Goal: Task Accomplishment & Management: Complete application form

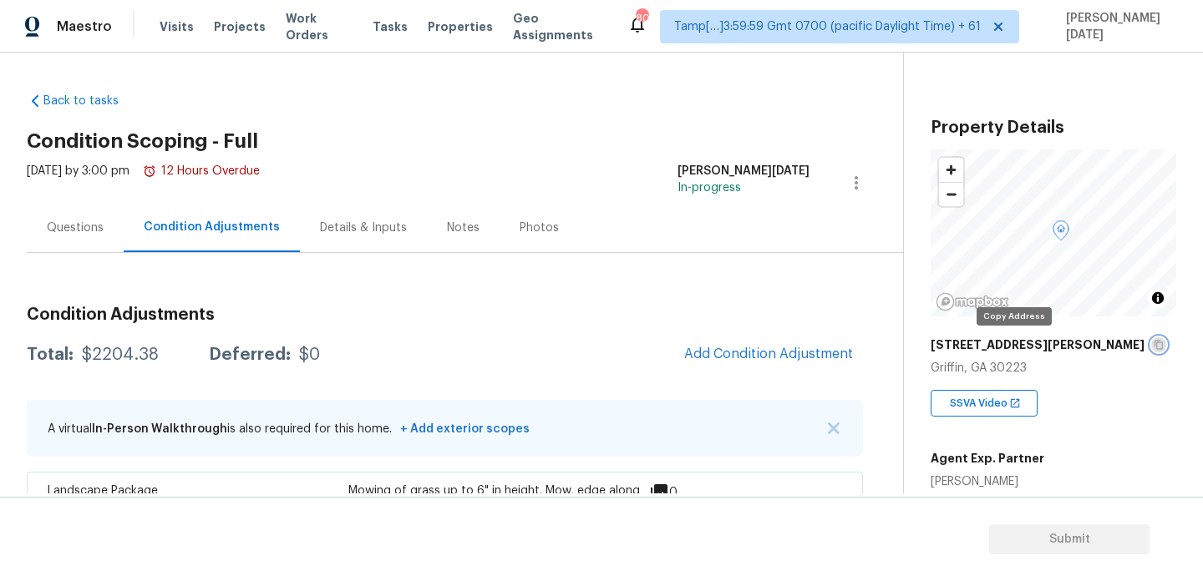
click at [1153, 343] on icon "button" at bounding box center [1158, 345] width 10 height 10
click at [570, 160] on div "Back to tasks Condition Scoping - Full [DATE] by 3:00 pm 12 Hours Overdue [PERS…" at bounding box center [465, 487] width 876 height 817
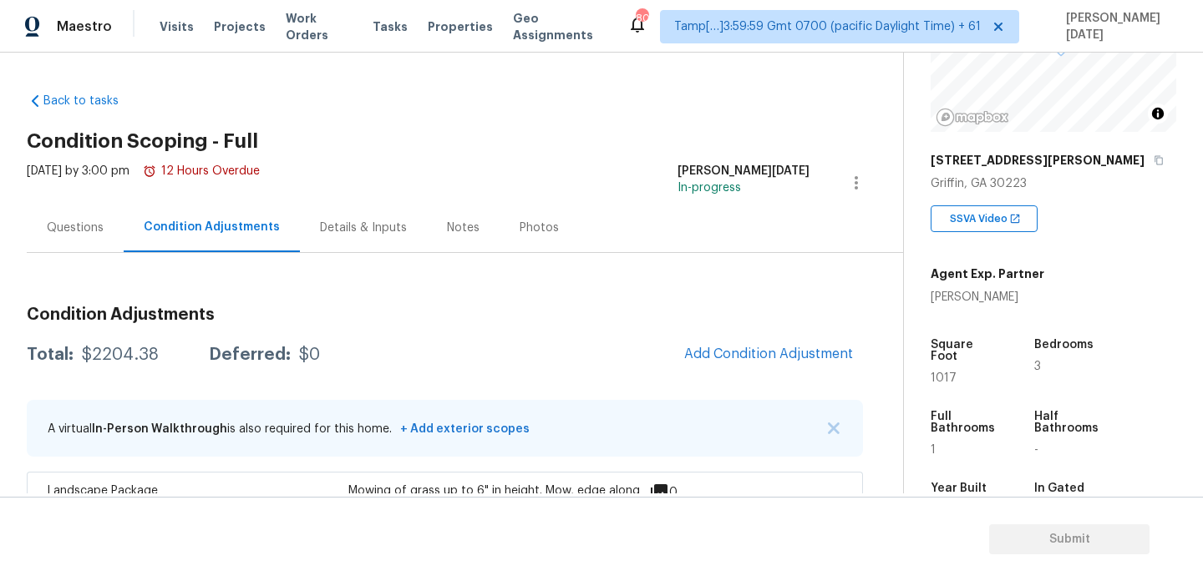
scroll to position [60, 0]
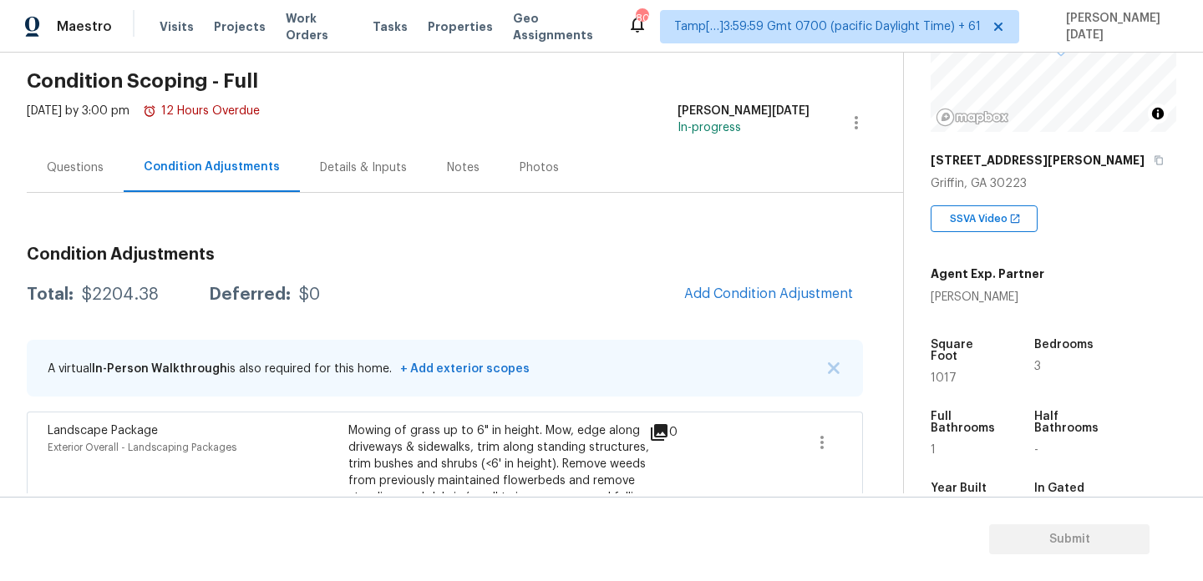
click at [944, 373] on span "1017" at bounding box center [943, 379] width 26 height 12
copy span "1017"
click at [746, 300] on span "Add Condition Adjustment" at bounding box center [768, 293] width 169 height 15
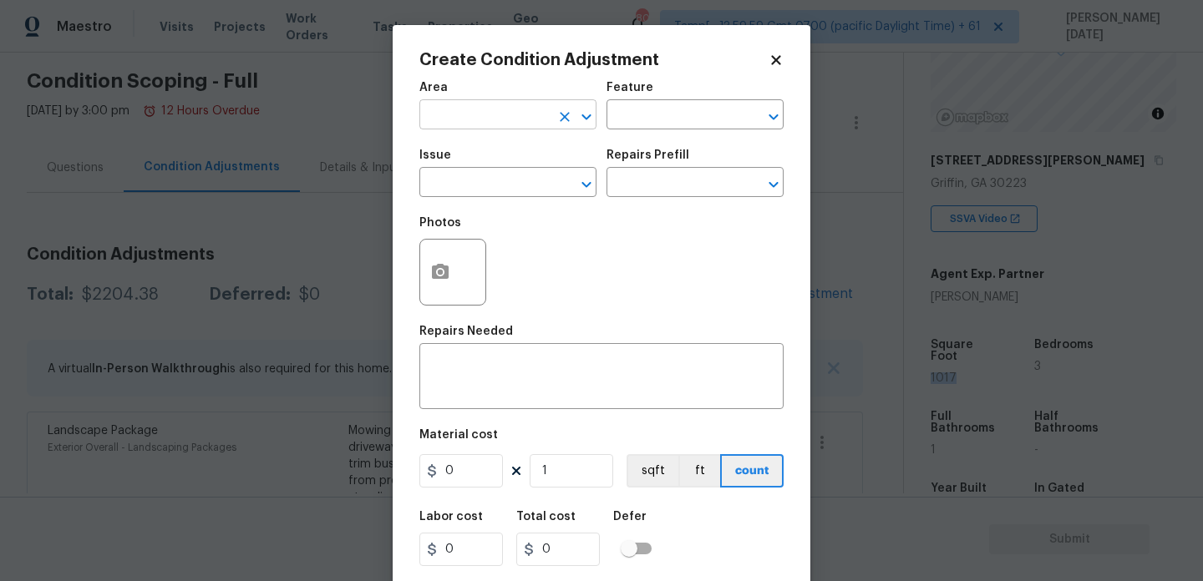
click at [435, 109] on input "text" at bounding box center [484, 117] width 130 height 26
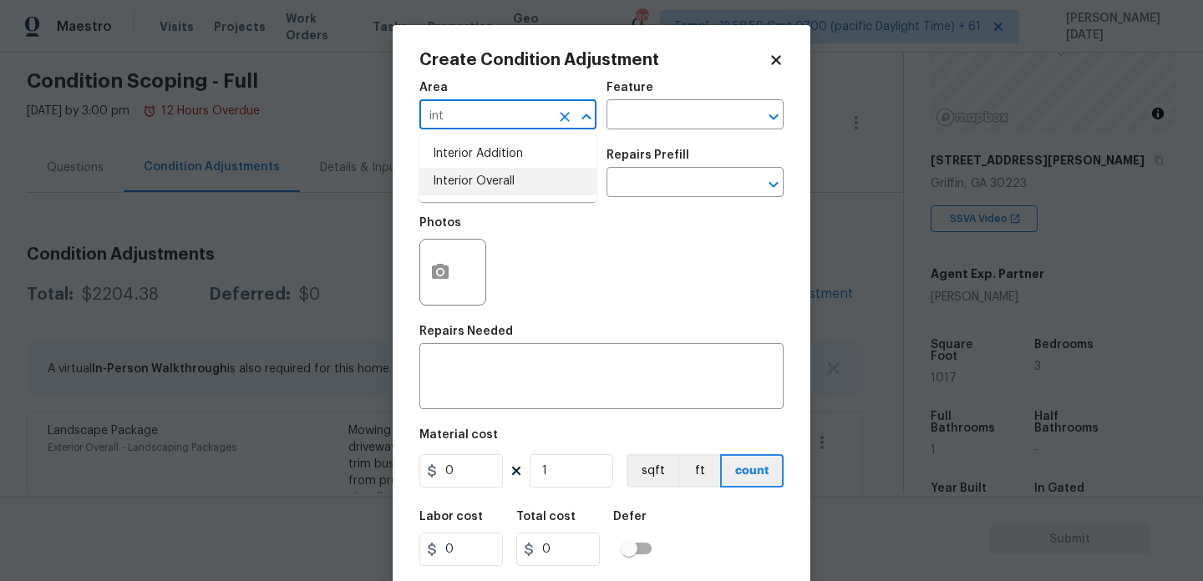
click at [464, 175] on li "Interior Overall" at bounding box center [507, 182] width 177 height 28
type input "Interior Overall"
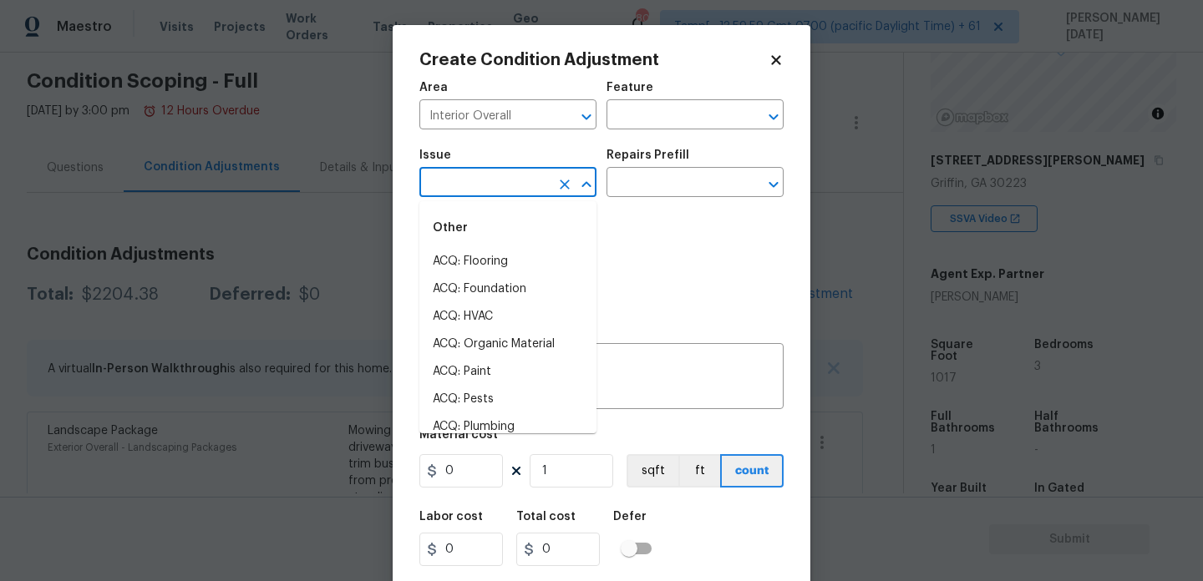
click at [464, 175] on input "text" at bounding box center [484, 184] width 130 height 26
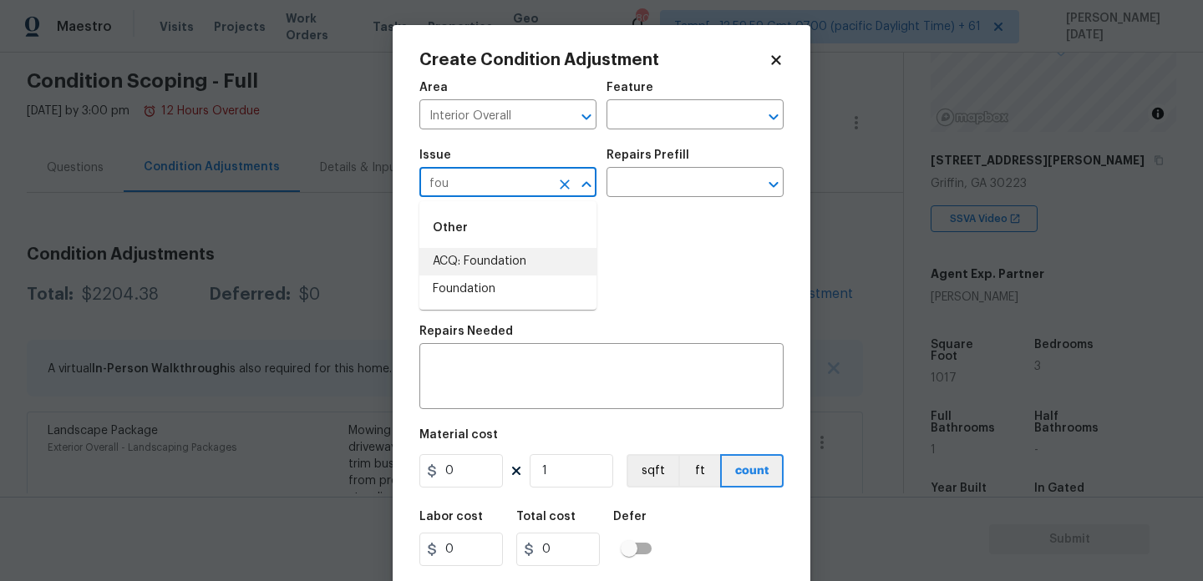
click at [489, 251] on li "ACQ: Foundation" at bounding box center [507, 262] width 177 height 28
type input "ACQ: Foundation"
click at [659, 185] on input "text" at bounding box center [671, 184] width 130 height 26
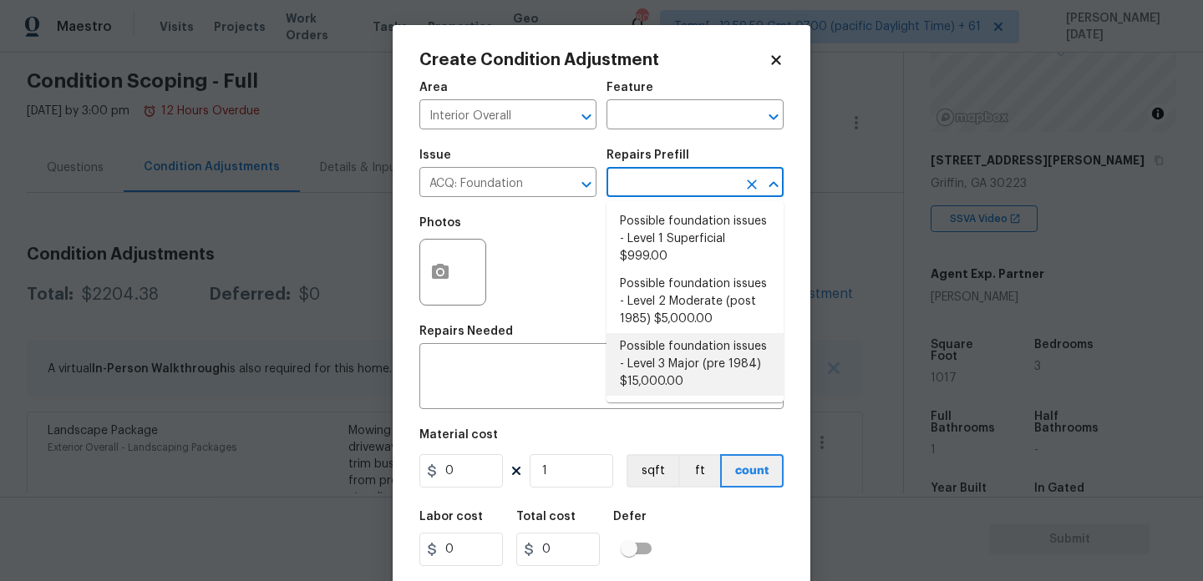
click at [685, 358] on li "Possible foundation issues - Level 3 Major (pre 1984) $15,000.00" at bounding box center [694, 364] width 177 height 63
type input "Acquisition"
type textarea "Possible foundation issues - Level 3 Major: Disclaimer: This is NOT a technical…"
type input "15000"
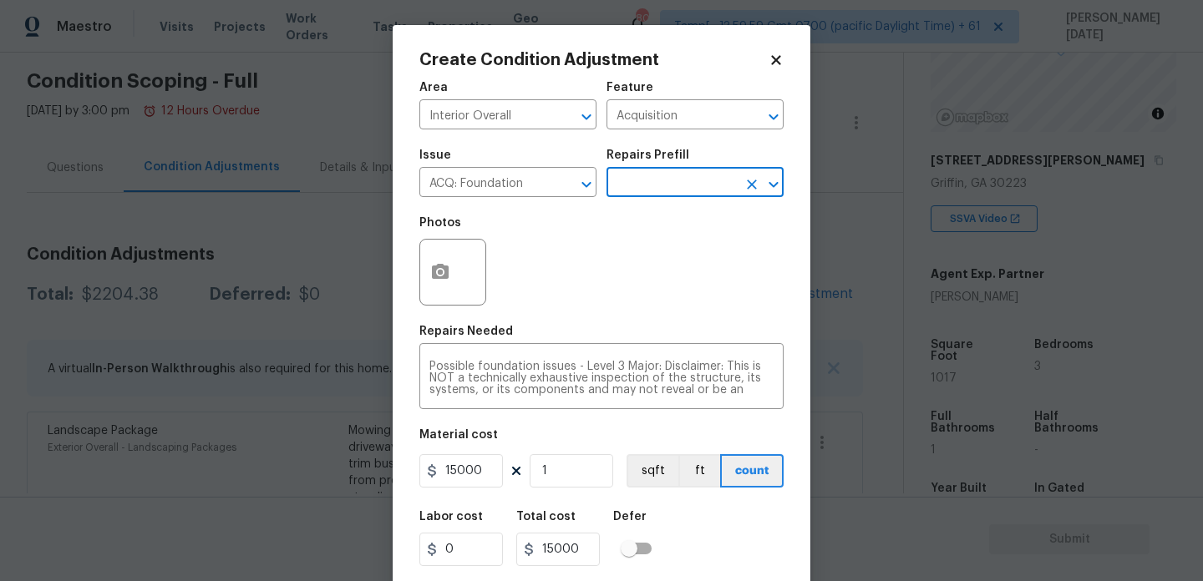
scroll to position [43, 0]
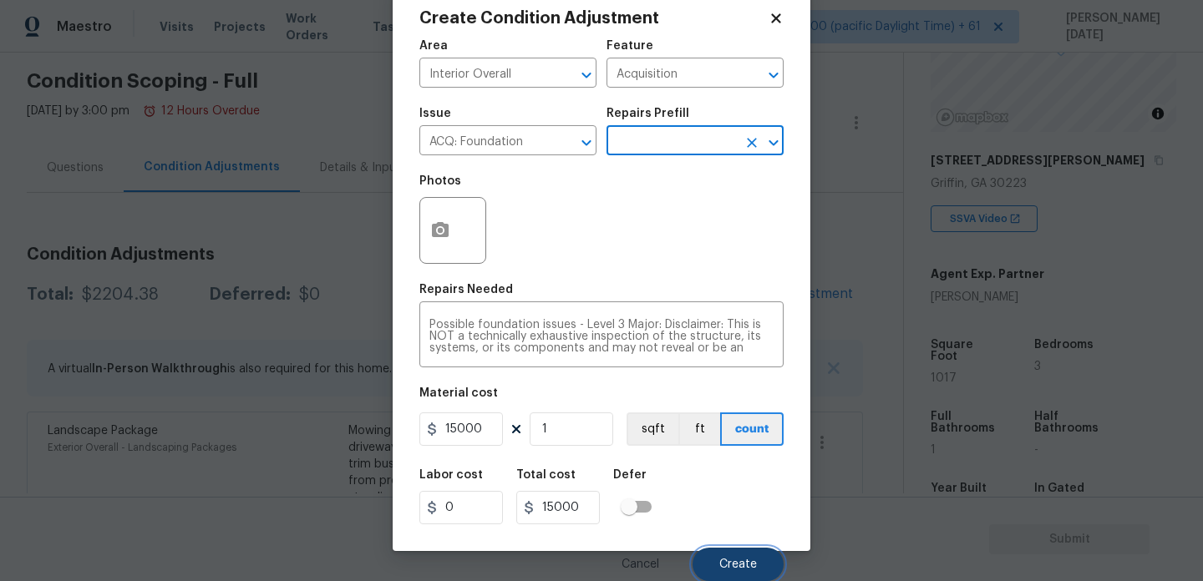
click at [719, 571] on button "Create" at bounding box center [737, 564] width 91 height 33
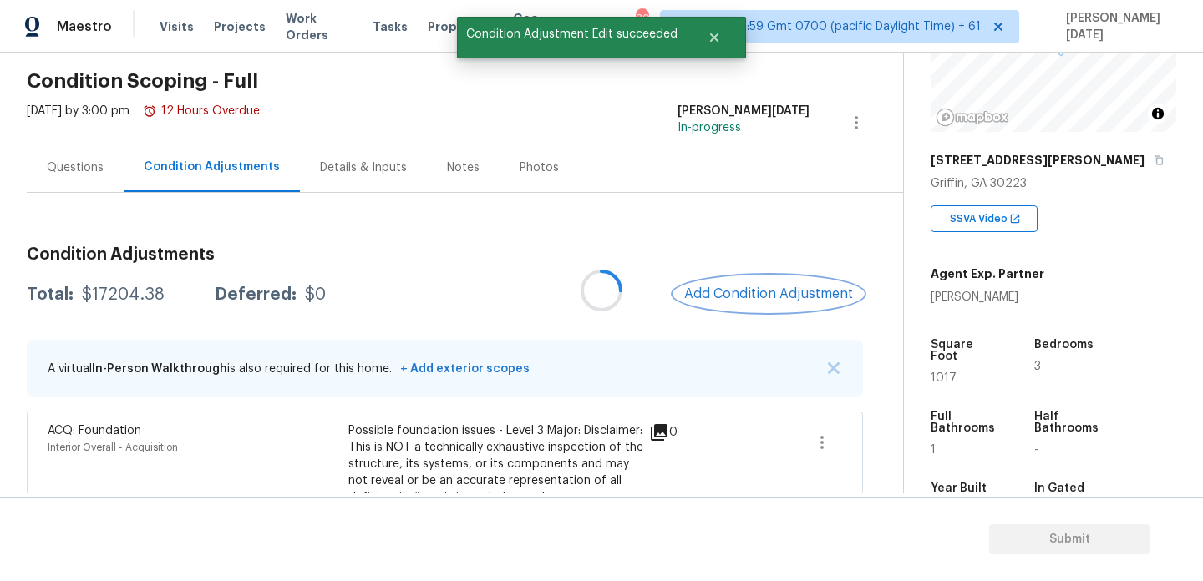
scroll to position [0, 0]
click at [85, 183] on div "Questions" at bounding box center [75, 167] width 97 height 49
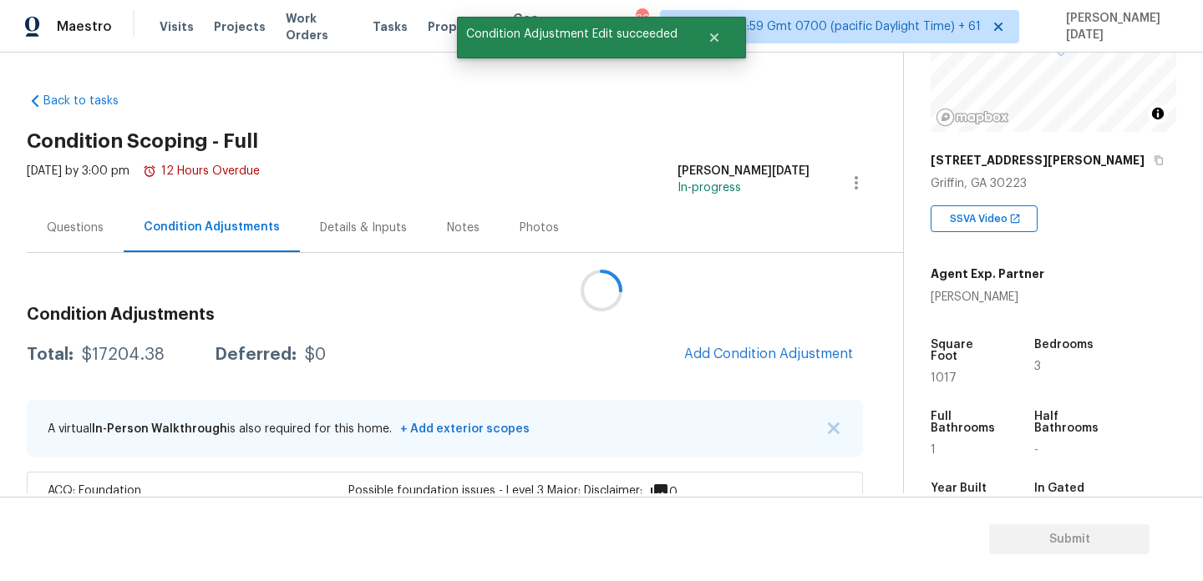
click at [85, 183] on div "Mon, Aug 18 2025 by 3:00 pm 12 Hours Overdue" at bounding box center [143, 183] width 233 height 40
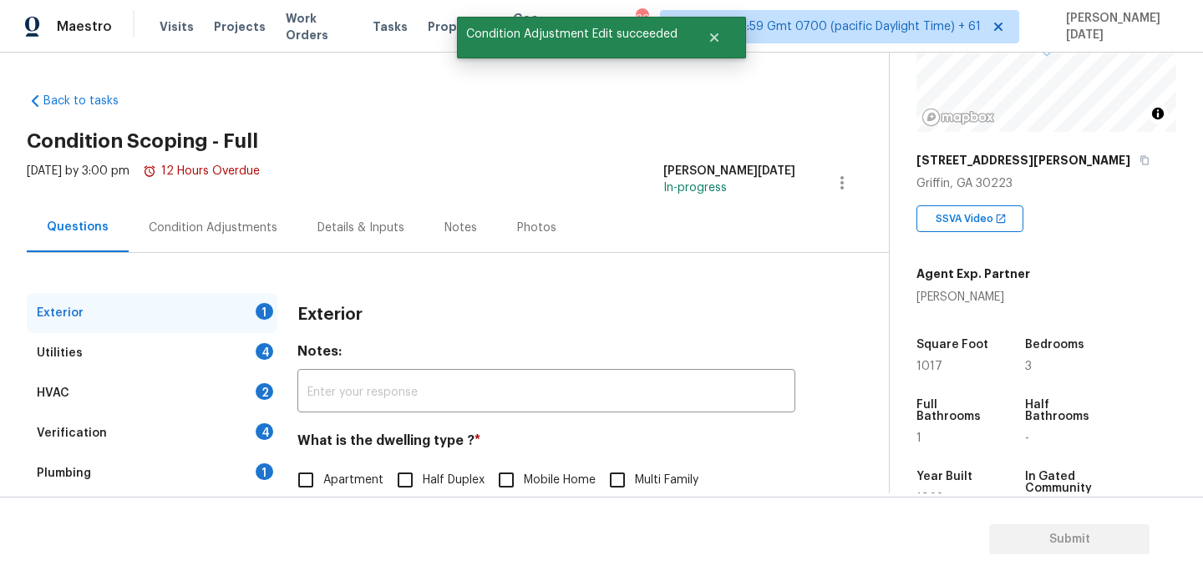
scroll to position [223, 0]
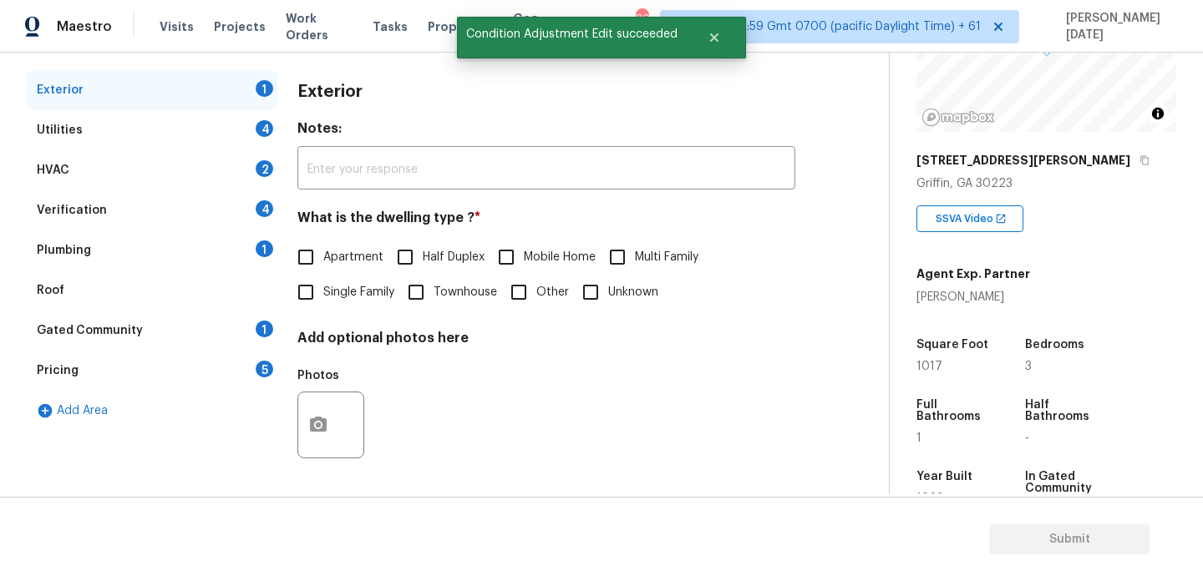
click at [164, 268] on div "Plumbing 1" at bounding box center [152, 251] width 251 height 40
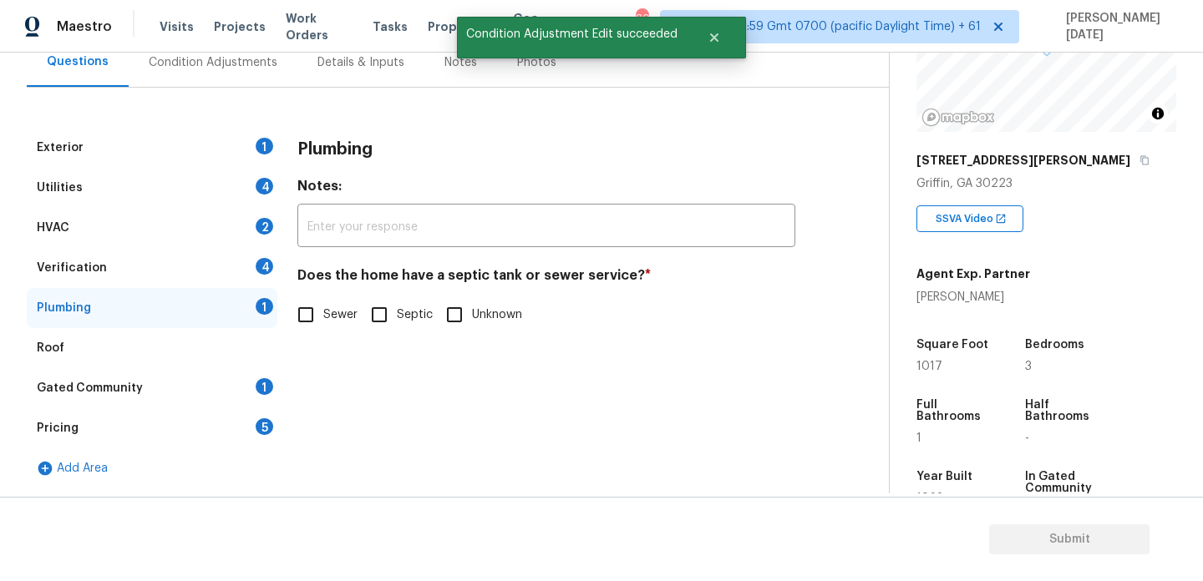
click at [166, 257] on div "Verification 4" at bounding box center [152, 268] width 251 height 40
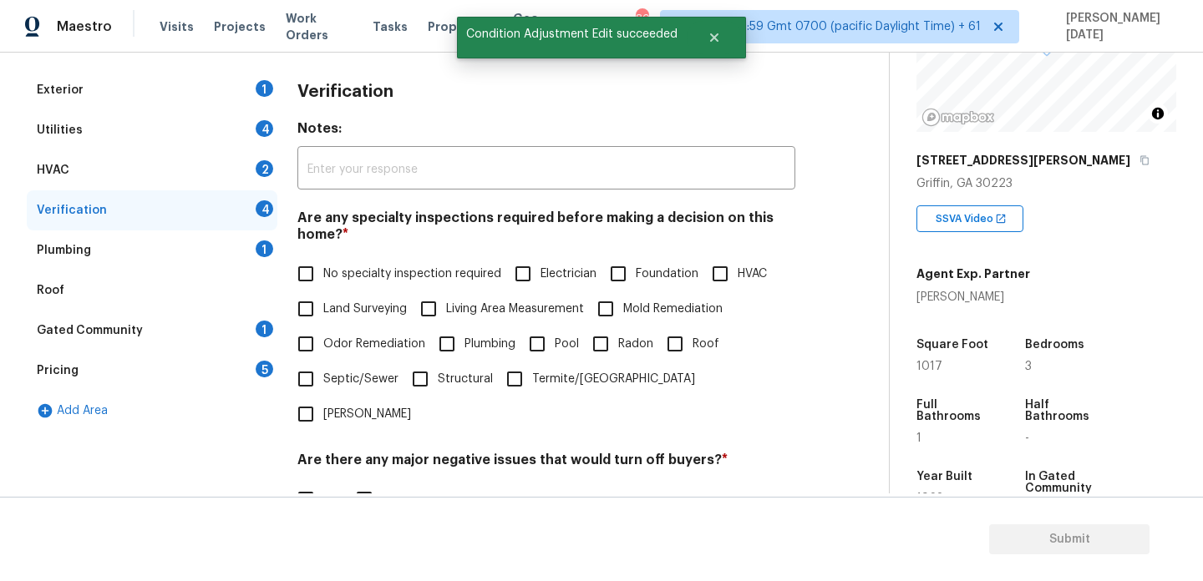
scroll to position [423, 0]
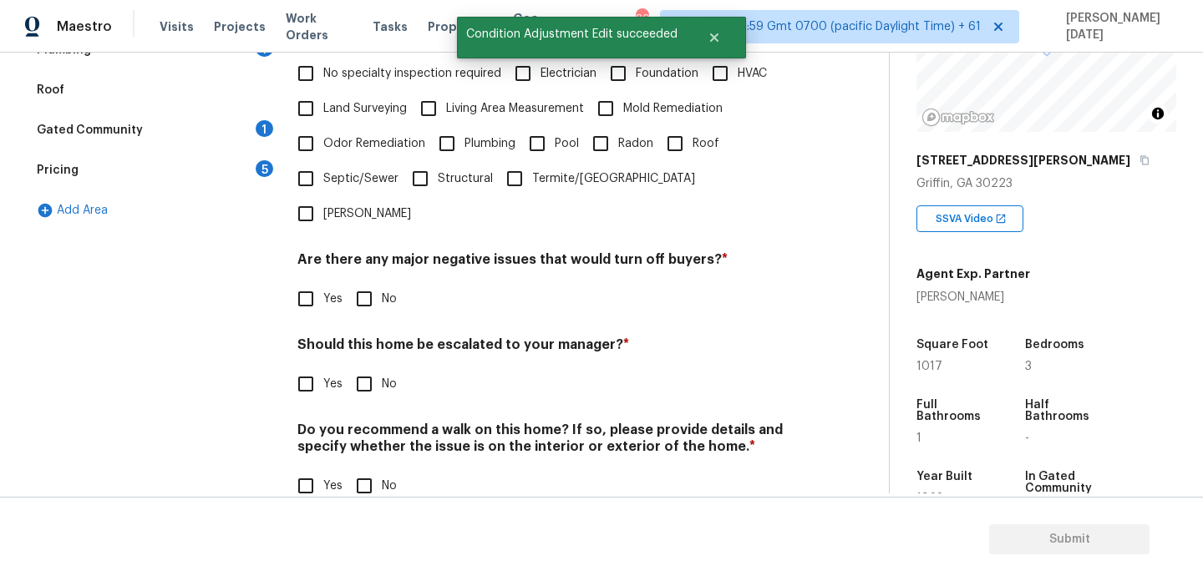
click at [309, 367] on input "Yes" at bounding box center [305, 384] width 35 height 35
checkbox input "true"
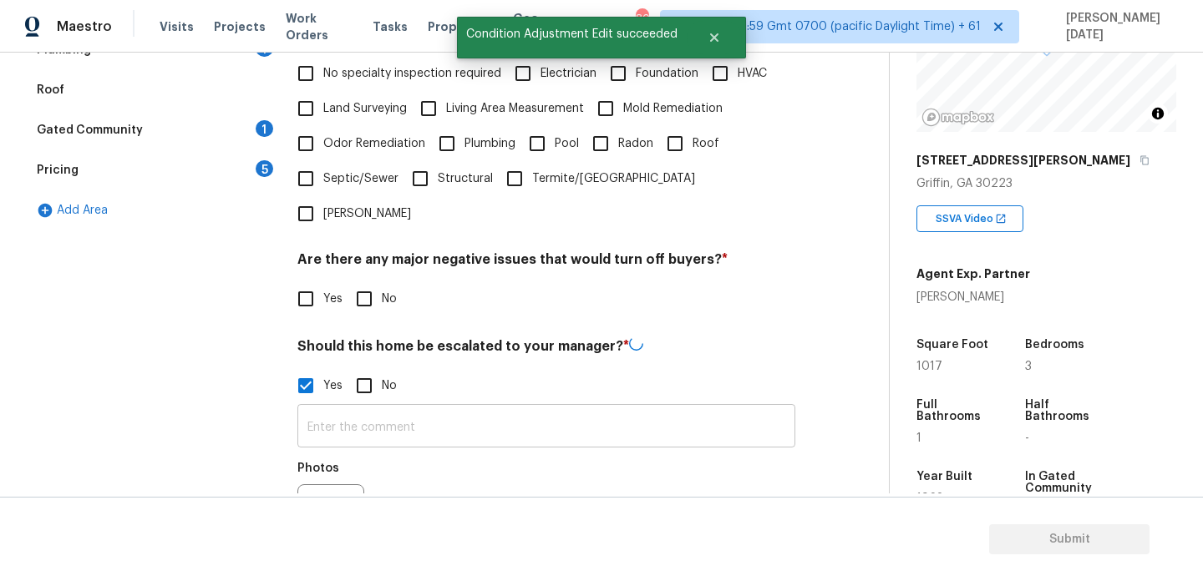
click at [318, 408] on input "text" at bounding box center [546, 427] width 498 height 39
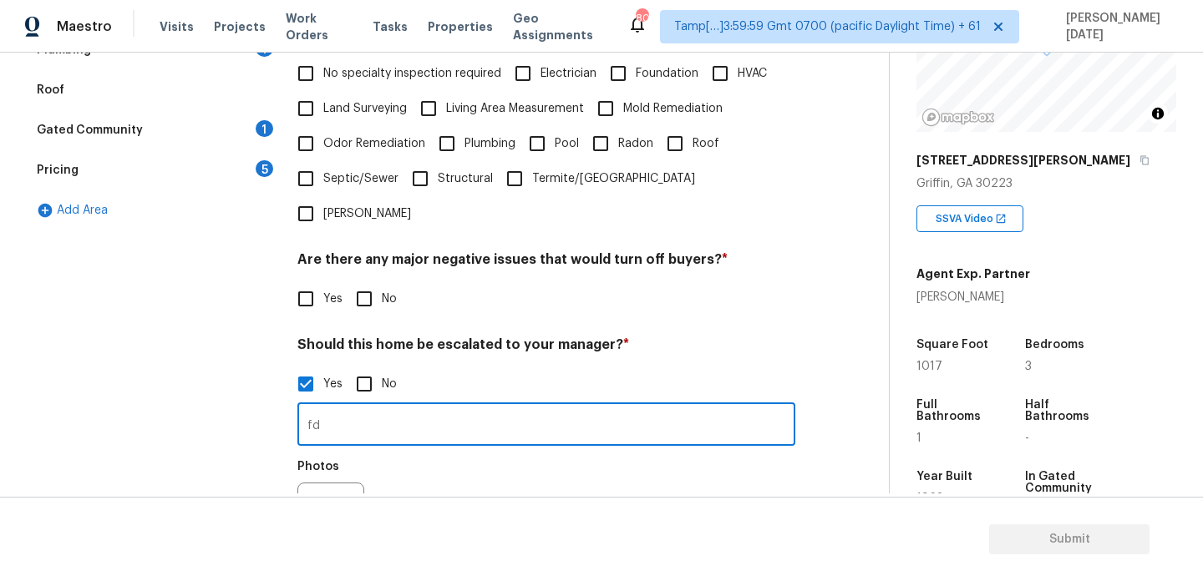
type input "f"
click at [567, 451] on div "Photos" at bounding box center [546, 505] width 498 height 109
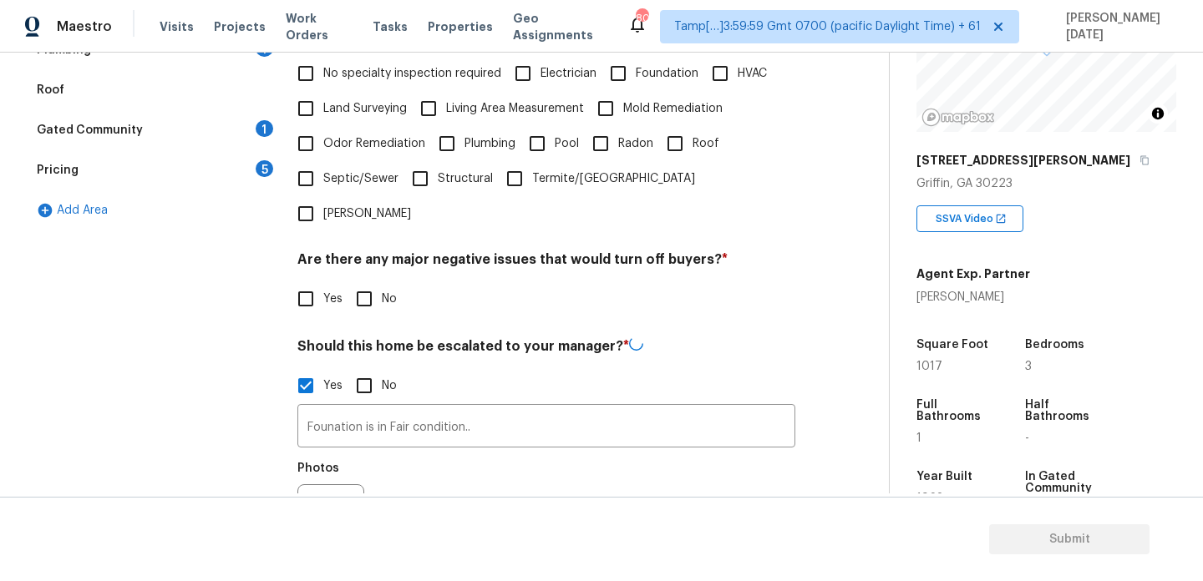
click at [646, 337] on h4 "Should this home be escalated to your manager? *" at bounding box center [546, 349] width 498 height 25
click at [334, 407] on input "Founation is in Fair condition.." at bounding box center [546, 426] width 498 height 39
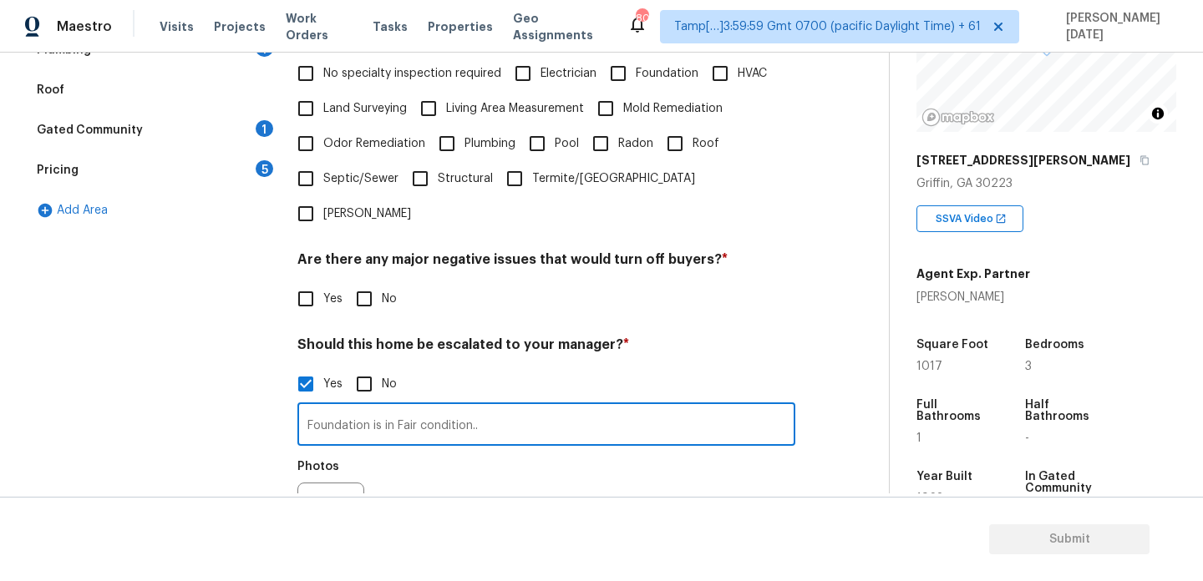
type input "Foundation is in Fair condition.."
click at [675, 337] on h4 "Should this home be escalated to your manager? *" at bounding box center [546, 348] width 498 height 23
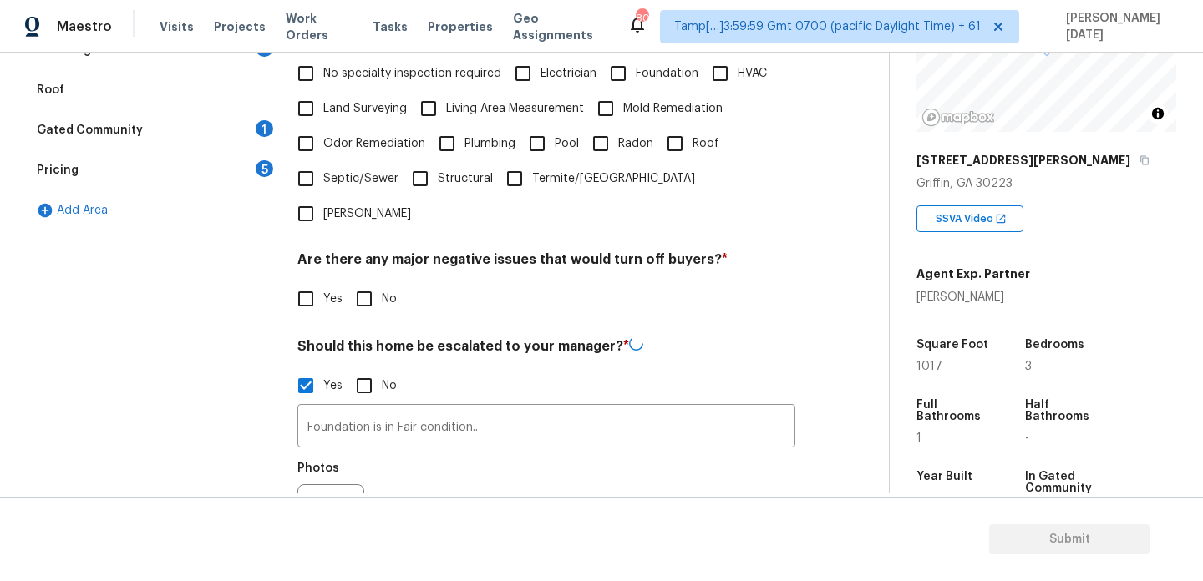
scroll to position [0, 0]
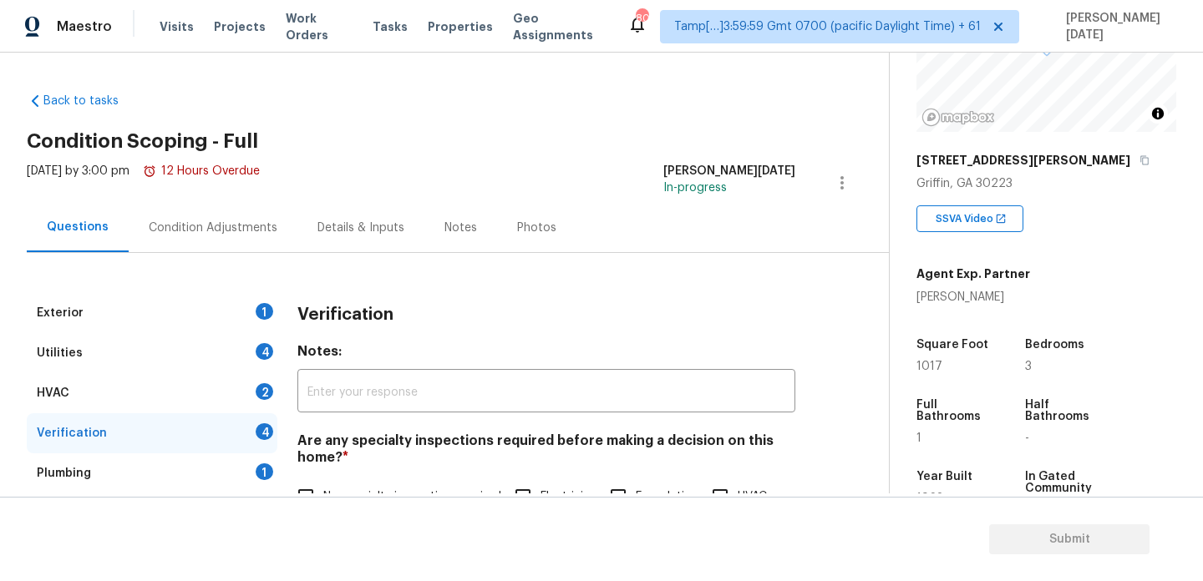
click at [225, 241] on div "Condition Adjustments" at bounding box center [213, 227] width 169 height 49
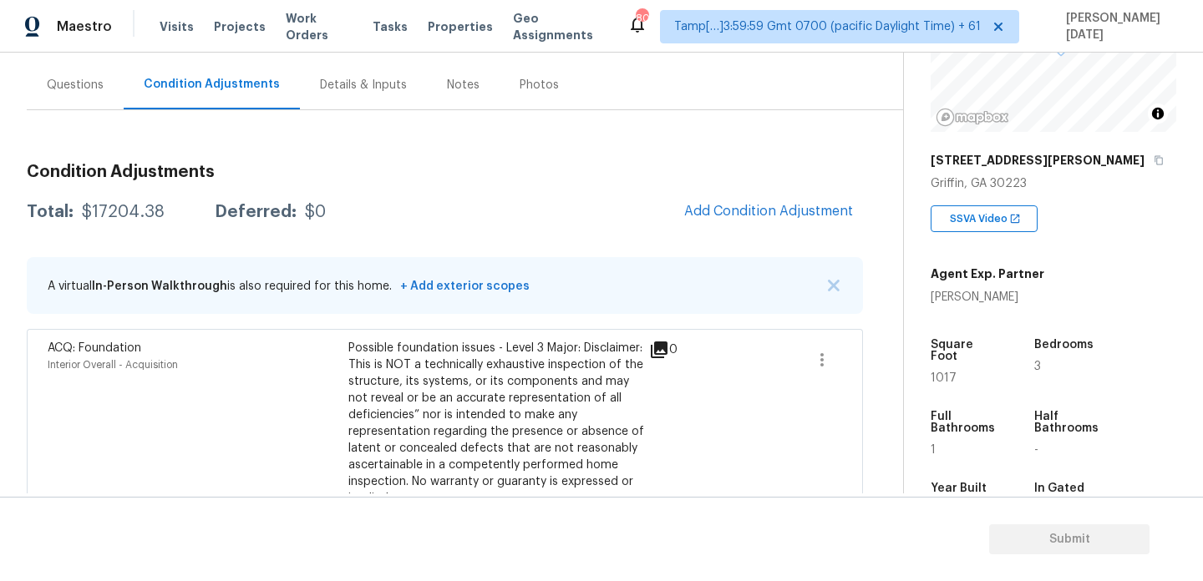
scroll to position [106, 0]
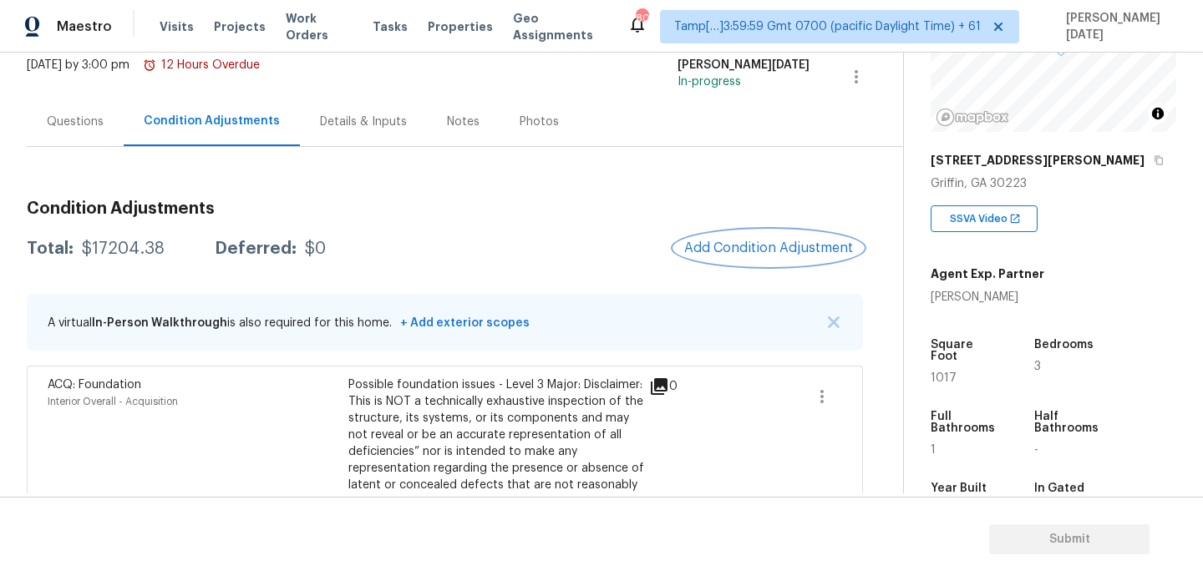
click at [748, 249] on span "Add Condition Adjustment" at bounding box center [768, 248] width 169 height 15
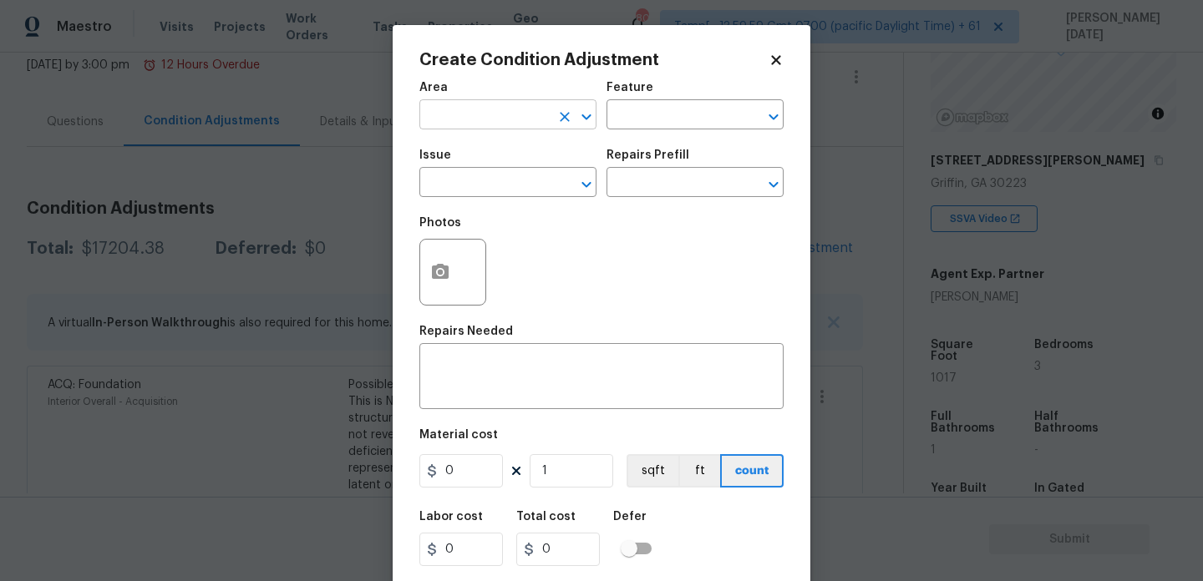
click at [432, 116] on input "text" at bounding box center [484, 117] width 130 height 26
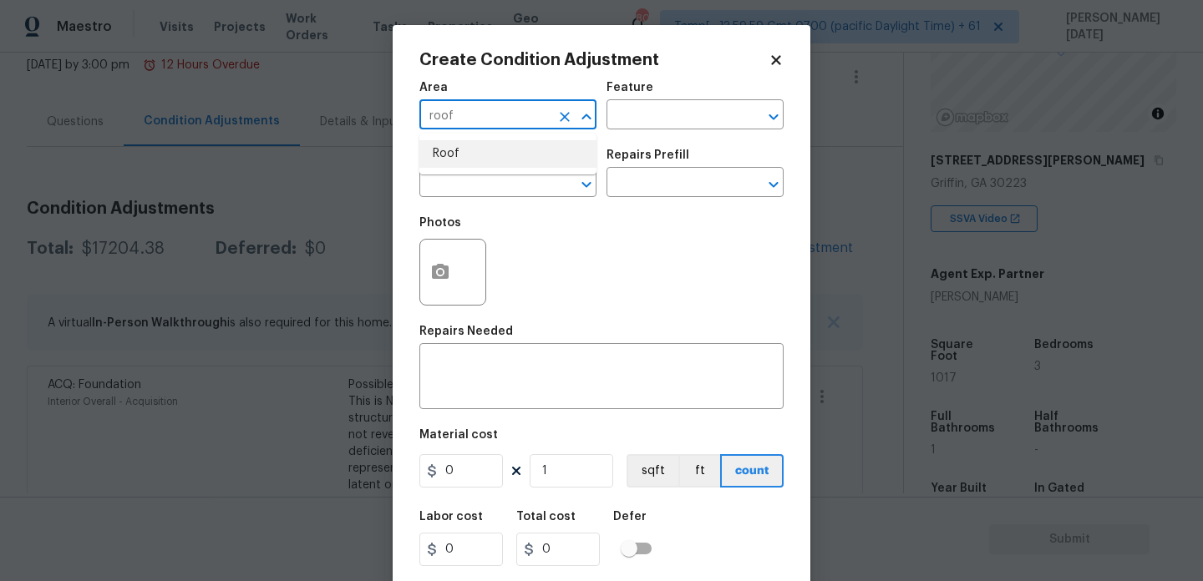
click at [446, 151] on li "Roof" at bounding box center [507, 154] width 177 height 28
type input "Roof"
click at [465, 189] on input "text" at bounding box center [484, 184] width 130 height 26
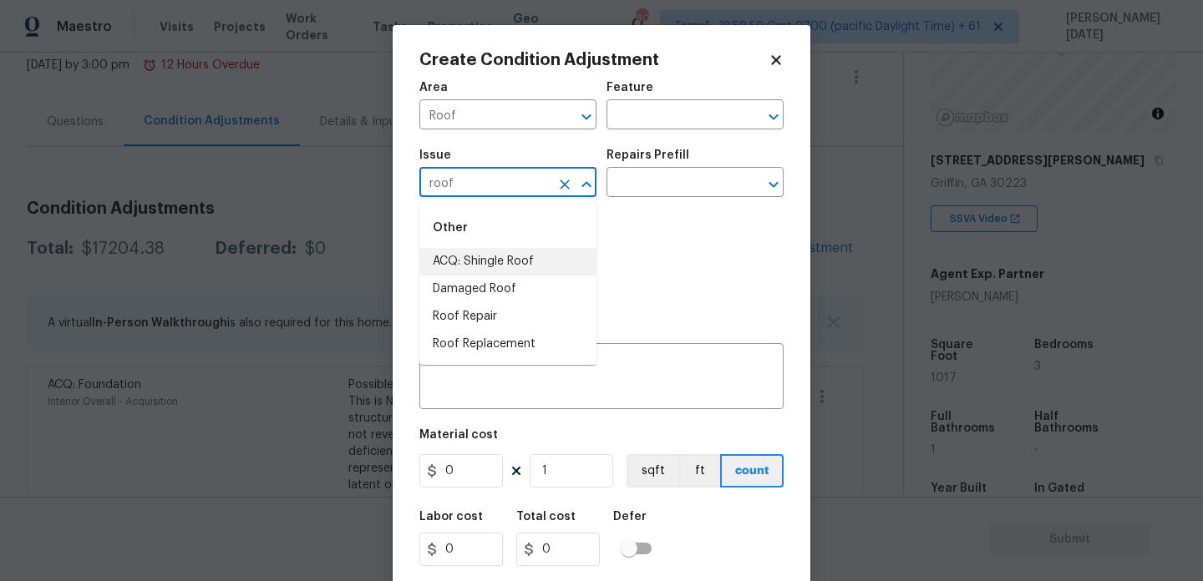
click at [484, 274] on li "ACQ: Shingle Roof" at bounding box center [507, 262] width 177 height 28
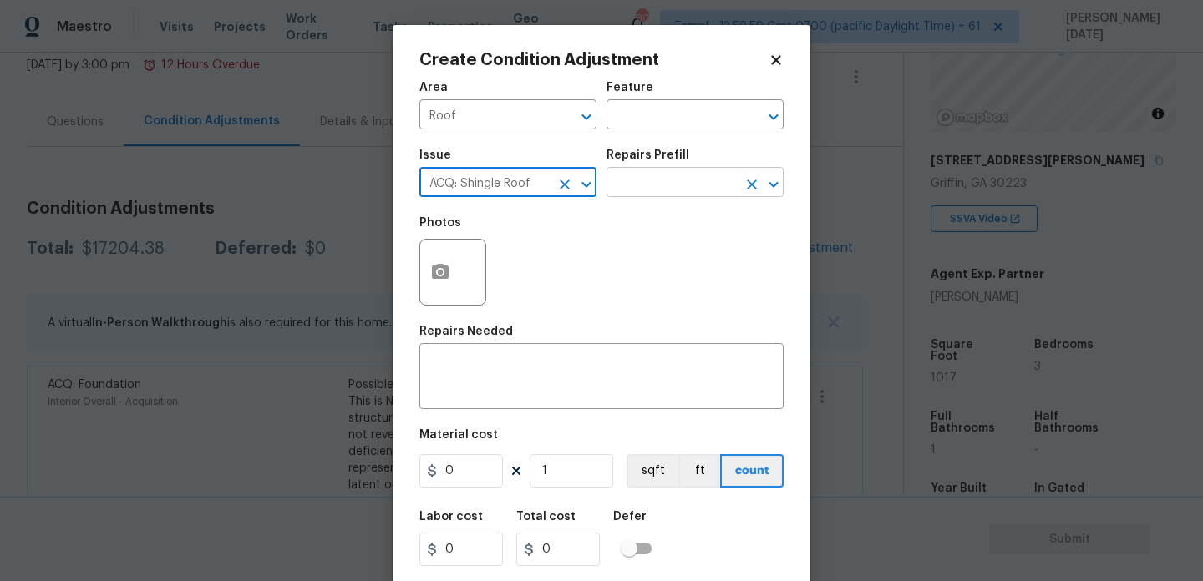
type input "ACQ: Shingle Roof"
click at [667, 175] on input "text" at bounding box center [671, 184] width 130 height 26
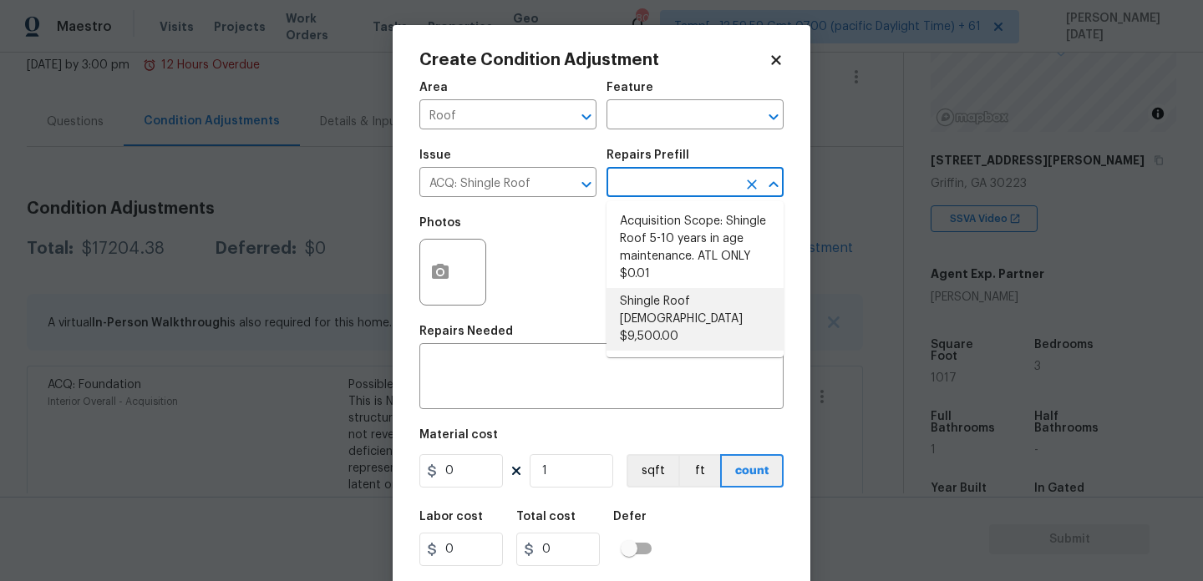
click at [671, 319] on li "Shingle Roof 21+ Years Old $9,500.00" at bounding box center [694, 319] width 177 height 63
type input "Acquisition"
type textarea "Acquisition Scope: Shingle Roof 21+ years in age or replacement required."
type input "9500"
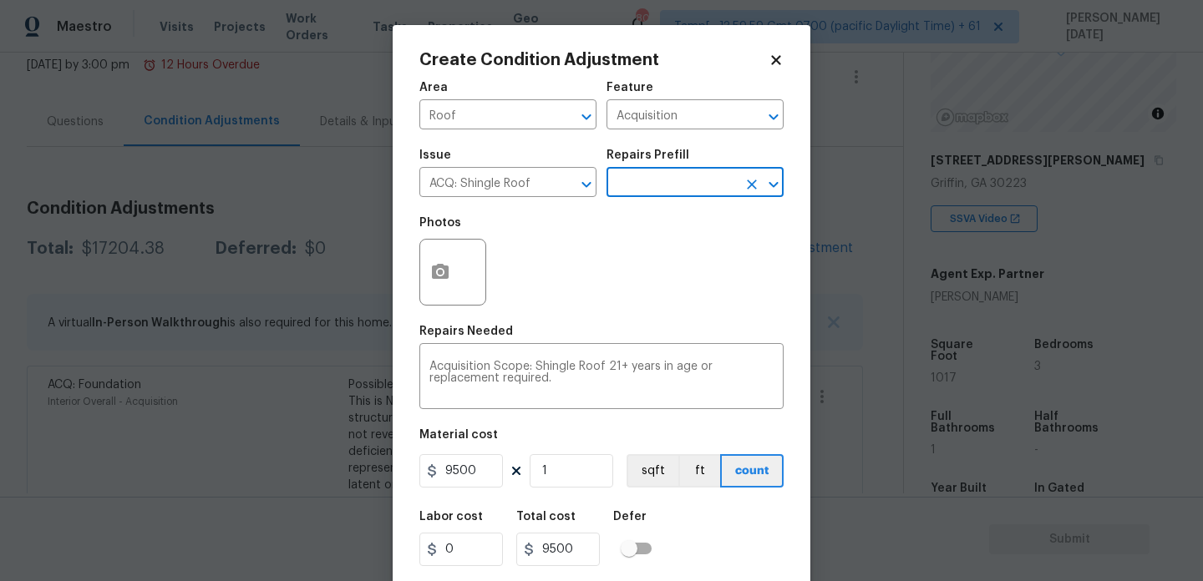
click at [682, 191] on input "text" at bounding box center [671, 184] width 130 height 26
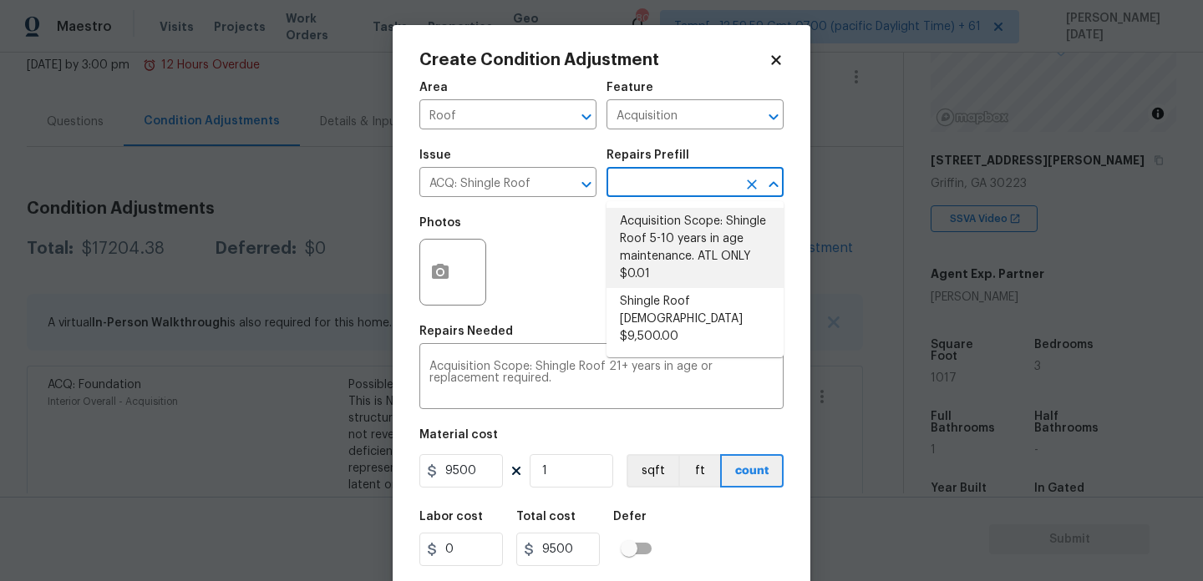
click at [686, 265] on li "Acquisition Scope: Shingle Roof 5-10 years in age maintenance. ATL ONLY $0.01" at bounding box center [694, 248] width 177 height 80
type textarea "Acquisition Scope: Shingle Roof 5-10 years in age maintenance. ATL ONLY"
type input "0.01"
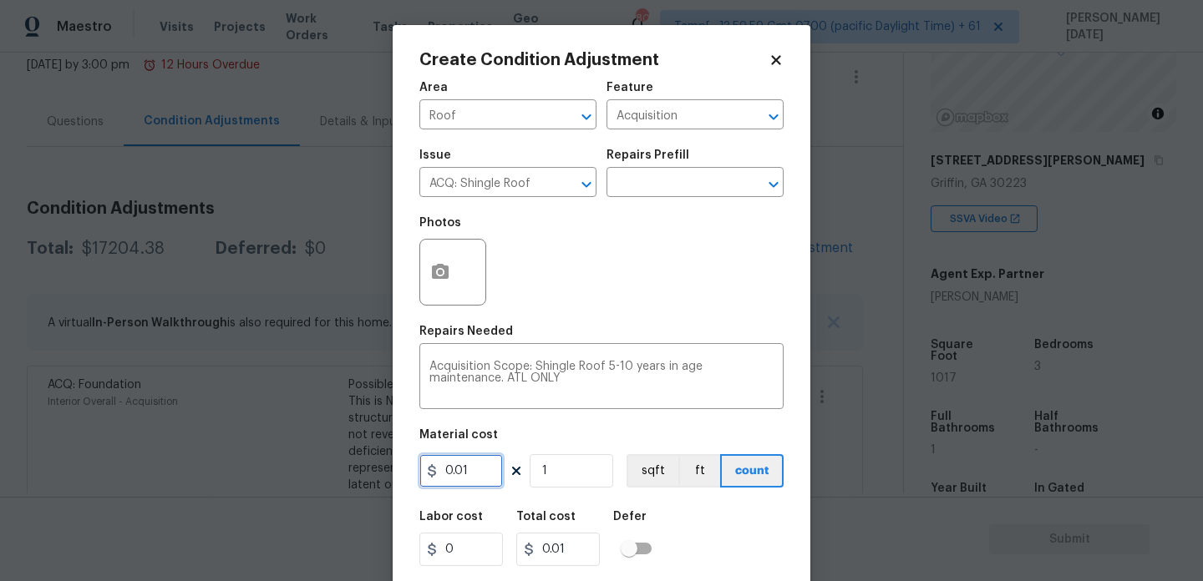
drag, startPoint x: 401, startPoint y: 478, endPoint x: 292, endPoint y: 477, distance: 108.6
click at [292, 477] on div "Create Condition Adjustment Area Roof ​ Feature Acquisition ​ Issue ACQ: Shingl…" at bounding box center [601, 290] width 1203 height 581
type input "500"
click at [610, 317] on div "Area Roof ​ Feature Acquisition ​ Issue ACQ: Shingle Roof ​ Repairs Prefill ​ P…" at bounding box center [601, 347] width 364 height 551
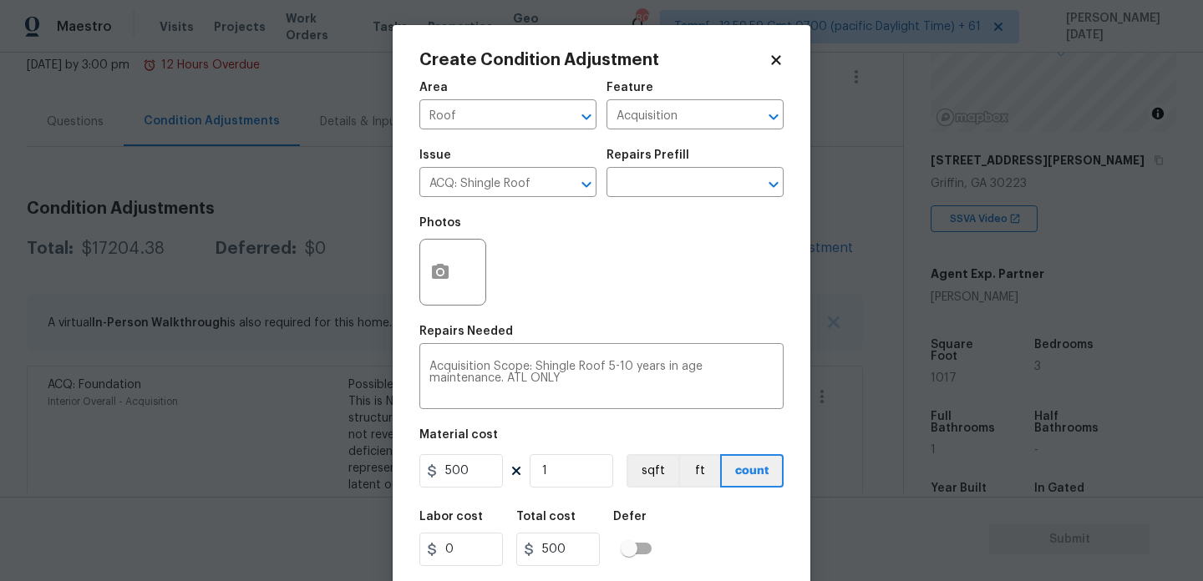
scroll to position [43, 0]
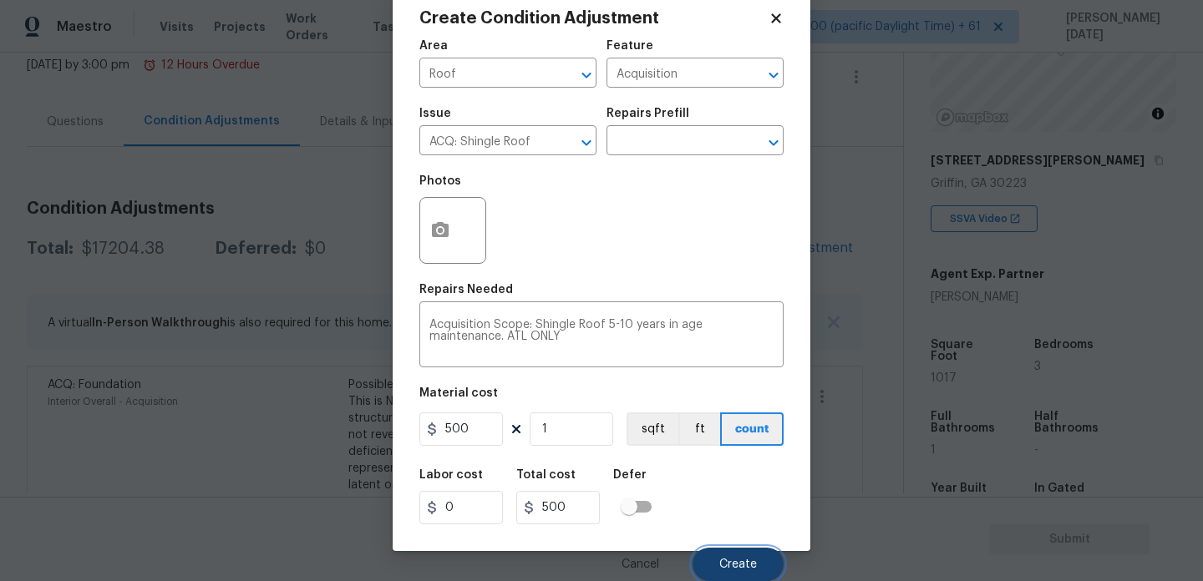
click at [730, 552] on button "Create" at bounding box center [737, 564] width 91 height 33
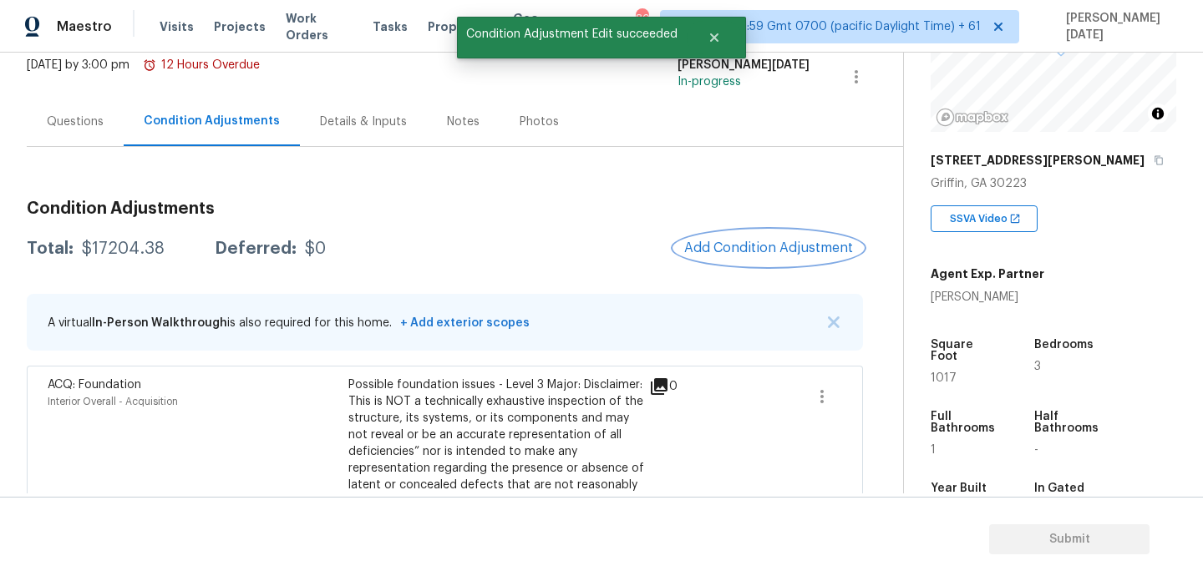
scroll to position [0, 0]
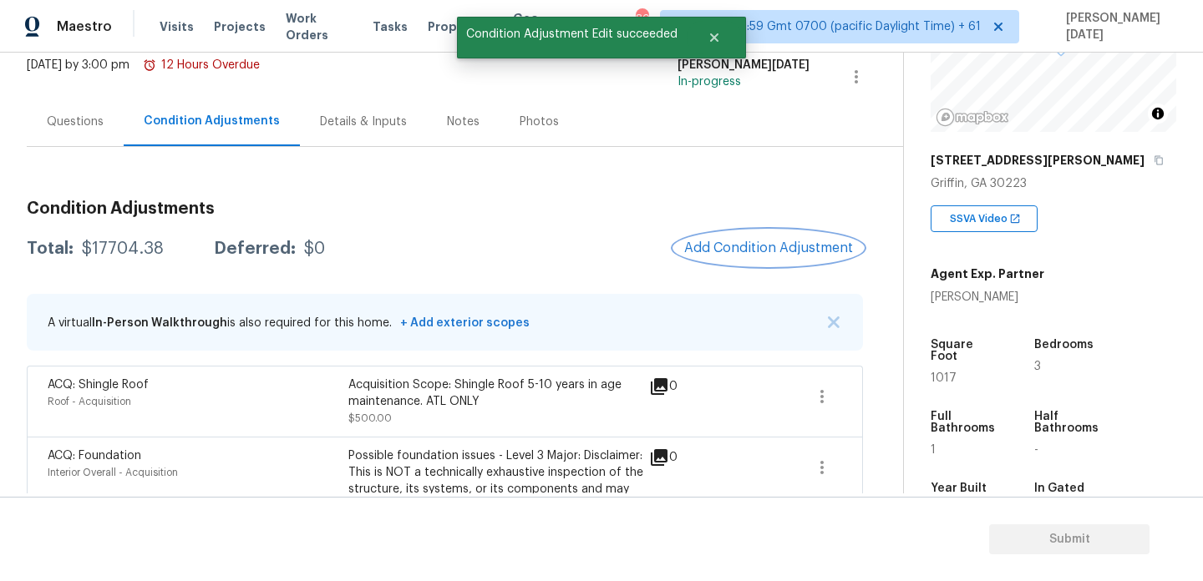
click at [747, 243] on span "Add Condition Adjustment" at bounding box center [768, 248] width 169 height 15
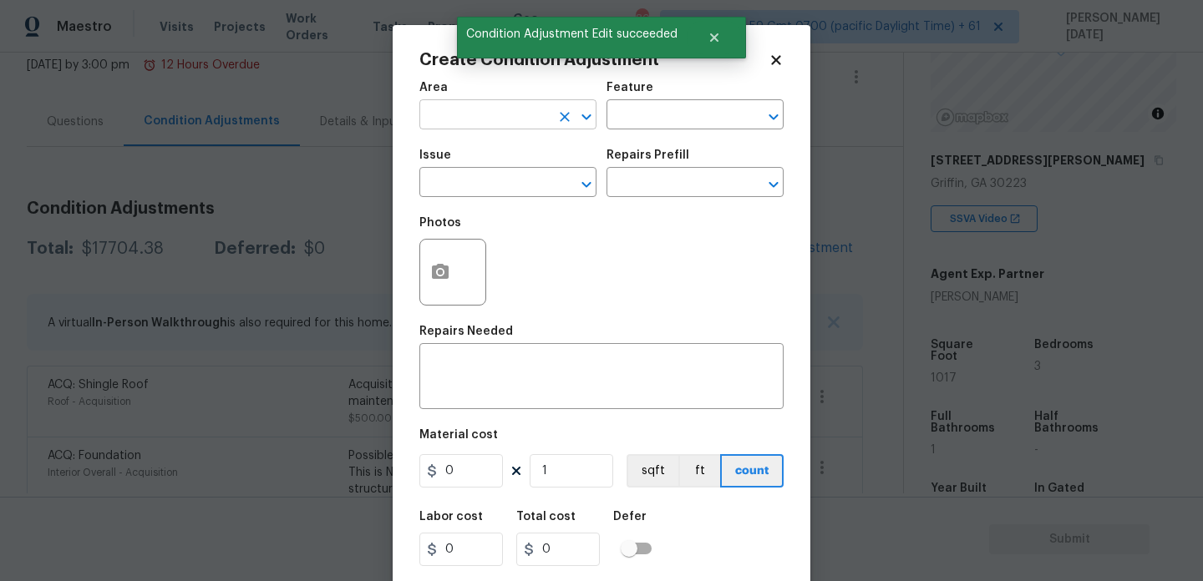
click at [429, 116] on input "text" at bounding box center [484, 117] width 130 height 26
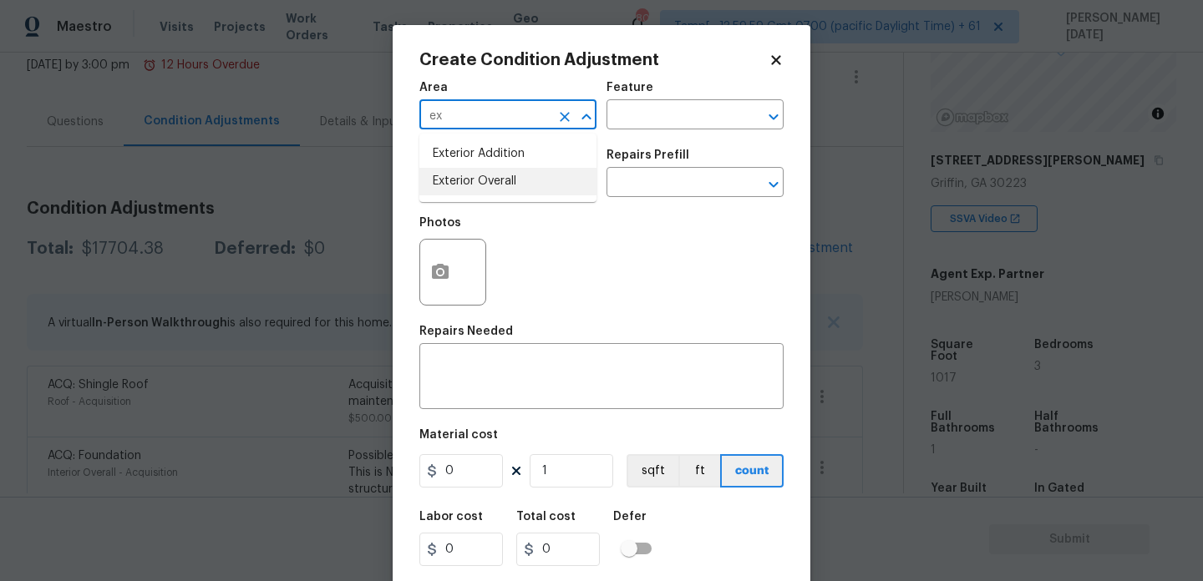
click at [472, 185] on li "Exterior Overall" at bounding box center [507, 182] width 177 height 28
click at [472, 185] on input "text" at bounding box center [484, 184] width 130 height 26
type input "Exterior Overall"
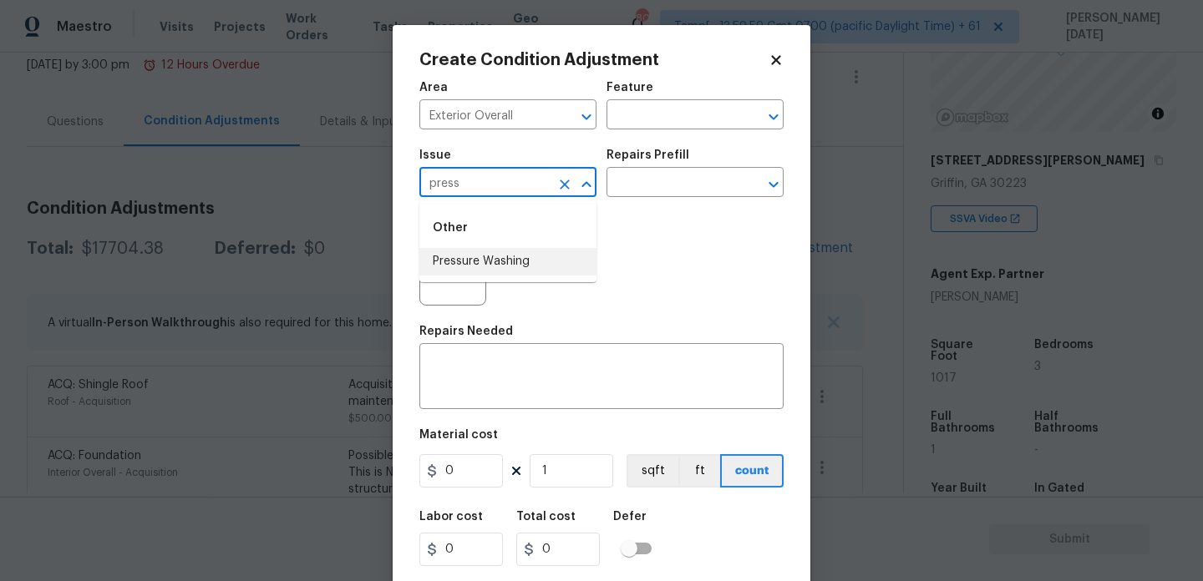
click at [479, 269] on li "Pressure Washing" at bounding box center [507, 262] width 177 height 28
type input "Pressure Washing"
click at [681, 184] on input "text" at bounding box center [671, 184] width 130 height 26
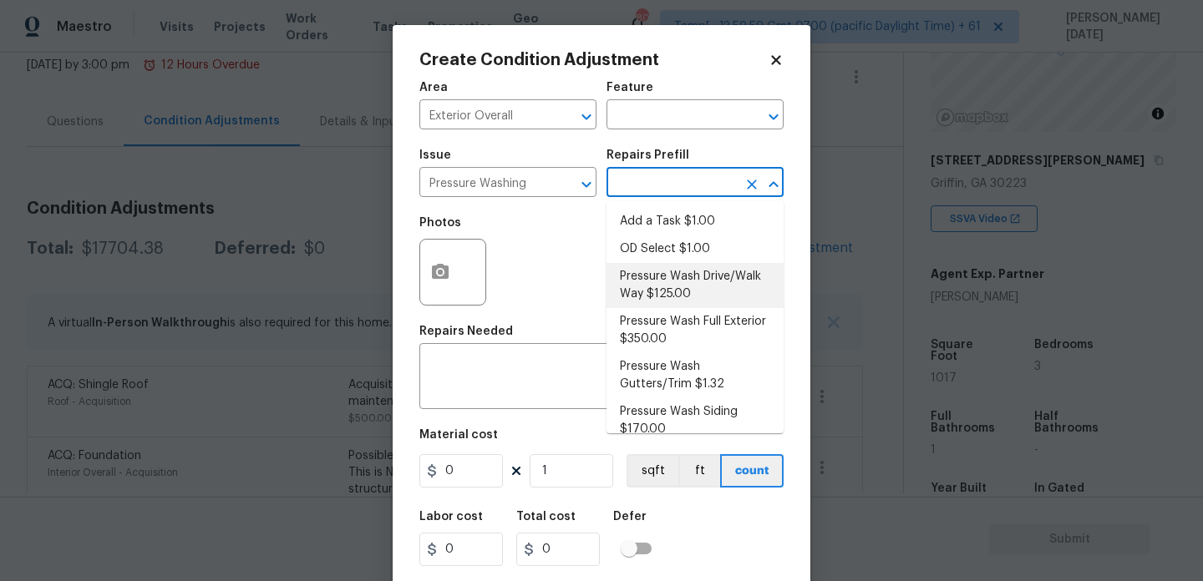
click at [681, 288] on li "Pressure Wash Drive/Walk Way $125.00" at bounding box center [694, 285] width 177 height 45
type input "Siding"
type textarea "Pressure wash the driveways/walkways as directed by the PM. Ensure that all deb…"
type input "125"
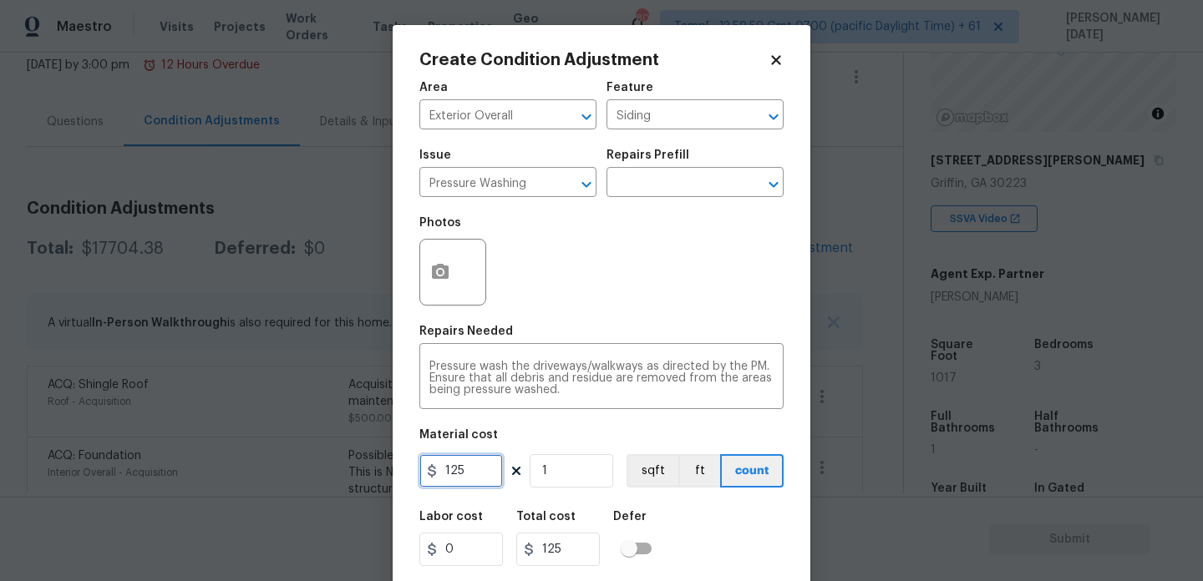
drag, startPoint x: 465, startPoint y: 473, endPoint x: 405, endPoint y: 466, distance: 60.5
click at [405, 466] on div "Create Condition Adjustment Area Exterior Overall ​ Feature Siding ​ Issue Pres…" at bounding box center [602, 309] width 418 height 568
type input "200"
click at [601, 335] on div "Repairs Needed" at bounding box center [601, 337] width 364 height 22
type input "200"
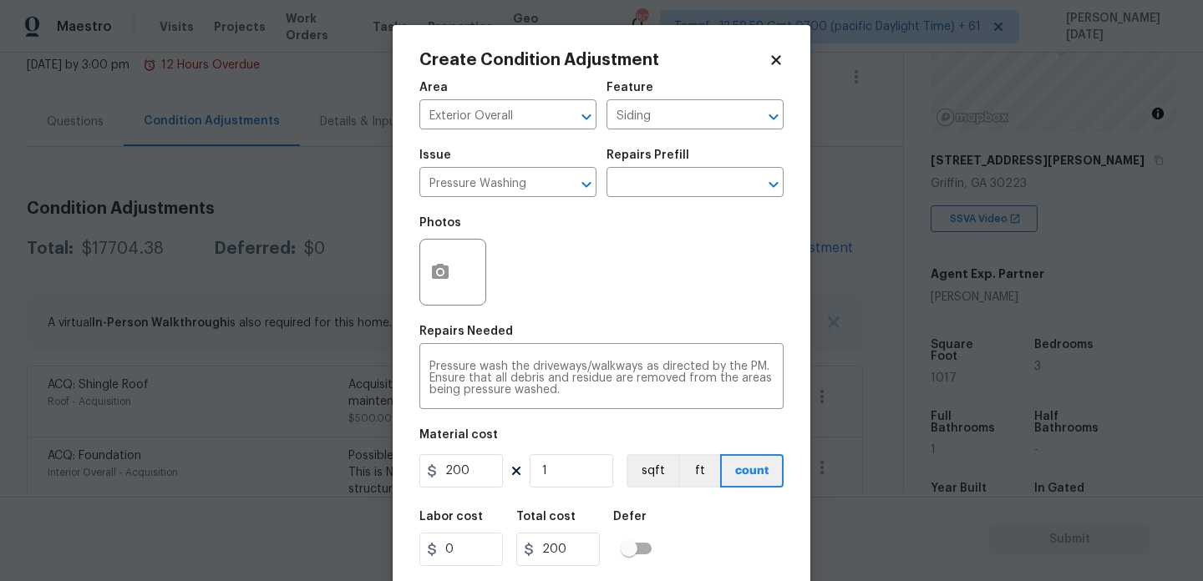
scroll to position [43, 0]
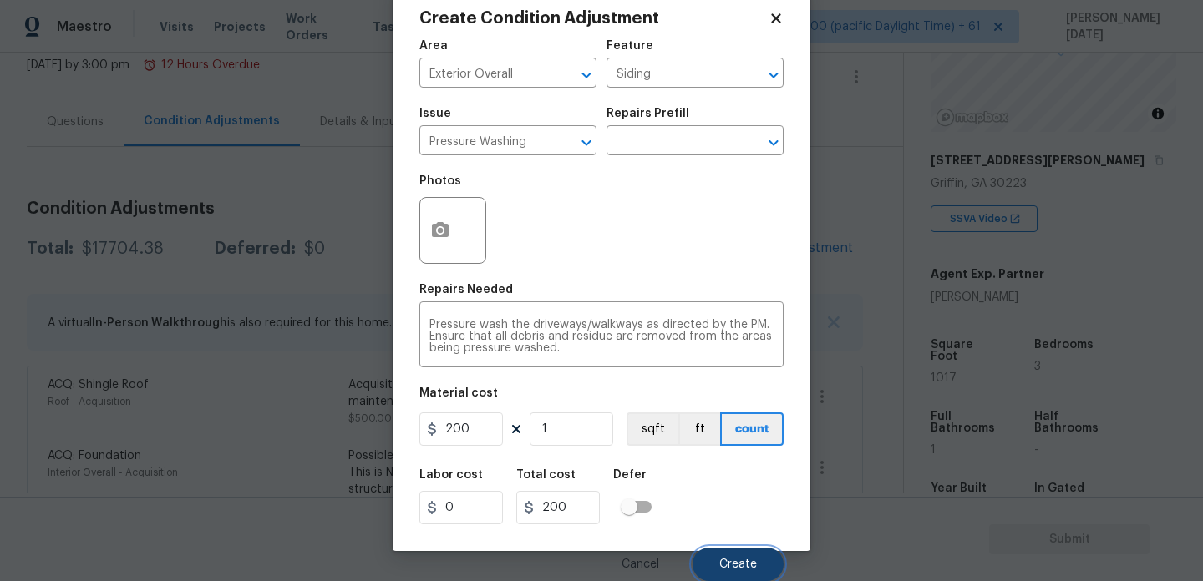
click at [753, 573] on button "Create" at bounding box center [737, 564] width 91 height 33
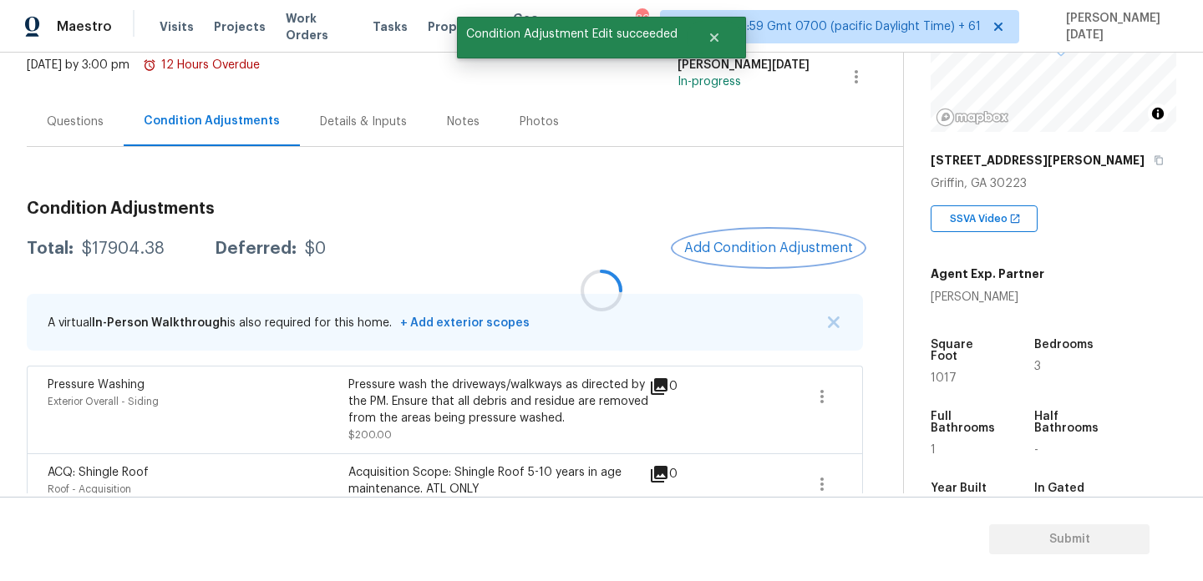
scroll to position [0, 0]
click at [752, 234] on div at bounding box center [601, 290] width 1203 height 581
click at [753, 260] on button "Add Condition Adjustment" at bounding box center [768, 248] width 189 height 35
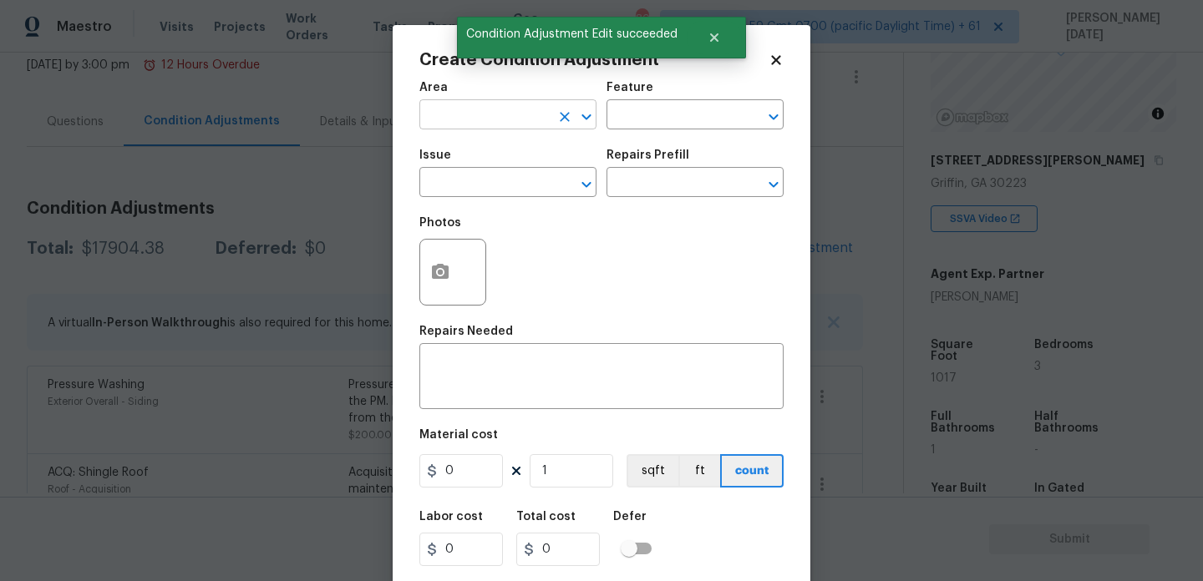
click at [474, 128] on input "text" at bounding box center [484, 117] width 130 height 26
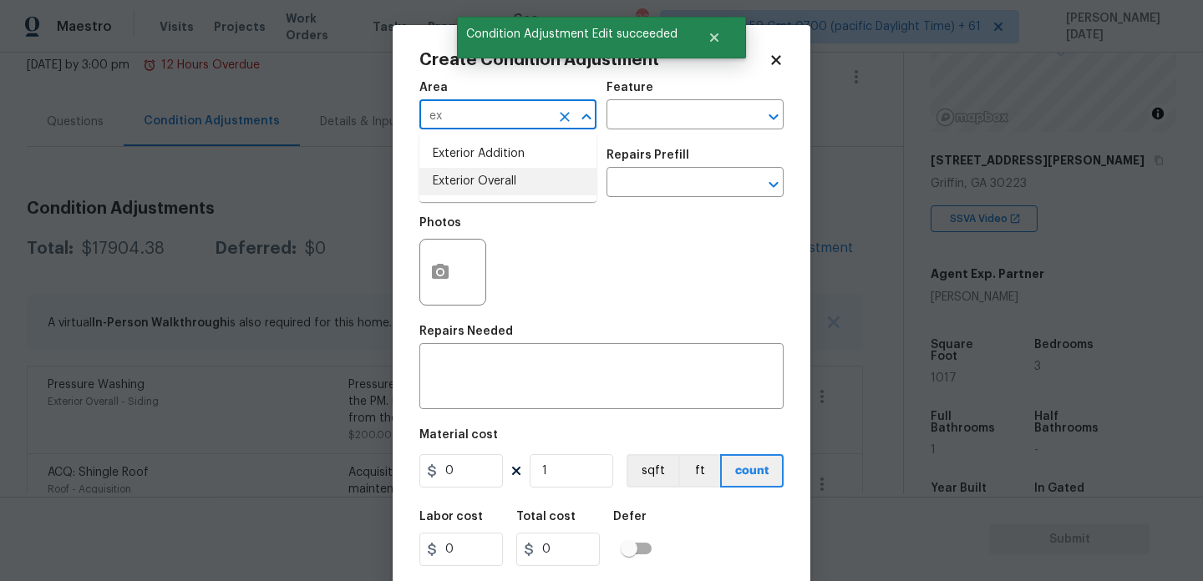
click at [487, 186] on li "Exterior Overall" at bounding box center [507, 182] width 177 height 28
type input "Exterior Overall"
click at [487, 186] on input "text" at bounding box center [484, 184] width 130 height 26
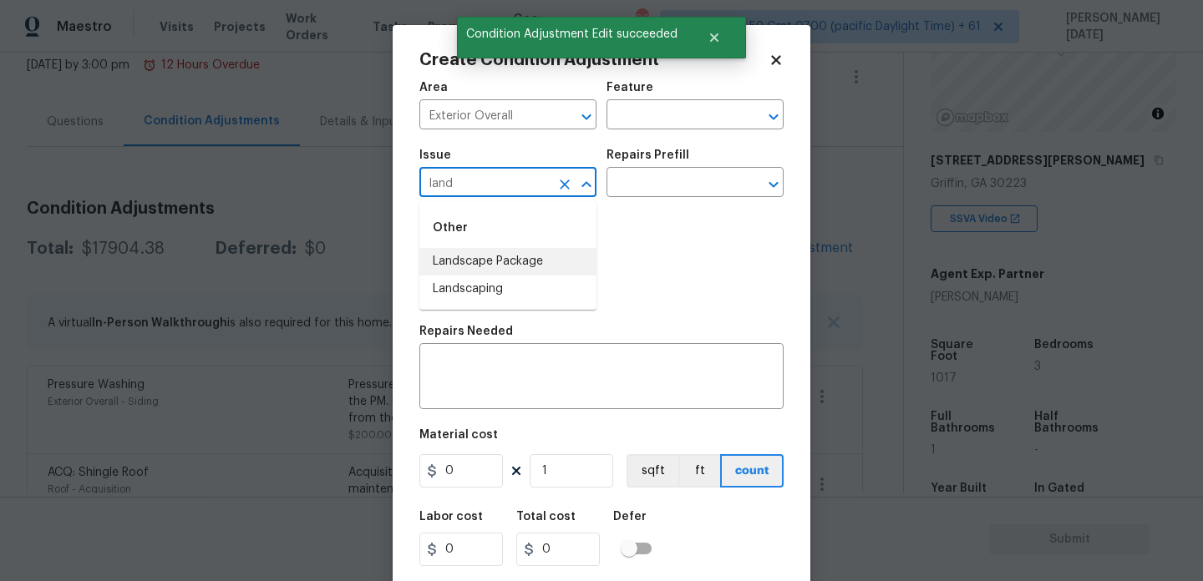
click at [533, 266] on li "Landscape Package" at bounding box center [507, 262] width 177 height 28
type input "Landscape Package"
click at [653, 195] on input "text" at bounding box center [671, 184] width 130 height 26
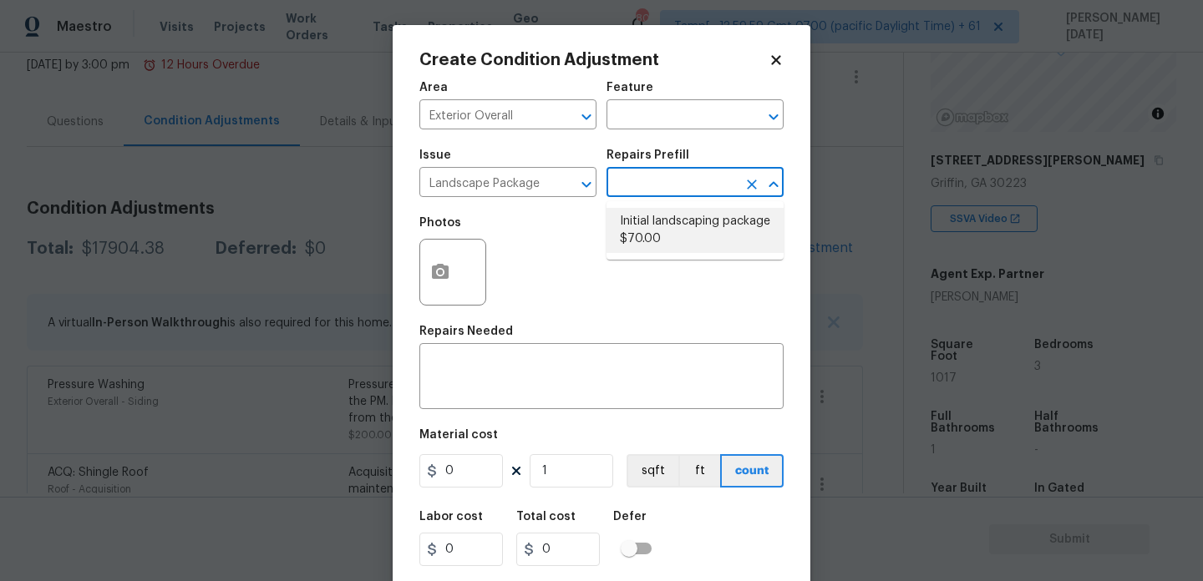
click at [657, 226] on li "Initial landscaping package $70.00" at bounding box center [694, 230] width 177 height 45
type input "Home Readiness Packages"
type textarea "Mowing of grass up to 6" in height. Mow, edge along driveways & sidewalks, trim…"
type input "70"
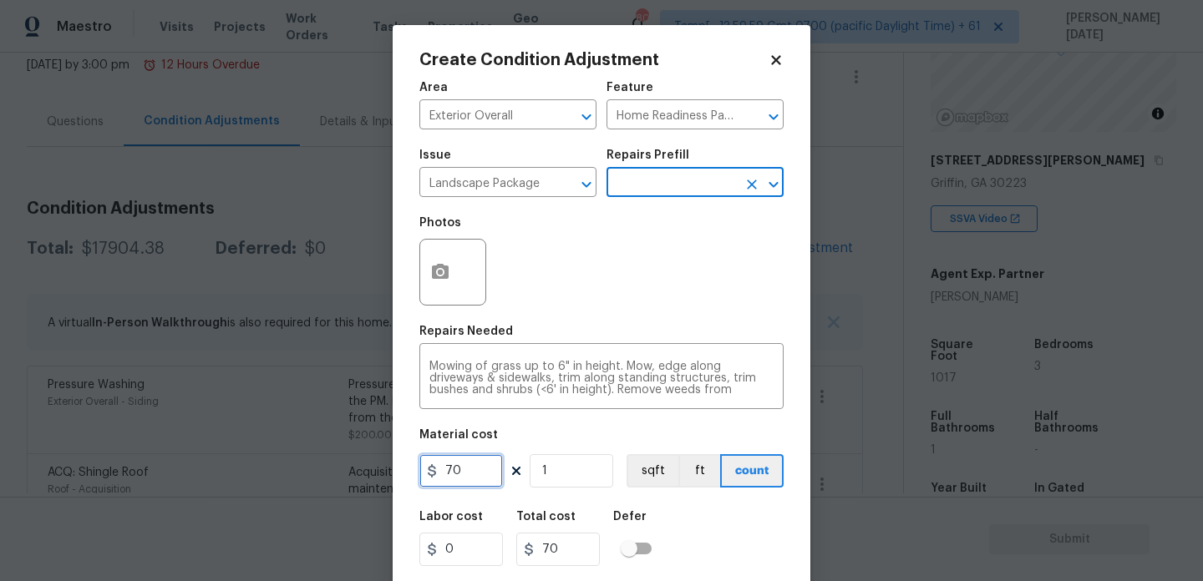
click at [487, 471] on input "70" at bounding box center [461, 470] width 84 height 33
type input "750"
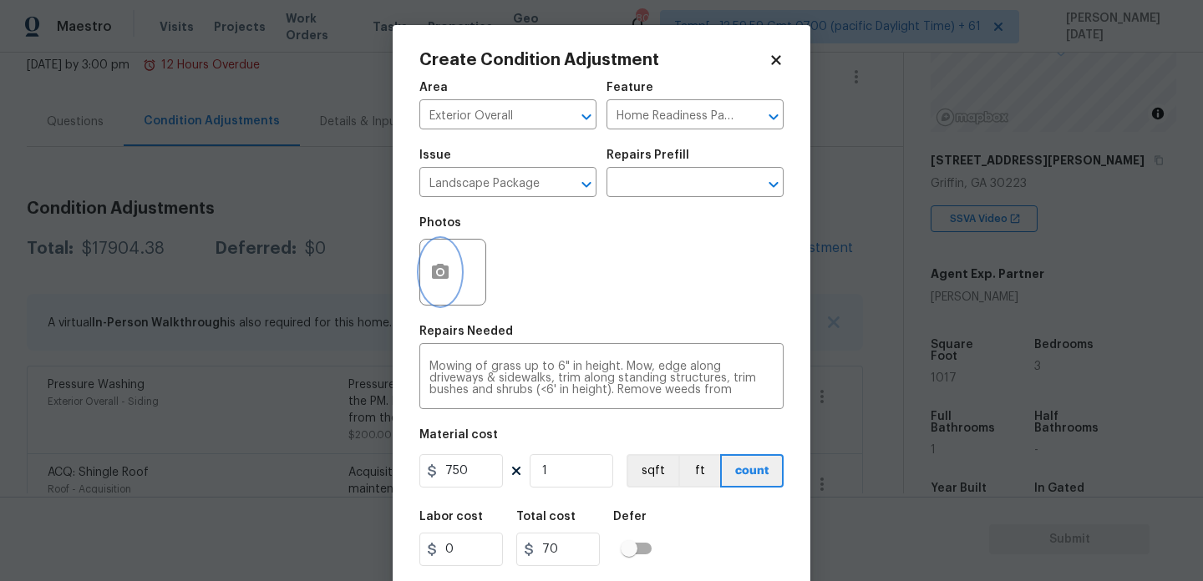
type input "750"
click at [439, 289] on button "button" at bounding box center [440, 272] width 40 height 65
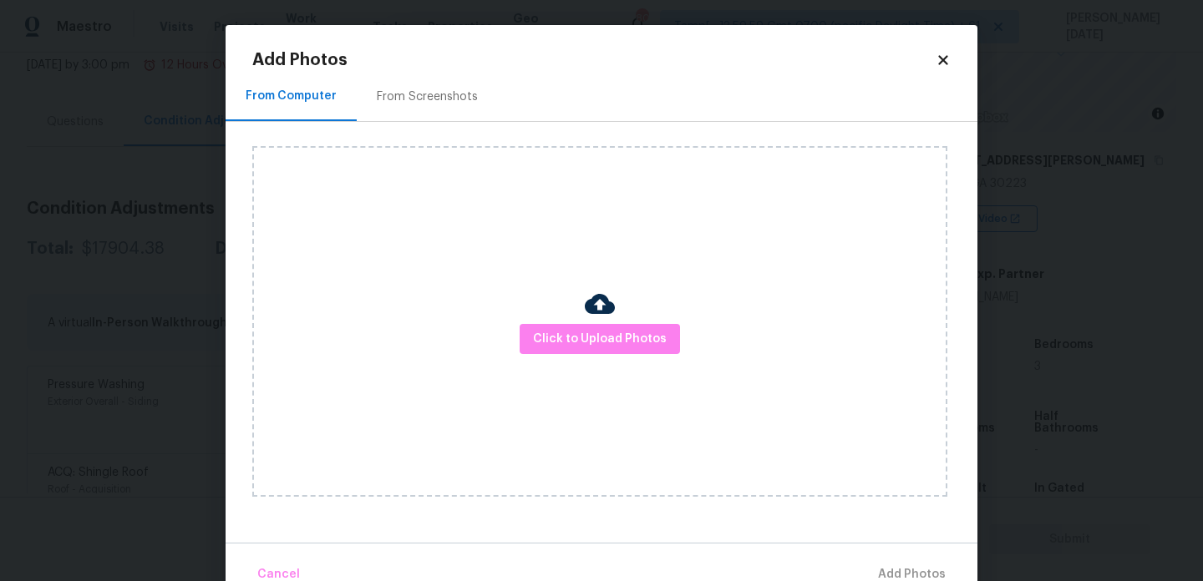
click at [436, 99] on div "From Screenshots" at bounding box center [427, 97] width 101 height 17
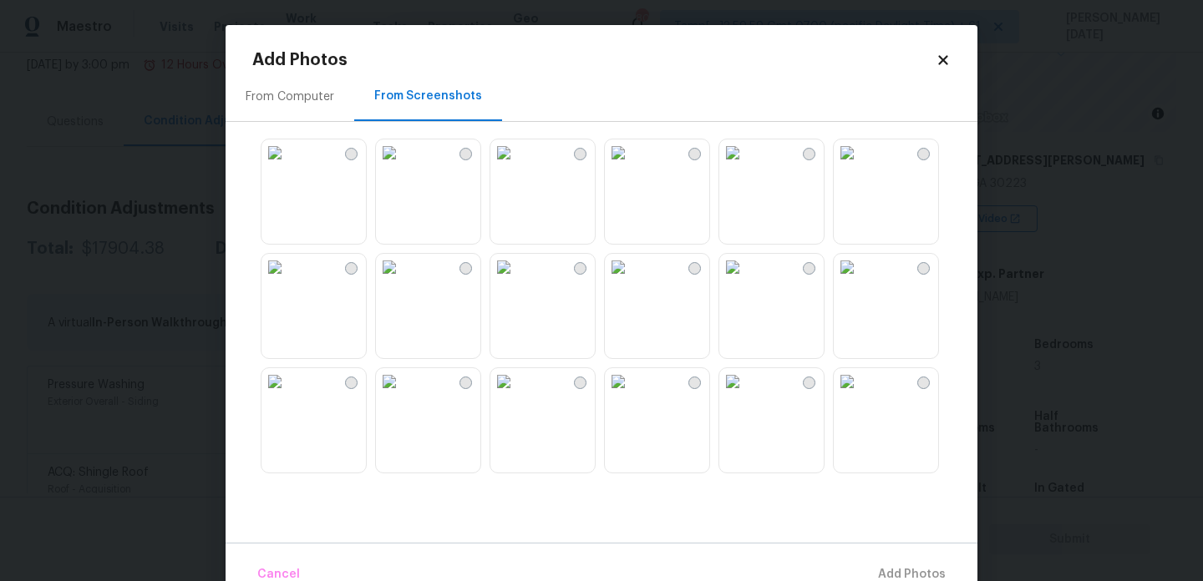
click at [631, 166] on img at bounding box center [618, 152] width 27 height 27
click at [403, 281] on img at bounding box center [389, 267] width 27 height 27
click at [517, 395] on img at bounding box center [503, 381] width 27 height 27
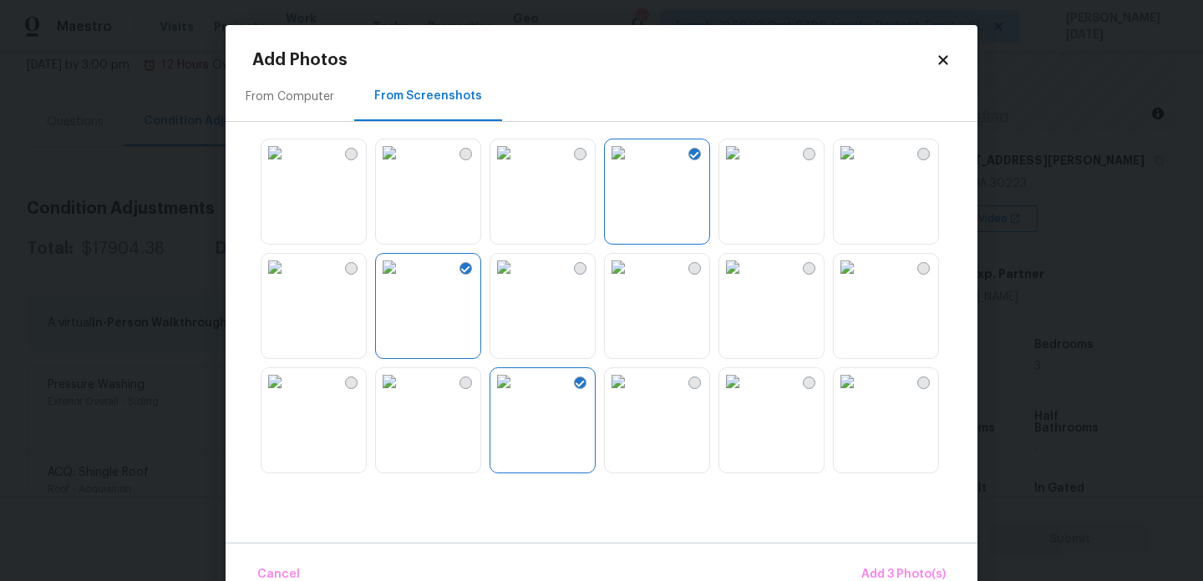
scroll to position [621, 0]
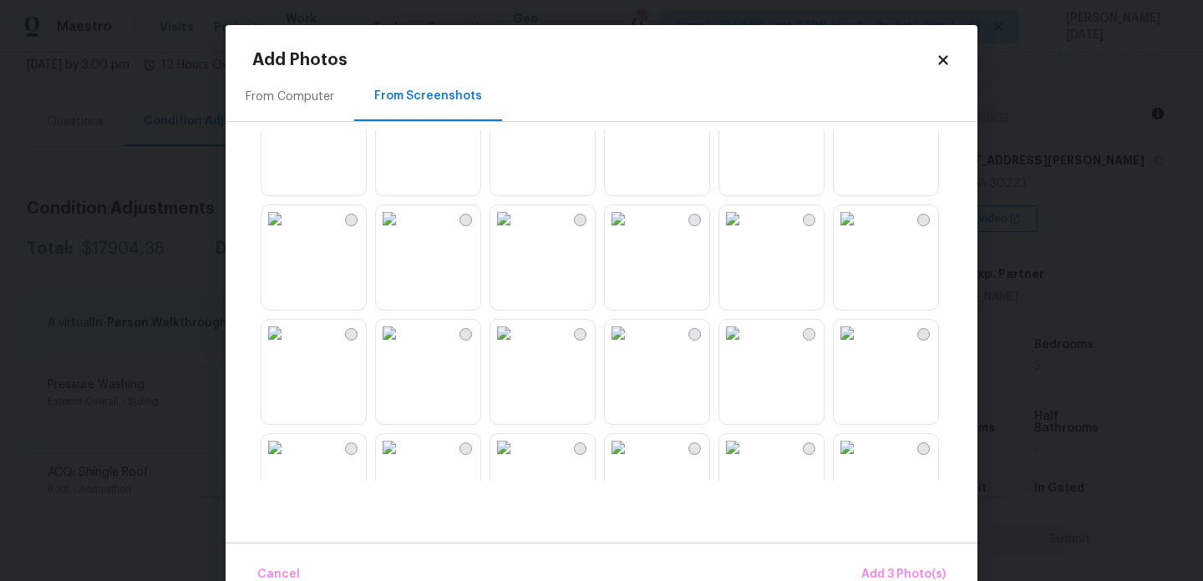
click at [746, 347] on img at bounding box center [732, 333] width 27 height 27
click at [860, 347] on img at bounding box center [847, 333] width 27 height 27
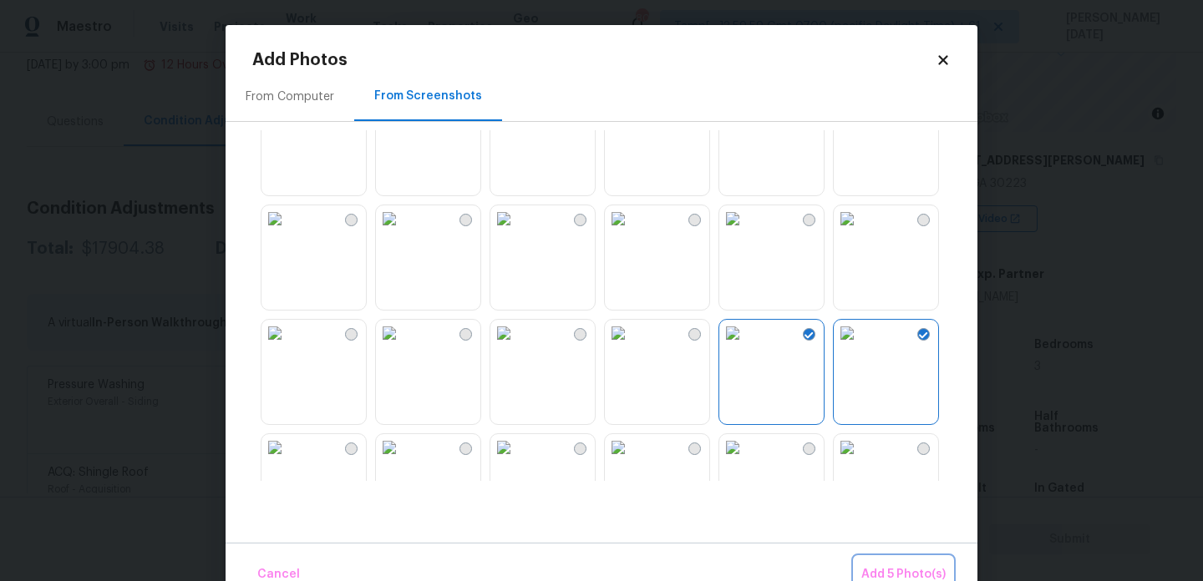
click at [894, 560] on button "Add 5 Photo(s)" at bounding box center [903, 575] width 98 height 36
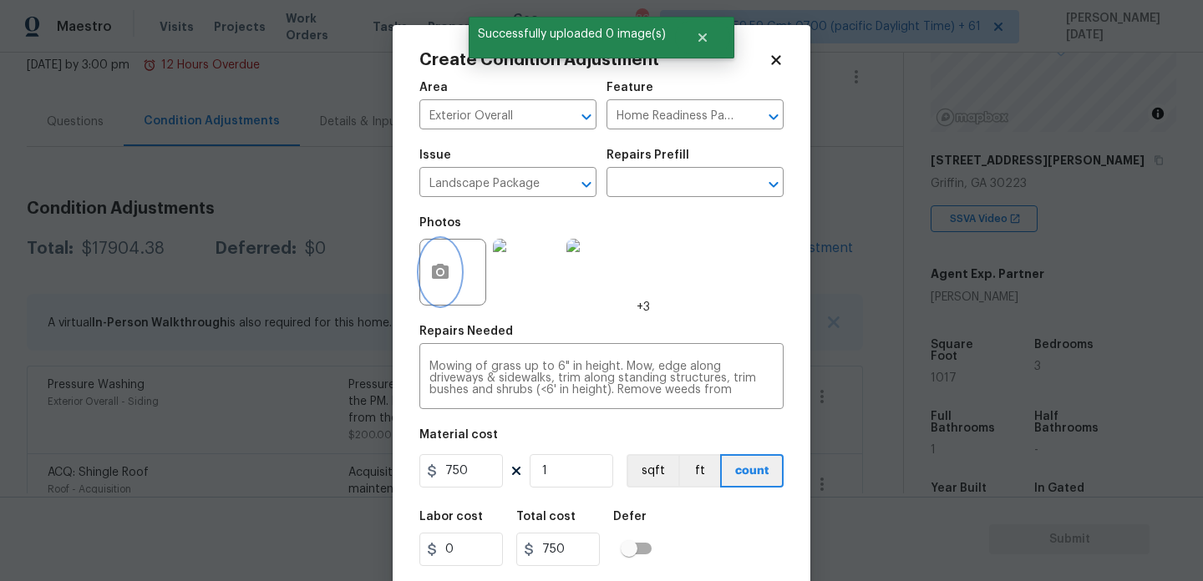
scroll to position [43, 0]
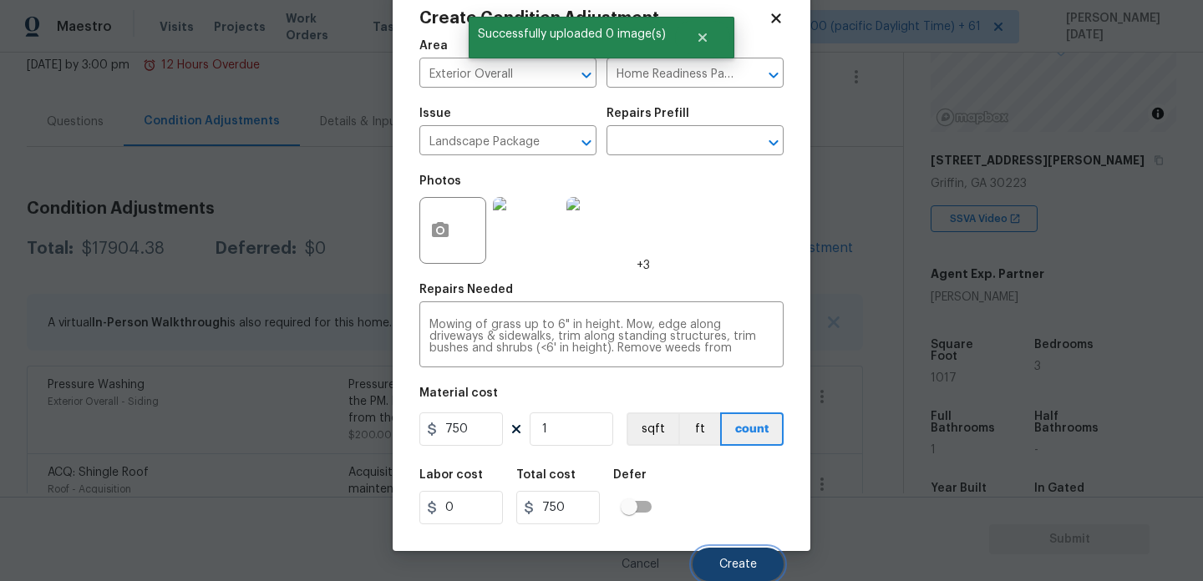
click at [713, 565] on button "Create" at bounding box center [737, 564] width 91 height 33
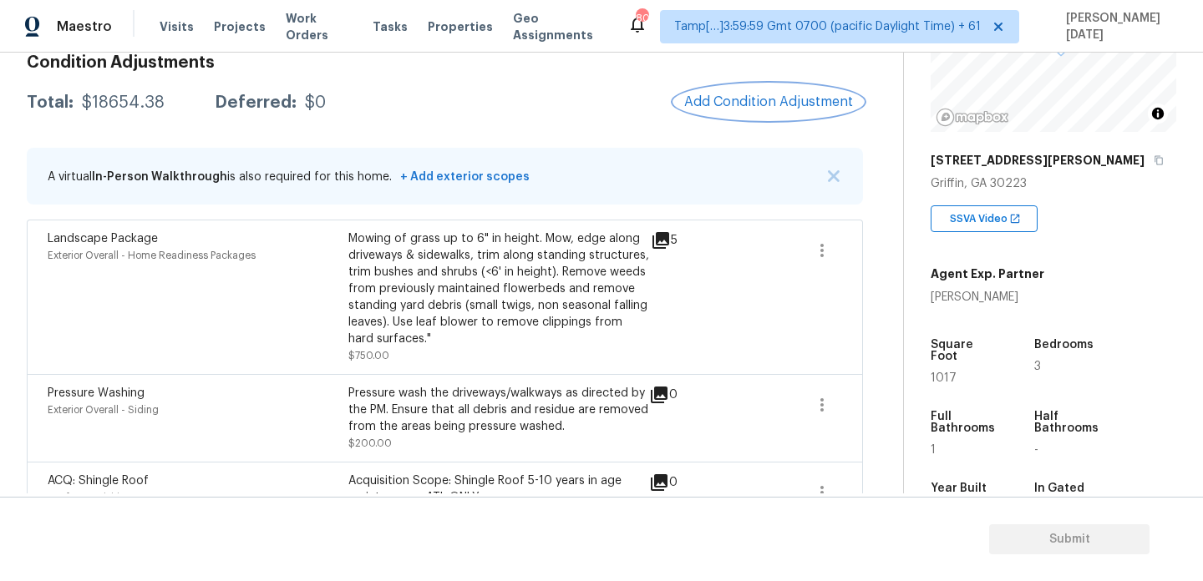
scroll to position [236, 0]
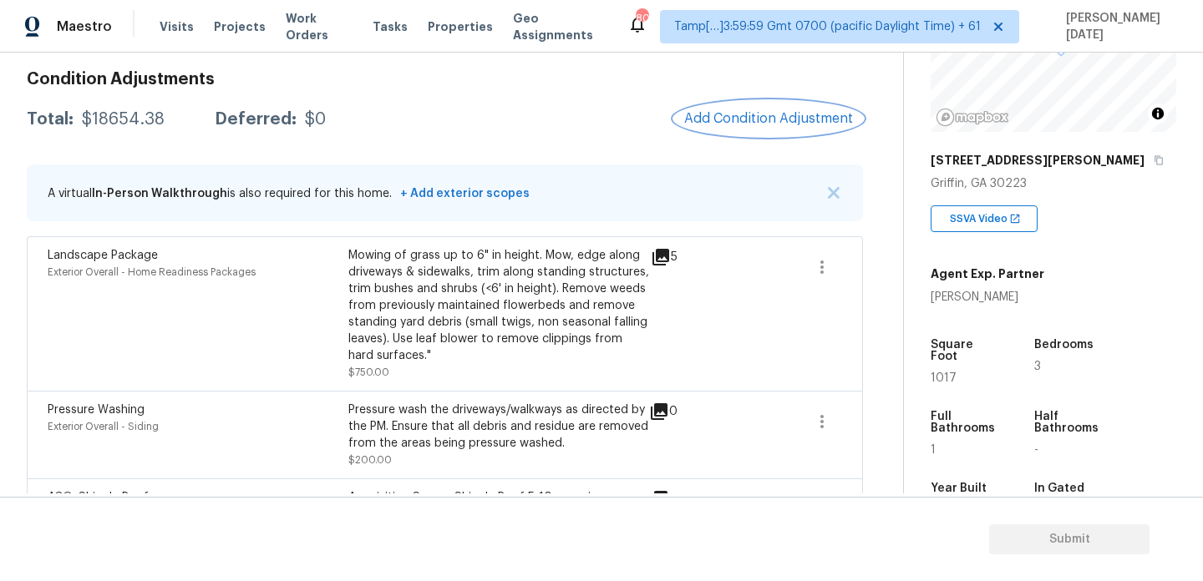
click at [774, 108] on button "Add Condition Adjustment" at bounding box center [768, 118] width 189 height 35
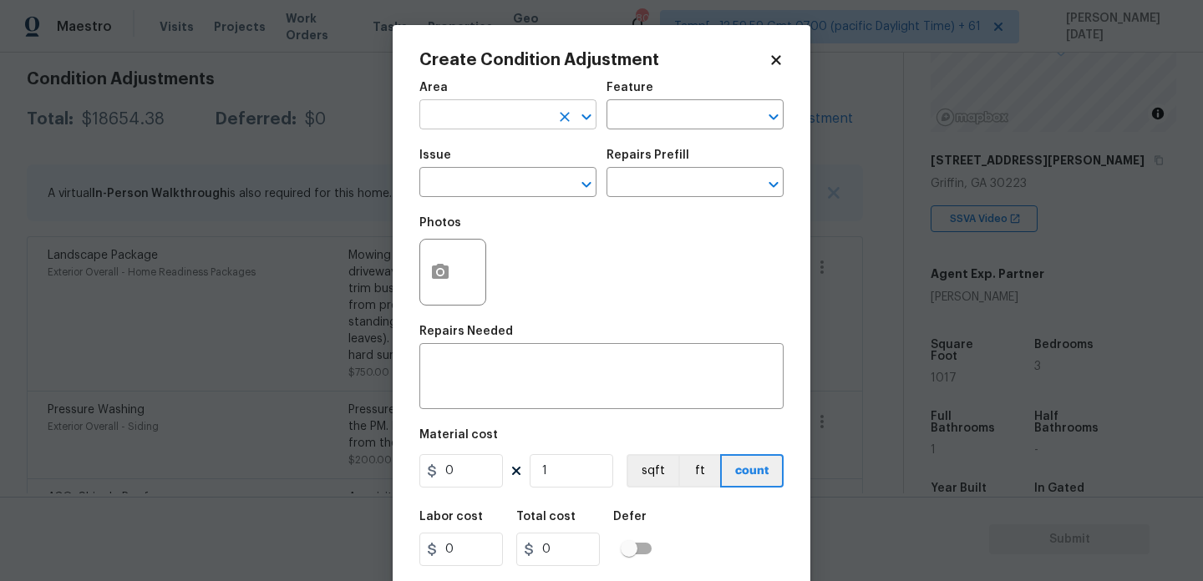
click at [483, 117] on input "text" at bounding box center [484, 117] width 130 height 26
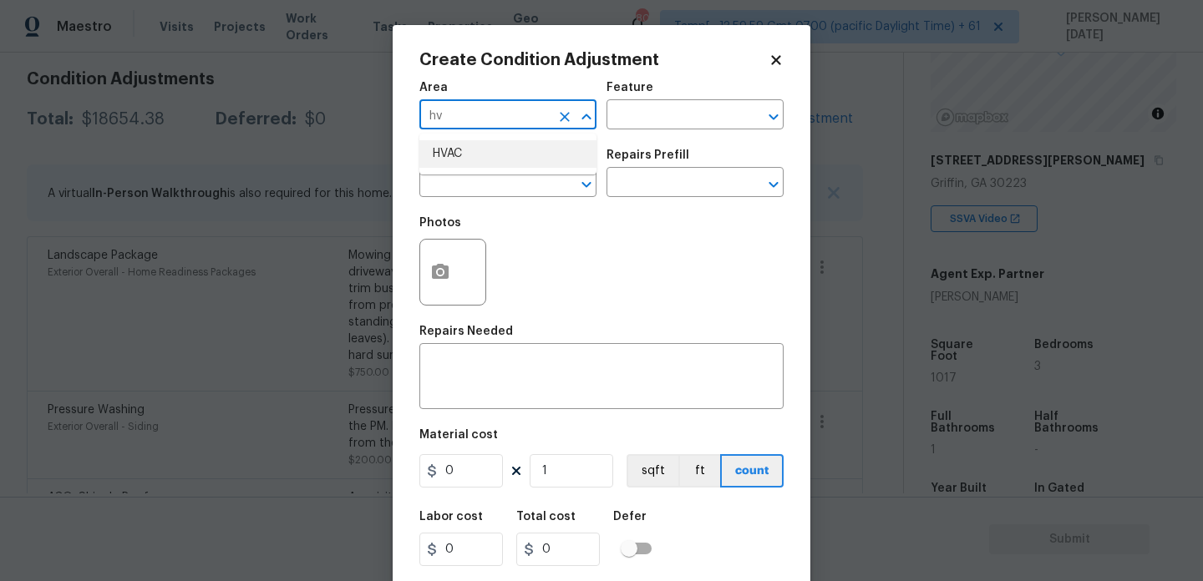
click at [459, 159] on li "HVAC" at bounding box center [507, 154] width 177 height 28
type input "HVAC"
click at [461, 178] on input "text" at bounding box center [484, 184] width 130 height 26
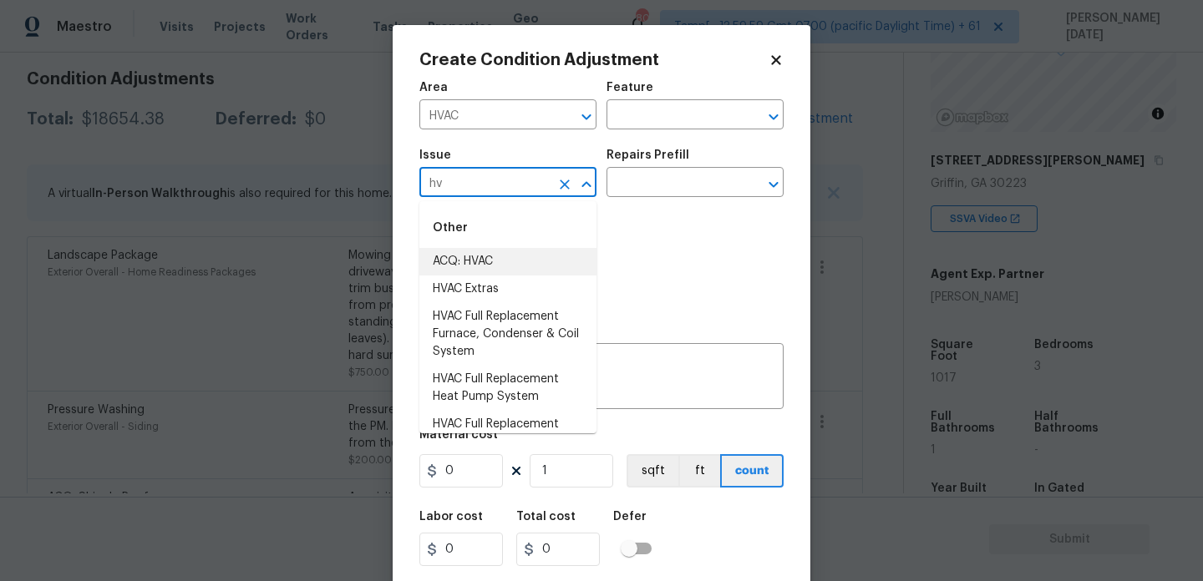
click at [456, 259] on li "ACQ: HVAC" at bounding box center [507, 262] width 177 height 28
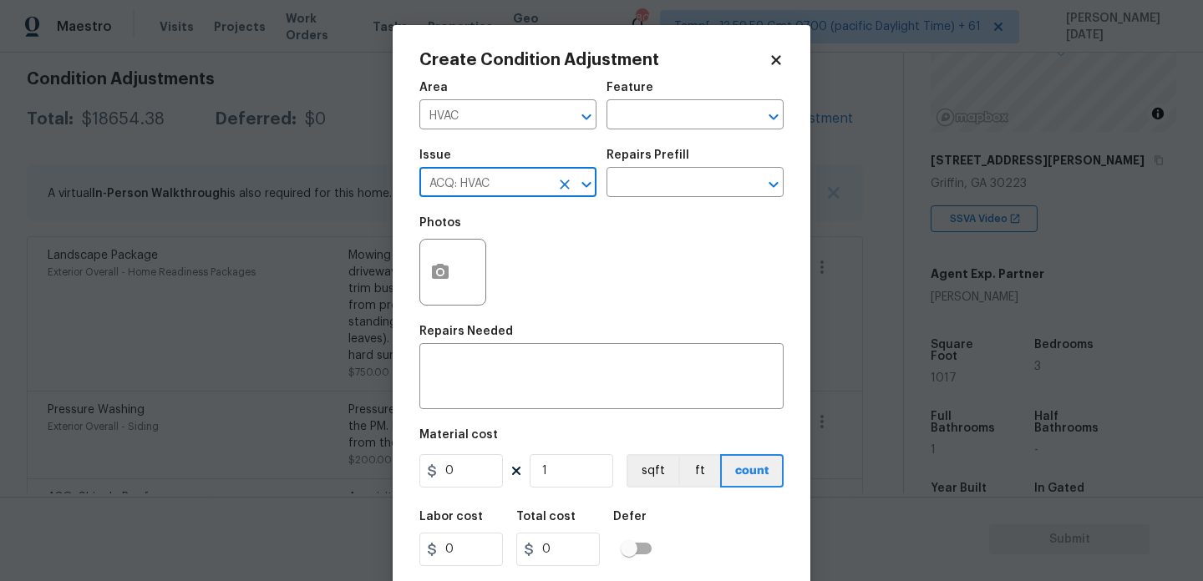
type input "ACQ: HVAC"
click at [635, 212] on div "Photos" at bounding box center [601, 261] width 364 height 109
click at [672, 187] on input "text" at bounding box center [671, 184] width 130 height 26
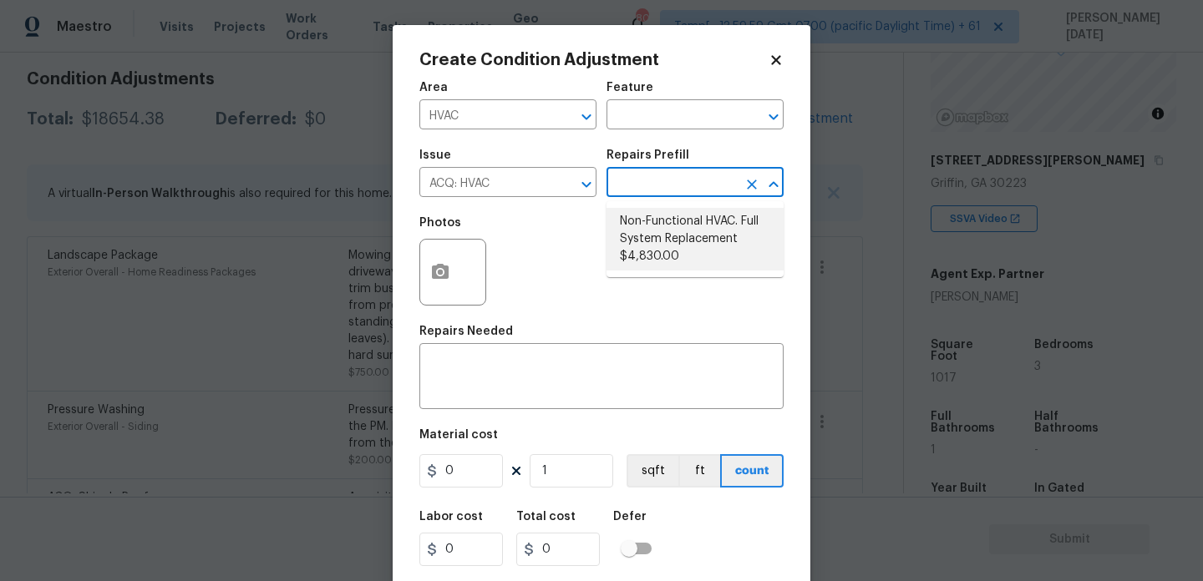
click at [679, 236] on li "Non-Functional HVAC. Full System Replacement $4,830.00" at bounding box center [694, 239] width 177 height 63
type input "Acquisition"
type textarea "Acquisition Scope: Full System Replacement"
type input "4830"
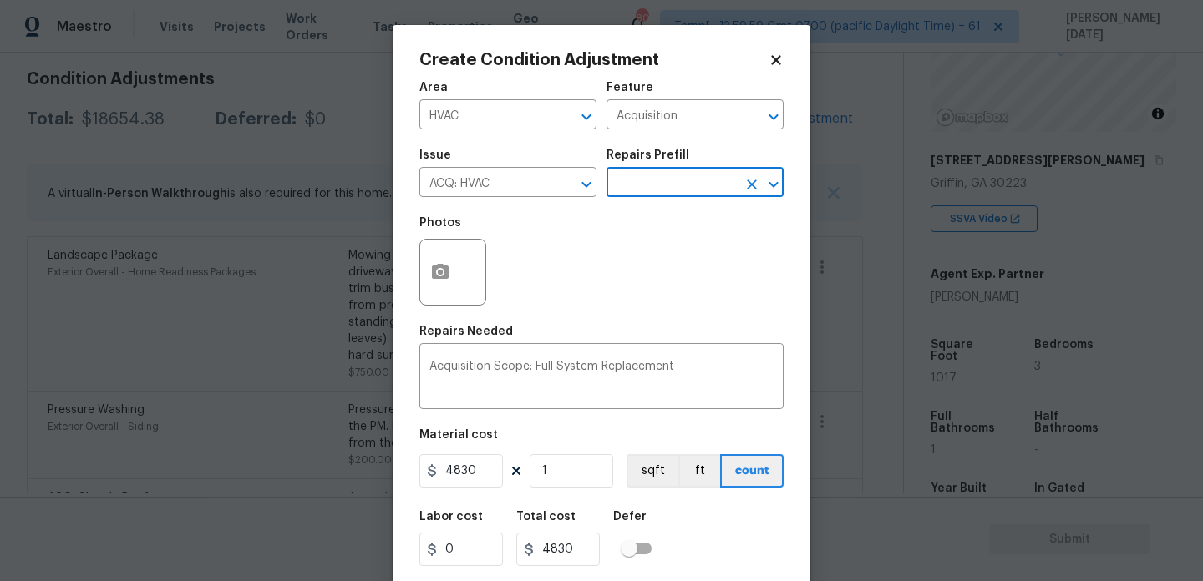
scroll to position [43, 0]
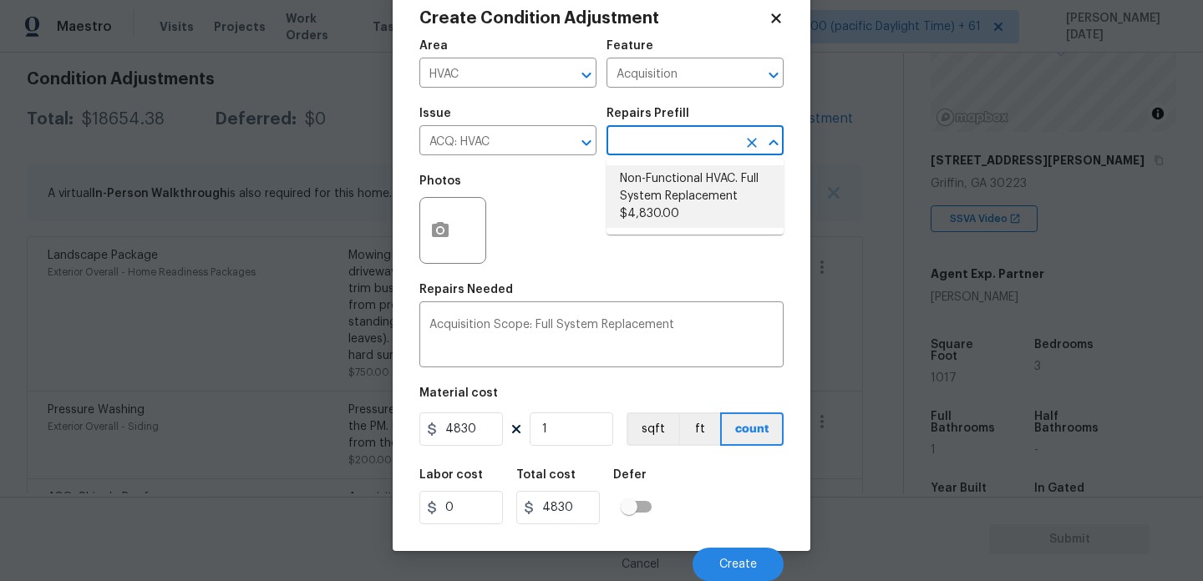
click at [697, 208] on li "Non-Functional HVAC. Full System Replacement $4,830.00" at bounding box center [694, 196] width 177 height 63
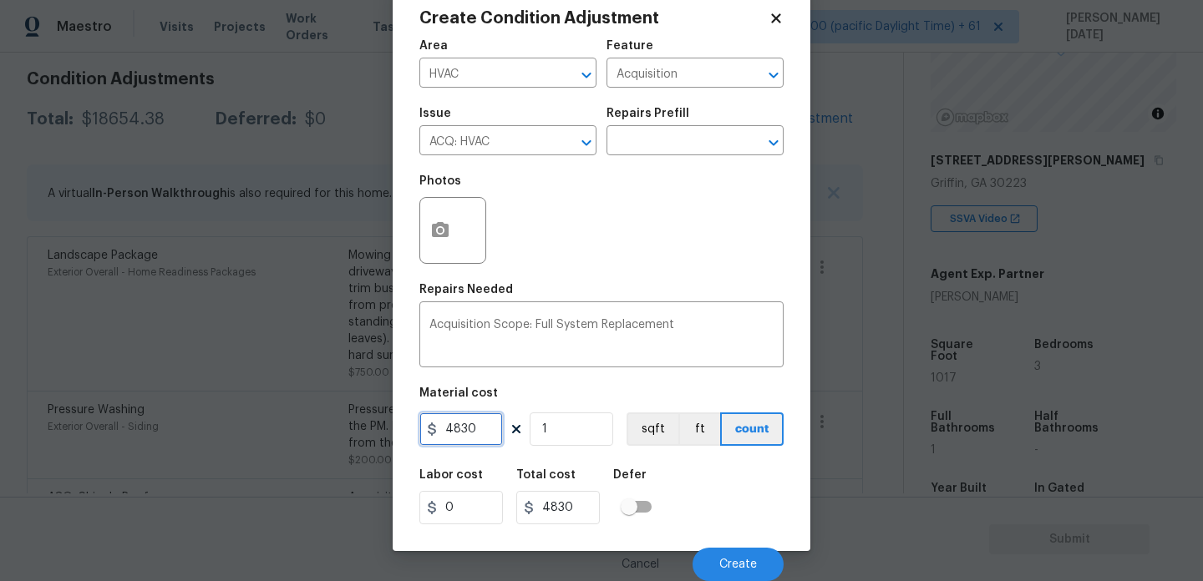
drag, startPoint x: 474, startPoint y: 432, endPoint x: 305, endPoint y: 428, distance: 169.6
click at [305, 428] on div "Create Condition Adjustment Area HVAC ​ Feature Acquisition ​ Issue ACQ: HVAC ​…" at bounding box center [601, 290] width 1203 height 581
type input "6500"
click at [631, 186] on div "Photos" at bounding box center [601, 219] width 364 height 109
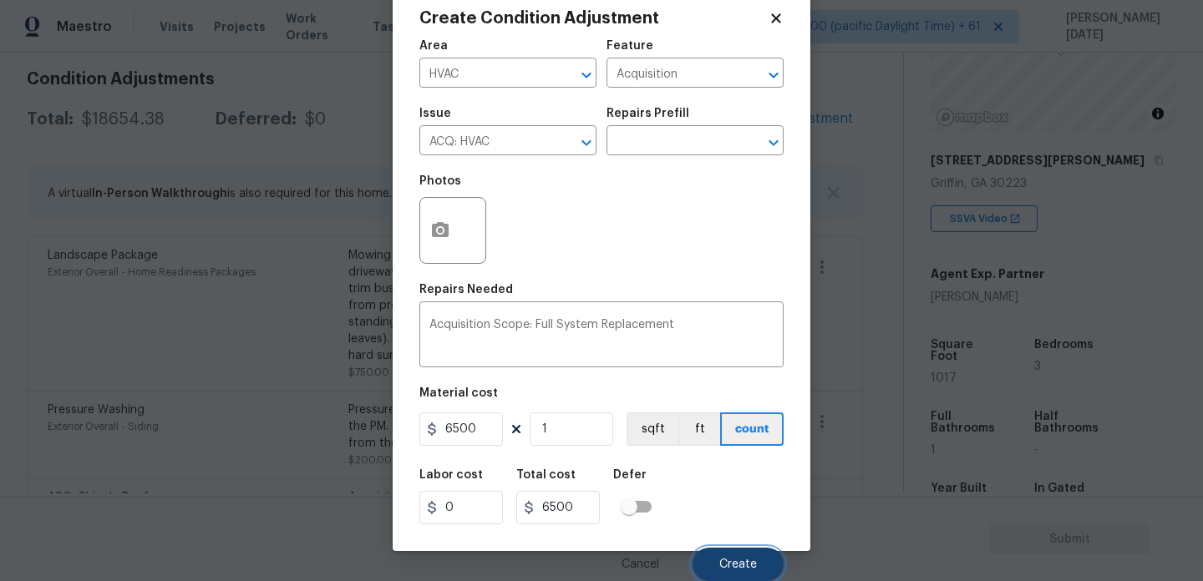
click at [735, 561] on span "Create" at bounding box center [738, 565] width 38 height 13
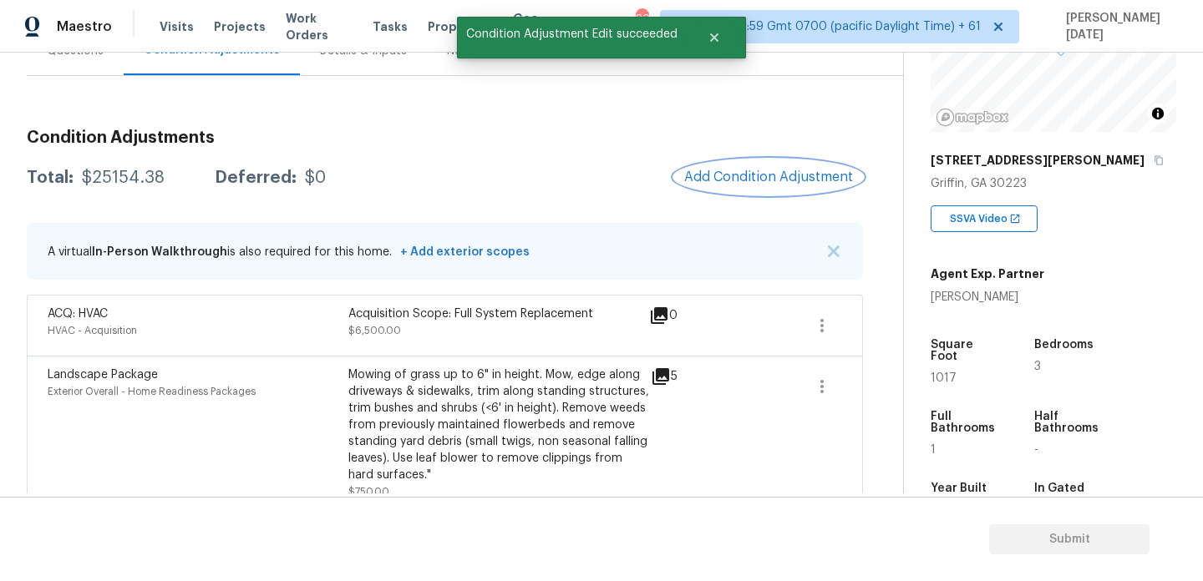
scroll to position [158, 0]
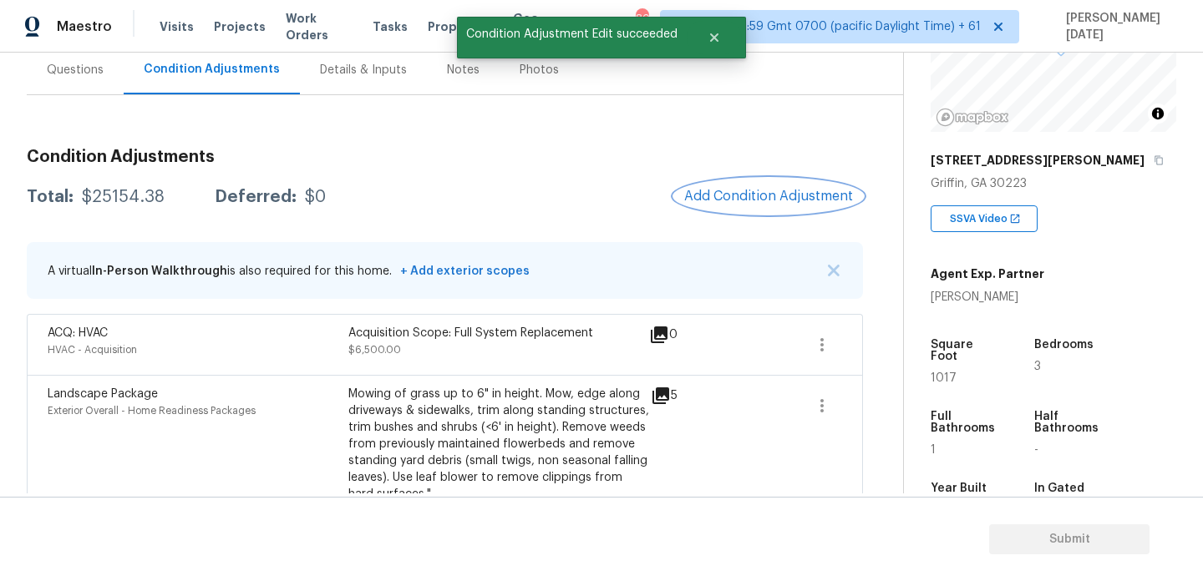
click at [759, 198] on span "Add Condition Adjustment" at bounding box center [768, 196] width 169 height 15
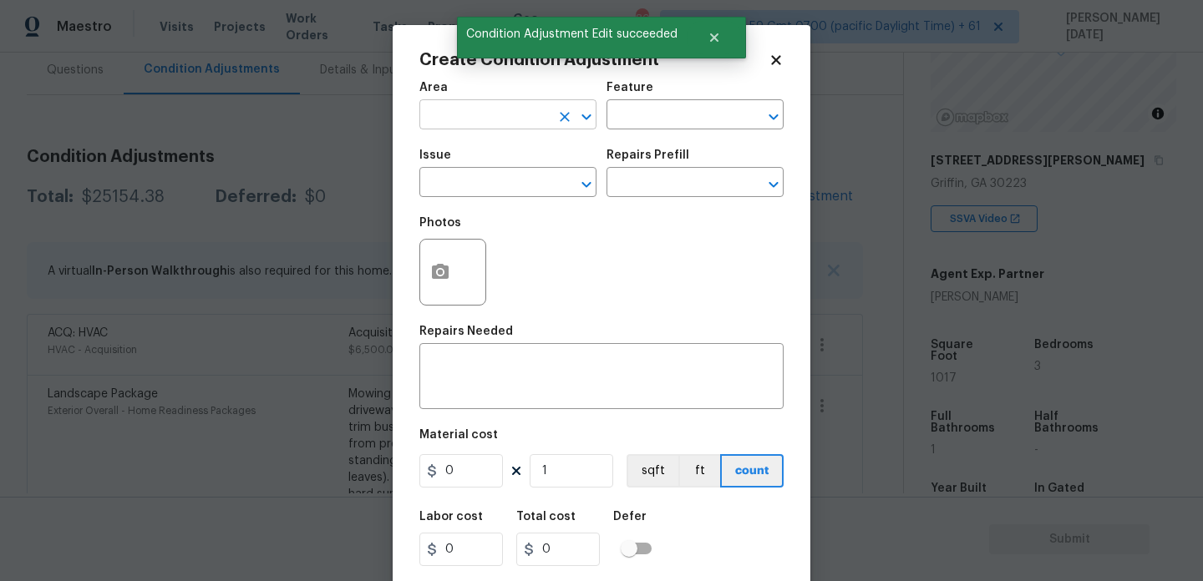
click at [465, 107] on input "text" at bounding box center [484, 117] width 130 height 26
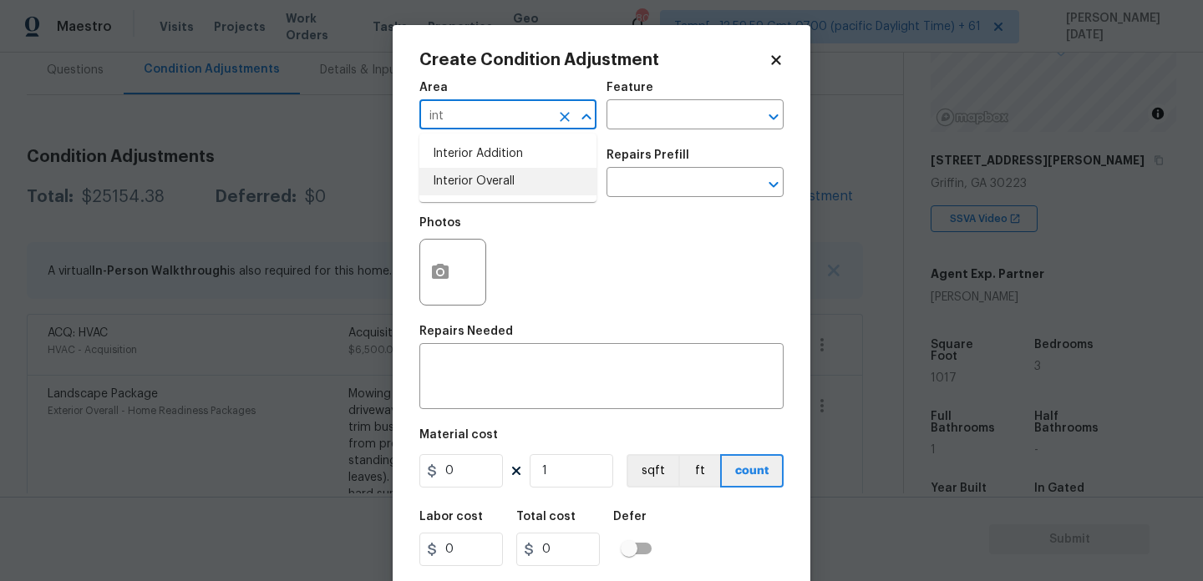
click at [469, 180] on li "Interior Overall" at bounding box center [507, 182] width 177 height 28
type input "Interior Overall"
click at [469, 180] on input "text" at bounding box center [484, 184] width 130 height 26
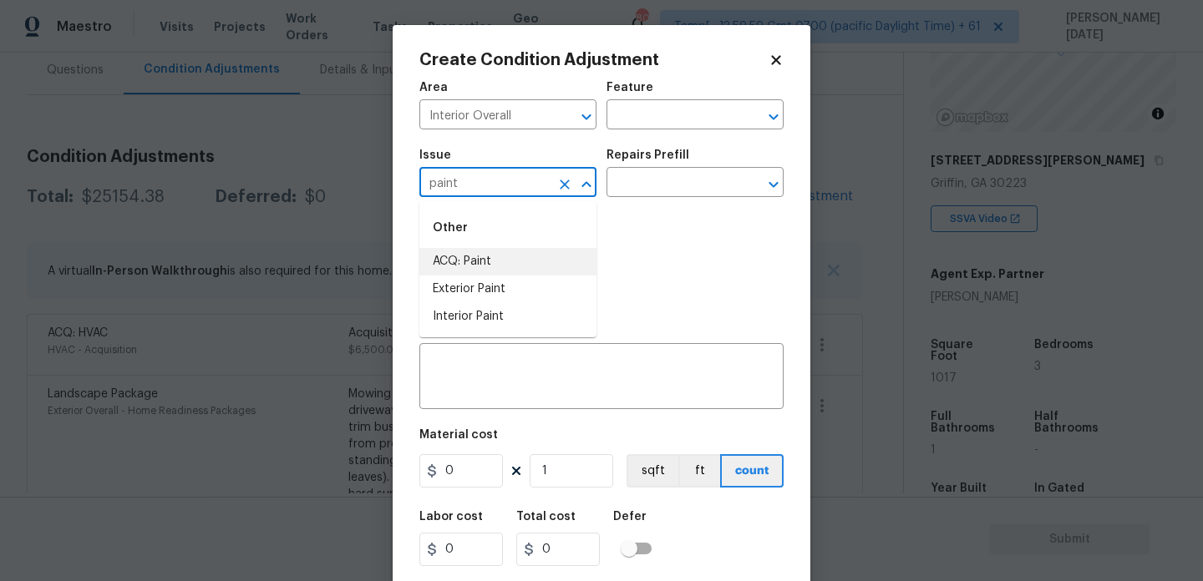
click at [487, 271] on li "ACQ: Paint" at bounding box center [507, 262] width 177 height 28
type input "ACQ: Paint"
click at [637, 208] on div "Photos" at bounding box center [601, 261] width 364 height 109
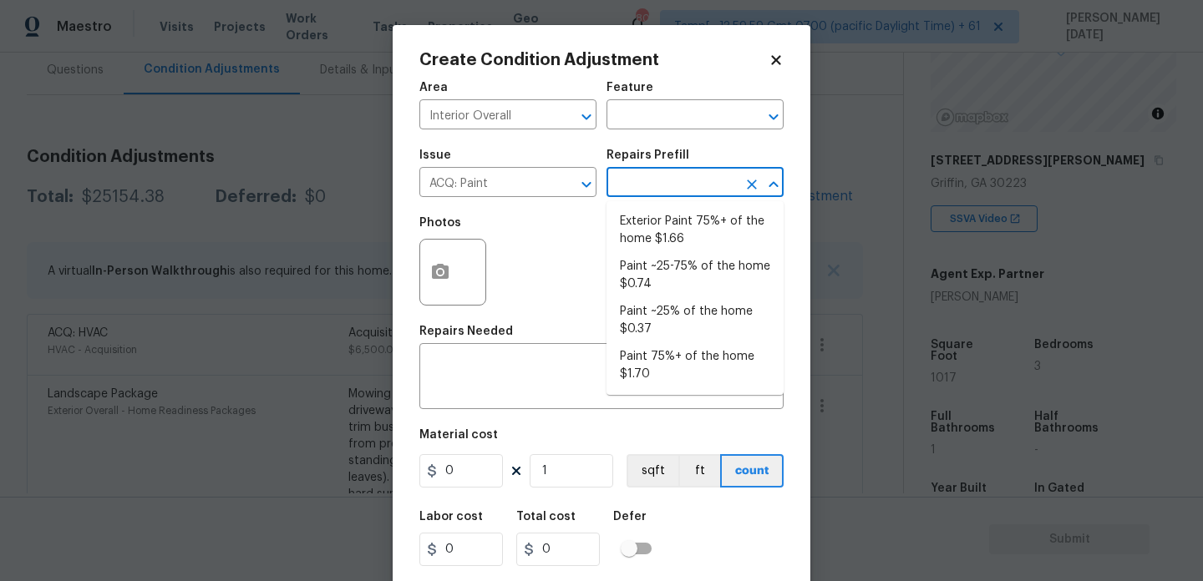
click at [682, 185] on input "text" at bounding box center [671, 184] width 130 height 26
click at [666, 378] on li "Paint 75%+ of the home $1.70" at bounding box center [694, 365] width 177 height 45
type input "Acquisition"
type textarea "Acquisition Scope: 75%+ of the home will likely require interior paint"
type input "1.7"
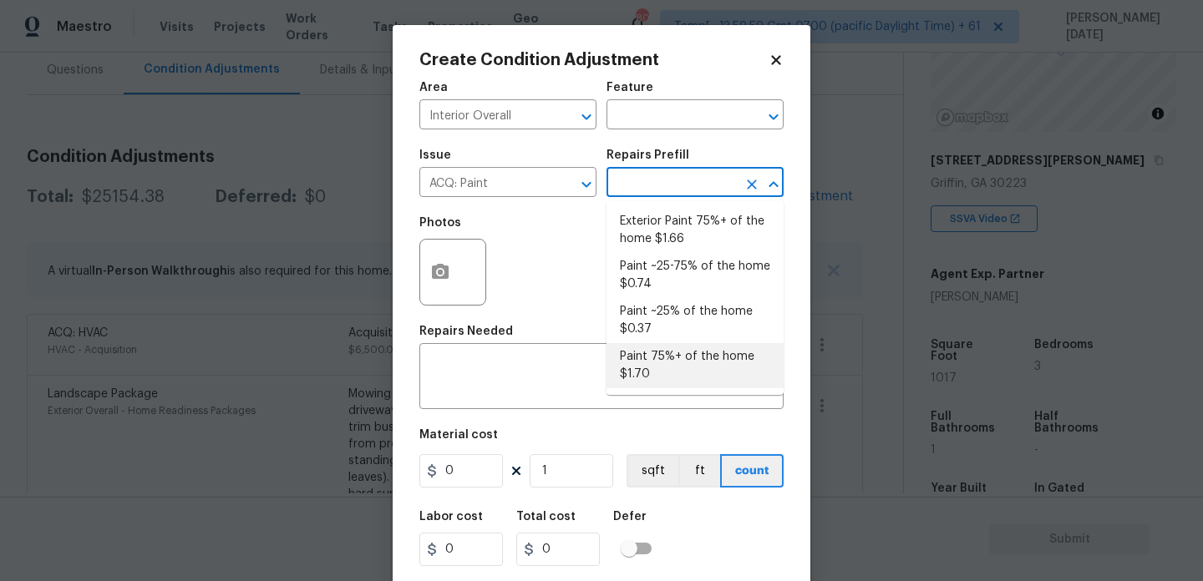
type input "1.7"
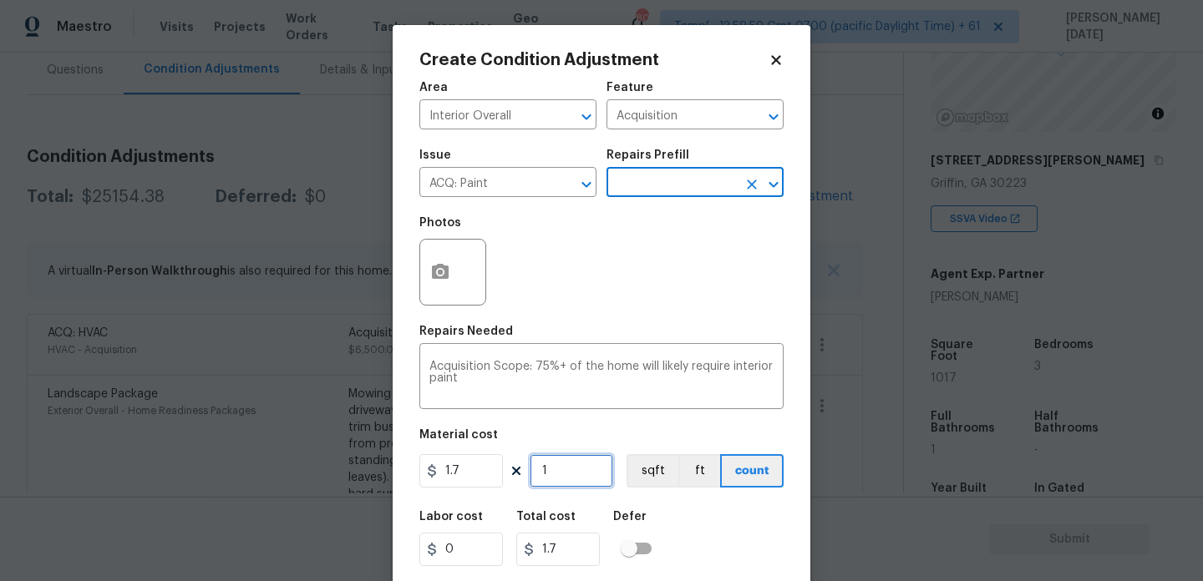
click at [570, 479] on input "1" at bounding box center [572, 470] width 84 height 33
type input "0"
paste input "1017"
type input "1017"
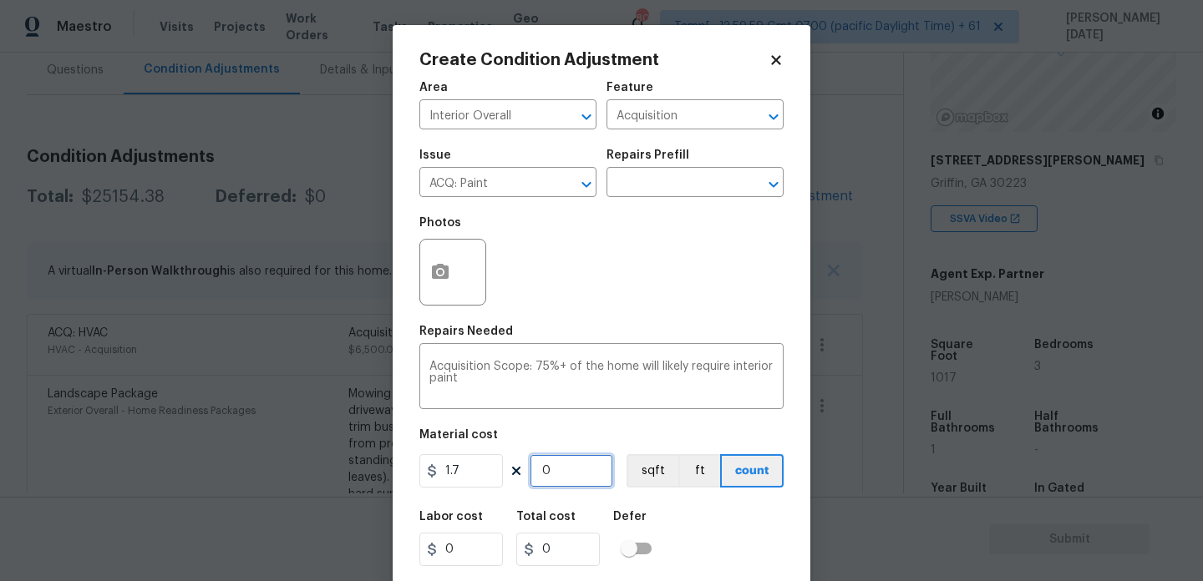
type input "1728.9"
type input "1017"
click at [439, 266] on icon "button" at bounding box center [440, 271] width 17 height 15
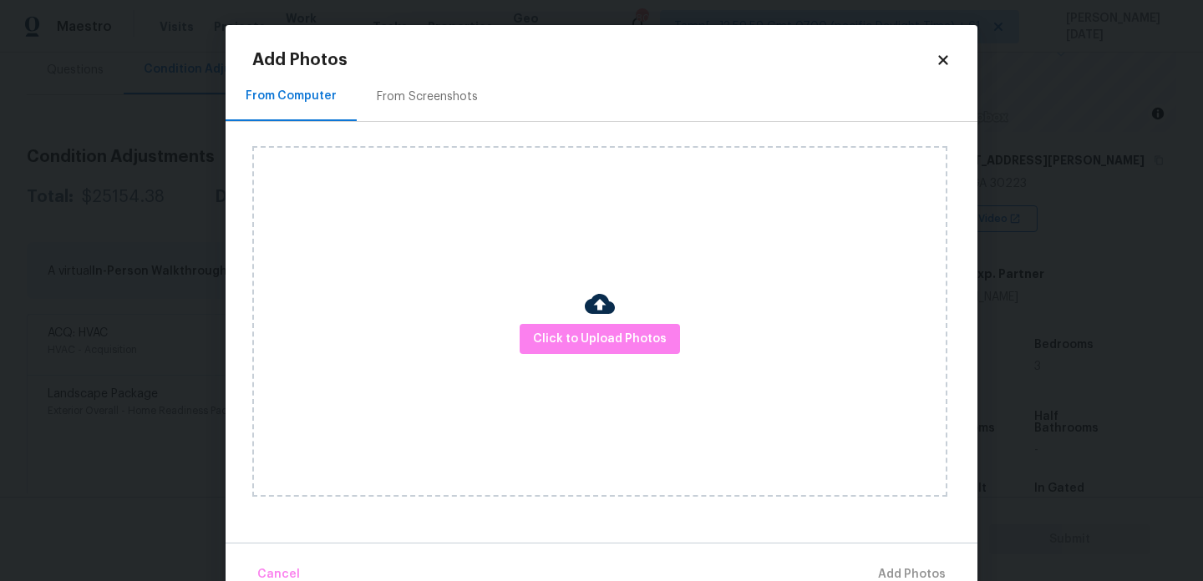
click at [443, 99] on div "From Screenshots" at bounding box center [427, 97] width 101 height 17
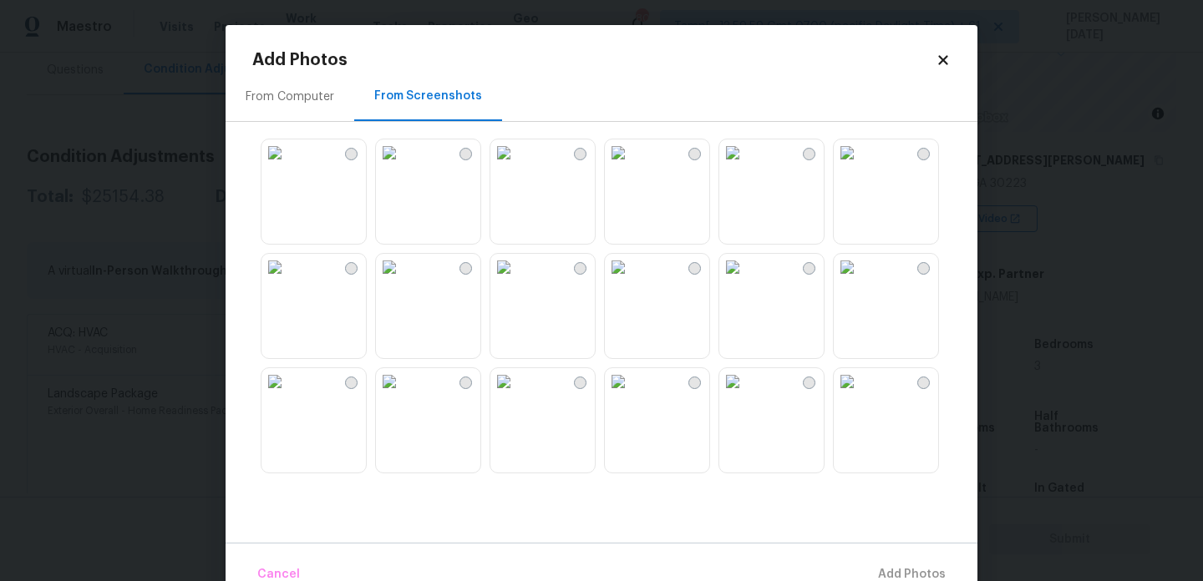
click at [860, 166] on img at bounding box center [847, 152] width 27 height 27
click at [746, 281] on img at bounding box center [732, 267] width 27 height 27
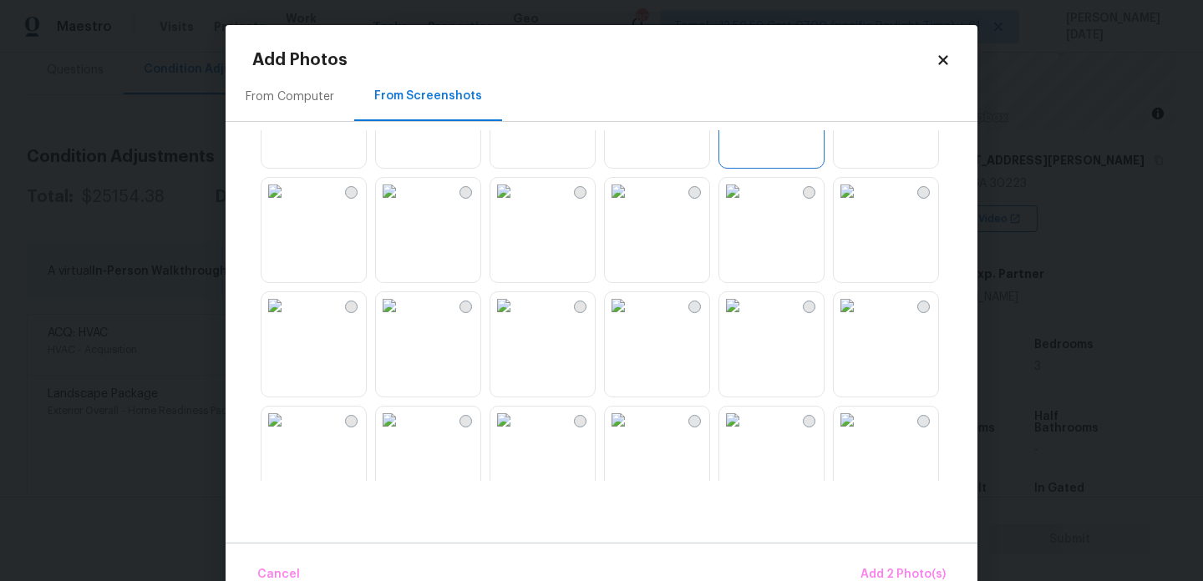
click at [631, 200] on img at bounding box center [618, 191] width 27 height 27
click at [746, 205] on img at bounding box center [732, 191] width 27 height 27
click at [403, 205] on img at bounding box center [389, 191] width 27 height 27
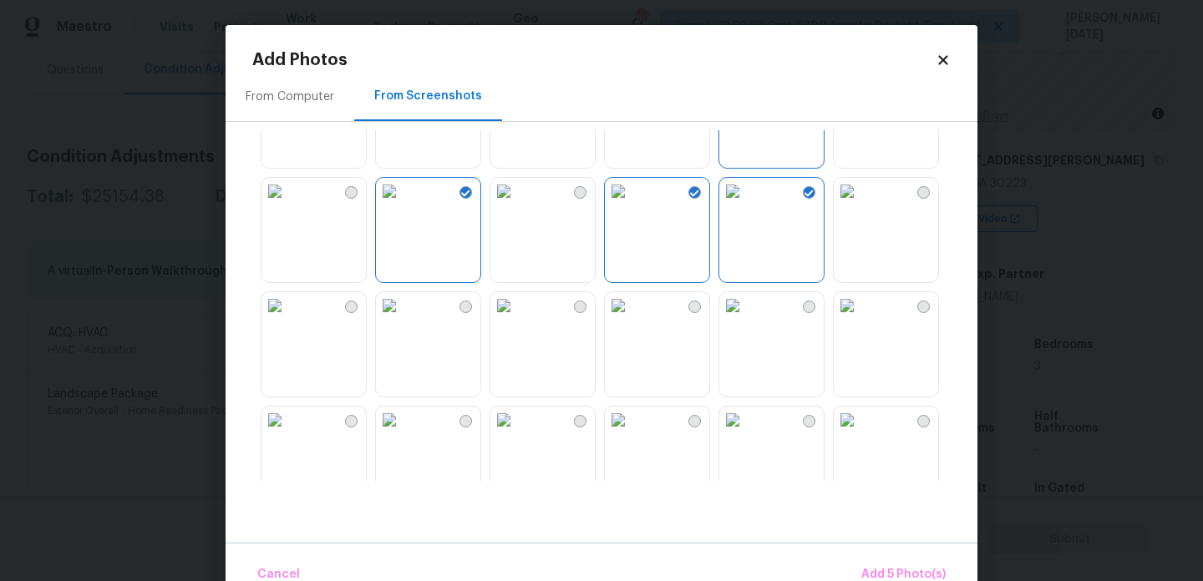
click at [288, 319] on img at bounding box center [274, 305] width 27 height 27
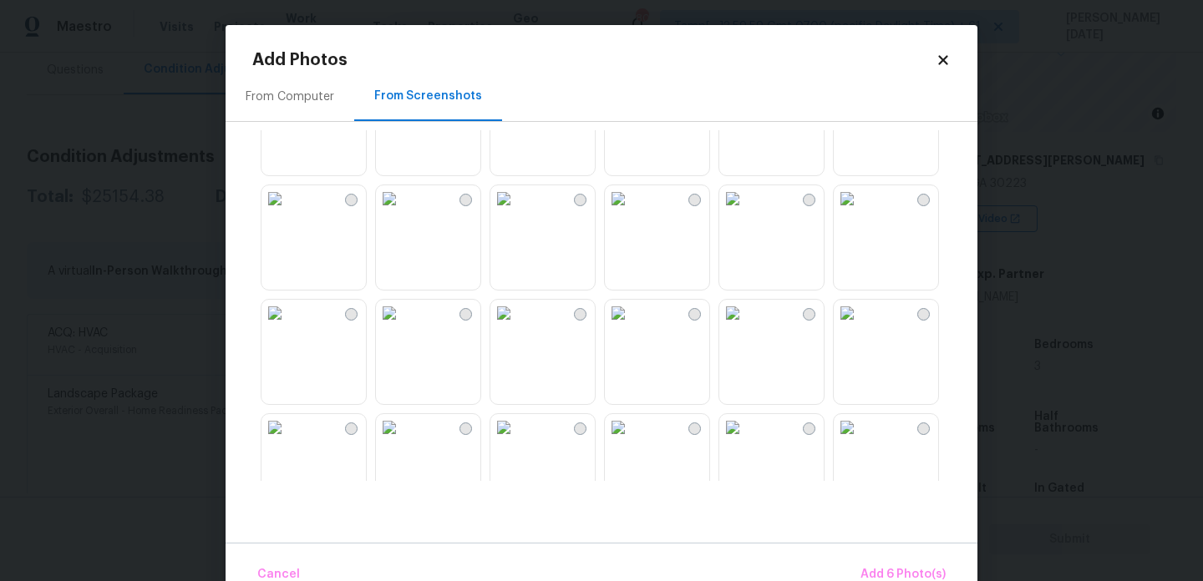
scroll to position [923, 0]
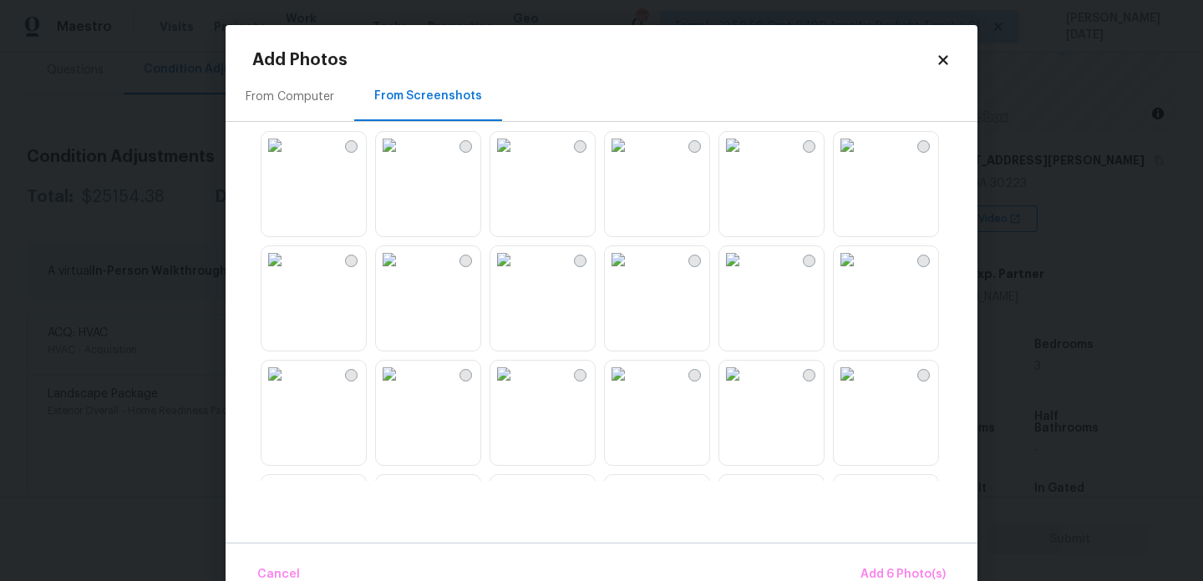
click at [517, 273] on img at bounding box center [503, 259] width 27 height 27
click at [403, 273] on img at bounding box center [389, 259] width 27 height 27
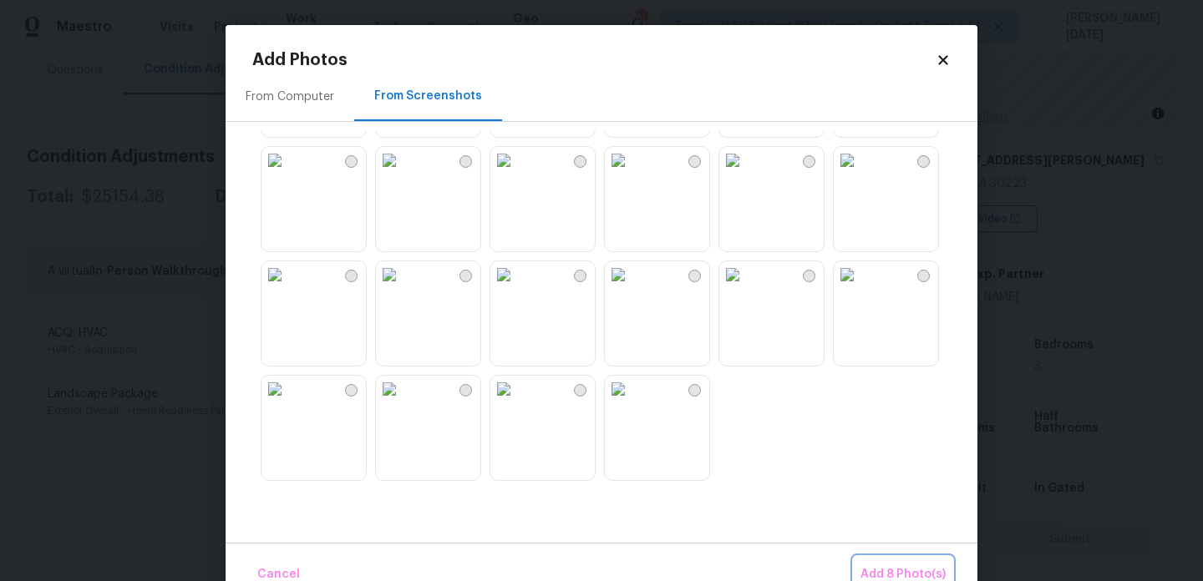
click at [885, 574] on span "Add 8 Photo(s)" at bounding box center [902, 575] width 85 height 21
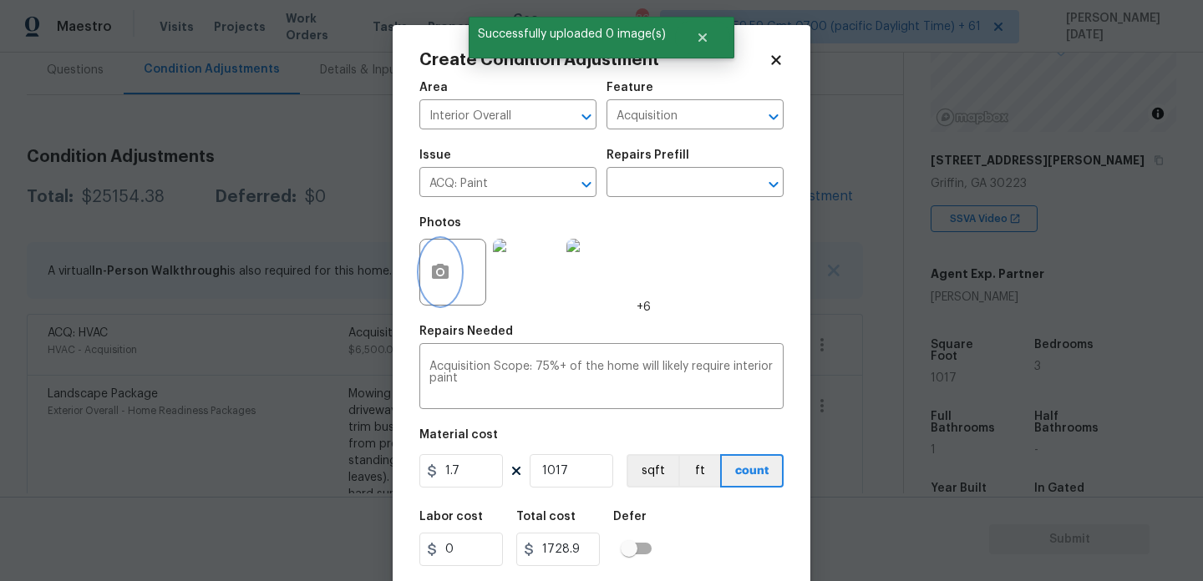
scroll to position [43, 0]
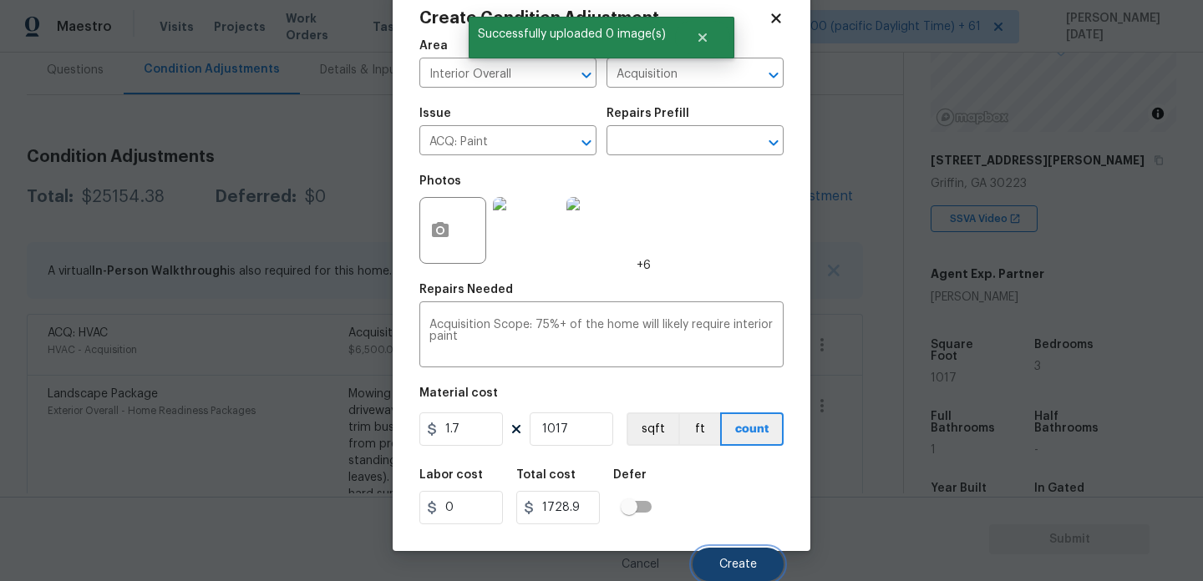
click at [736, 551] on button "Create" at bounding box center [737, 564] width 91 height 33
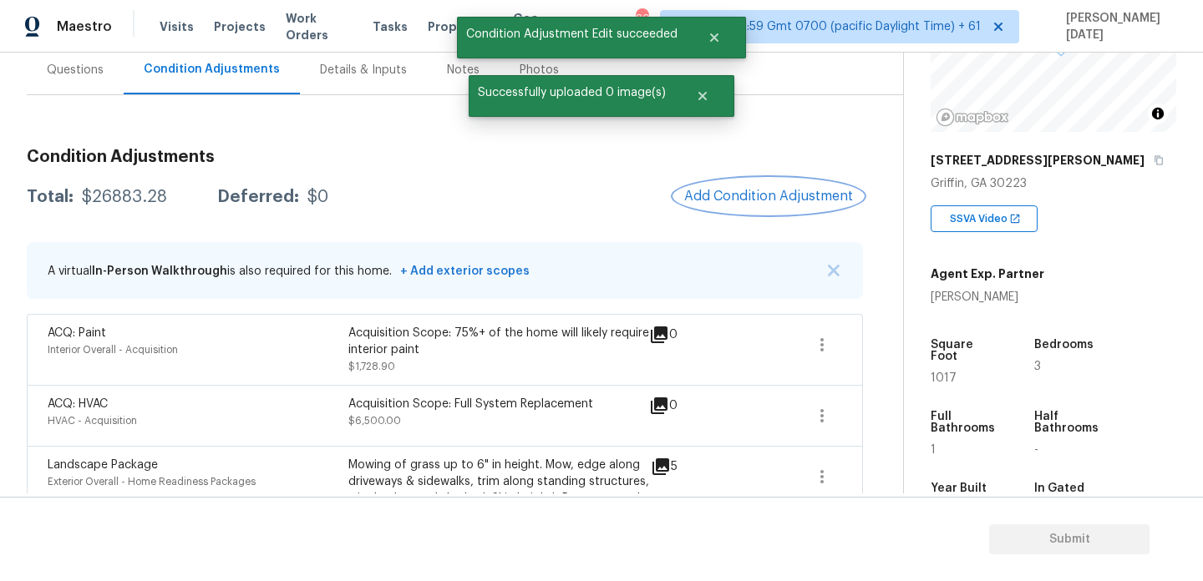
scroll to position [0, 0]
click at [779, 193] on span "Add Condition Adjustment" at bounding box center [768, 196] width 169 height 15
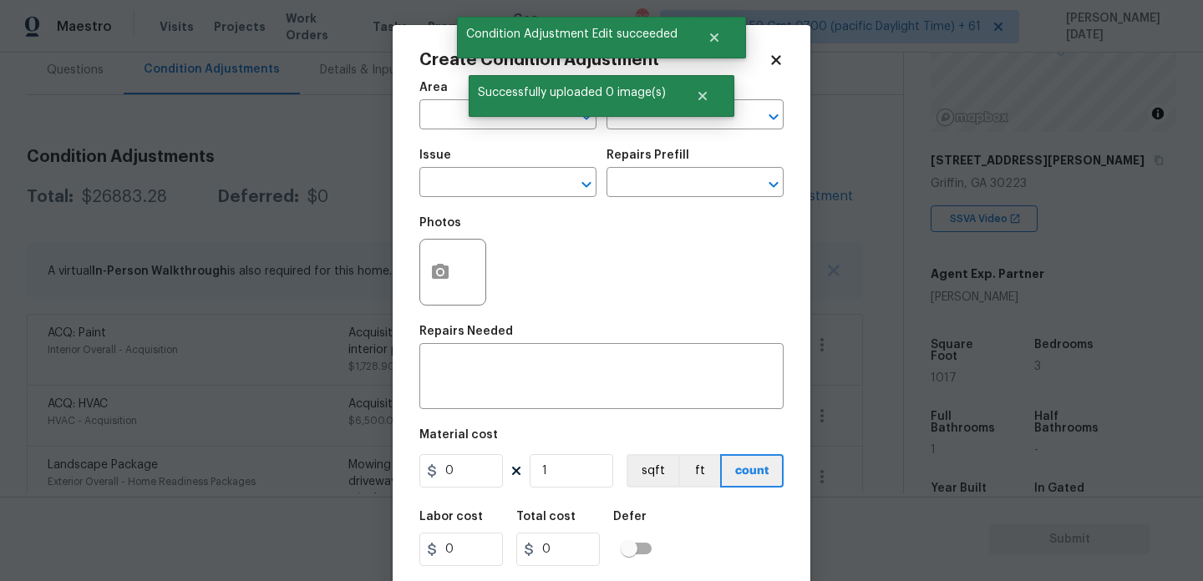
click at [779, 193] on div "Create Condition Adjustment Area ​ Feature ​ Issue ​ Repairs Prefill ​ Photos R…" at bounding box center [602, 309] width 418 height 568
click at [449, 114] on input "text" at bounding box center [484, 117] width 130 height 26
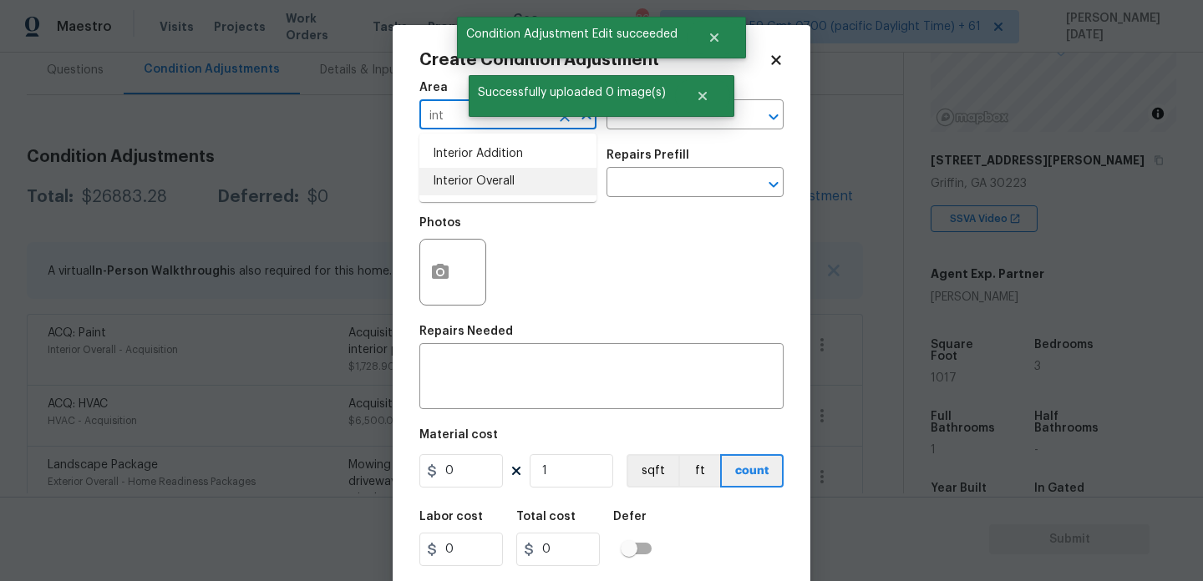
click at [460, 190] on li "Interior Overall" at bounding box center [507, 182] width 177 height 28
type input "Interior Overall"
click at [460, 190] on input "text" at bounding box center [484, 184] width 130 height 26
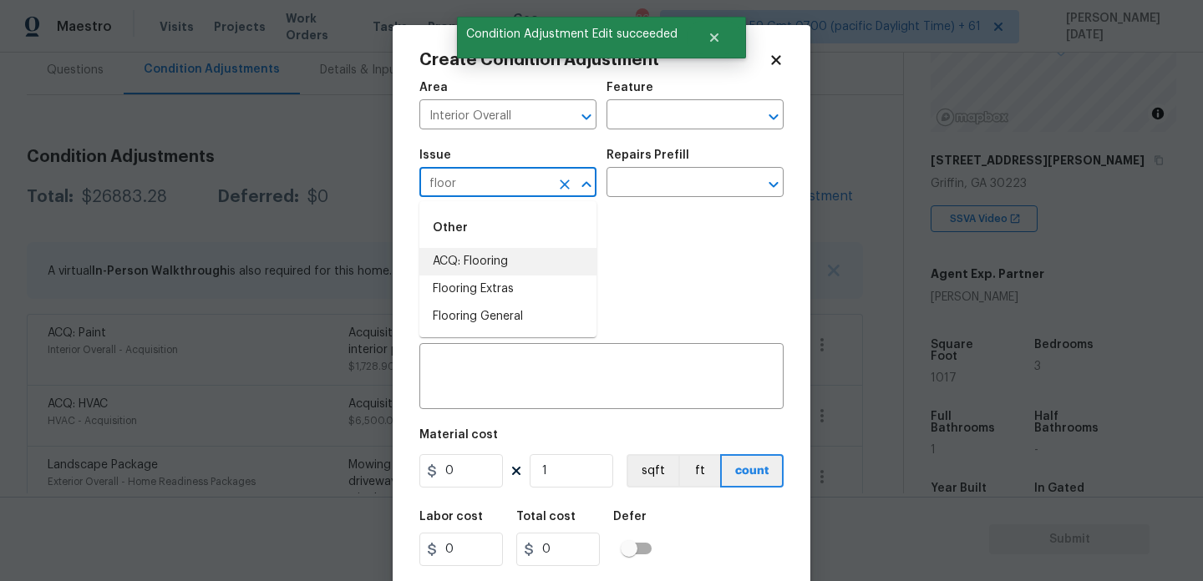
click at [492, 267] on li "ACQ: Flooring" at bounding box center [507, 262] width 177 height 28
type input "ACQ: Flooring"
click at [621, 199] on div "Issue ACQ: Flooring ​ Repairs Prefill ​" at bounding box center [601, 173] width 364 height 68
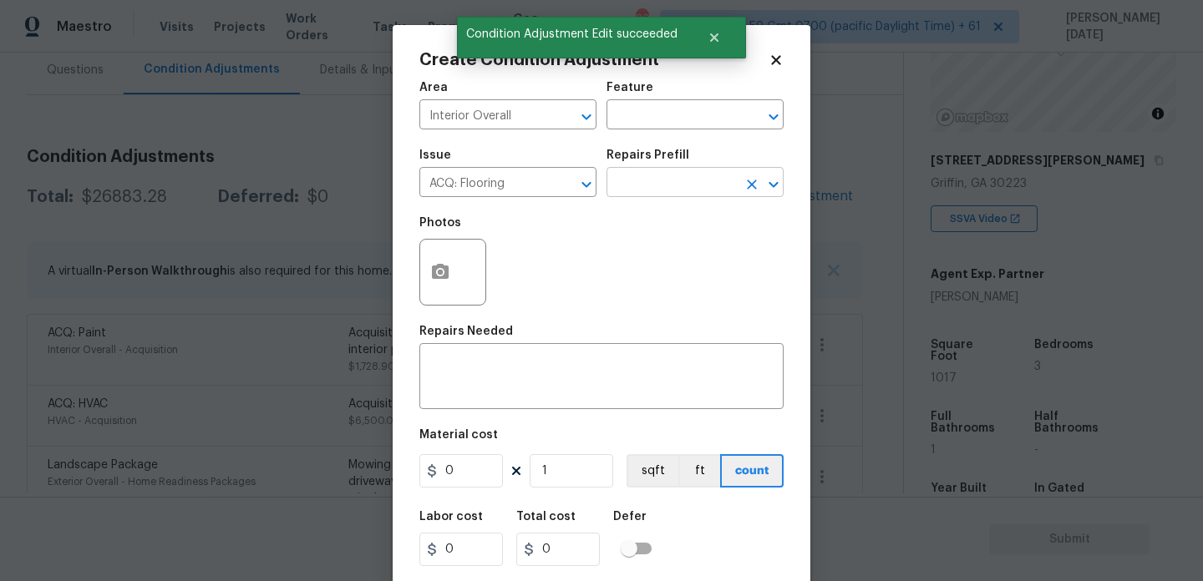
click at [655, 179] on input "text" at bounding box center [671, 184] width 130 height 26
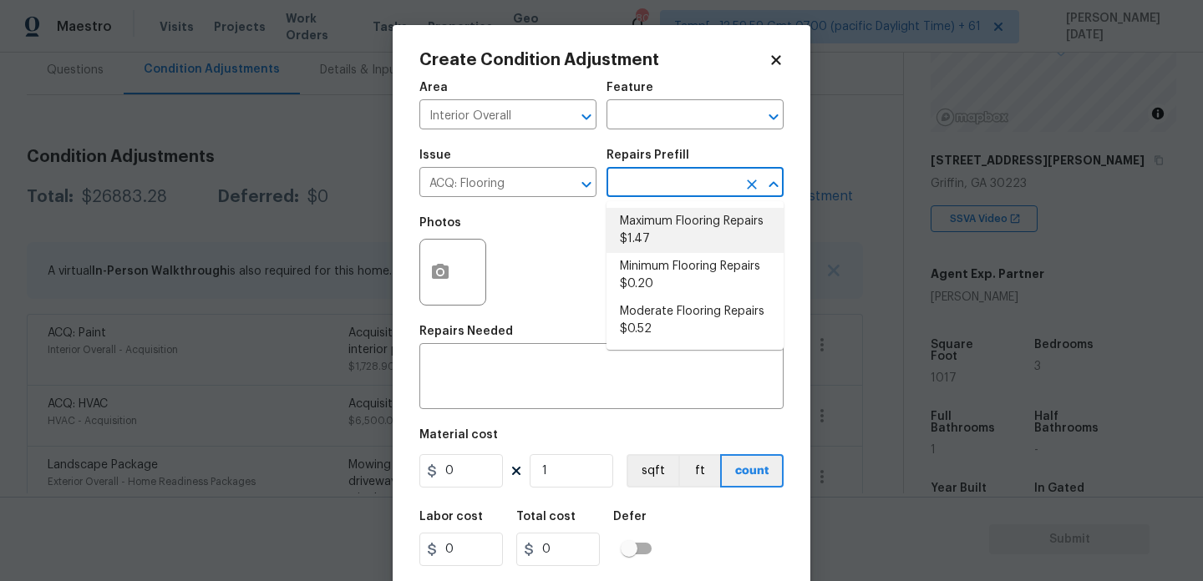
click at [658, 235] on li "Maximum Flooring Repairs $1.47" at bounding box center [694, 230] width 177 height 45
type input "Acquisition"
type textarea "Acquisition Scope: Maximum flooring repairs"
type input "1.47"
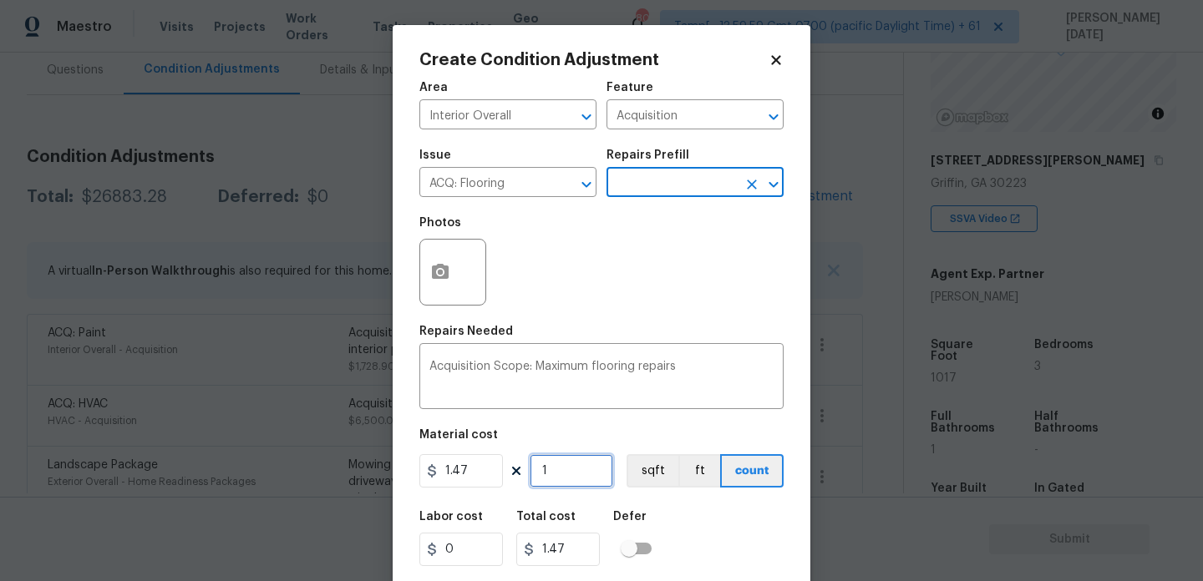
click at [571, 472] on input "1" at bounding box center [572, 470] width 84 height 33
type input "0"
paste input "1017"
type input "1017"
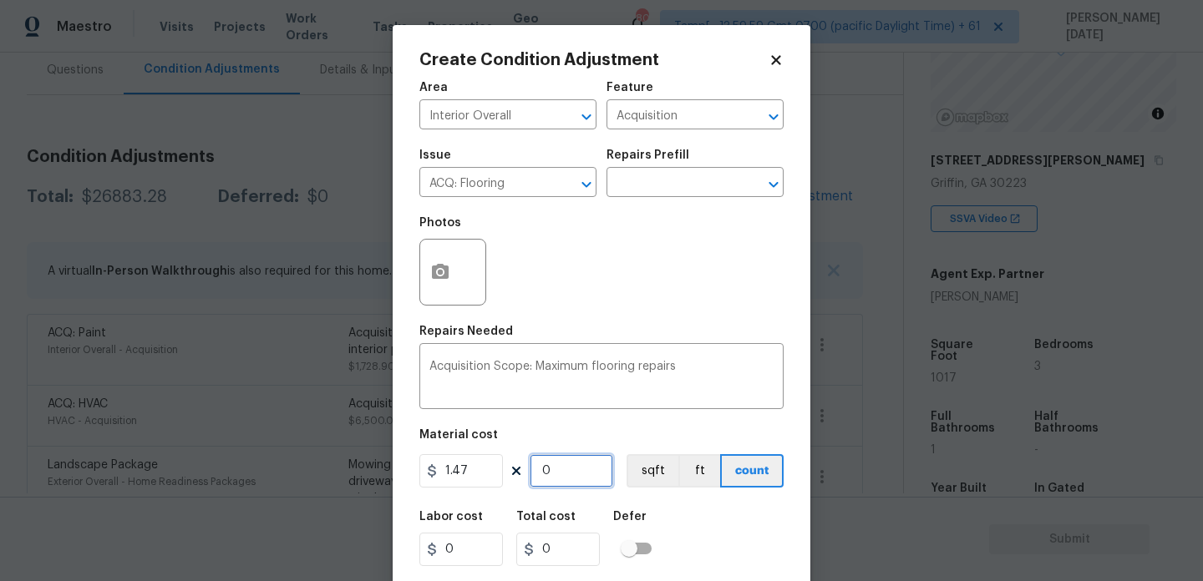
type input "1494.99"
type input "1017"
click at [433, 304] on div at bounding box center [452, 272] width 67 height 67
click at [429, 275] on button "button" at bounding box center [440, 272] width 40 height 65
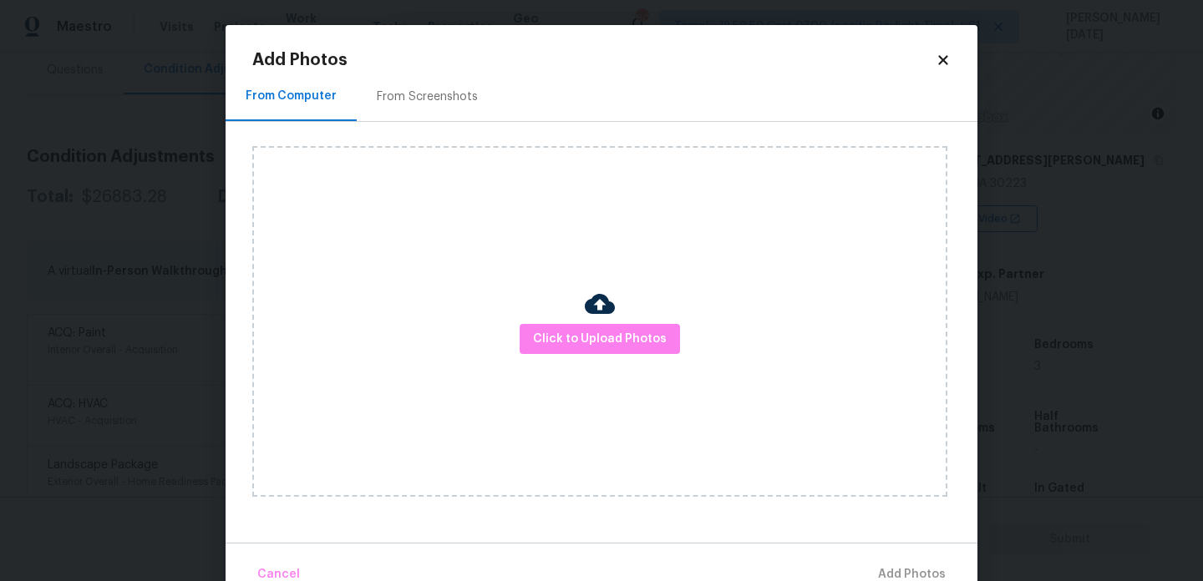
click at [426, 76] on div "From Screenshots" at bounding box center [427, 96] width 141 height 49
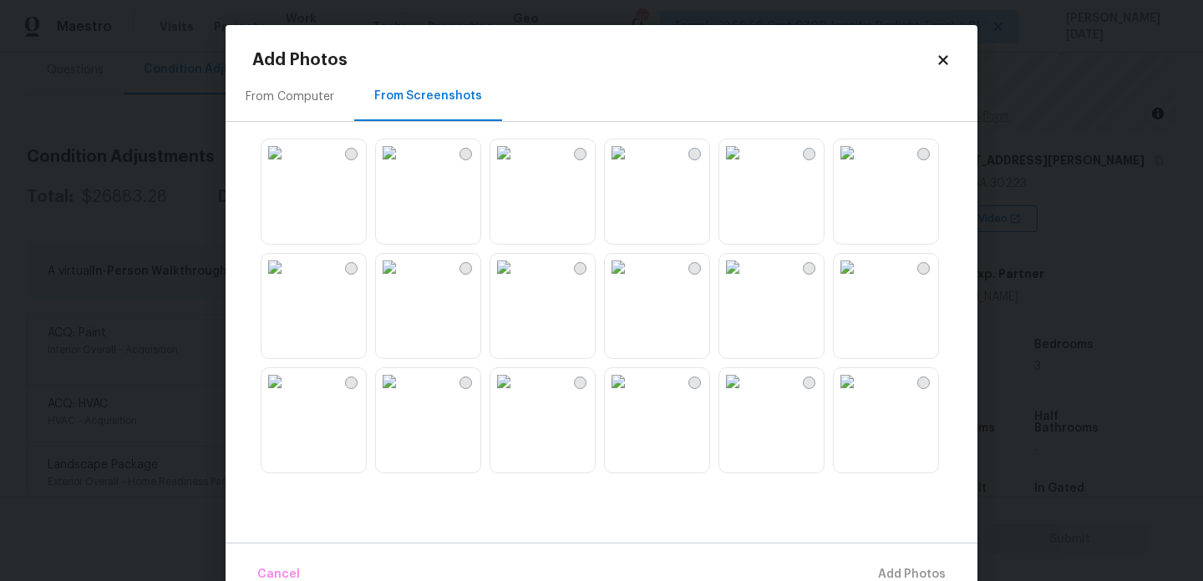
click at [860, 281] on img at bounding box center [847, 267] width 27 height 27
click at [728, 281] on img at bounding box center [732, 267] width 27 height 27
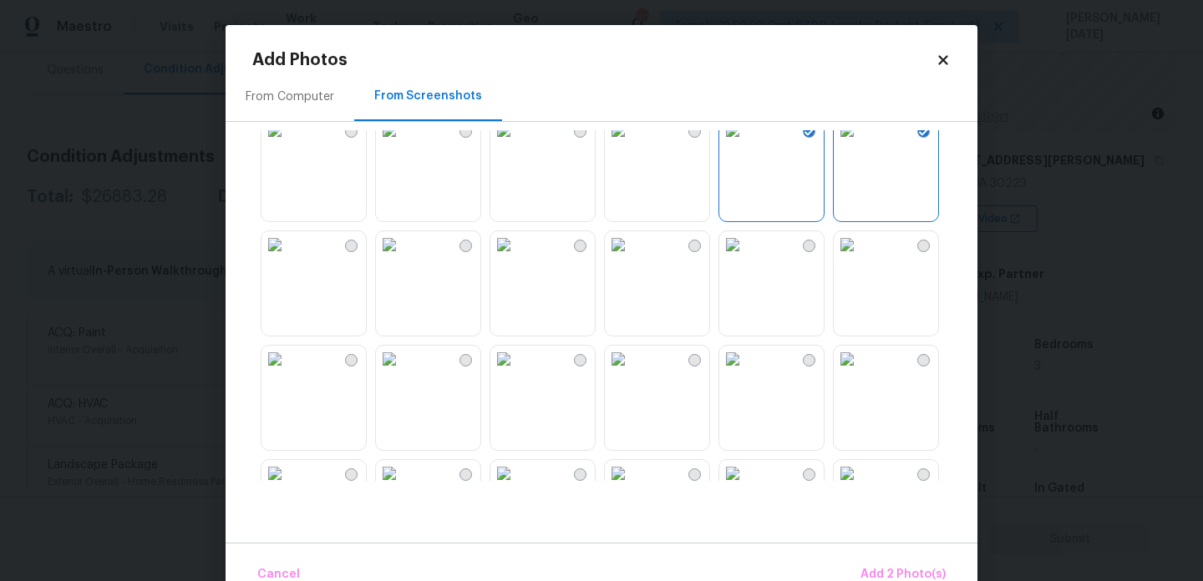
click at [631, 258] on img at bounding box center [618, 244] width 27 height 27
click at [403, 258] on img at bounding box center [389, 244] width 27 height 27
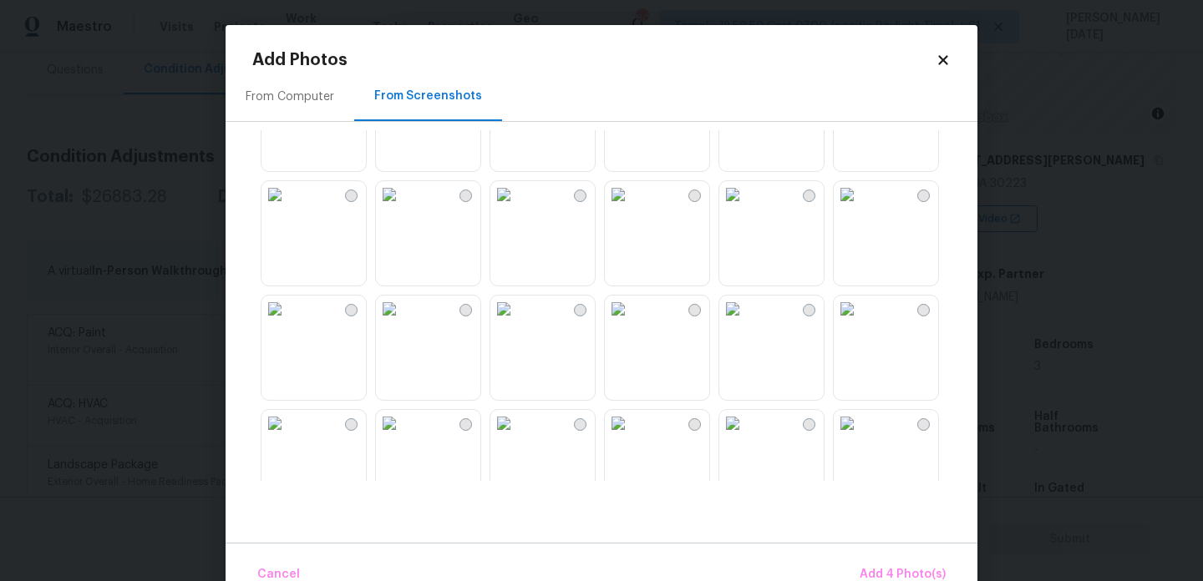
scroll to position [646, 0]
click at [517, 206] on img at bounding box center [503, 193] width 27 height 27
click at [509, 206] on img at bounding box center [503, 193] width 27 height 27
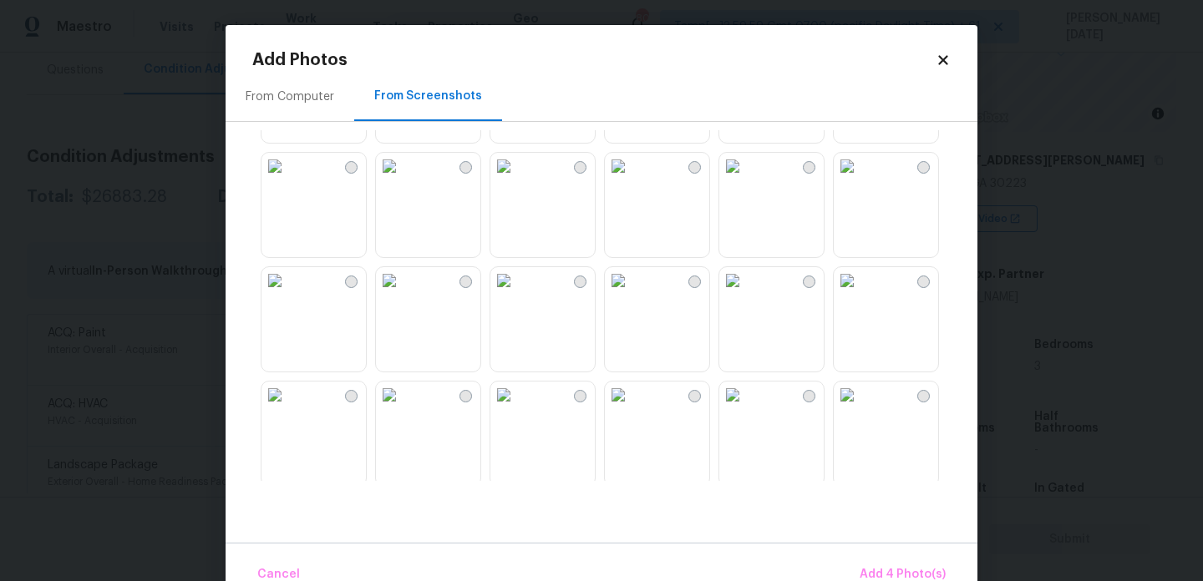
click at [517, 294] on img at bounding box center [503, 280] width 27 height 27
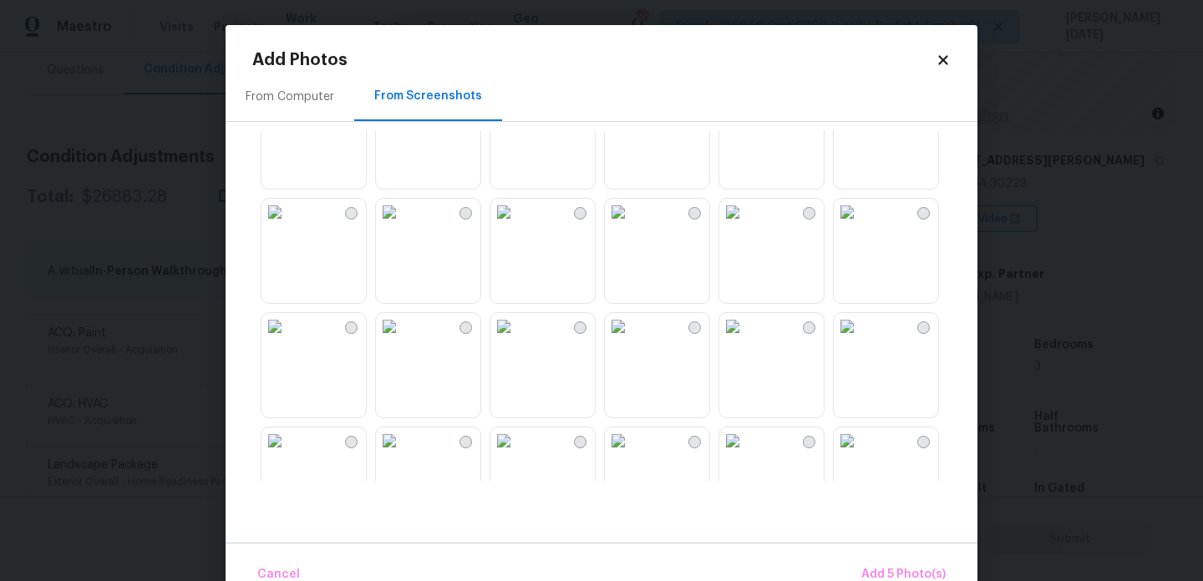
scroll to position [1431, 0]
click at [517, 223] on img at bounding box center [503, 209] width 27 height 27
click at [403, 223] on img at bounding box center [389, 209] width 27 height 27
click at [631, 223] on img at bounding box center [618, 209] width 27 height 27
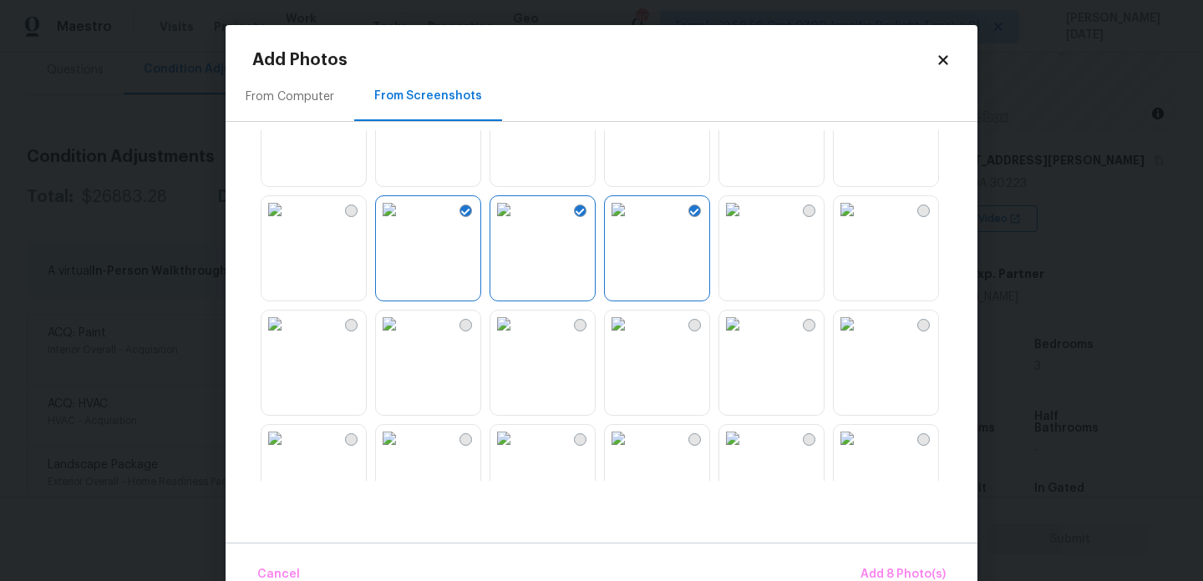
scroll to position [1595, 0]
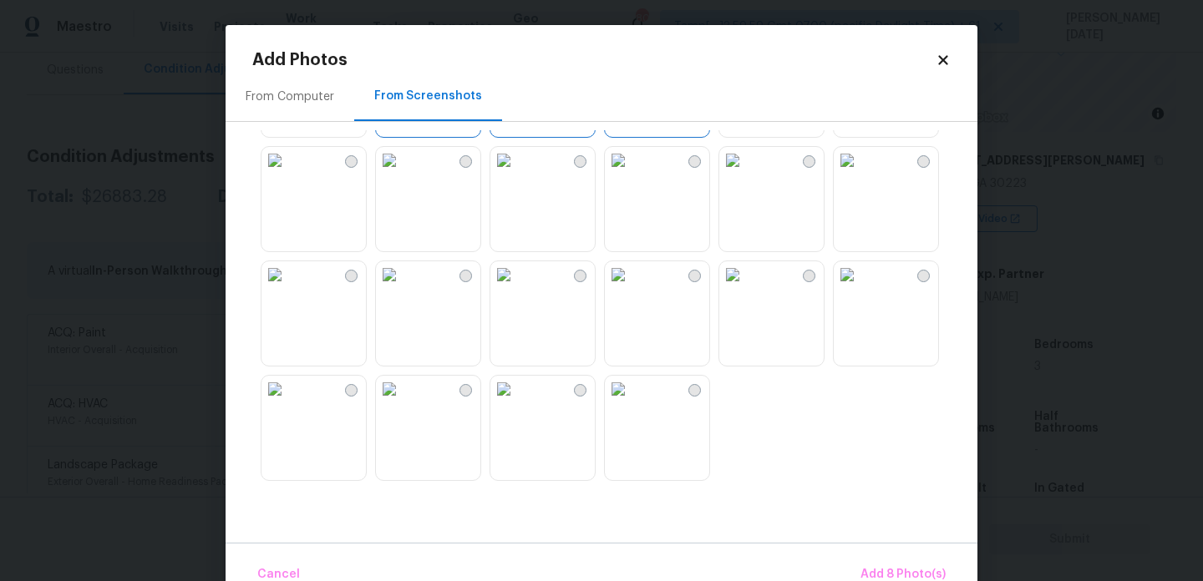
click at [631, 174] on img at bounding box center [618, 160] width 27 height 27
click at [517, 174] on img at bounding box center [503, 160] width 27 height 27
click at [896, 563] on button "Add 10 Photo(s)" at bounding box center [900, 575] width 104 height 36
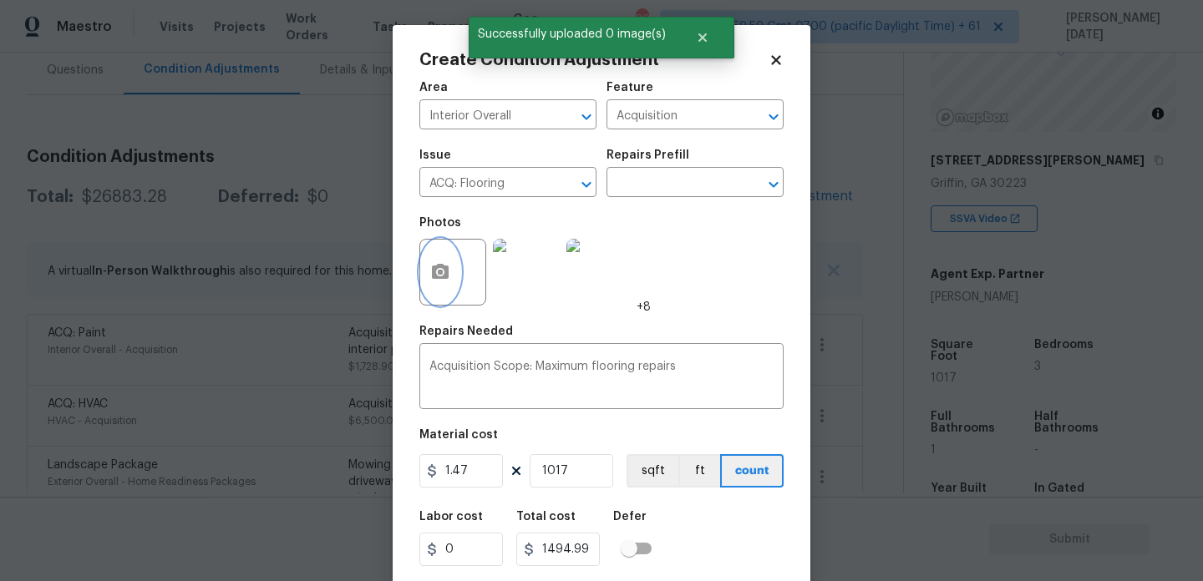
scroll to position [43, 0]
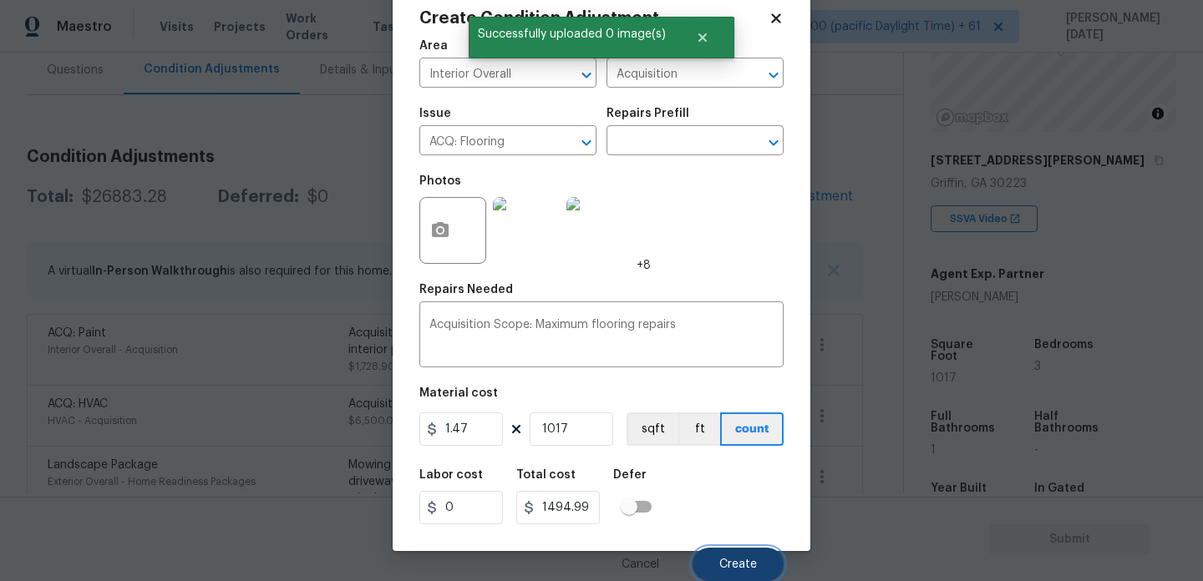
click at [743, 563] on span "Create" at bounding box center [738, 565] width 38 height 13
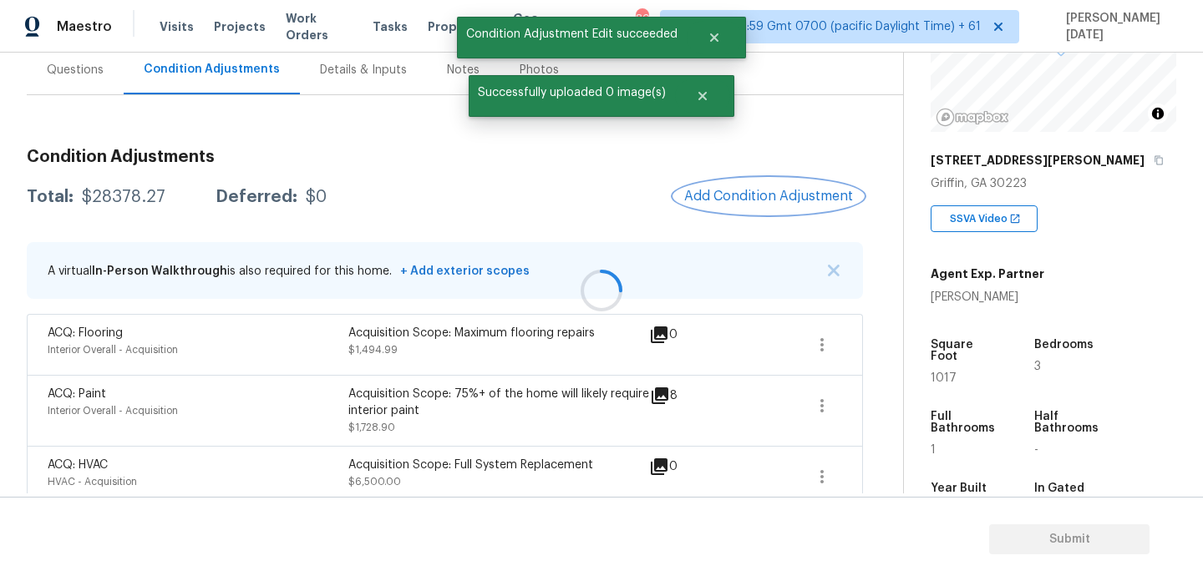
scroll to position [0, 0]
click at [759, 190] on span "Add Condition Adjustment" at bounding box center [773, 196] width 169 height 15
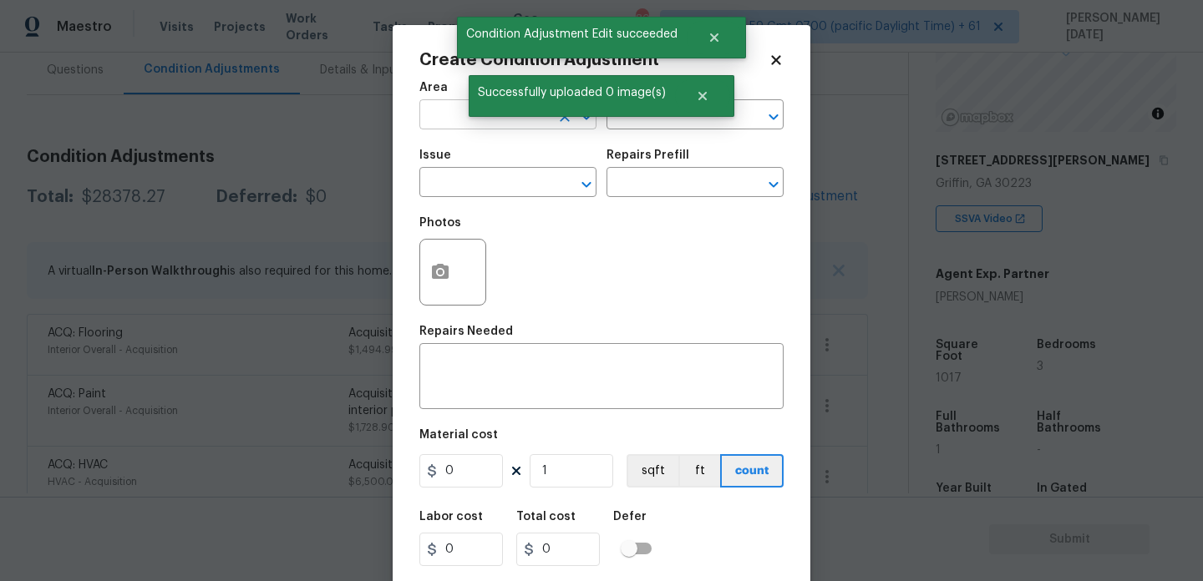
click at [449, 126] on input "text" at bounding box center [484, 117] width 130 height 26
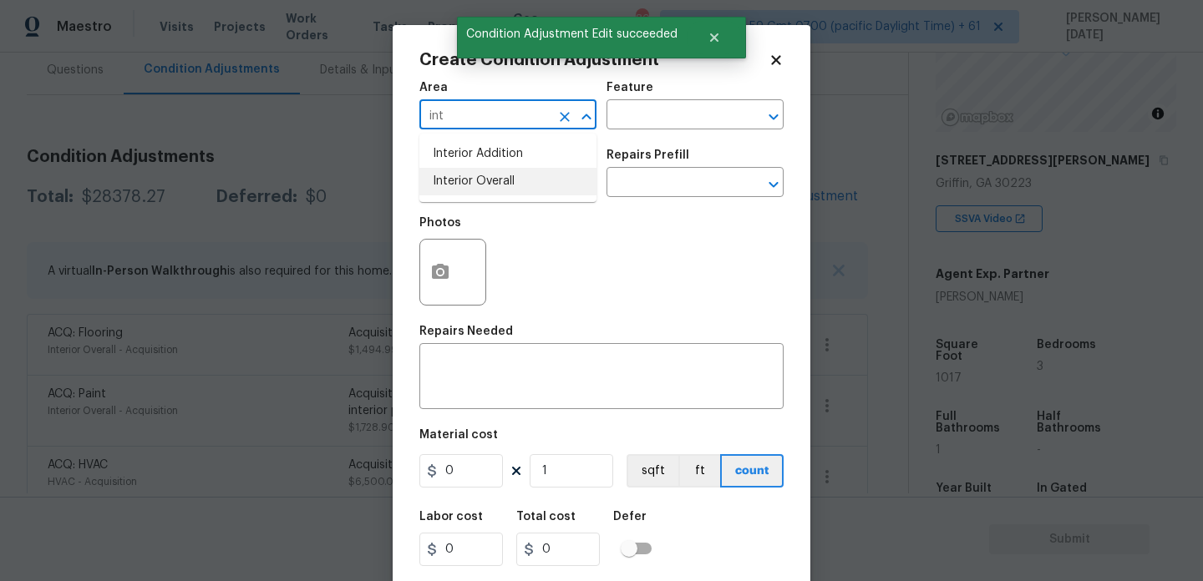
click at [466, 192] on li "Interior Overall" at bounding box center [507, 182] width 177 height 28
type input "Interior Overall"
click at [971, 348] on body "Maestro Visits Projects Work Orders Tasks Properties Geo Assignments 800 Tamp[……" at bounding box center [601, 290] width 1203 height 581
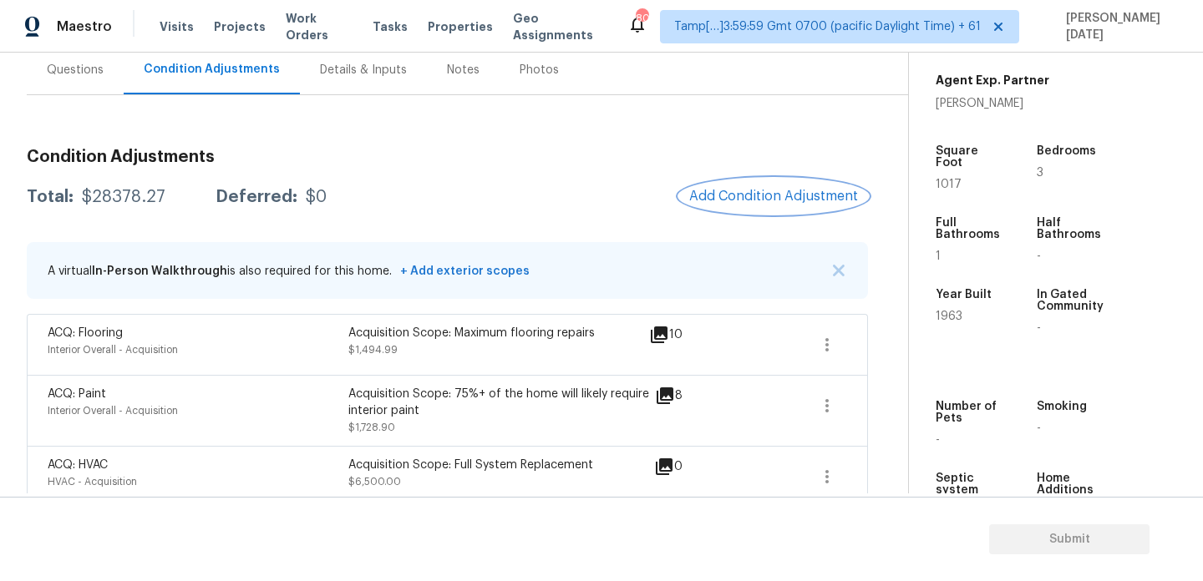
scroll to position [380, 0]
click at [736, 179] on span "Add Condition Adjustment" at bounding box center [773, 197] width 189 height 37
click at [736, 192] on span "Add Condition Adjustment" at bounding box center [773, 196] width 169 height 15
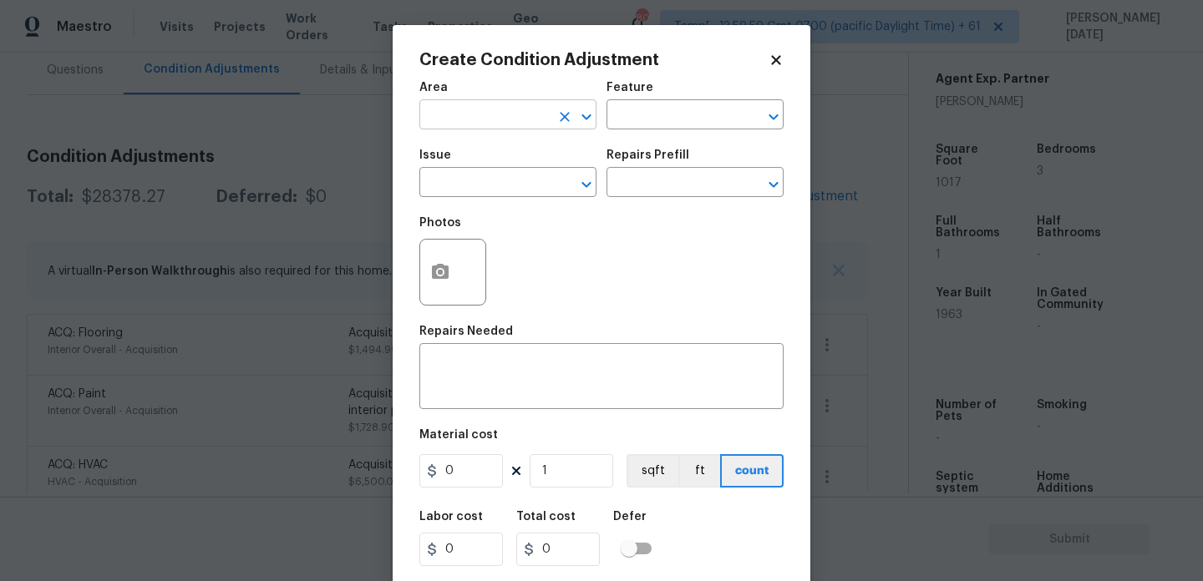
click at [479, 124] on input "text" at bounding box center [484, 117] width 130 height 26
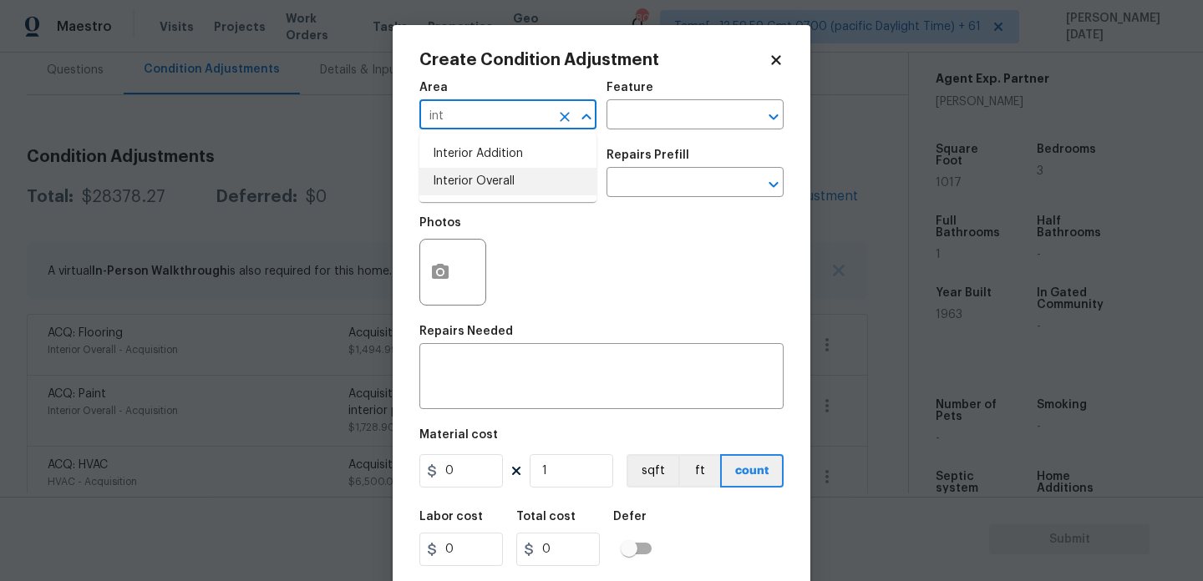
click at [476, 191] on li "Interior Overall" at bounding box center [507, 182] width 177 height 28
type input "Interior Overall"
click at [476, 191] on input "text" at bounding box center [484, 184] width 130 height 26
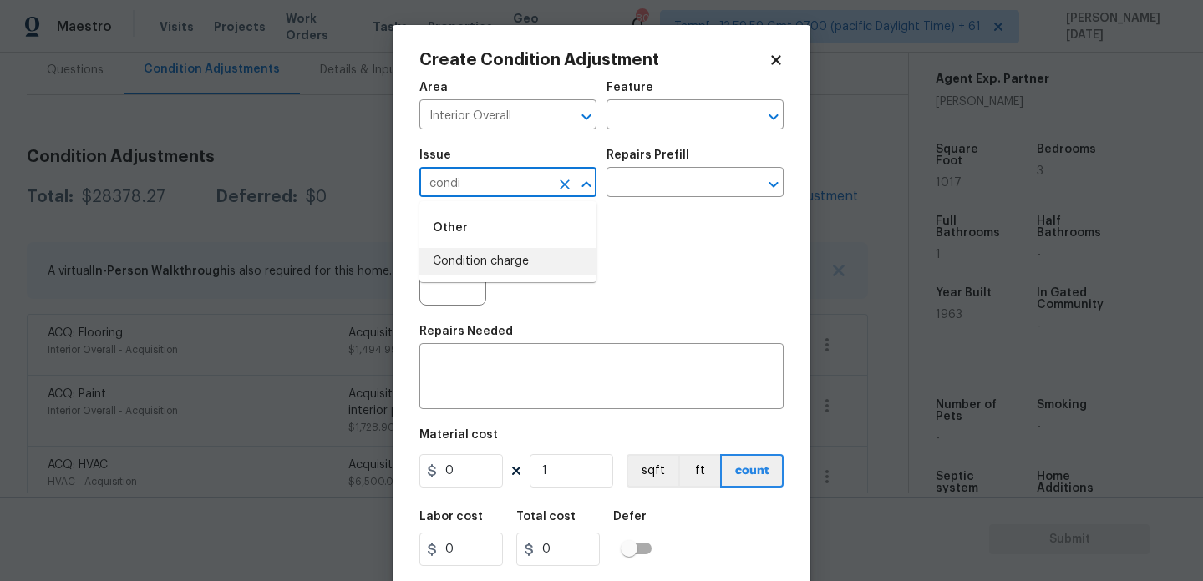
click at [499, 259] on li "Condition charge" at bounding box center [507, 262] width 177 height 28
type input "Condition charge"
click at [628, 195] on input "text" at bounding box center [671, 184] width 130 height 26
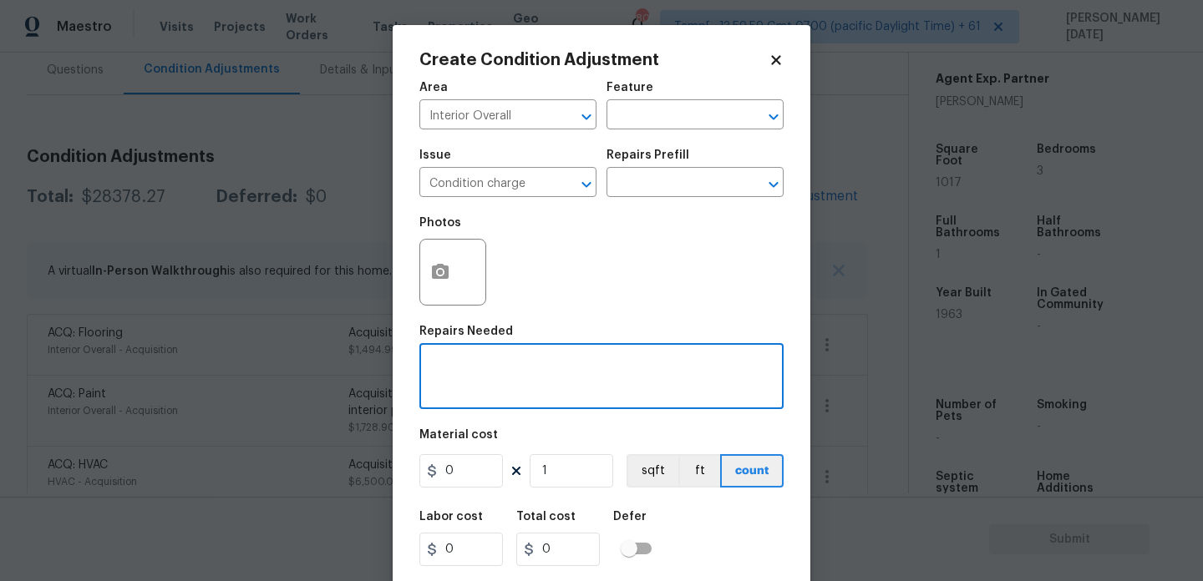
click at [472, 392] on textarea at bounding box center [601, 378] width 344 height 35
click at [428, 369] on div "Condition charge x ​" at bounding box center [601, 378] width 364 height 62
click at [428, 369] on div "Condition chargeA x ​" at bounding box center [601, 378] width 364 height 62
click at [429, 365] on textarea "Condition charge" at bounding box center [601, 378] width 344 height 35
type textarea "Age Condition charge"
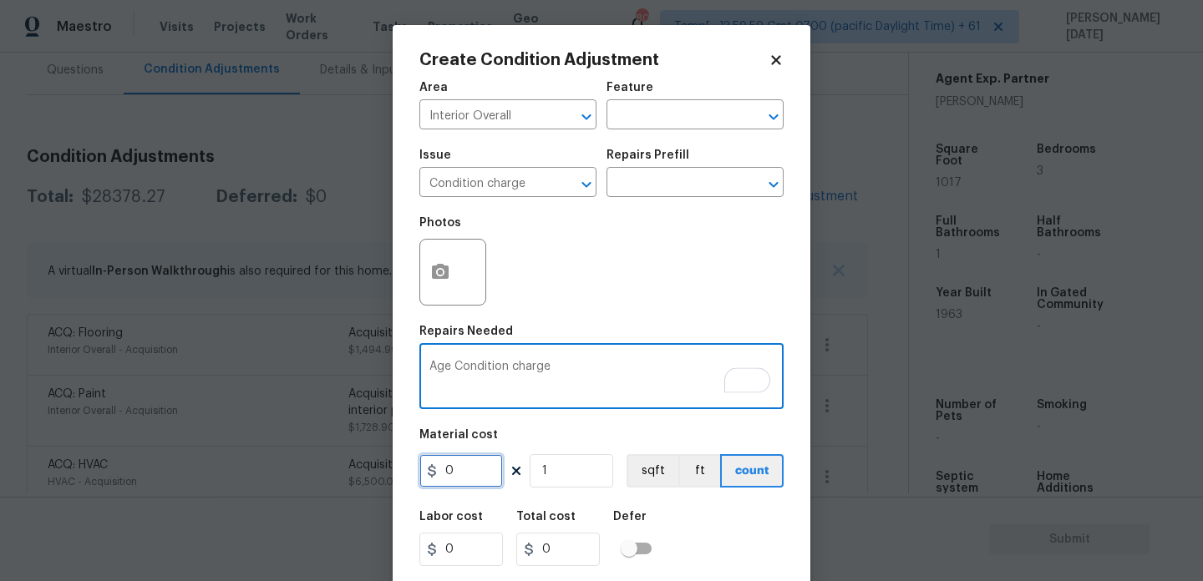
click at [454, 458] on input "0" at bounding box center [461, 470] width 84 height 33
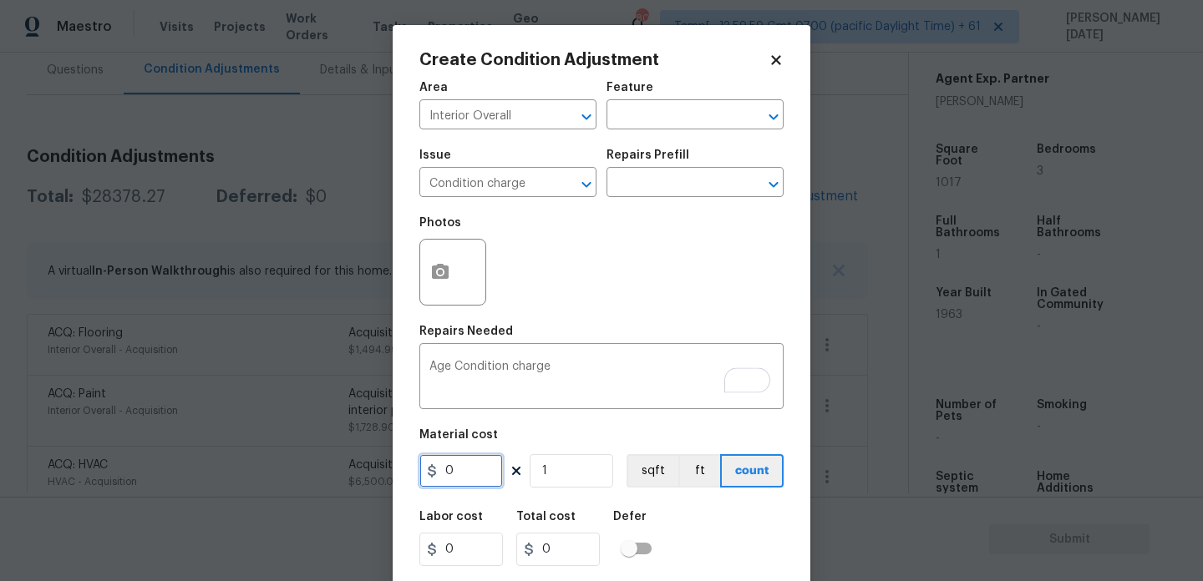
click at [458, 476] on input "0" at bounding box center [461, 470] width 84 height 33
type input "2000"
click at [652, 256] on div "Photos" at bounding box center [601, 261] width 364 height 109
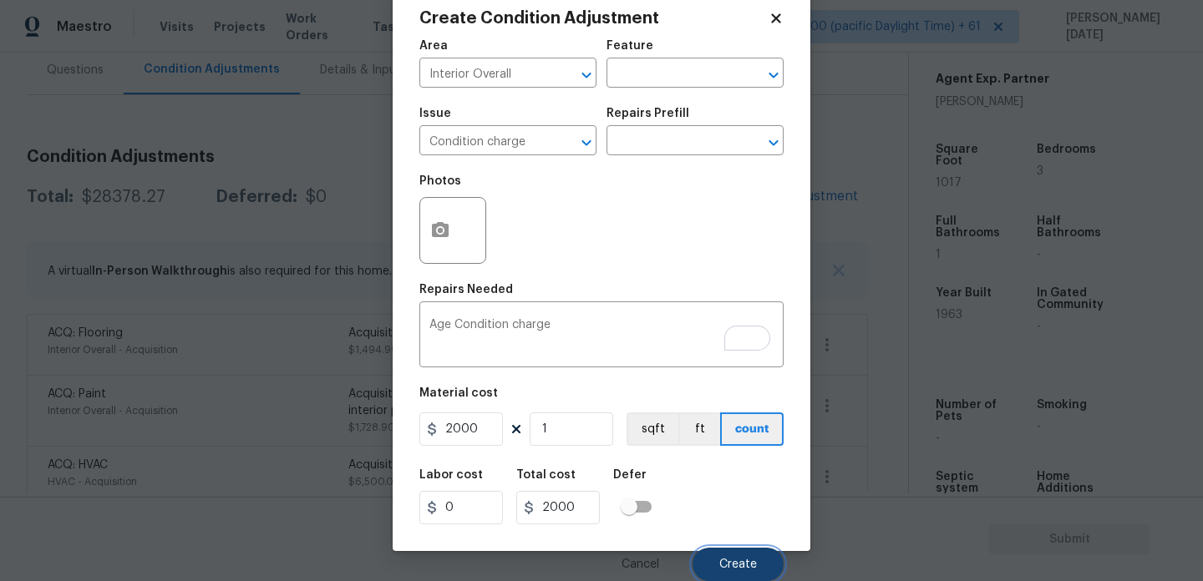
click at [727, 570] on span "Create" at bounding box center [738, 565] width 38 height 13
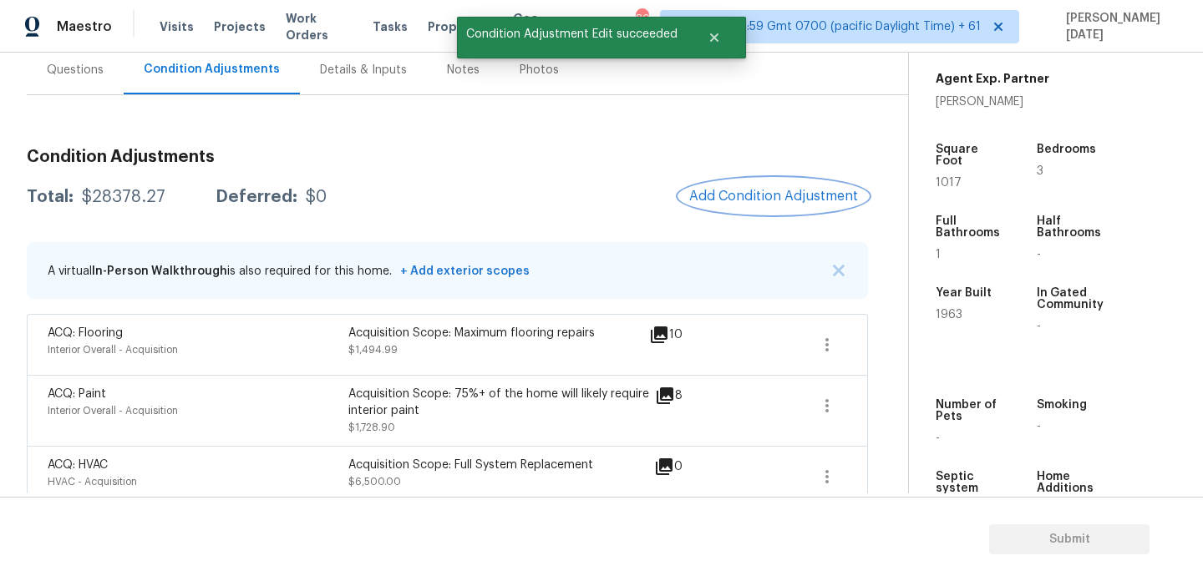
scroll to position [0, 0]
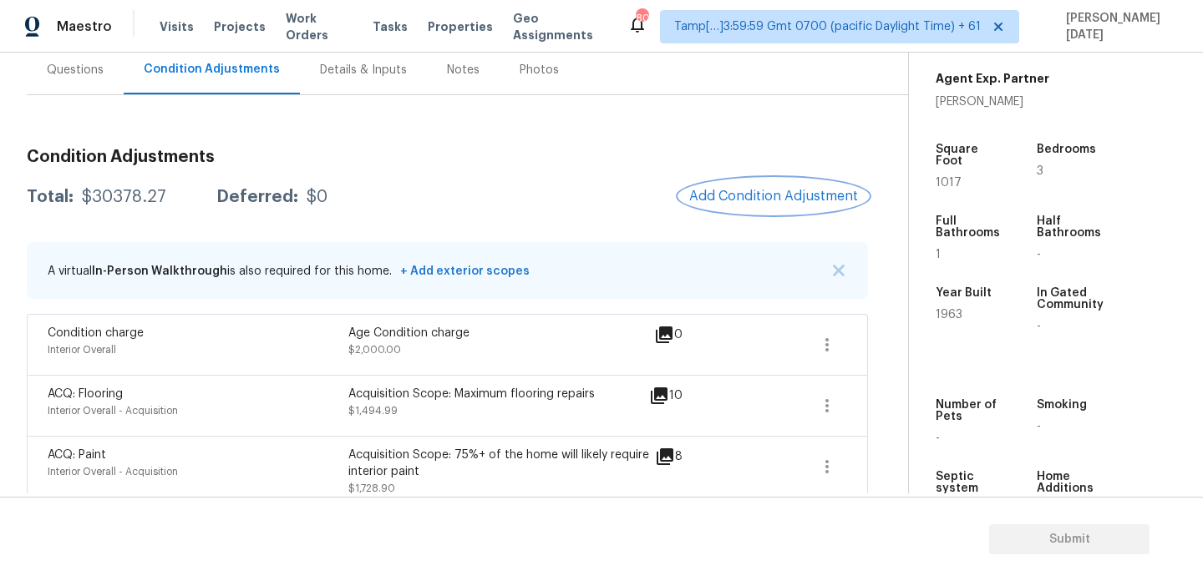
click at [782, 190] on span "Add Condition Adjustment" at bounding box center [773, 196] width 169 height 15
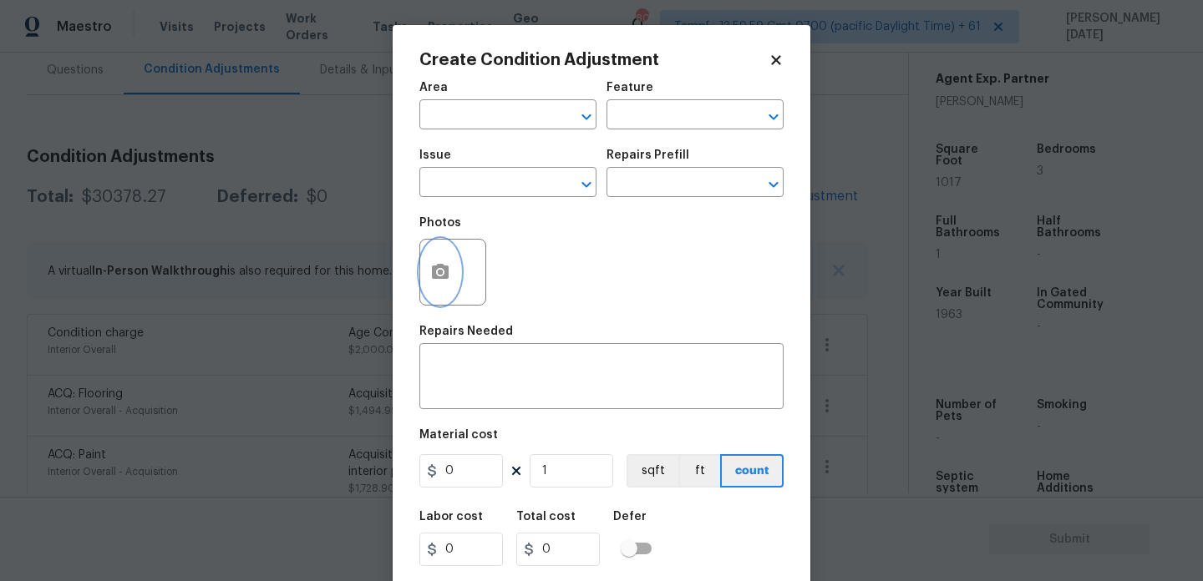
click at [452, 269] on button "button" at bounding box center [440, 272] width 40 height 65
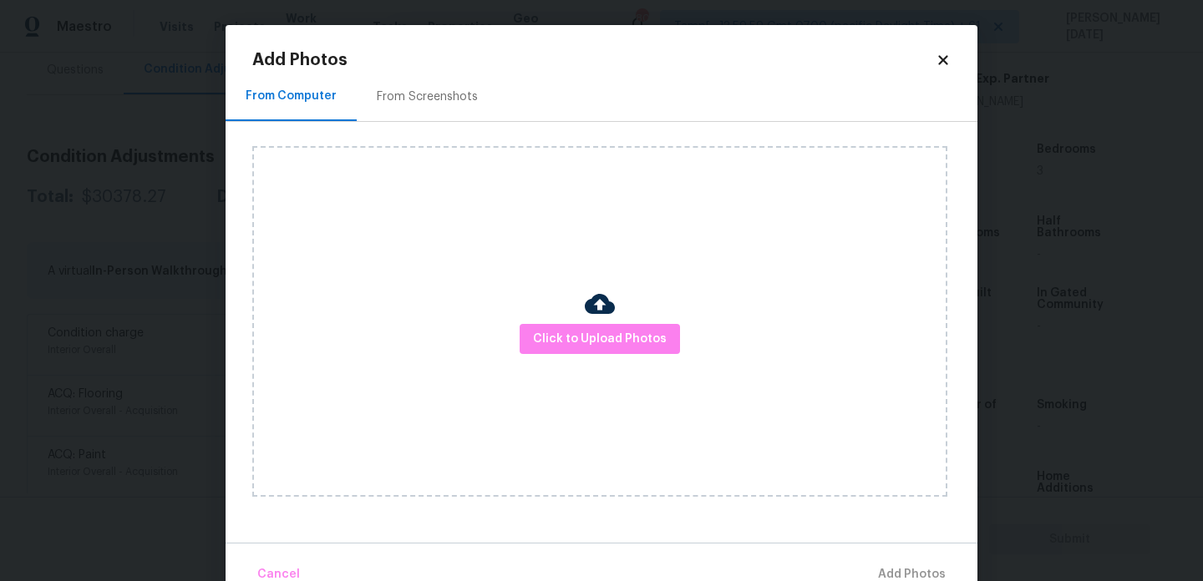
click at [584, 322] on div "Click to Upload Photos" at bounding box center [599, 321] width 695 height 351
click at [589, 343] on span "Click to Upload Photos" at bounding box center [600, 339] width 134 height 21
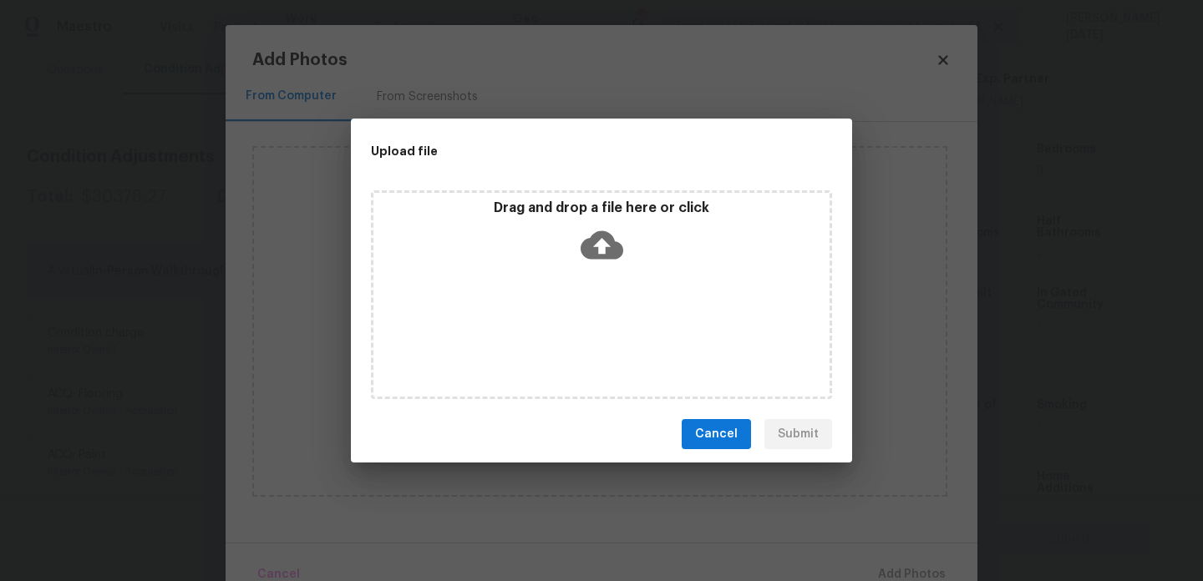
click at [589, 343] on div "Drag and drop a file here or click" at bounding box center [601, 294] width 461 height 209
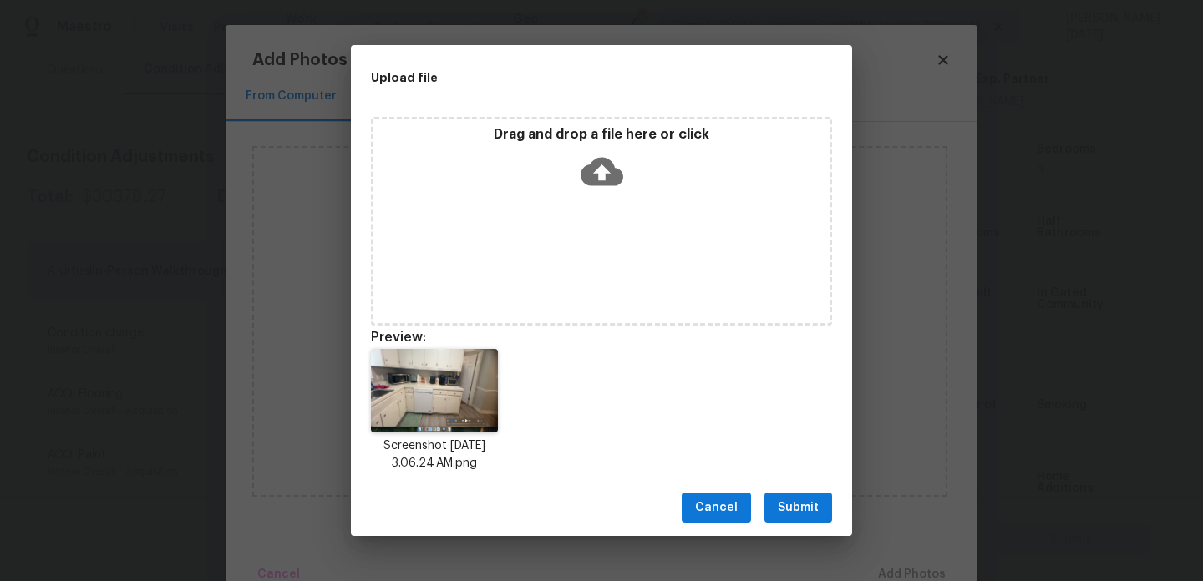
click at [800, 523] on div "Cancel Submit" at bounding box center [601, 508] width 501 height 58
click at [806, 518] on span "Submit" at bounding box center [798, 508] width 41 height 21
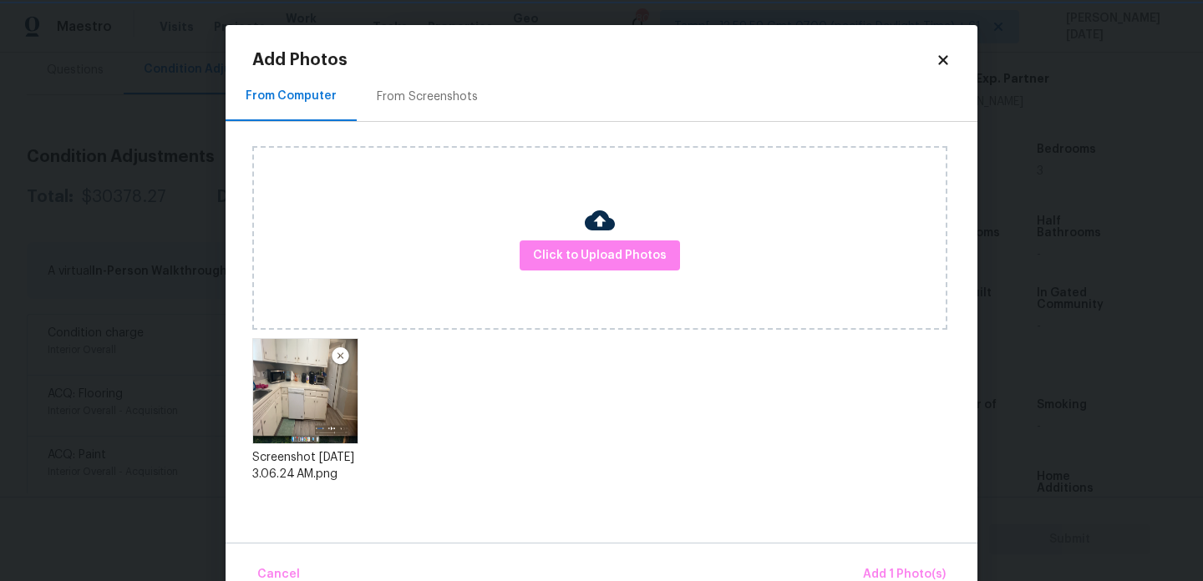
click at [806, 518] on div "Upload file Drag and drop a file here or click Cancel Submit" at bounding box center [601, 290] width 1203 height 581
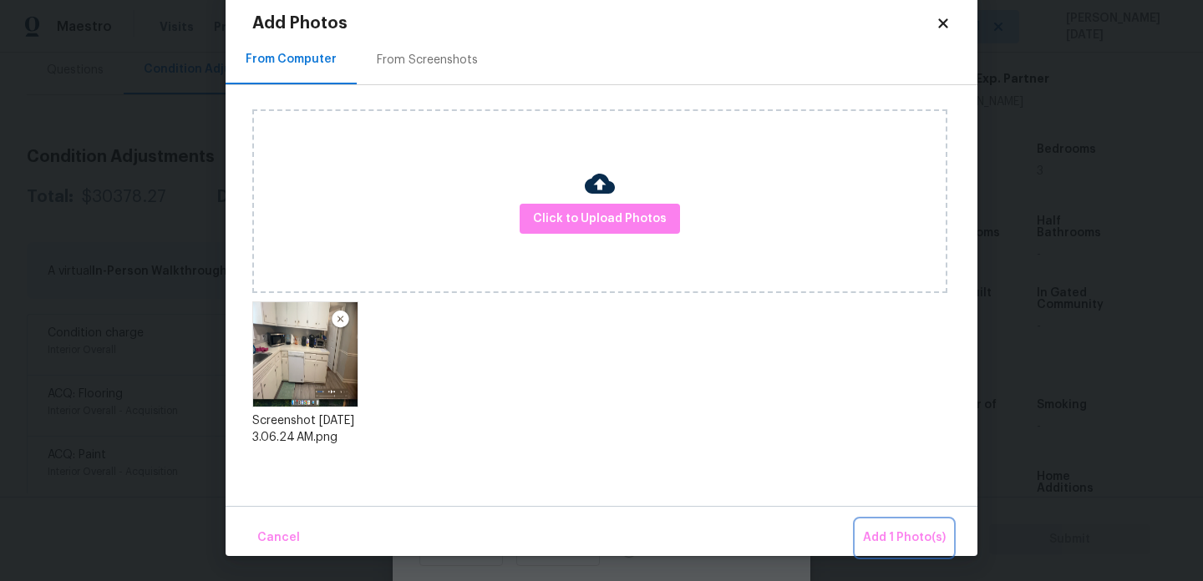
click at [872, 536] on span "Add 1 Photo(s)" at bounding box center [904, 538] width 83 height 21
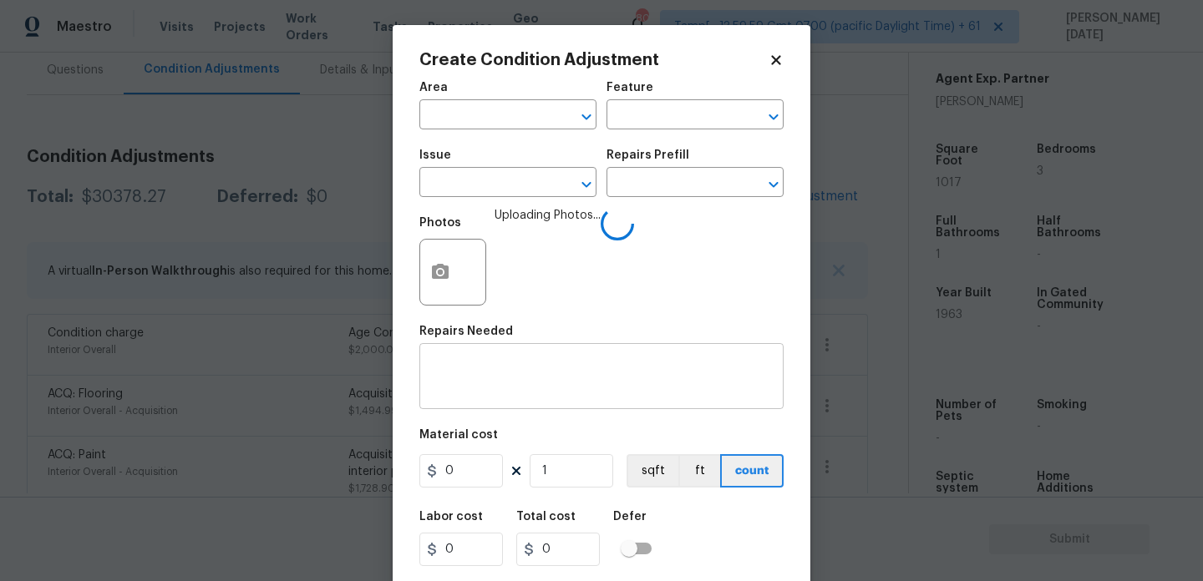
scroll to position [0, 0]
click at [480, 101] on div "Area" at bounding box center [507, 93] width 177 height 22
click at [473, 117] on input "text" at bounding box center [484, 117] width 130 height 26
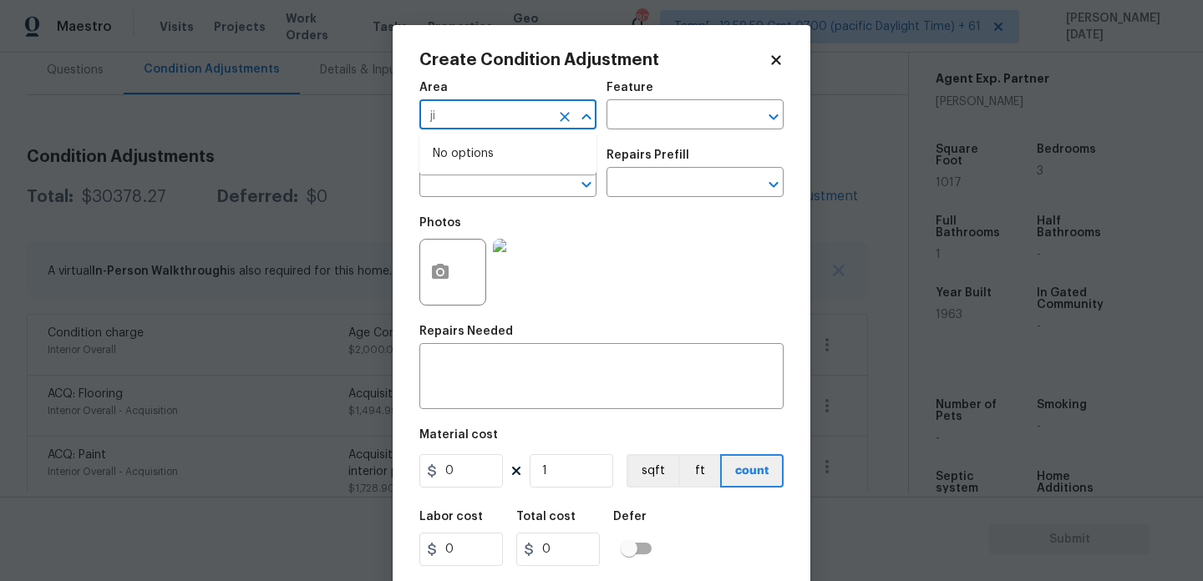
type input "j"
click at [472, 149] on li "Kitchen" at bounding box center [507, 154] width 177 height 28
type input "Kitchen"
click at [464, 175] on input "text" at bounding box center [484, 184] width 130 height 26
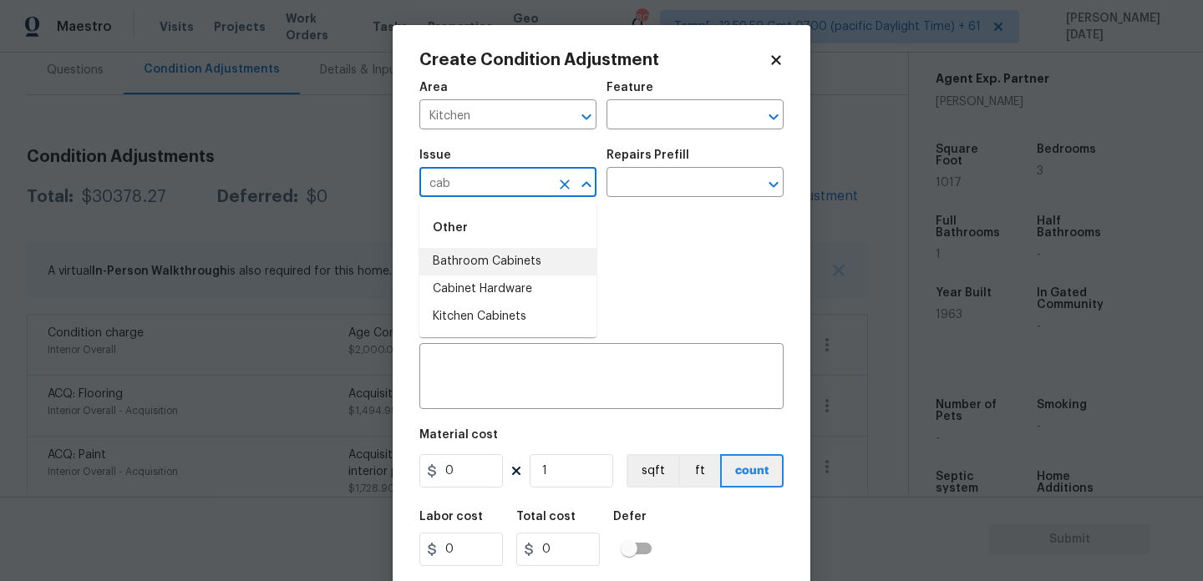
click at [485, 256] on li "Bathroom Cabinets" at bounding box center [507, 262] width 177 height 28
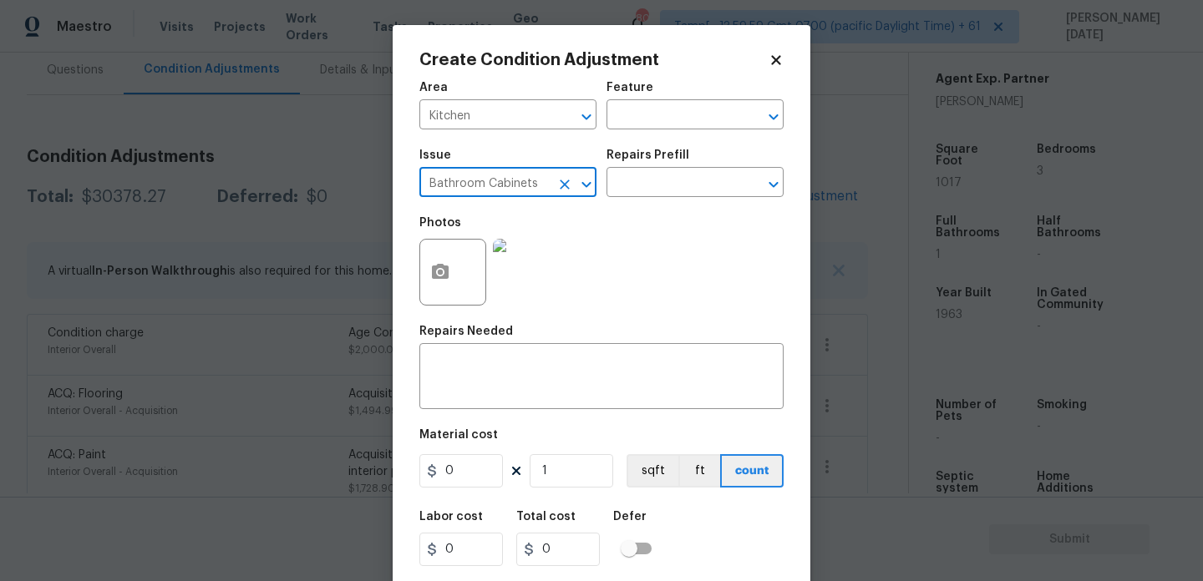
type input "Bathroom Cabinets"
click at [662, 204] on div "Issue Bathroom Cabinets ​ Repairs Prefill ​" at bounding box center [601, 173] width 364 height 68
click at [677, 180] on input "text" at bounding box center [671, 184] width 130 height 26
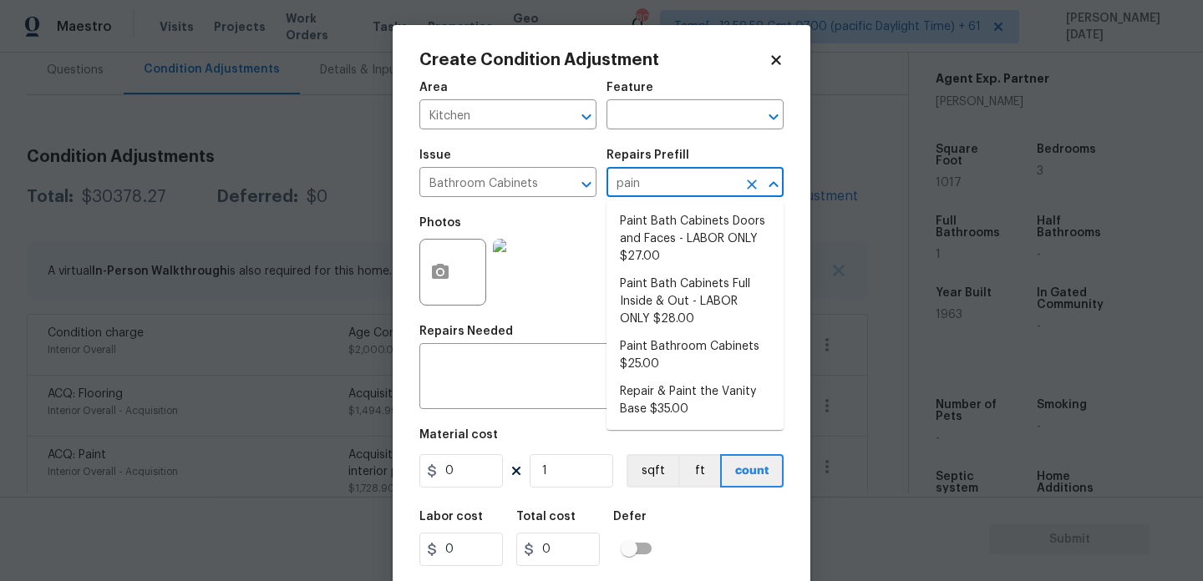
type input "paint"
click at [683, 223] on li "Paint Bath Cabinets Doors and Faces - LABOR ONLY $27.00" at bounding box center [694, 239] width 177 height 63
type input "Cabinets"
type textarea "Prep, sand, mask and apply 2 coats of paint to the bathroom cabinet doors and b…"
type input "27"
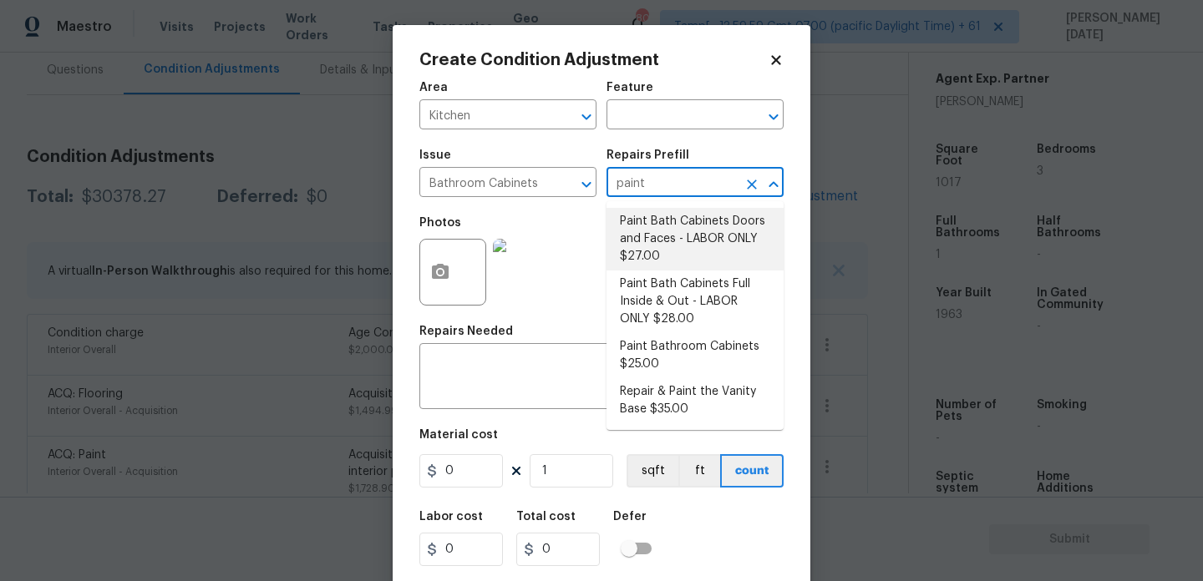
type input "27"
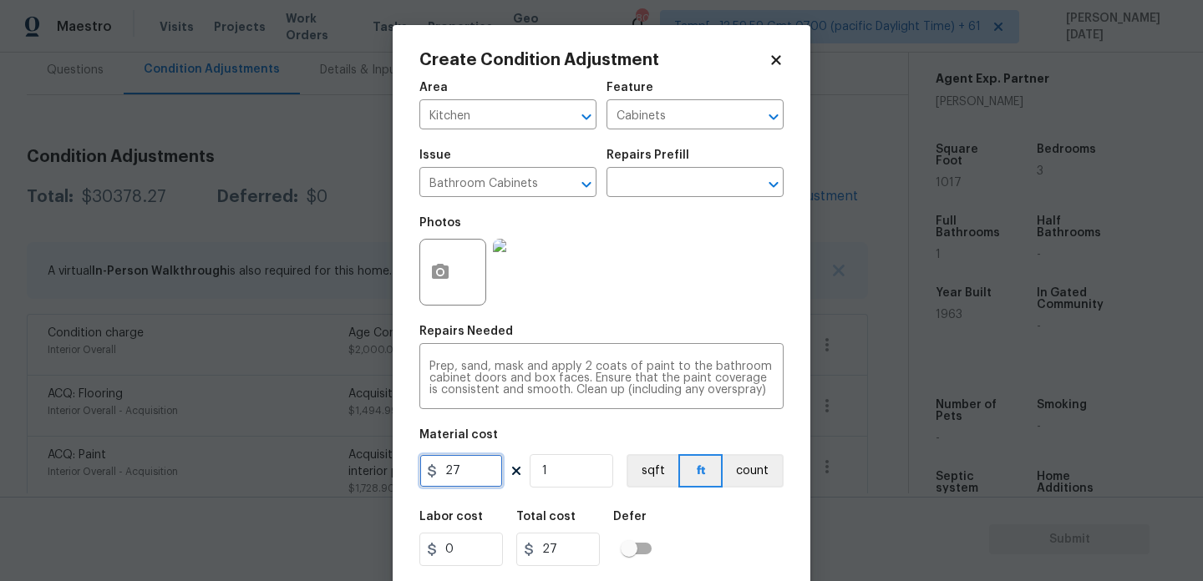
drag, startPoint x: 458, startPoint y: 480, endPoint x: 374, endPoint y: 480, distance: 83.5
click at [374, 480] on div "Create Condition Adjustment Area Kitchen ​ Feature Cabinets ​ Issue Bathroom Ca…" at bounding box center [601, 290] width 1203 height 581
type input "1200"
click at [650, 307] on div "Photos" at bounding box center [601, 261] width 364 height 109
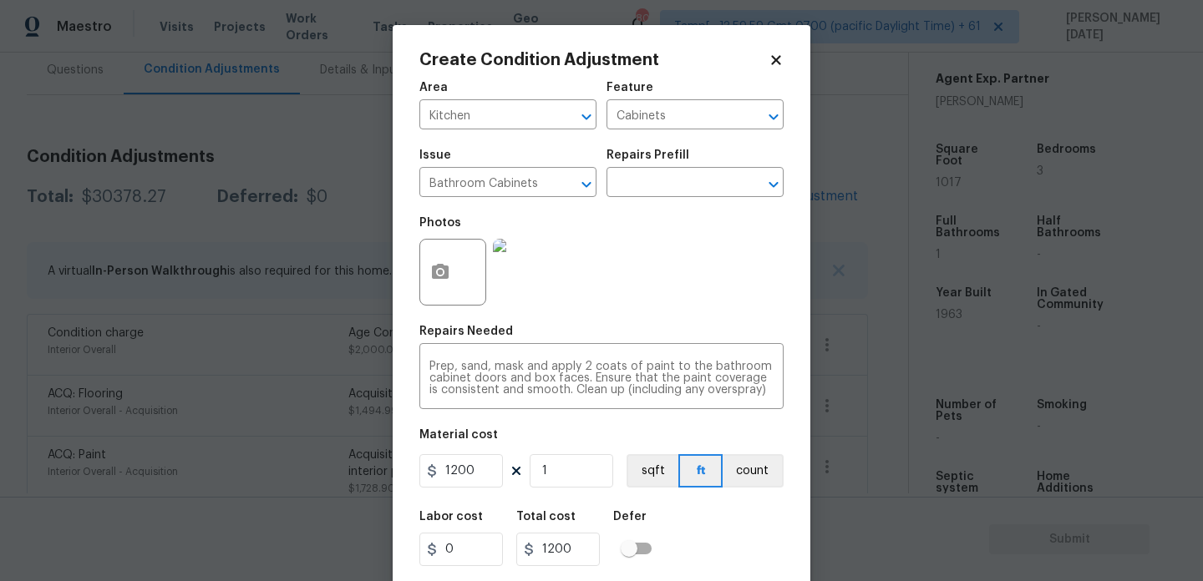
scroll to position [43, 0]
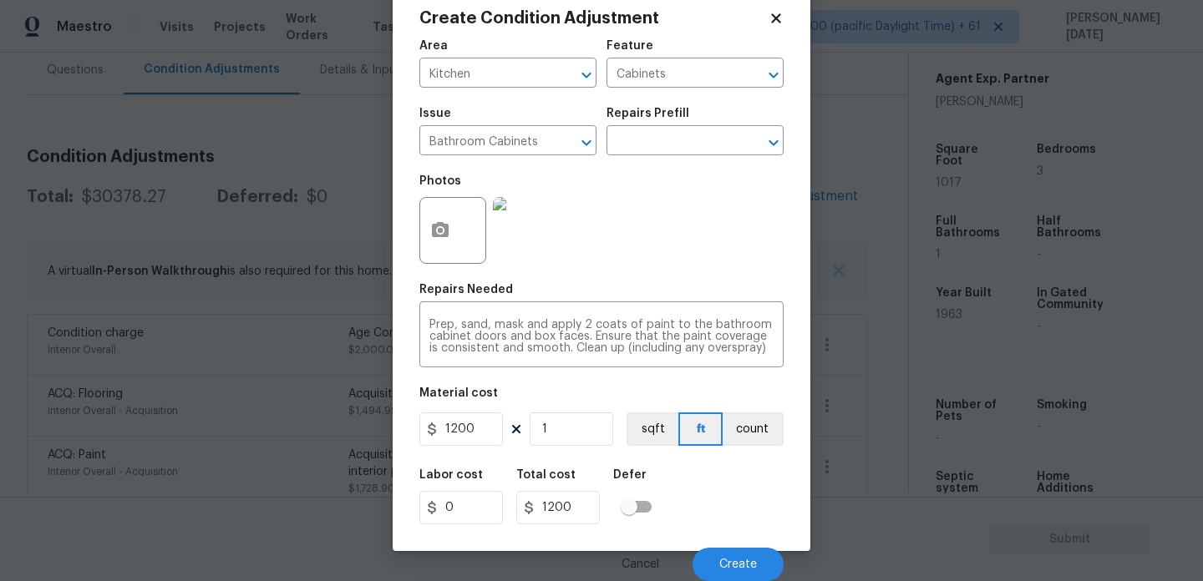
click at [727, 542] on div "Cancel Create" at bounding box center [601, 558] width 364 height 47
click at [727, 569] on span "Create" at bounding box center [738, 565] width 38 height 13
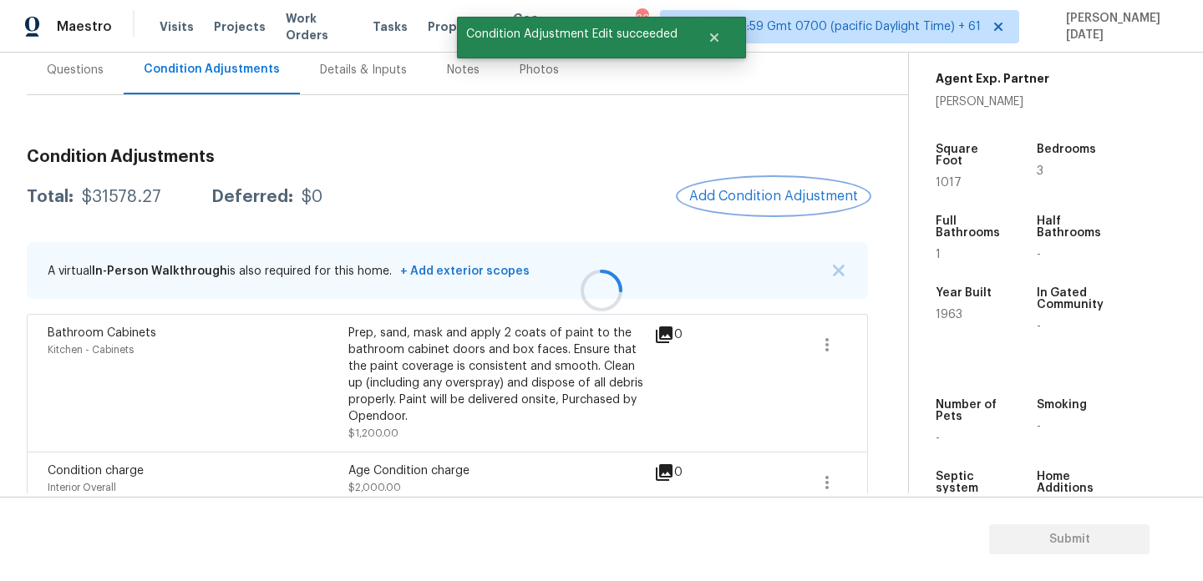
scroll to position [0, 0]
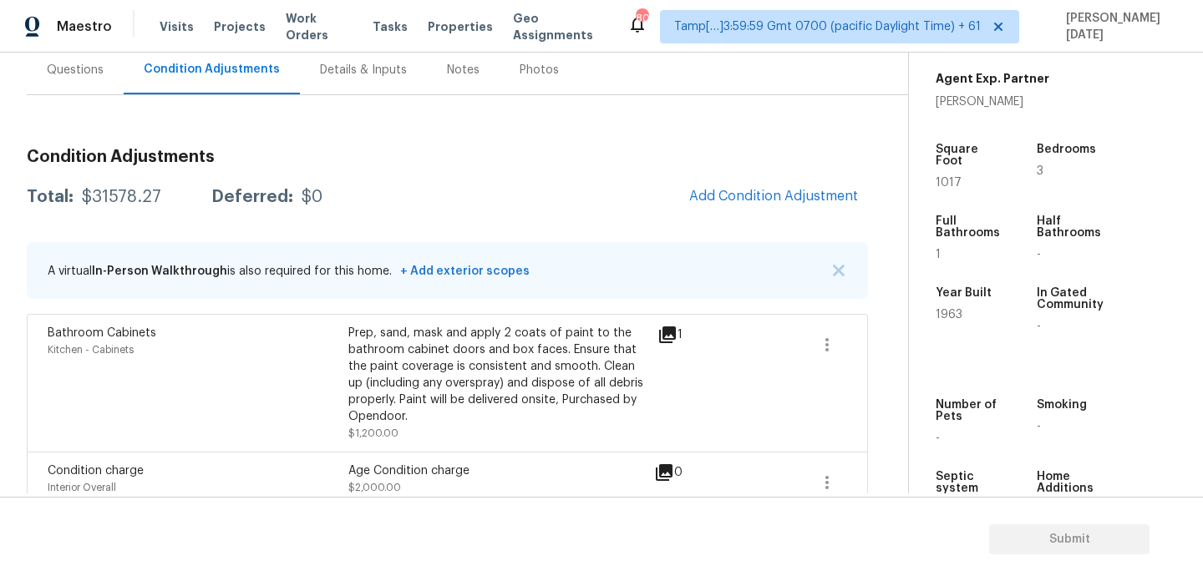
click at [778, 190] on span "Add Condition Adjustment" at bounding box center [773, 196] width 169 height 15
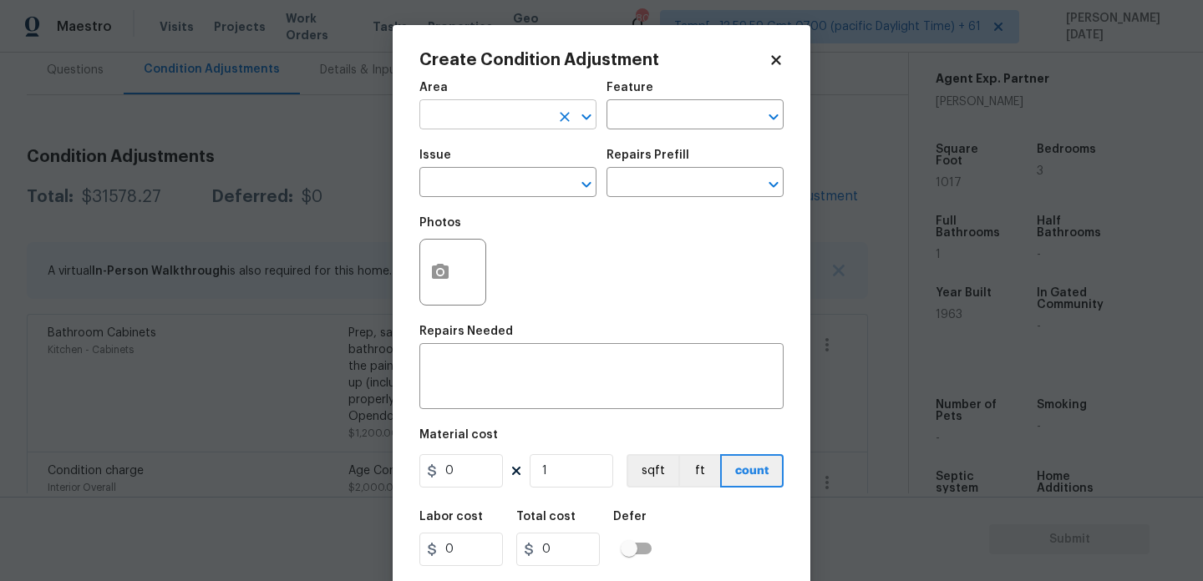
click at [466, 115] on input "text" at bounding box center [484, 117] width 130 height 26
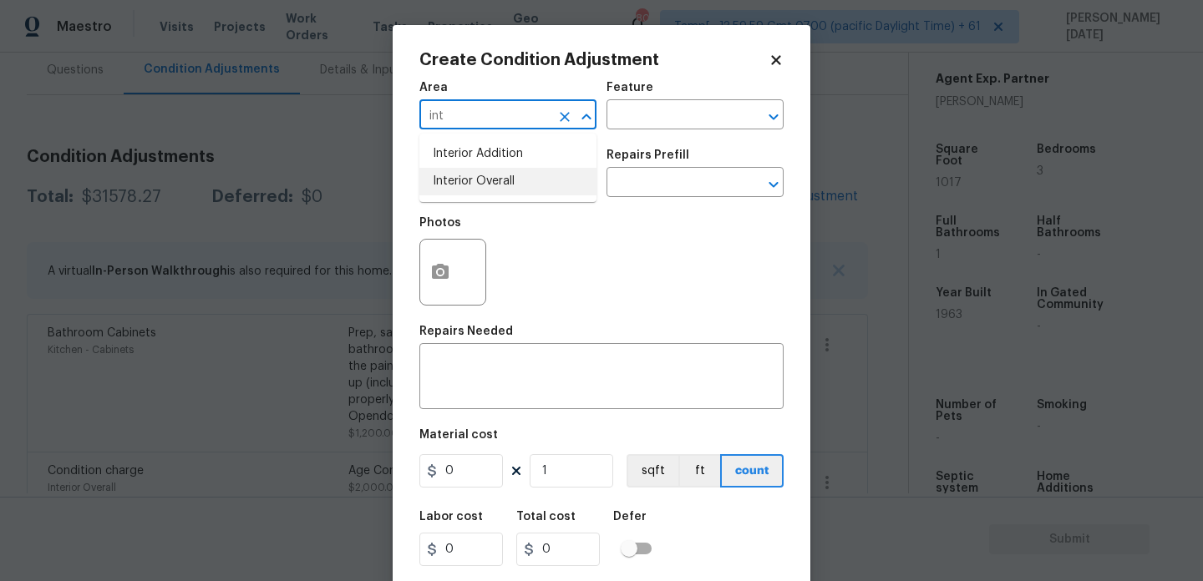
click at [474, 190] on li "Interior Overall" at bounding box center [507, 182] width 177 height 28
type input "Interior Overall"
click at [474, 190] on input "text" at bounding box center [484, 184] width 130 height 26
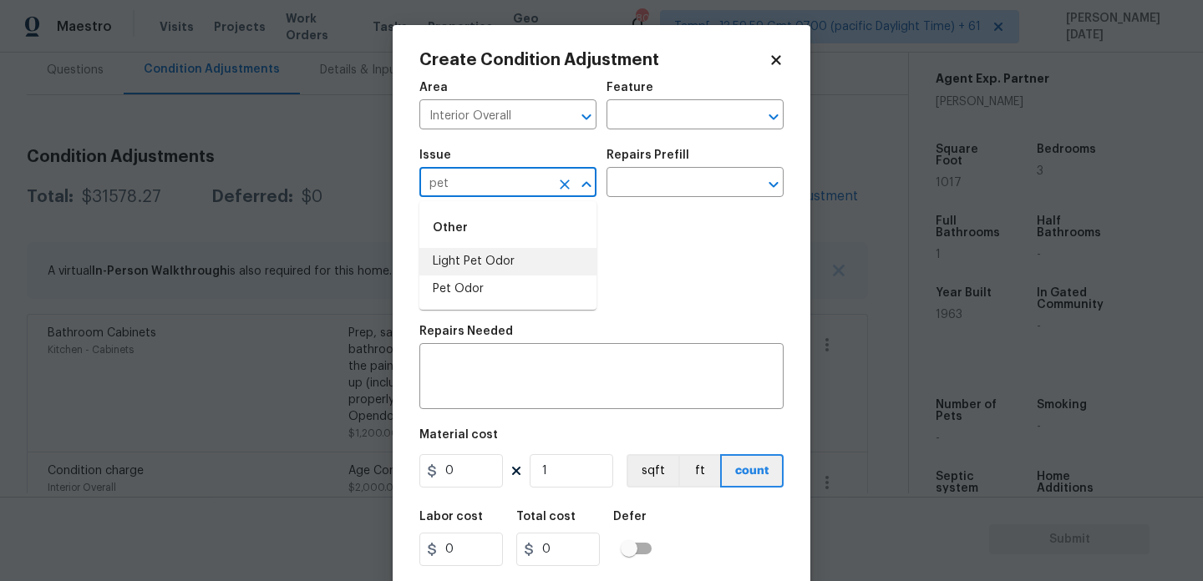
click at [489, 251] on li "Light Pet Odor" at bounding box center [507, 262] width 177 height 28
type input "Light Pet Odor"
click at [707, 158] on div "Repairs Prefill" at bounding box center [694, 161] width 177 height 22
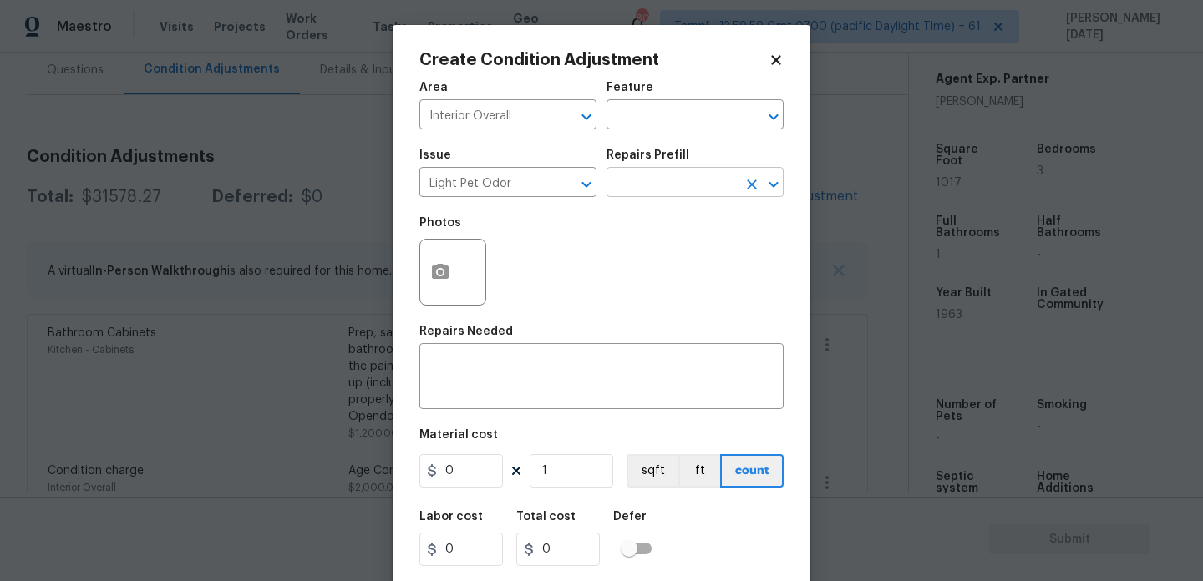
click at [687, 182] on input "text" at bounding box center [671, 184] width 130 height 26
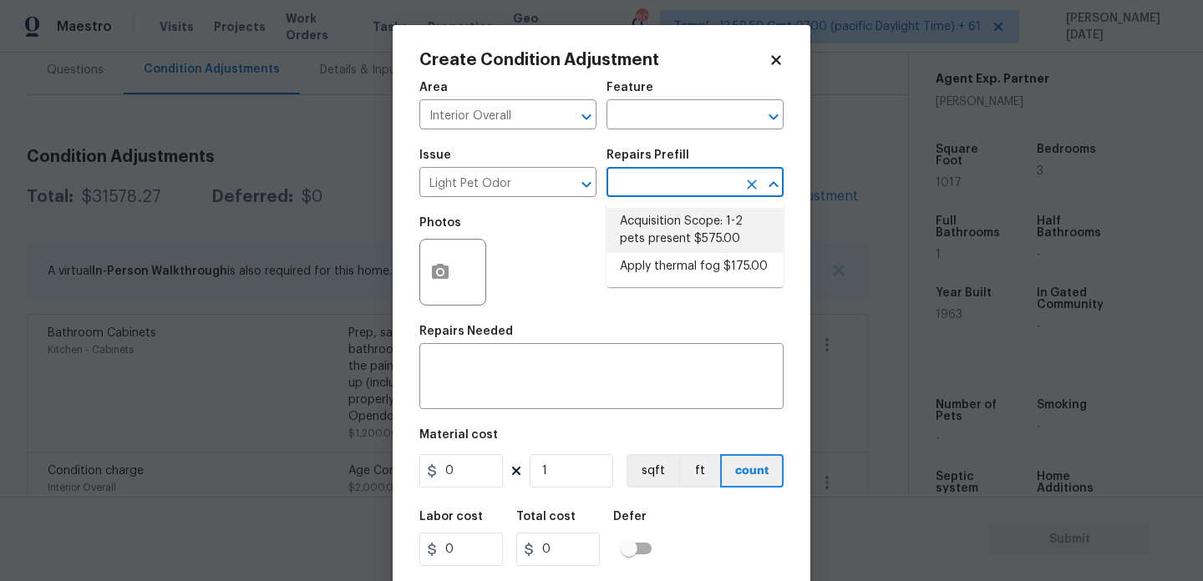
click at [684, 232] on li "Acquisition Scope: 1-2 pets present $575.00" at bounding box center [694, 230] width 177 height 45
type textarea "Acquisition Scope: 1-2 pets present"
type input "575"
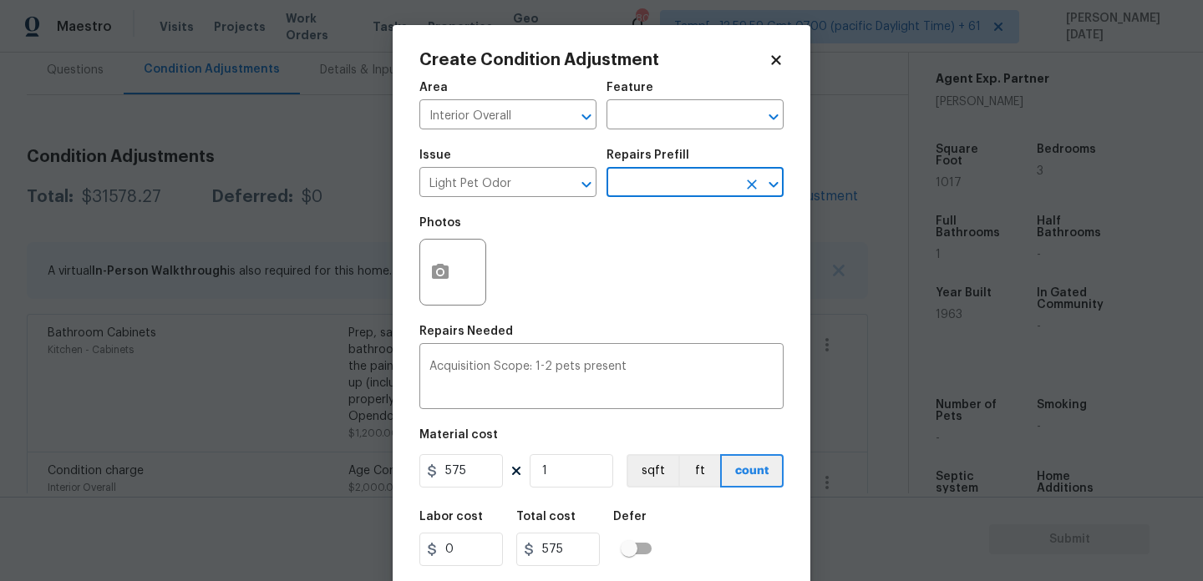
scroll to position [43, 0]
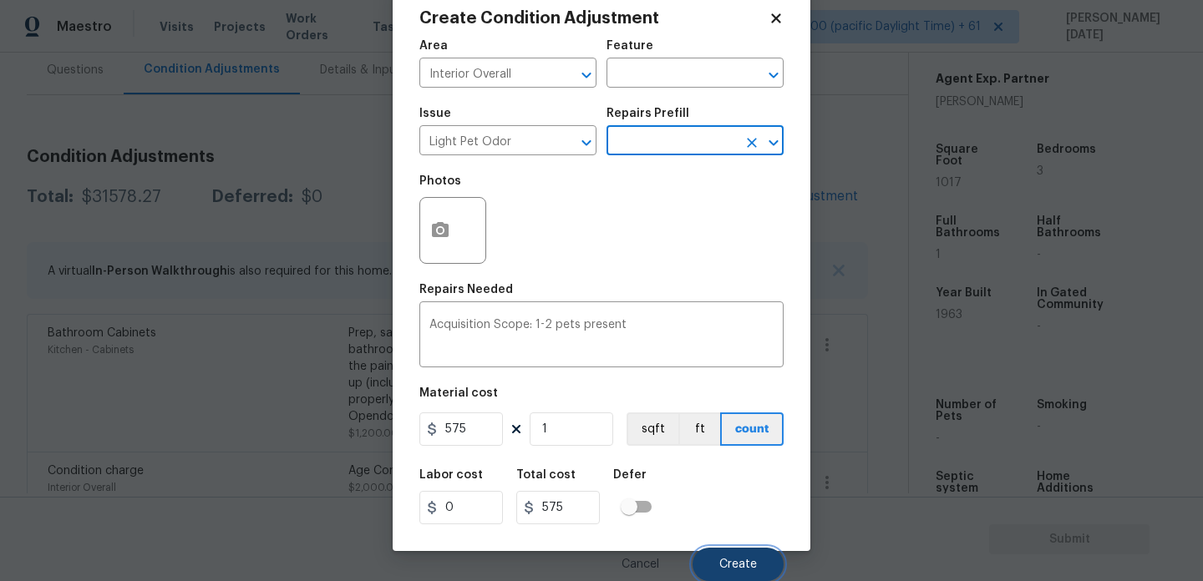
click at [731, 566] on span "Create" at bounding box center [738, 565] width 38 height 13
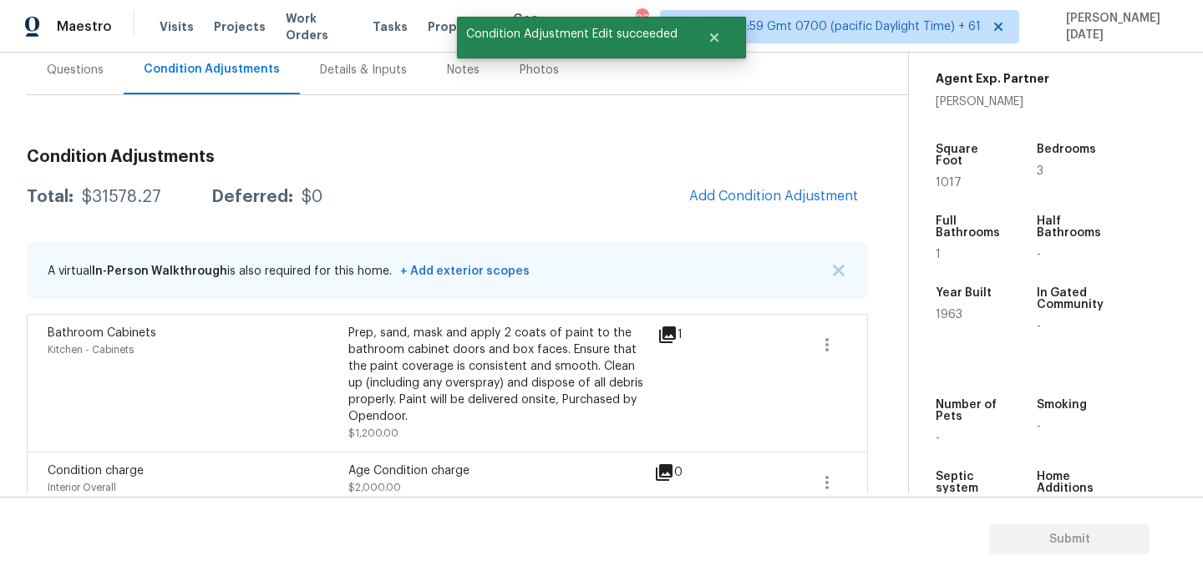
scroll to position [0, 0]
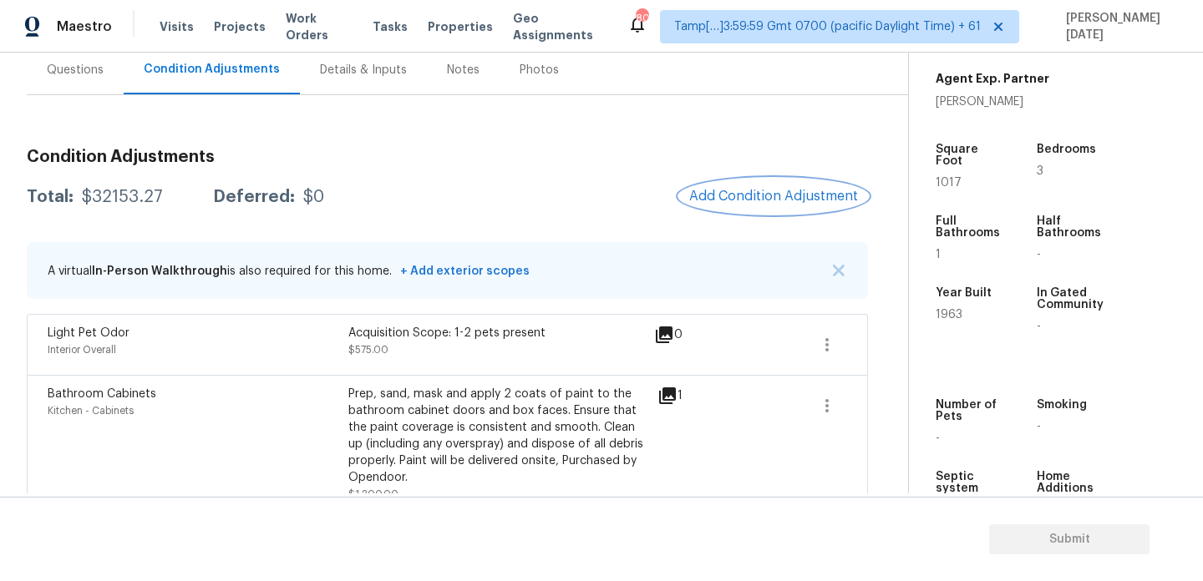
click at [773, 200] on span "Add Condition Adjustment" at bounding box center [773, 196] width 169 height 15
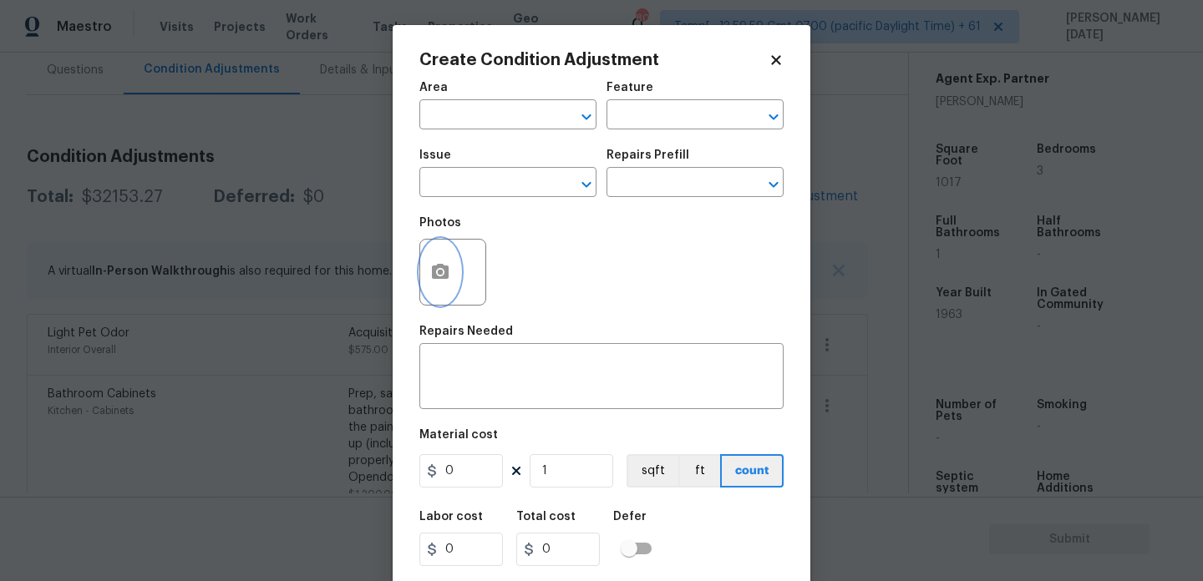
click at [420, 269] on button "button" at bounding box center [440, 272] width 40 height 65
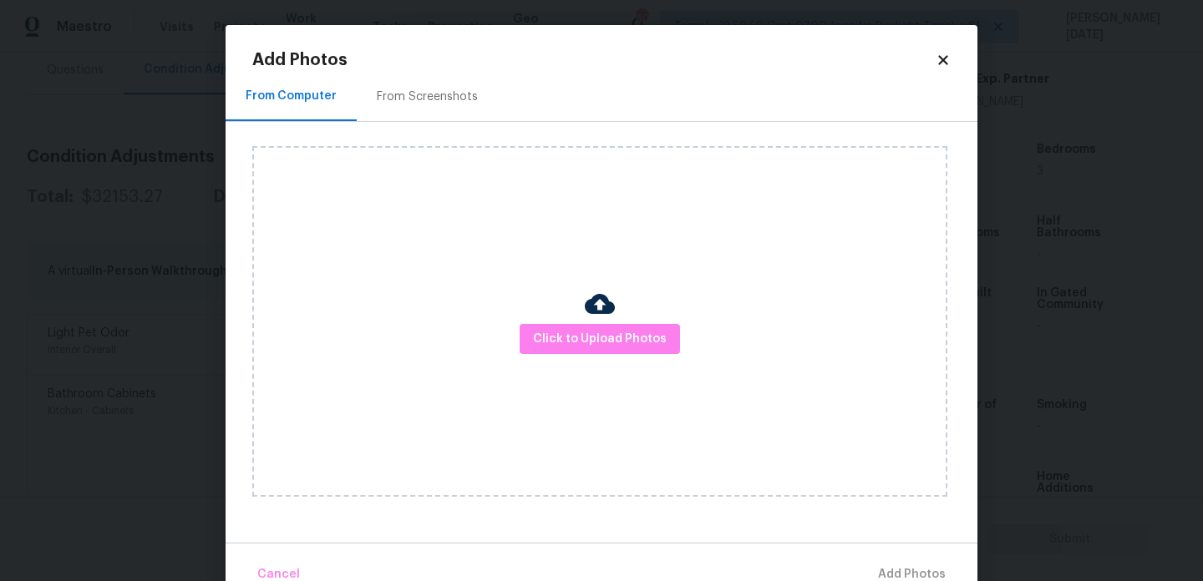
click at [571, 357] on div "Click to Upload Photos" at bounding box center [599, 321] width 695 height 351
click at [575, 355] on div "Click to Upload Photos" at bounding box center [599, 321] width 695 height 351
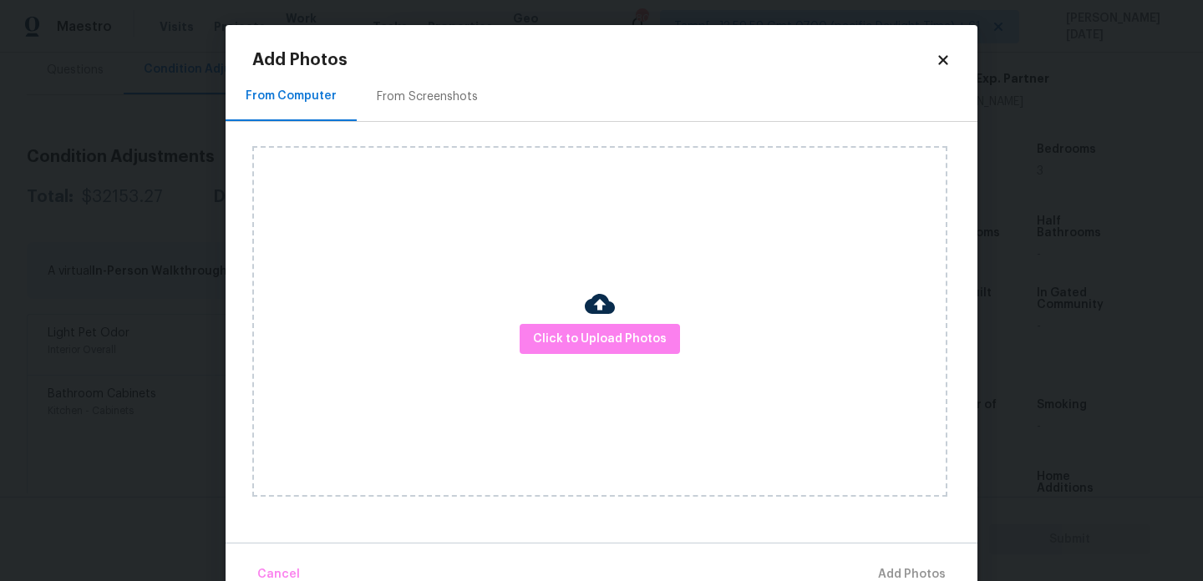
click at [575, 355] on div "Click to Upload Photos" at bounding box center [599, 321] width 695 height 351
click at [612, 332] on span "Click to Upload Photos" at bounding box center [600, 339] width 134 height 21
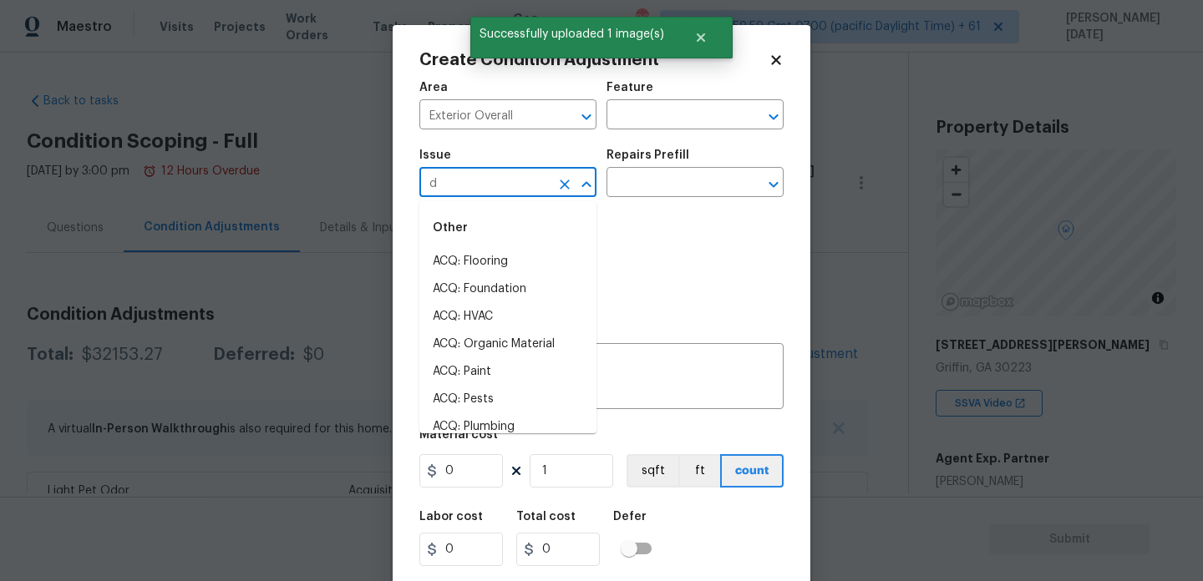
scroll to position [380, 0]
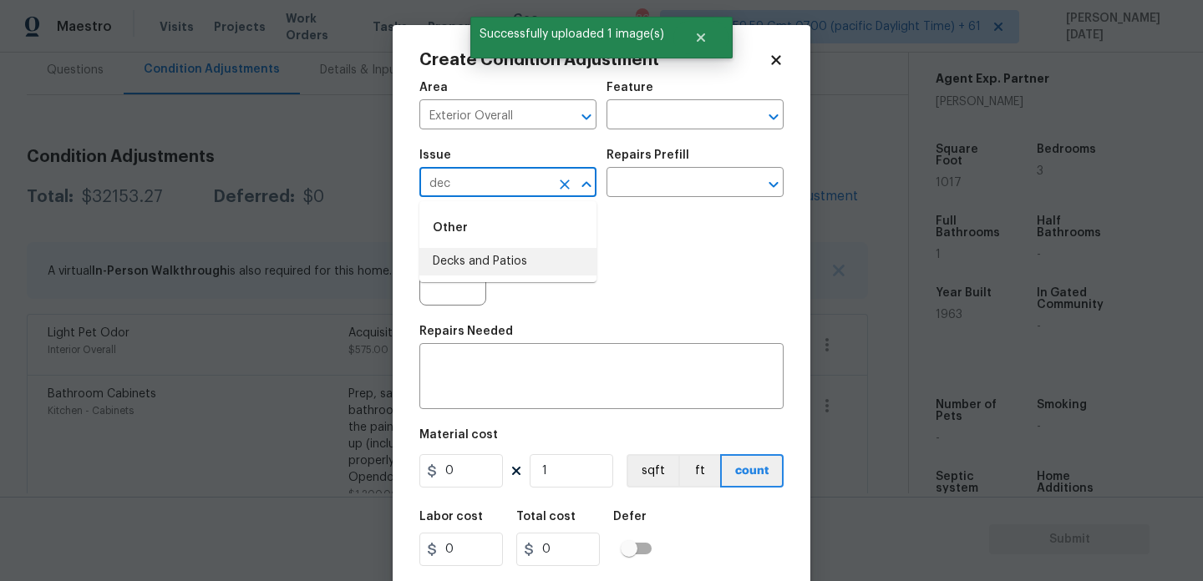
click at [523, 251] on li "Decks and Patios" at bounding box center [507, 262] width 177 height 28
type input "Decks and Patios"
click at [633, 130] on div "Area Exterior Overall ​ Feature ​" at bounding box center [601, 106] width 364 height 68
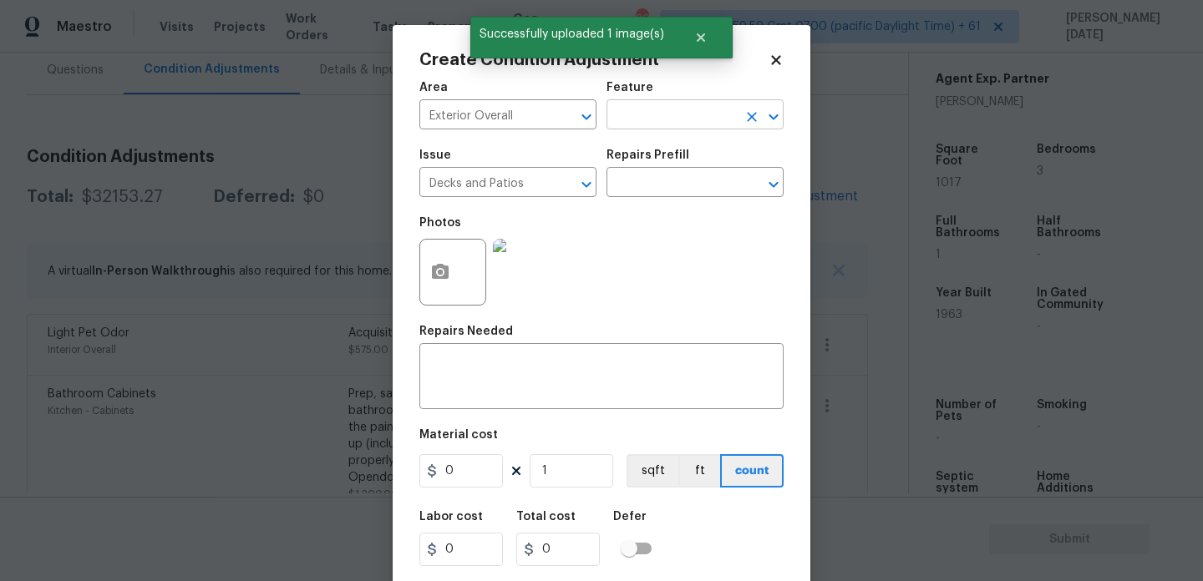
click at [663, 116] on input "text" at bounding box center [671, 117] width 130 height 26
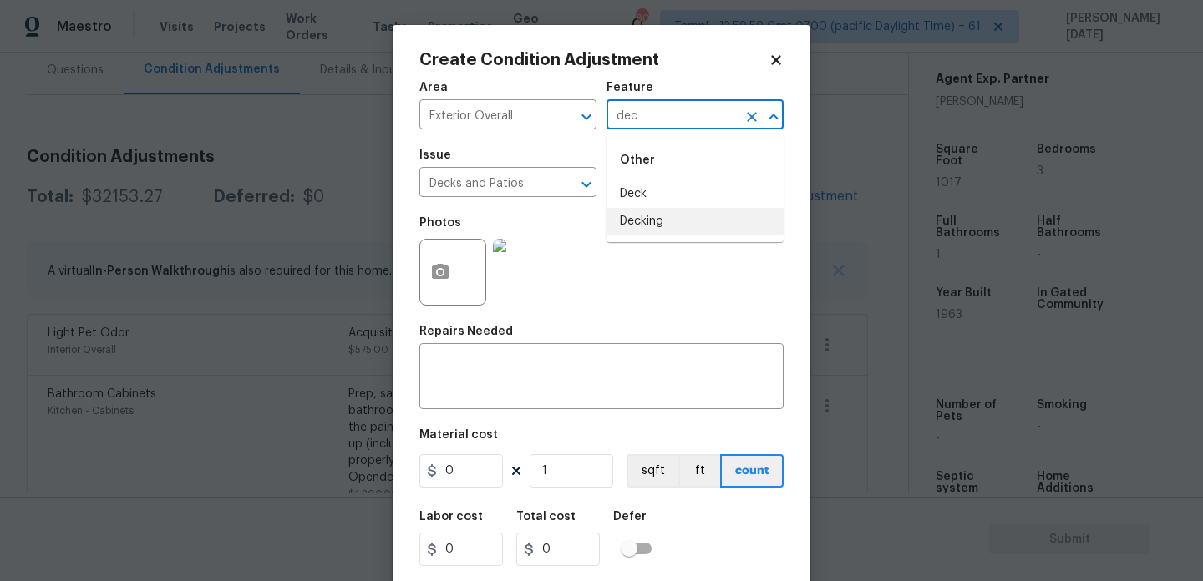
click at [658, 215] on li "Decking" at bounding box center [694, 222] width 177 height 28
type input "Decking"
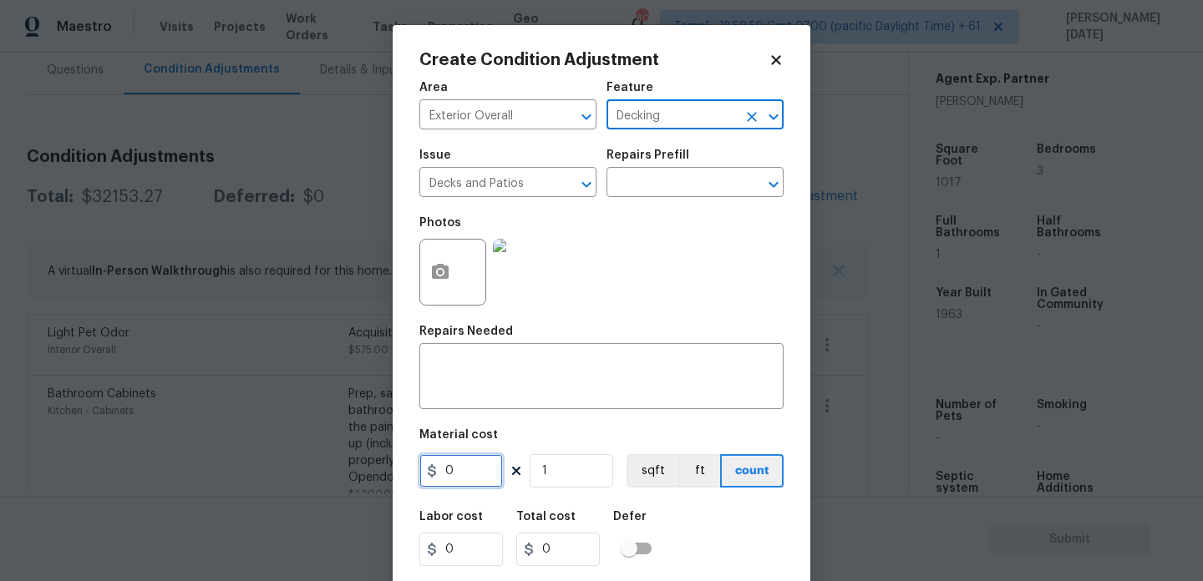
click at [494, 482] on input "0" at bounding box center [461, 470] width 84 height 33
type input "800"
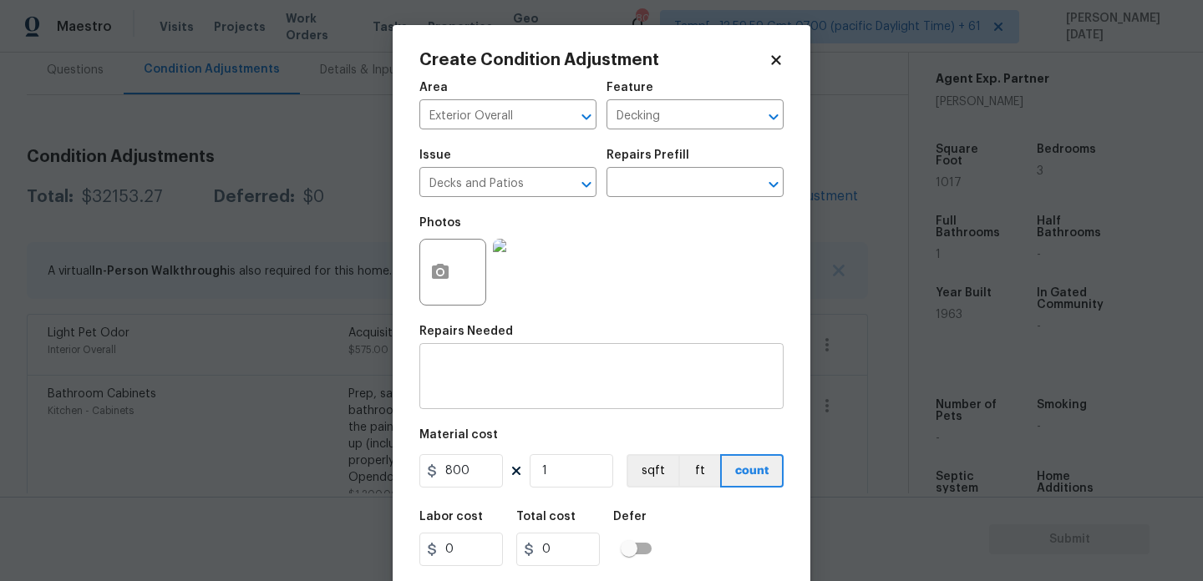
click at [486, 380] on textarea at bounding box center [601, 378] width 344 height 35
type input "800"
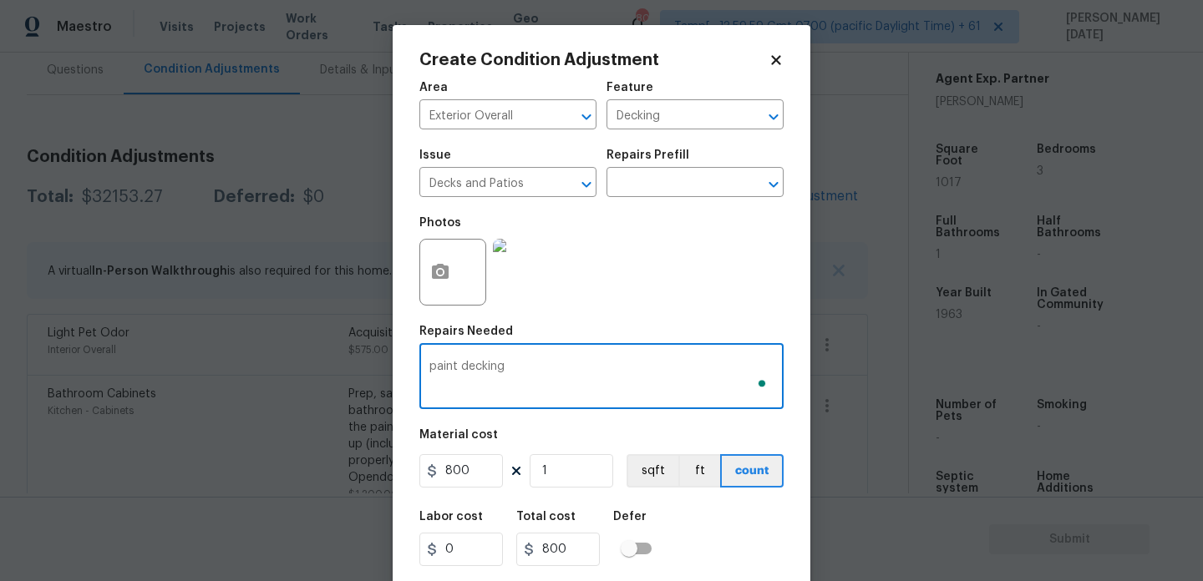
scroll to position [43, 0]
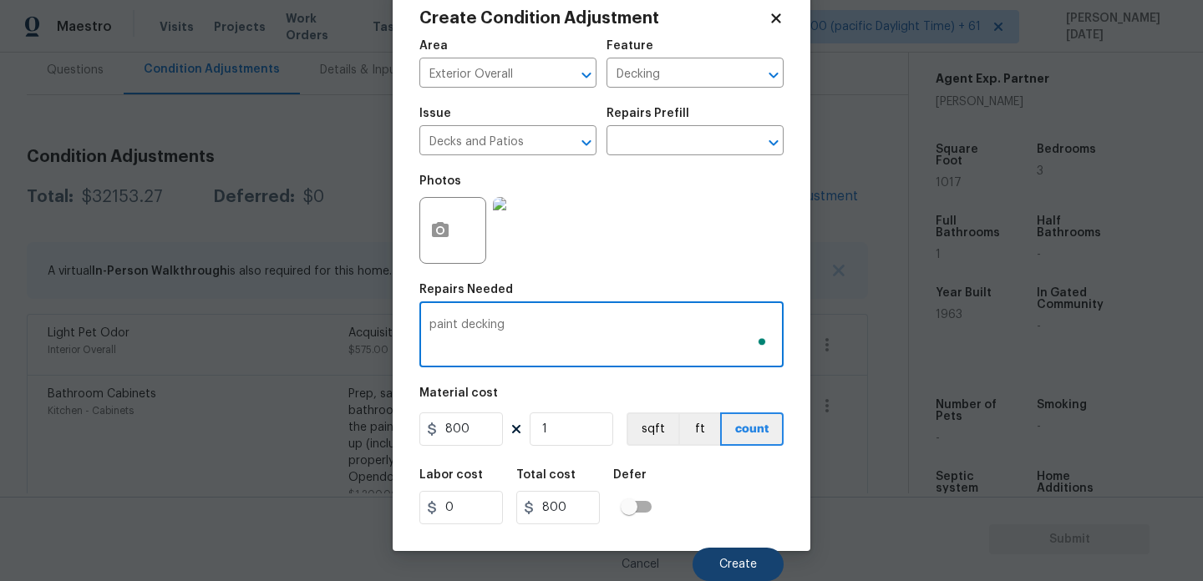
type textarea "paint decking"
click at [726, 555] on button "Create" at bounding box center [737, 564] width 91 height 33
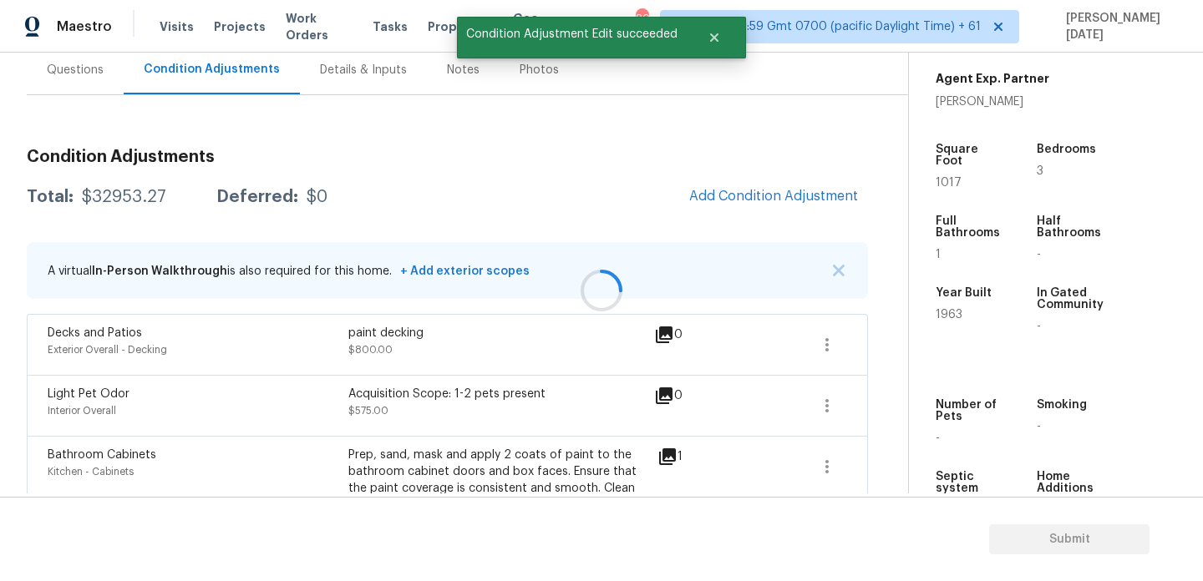
scroll to position [0, 0]
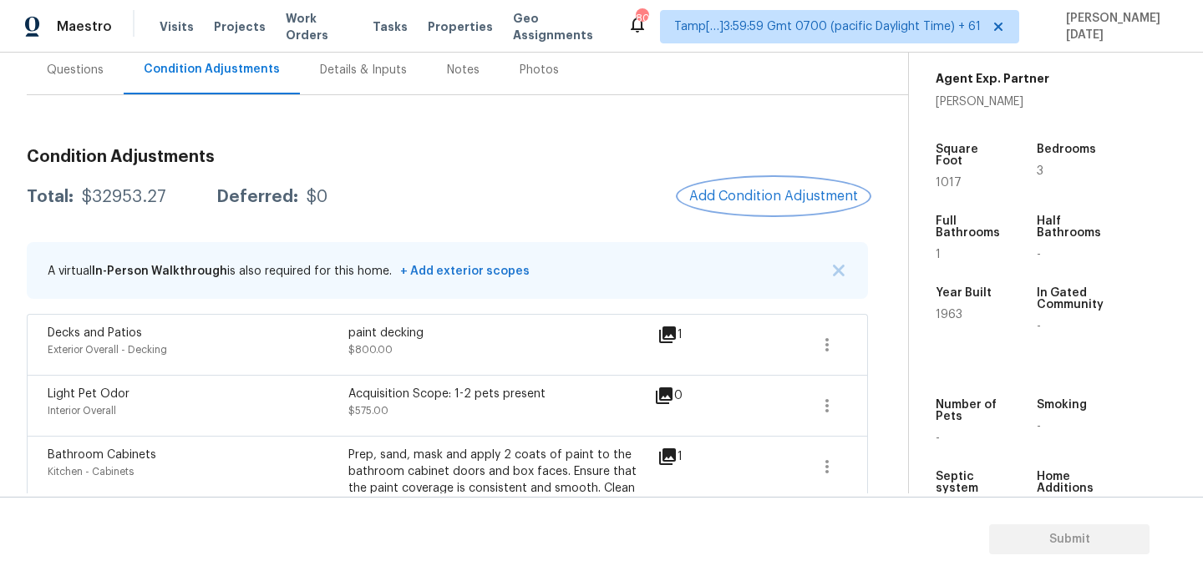
click at [727, 192] on span "Add Condition Adjustment" at bounding box center [773, 196] width 169 height 15
click at [727, 192] on body "Maestro Visits Projects Work Orders Tasks Properties Geo Assignments 800 Tamp[……" at bounding box center [601, 290] width 1203 height 581
click at [780, 195] on span "Add Condition Adjustment" at bounding box center [773, 196] width 169 height 15
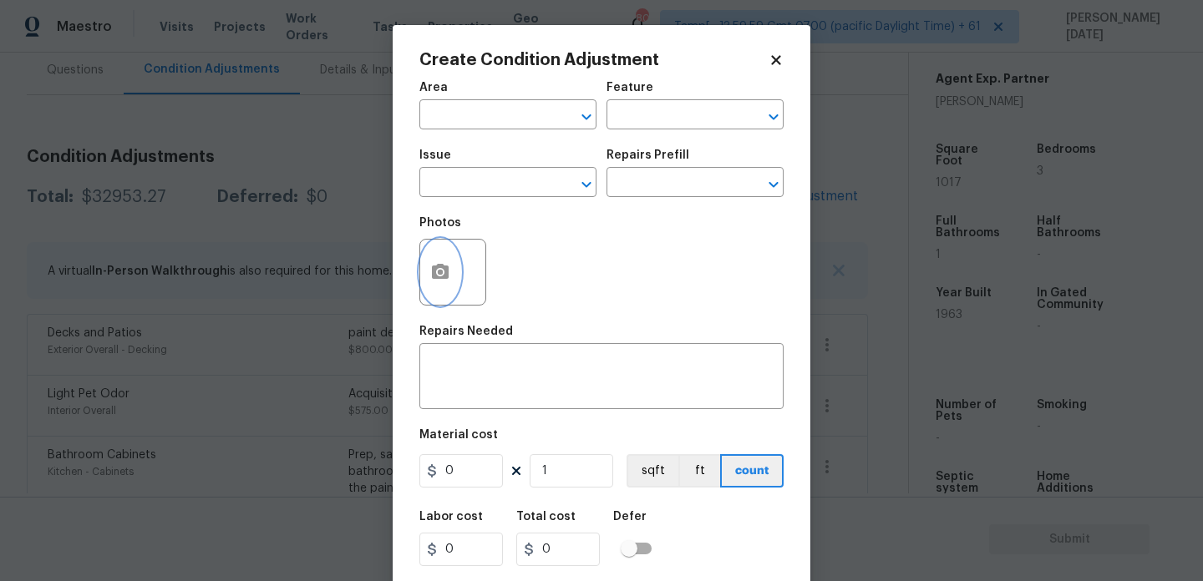
click at [452, 276] on button "button" at bounding box center [440, 272] width 40 height 65
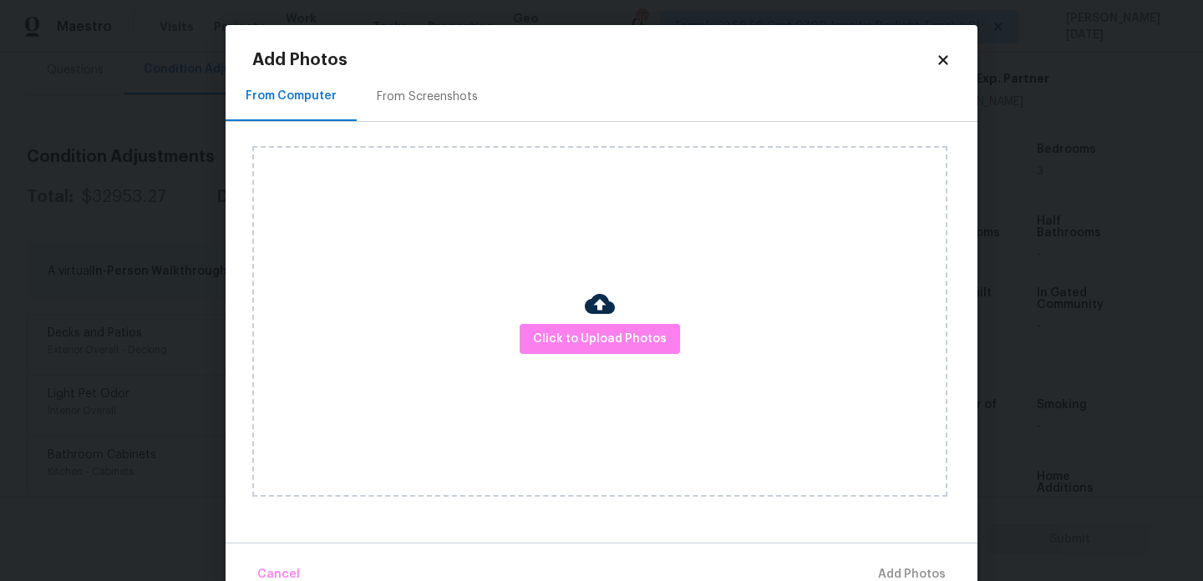
click at [556, 322] on div "Click to Upload Photos" at bounding box center [599, 321] width 695 height 351
click at [565, 337] on span "Click to Upload Photos" at bounding box center [600, 339] width 134 height 21
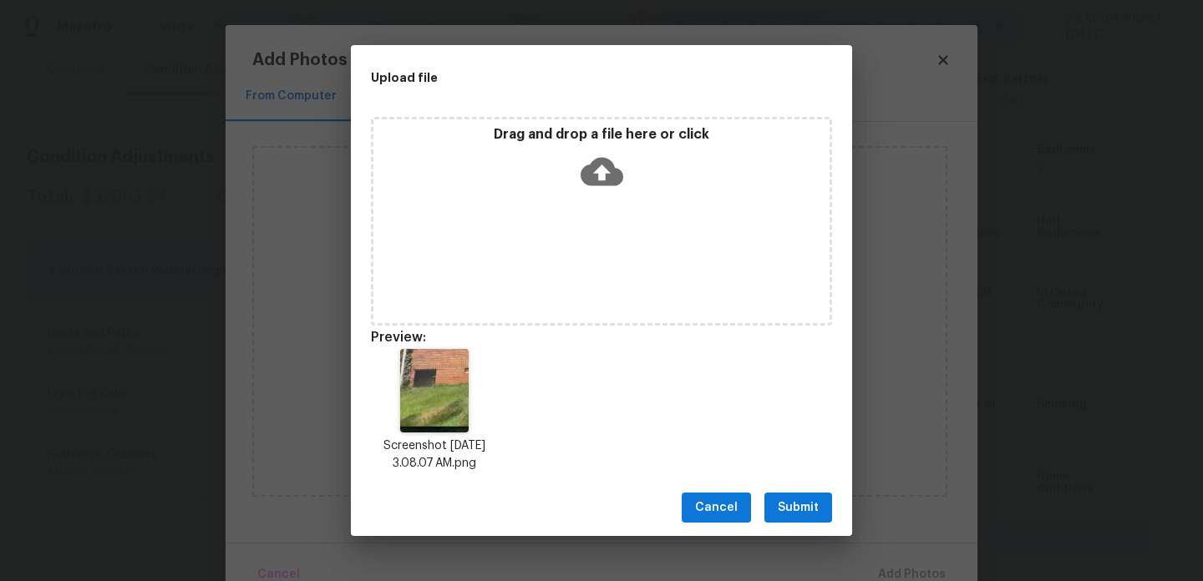
click at [803, 500] on span "Submit" at bounding box center [798, 508] width 41 height 21
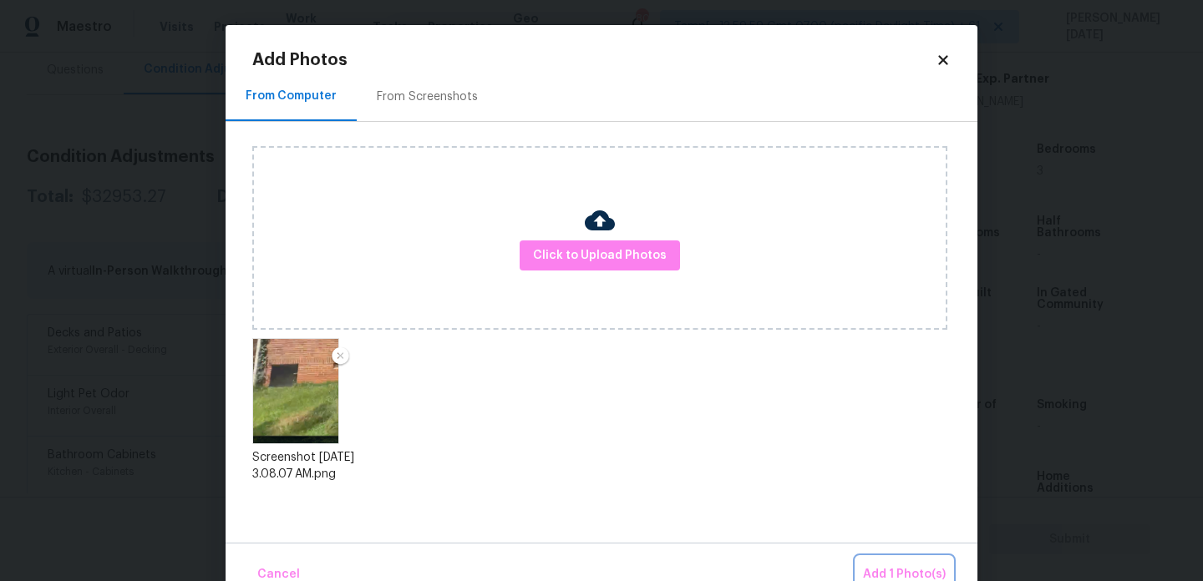
click at [875, 562] on button "Add 1 Photo(s)" at bounding box center [904, 575] width 96 height 36
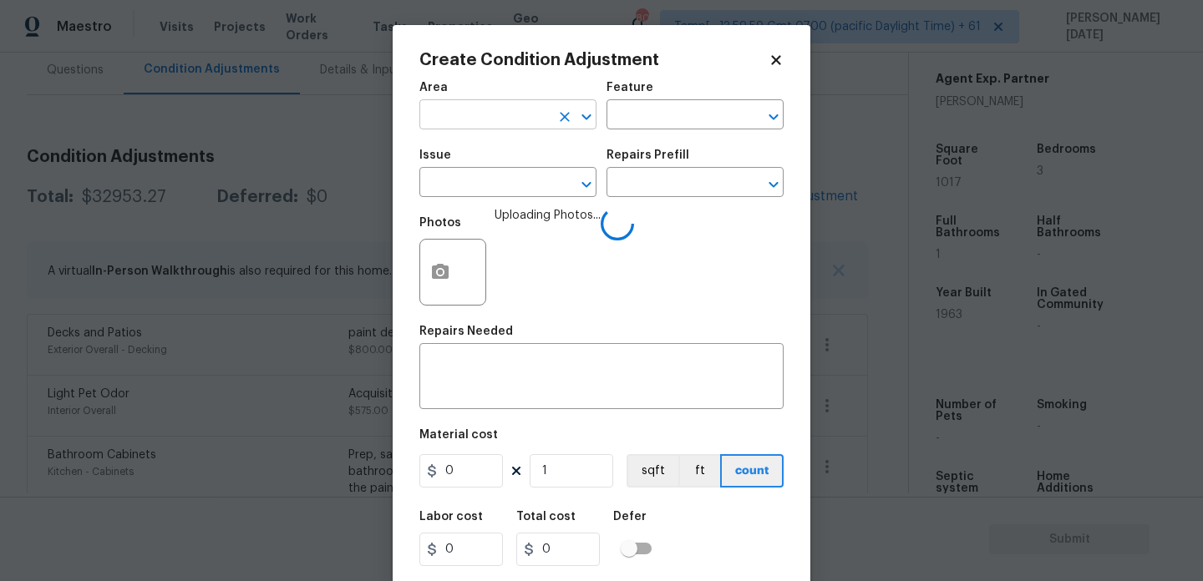
click at [439, 105] on input "text" at bounding box center [484, 117] width 130 height 26
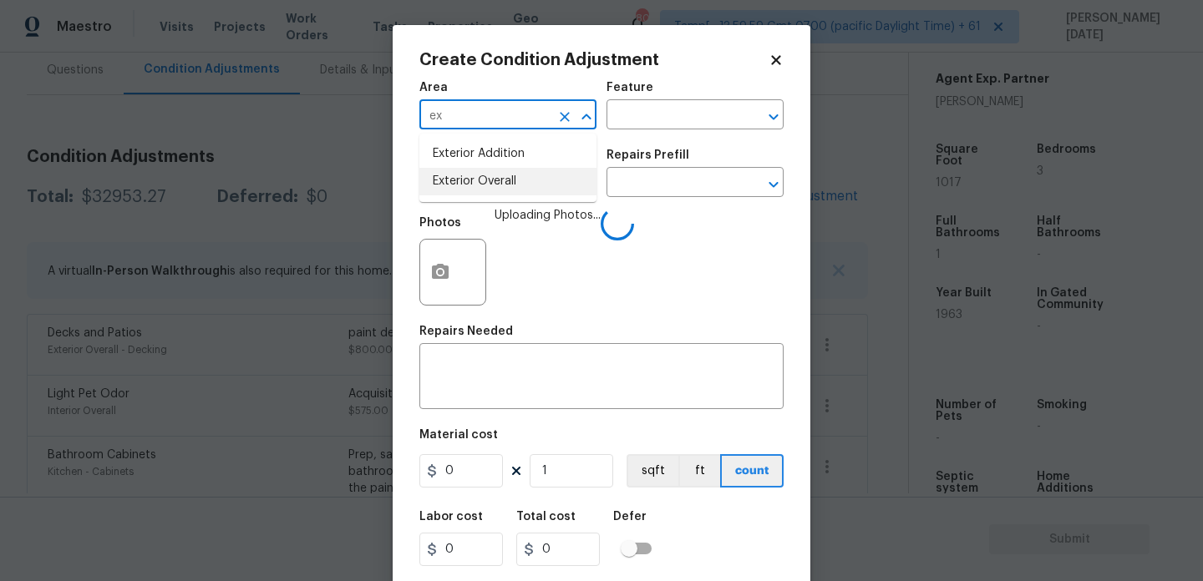
click at [464, 188] on li "Exterior Overall" at bounding box center [507, 182] width 177 height 28
type input "Exterior Overall"
click at [464, 188] on input "text" at bounding box center [484, 184] width 130 height 26
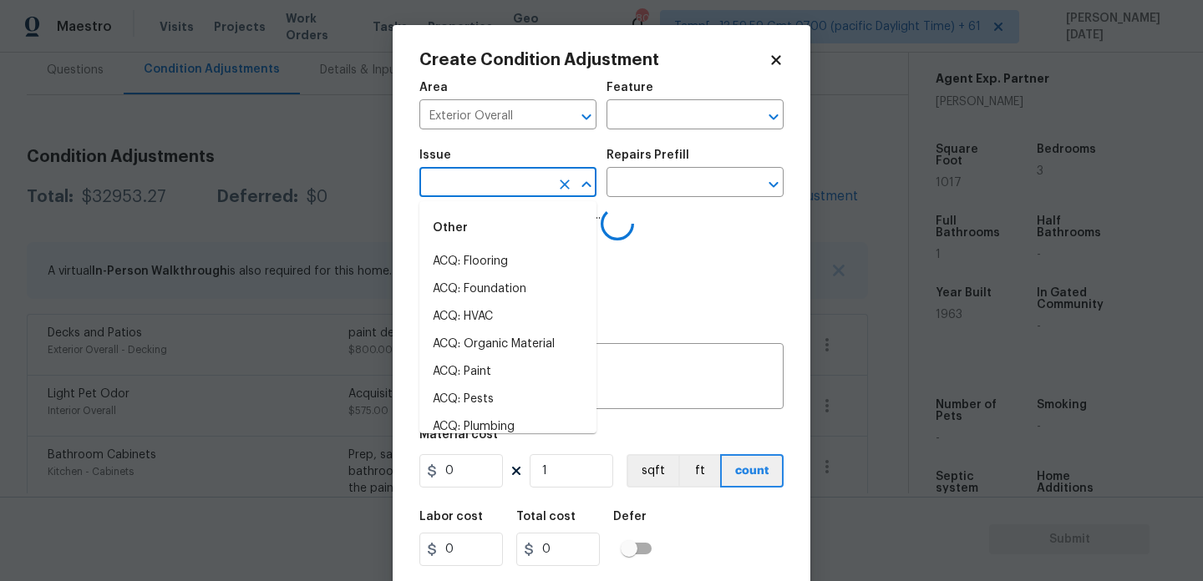
type input "c"
type input "r"
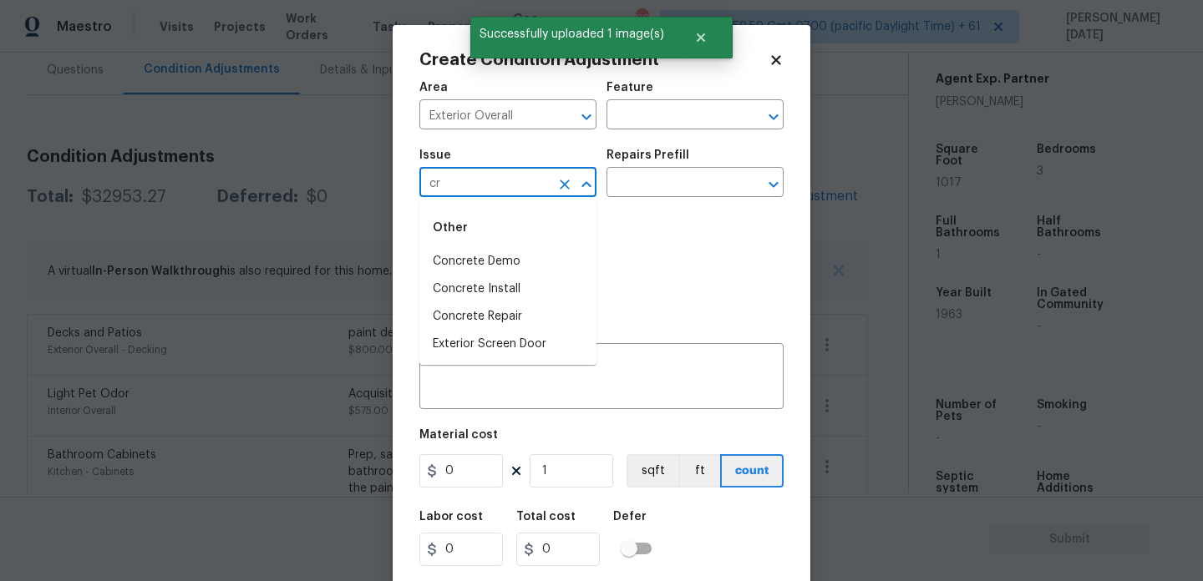
type input "cra"
click at [464, 188] on input "text" at bounding box center [484, 184] width 130 height 26
type input "c"
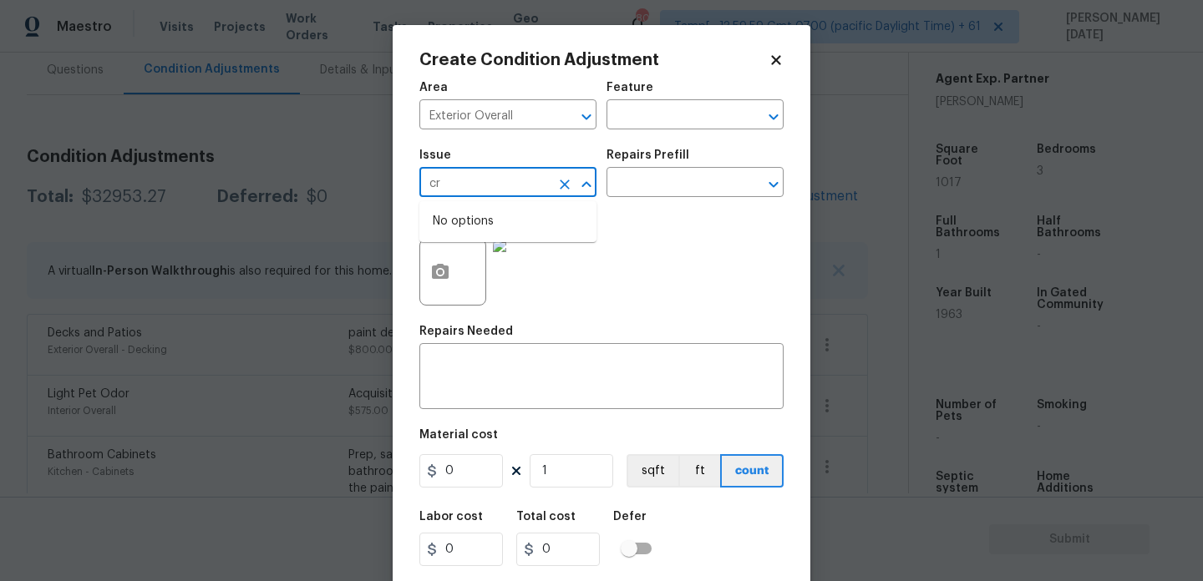
type input "c"
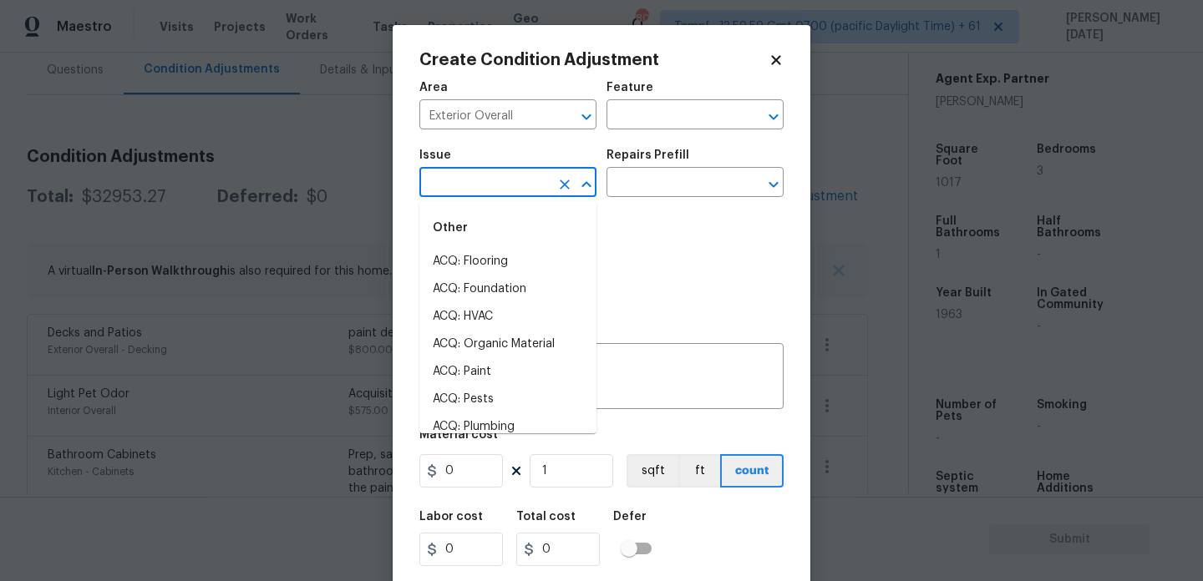
click at [631, 131] on div "Area Exterior Overall ​ Feature ​" at bounding box center [601, 106] width 364 height 68
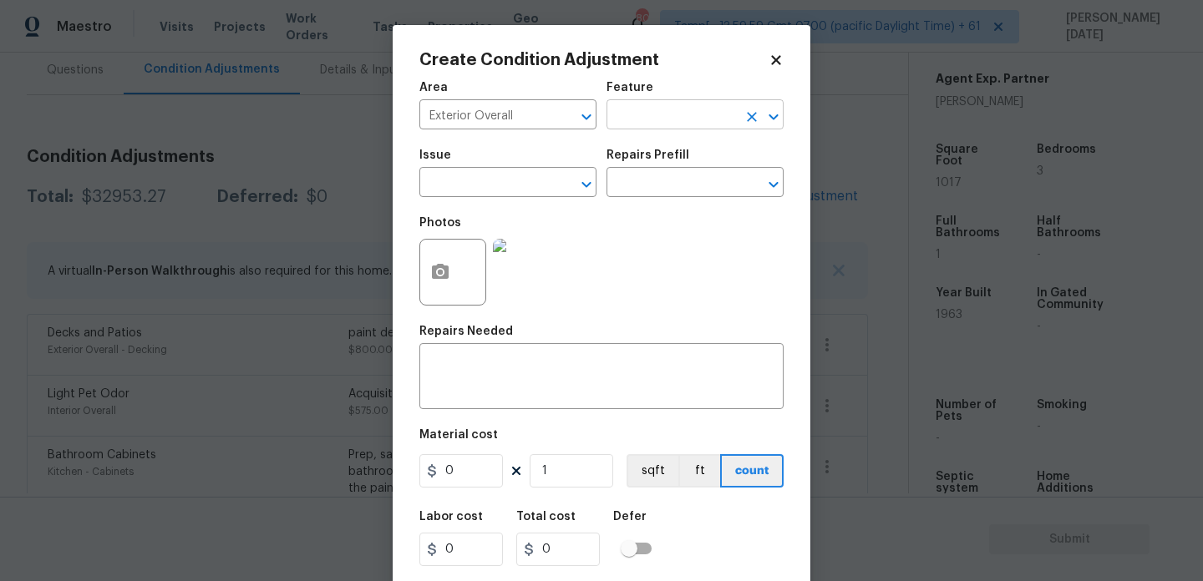
click at [659, 114] on input "text" at bounding box center [671, 117] width 130 height 26
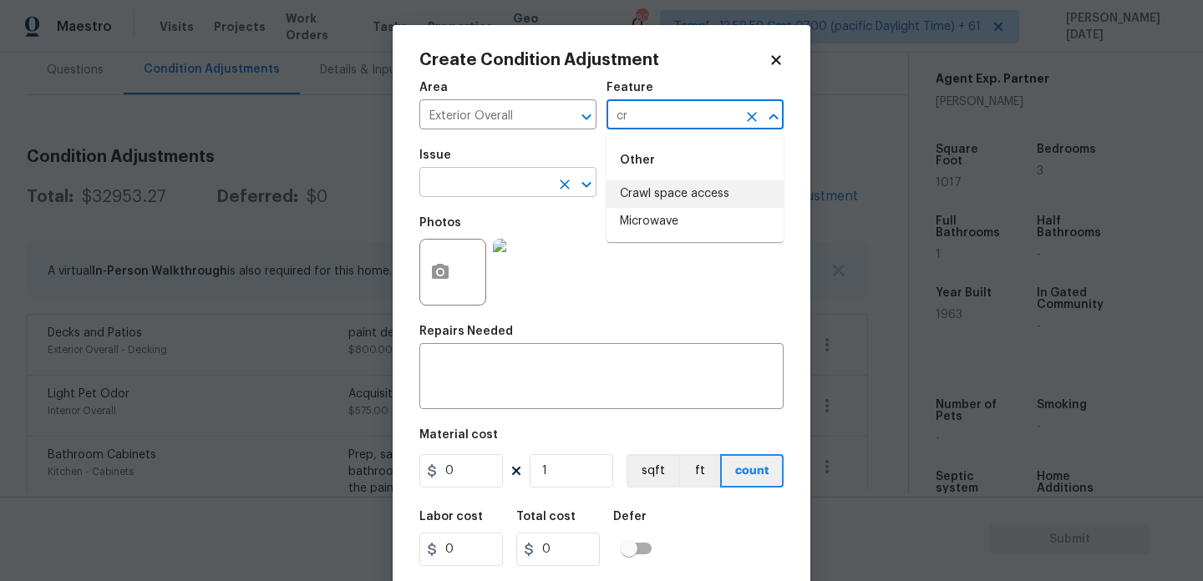
type input "cr"
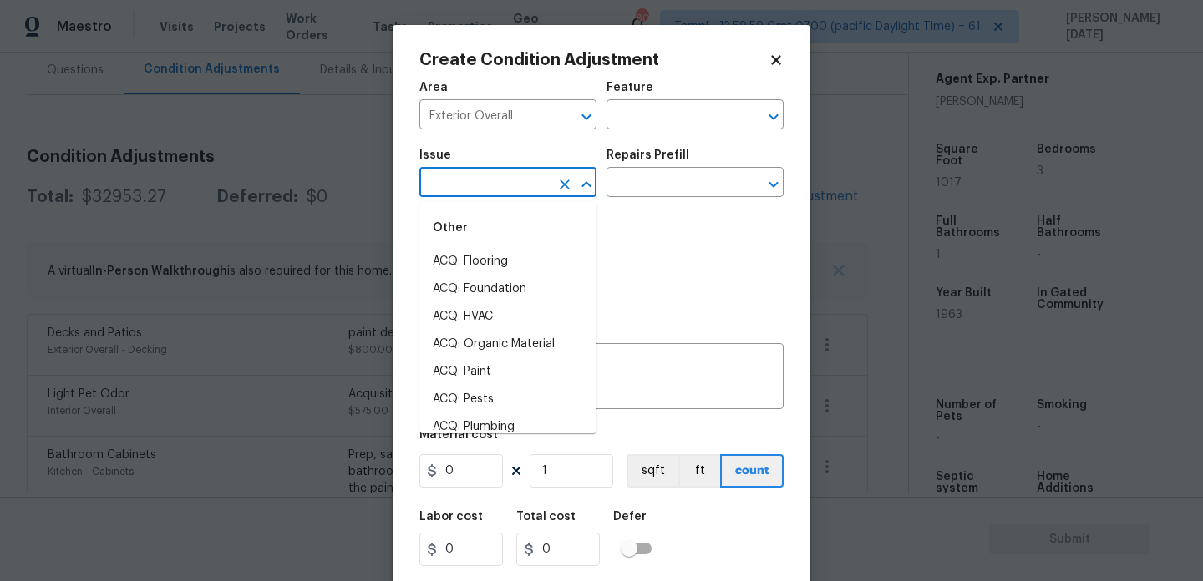
click at [510, 179] on input "text" at bounding box center [484, 184] width 130 height 26
type input "cr"
click at [334, 146] on body "Maestro Visits Projects Work Orders Tasks Properties Geo Assignments 800 Tamp[……" at bounding box center [601, 290] width 1203 height 581
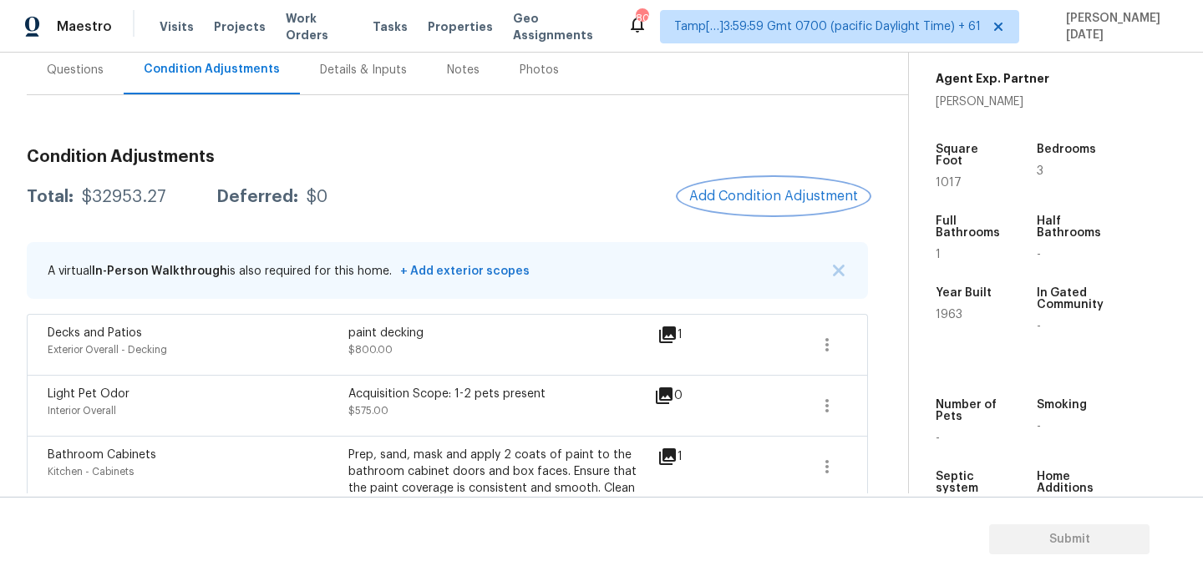
click at [756, 203] on span "Add Condition Adjustment" at bounding box center [773, 196] width 169 height 15
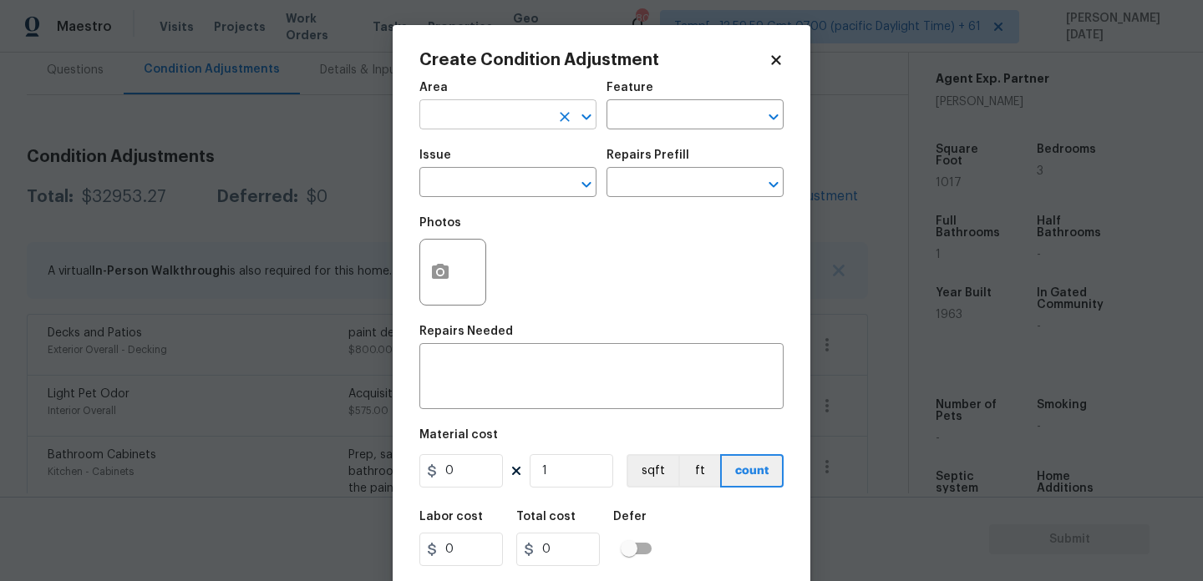
click at [444, 112] on input "text" at bounding box center [484, 117] width 130 height 26
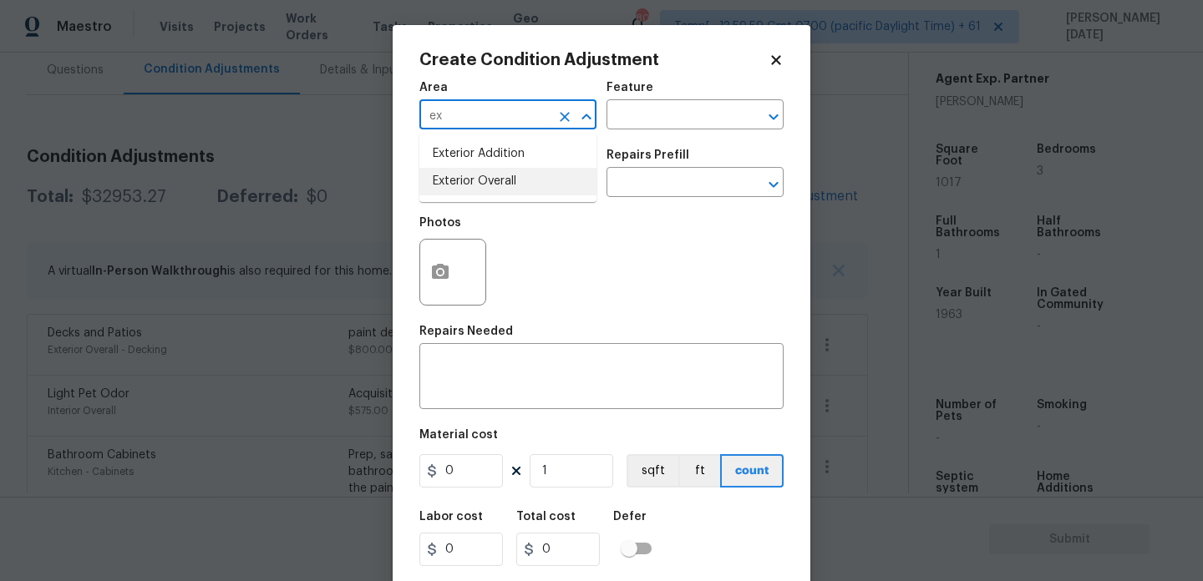
click at [482, 180] on li "Exterior Overall" at bounding box center [507, 182] width 177 height 28
type input "Exterior Overall"
click at [482, 362] on textarea at bounding box center [601, 378] width 344 height 35
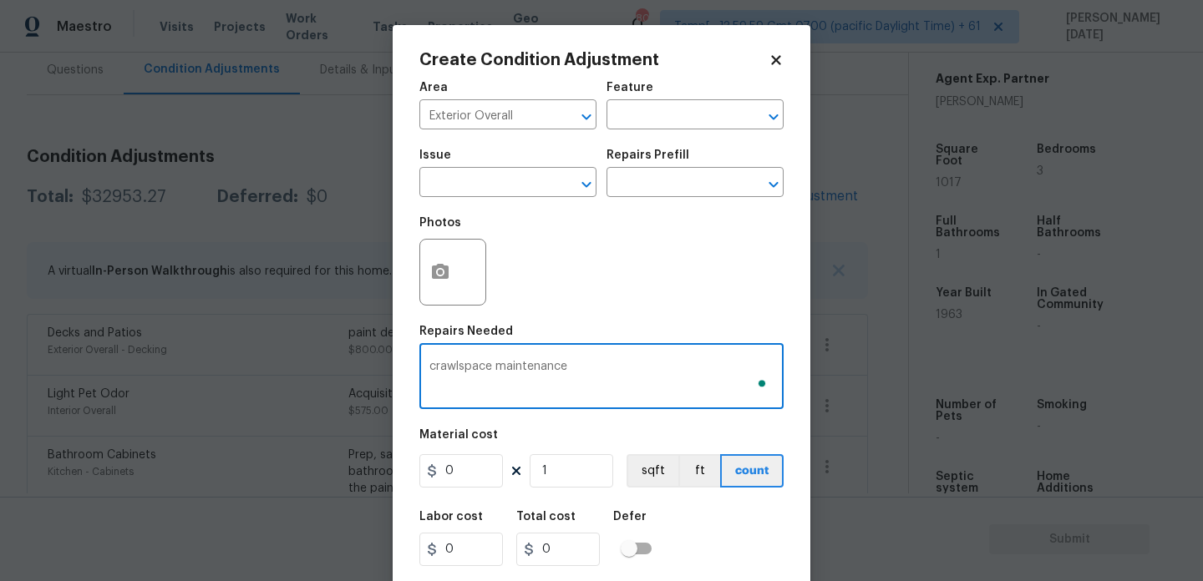
type textarea "crawlspace maintenance"
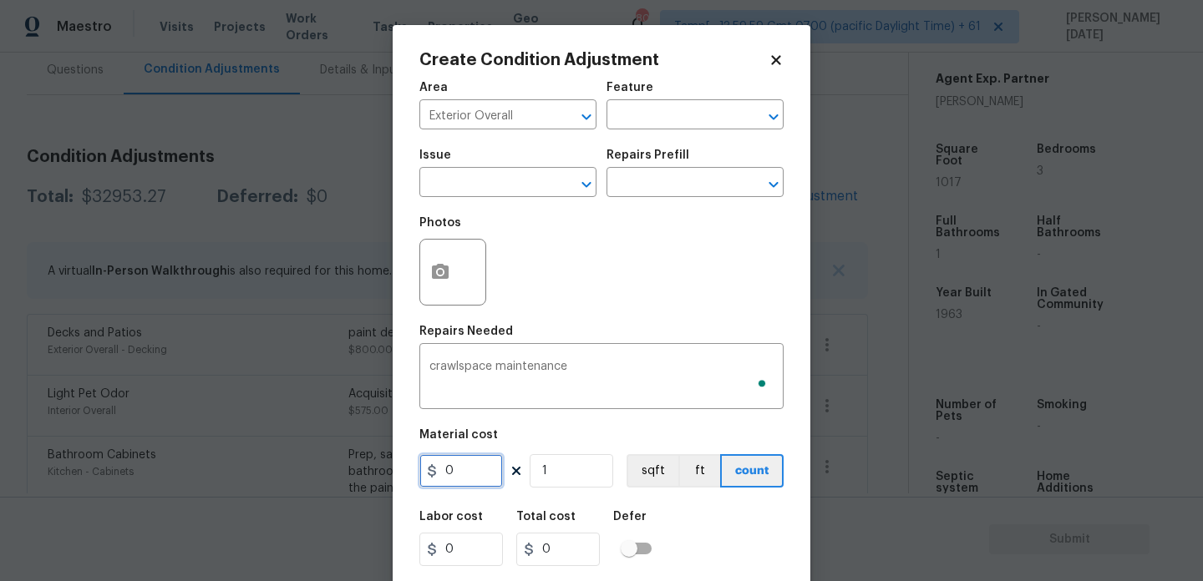
click at [469, 473] on input "0" at bounding box center [461, 470] width 84 height 33
click at [445, 290] on button "button" at bounding box center [440, 272] width 40 height 65
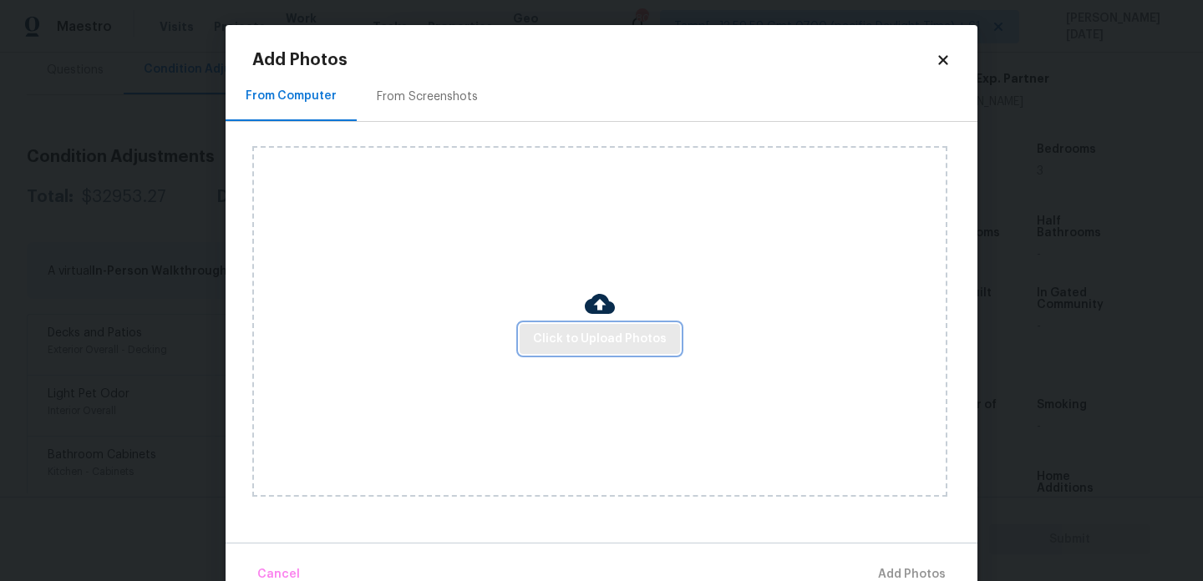
click at [565, 341] on span "Click to Upload Photos" at bounding box center [600, 339] width 134 height 21
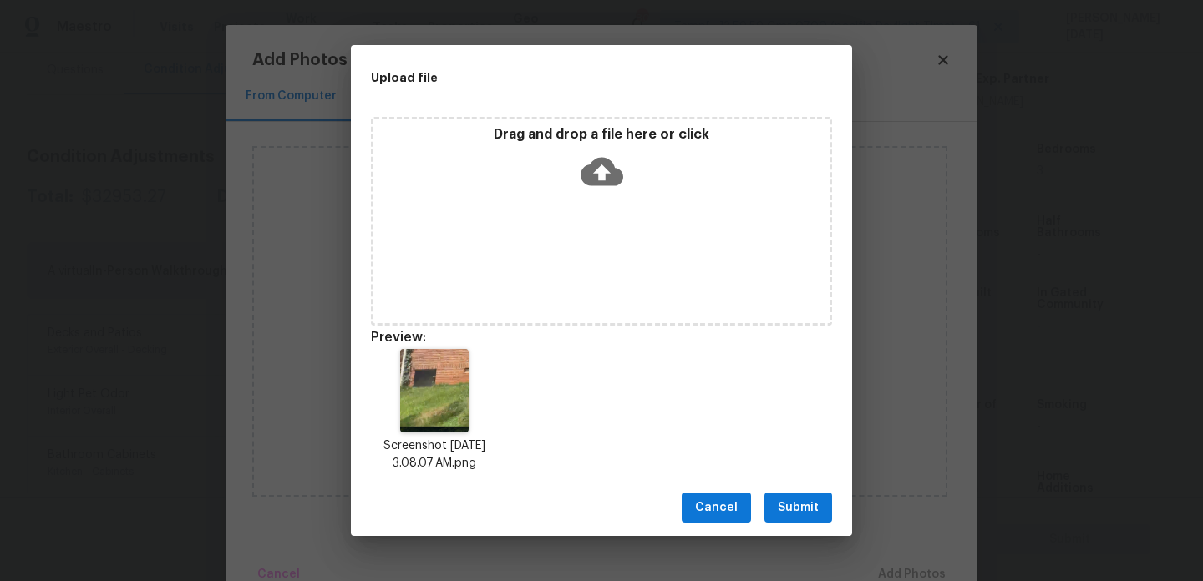
click at [794, 502] on span "Submit" at bounding box center [798, 508] width 41 height 21
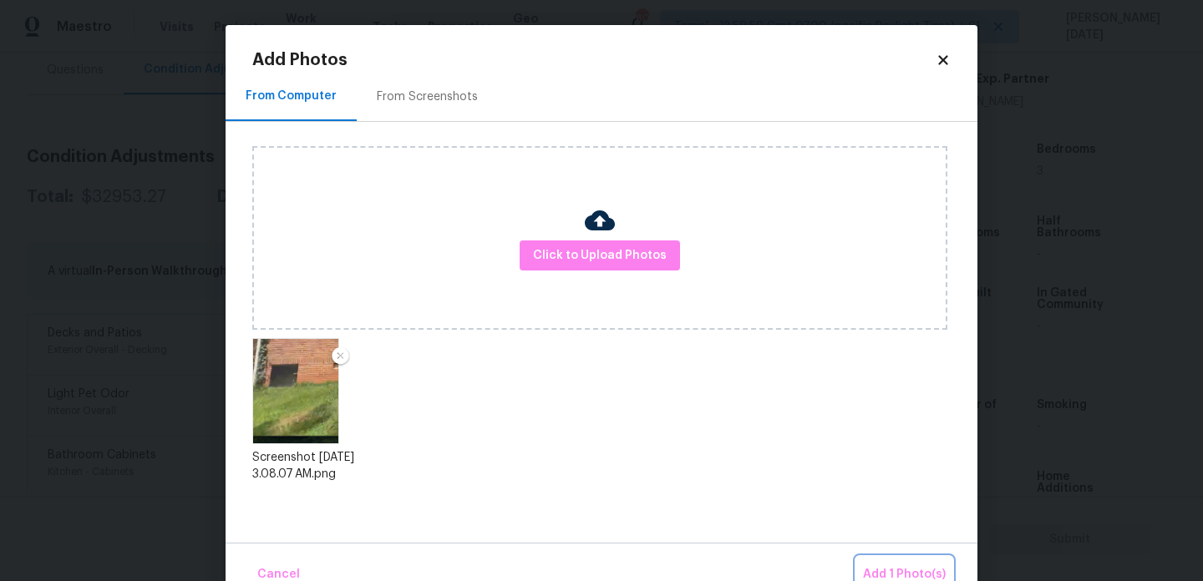
click at [878, 560] on button "Add 1 Photo(s)" at bounding box center [904, 575] width 96 height 36
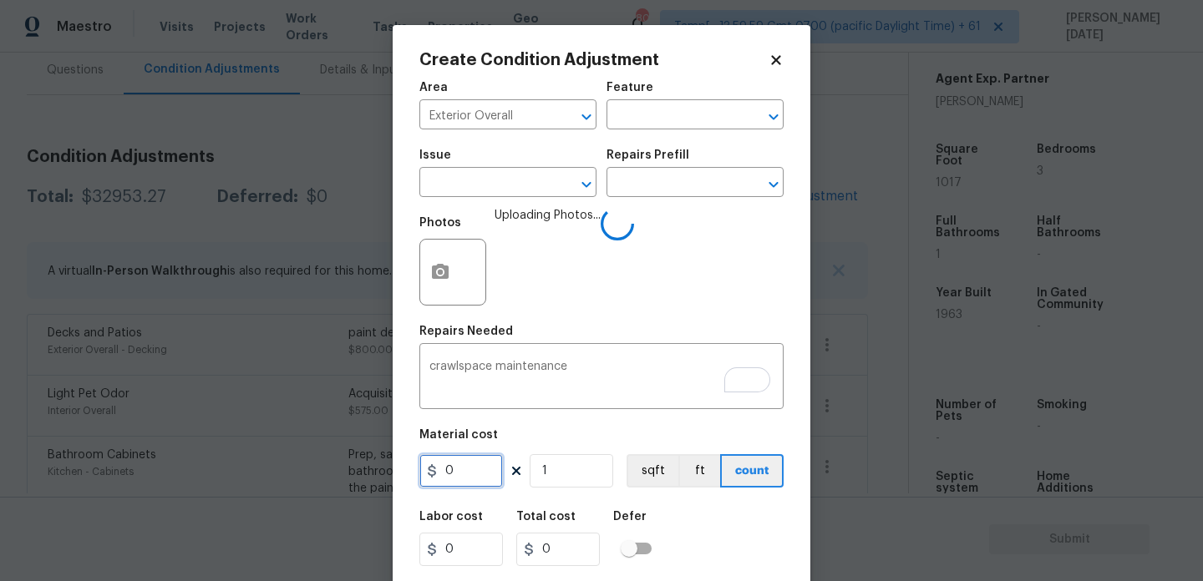
click at [474, 478] on input "0" at bounding box center [461, 470] width 84 height 33
type input "2000"
click at [636, 363] on textarea "crawlspace maintenance" at bounding box center [601, 378] width 344 height 35
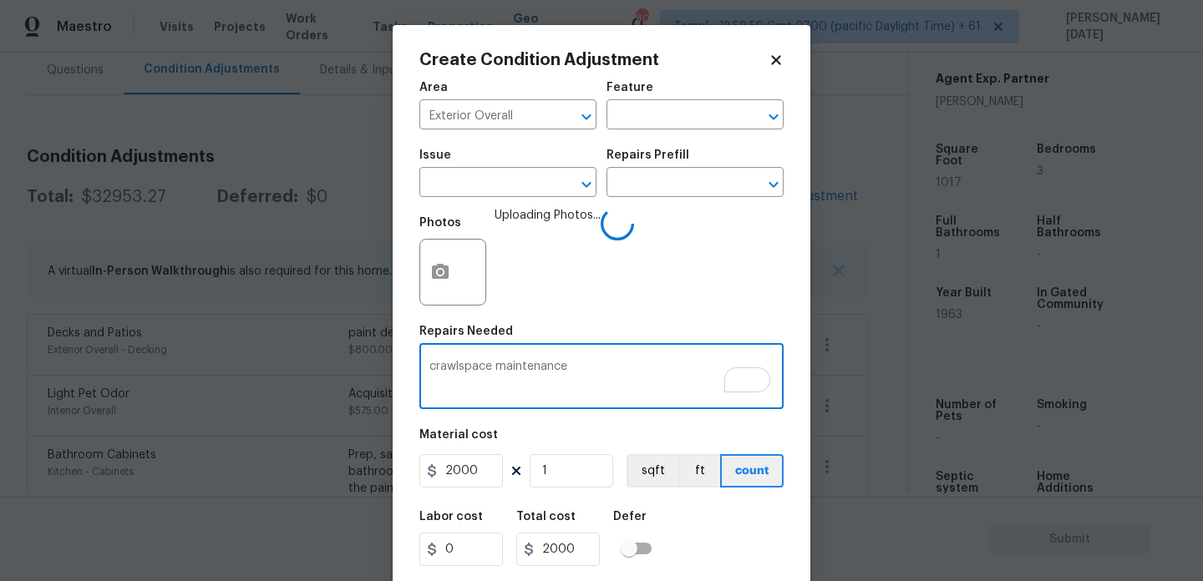
click at [671, 312] on div "Photos Uploading Photos..." at bounding box center [601, 261] width 364 height 109
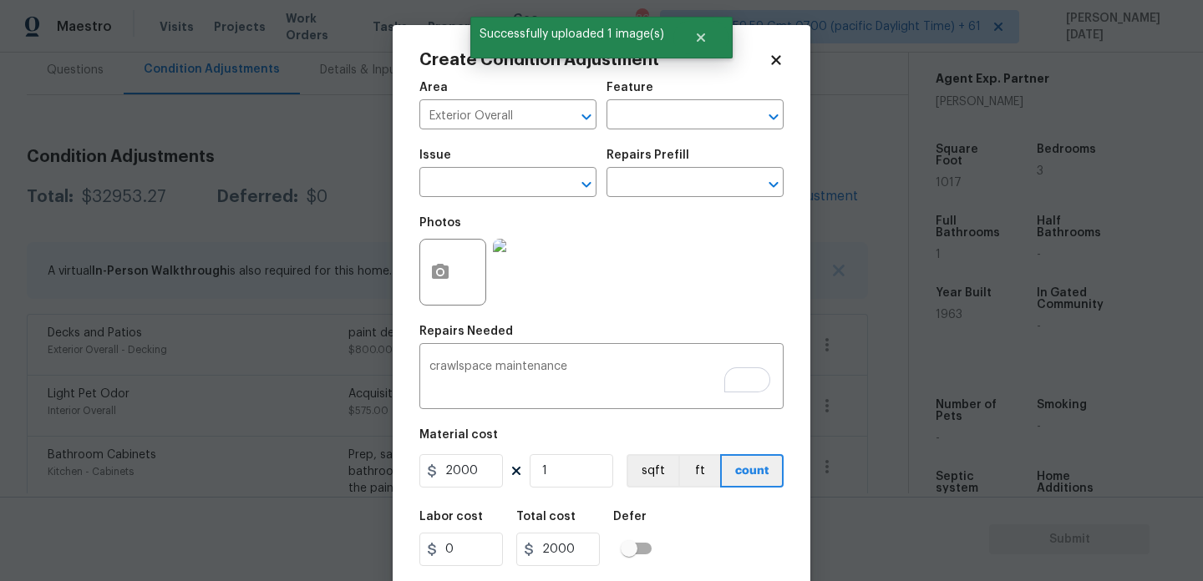
scroll to position [43, 0]
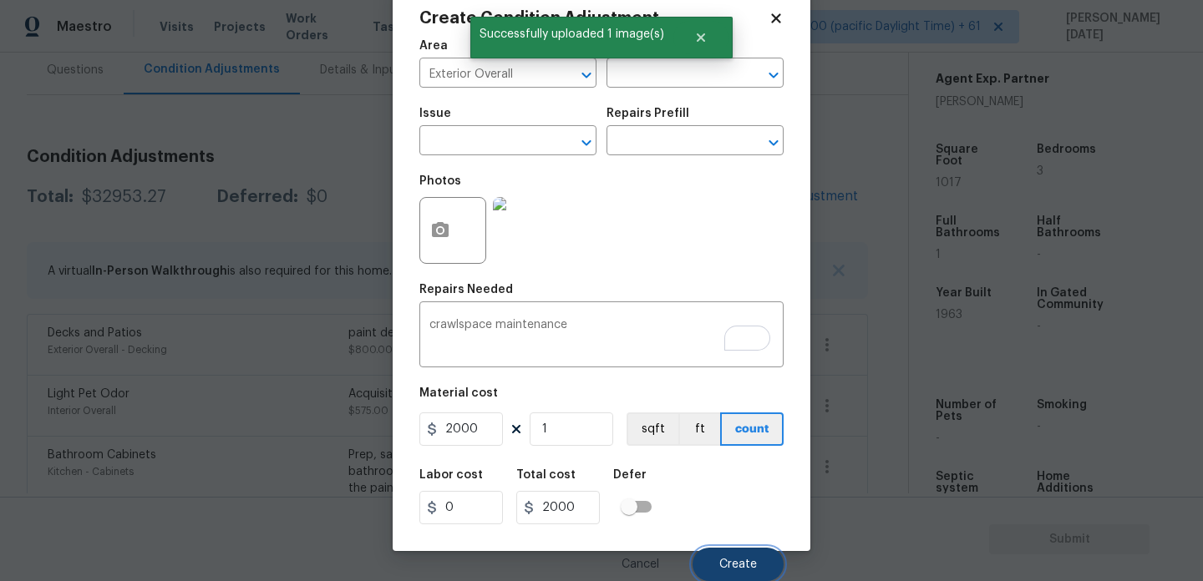
click at [735, 564] on span "Create" at bounding box center [738, 565] width 38 height 13
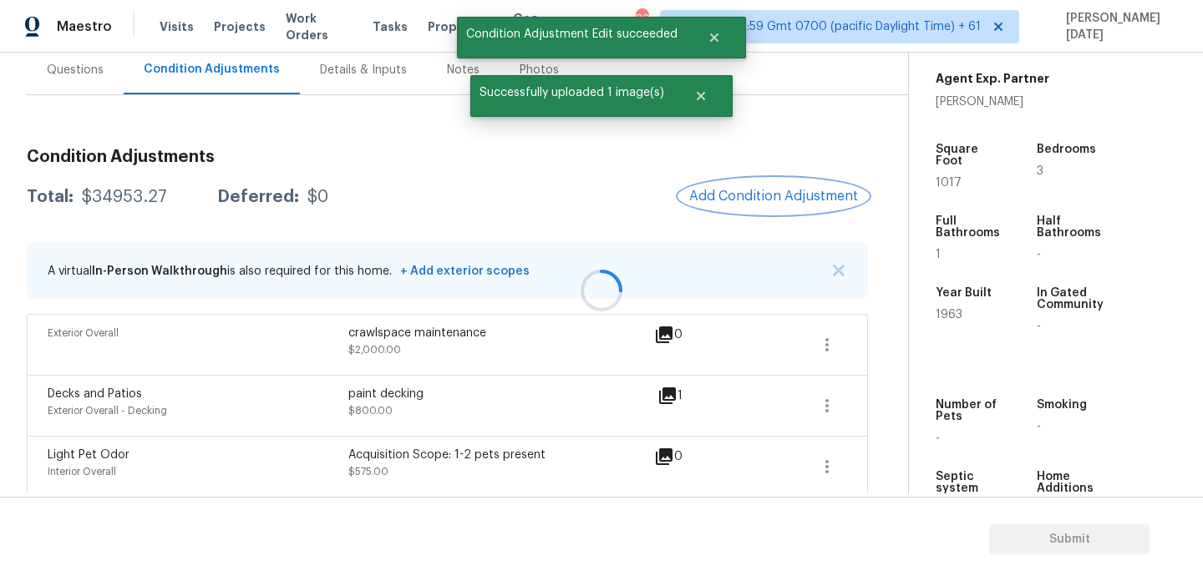
scroll to position [0, 0]
click at [802, 192] on span "Add Condition Adjustment" at bounding box center [773, 196] width 169 height 15
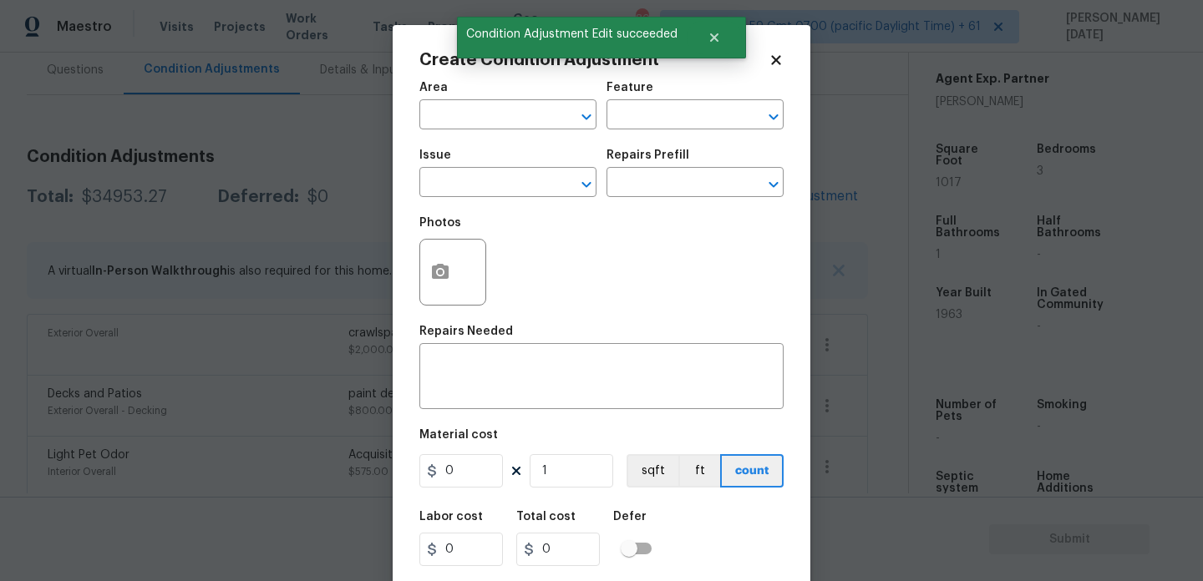
click at [382, 335] on body "Maestro Visits Projects Work Orders Tasks Properties Geo Assignments 800 Tamp[……" at bounding box center [601, 290] width 1203 height 581
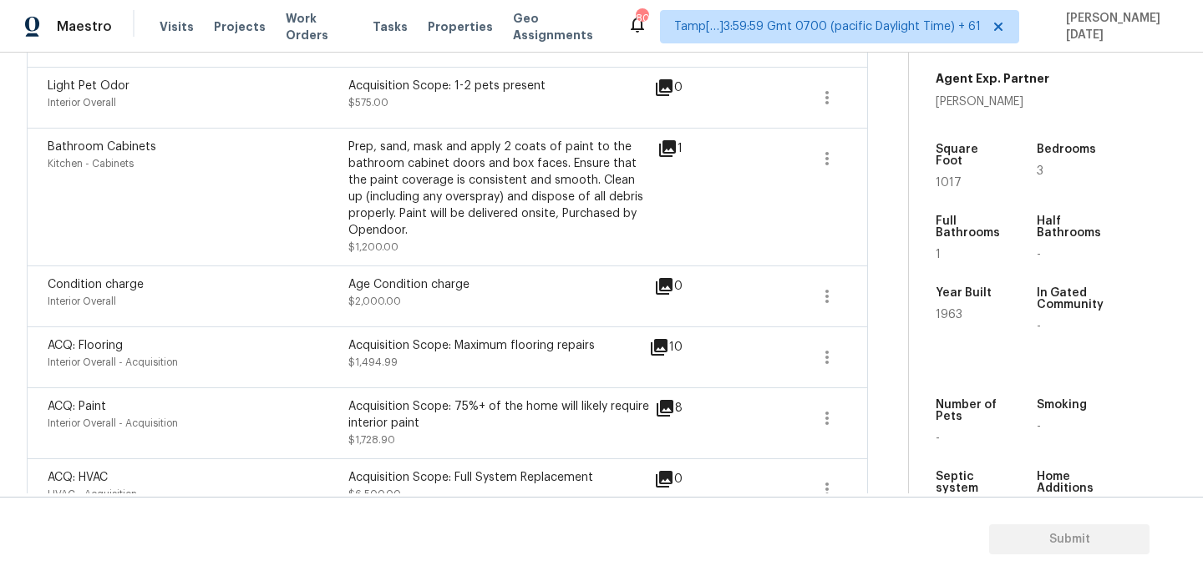
scroll to position [162, 0]
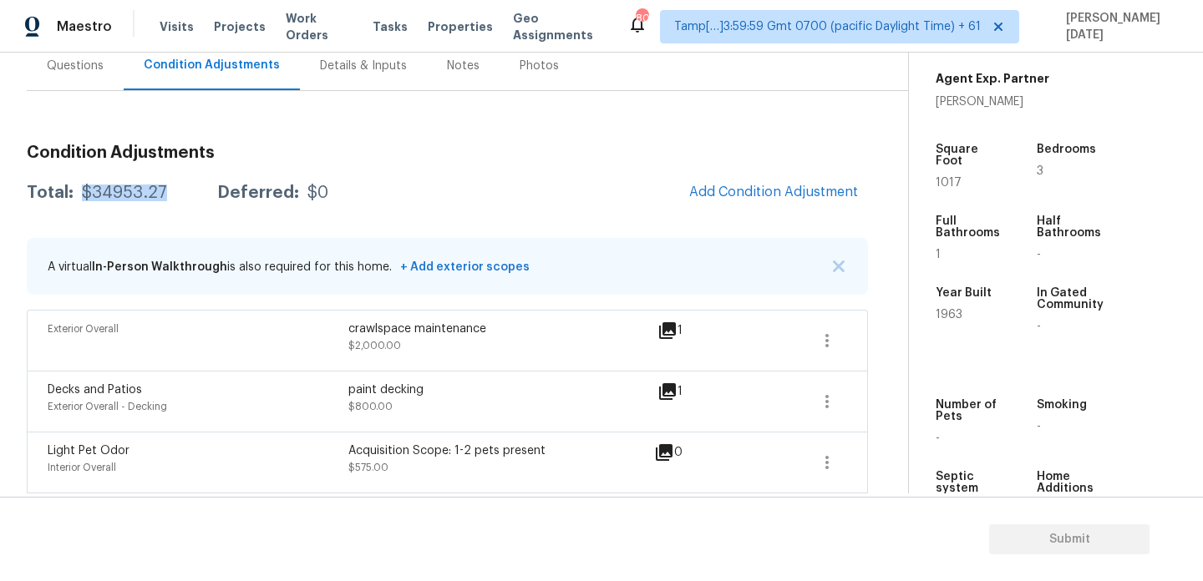
drag, startPoint x: 79, startPoint y: 193, endPoint x: 171, endPoint y: 194, distance: 91.9
click at [171, 194] on div "Total: $34953.27 Deferred: $0" at bounding box center [178, 193] width 302 height 17
click at [137, 150] on h3 "Condition Adjustments" at bounding box center [447, 152] width 841 height 17
click at [93, 88] on div "Questions" at bounding box center [75, 65] width 97 height 49
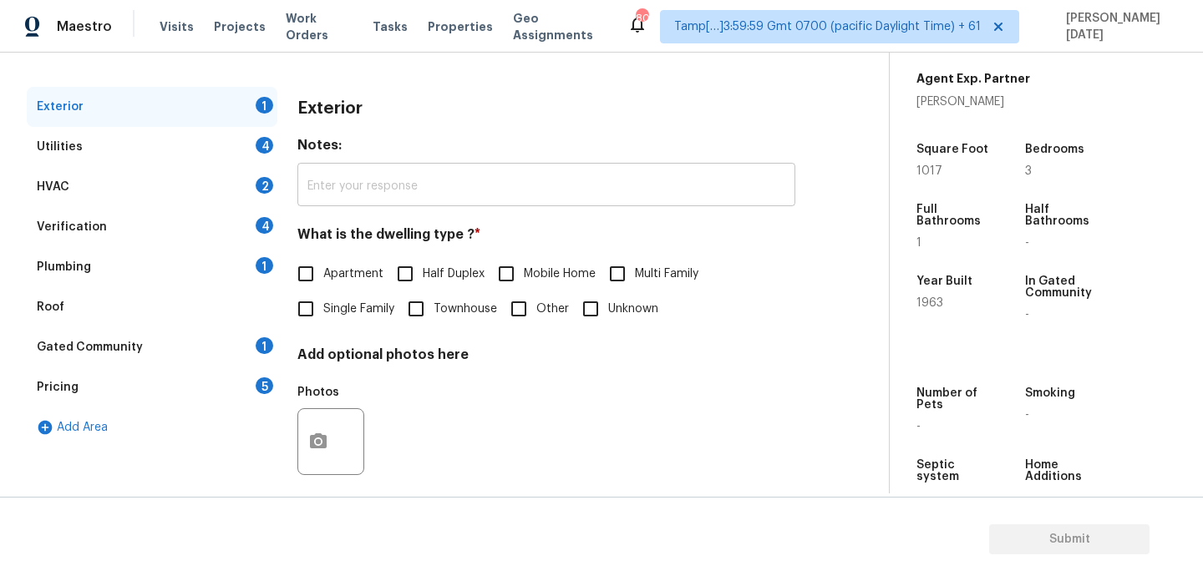
scroll to position [223, 0]
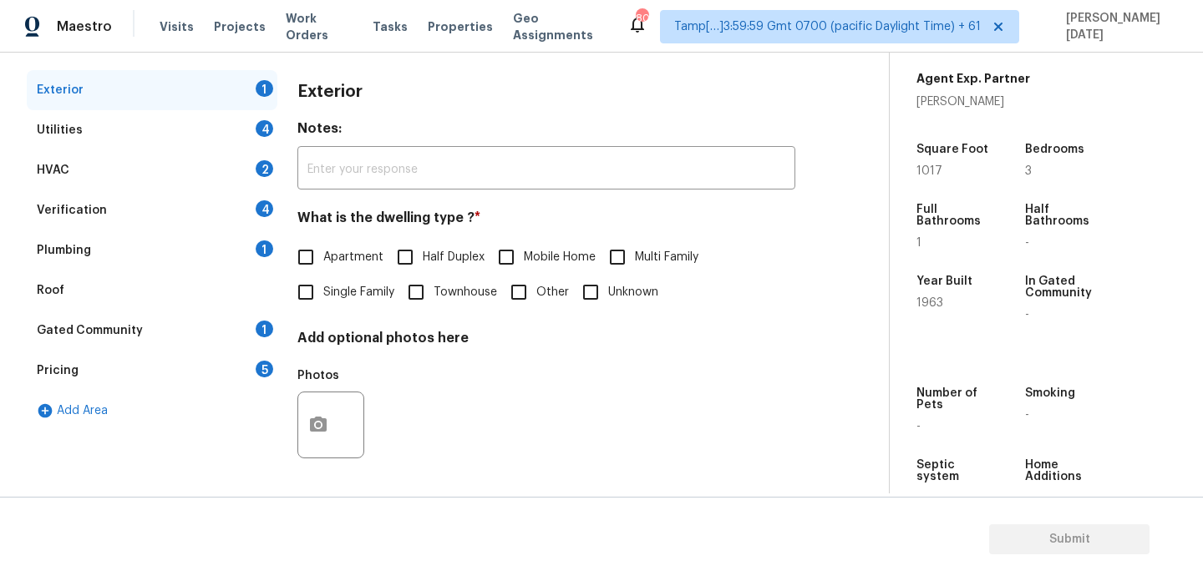
click at [322, 297] on input "Single Family" at bounding box center [305, 292] width 35 height 35
checkbox input "true"
click at [247, 132] on div "Utilities 4" at bounding box center [152, 130] width 251 height 40
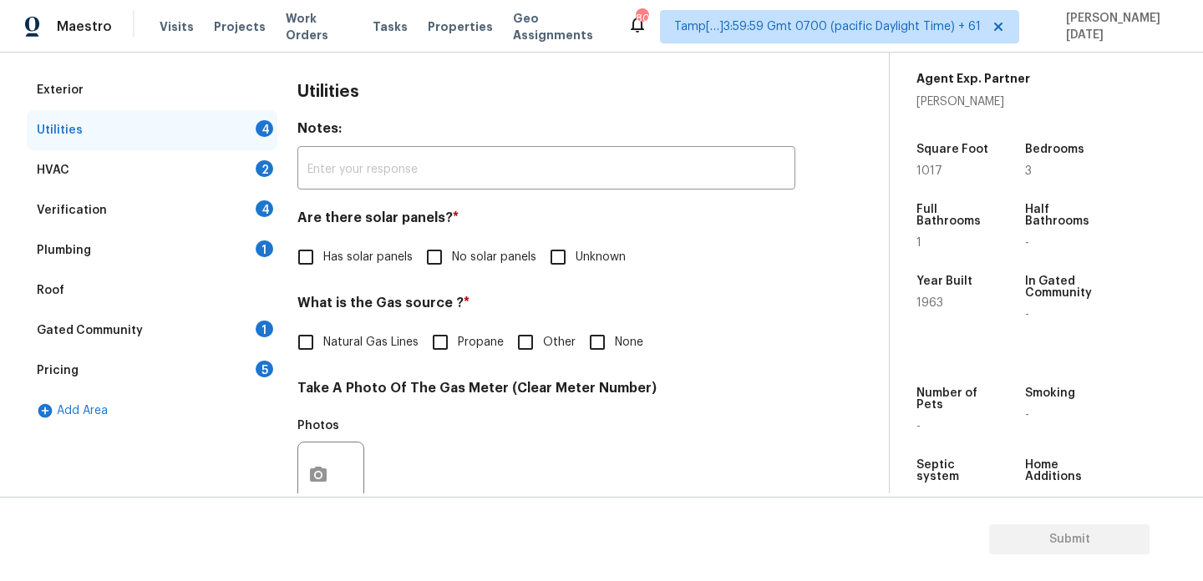
click at [445, 261] on input "No solar panels" at bounding box center [434, 257] width 35 height 35
checkbox input "true"
click at [363, 337] on span "Natural Gas Lines" at bounding box center [370, 345] width 95 height 18
click at [323, 337] on input "Natural Gas Lines" at bounding box center [305, 344] width 35 height 35
checkbox input "true"
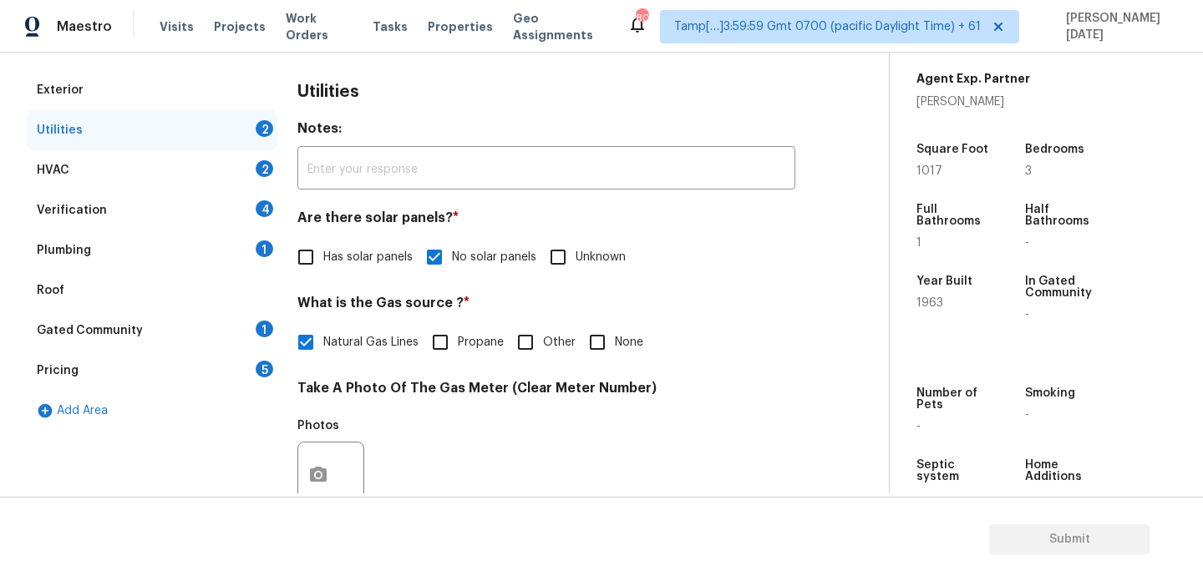
scroll to position [676, 0]
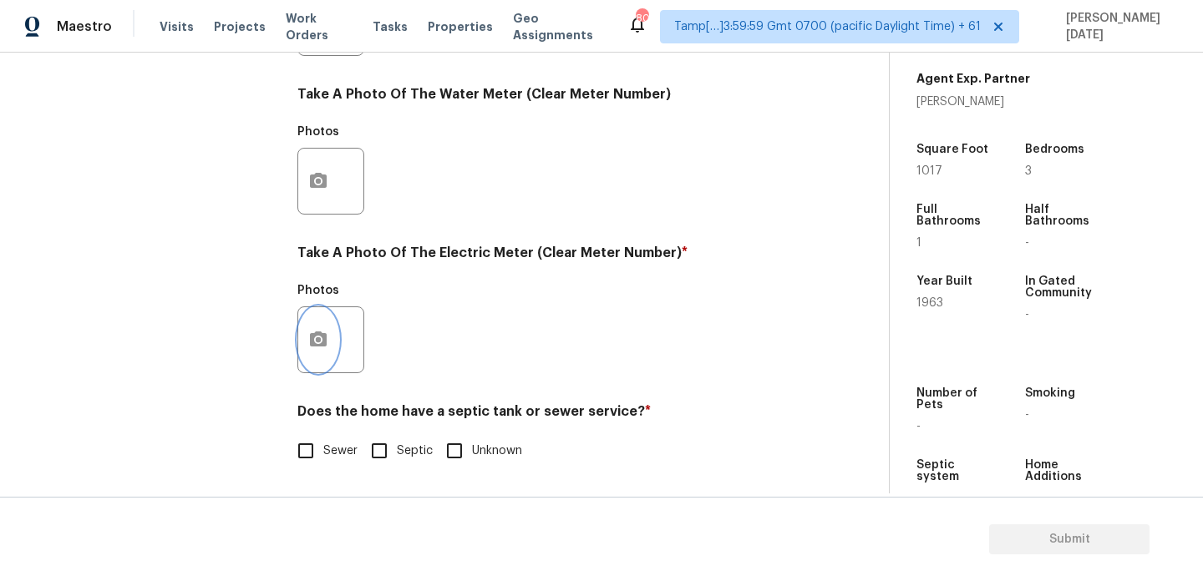
click at [332, 344] on button "button" at bounding box center [318, 339] width 40 height 65
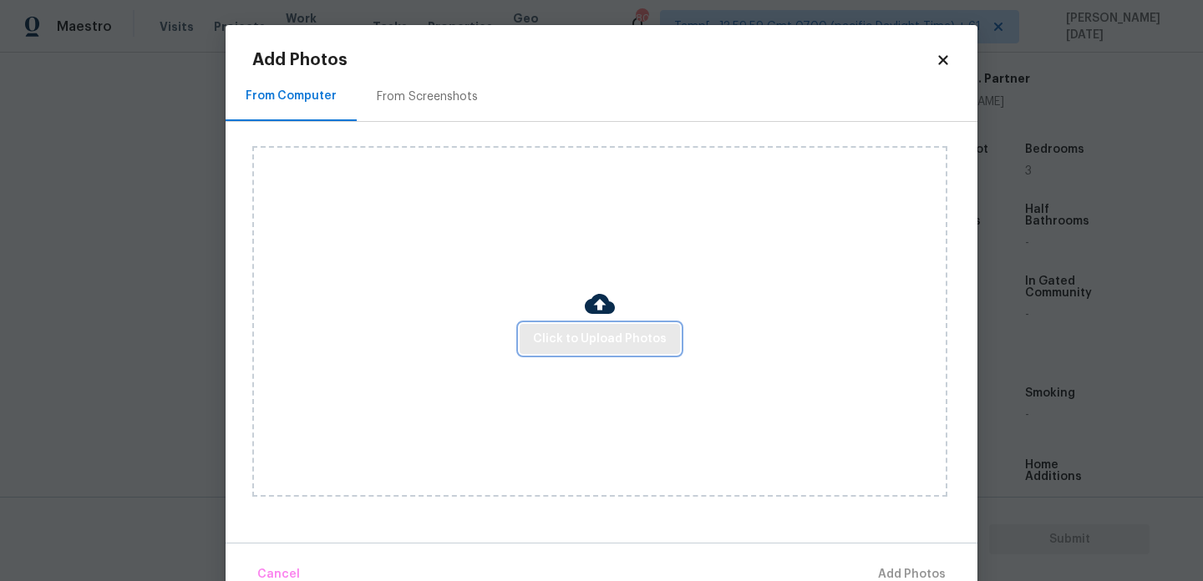
click at [638, 351] on button "Click to Upload Photos" at bounding box center [600, 339] width 160 height 31
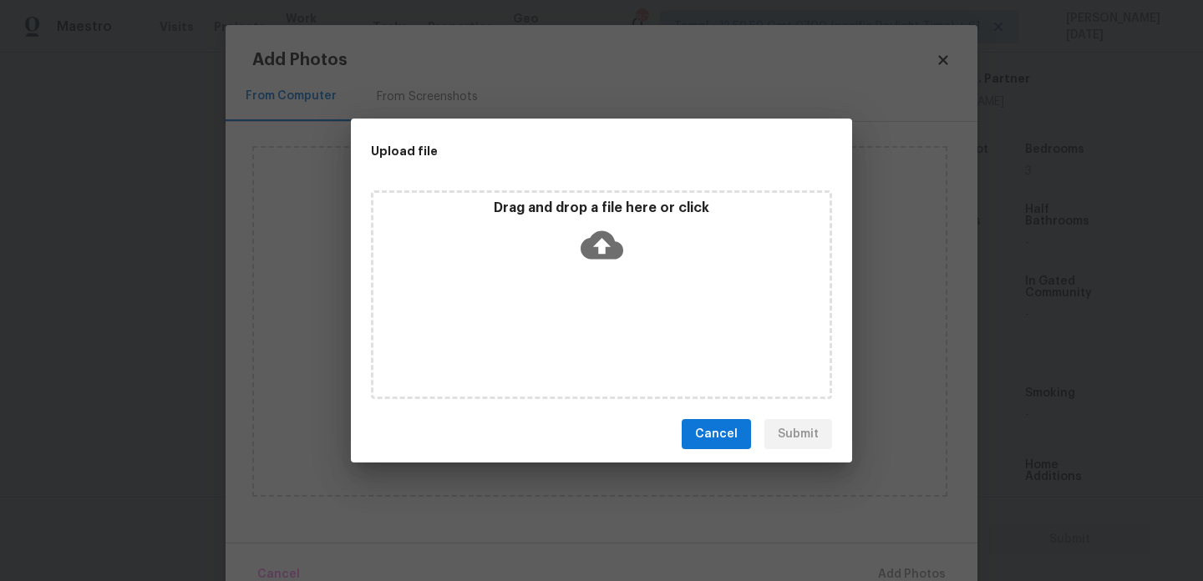
click at [638, 351] on div "Drag and drop a file here or click" at bounding box center [601, 294] width 461 height 209
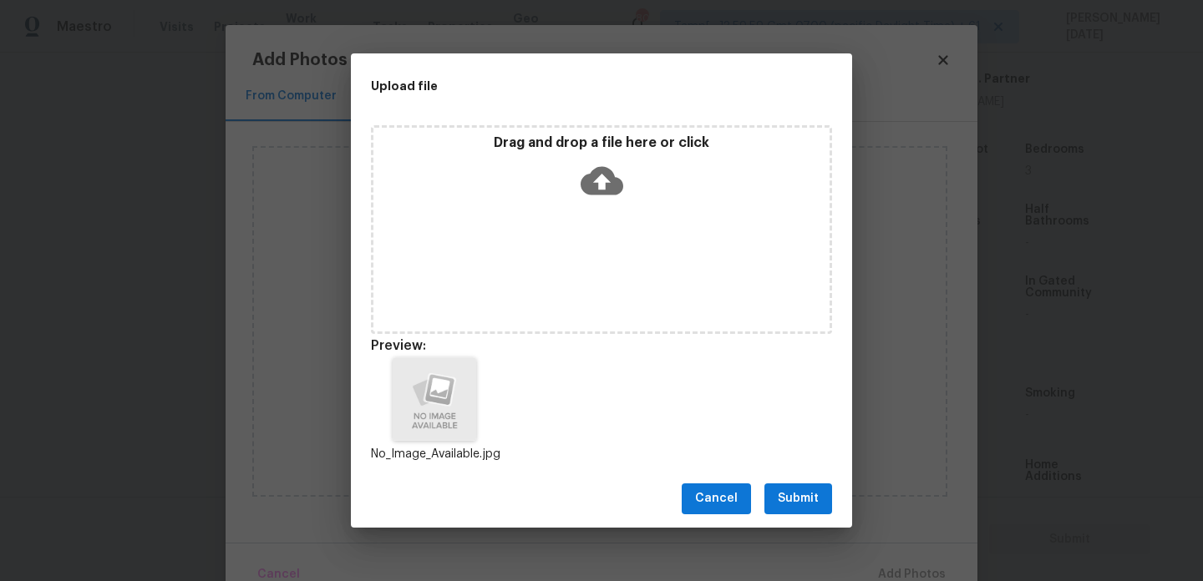
click at [784, 482] on div "Cancel Submit" at bounding box center [601, 499] width 501 height 58
click at [792, 498] on span "Submit" at bounding box center [798, 499] width 41 height 21
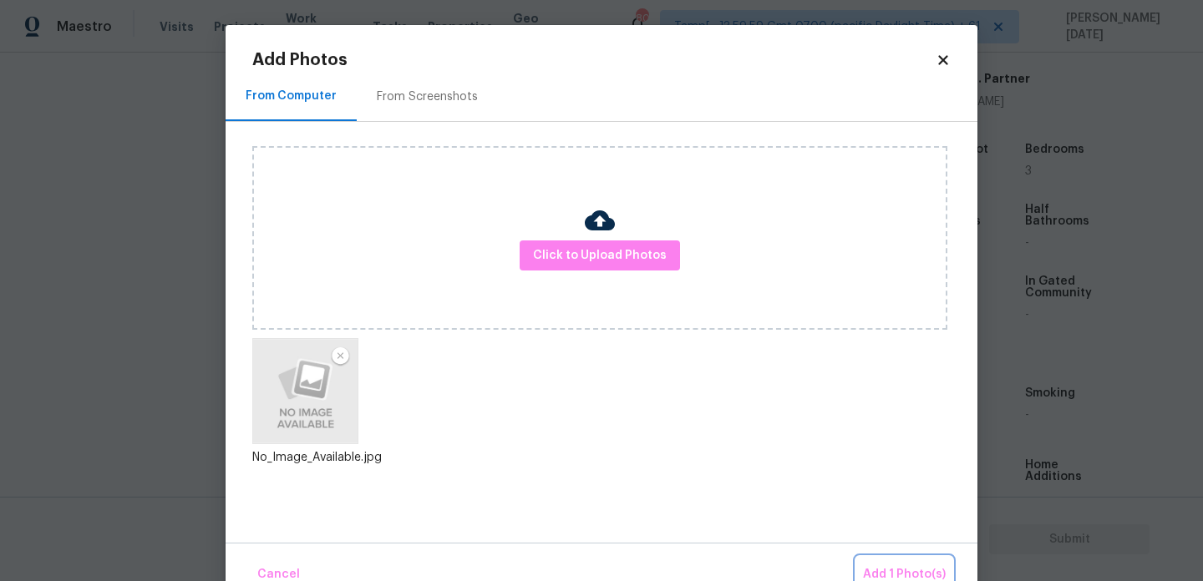
click at [881, 566] on span "Add 1 Photo(s)" at bounding box center [904, 575] width 83 height 21
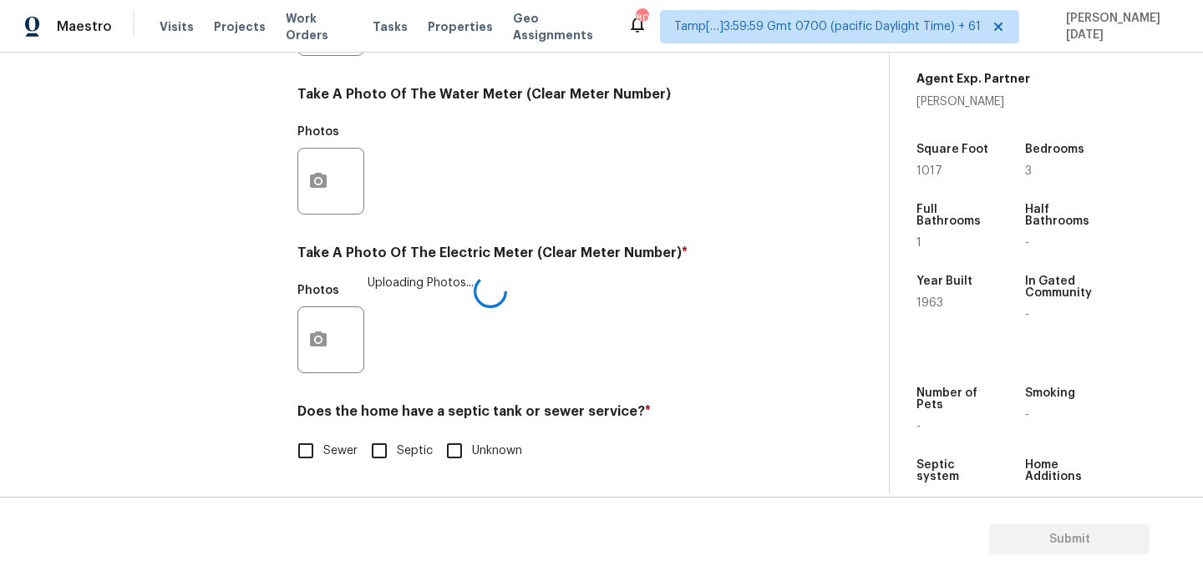
click at [312, 455] on input "Sewer" at bounding box center [305, 450] width 35 height 35
checkbox input "true"
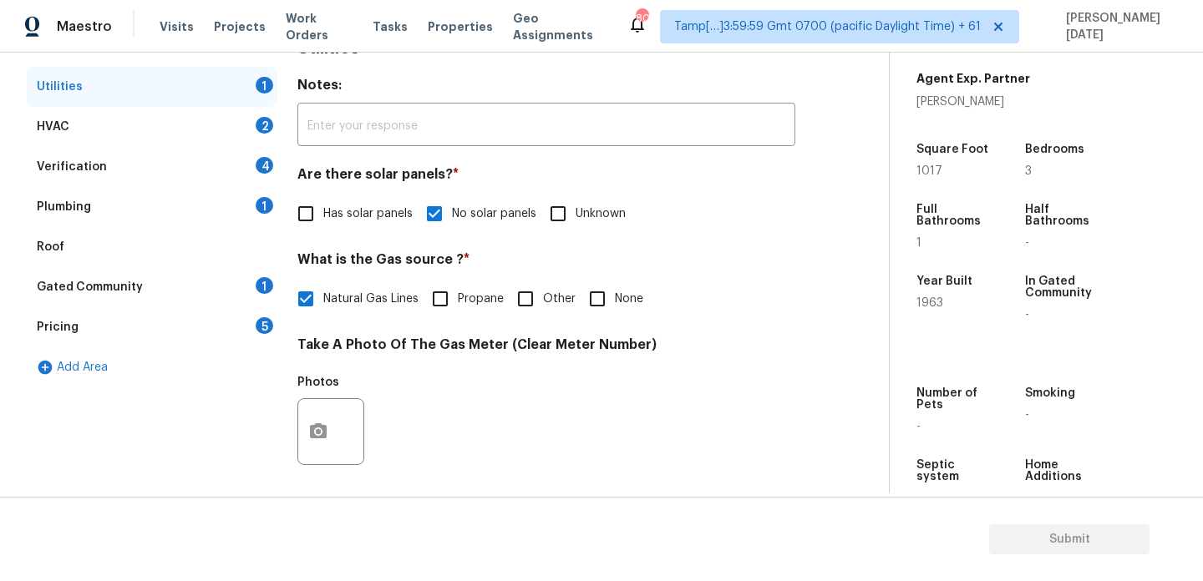
scroll to position [252, 0]
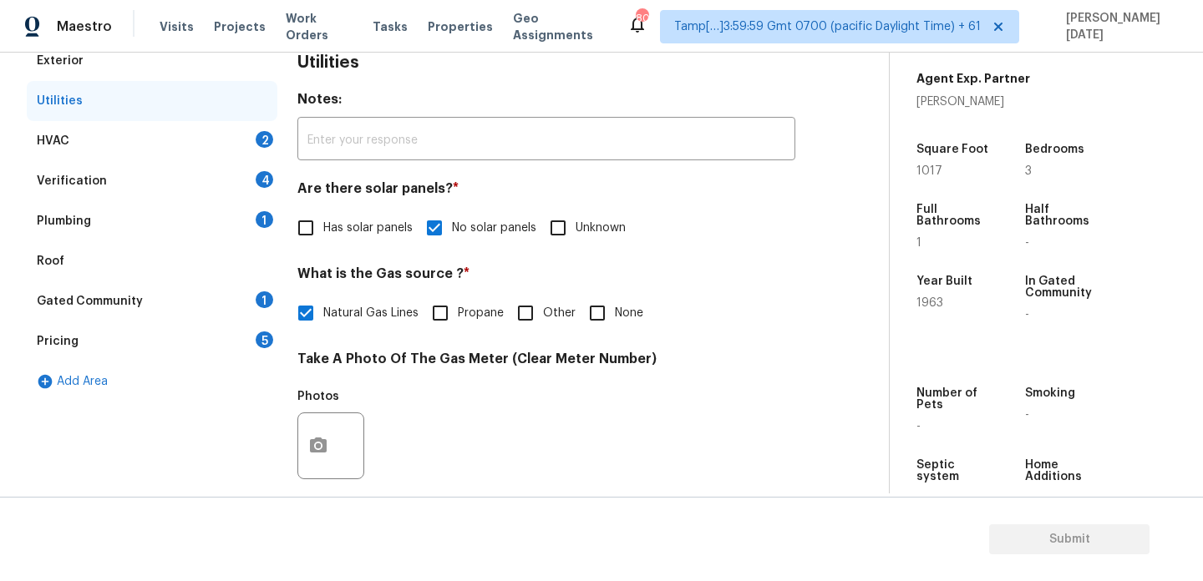
click at [268, 146] on div "HVAC 2" at bounding box center [152, 141] width 251 height 40
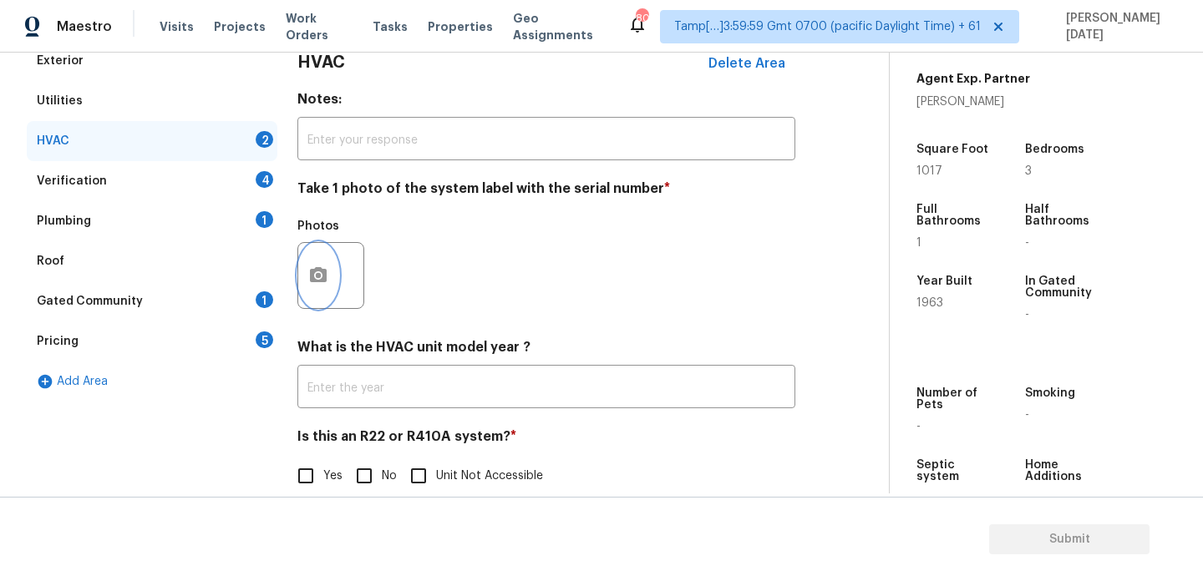
click at [322, 268] on icon "button" at bounding box center [318, 274] width 17 height 15
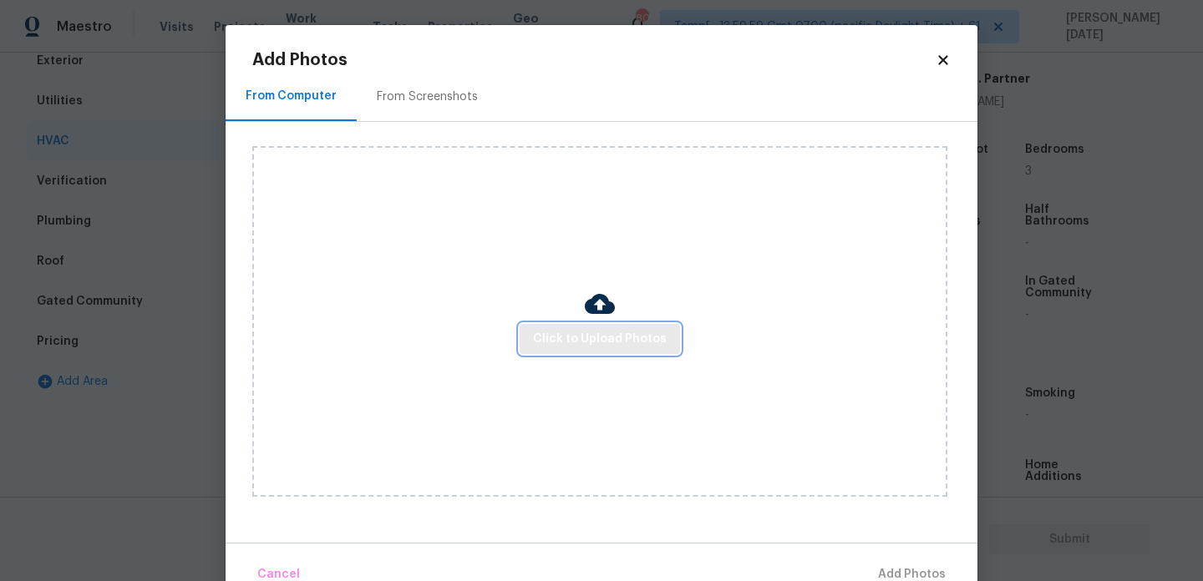
click at [595, 349] on button "Click to Upload Photos" at bounding box center [600, 339] width 160 height 31
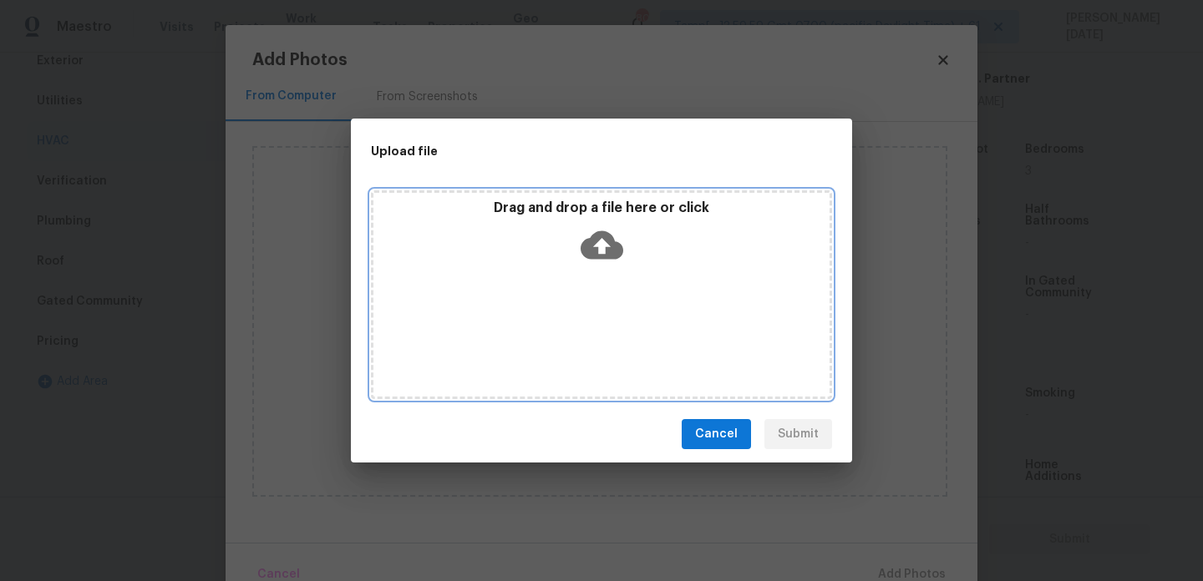
click at [595, 349] on div "Drag and drop a file here or click" at bounding box center [601, 294] width 461 height 209
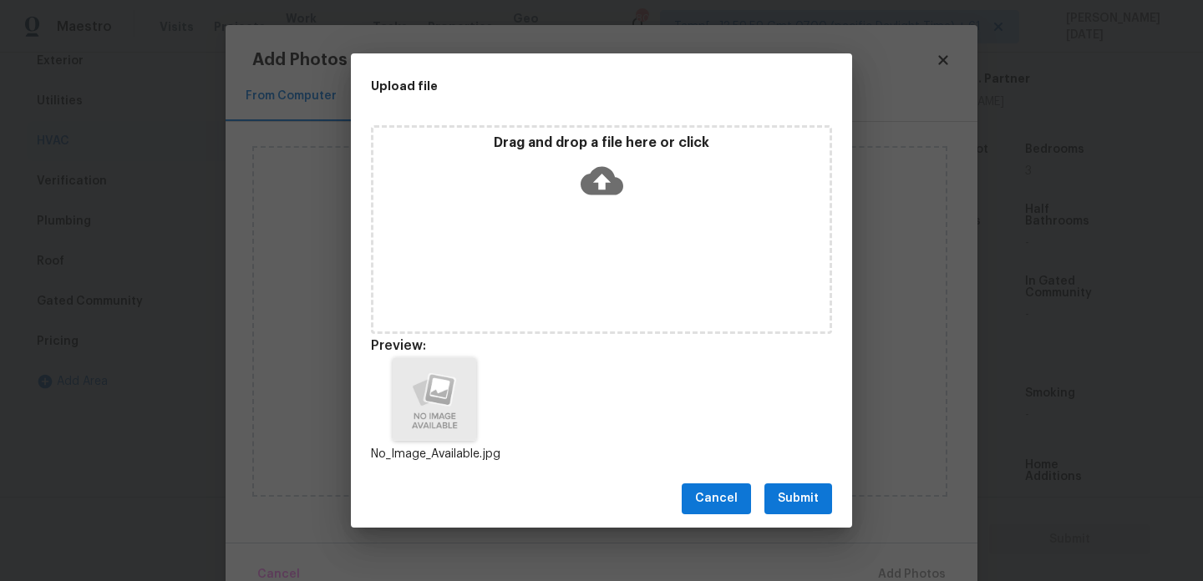
click at [805, 515] on div "Cancel Submit" at bounding box center [601, 499] width 501 height 58
click at [824, 484] on button "Submit" at bounding box center [798, 499] width 68 height 31
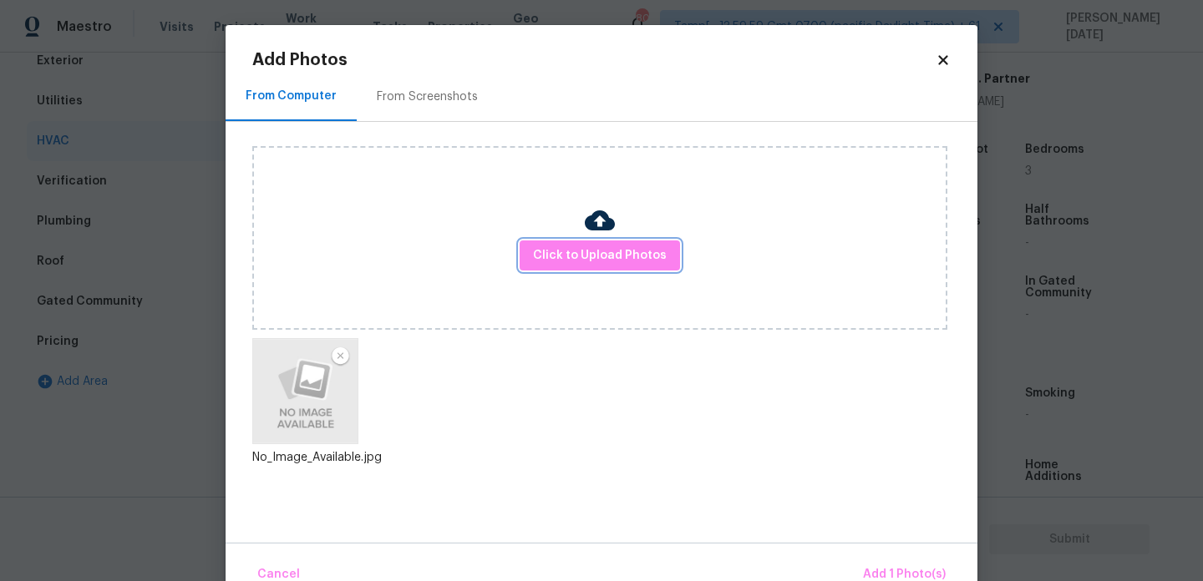
scroll to position [37, 0]
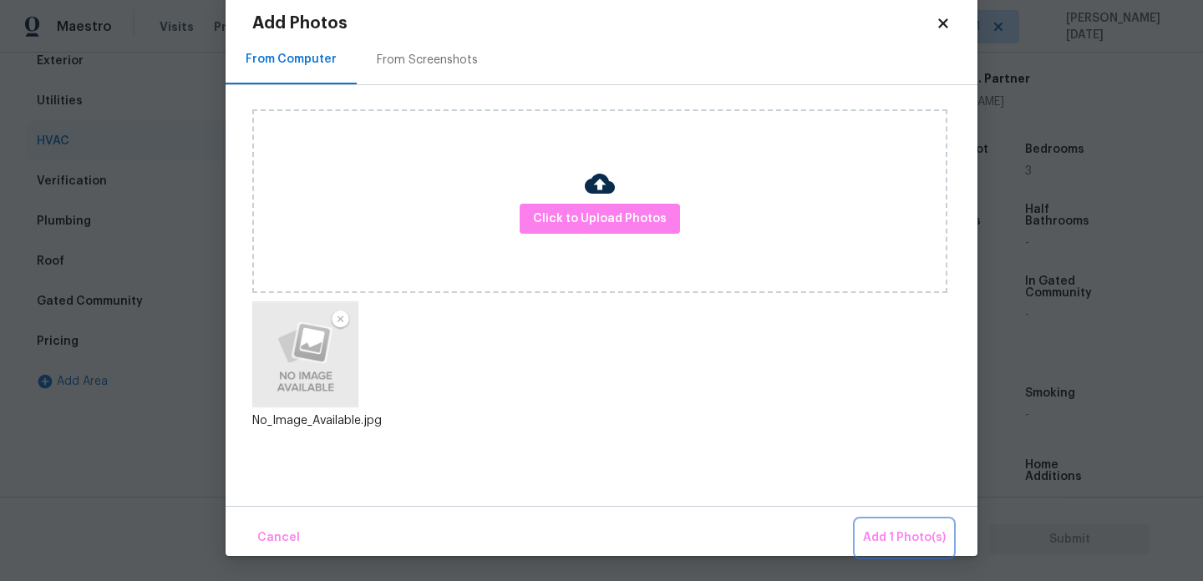
click at [904, 528] on span "Add 1 Photo(s)" at bounding box center [904, 538] width 83 height 21
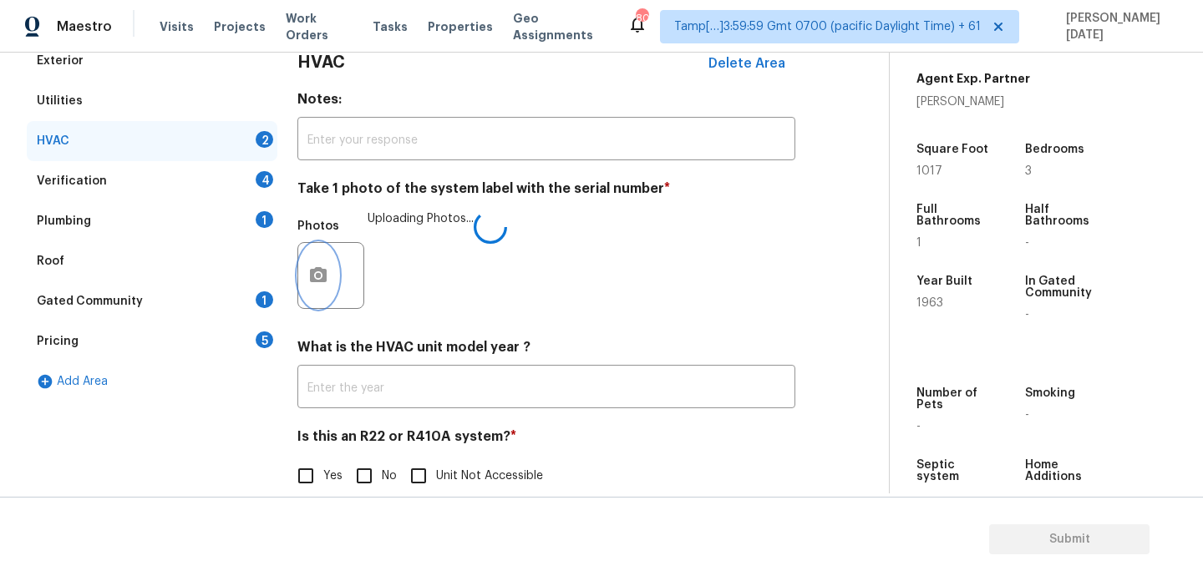
scroll to position [0, 0]
click at [312, 481] on input "Yes" at bounding box center [305, 476] width 35 height 35
checkbox input "true"
click at [258, 178] on div "4" at bounding box center [265, 179] width 18 height 17
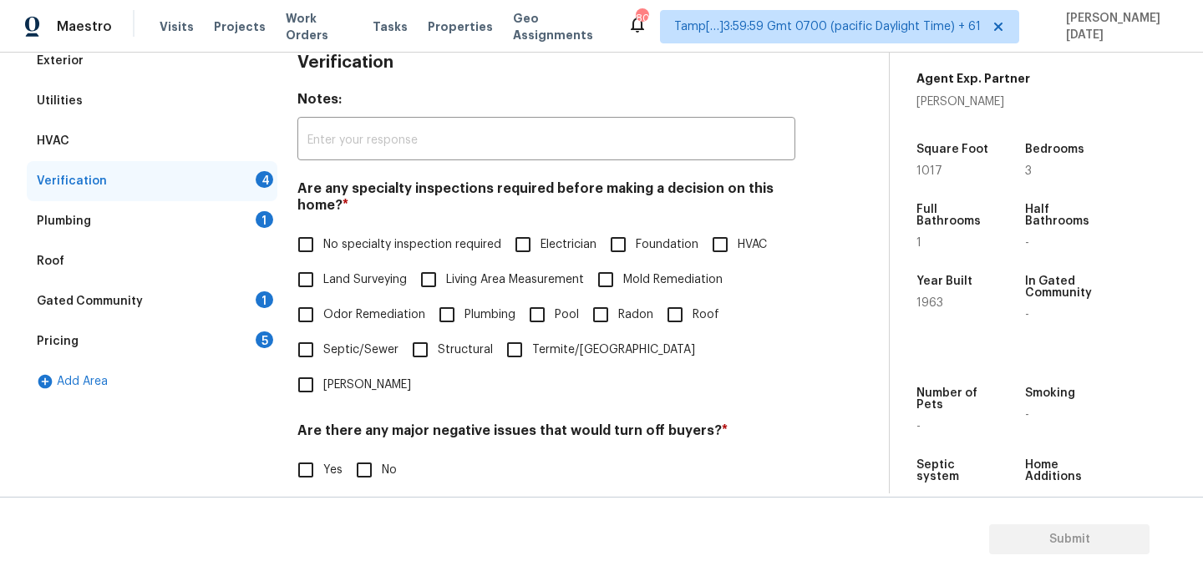
click at [312, 213] on h4 "Are any specialty inspections required before making a decision on this home? *" at bounding box center [546, 200] width 498 height 40
click at [314, 245] on input "No specialty inspection required" at bounding box center [305, 244] width 35 height 35
checkbox input "true"
click at [383, 462] on span "No" at bounding box center [389, 471] width 15 height 18
click at [382, 453] on input "No" at bounding box center [364, 470] width 35 height 35
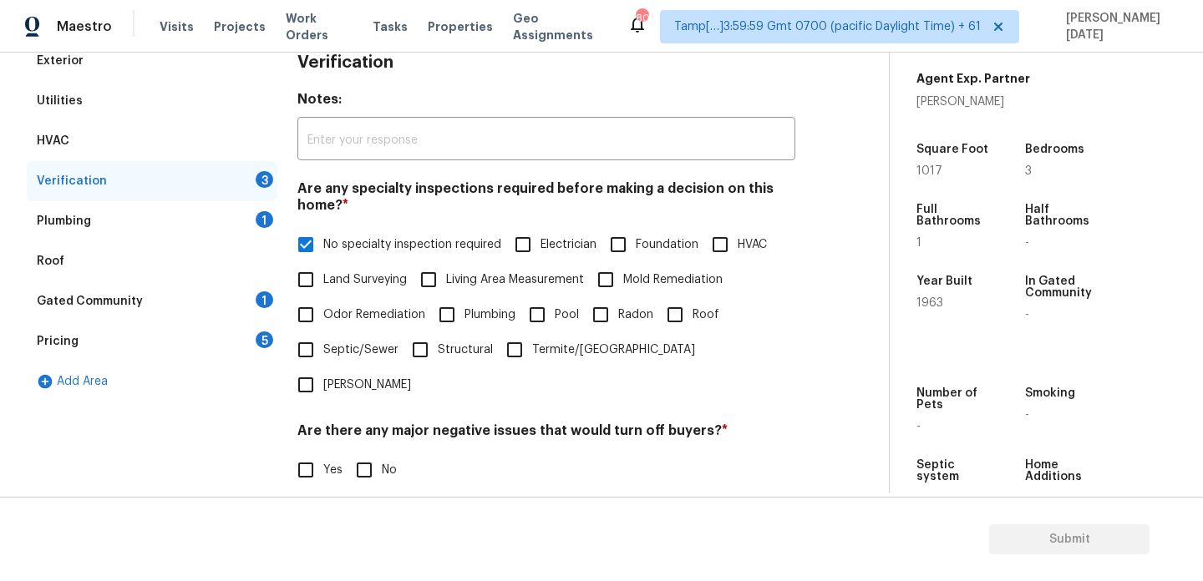
checkbox input "true"
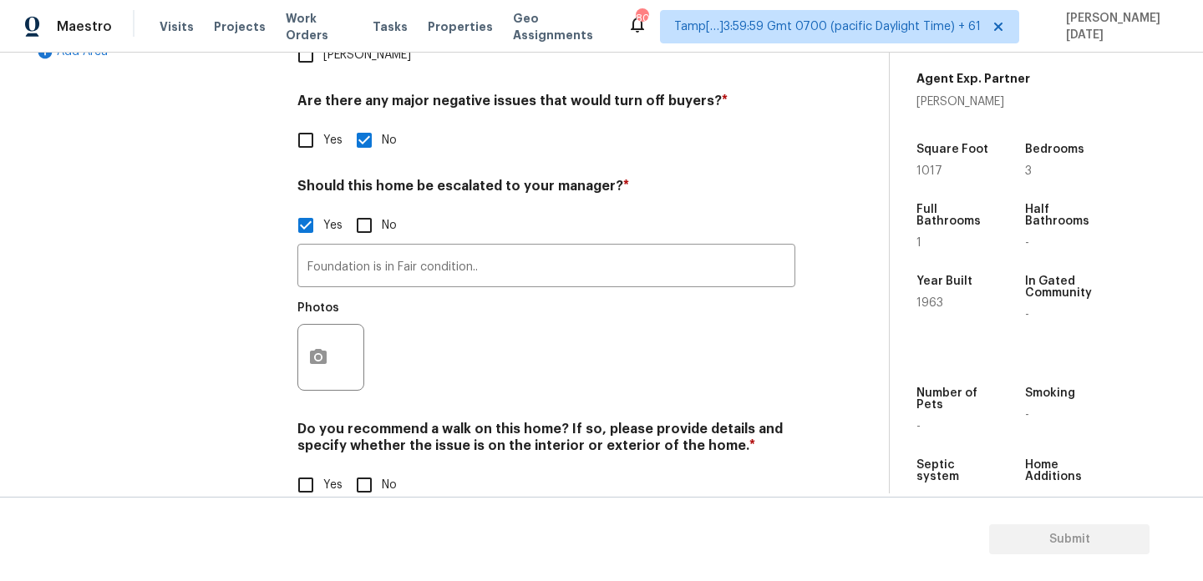
click at [357, 468] on input "No" at bounding box center [364, 485] width 35 height 35
checkbox input "true"
click at [330, 325] on button "button" at bounding box center [318, 357] width 40 height 65
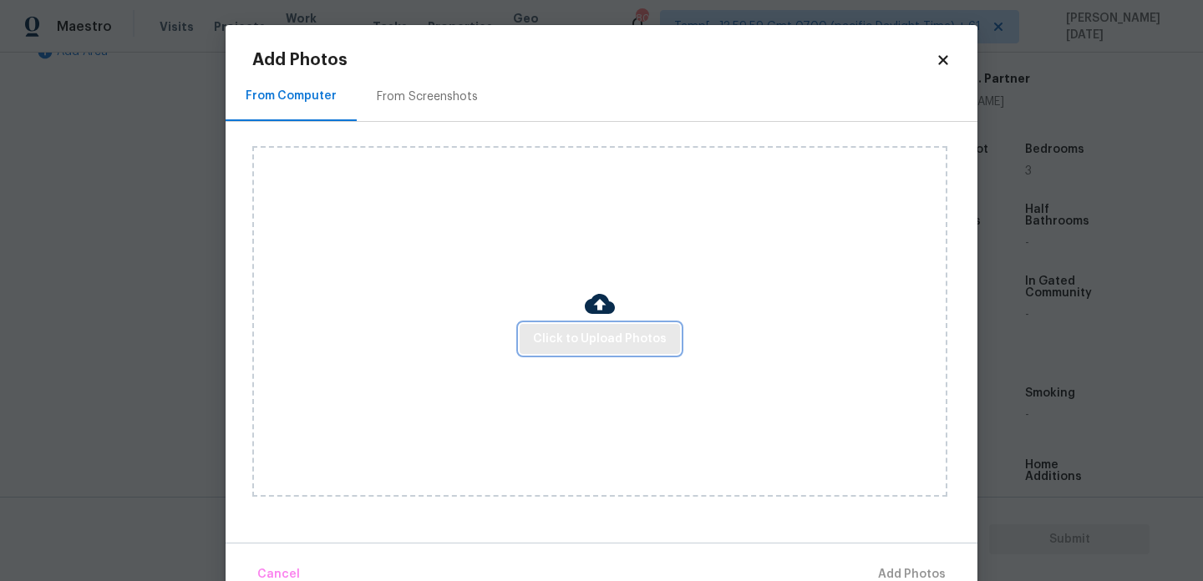
click at [592, 337] on span "Click to Upload Photos" at bounding box center [600, 339] width 134 height 21
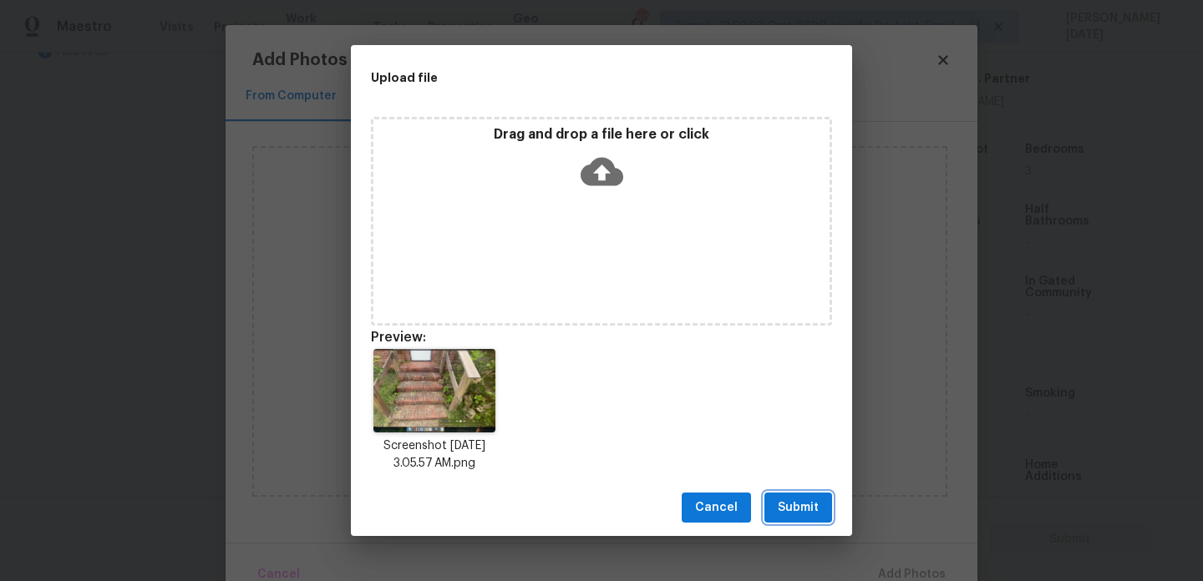
click at [797, 511] on span "Submit" at bounding box center [798, 508] width 41 height 21
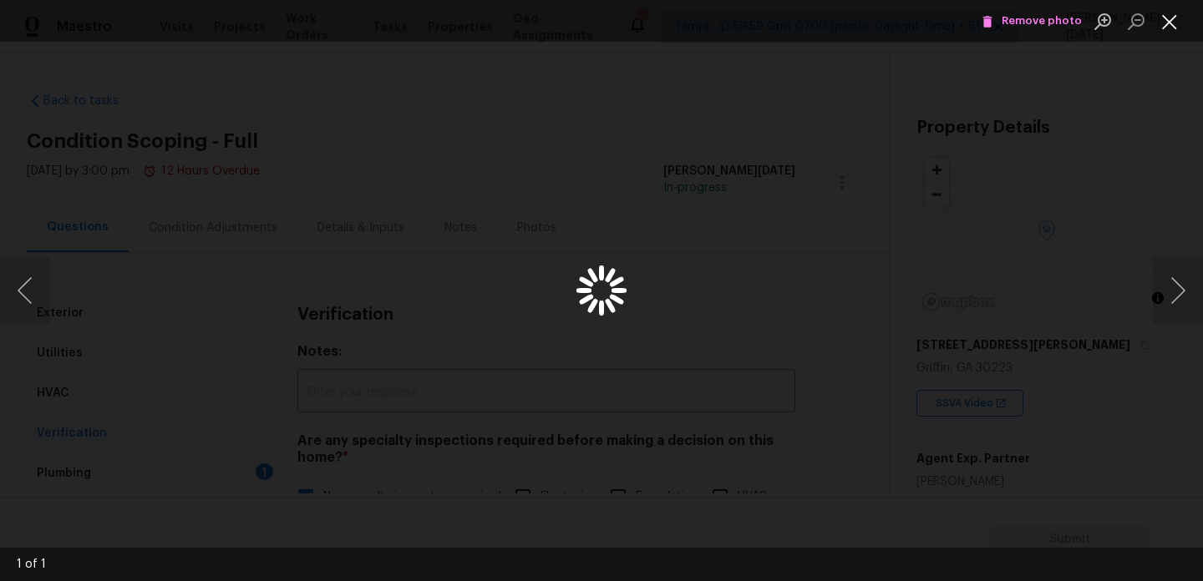
scroll to position [380, 0]
click at [1162, 23] on button "Close lightbox" at bounding box center [1169, 21] width 33 height 29
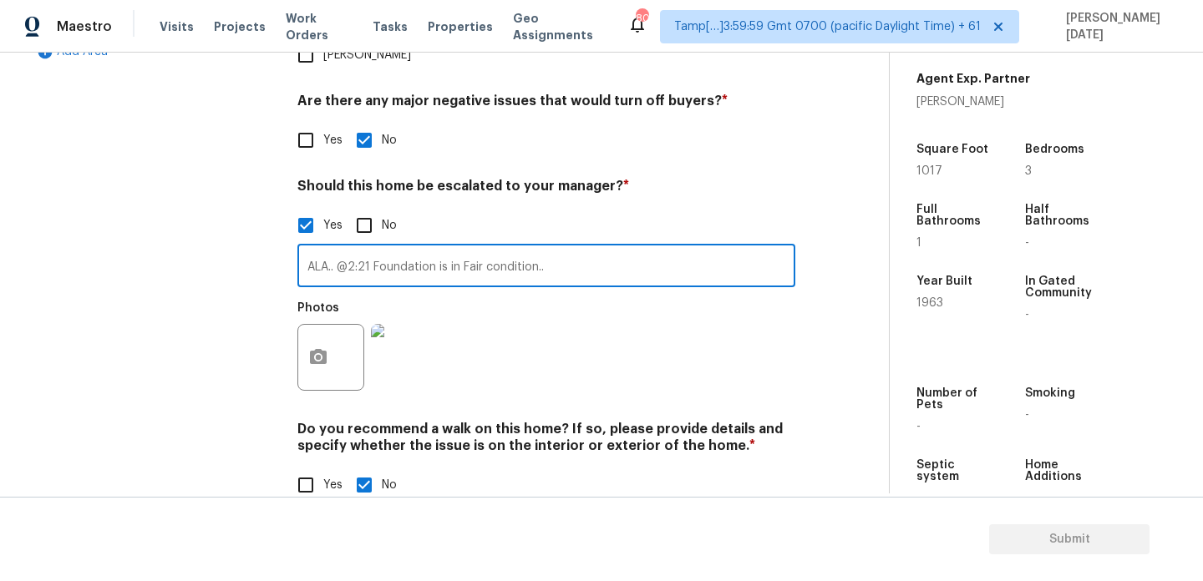
click at [369, 248] on input "ALA.. @2:21 Foundation is in Fair condition.." at bounding box center [546, 267] width 498 height 39
click at [566, 248] on input "ALA.. @2:44 Foundation is in Fair condition.." at bounding box center [546, 267] width 498 height 39
type input "ALA.. @2:44 Foundation is in Fair condition as per the seller's input"
click at [778, 370] on div "Verification Notes: ​ Are any specialty inspections required before making a de…" at bounding box center [546, 117] width 498 height 812
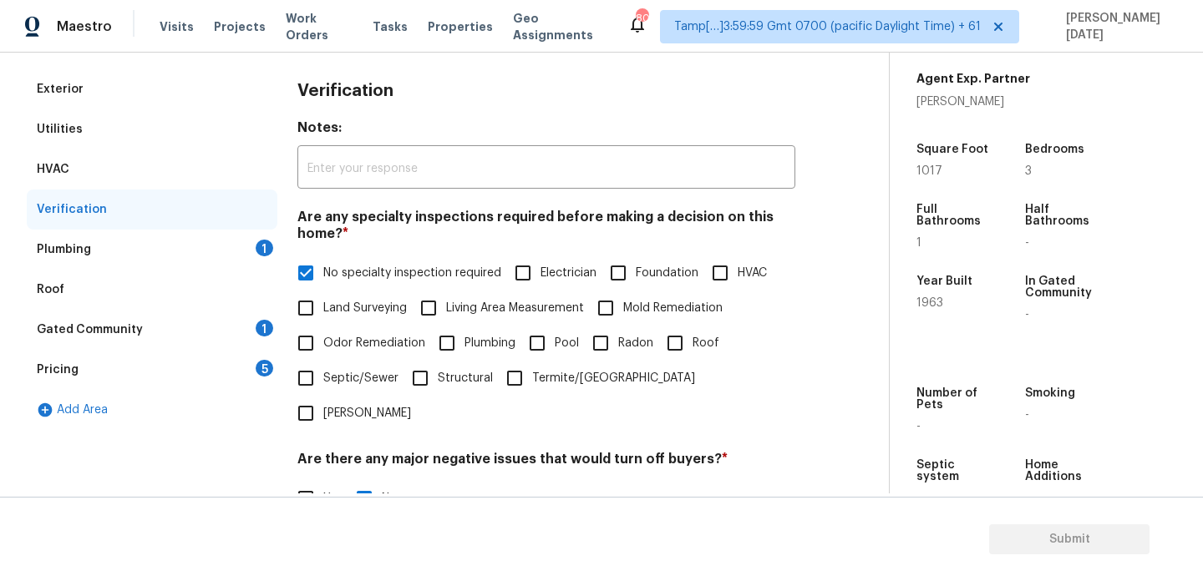
click at [256, 234] on div "Plumbing 1" at bounding box center [152, 250] width 251 height 40
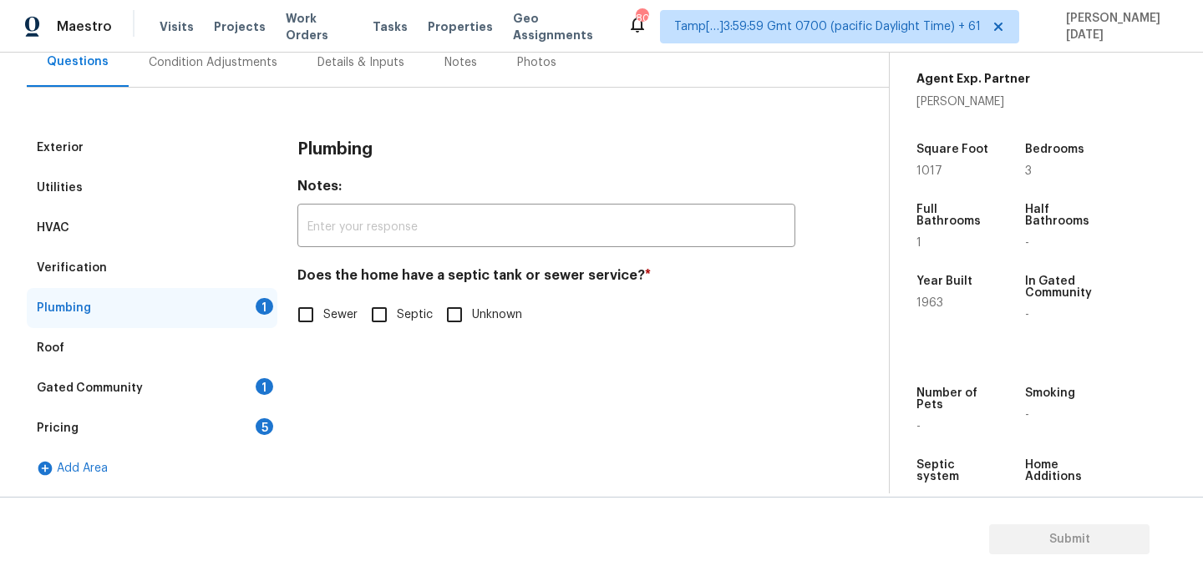
click at [290, 318] on input "Sewer" at bounding box center [305, 314] width 35 height 35
checkbox input "true"
click at [251, 395] on div "Gated Community 1" at bounding box center [152, 388] width 251 height 40
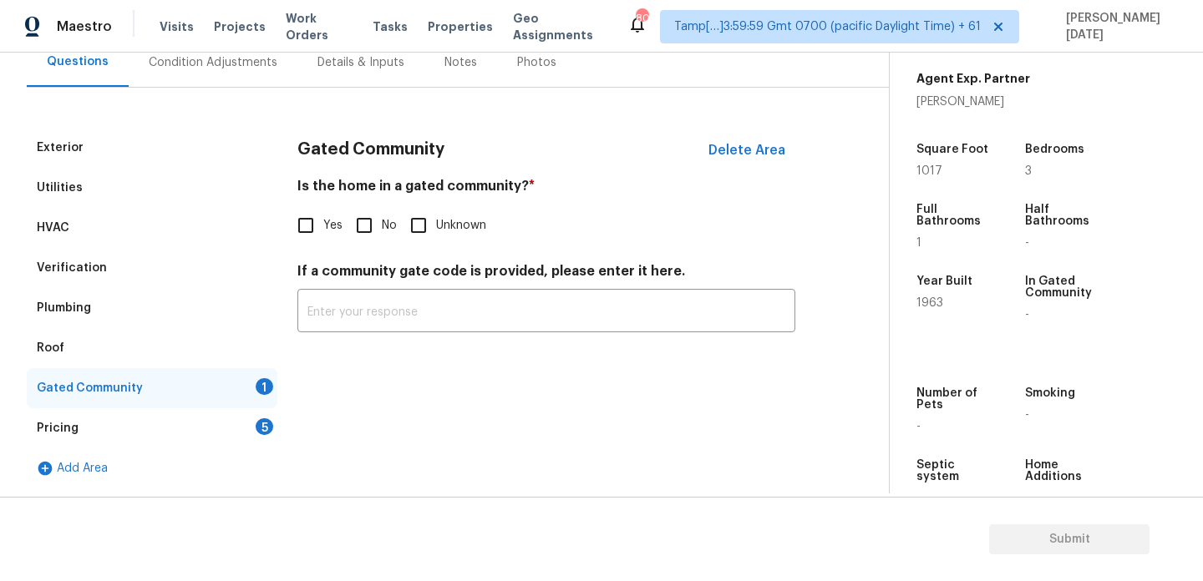
click at [360, 226] on input "No" at bounding box center [364, 225] width 35 height 35
checkbox input "true"
click at [259, 416] on div "Pricing 5" at bounding box center [152, 428] width 251 height 40
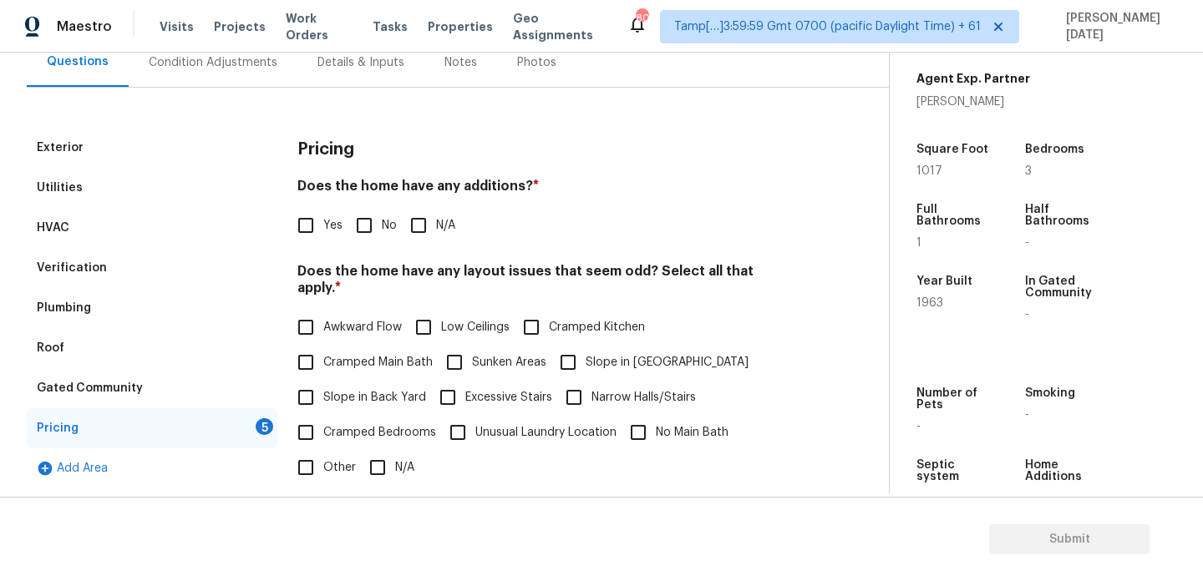
click at [364, 227] on input "No" at bounding box center [364, 225] width 35 height 35
checkbox input "true"
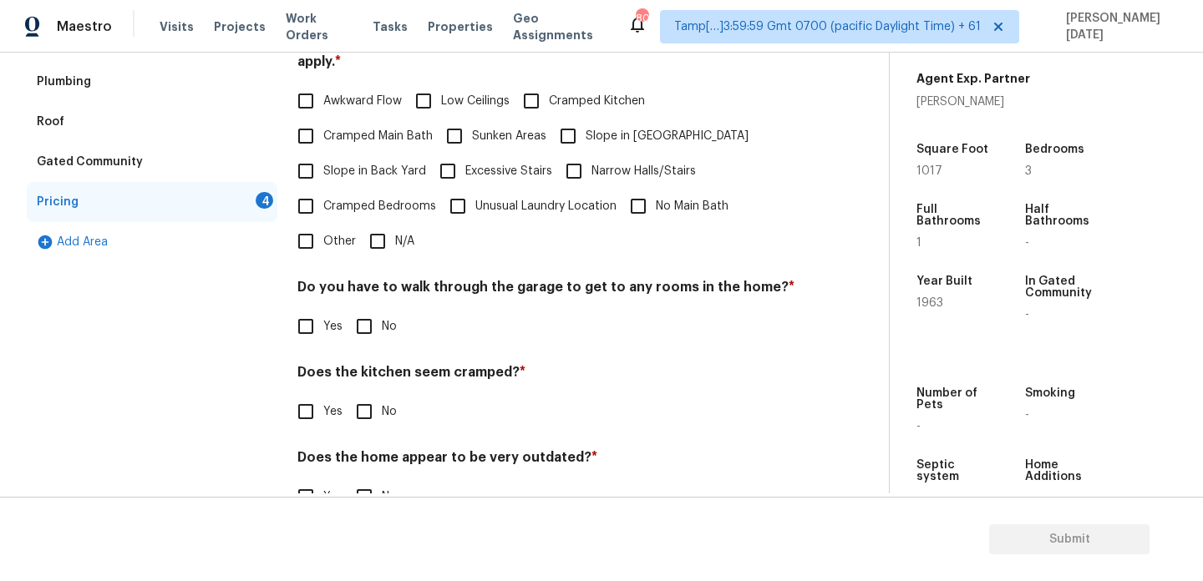
scroll to position [421, 0]
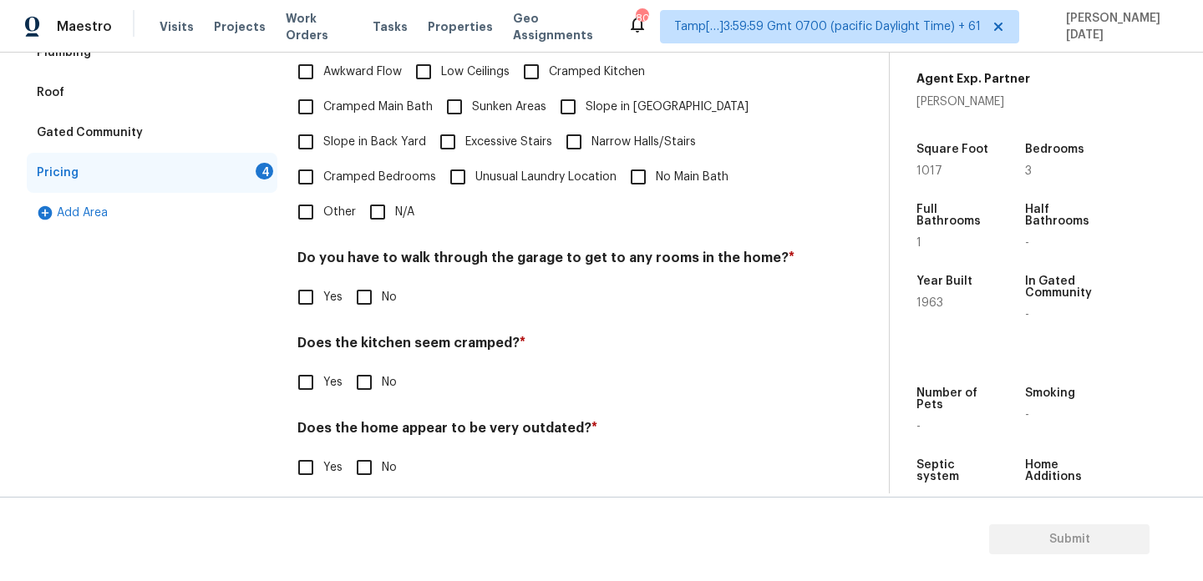
click at [374, 202] on input "N/A" at bounding box center [377, 212] width 35 height 35
checkbox input "true"
click at [374, 296] on input "No" at bounding box center [364, 298] width 35 height 35
checkbox input "true"
click at [373, 365] on input "No" at bounding box center [364, 382] width 35 height 35
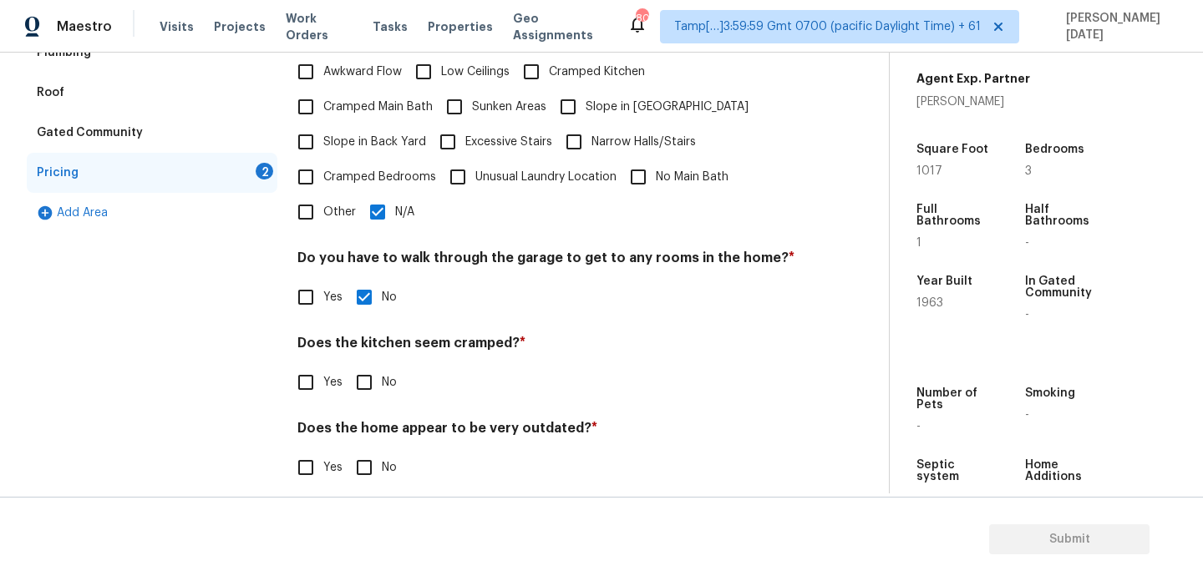
checkbox input "true"
click at [368, 457] on input "No" at bounding box center [364, 469] width 35 height 35
checkbox input "true"
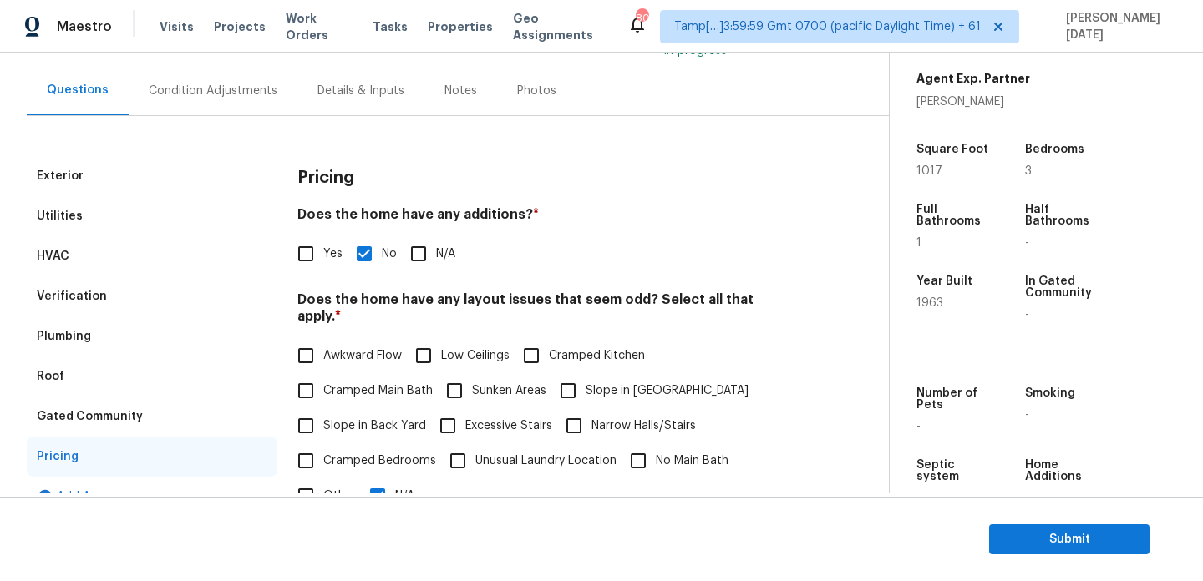
scroll to position [0, 0]
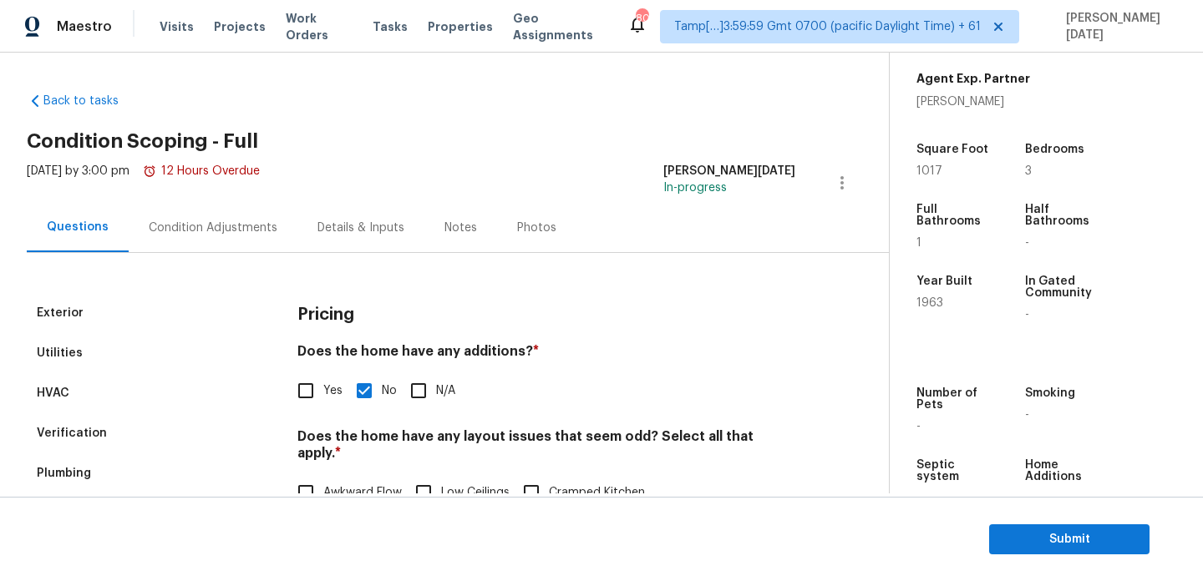
click at [213, 231] on div "Condition Adjustments" at bounding box center [213, 228] width 129 height 17
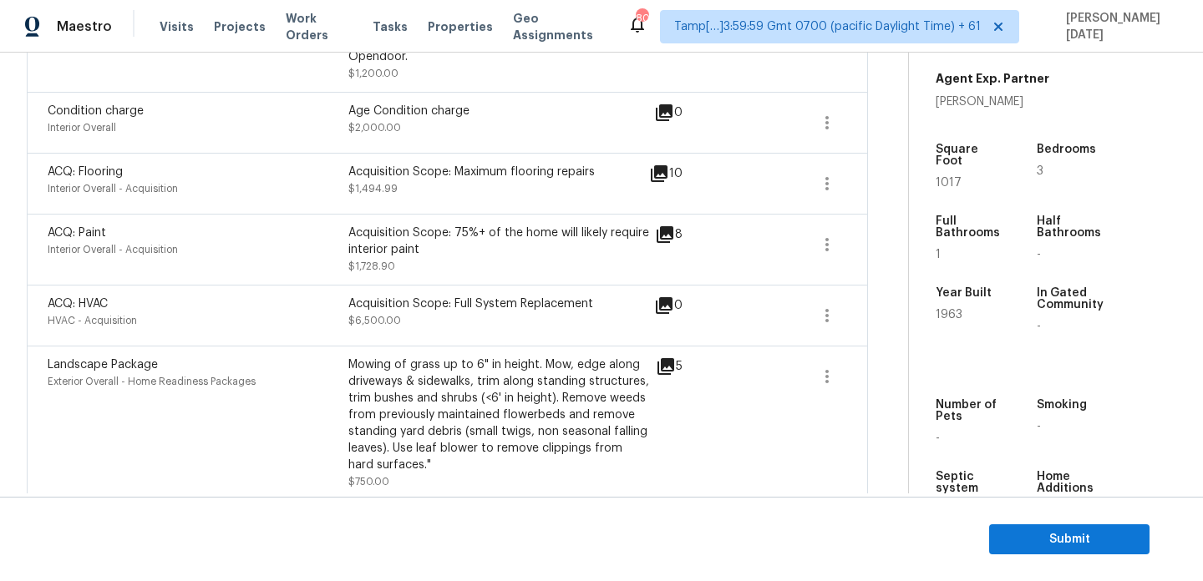
scroll to position [748, 0]
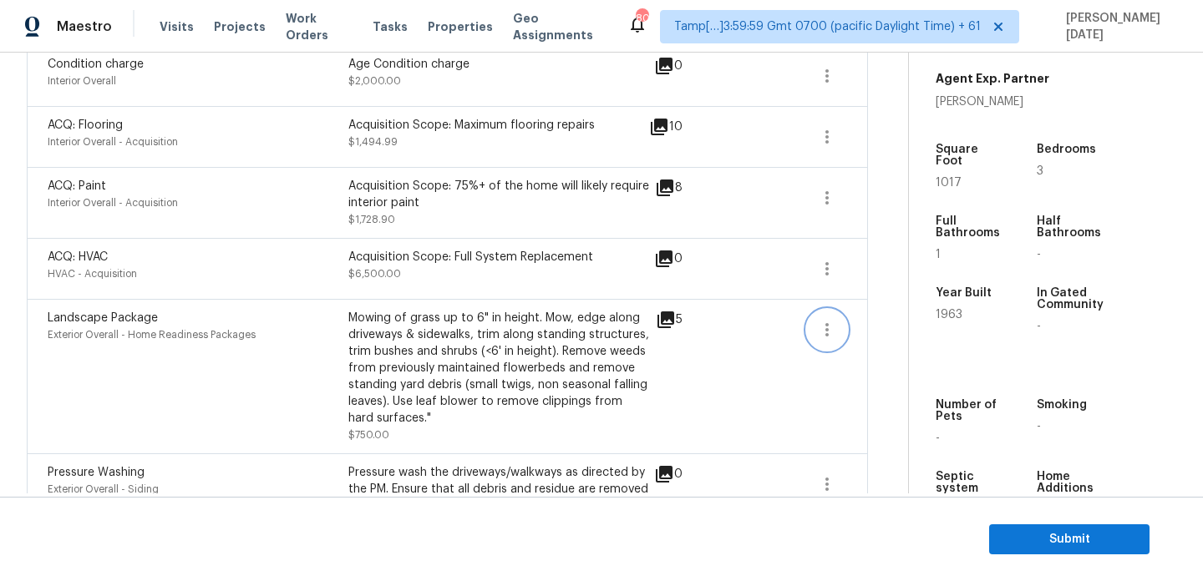
click at [834, 337] on icon "button" at bounding box center [827, 330] width 20 height 20
click at [914, 337] on link "Edit" at bounding box center [921, 327] width 142 height 25
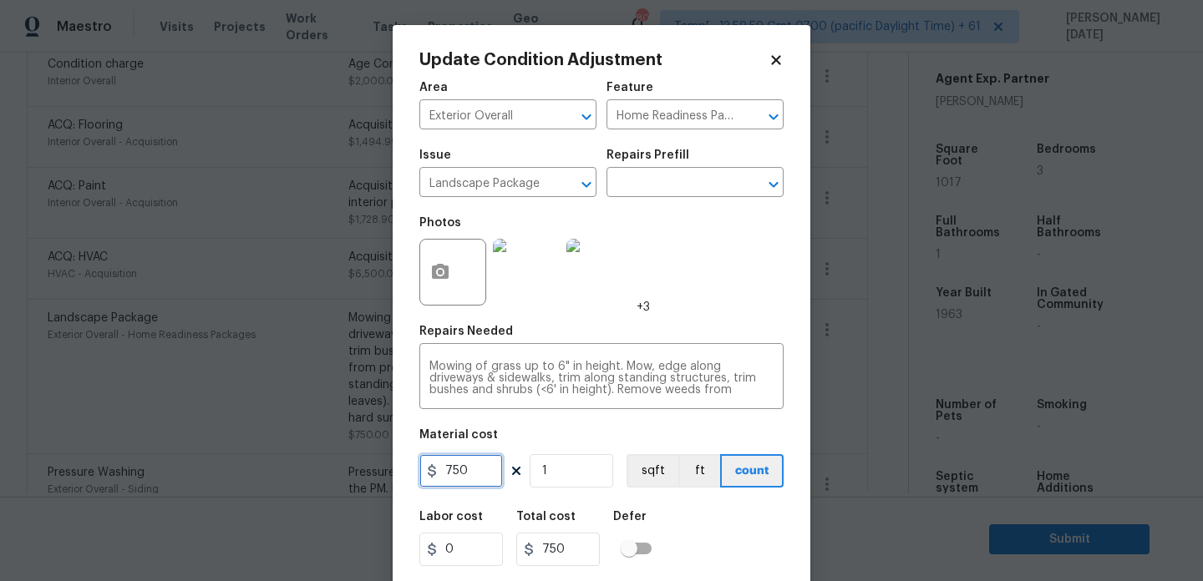
drag, startPoint x: 490, startPoint y: 466, endPoint x: 316, endPoint y: 465, distance: 174.6
click at [316, 465] on div "Update Condition Adjustment Area Exterior Overall ​ Feature Home Readiness Pack…" at bounding box center [601, 290] width 1203 height 581
type input "300"
click at [725, 315] on div "Photos +3" at bounding box center [601, 261] width 364 height 109
type input "300"
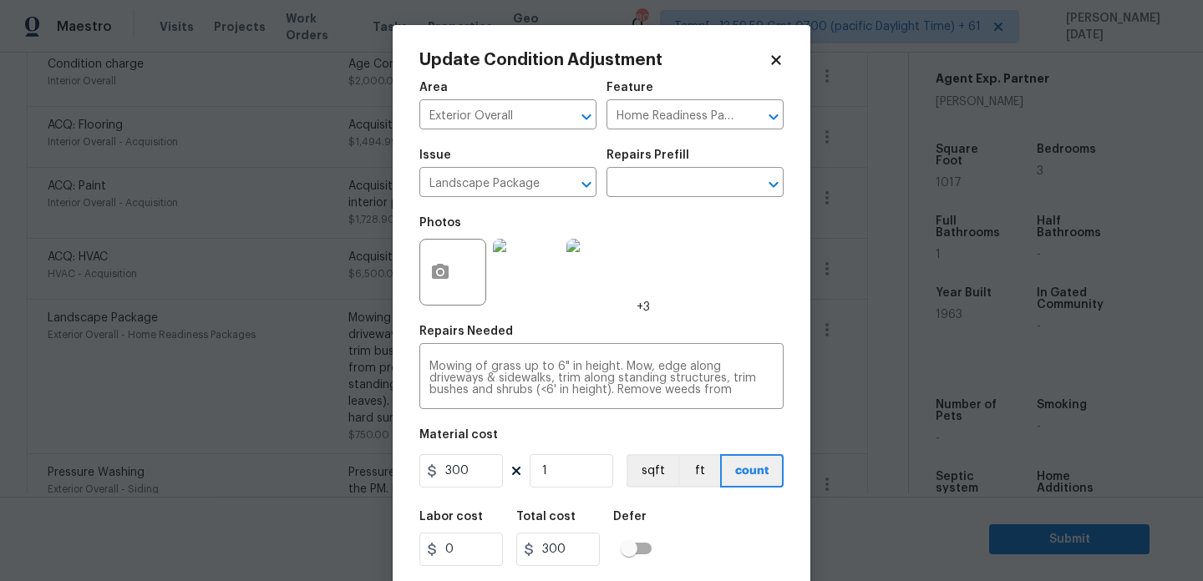
scroll to position [43, 0]
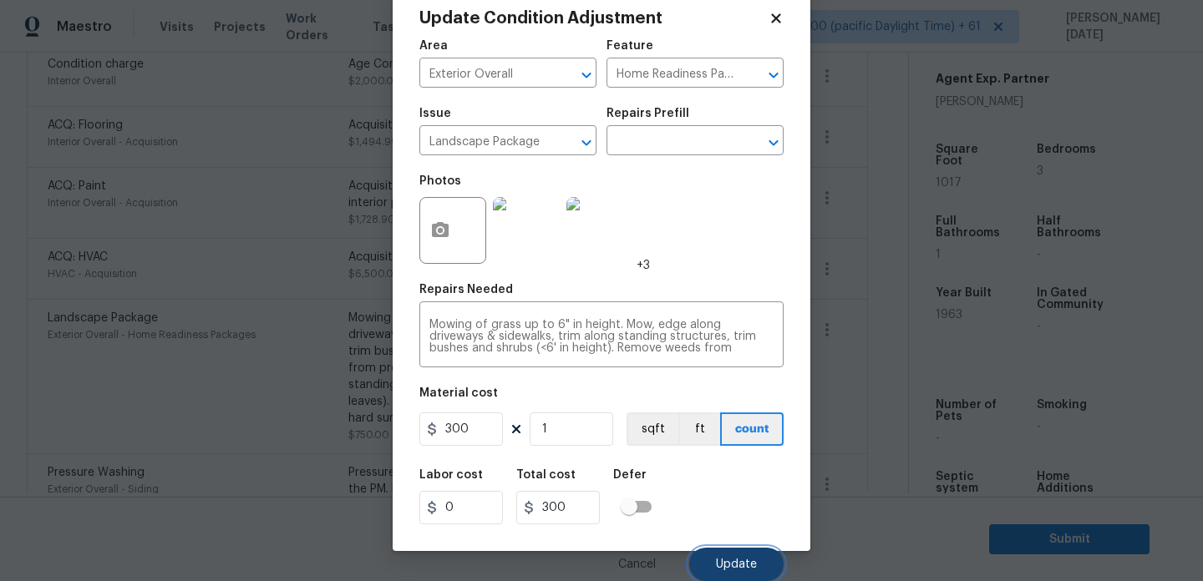
click at [717, 565] on span "Update" at bounding box center [736, 565] width 41 height 13
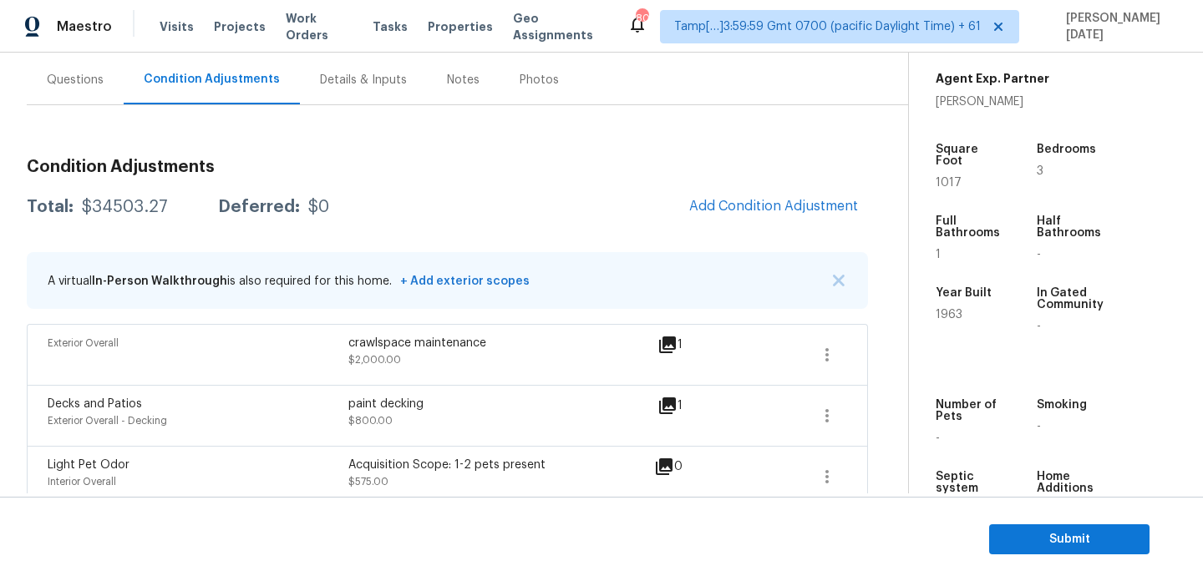
scroll to position [154, 0]
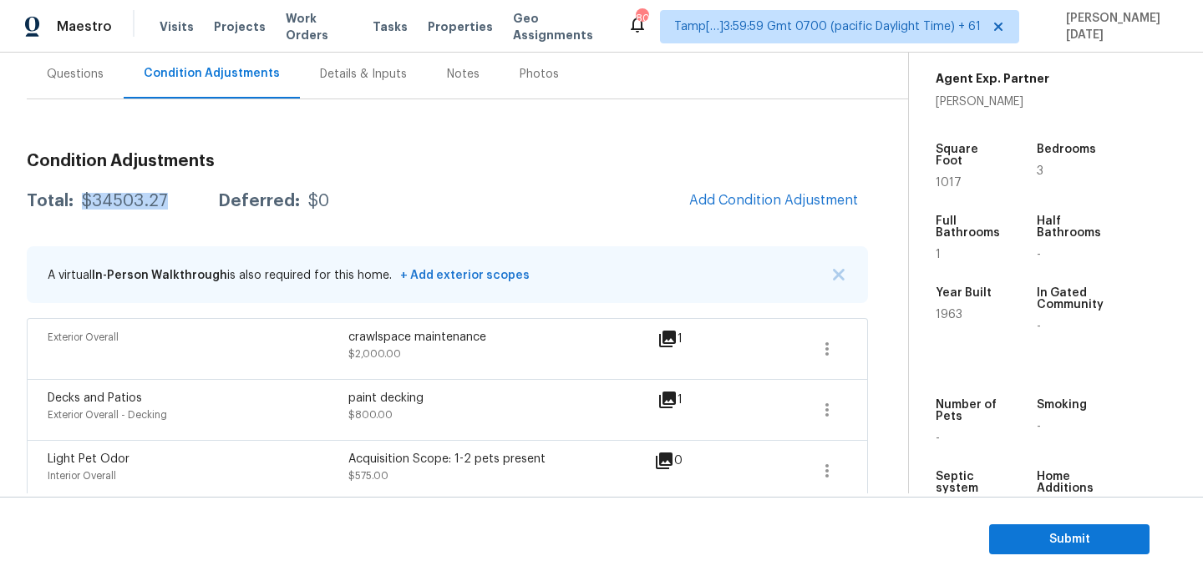
drag, startPoint x: 78, startPoint y: 200, endPoint x: 162, endPoint y: 200, distance: 84.4
click at [162, 200] on div "Total: $34503.27 Deferred: $0" at bounding box center [178, 201] width 302 height 17
copy div "$34503.27"
click at [261, 256] on div "A virtual In-Person Walkthrough is also required for this home. + Add exterior …" at bounding box center [447, 274] width 841 height 57
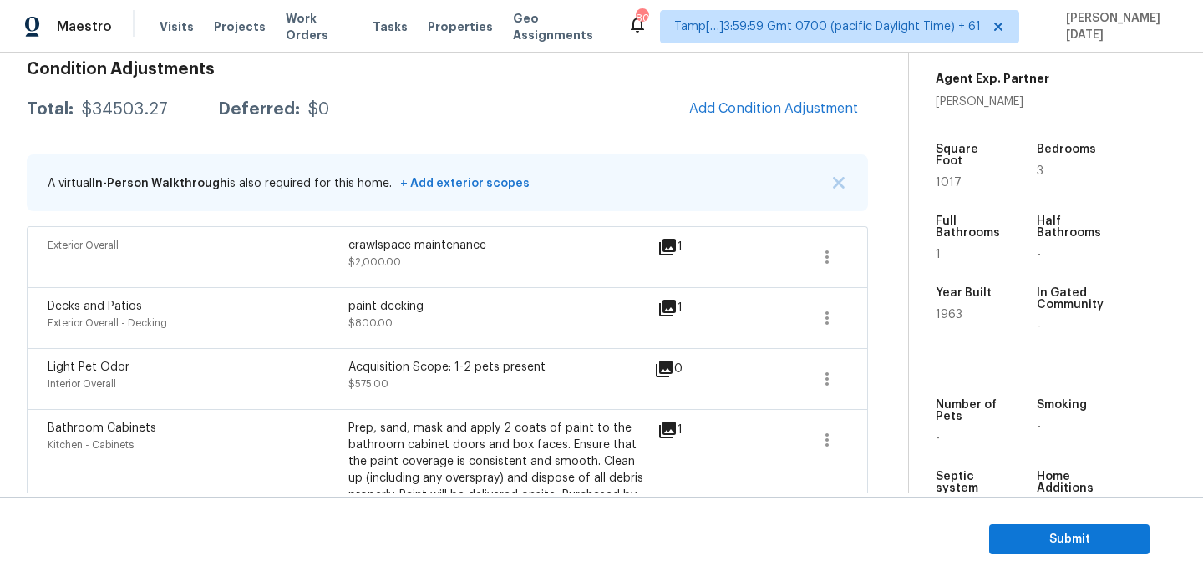
scroll to position [233, 0]
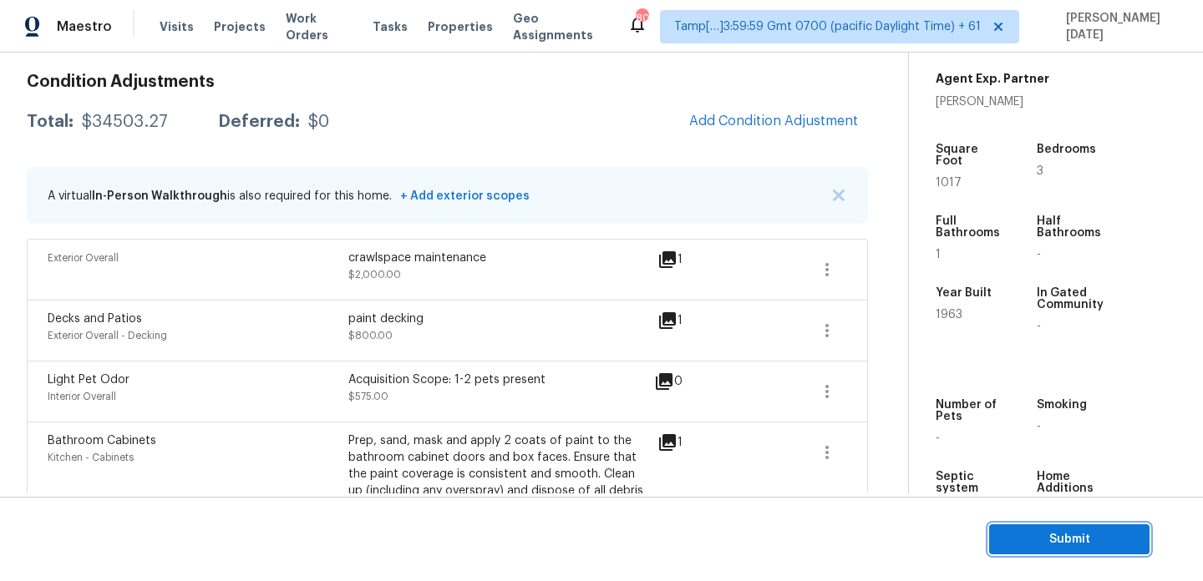
click at [1009, 533] on span "Submit" at bounding box center [1069, 540] width 134 height 21
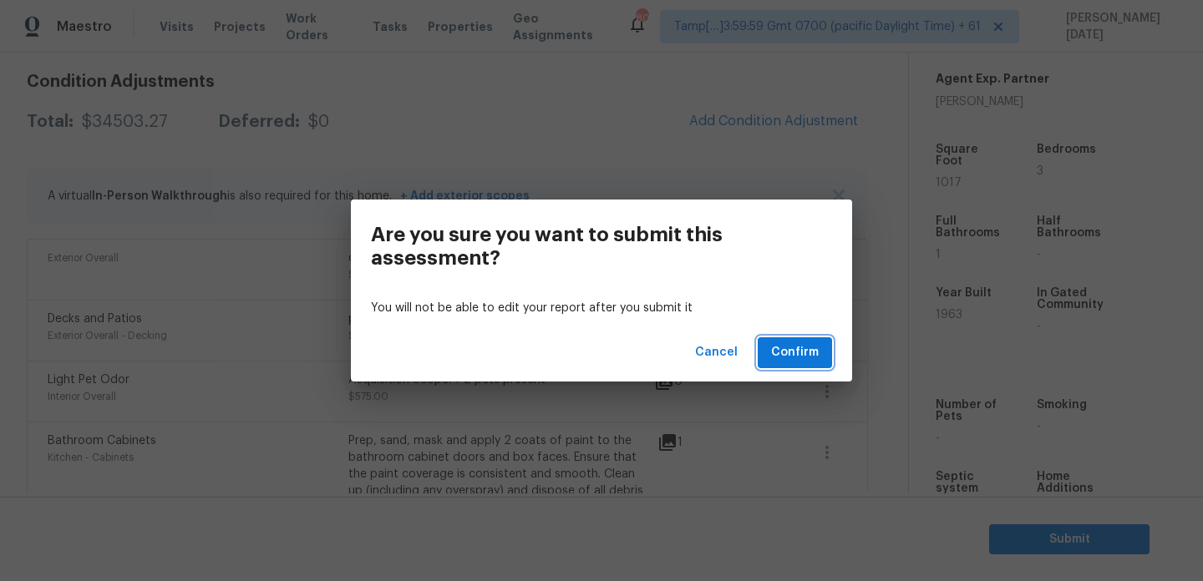
click at [793, 345] on span "Confirm" at bounding box center [795, 352] width 48 height 21
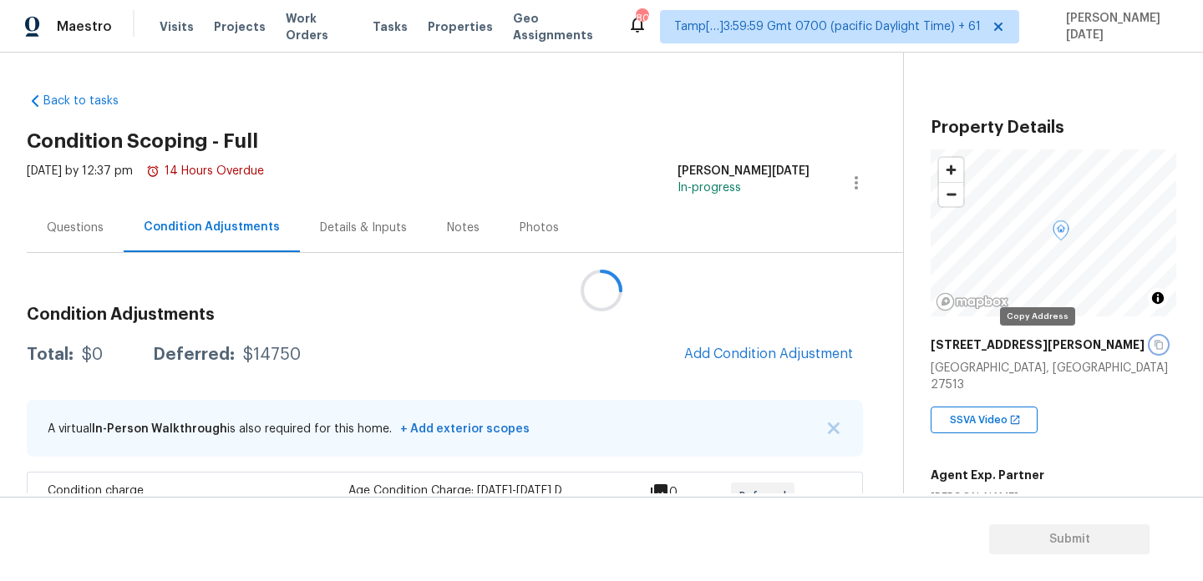
click at [1153, 347] on icon "button" at bounding box center [1158, 345] width 10 height 10
click at [625, 185] on div "[DATE] by 12:37 pm 14 Hours Overdue [PERSON_NAME][DATE] In-progress" at bounding box center [465, 183] width 876 height 40
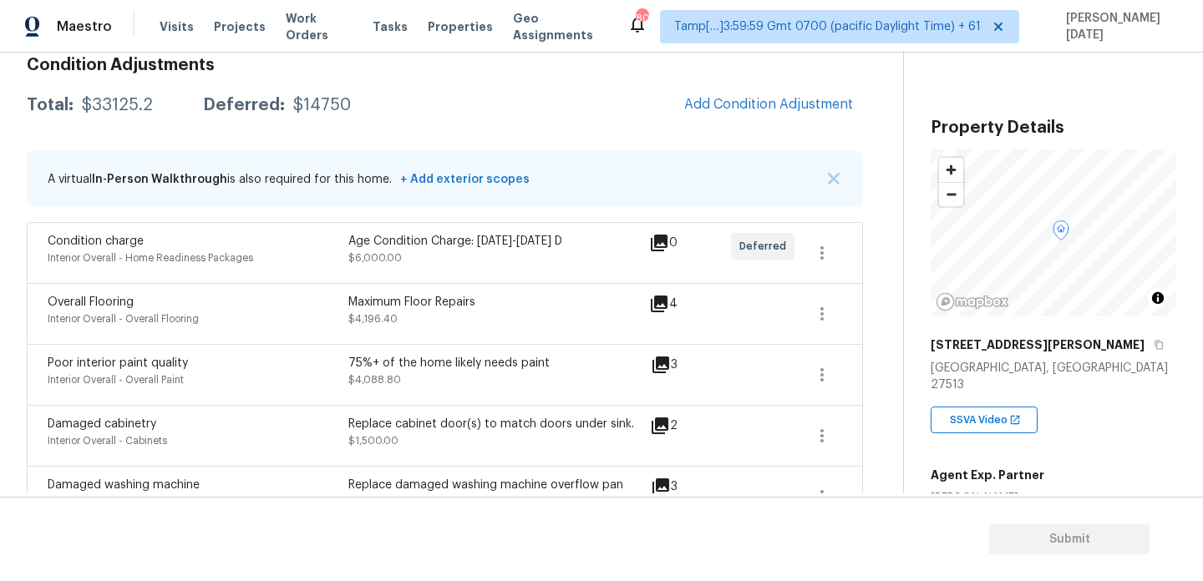
scroll to position [165, 0]
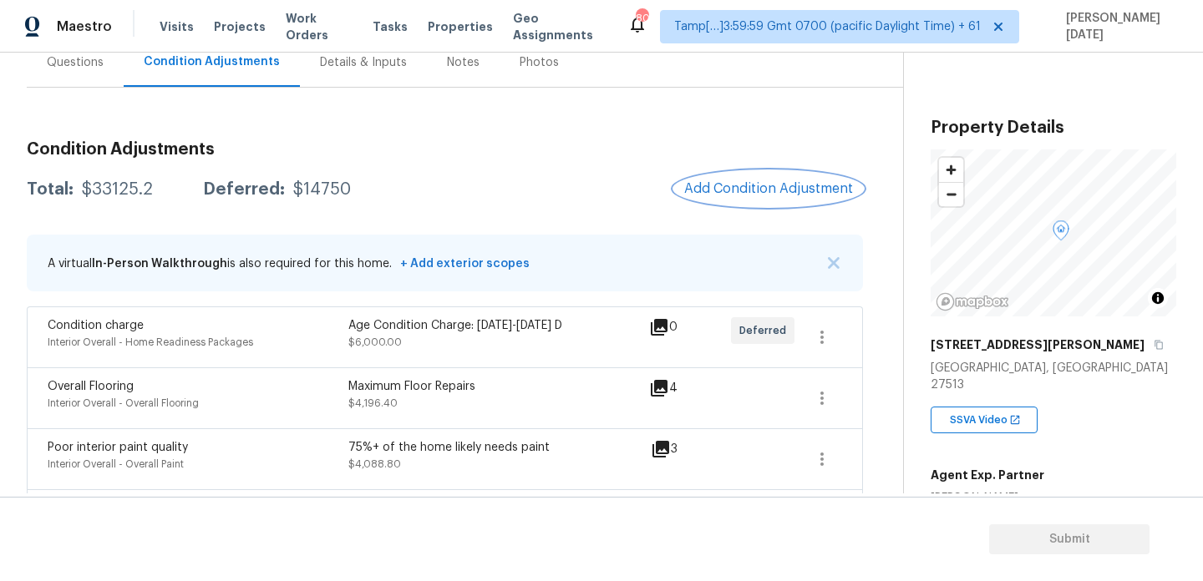
click at [754, 185] on span "Add Condition Adjustment" at bounding box center [768, 188] width 169 height 15
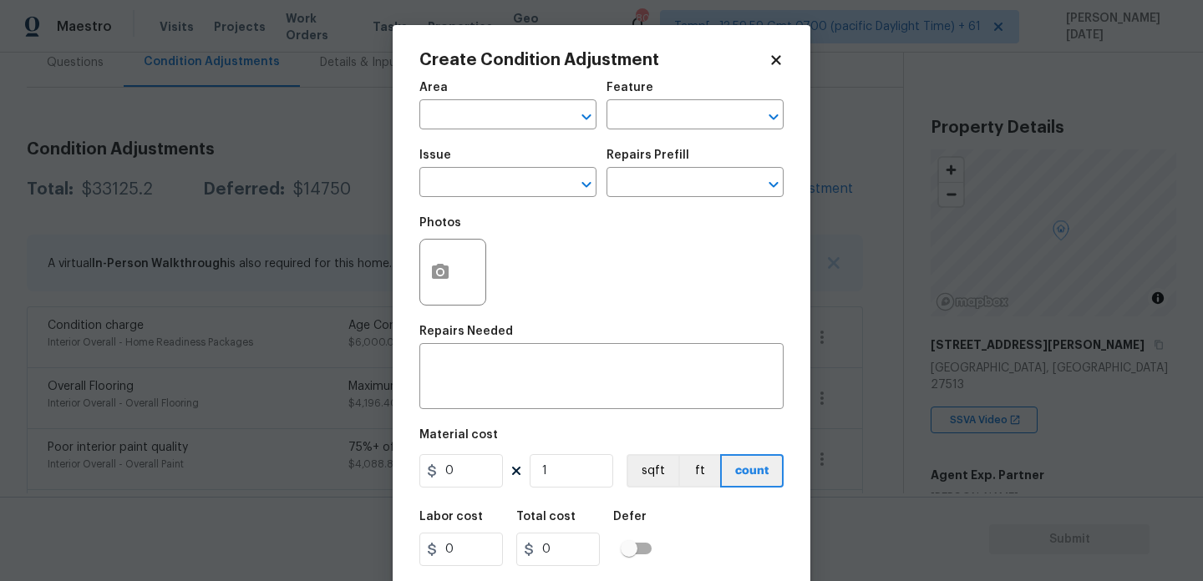
click at [426, 137] on span "Area ​" at bounding box center [507, 106] width 177 height 68
click at [449, 124] on input "text" at bounding box center [484, 117] width 130 height 26
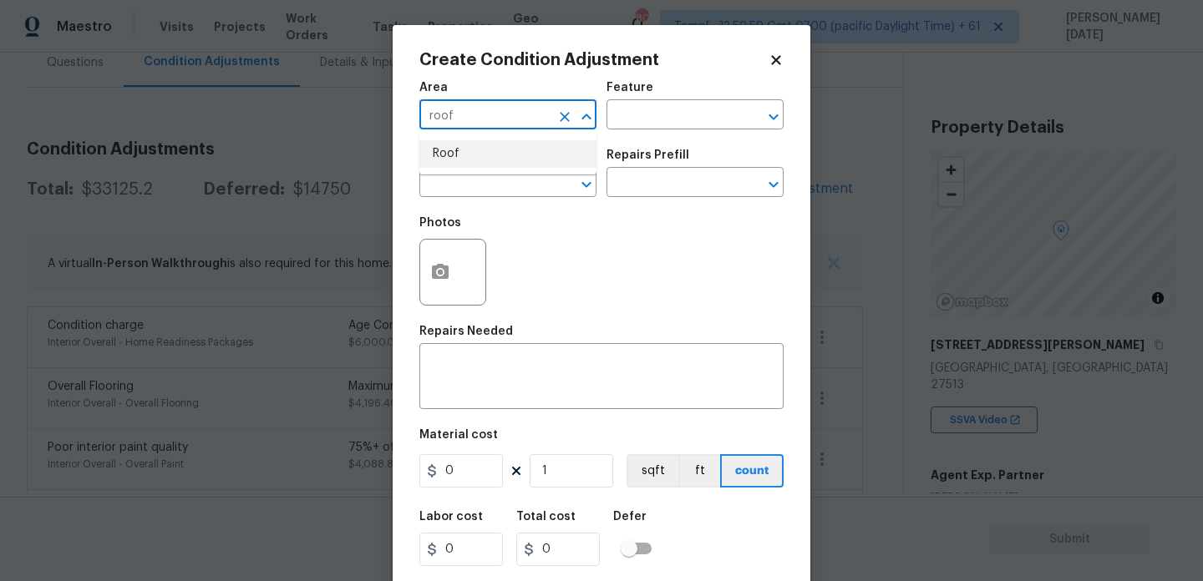
click at [448, 142] on li "Roof" at bounding box center [507, 154] width 177 height 28
type input "Roof"
click at [454, 198] on span "Issue ​" at bounding box center [507, 173] width 177 height 68
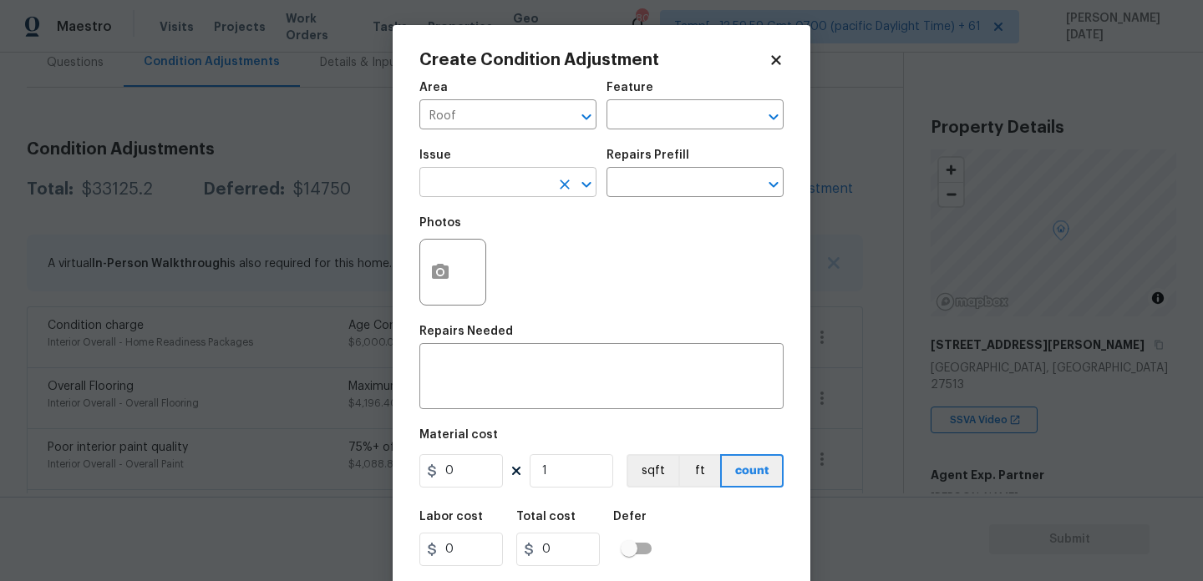
click at [480, 185] on input "text" at bounding box center [484, 184] width 130 height 26
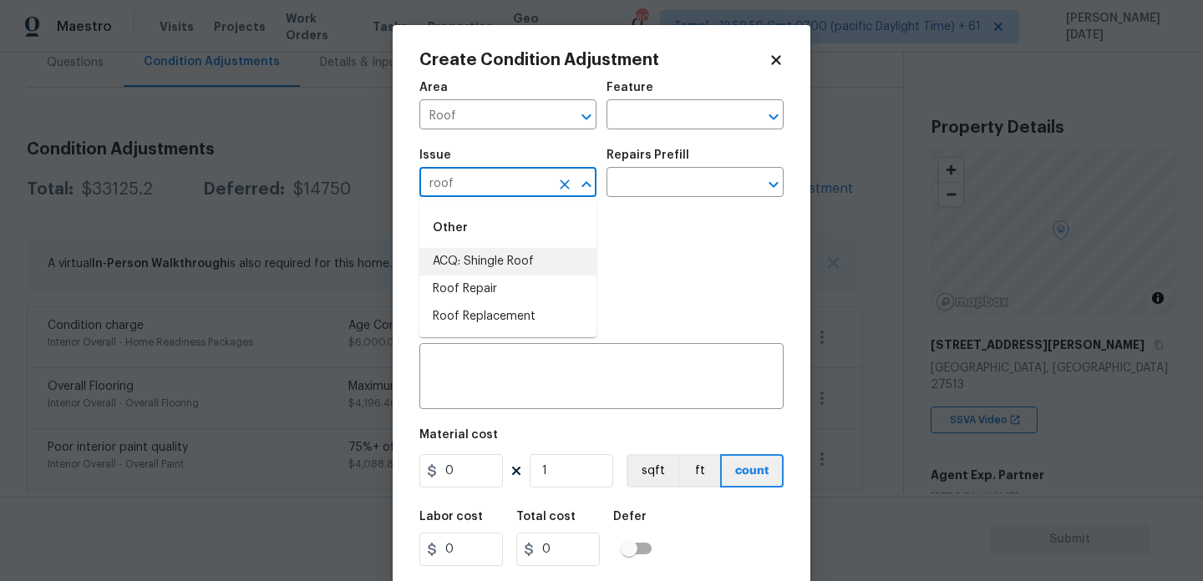
click at [494, 253] on li "ACQ: Shingle Roof" at bounding box center [507, 262] width 177 height 28
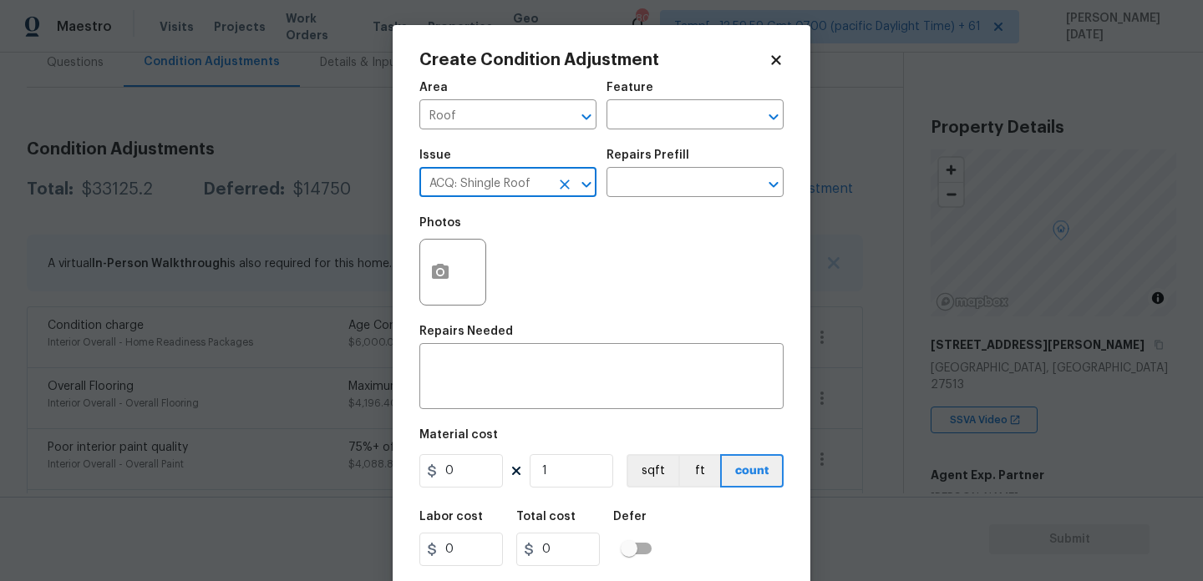
type input "ACQ: Shingle Roof"
click at [633, 201] on div "Issue ACQ: Shingle Roof ​ Repairs Prefill ​" at bounding box center [601, 173] width 364 height 68
click at [677, 187] on input "text" at bounding box center [671, 184] width 130 height 26
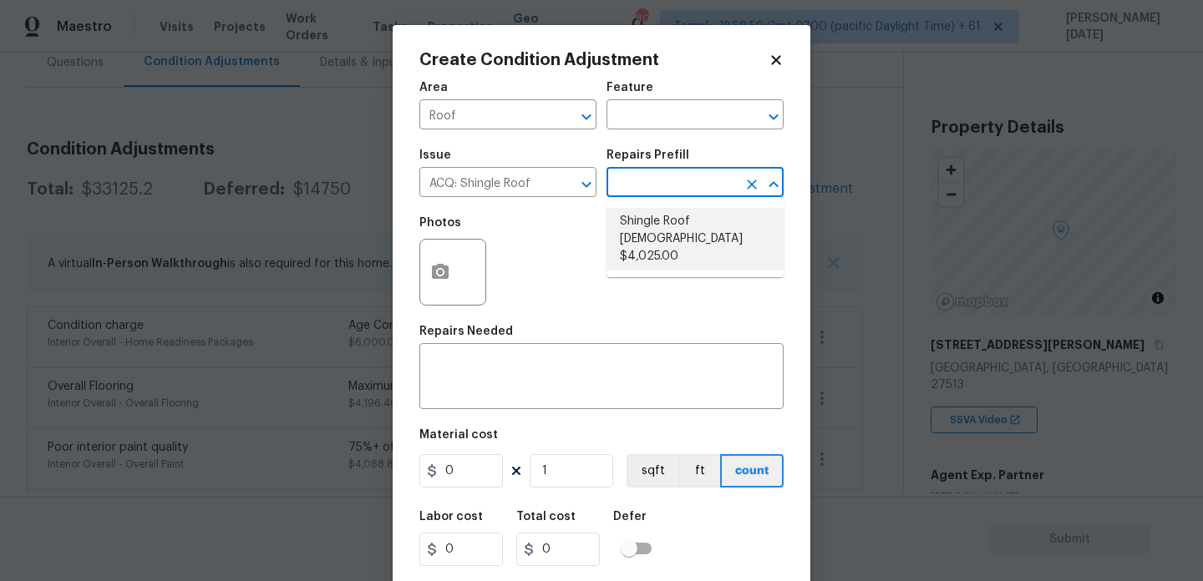
click at [683, 240] on li "Shingle Roof [DEMOGRAPHIC_DATA] $4,025.00" at bounding box center [694, 239] width 177 height 63
type input "Acquisition"
type textarea "Acquisition Scope: Shingle Roof 21+ years in age or replacement required."
type input "4025"
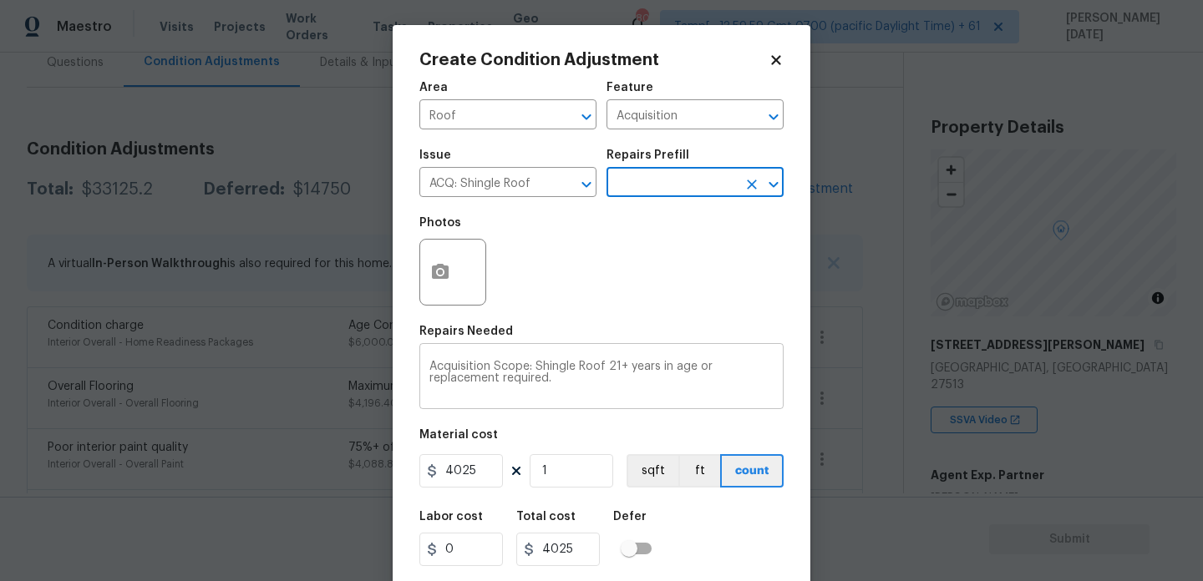
scroll to position [43, 0]
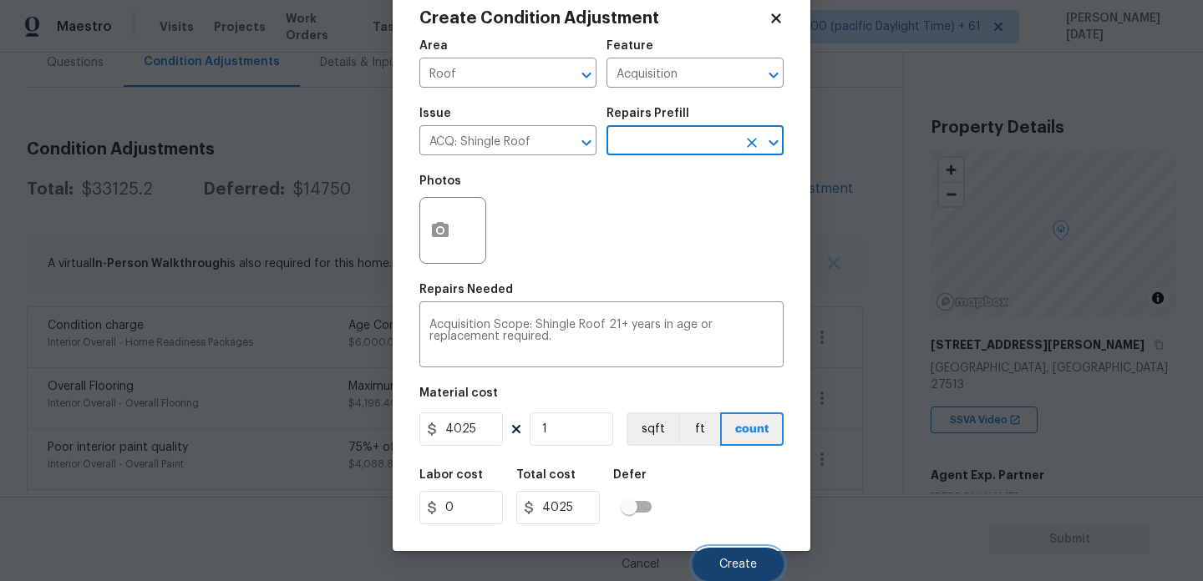
click at [707, 567] on button "Create" at bounding box center [737, 564] width 91 height 33
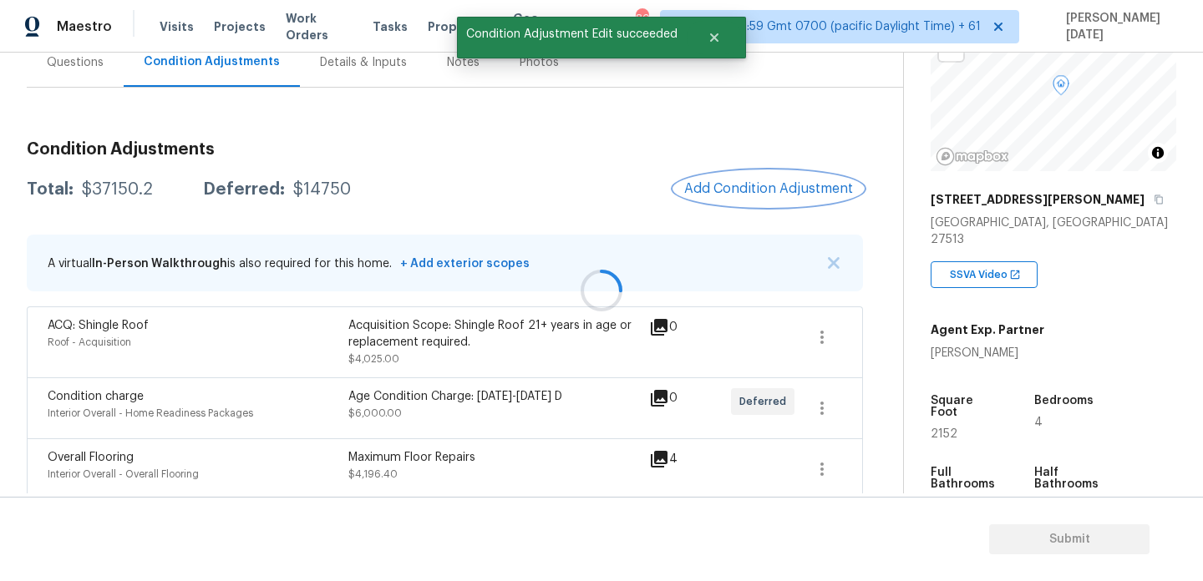
scroll to position [163, 0]
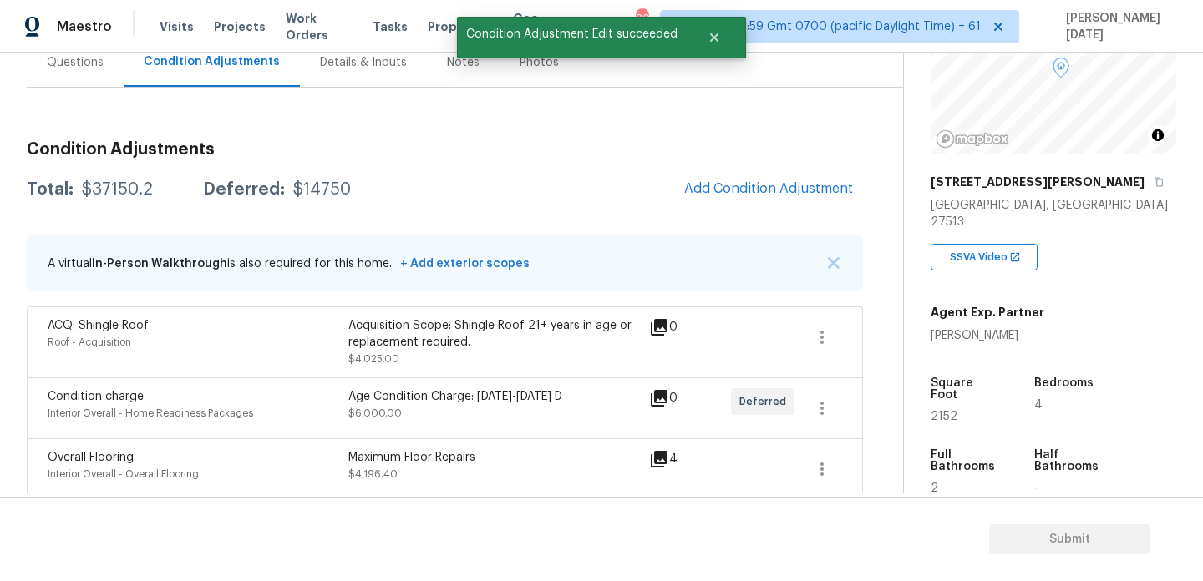
click at [936, 411] on span "2152" at bounding box center [943, 417] width 27 height 12
copy span "2152"
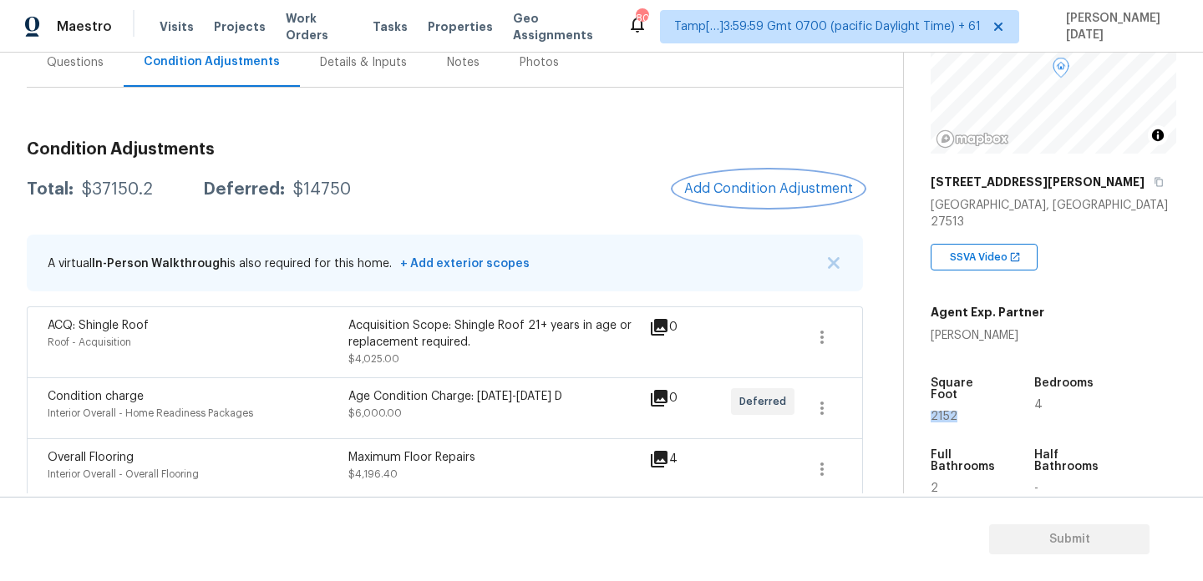
click at [743, 185] on span "Add Condition Adjustment" at bounding box center [768, 188] width 169 height 15
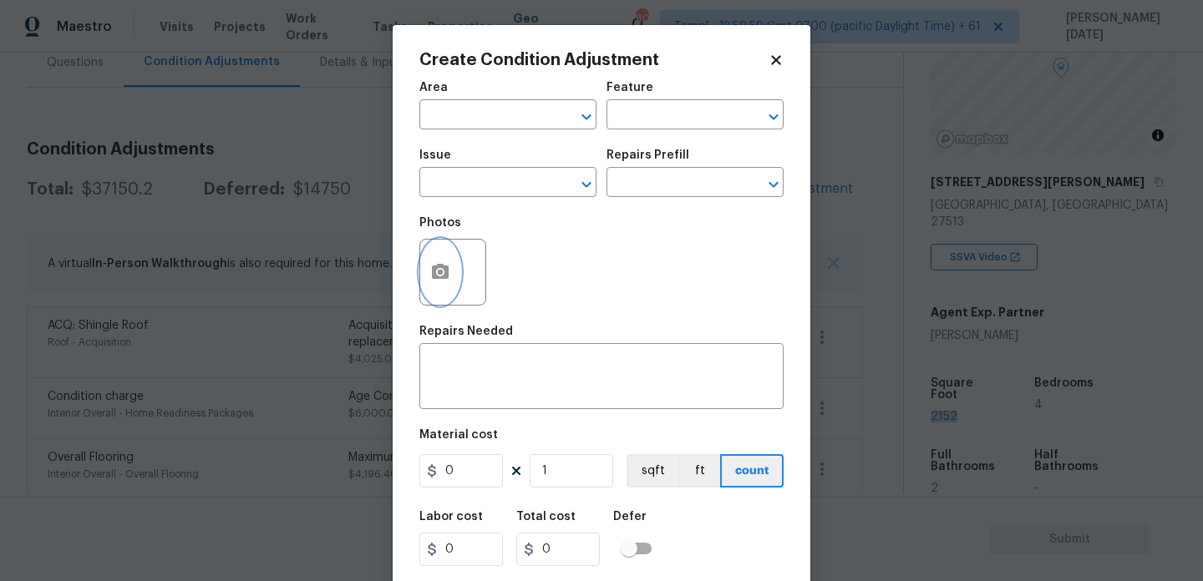
click at [423, 277] on button "button" at bounding box center [440, 272] width 40 height 65
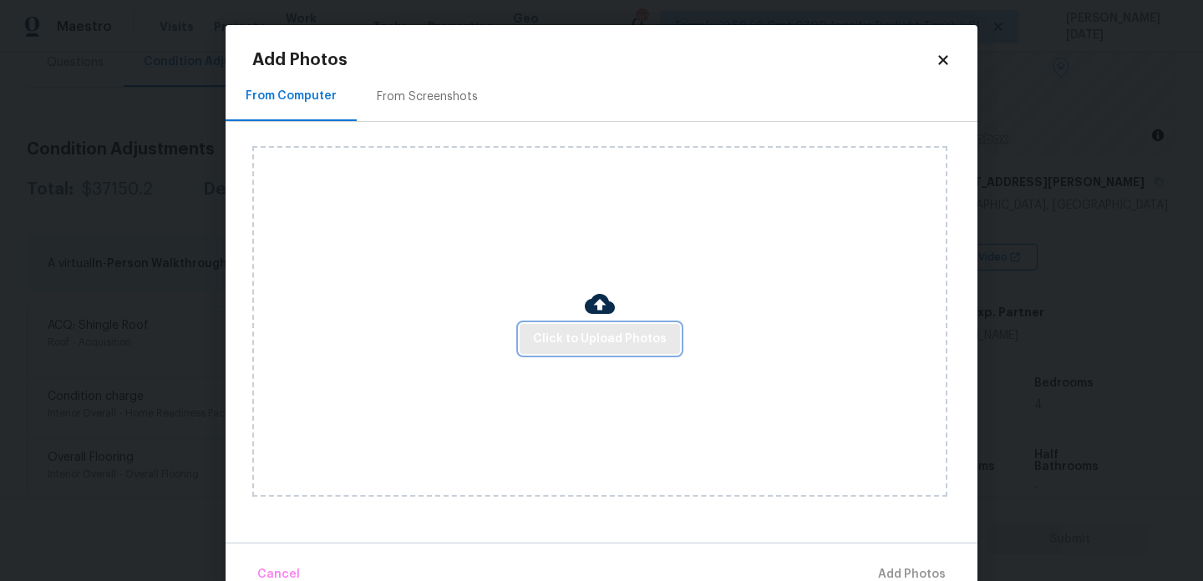
click at [586, 340] on span "Click to Upload Photos" at bounding box center [600, 339] width 134 height 21
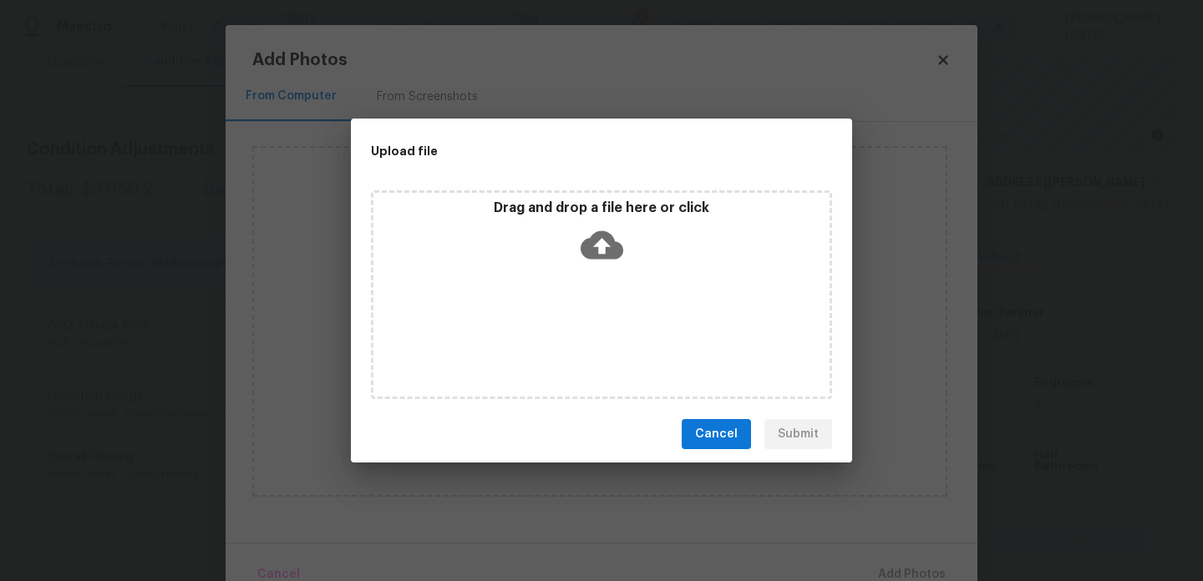
click at [586, 340] on div "Drag and drop a file here or click" at bounding box center [601, 294] width 461 height 209
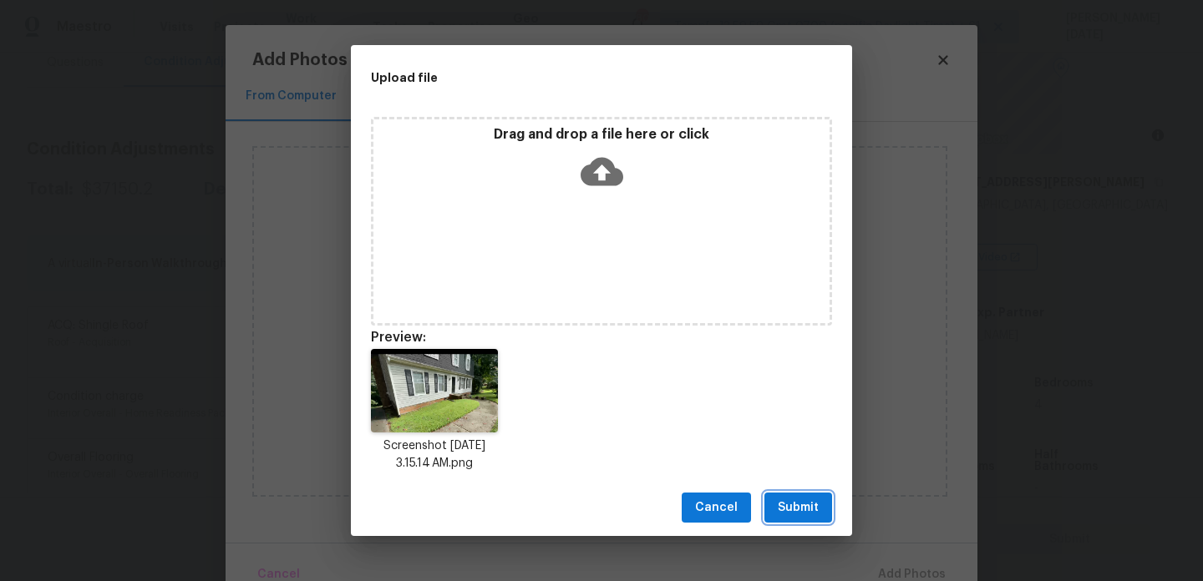
click at [773, 493] on button "Submit" at bounding box center [798, 508] width 68 height 31
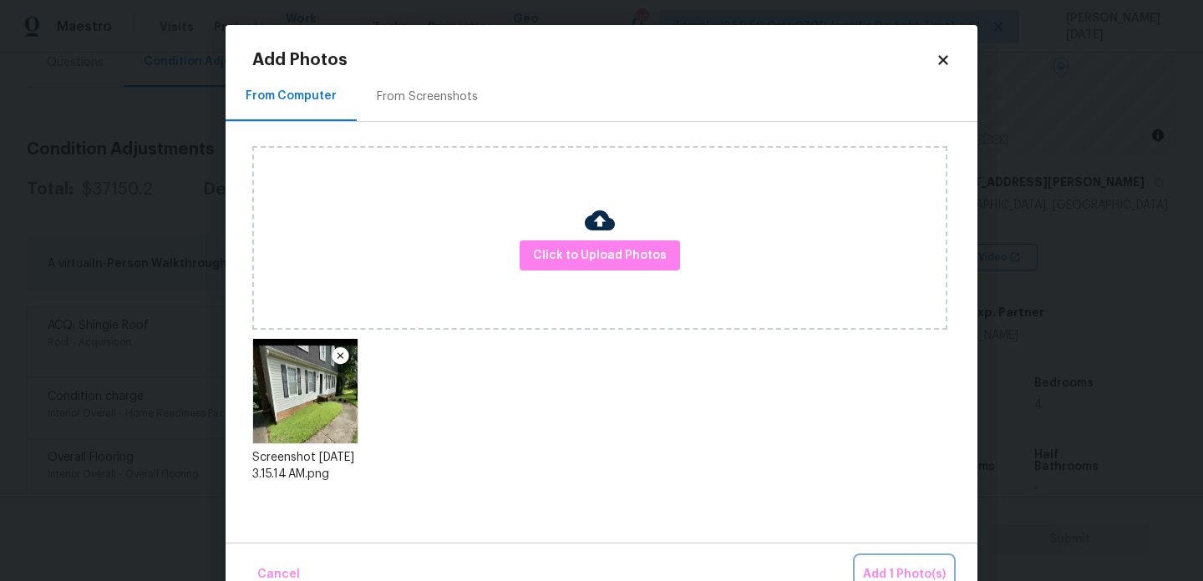
click at [896, 570] on span "Add 1 Photo(s)" at bounding box center [904, 575] width 83 height 21
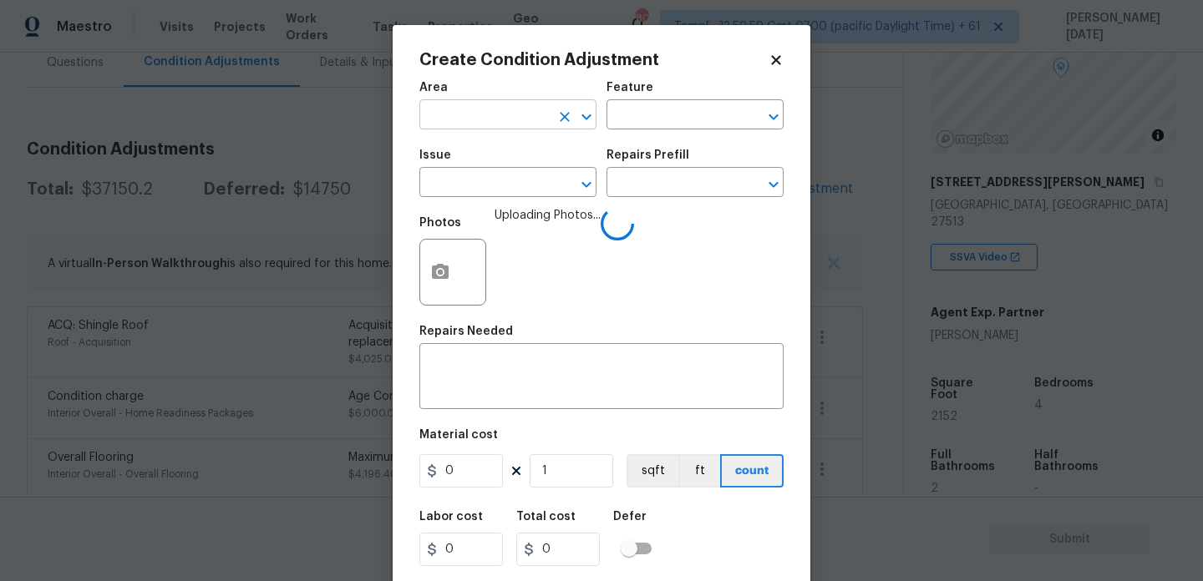
click at [489, 115] on input "text" at bounding box center [484, 117] width 130 height 26
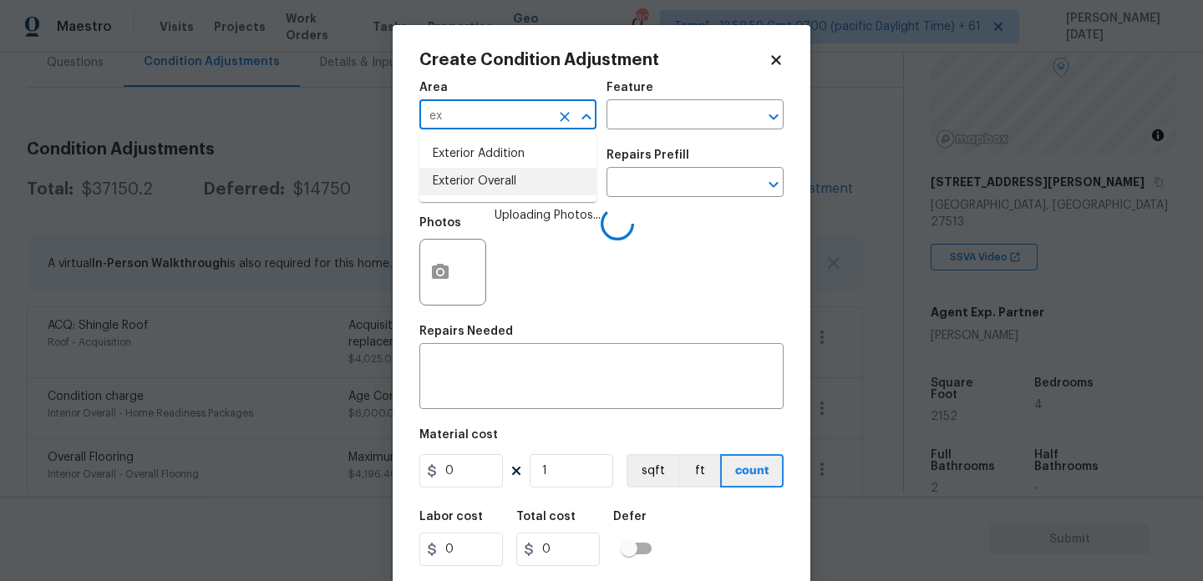
click at [493, 179] on li "Exterior Overall" at bounding box center [507, 182] width 177 height 28
type input "Exterior Overall"
click at [493, 179] on input "text" at bounding box center [484, 184] width 130 height 26
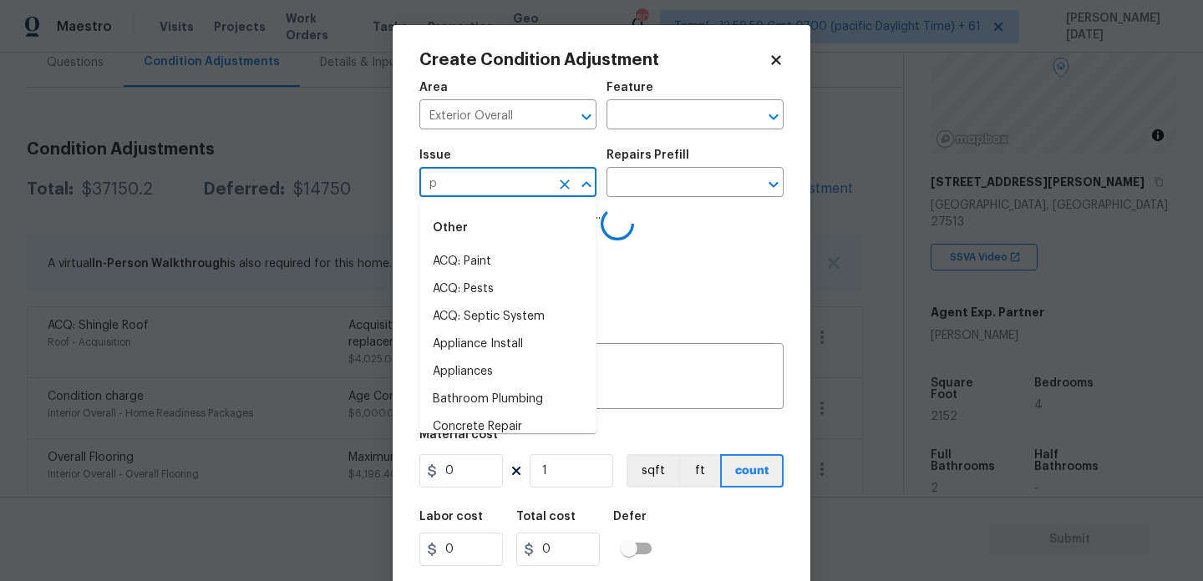
type input "pa"
type input "int"
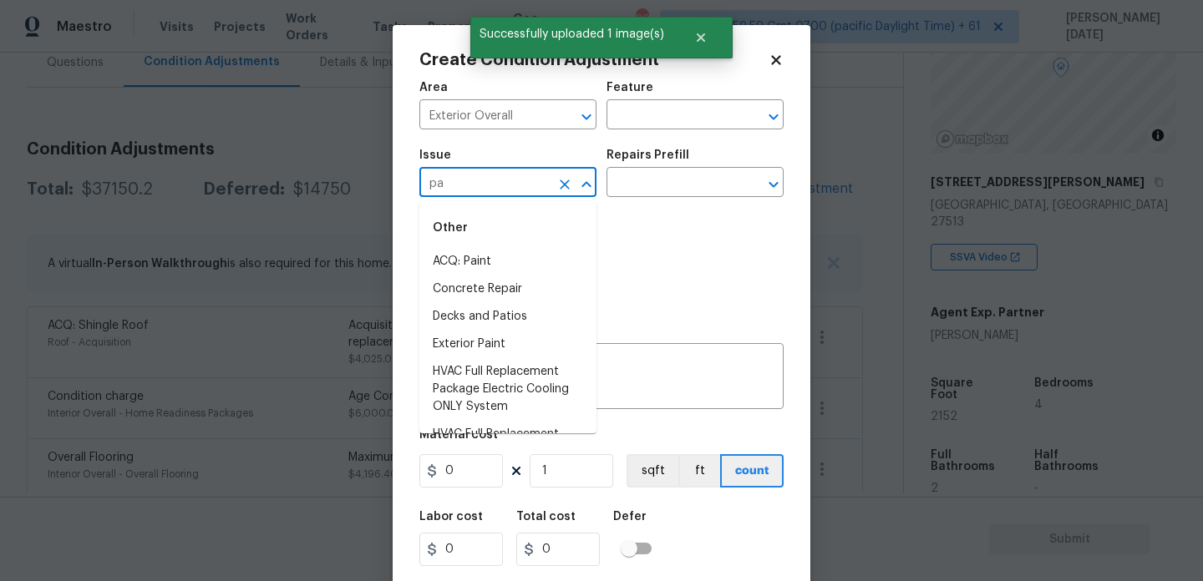
type input "pai"
type input "n"
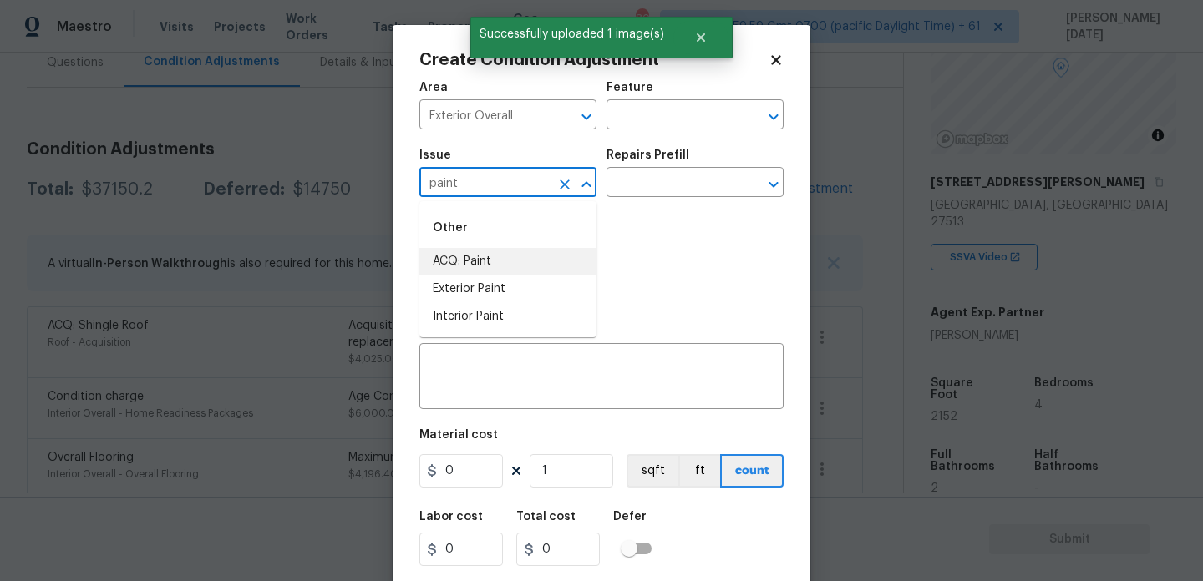
click at [509, 256] on li "ACQ: Paint" at bounding box center [507, 262] width 177 height 28
type input "ACQ: Paint"
click at [655, 191] on input "text" at bounding box center [671, 184] width 130 height 26
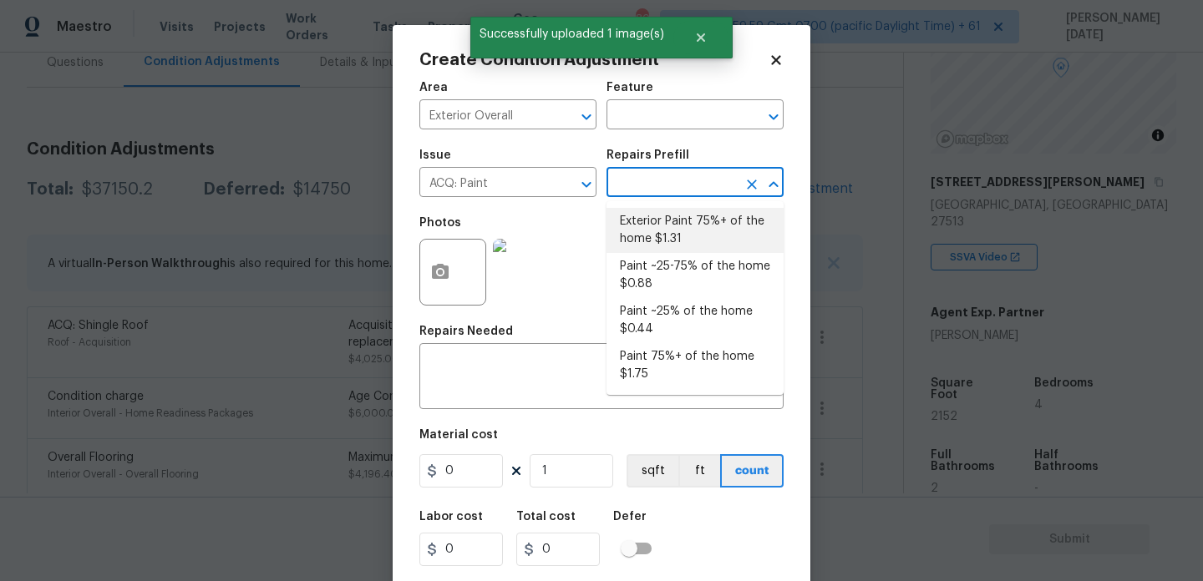
click at [687, 219] on li "Exterior Paint 75%+ of the home $1.31" at bounding box center [694, 230] width 177 height 45
type input "Acquisition"
type textarea "Acquisition Scope: 75%+ of the home exterior will likely require paint"
type input "1.31"
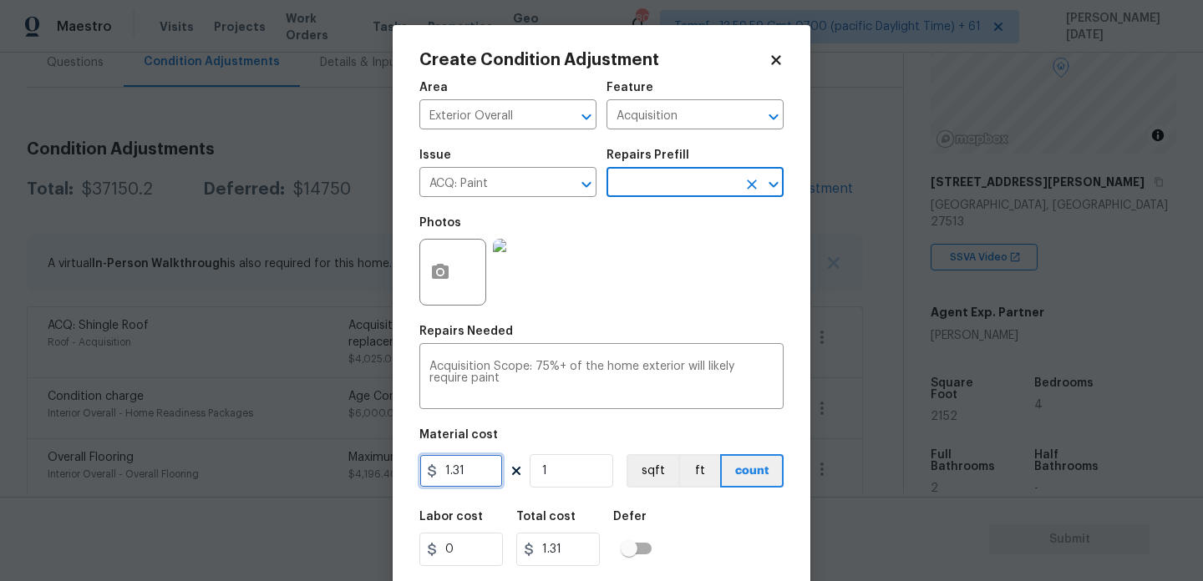
click at [490, 469] on input "1.31" at bounding box center [461, 470] width 84 height 33
type input "1.5"
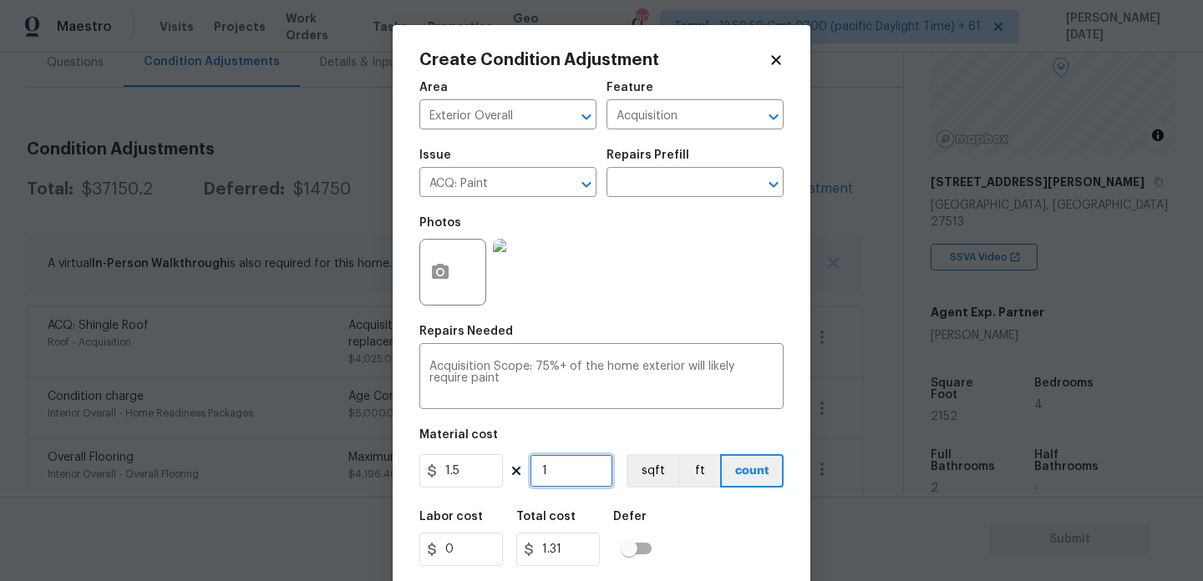
type input "1.5"
click at [599, 478] on input "1" at bounding box center [572, 470] width 84 height 33
type input "0"
type input "2"
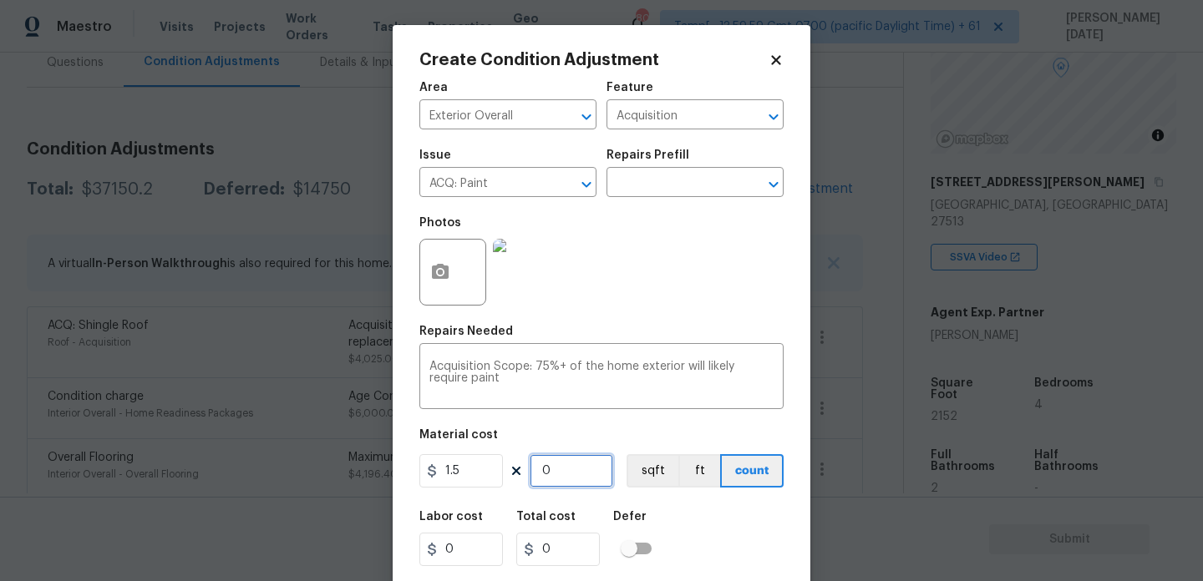
type input "3"
type input "21"
type input "31.5"
type input "215"
type input "322.5"
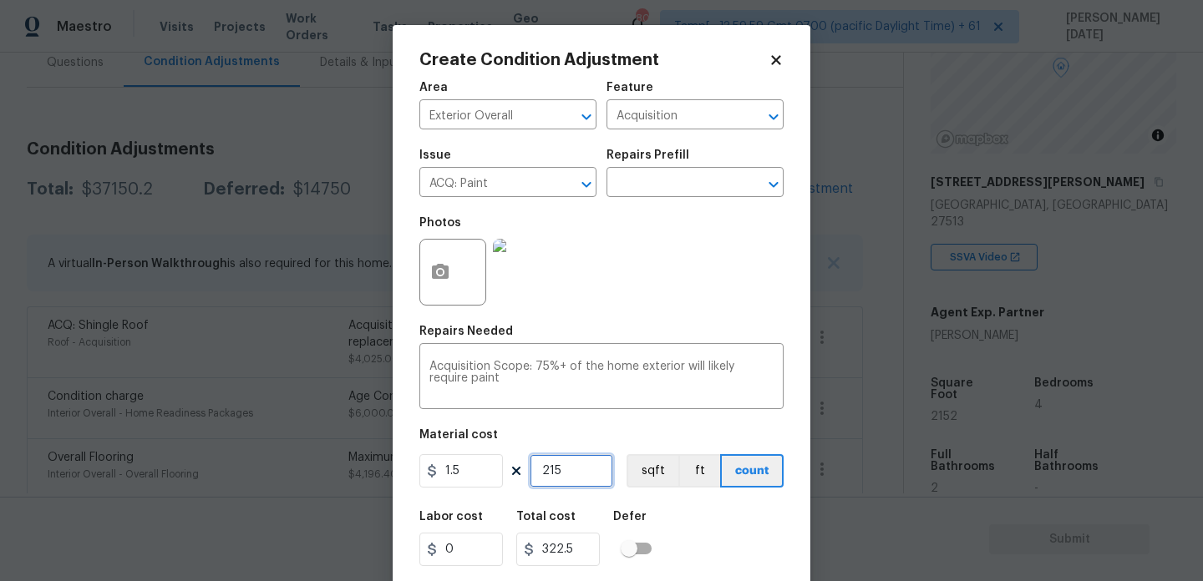
type input "2152"
type input "3228"
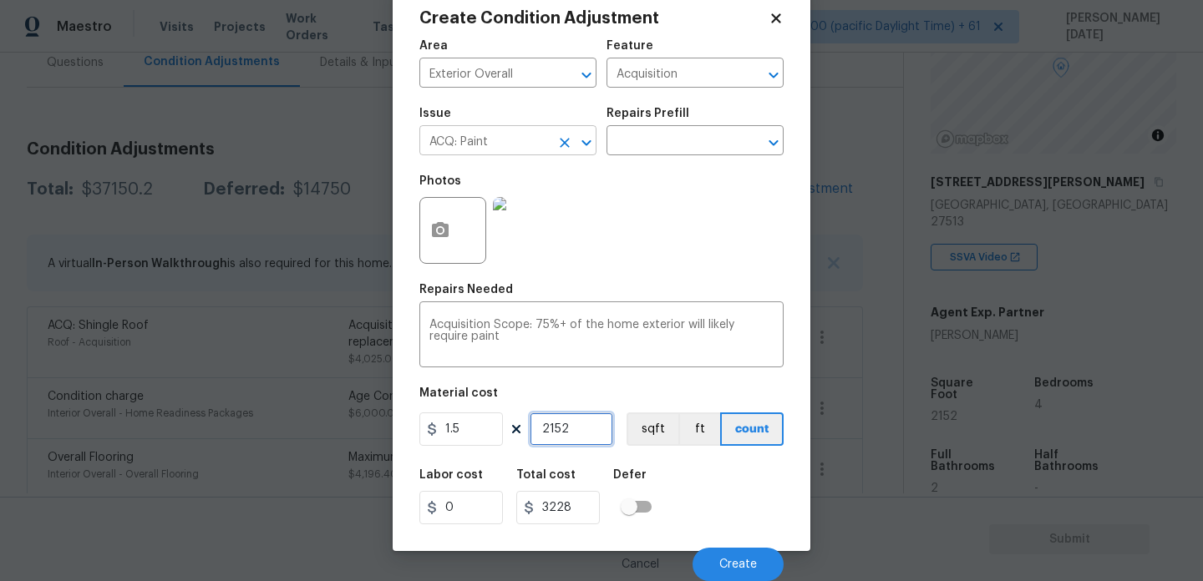
click at [569, 138] on icon "Clear" at bounding box center [565, 143] width 10 height 10
type input "2152"
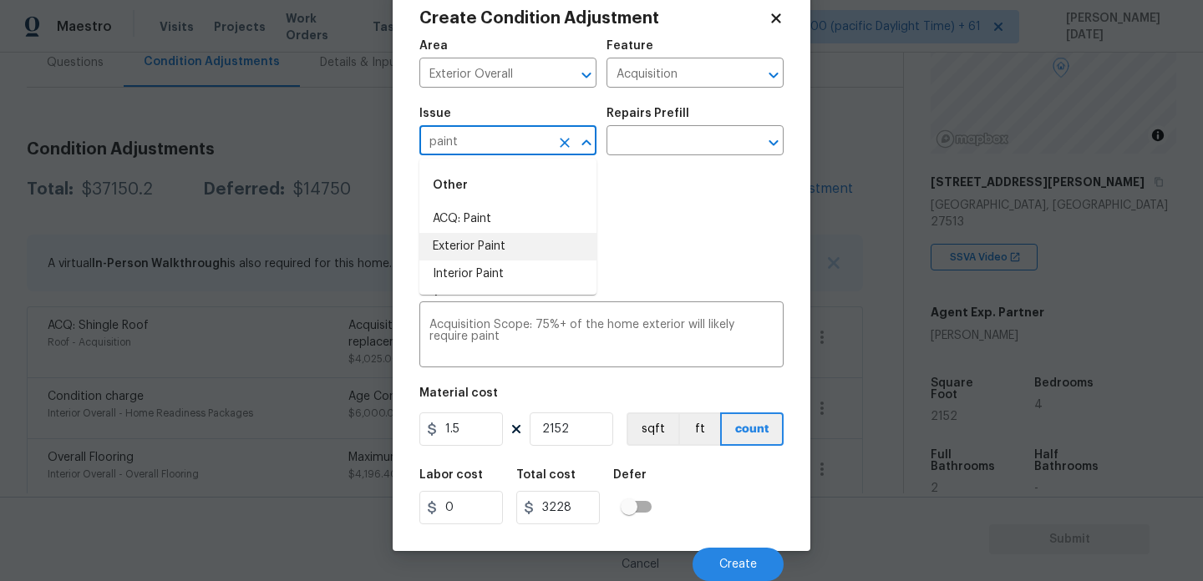
click at [530, 239] on li "Exterior Paint" at bounding box center [507, 247] width 177 height 28
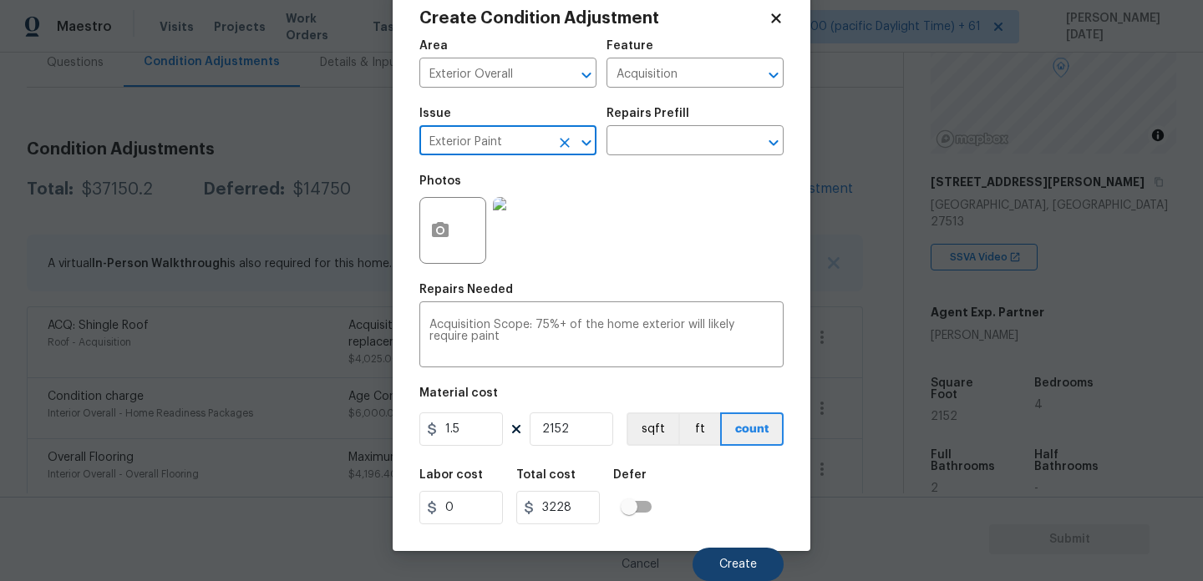
type input "Exterior Paint"
click at [712, 556] on button "Create" at bounding box center [737, 564] width 91 height 33
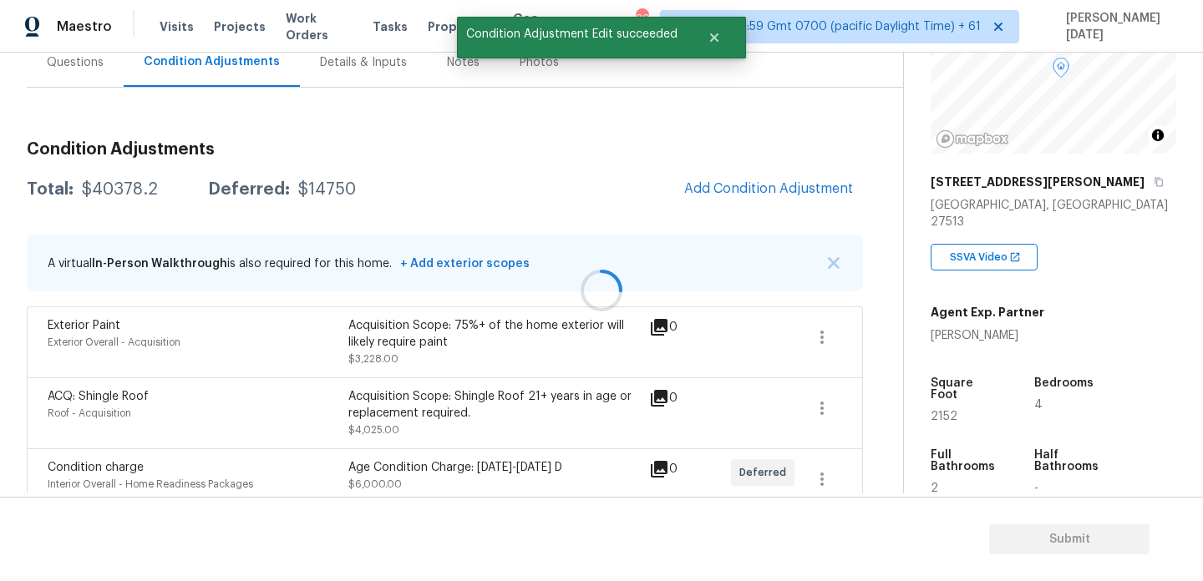
scroll to position [0, 0]
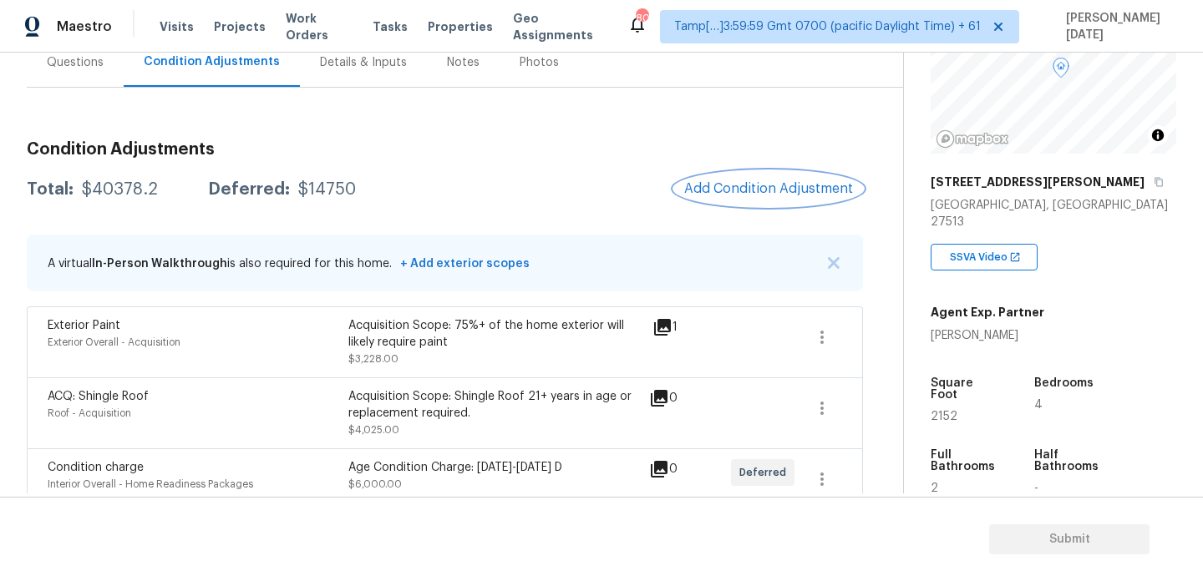
click at [743, 204] on button "Add Condition Adjustment" at bounding box center [768, 188] width 189 height 35
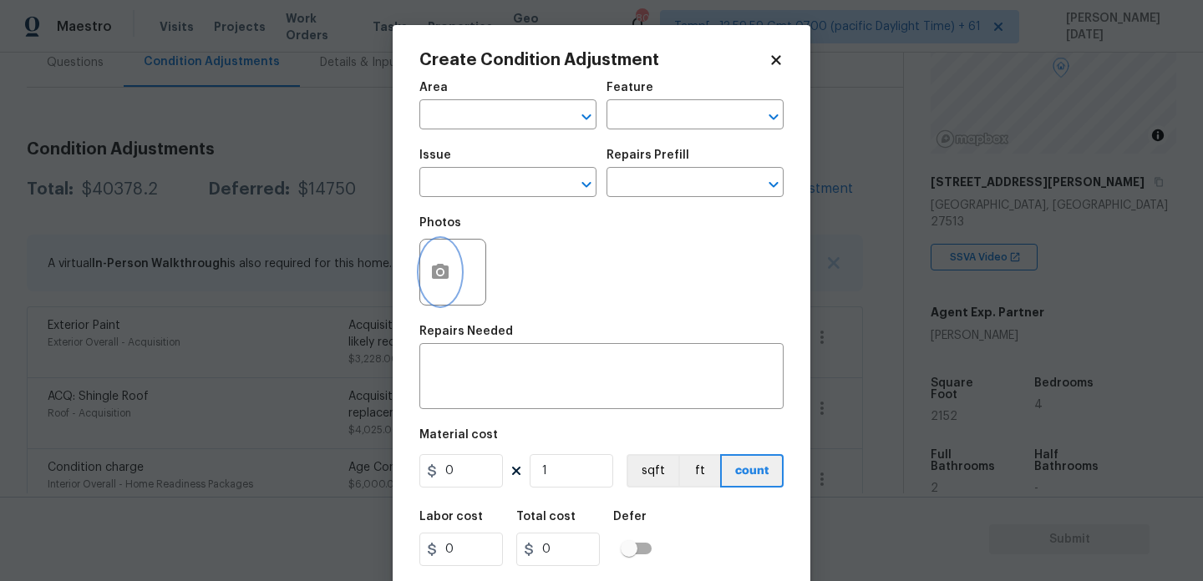
click at [443, 285] on button "button" at bounding box center [440, 272] width 40 height 65
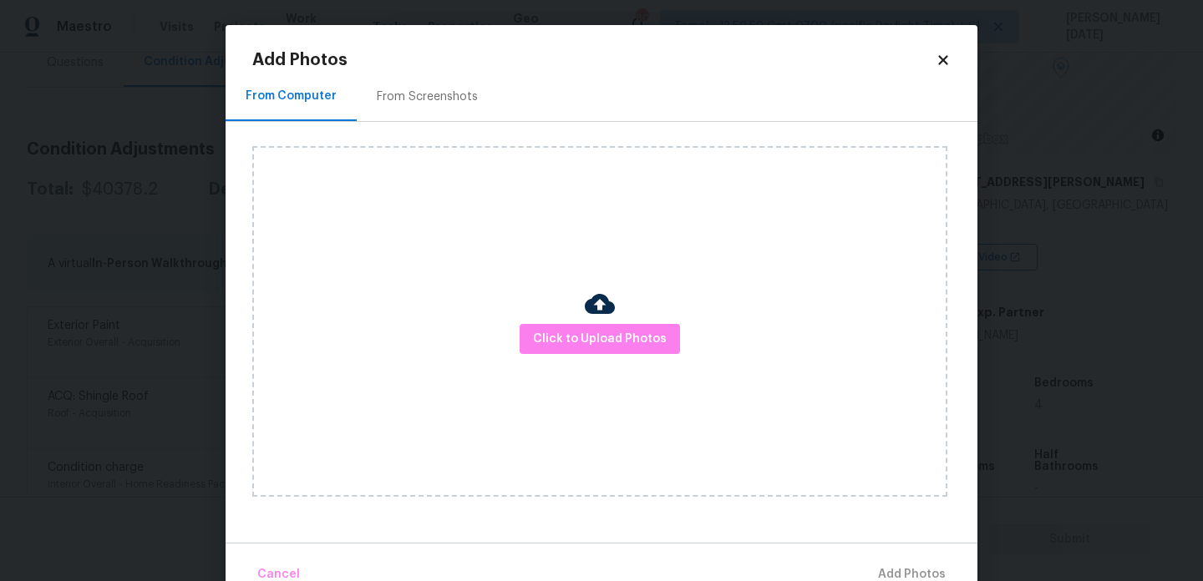
click at [580, 359] on div "Click to Upload Photos" at bounding box center [599, 321] width 695 height 351
click at [616, 336] on span "Click to Upload Photos" at bounding box center [600, 339] width 134 height 21
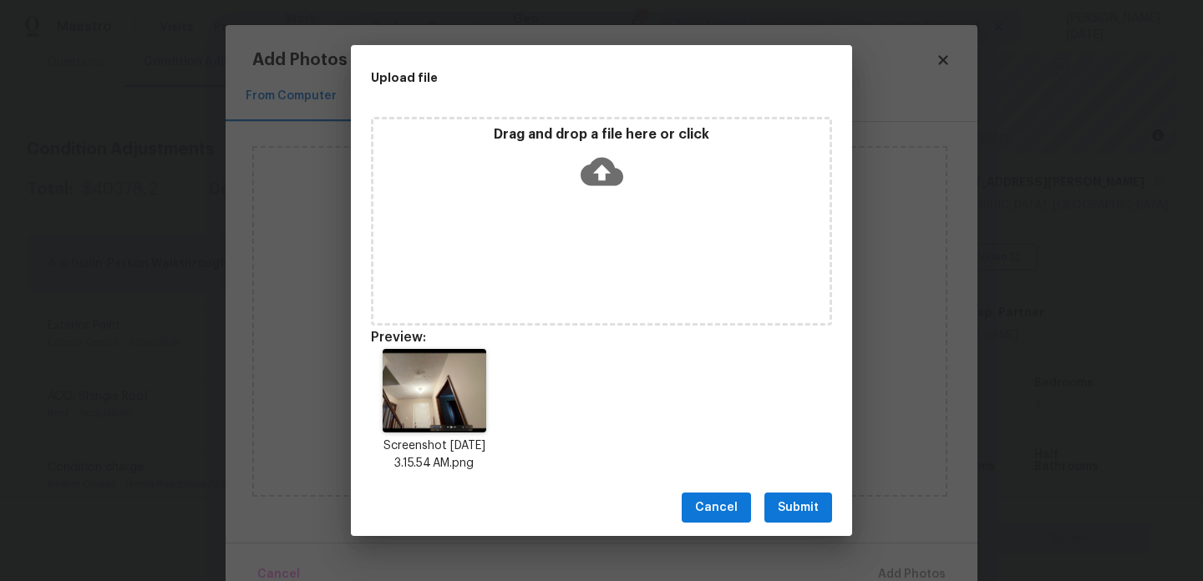
click at [795, 491] on div "Cancel Submit" at bounding box center [601, 508] width 501 height 58
click at [796, 507] on span "Submit" at bounding box center [798, 508] width 41 height 21
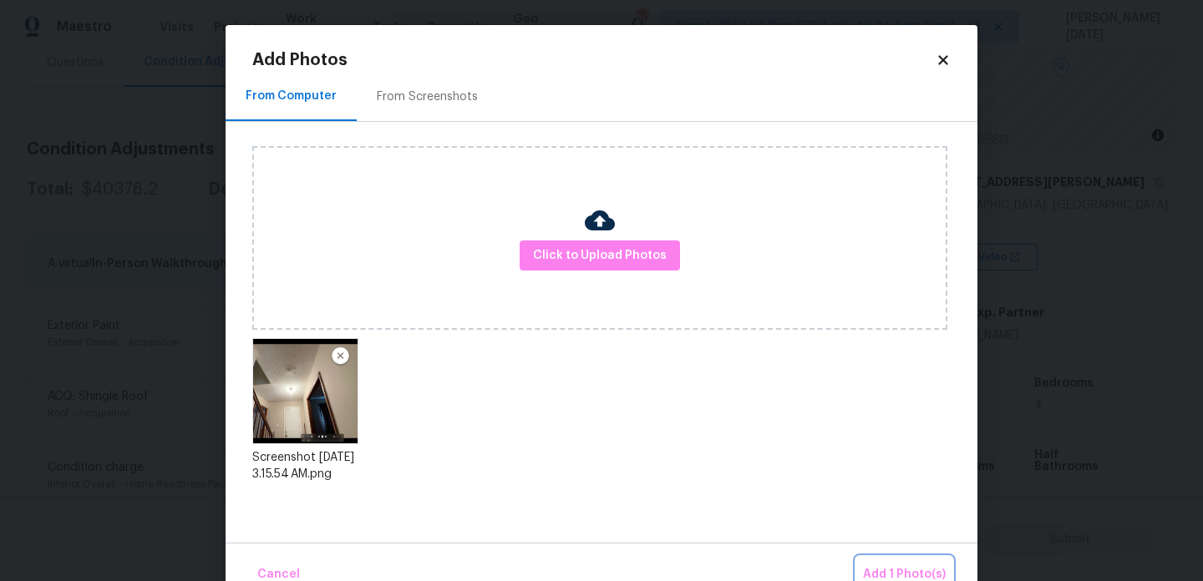
click at [871, 567] on span "Add 1 Photo(s)" at bounding box center [904, 575] width 83 height 21
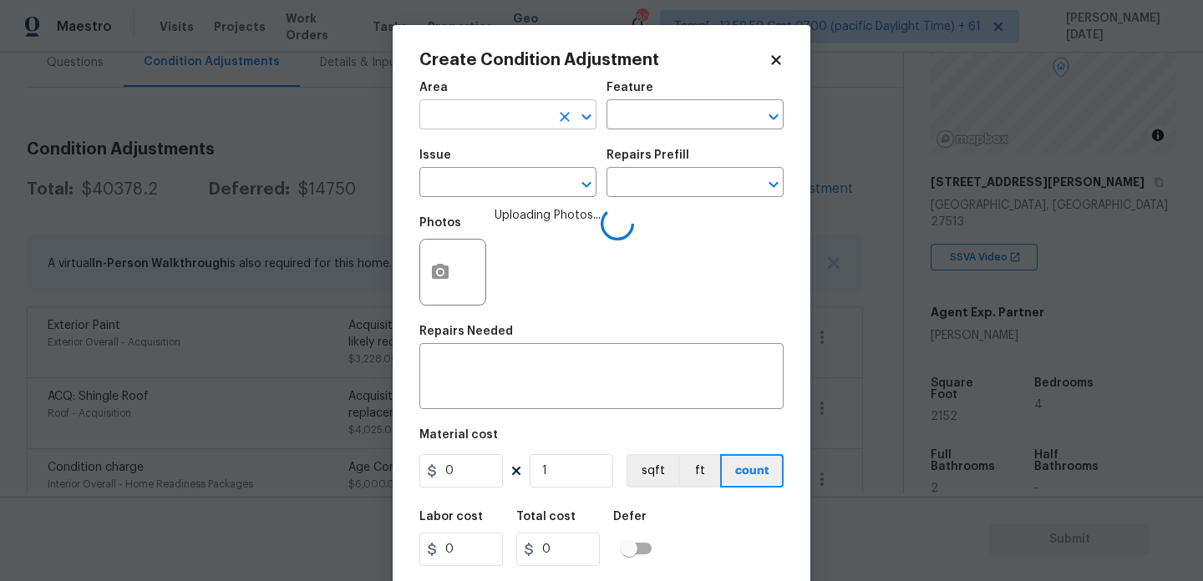
click at [457, 119] on input "text" at bounding box center [484, 117] width 130 height 26
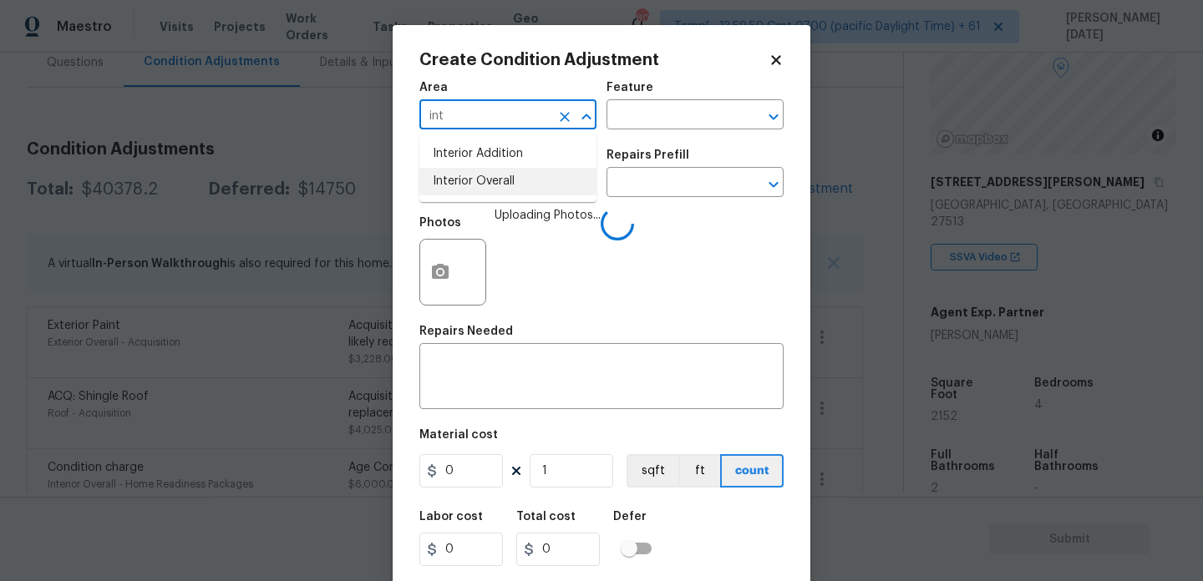
click at [494, 197] on ul "Interior Addition Interior Overall" at bounding box center [507, 168] width 177 height 68
click at [505, 184] on li "Interior Overall" at bounding box center [507, 182] width 177 height 28
type input "Interior Overall"
click at [505, 184] on input "text" at bounding box center [484, 184] width 130 height 26
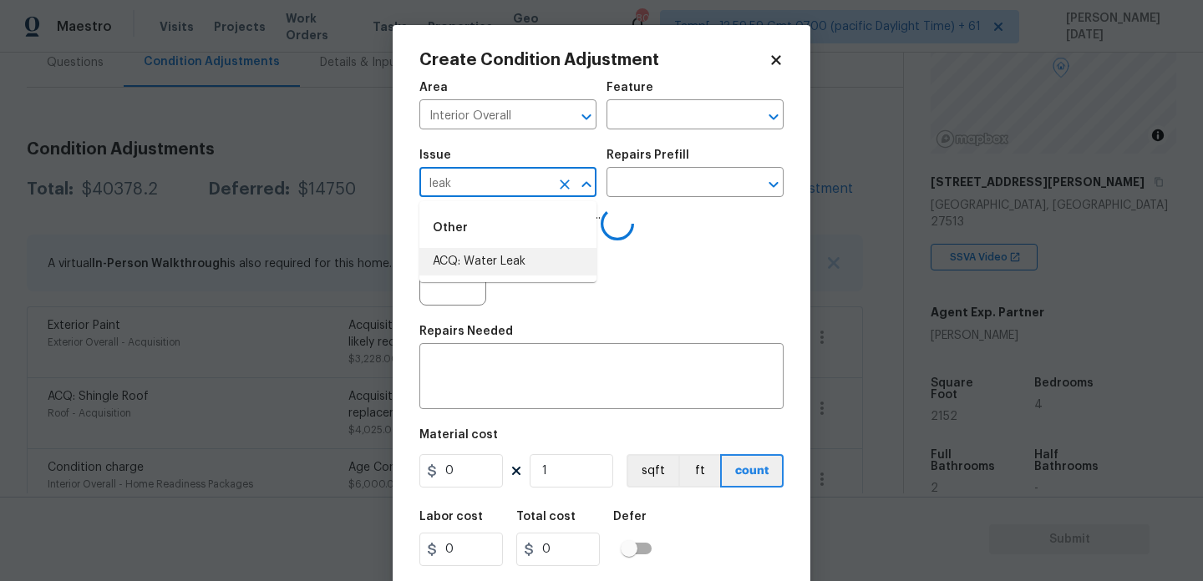
click at [524, 266] on li "ACQ: Water Leak" at bounding box center [507, 262] width 177 height 28
type input "ACQ: Water Leak"
click at [669, 195] on input "text" at bounding box center [671, 184] width 130 height 26
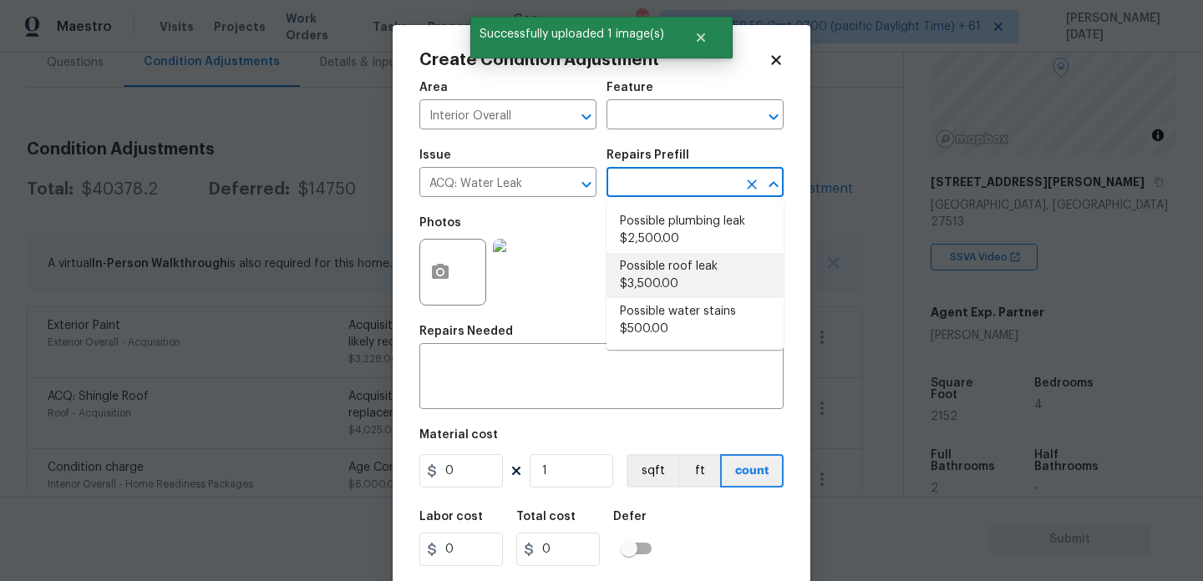
click at [672, 294] on li "Possible roof leak $3,500.00" at bounding box center [694, 275] width 177 height 45
type input "Acquisition"
type textarea "Acquisition Scope: Possible roof leak"
type input "3500"
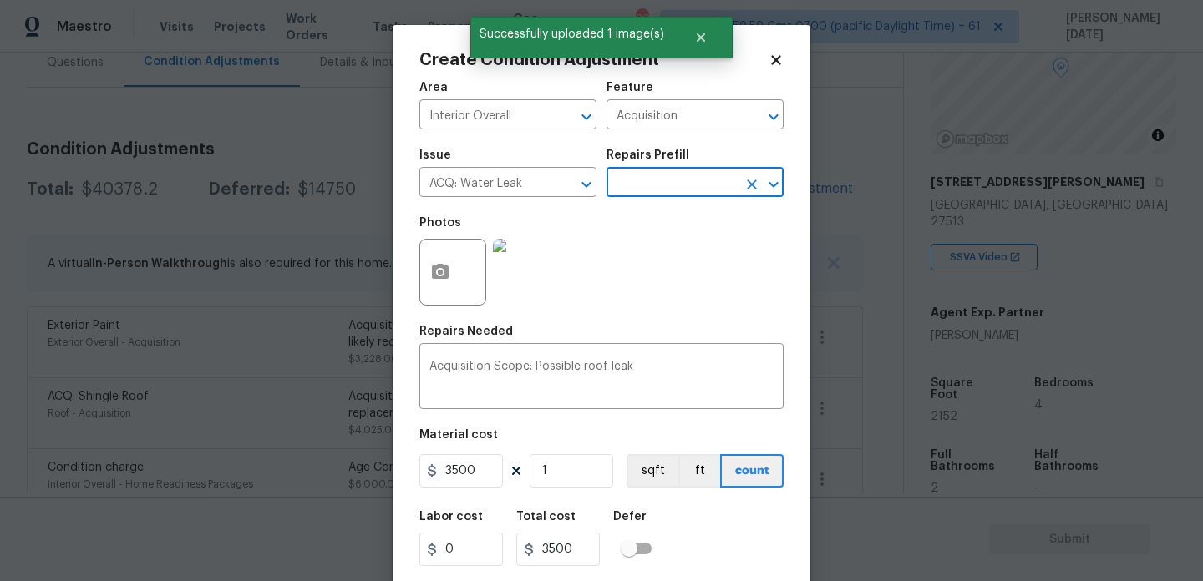
scroll to position [43, 0]
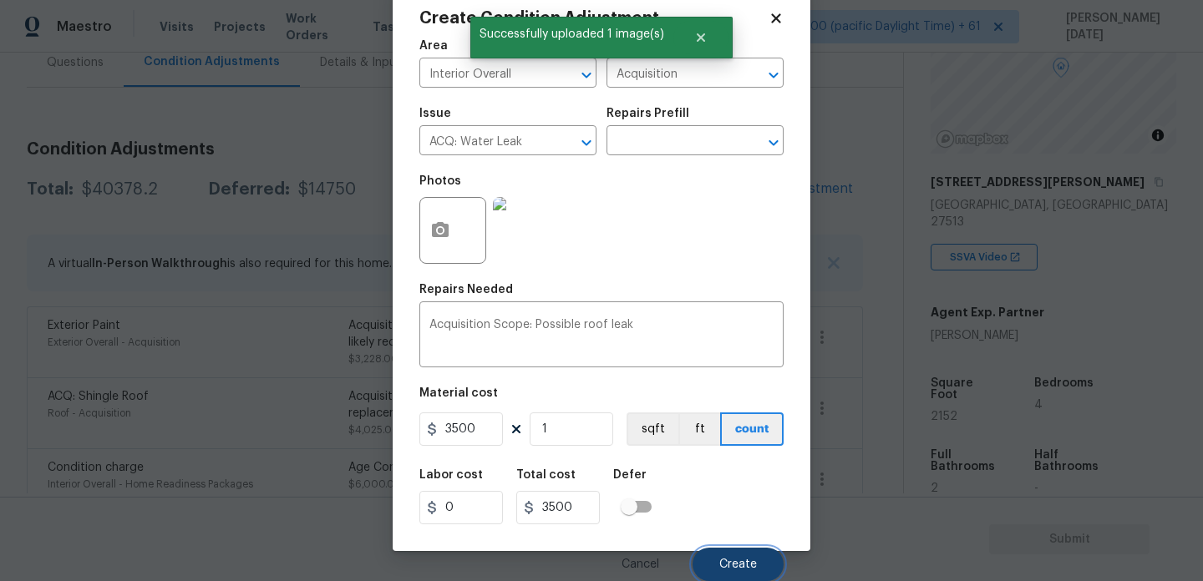
click at [738, 563] on span "Create" at bounding box center [738, 565] width 38 height 13
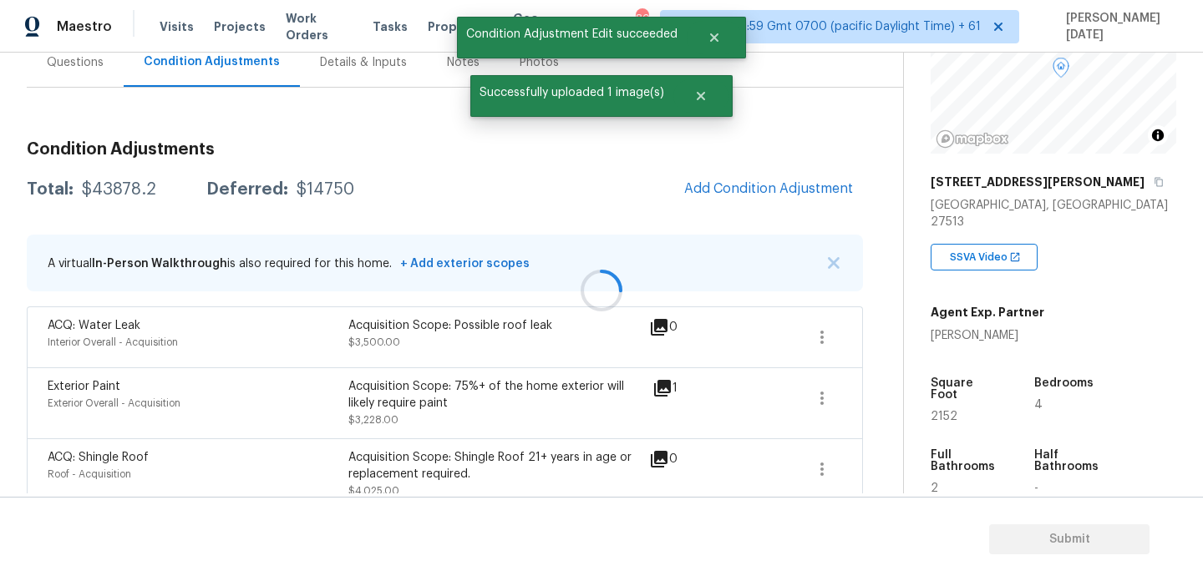
scroll to position [0, 0]
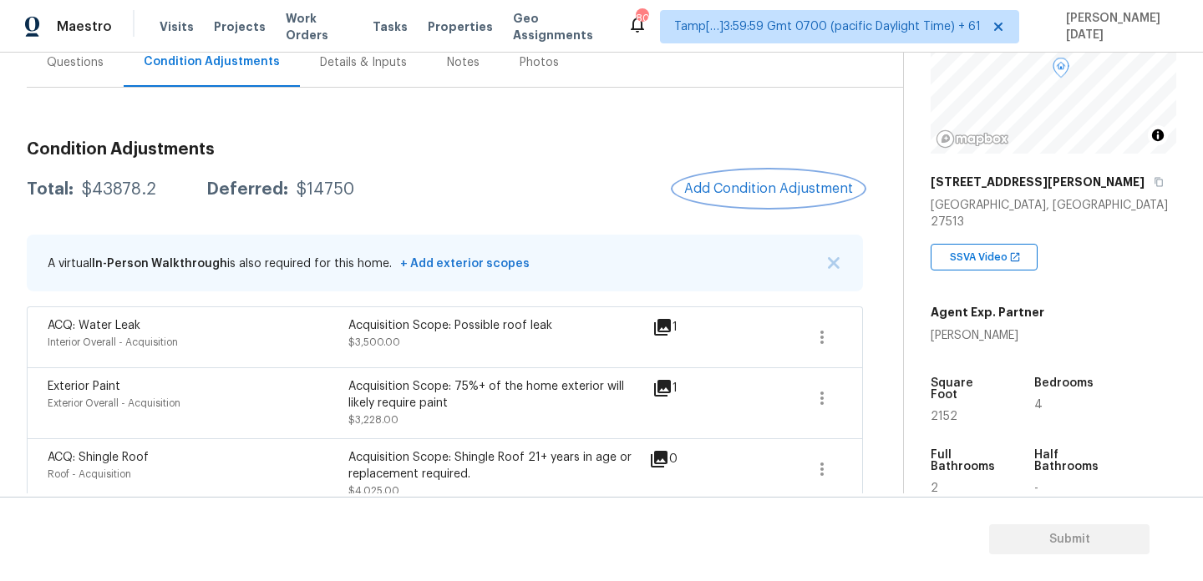
click at [758, 186] on span "Add Condition Adjustment" at bounding box center [768, 188] width 169 height 15
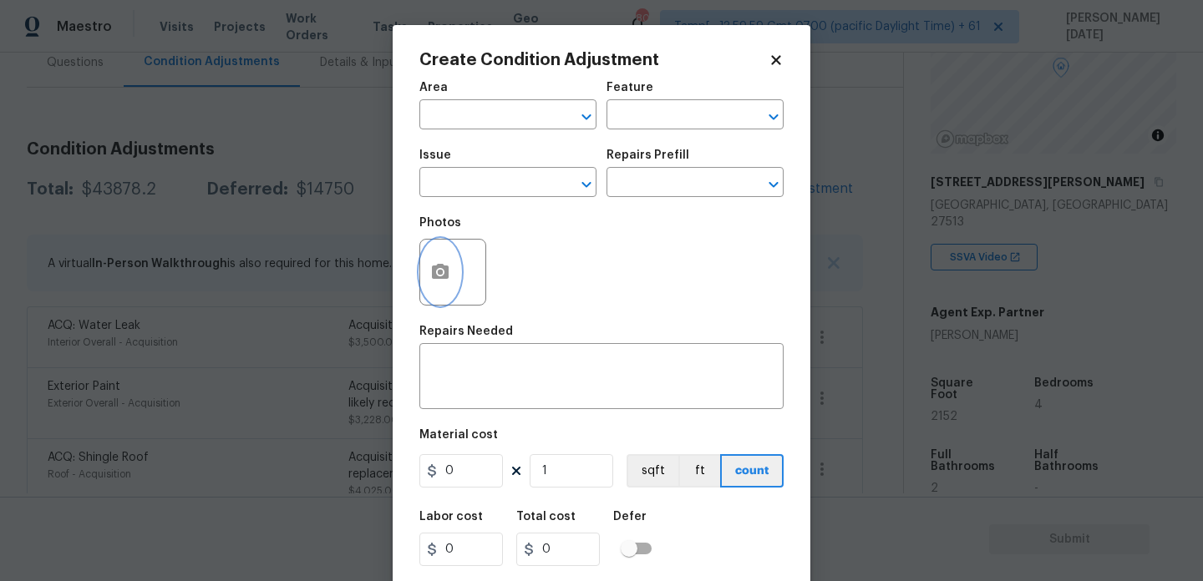
click at [438, 271] on circle "button" at bounding box center [440, 272] width 5 height 5
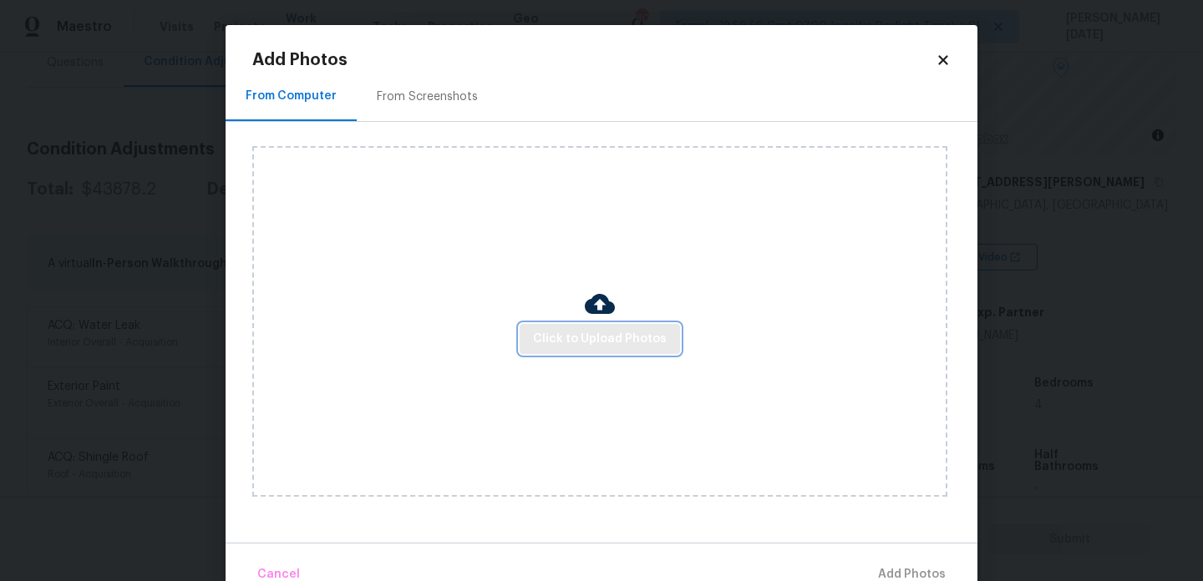
click at [575, 339] on span "Click to Upload Photos" at bounding box center [600, 339] width 134 height 21
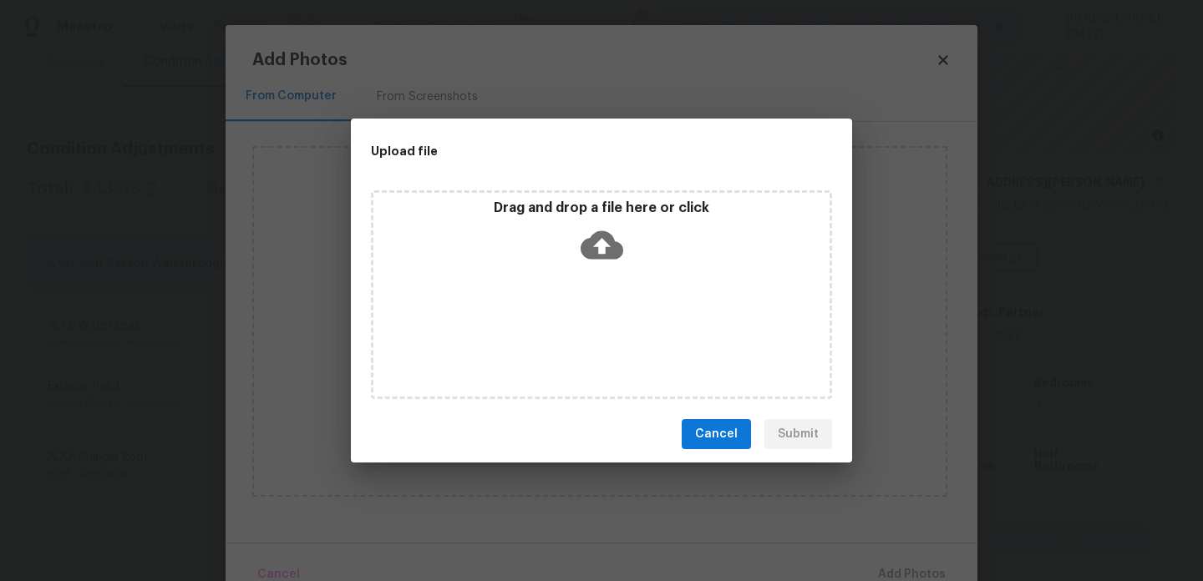
click at [575, 339] on div "Drag and drop a file here or click" at bounding box center [601, 294] width 461 height 209
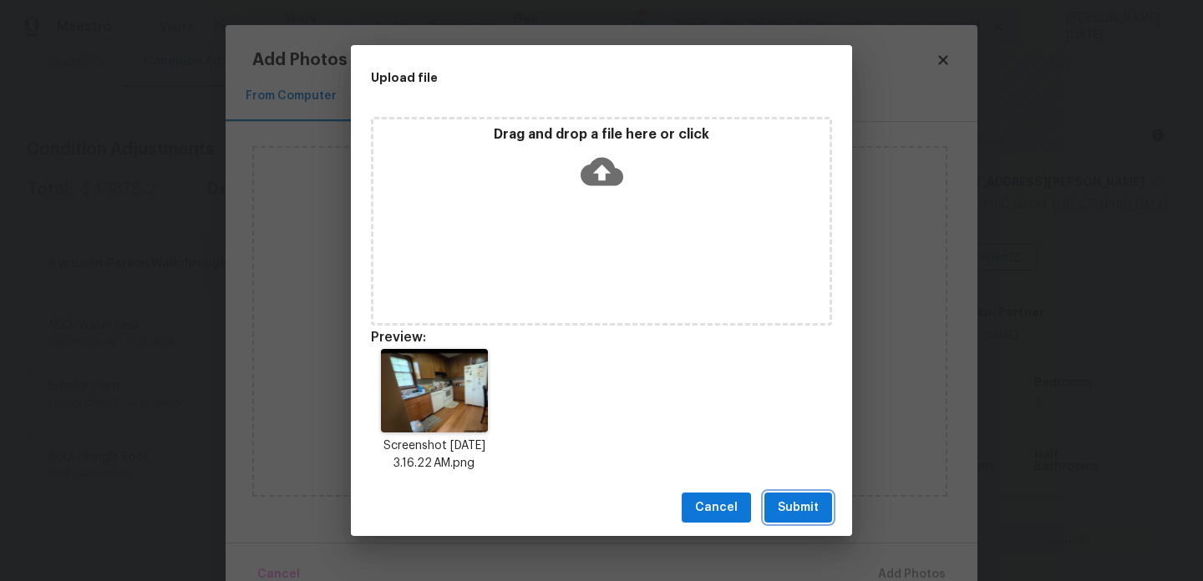
click at [794, 505] on span "Submit" at bounding box center [798, 508] width 41 height 21
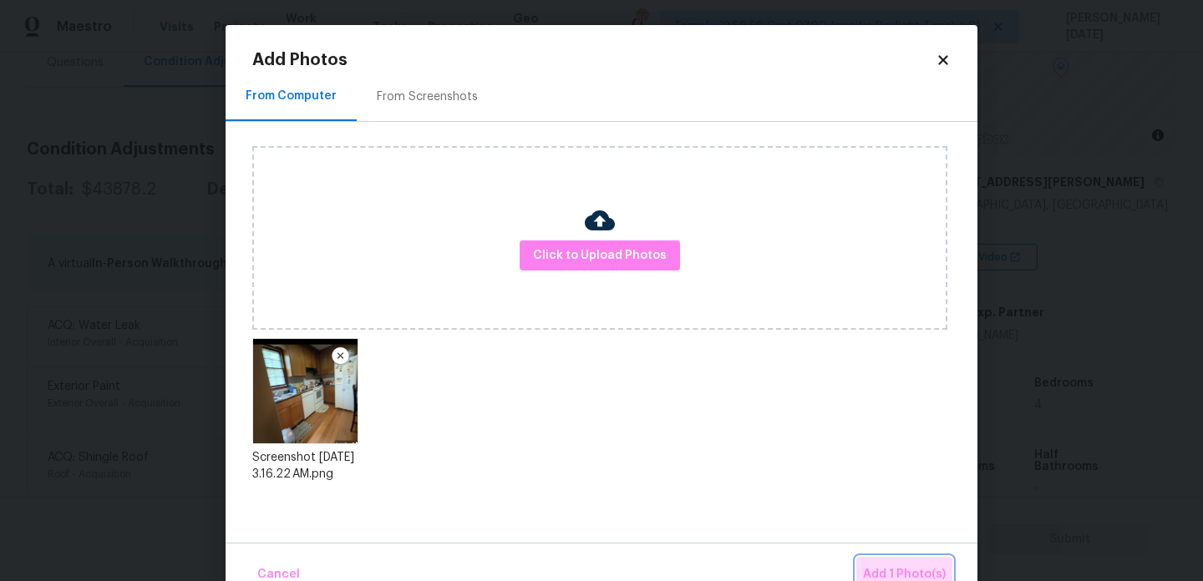
click at [910, 558] on button "Add 1 Photo(s)" at bounding box center [904, 575] width 96 height 36
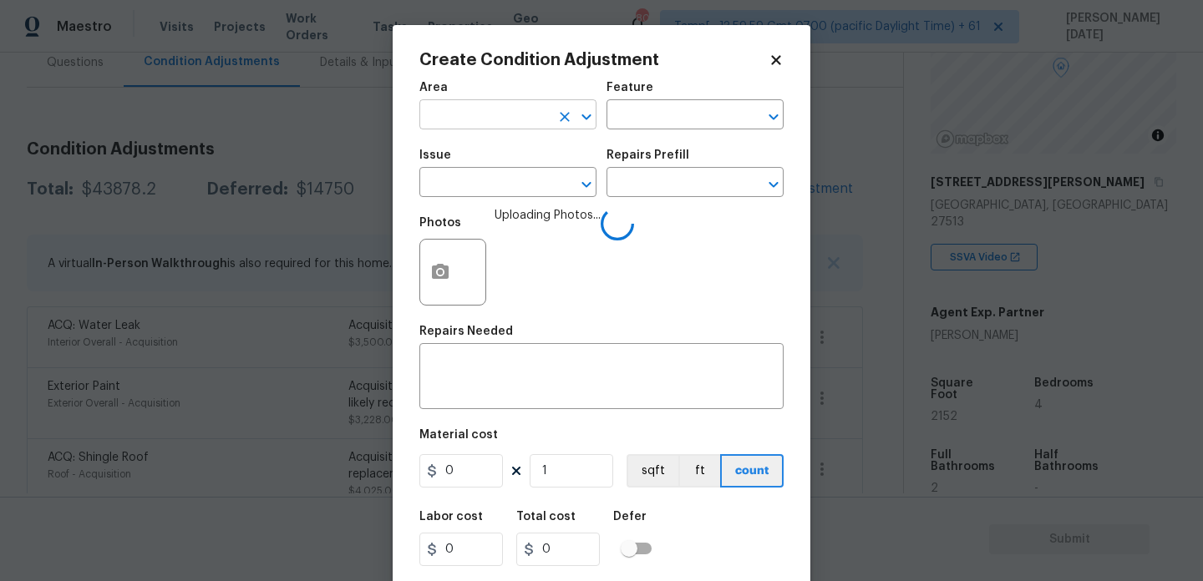
click at [481, 118] on input "text" at bounding box center [484, 117] width 130 height 26
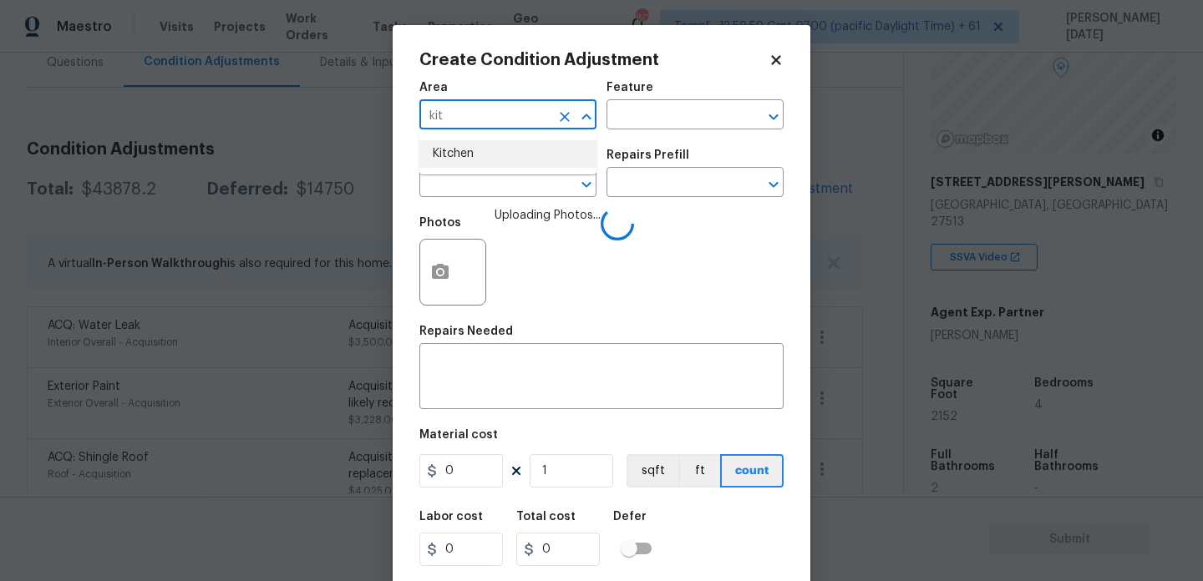
click at [478, 150] on li "Kitchen" at bounding box center [507, 154] width 177 height 28
type input "Kitchen"
click at [474, 202] on span "Issue ​" at bounding box center [507, 173] width 177 height 68
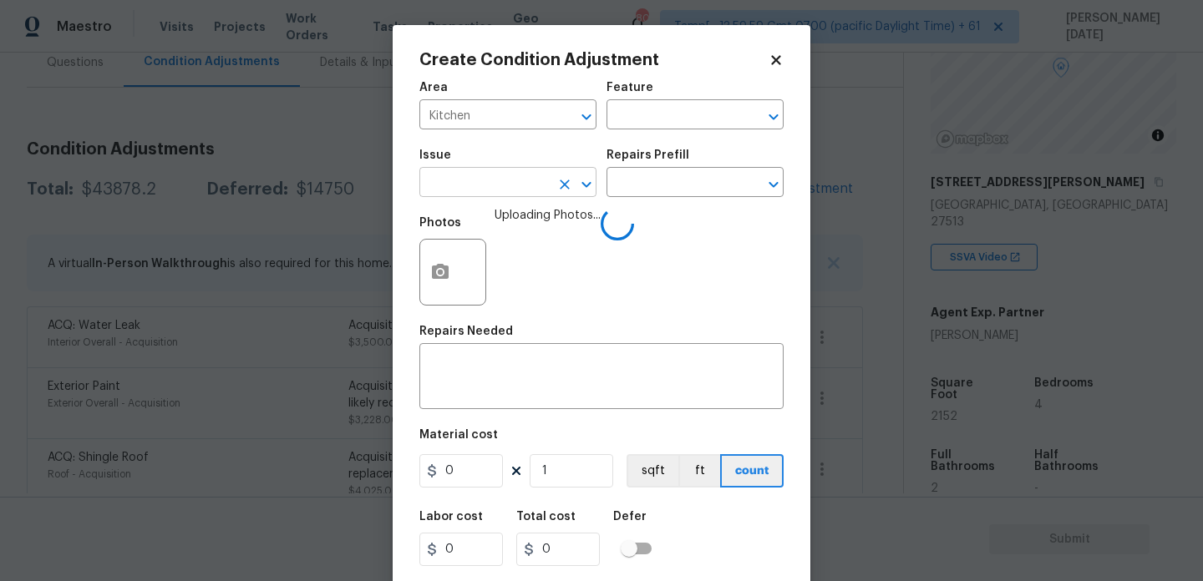
click at [509, 176] on input "text" at bounding box center [484, 184] width 130 height 26
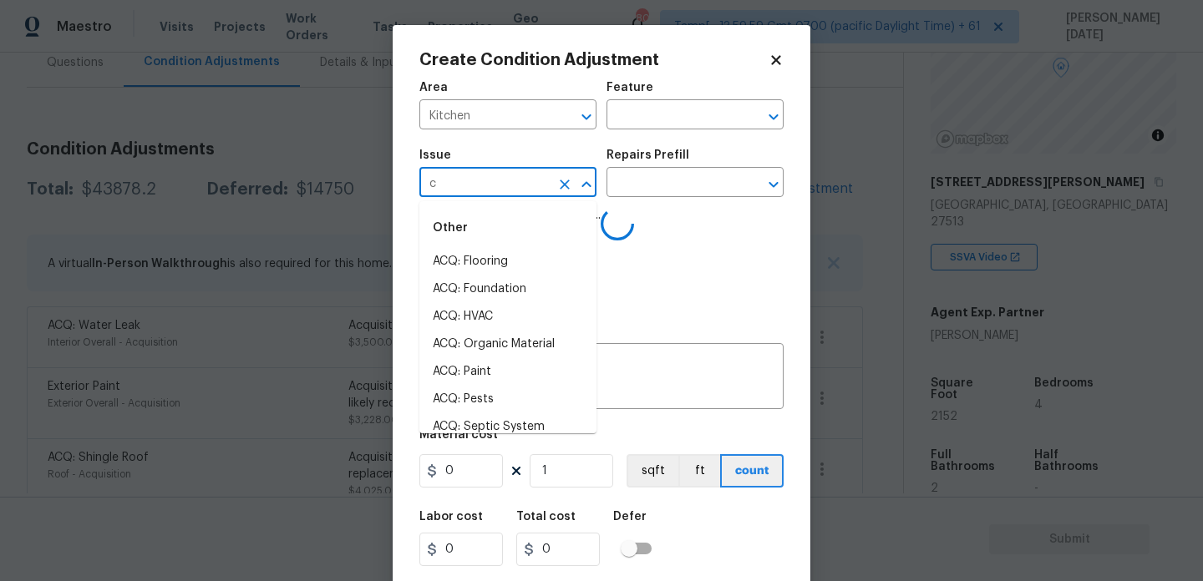
type input "ca"
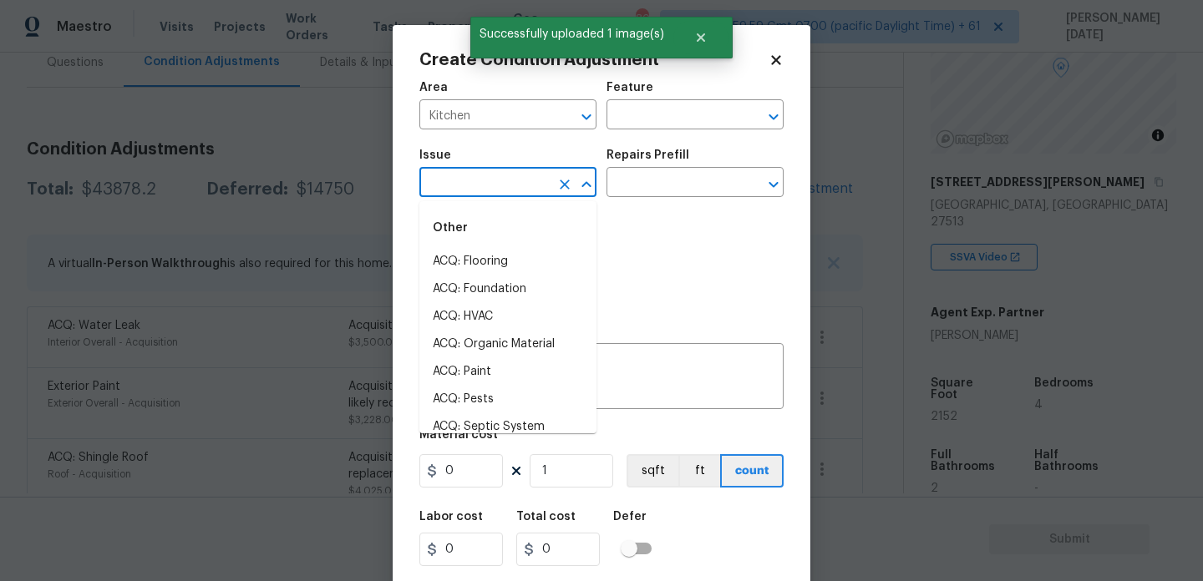
type input "b"
type input "c"
type input "a"
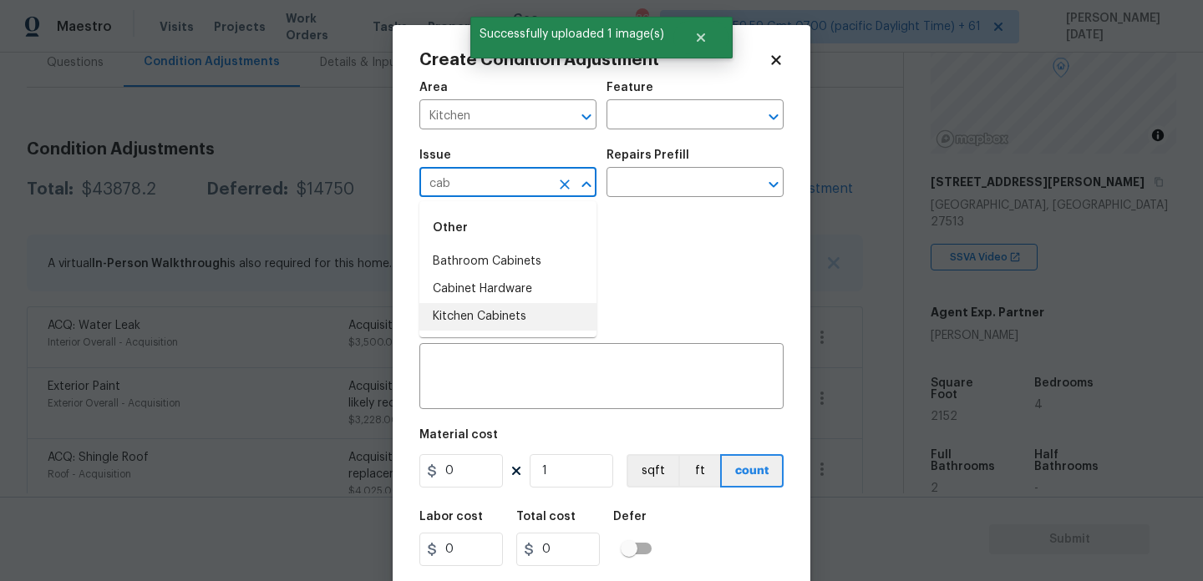
click at [499, 317] on li "Kitchen Cabinets" at bounding box center [507, 317] width 177 height 28
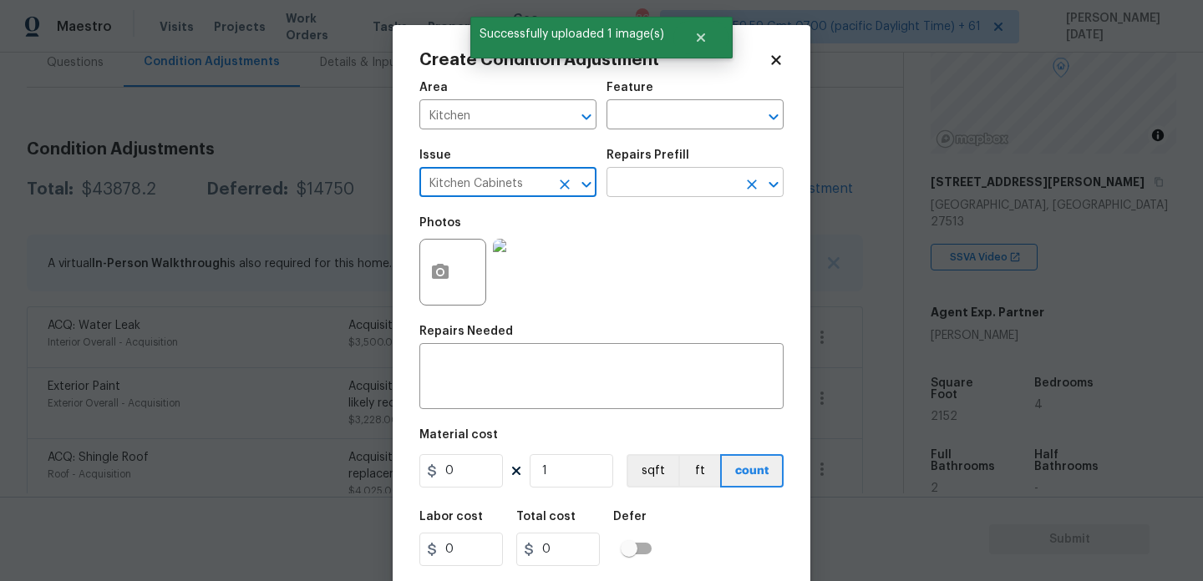
type input "Kitchen Cabinets"
click at [634, 180] on input "text" at bounding box center [671, 184] width 130 height 26
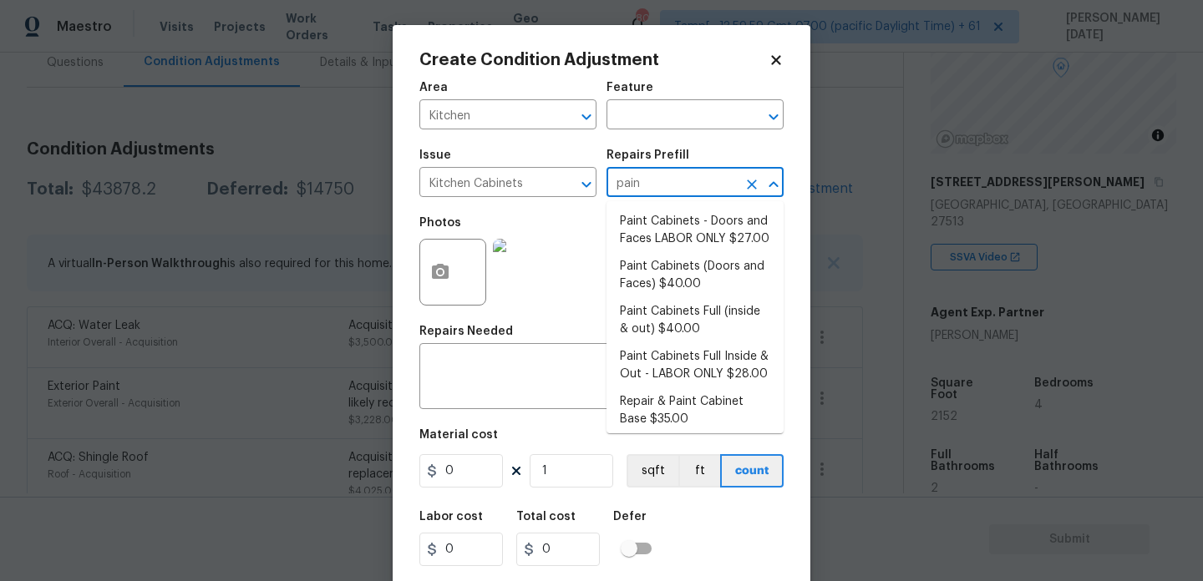
type input "paint"
click at [657, 225] on li "Paint Cabinets - Doors and Faces LABOR ONLY $27.00" at bounding box center [694, 230] width 177 height 45
type input "Cabinets"
type textarea "Prep, sand, mask and apply 2 coats of paint to the kitchen cabinet doors and bo…"
type input "27"
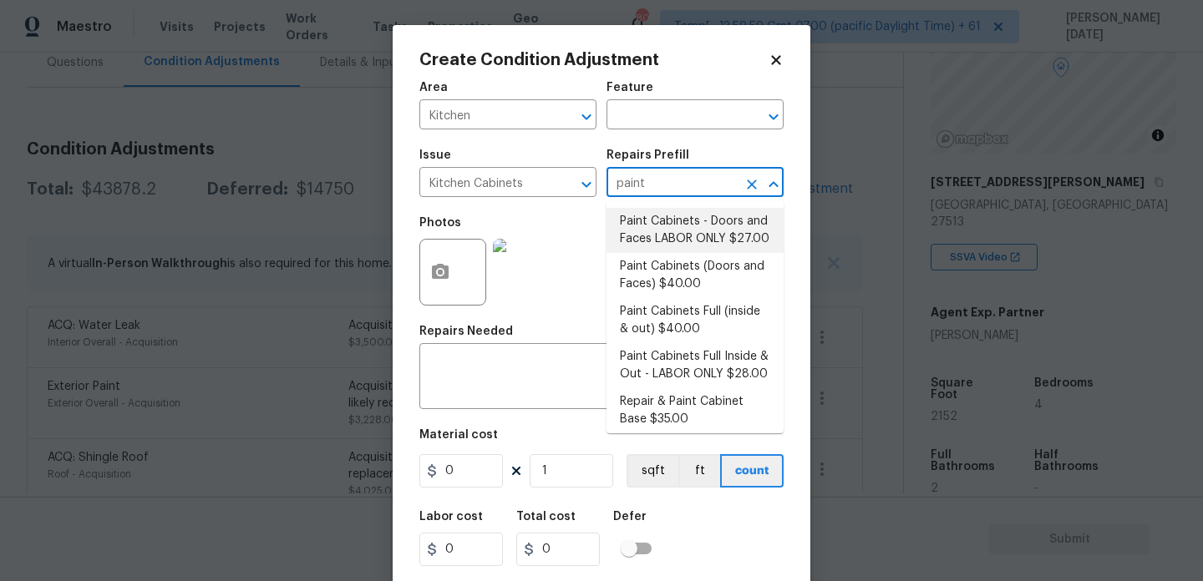
type input "27"
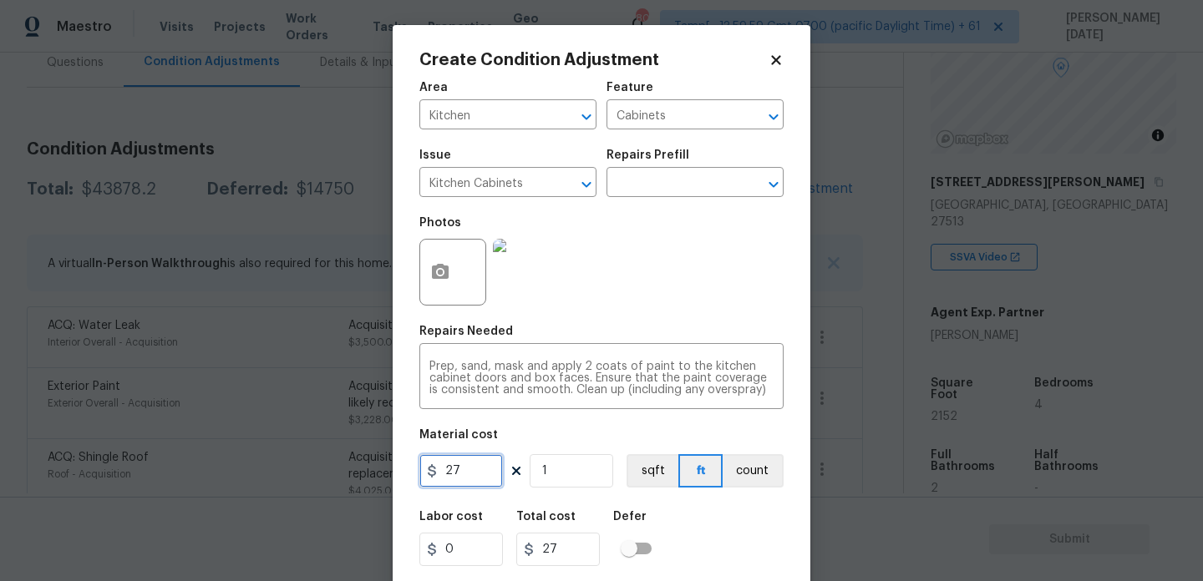
drag, startPoint x: 464, startPoint y: 478, endPoint x: 267, endPoint y: 456, distance: 197.5
click at [267, 456] on div "Create Condition Adjustment Area Kitchen ​ Feature Cabinets ​ Issue Kitchen Cab…" at bounding box center [601, 290] width 1203 height 581
type input "1200"
click at [566, 295] on div "Photos" at bounding box center [601, 261] width 364 height 109
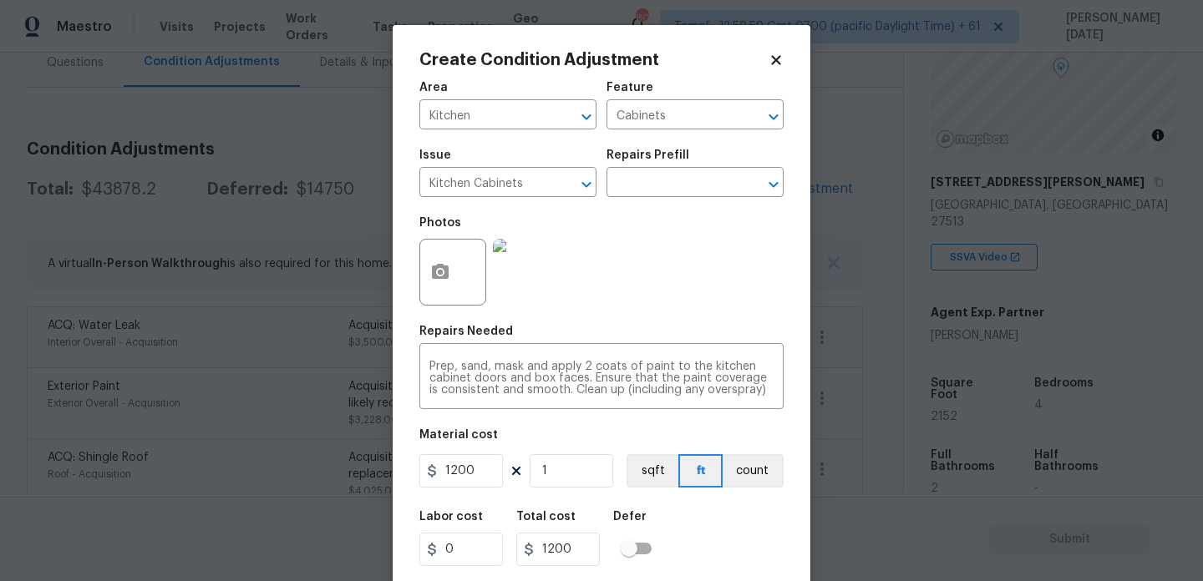
scroll to position [43, 0]
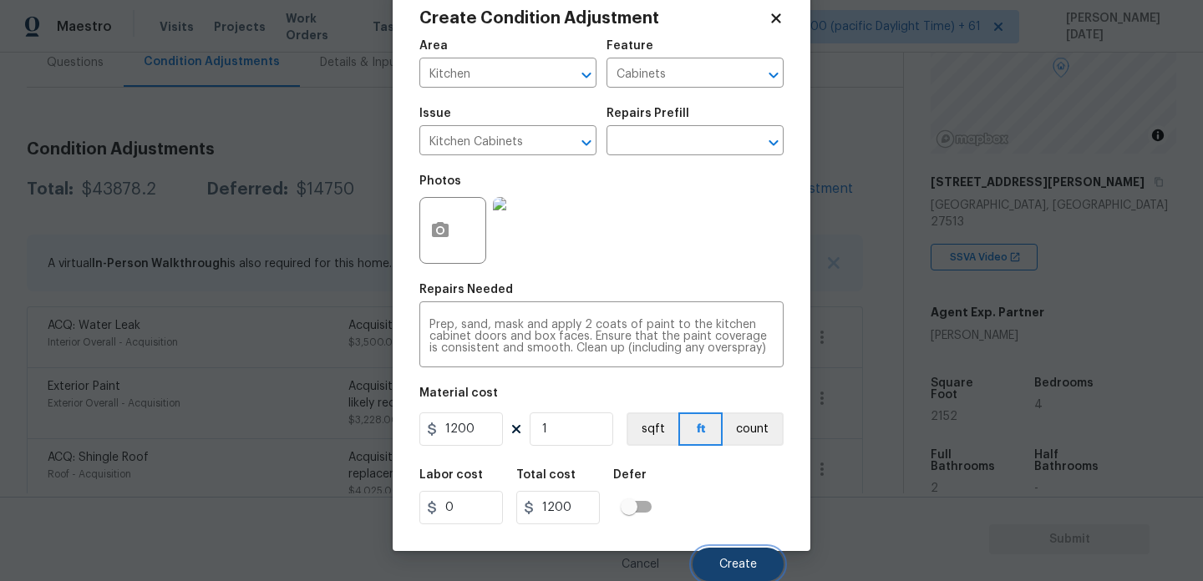
click at [727, 549] on button "Create" at bounding box center [737, 564] width 91 height 33
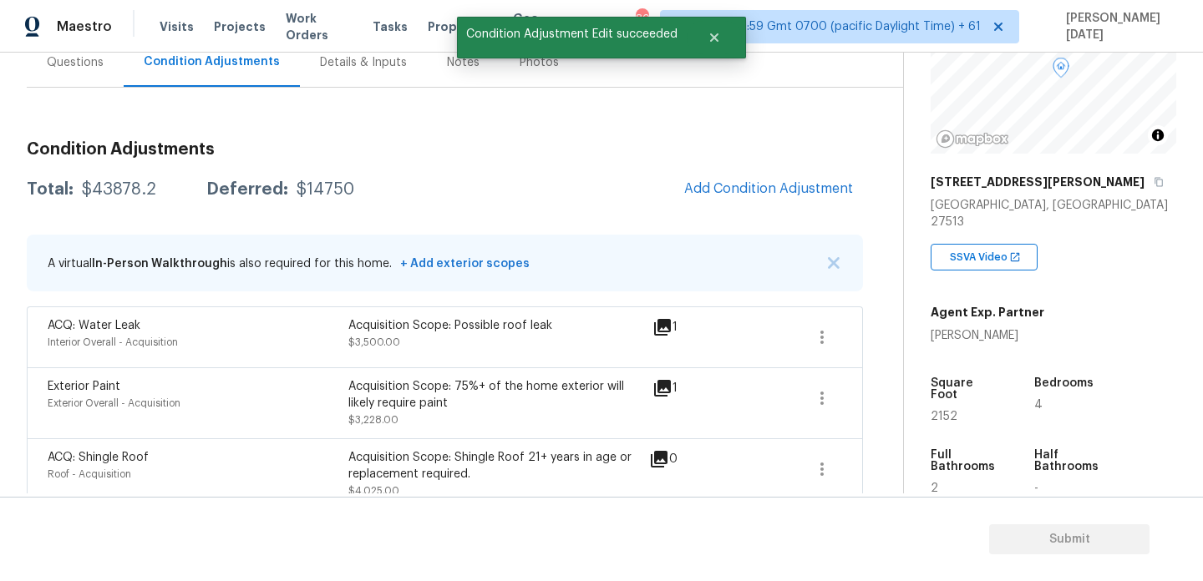
scroll to position [0, 0]
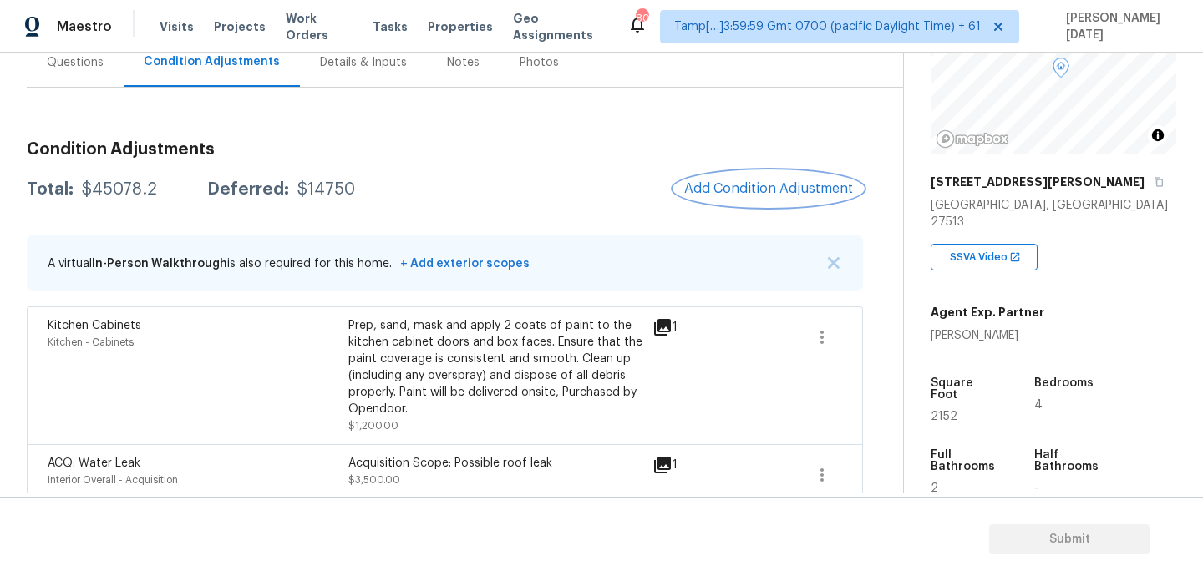
click at [785, 200] on button "Add Condition Adjustment" at bounding box center [768, 188] width 189 height 35
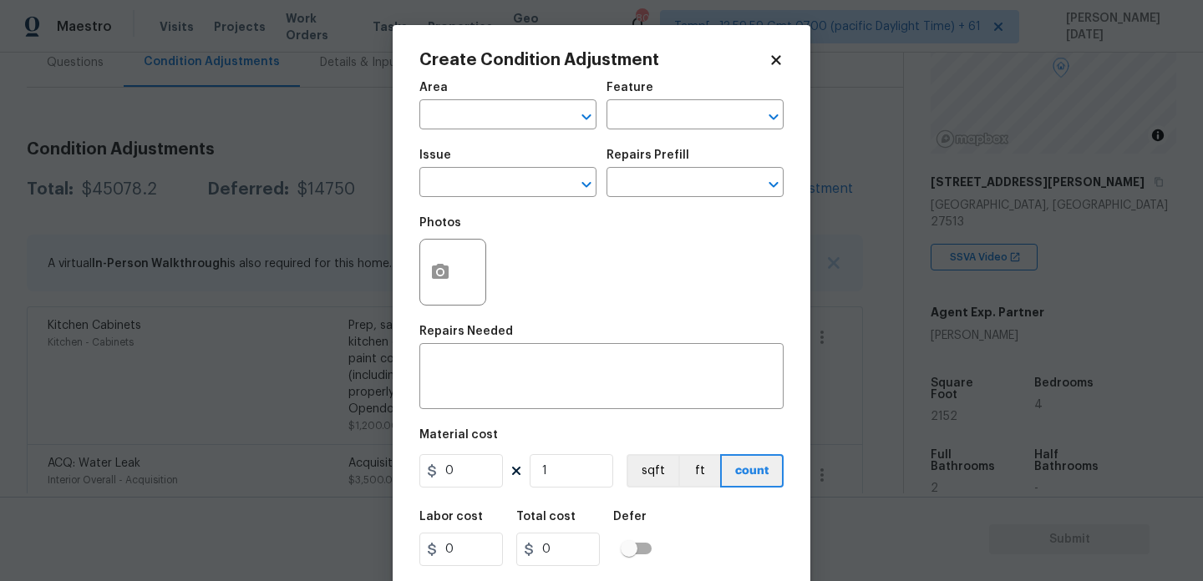
click at [423, 291] on div at bounding box center [452, 272] width 67 height 67
click at [433, 254] on button "button" at bounding box center [440, 272] width 40 height 65
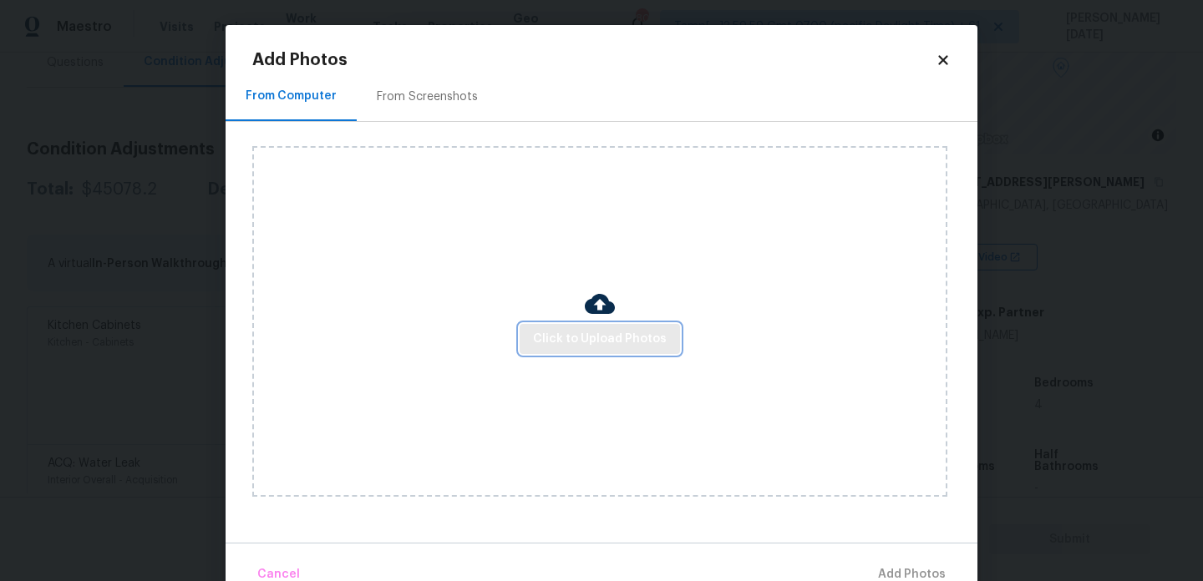
click at [577, 349] on button "Click to Upload Photos" at bounding box center [600, 339] width 160 height 31
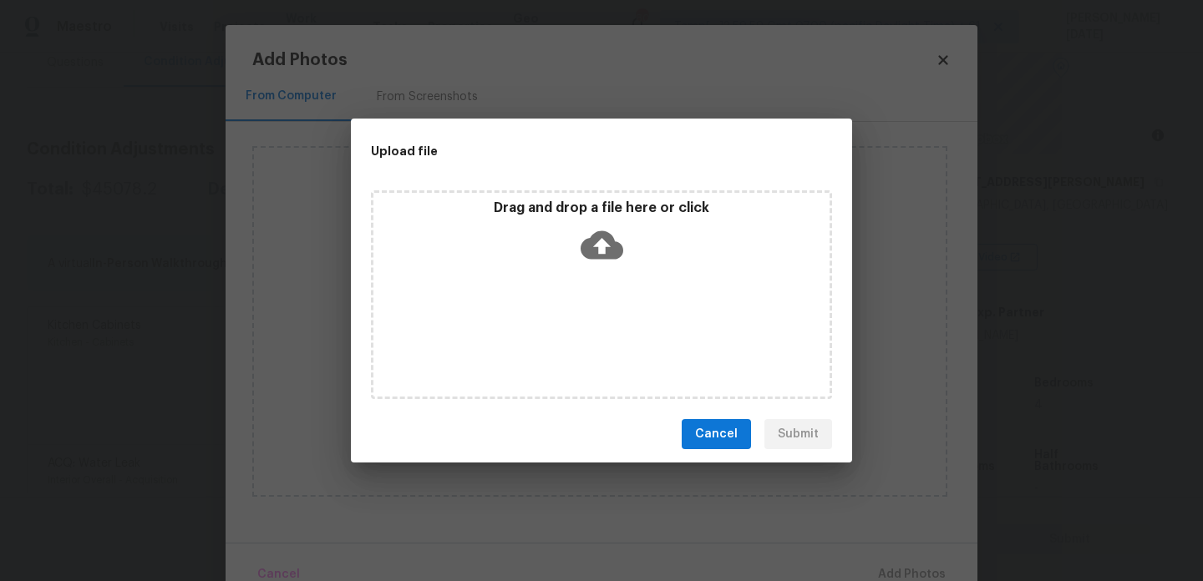
click at [577, 349] on div "Drag and drop a file here or click" at bounding box center [601, 294] width 461 height 209
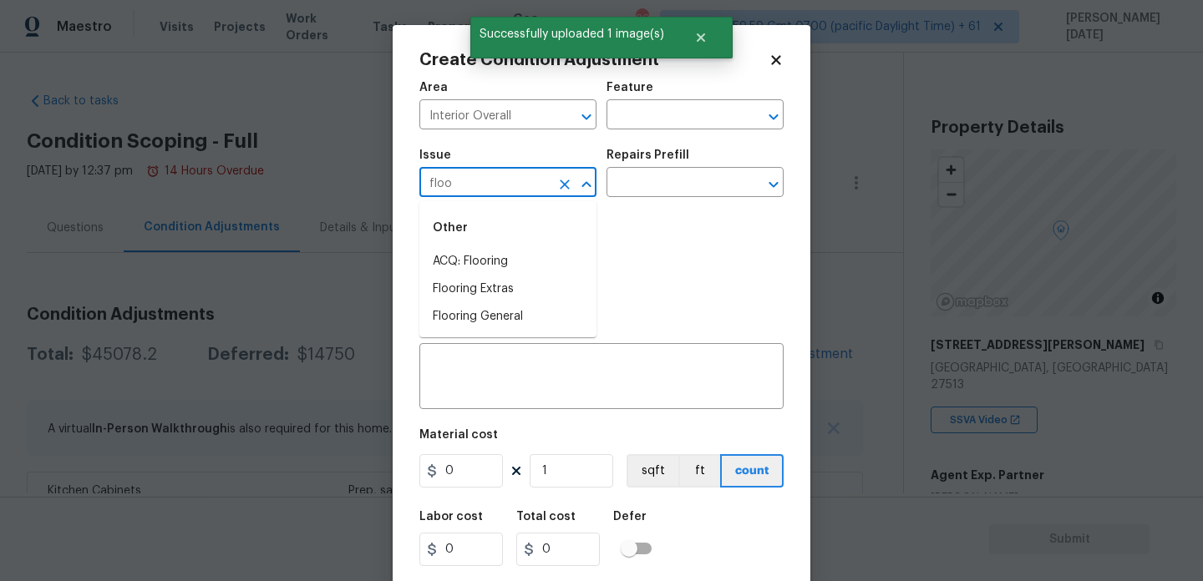
scroll to position [163, 0]
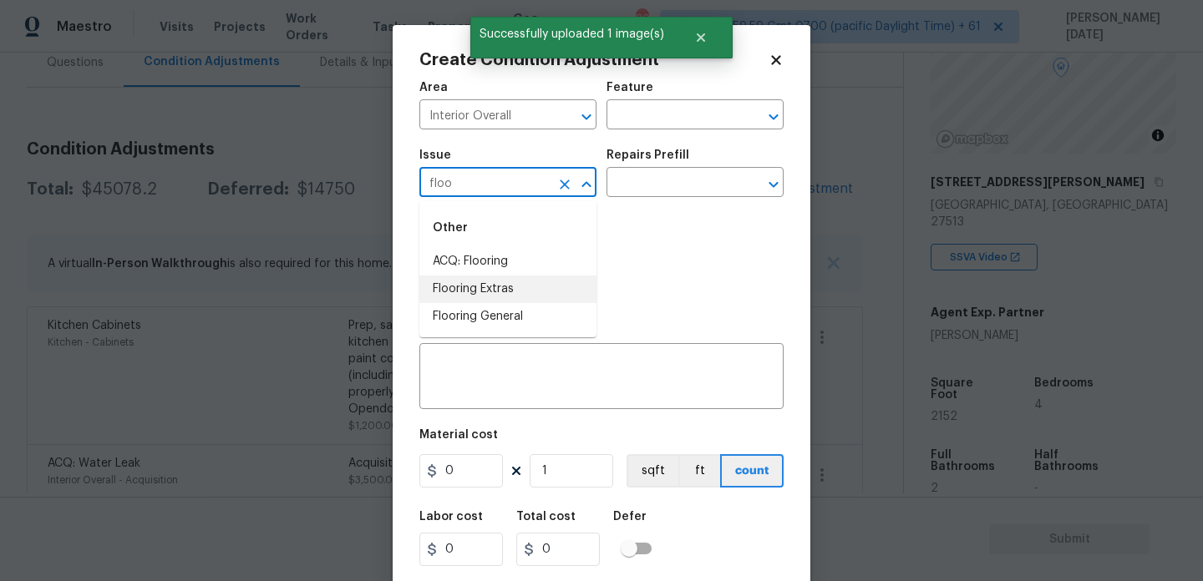
click at [501, 286] on li "Flooring Extras" at bounding box center [507, 290] width 177 height 28
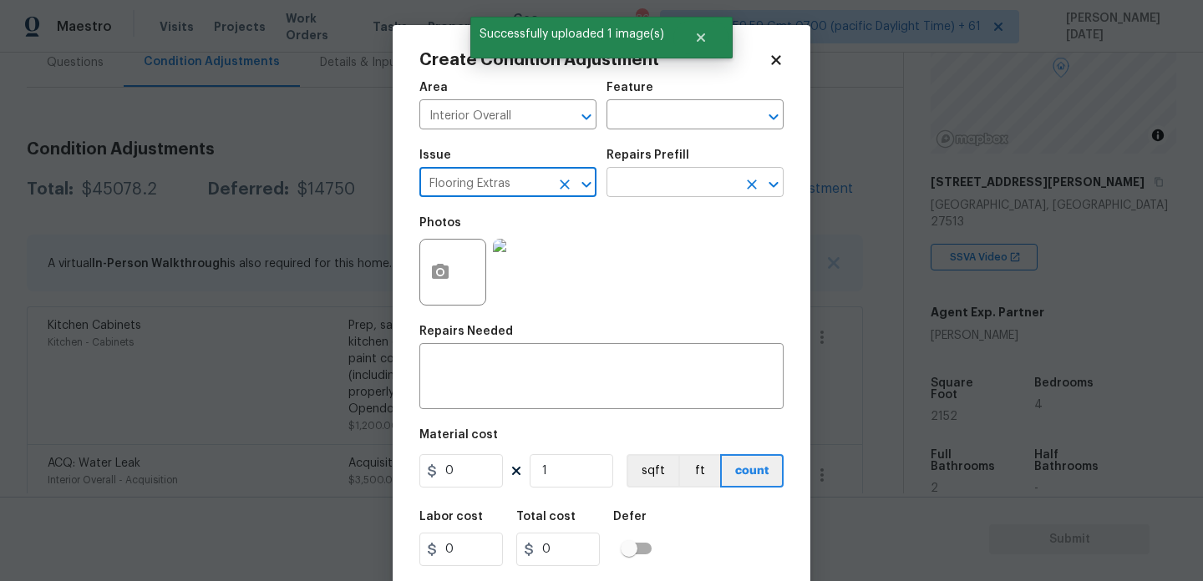
type input "Flooring Extras"
click at [652, 175] on input "text" at bounding box center [671, 184] width 130 height 26
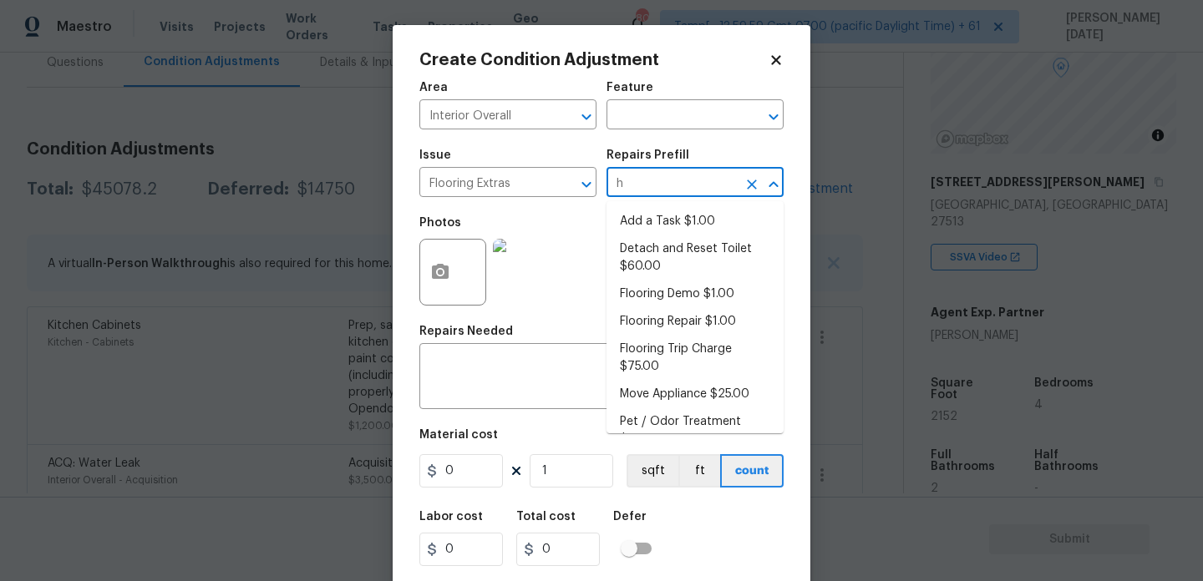
type input "ha"
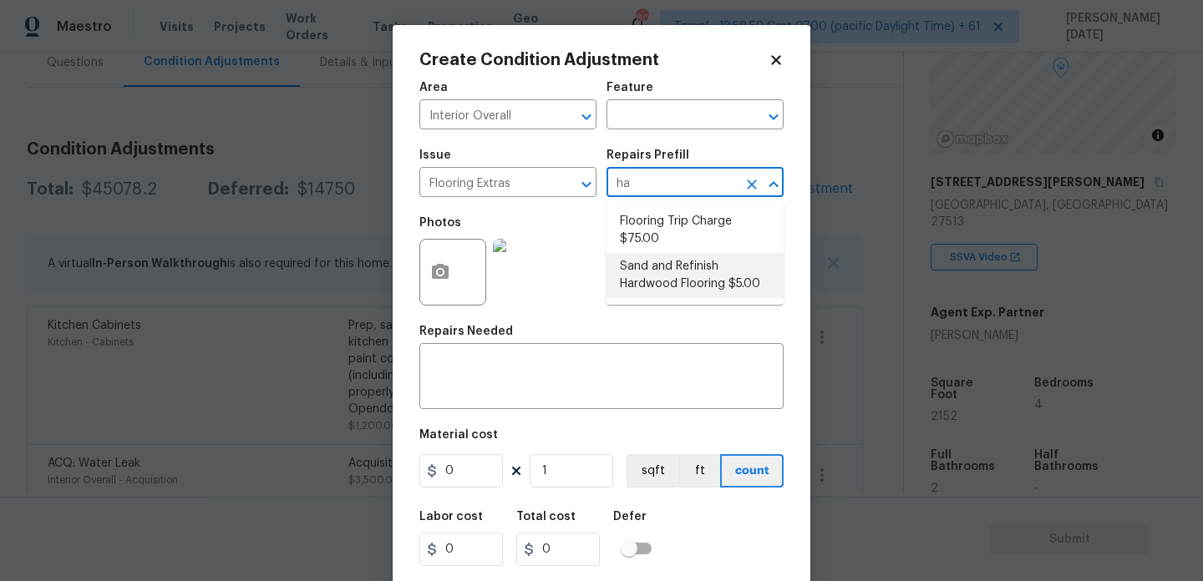
click at [667, 275] on li "Sand and Refinish Hardwood Flooring $5.00" at bounding box center [694, 275] width 177 height 45
type input "Overall Flooring"
type input "5"
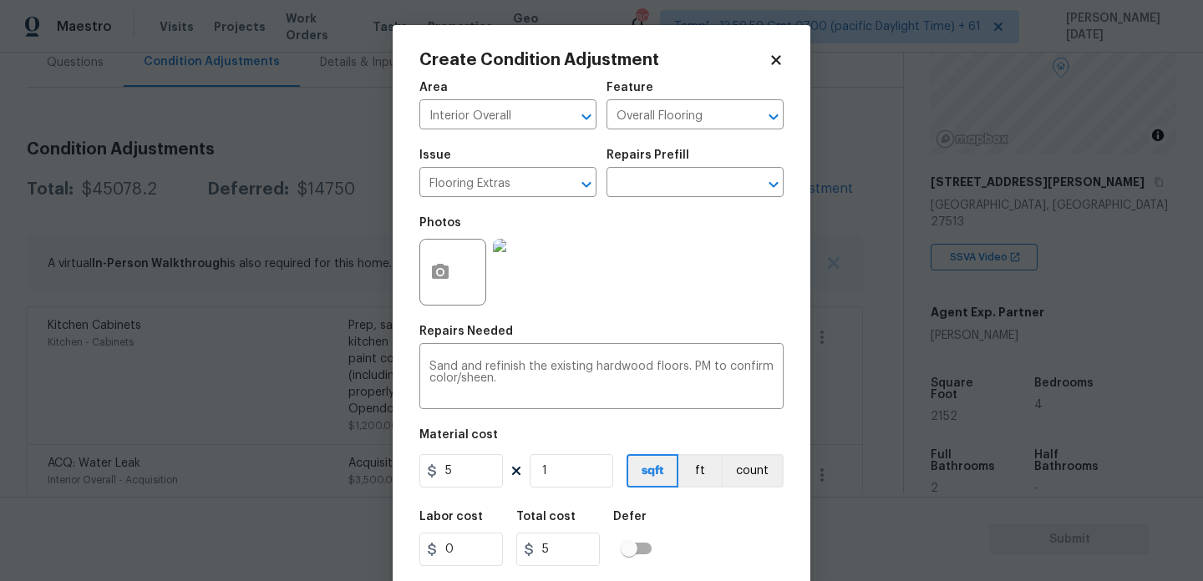
click at [578, 490] on figure "Material cost 5 1 sqft ft count" at bounding box center [601, 460] width 364 height 62
click at [587, 482] on input "1" at bounding box center [572, 470] width 84 height 33
type input "0"
type input "6"
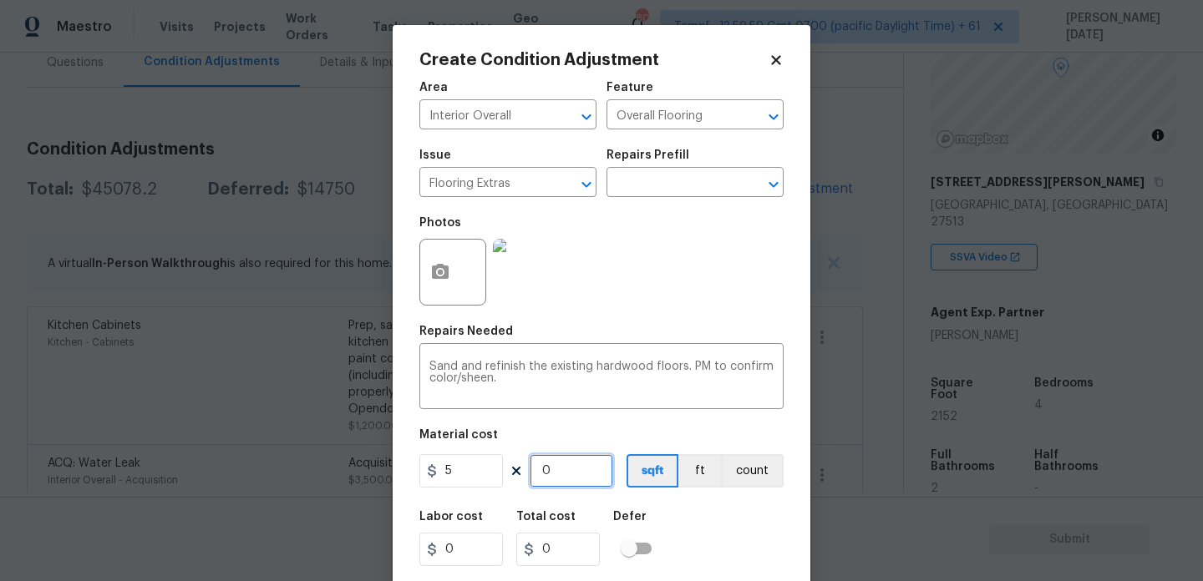
type input "30"
type input "60"
type input "300"
type input "600"
type input "3000"
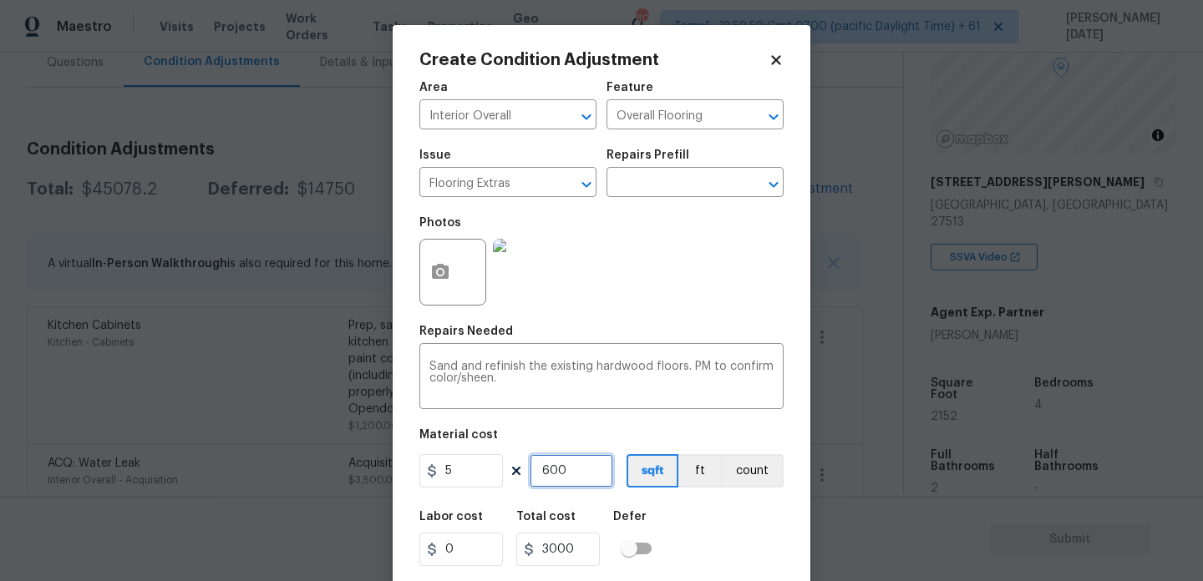
type input "60"
type input "300"
type input "6"
type input "30"
type input "0"
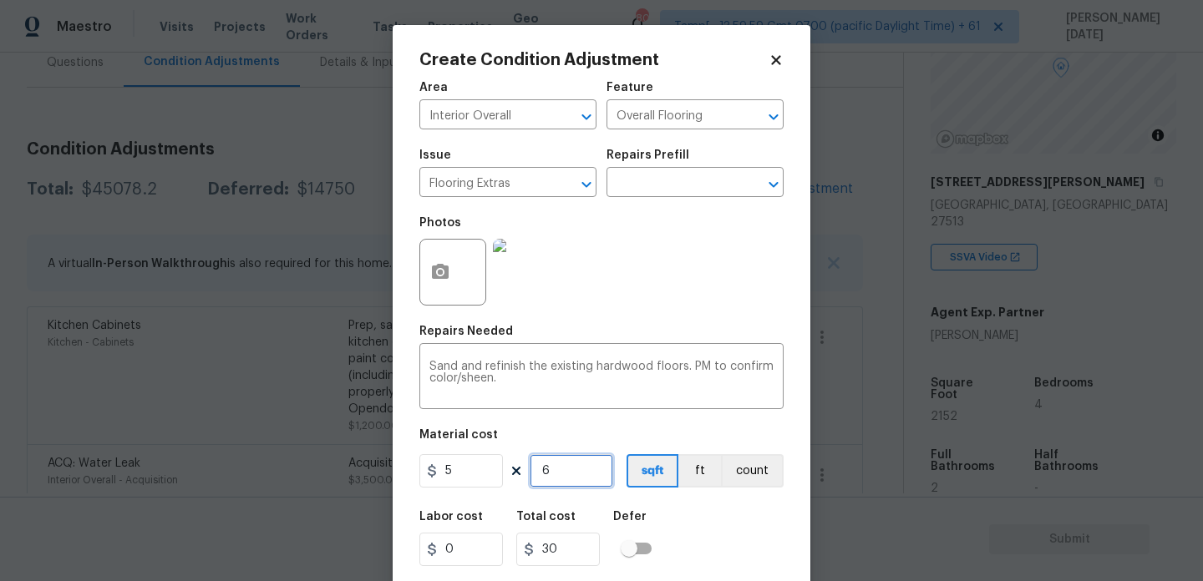
type input "0"
type input "6"
type input "30"
type input "0"
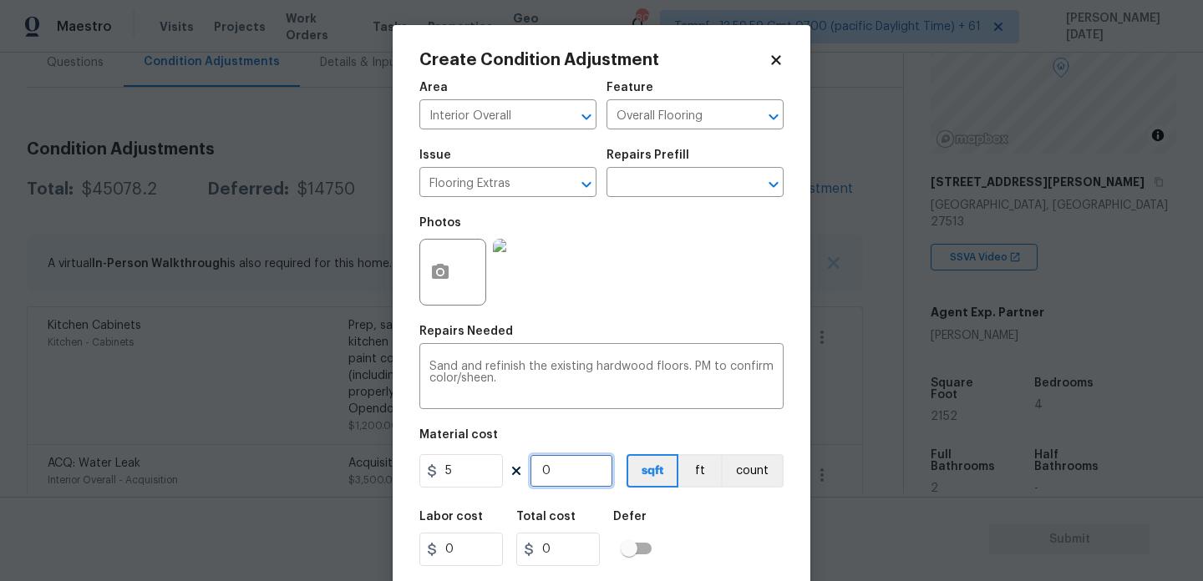
type input "7"
type input "35"
type input "70"
type input "350"
type input "700"
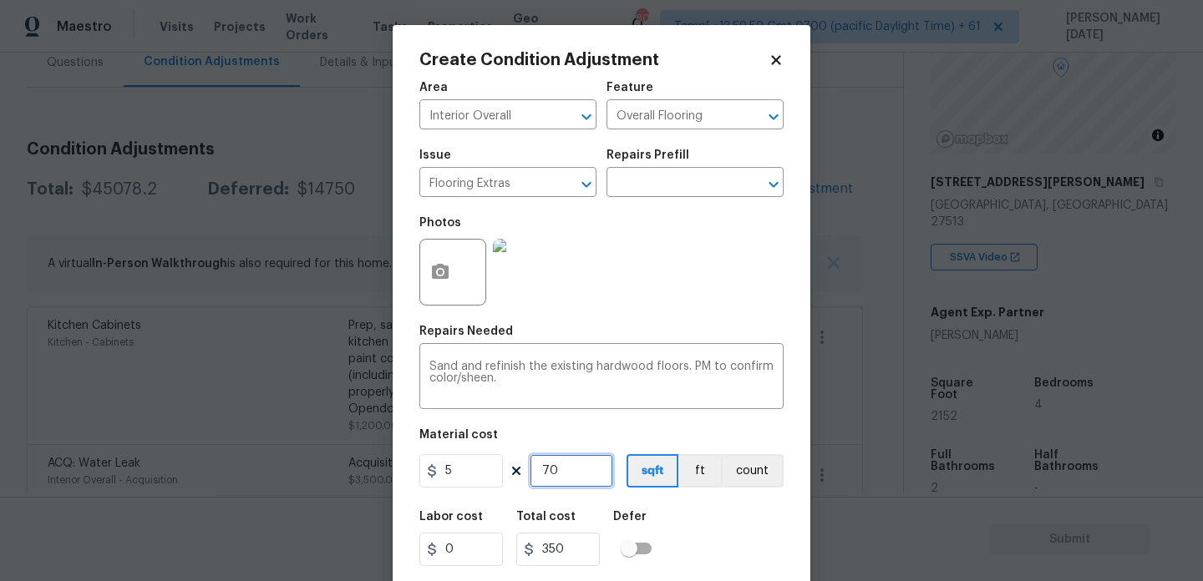
type input "3500"
type input "700"
click at [712, 334] on div "Repairs Needed" at bounding box center [601, 337] width 364 height 22
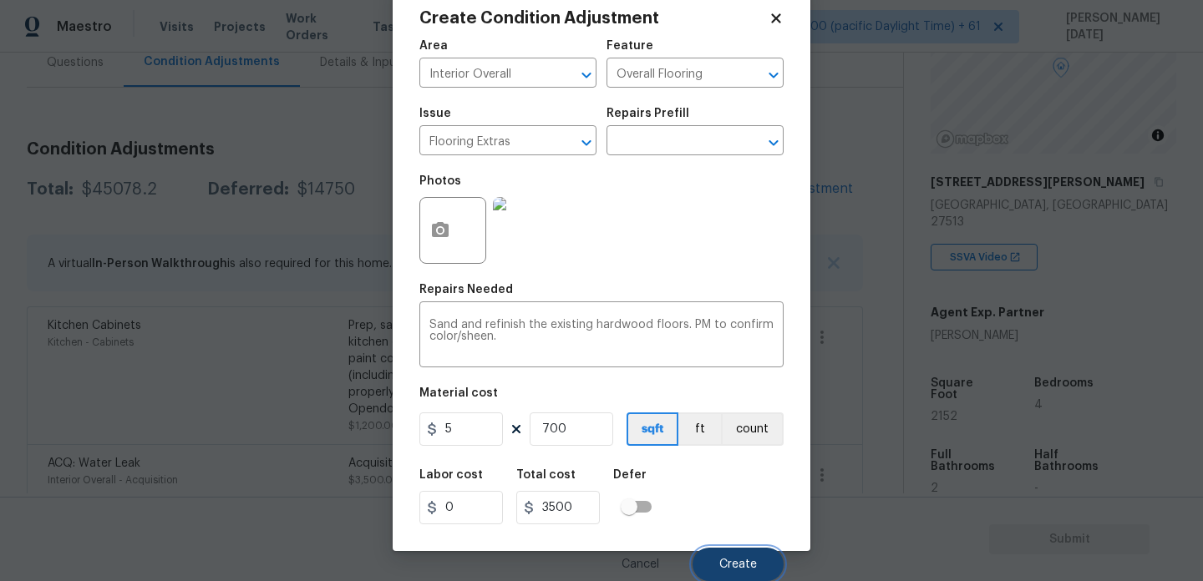
click at [735, 550] on button "Create" at bounding box center [737, 564] width 91 height 33
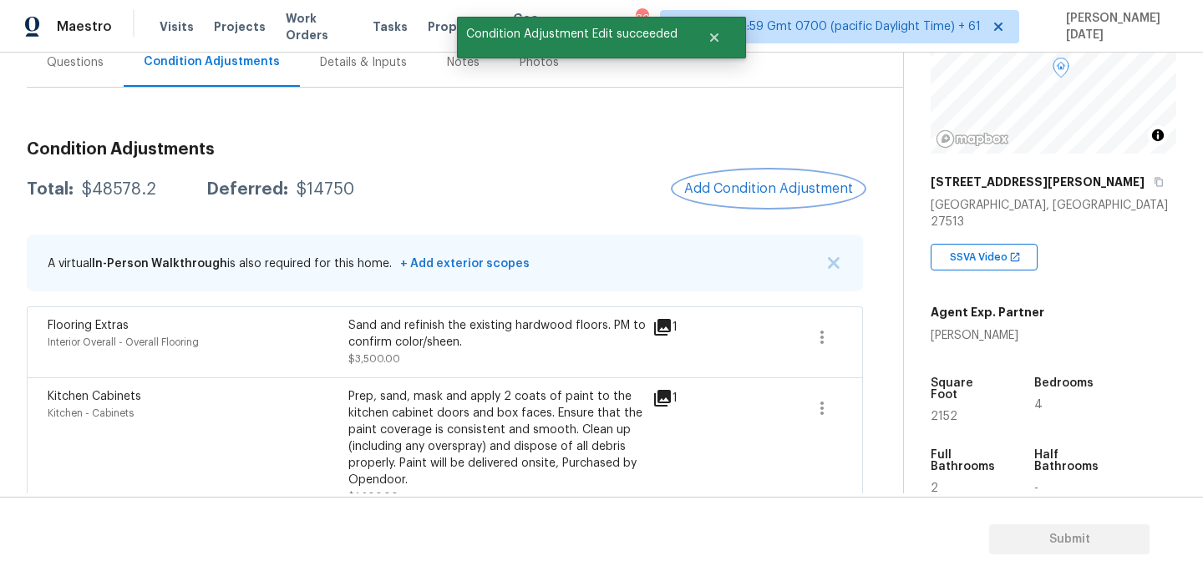
scroll to position [0, 0]
click at [758, 188] on span "Add Condition Adjustment" at bounding box center [768, 188] width 169 height 15
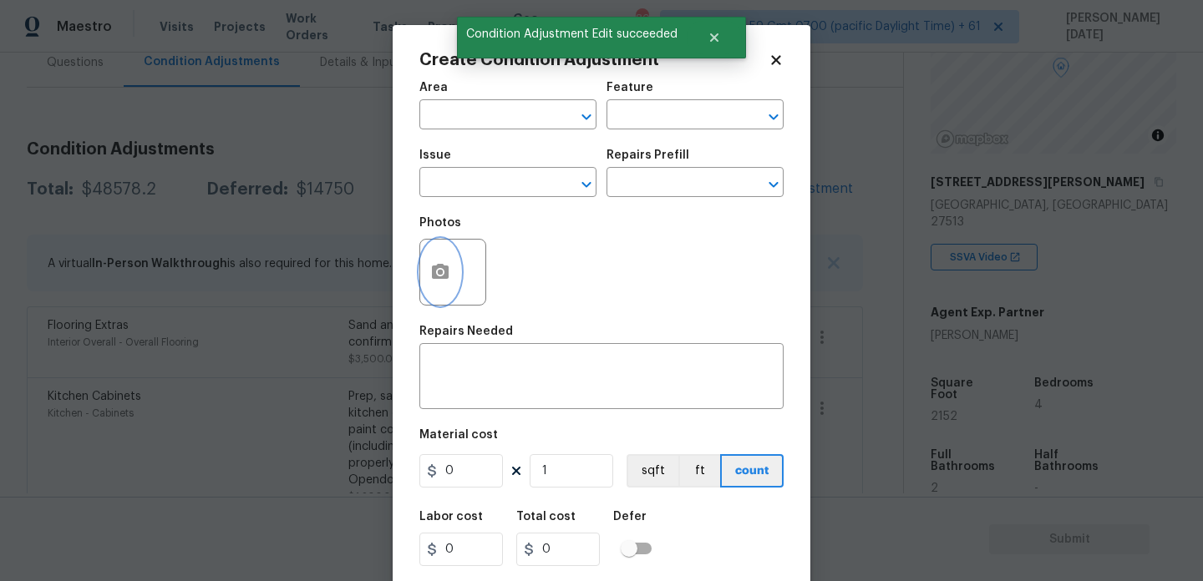
click at [438, 278] on icon "button" at bounding box center [440, 271] width 17 height 15
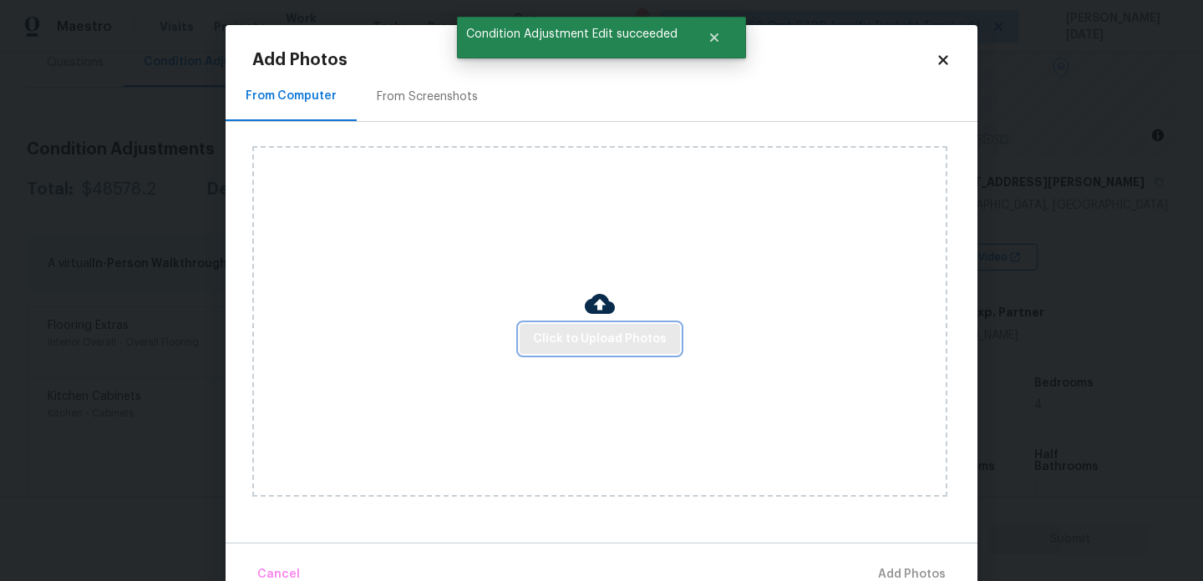
click at [553, 332] on span "Click to Upload Photos" at bounding box center [600, 339] width 134 height 21
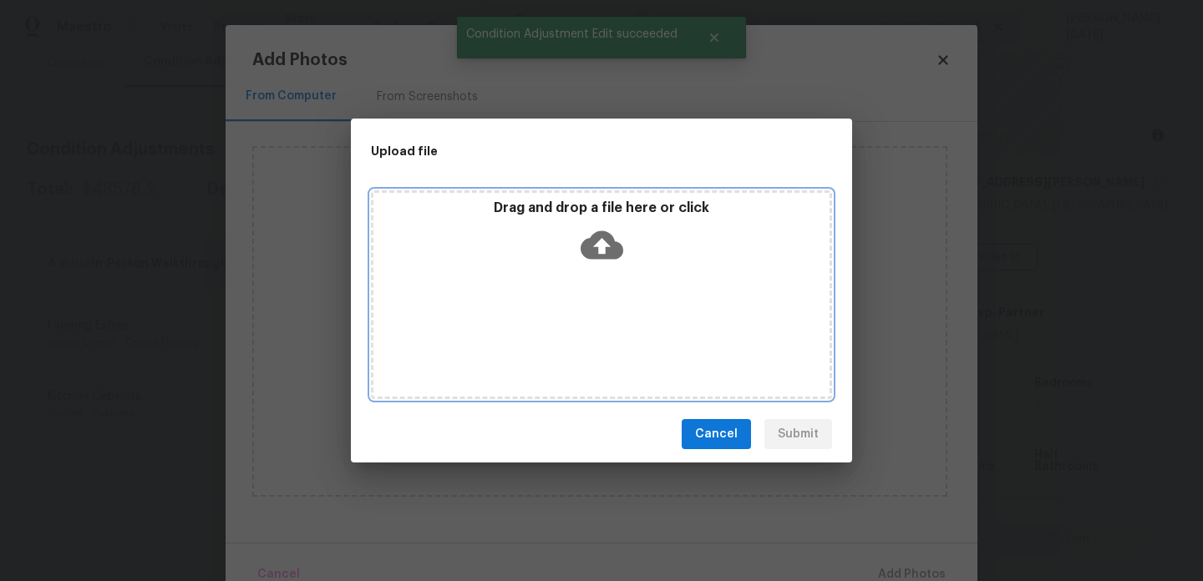
click at [553, 332] on div "Drag and drop a file here or click" at bounding box center [601, 294] width 461 height 209
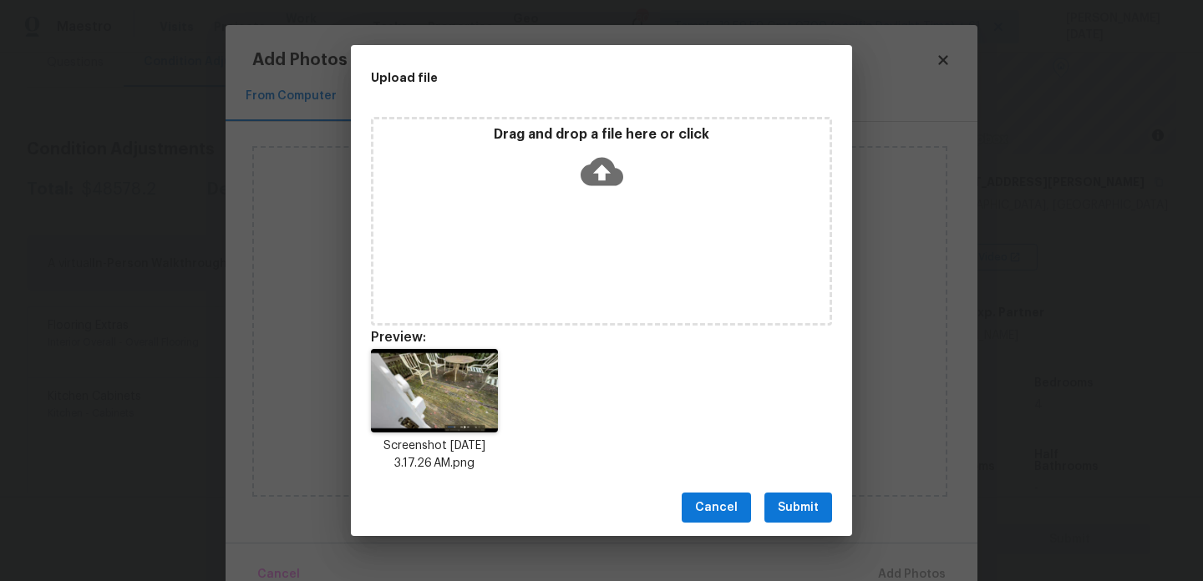
click at [808, 515] on span "Submit" at bounding box center [798, 508] width 41 height 21
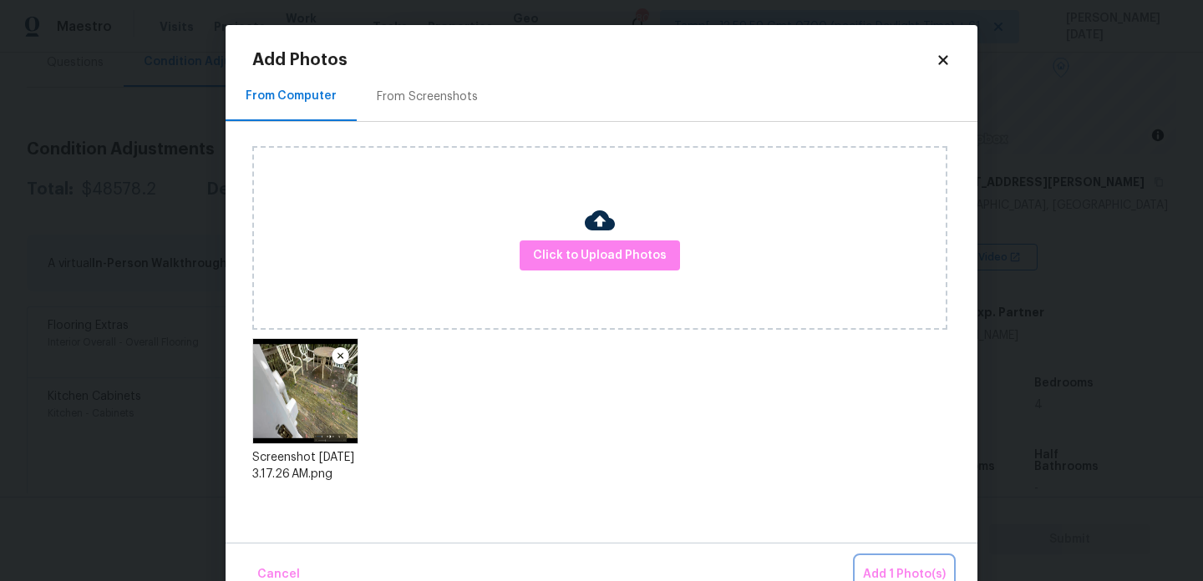
click at [879, 565] on span "Add 1 Photo(s)" at bounding box center [904, 575] width 83 height 21
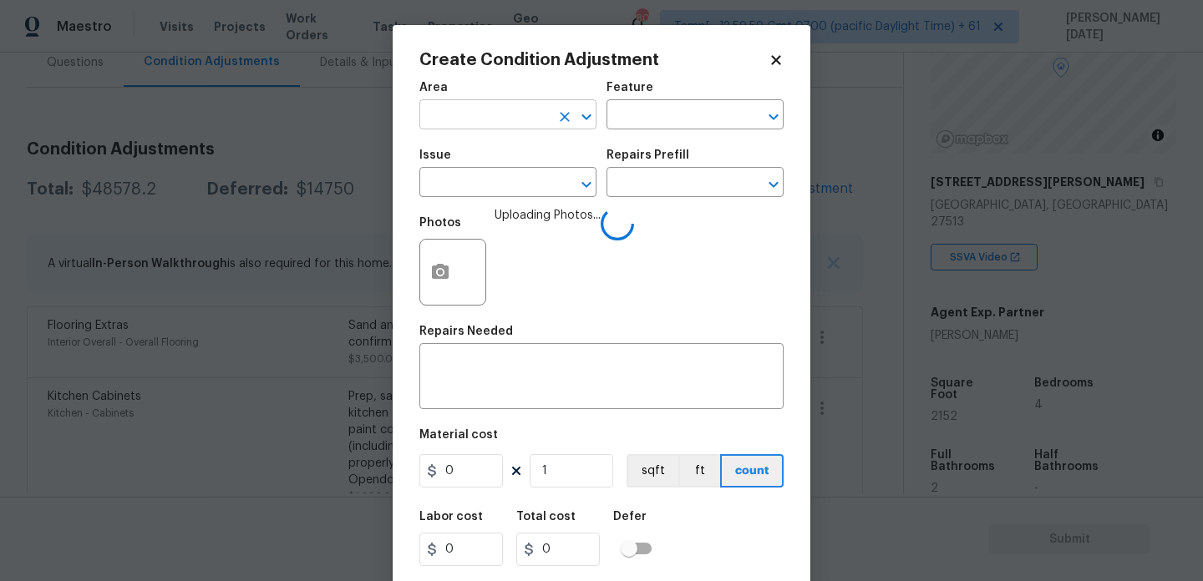
click at [508, 124] on input "text" at bounding box center [484, 117] width 130 height 26
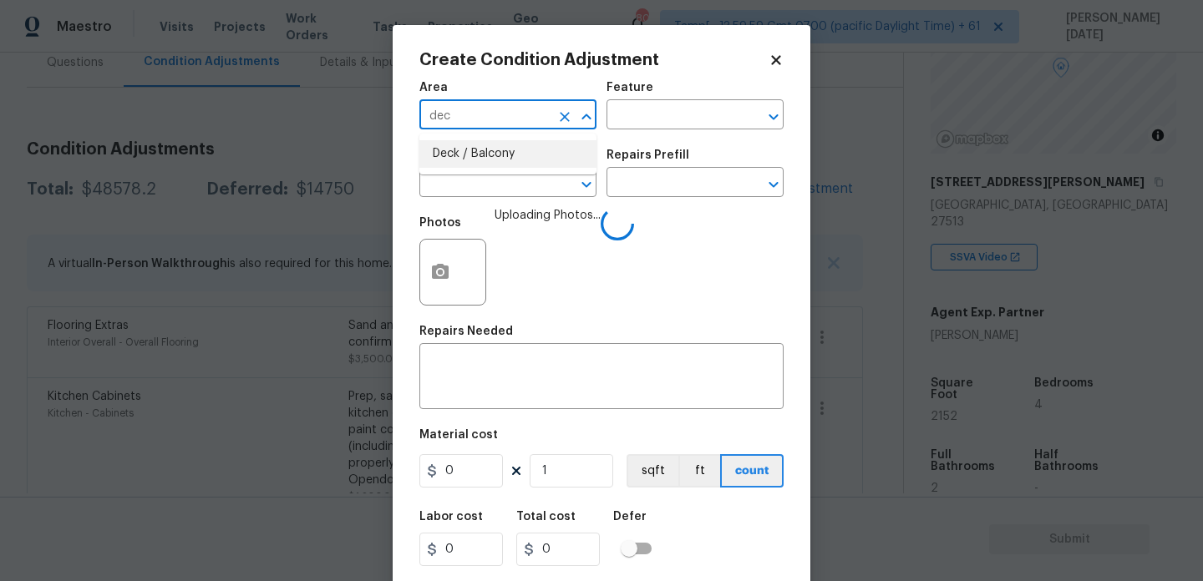
click at [499, 160] on li "Deck / Balcony" at bounding box center [507, 154] width 177 height 28
click at [499, 190] on input "text" at bounding box center [484, 184] width 130 height 26
type input "Deck / Balcony"
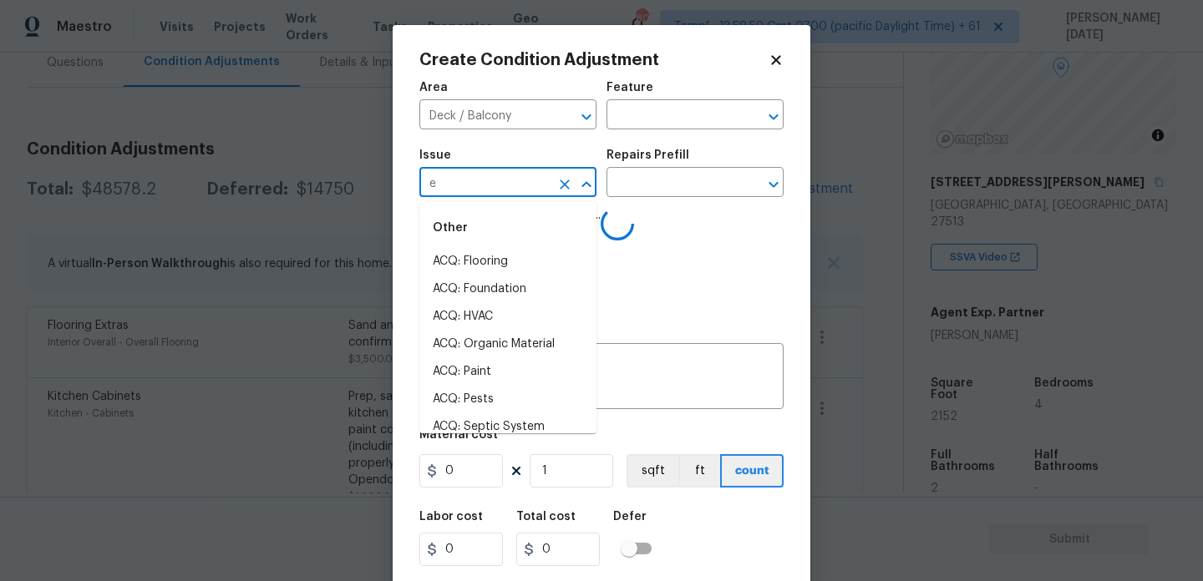
type input "ec"
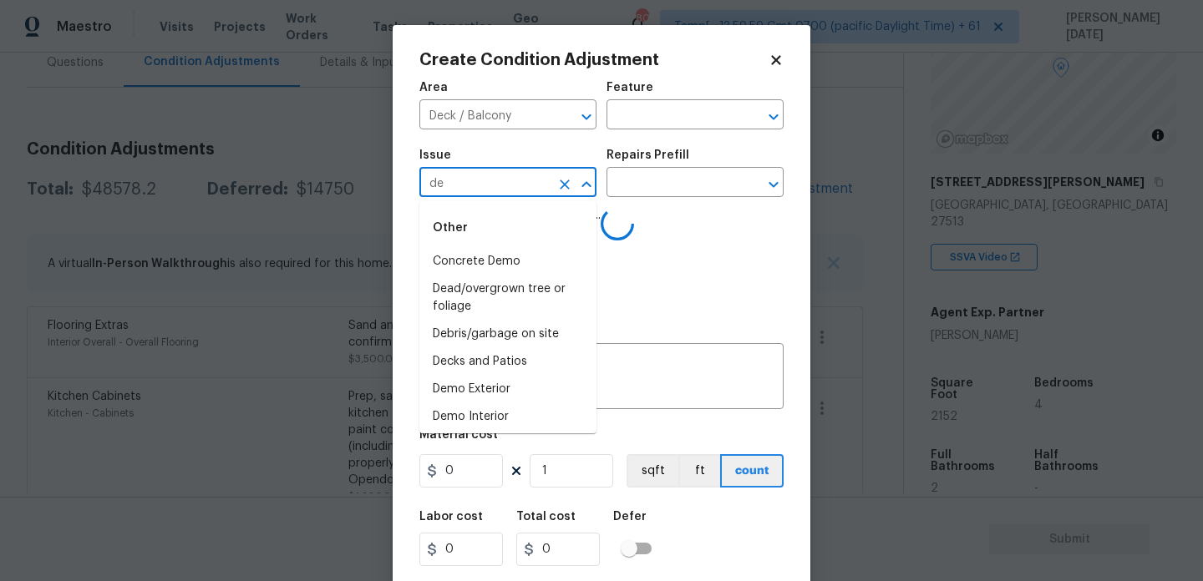
type input "dec"
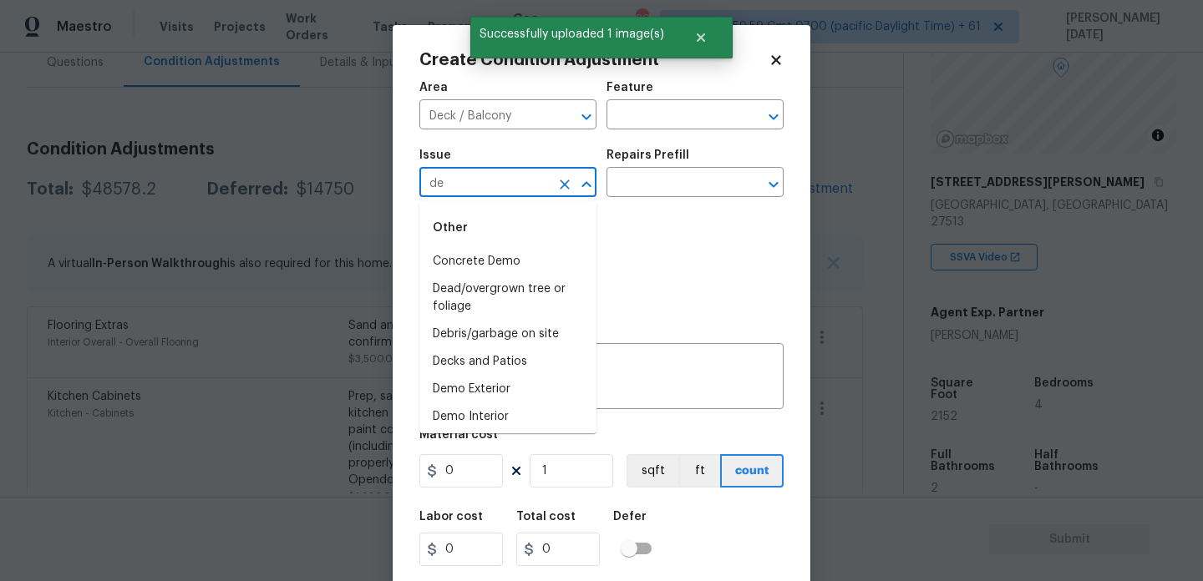
type input "dec"
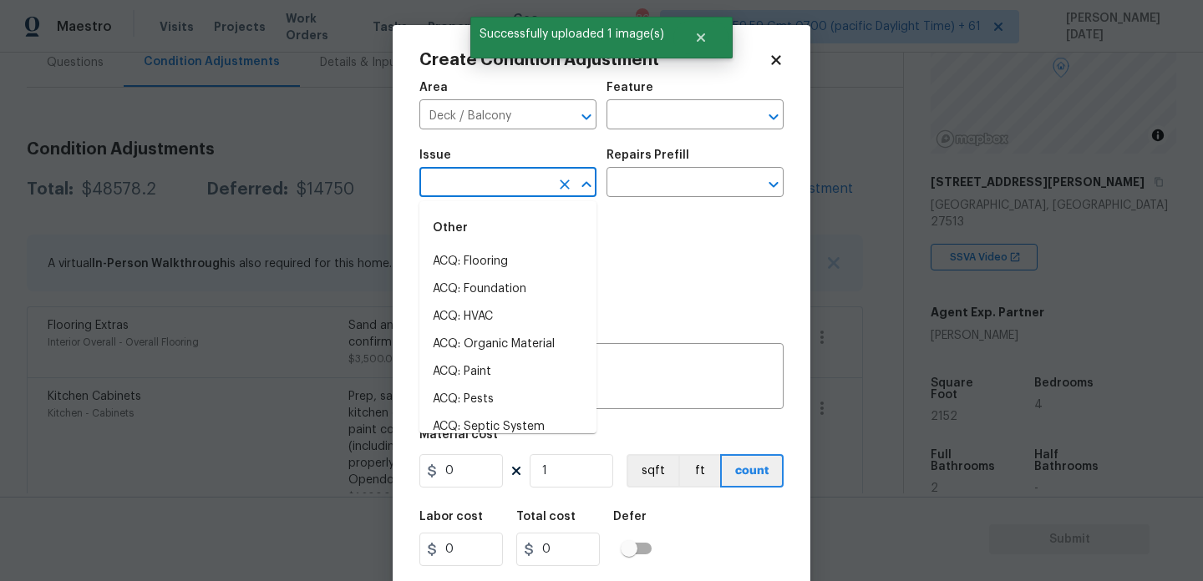
click at [508, 258] on li "ACQ: Flooring" at bounding box center [507, 262] width 177 height 28
type input "ACQ: Flooring"
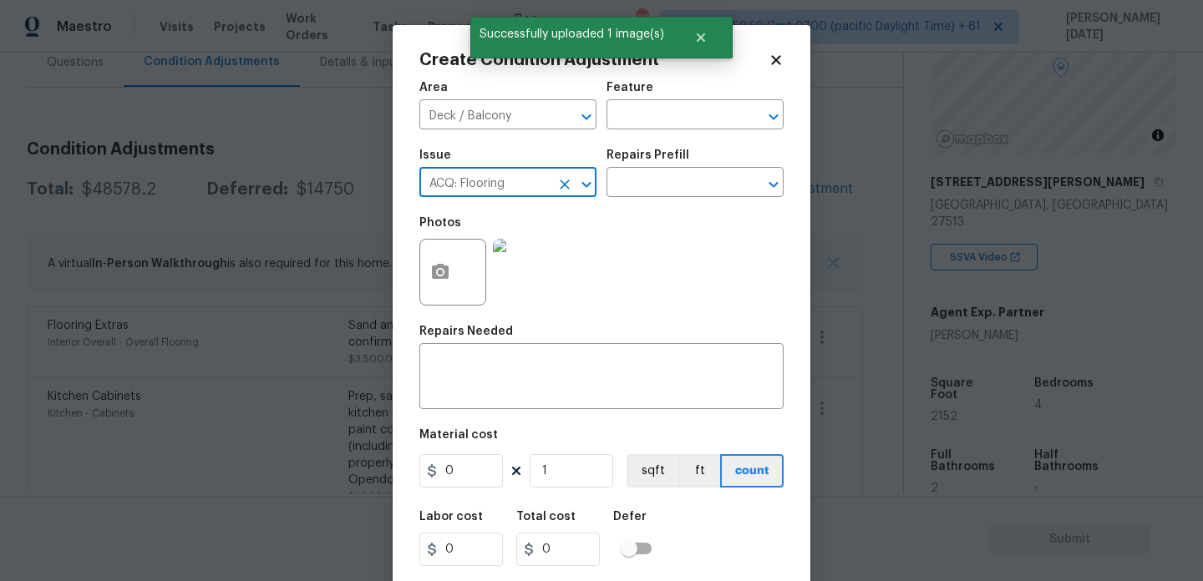
click at [567, 193] on button "Clear" at bounding box center [564, 184] width 23 height 23
click at [537, 256] on li "Decks and Patios" at bounding box center [507, 262] width 177 height 28
type input "Decks and Patios"
click at [665, 117] on input "text" at bounding box center [671, 117] width 130 height 26
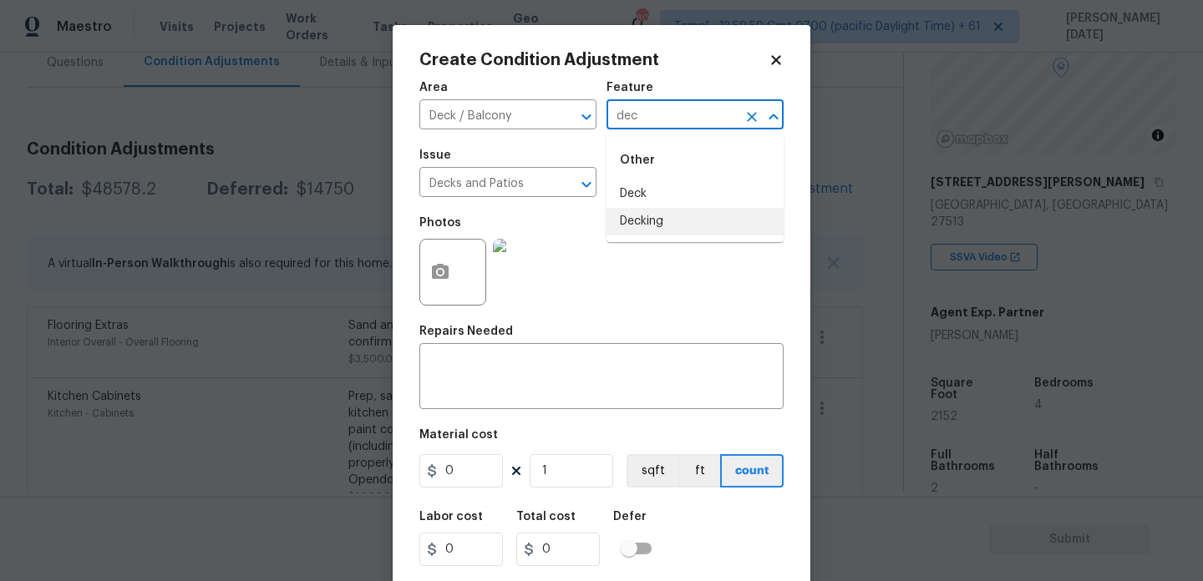
click at [660, 216] on li "Decking" at bounding box center [694, 222] width 177 height 28
type input "Decking"
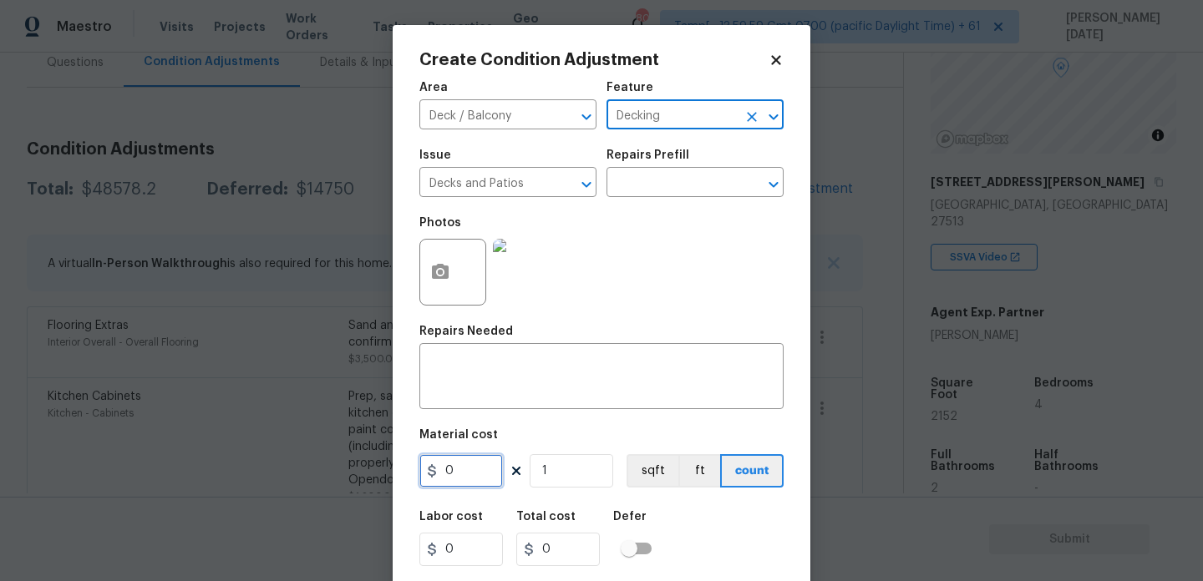
click at [478, 484] on input "0" at bounding box center [461, 470] width 84 height 33
type input "5000"
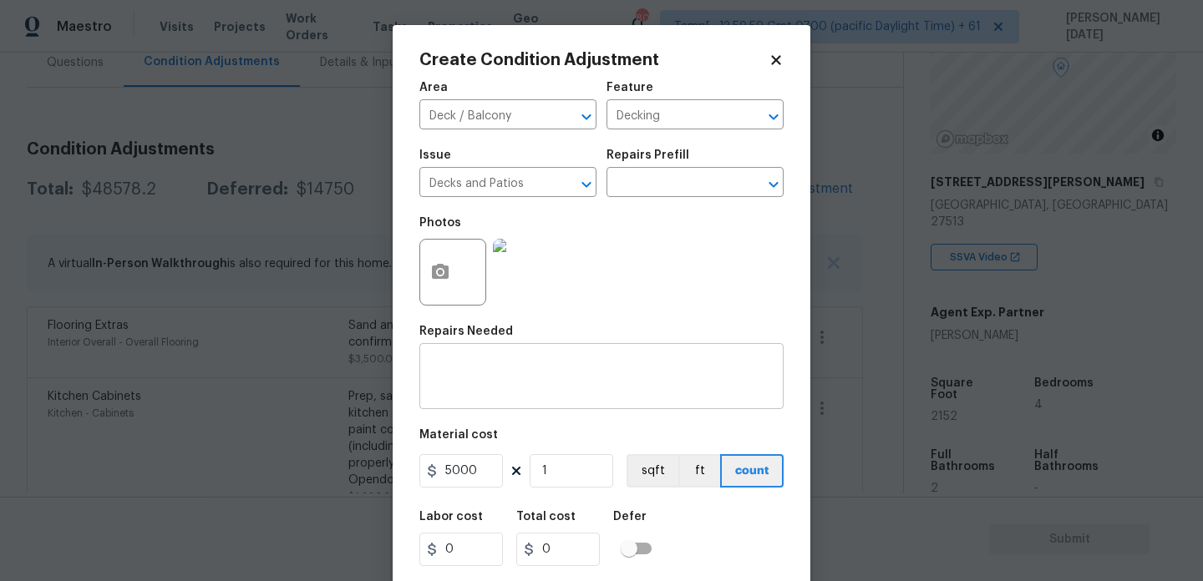
type input "5000"
click at [477, 367] on textarea at bounding box center [601, 378] width 344 height 35
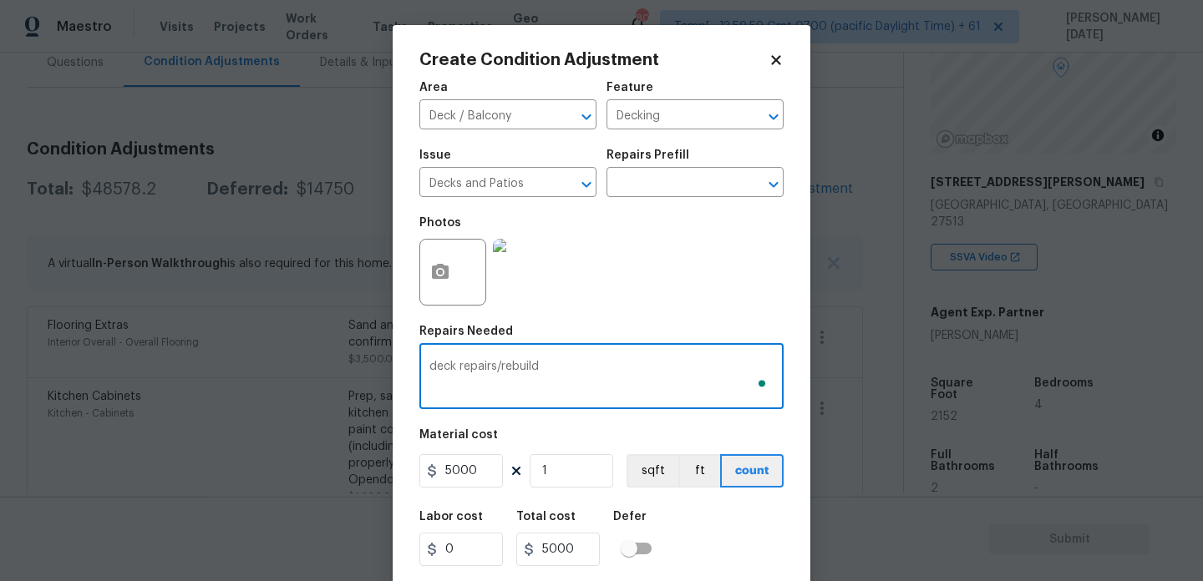
scroll to position [43, 0]
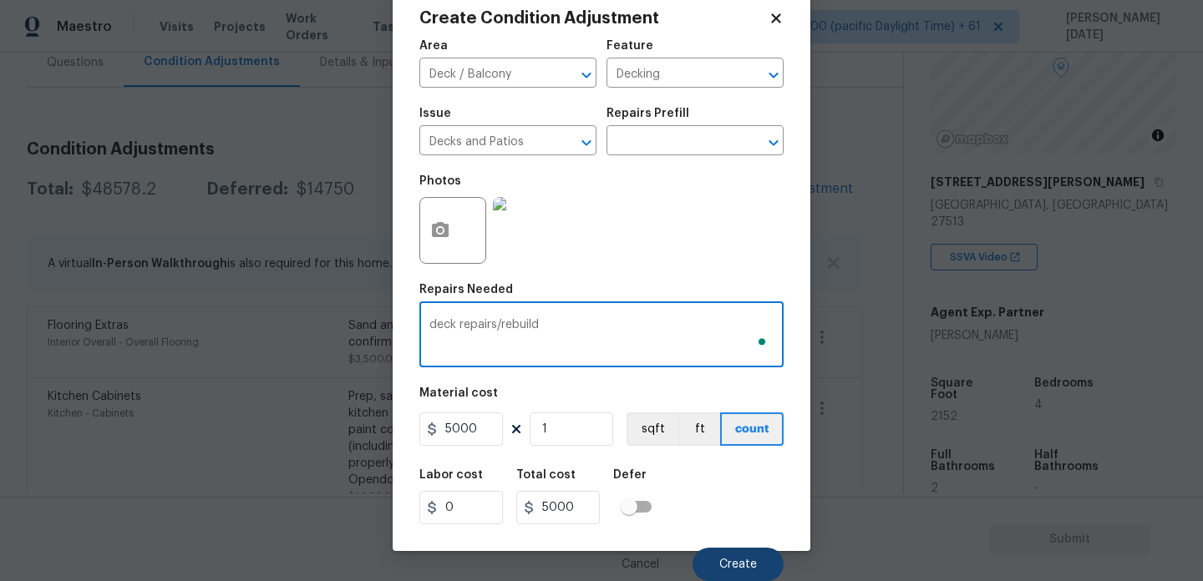
type textarea "deck repairs/rebuild"
click at [723, 559] on span "Create" at bounding box center [738, 565] width 38 height 13
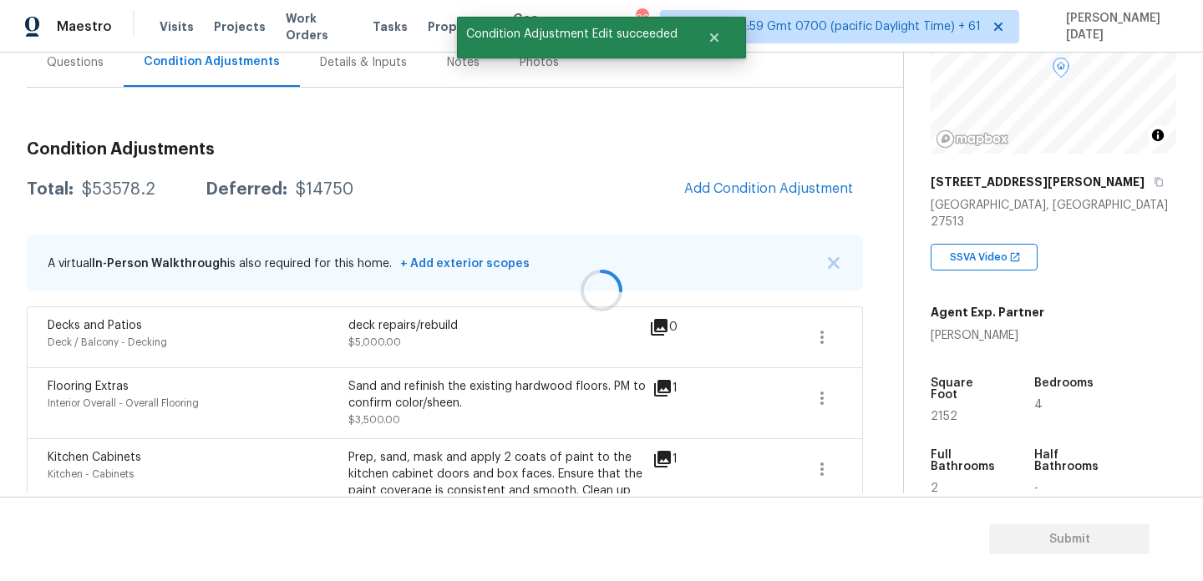
scroll to position [0, 0]
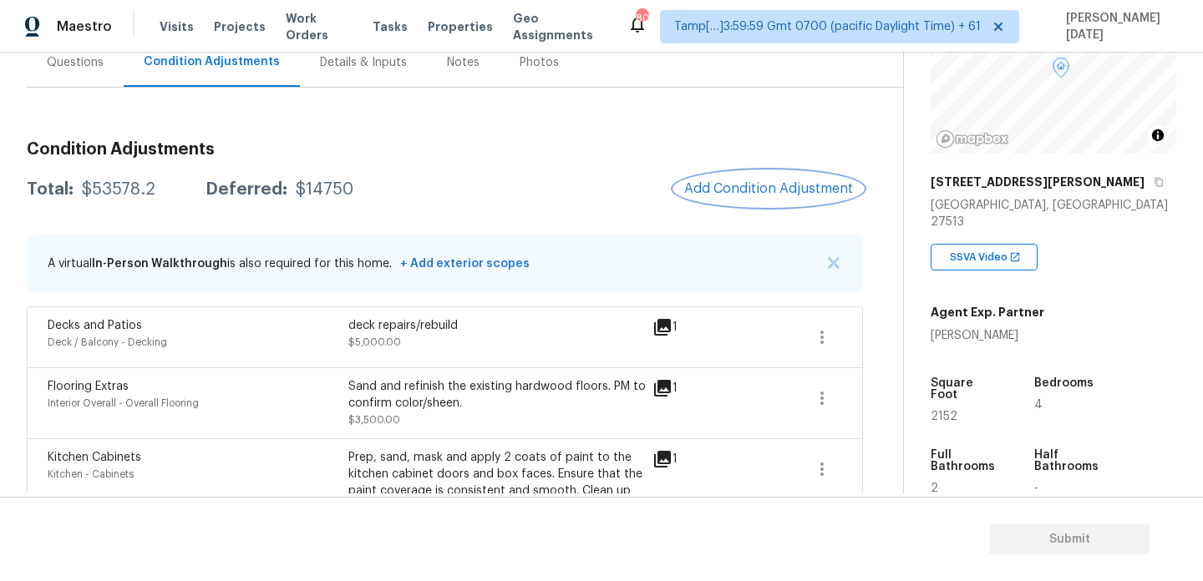
click at [732, 193] on span "Add Condition Adjustment" at bounding box center [768, 188] width 169 height 15
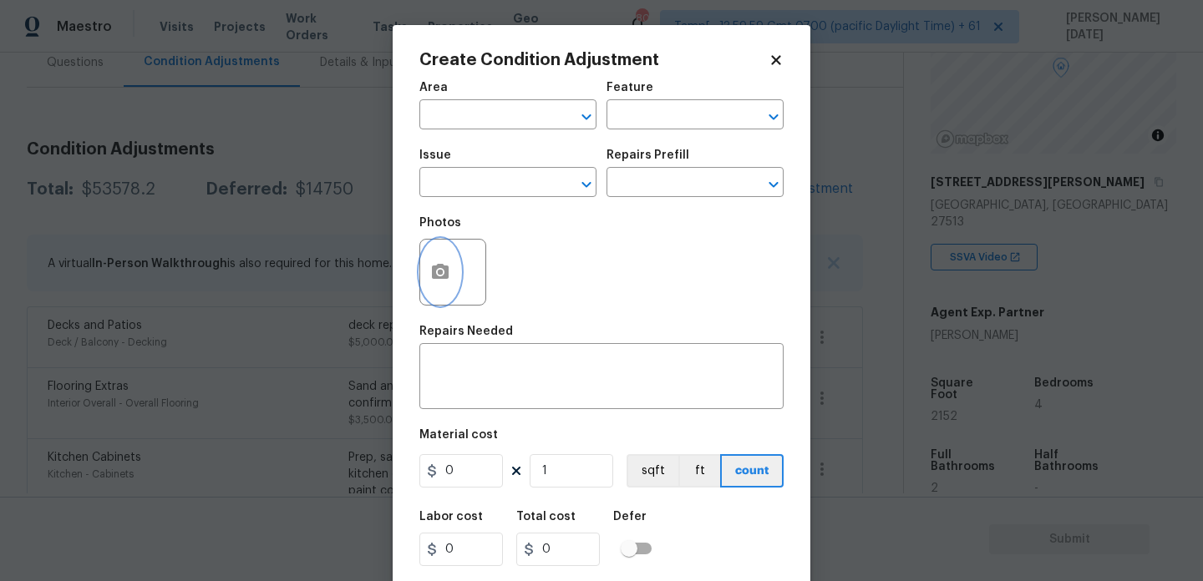
click at [430, 280] on icon "button" at bounding box center [440, 272] width 20 height 20
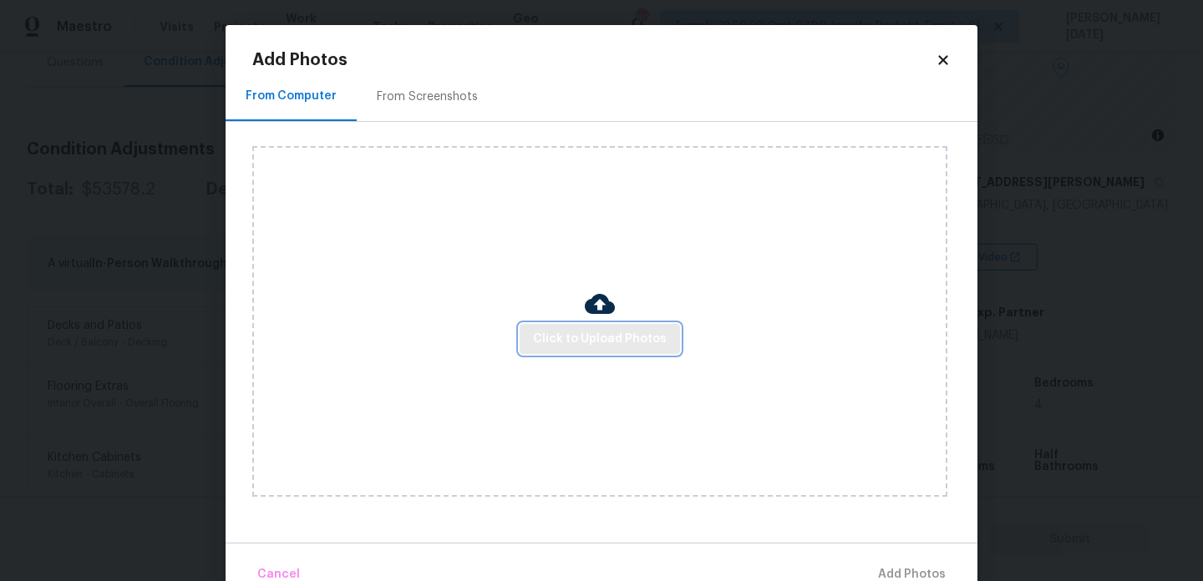
click at [611, 352] on button "Click to Upload Photos" at bounding box center [600, 339] width 160 height 31
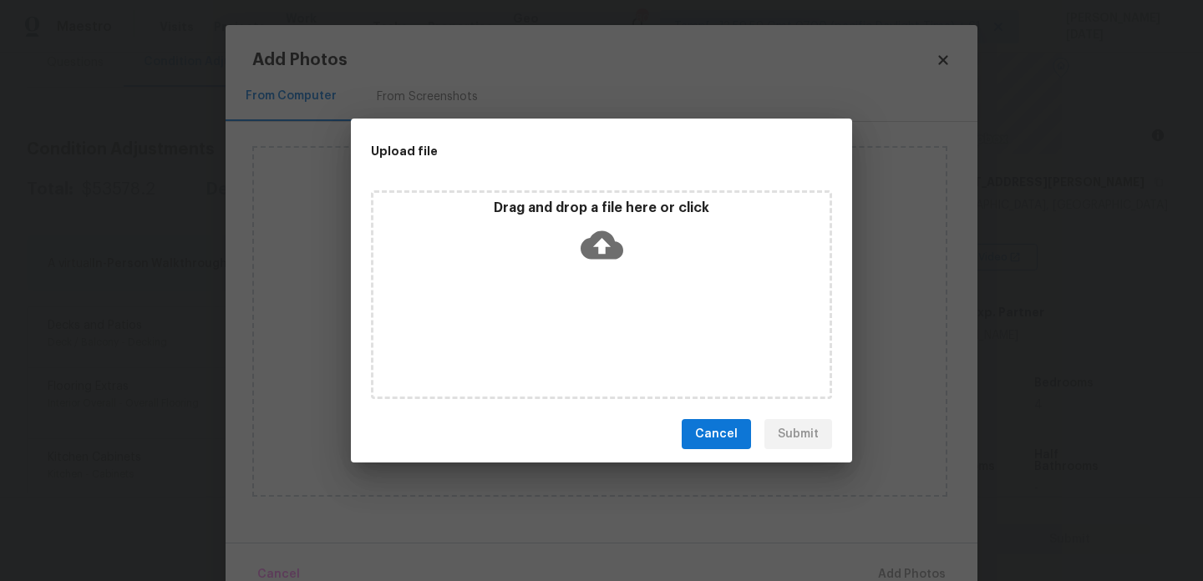
click at [611, 352] on div "Drag and drop a file here or click" at bounding box center [601, 294] width 461 height 209
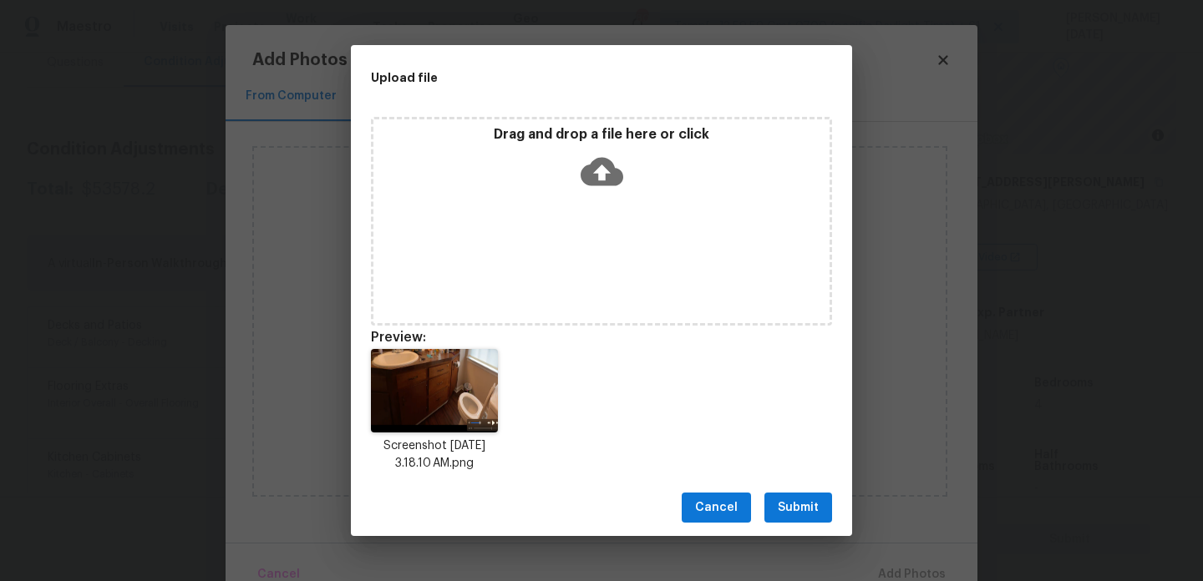
click at [798, 501] on span "Submit" at bounding box center [798, 508] width 41 height 21
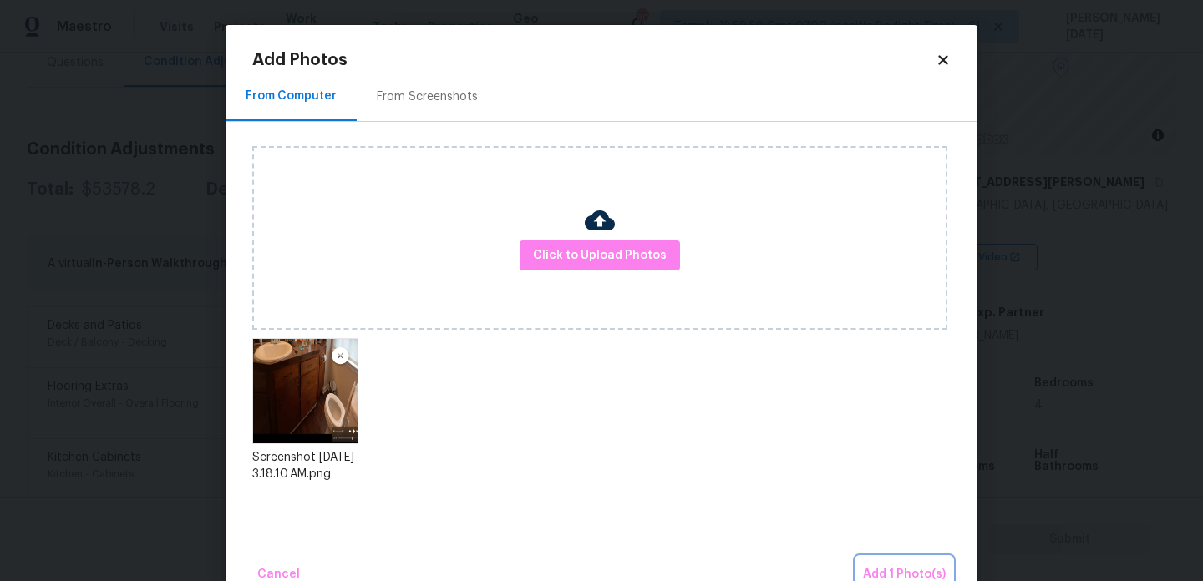
click at [879, 559] on button "Add 1 Photo(s)" at bounding box center [904, 575] width 96 height 36
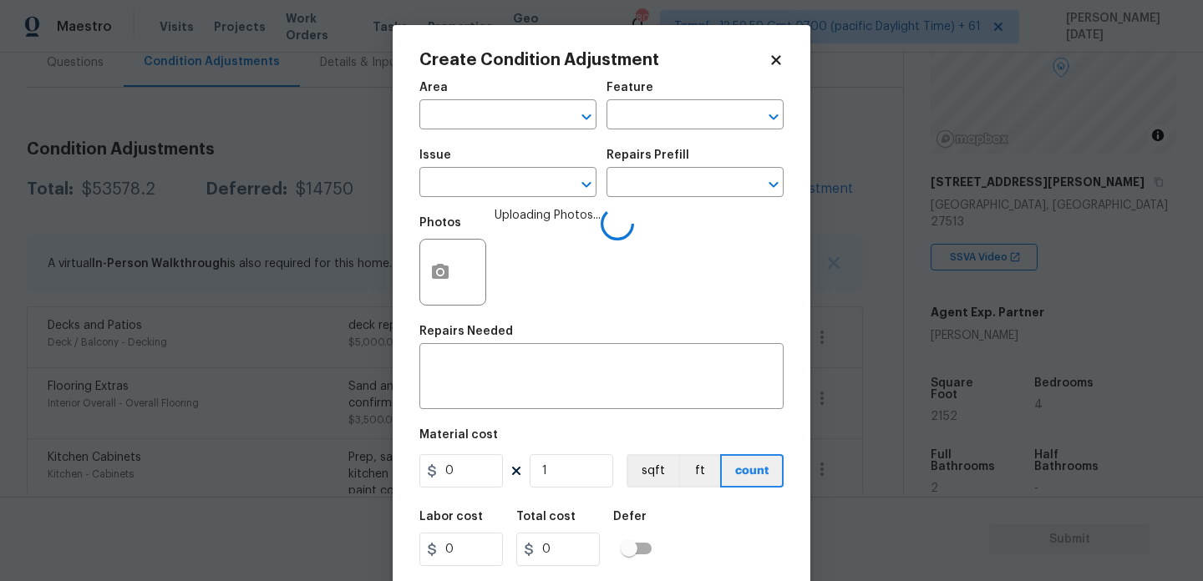
click at [465, 98] on div "Area" at bounding box center [507, 93] width 177 height 22
click at [466, 112] on input "text" at bounding box center [484, 117] width 130 height 26
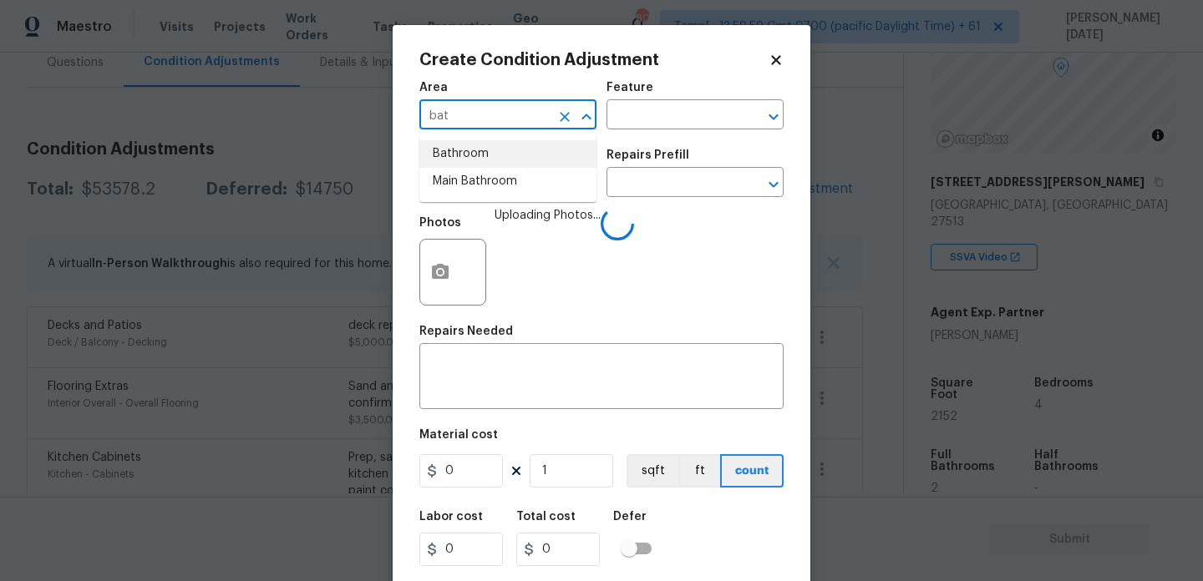
click at [468, 145] on li "Bathroom" at bounding box center [507, 154] width 177 height 28
type input "Bathroom"
click at [468, 179] on input "text" at bounding box center [484, 184] width 130 height 26
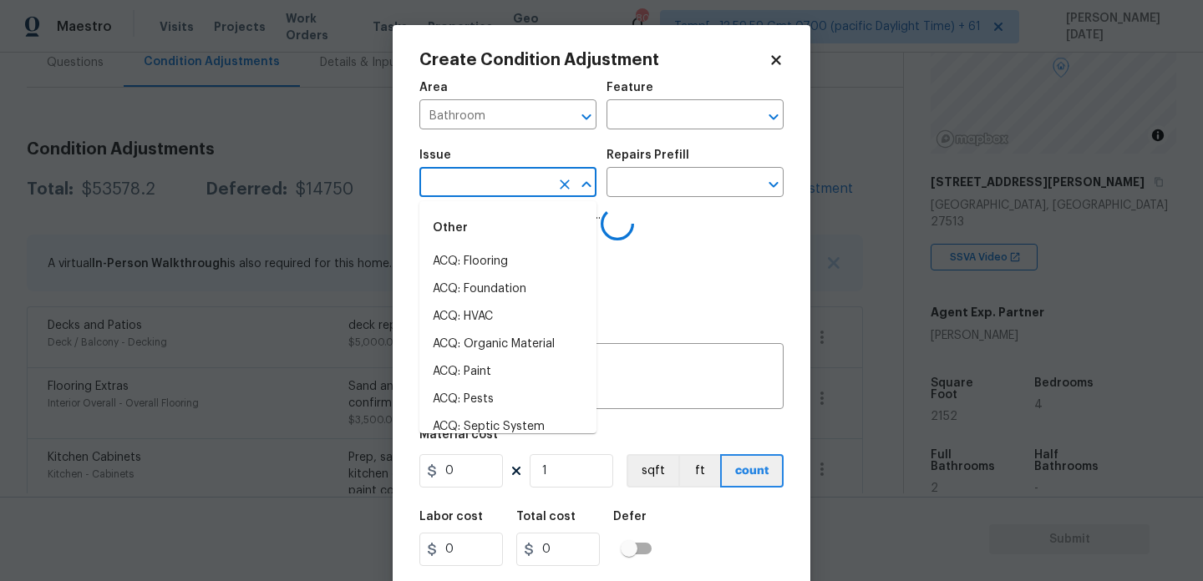
type input "c"
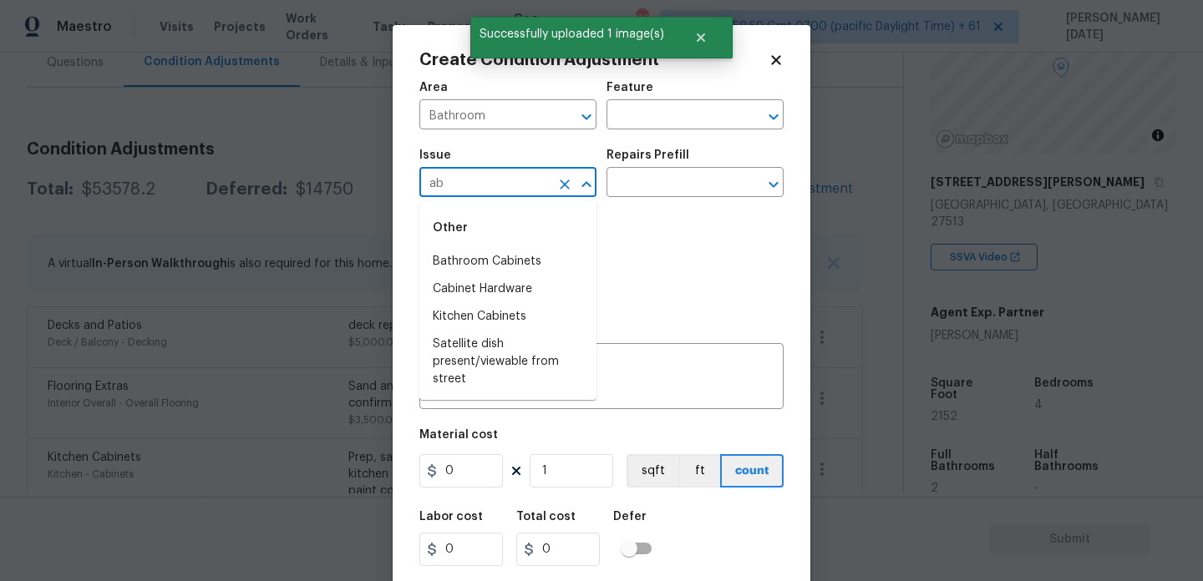
type input "a"
click at [504, 257] on li "Bathroom Cabinets" at bounding box center [507, 262] width 177 height 28
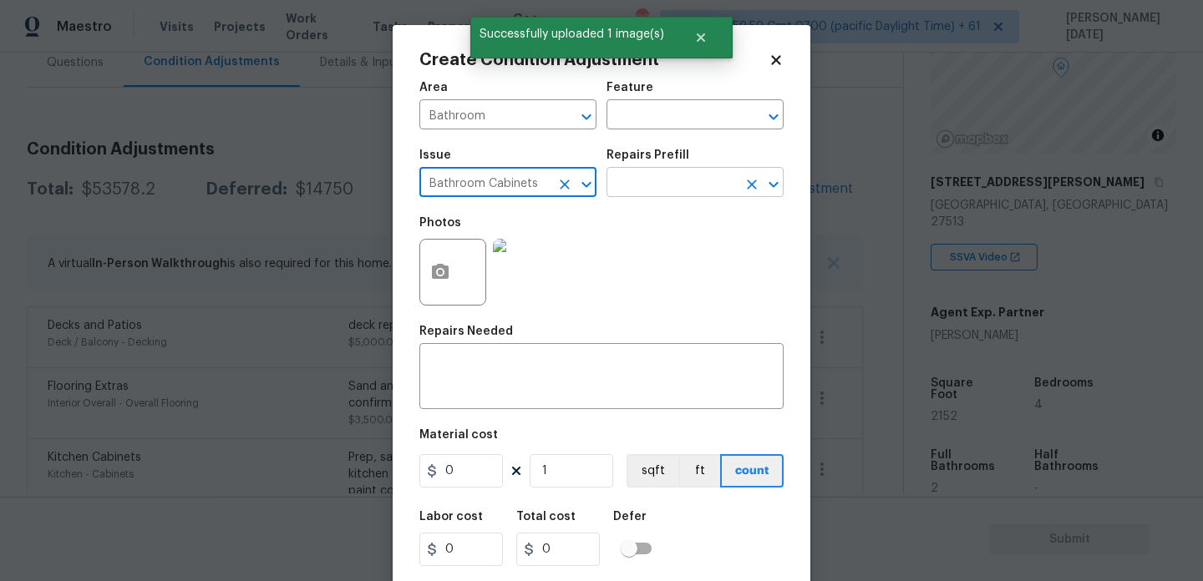
type input "Bathroom Cabinets"
click at [631, 186] on input "text" at bounding box center [671, 184] width 130 height 26
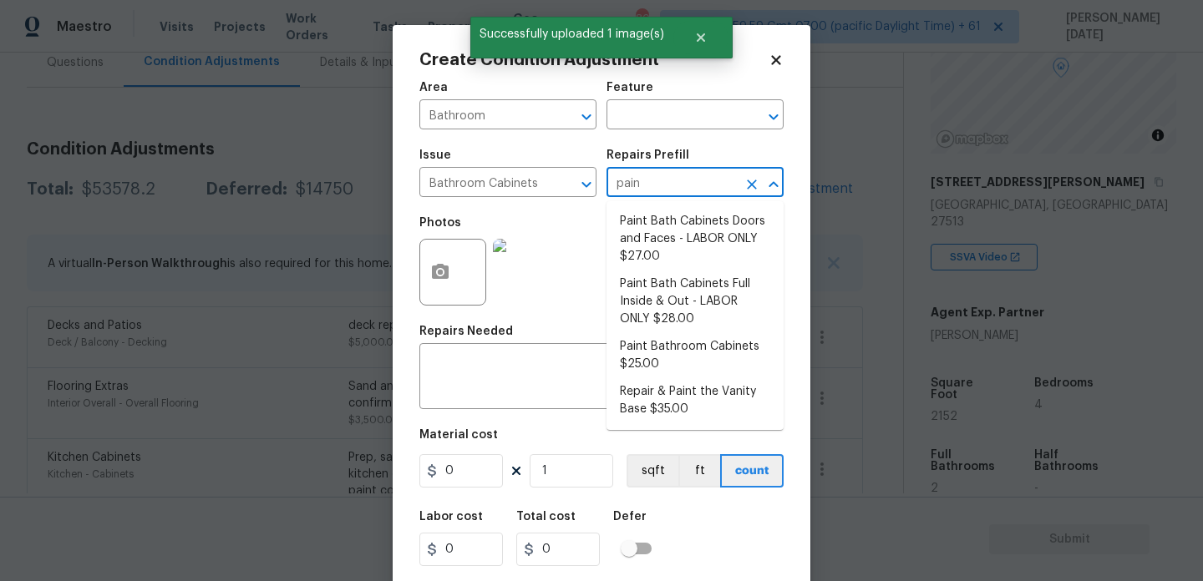
type input "paint"
click at [695, 241] on li "Paint Bath Cabinets Doors and Faces - LABOR ONLY $27.00" at bounding box center [694, 239] width 177 height 63
type input "Cabinets"
type textarea "Prep, sand, mask and apply 2 coats of paint to the bathroom cabinet doors and b…"
type input "27"
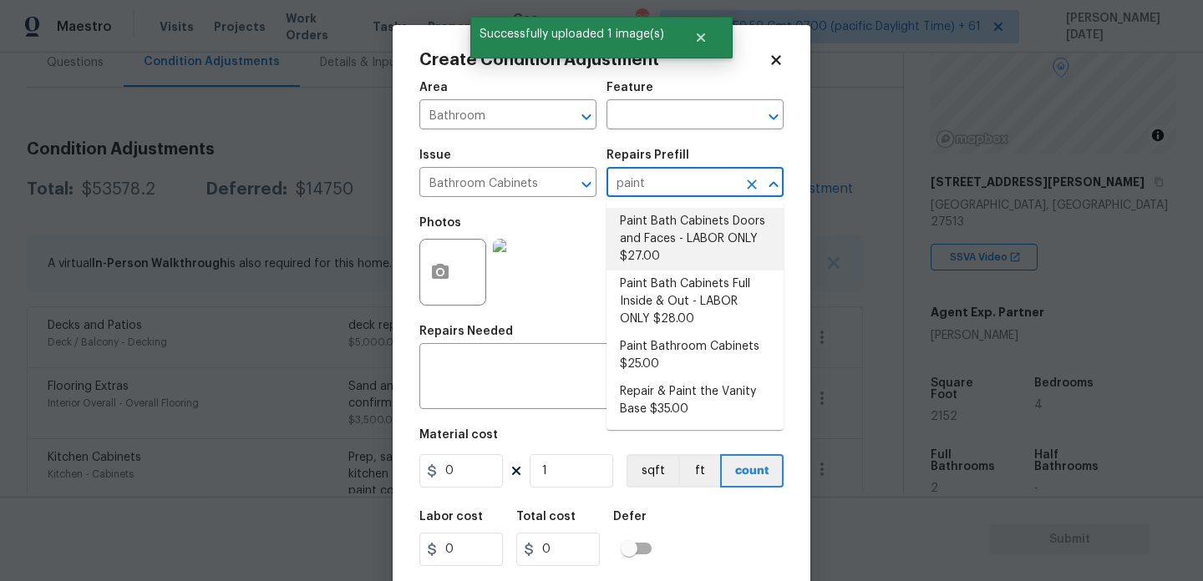
type input "27"
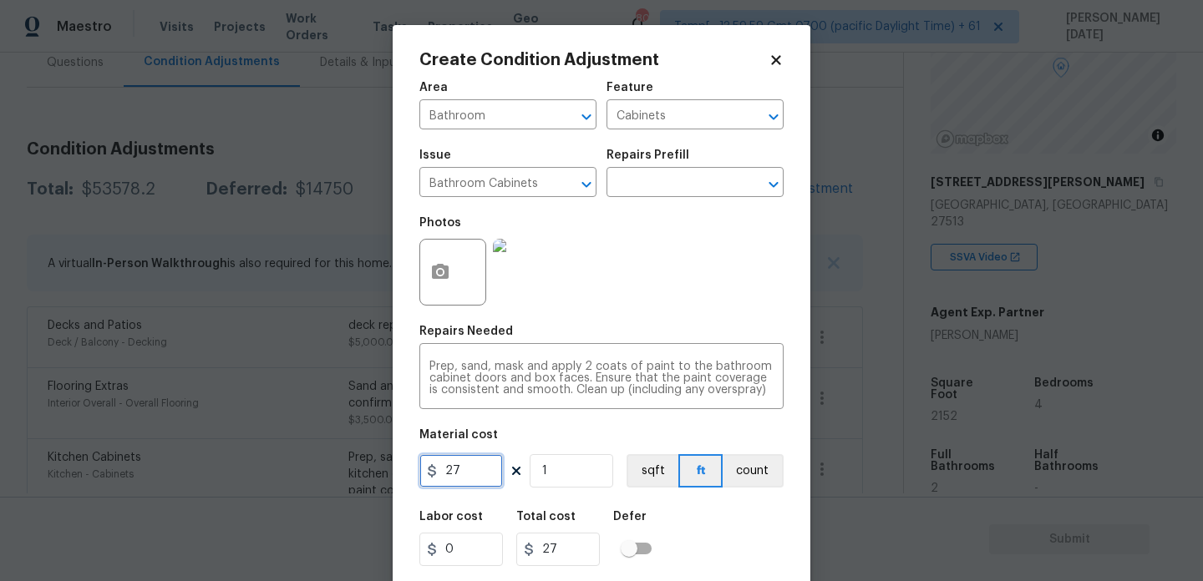
drag, startPoint x: 478, startPoint y: 479, endPoint x: 304, endPoint y: 479, distance: 173.7
click at [304, 479] on div "Create Condition Adjustment Area Bathroom ​ Feature Cabinets ​ Issue Bathroom C…" at bounding box center [601, 290] width 1203 height 581
type input "1000"
click at [654, 304] on div "Photos" at bounding box center [601, 261] width 364 height 109
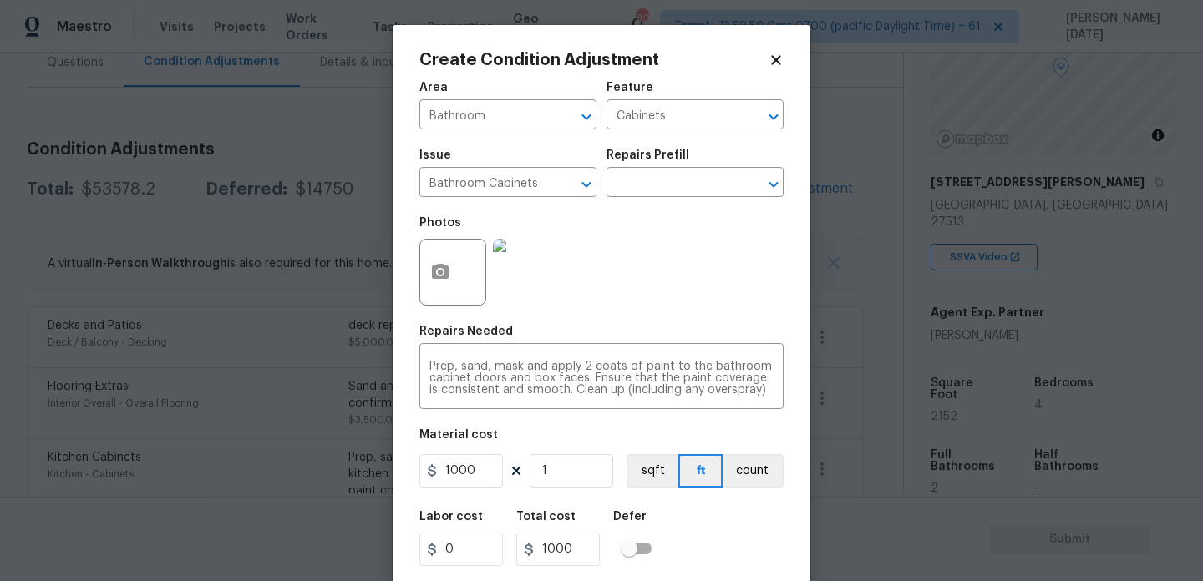
scroll to position [43, 0]
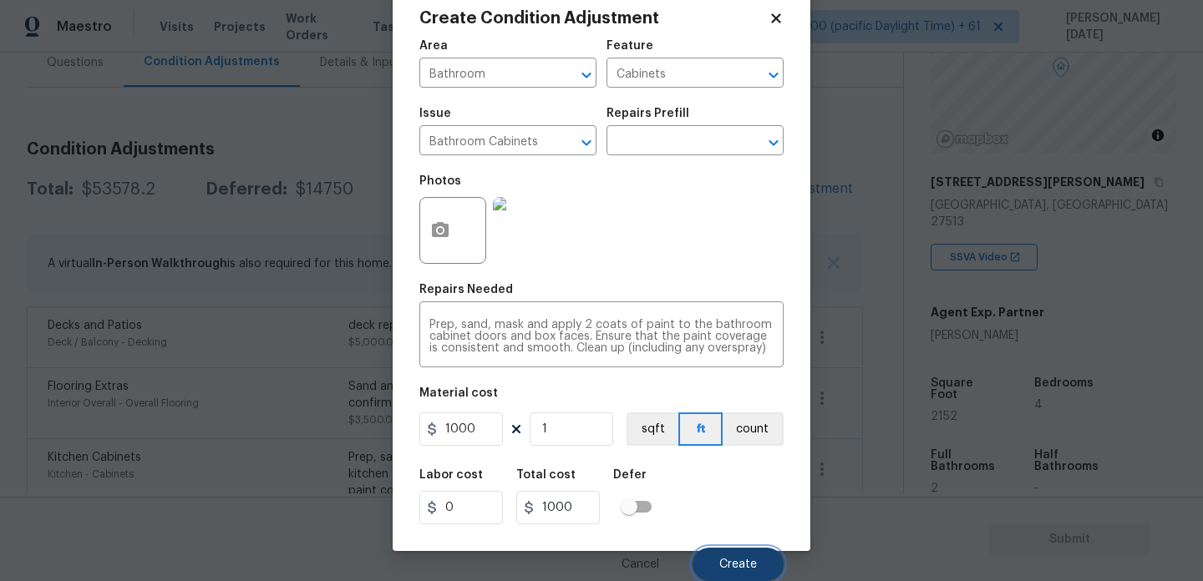
click at [733, 561] on span "Create" at bounding box center [738, 565] width 38 height 13
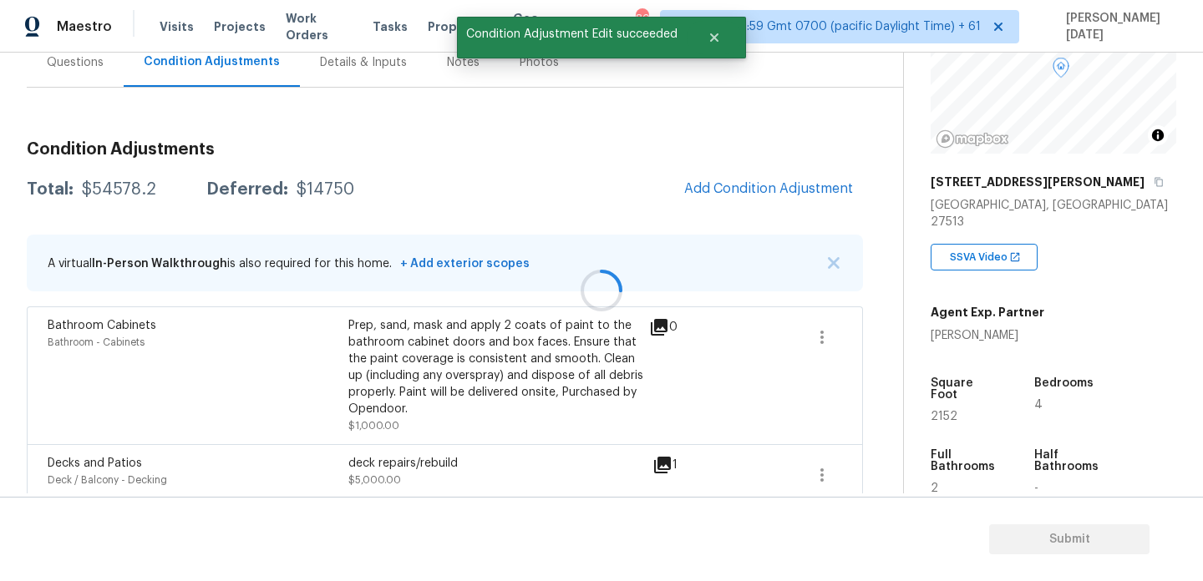
scroll to position [0, 0]
click at [741, 192] on span "Add Condition Adjustment" at bounding box center [768, 188] width 169 height 15
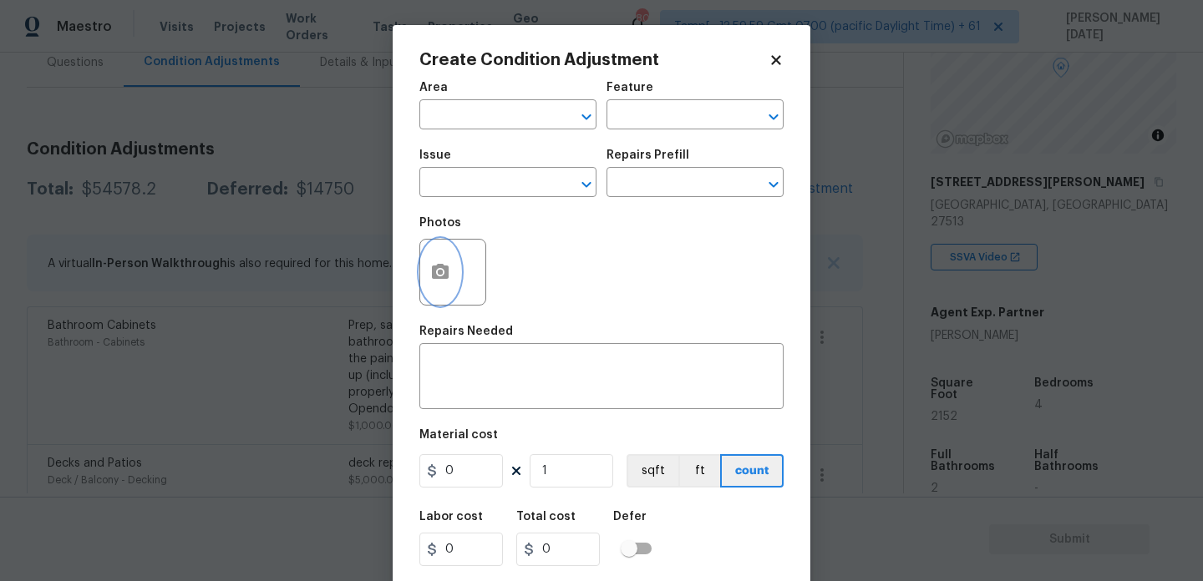
click at [453, 271] on button "button" at bounding box center [440, 272] width 40 height 65
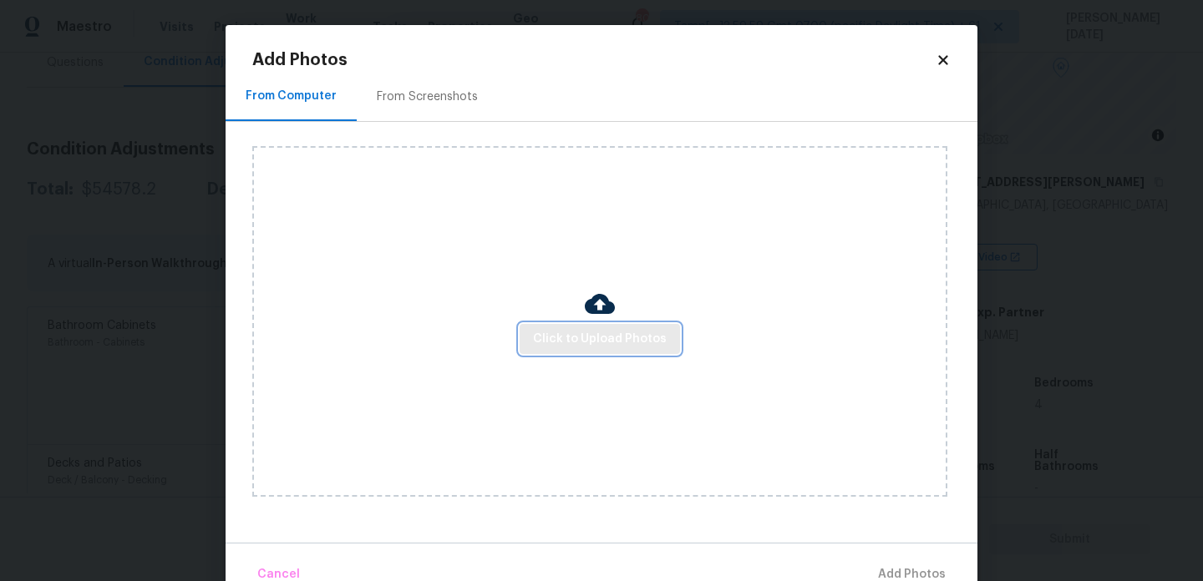
click at [575, 348] on span "Click to Upload Photos" at bounding box center [600, 339] width 134 height 21
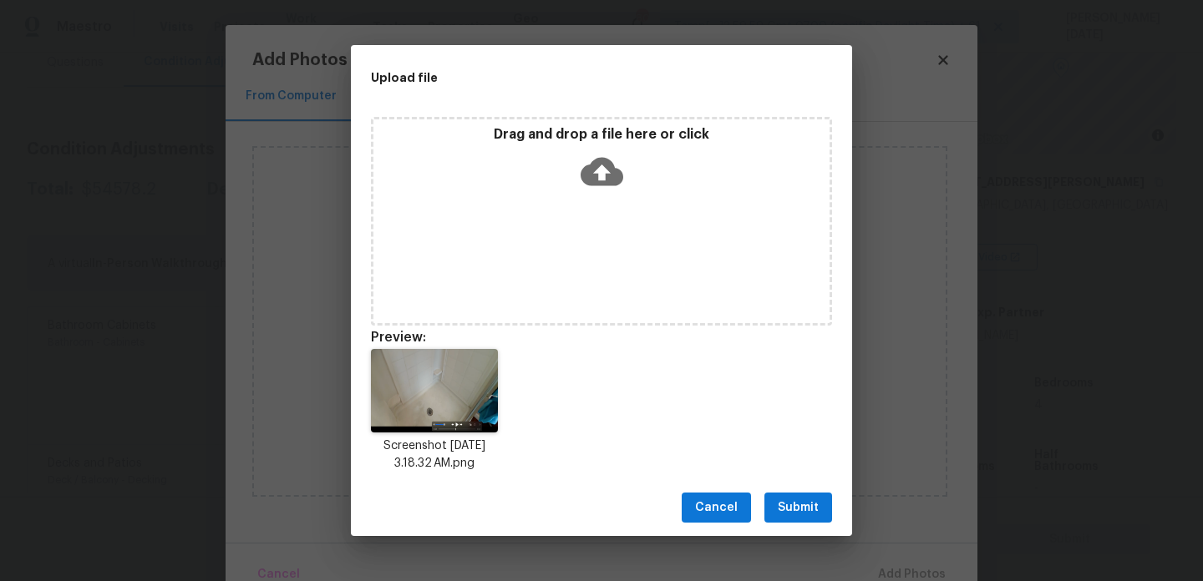
click at [793, 505] on span "Submit" at bounding box center [798, 508] width 41 height 21
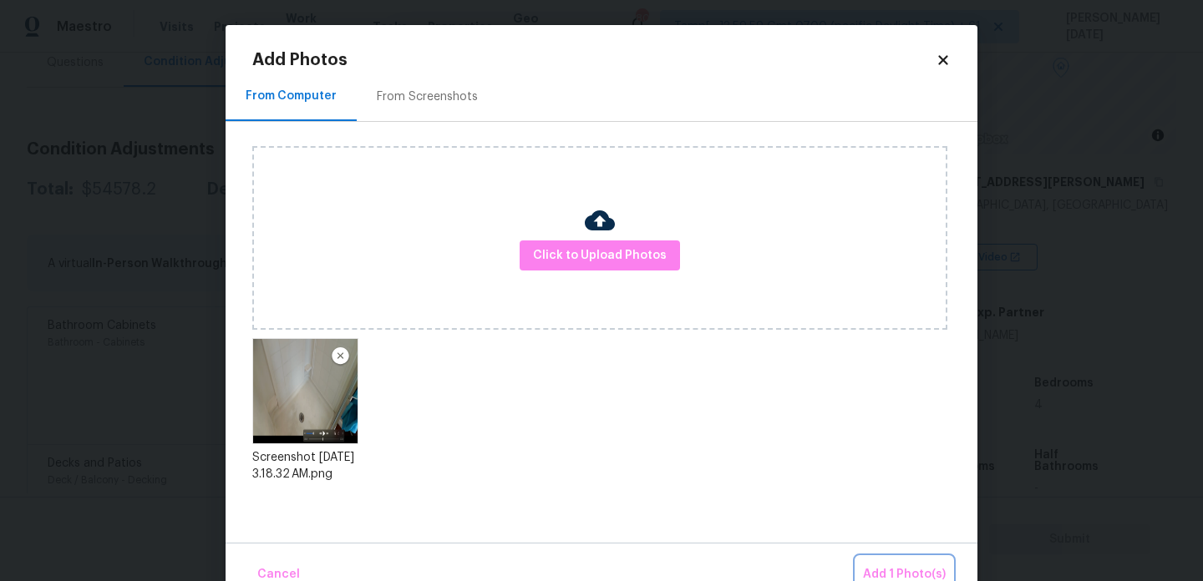
click at [864, 557] on button "Add 1 Photo(s)" at bounding box center [904, 575] width 96 height 36
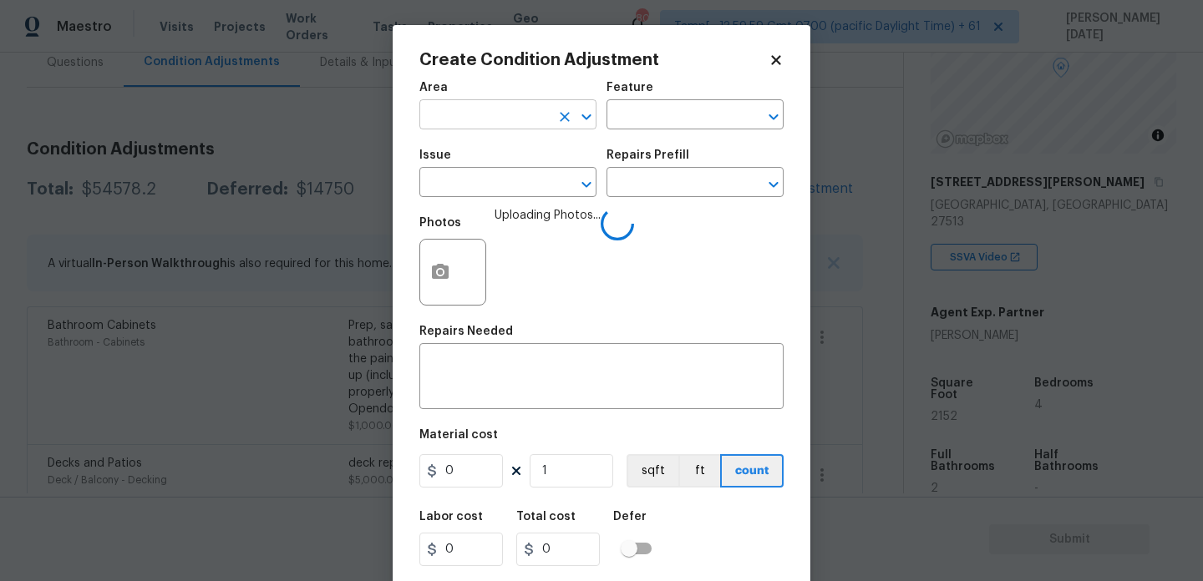
click at [480, 119] on input "text" at bounding box center [484, 117] width 130 height 26
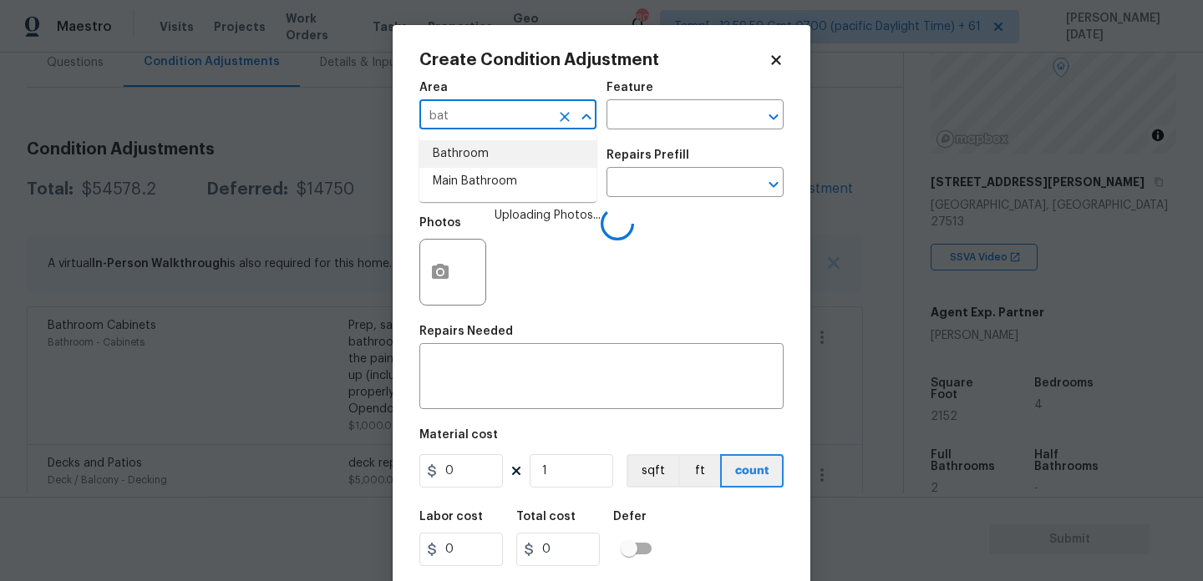
click at [479, 155] on li "Bathroom" at bounding box center [507, 154] width 177 height 28
type input "Bathroom"
click at [500, 189] on input "text" at bounding box center [484, 184] width 130 height 26
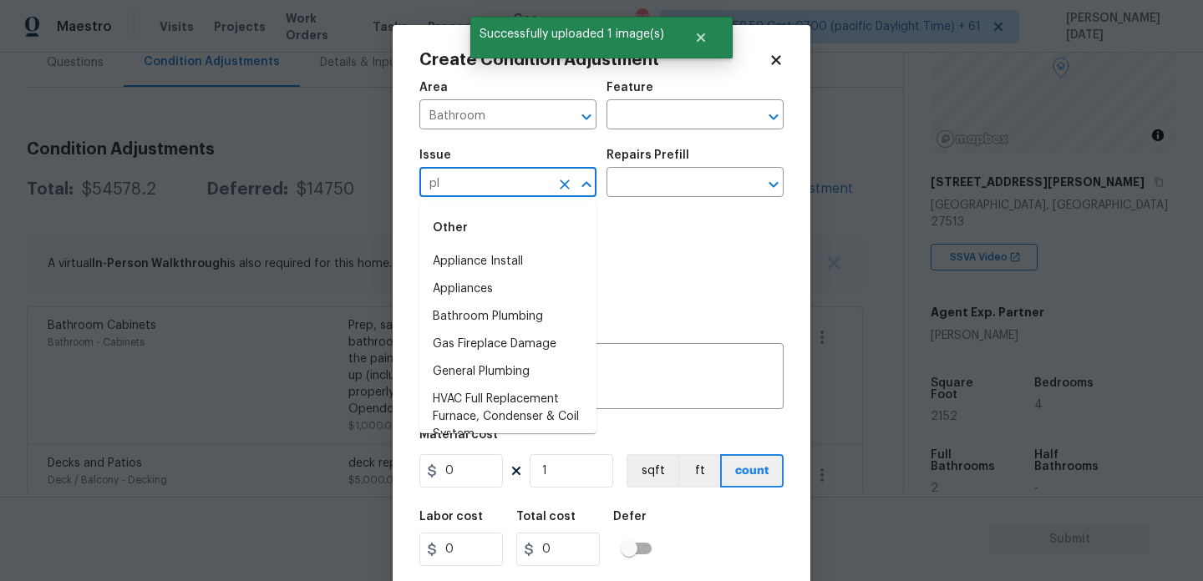
type input "plu"
click at [500, 189] on input "text" at bounding box center [484, 184] width 130 height 26
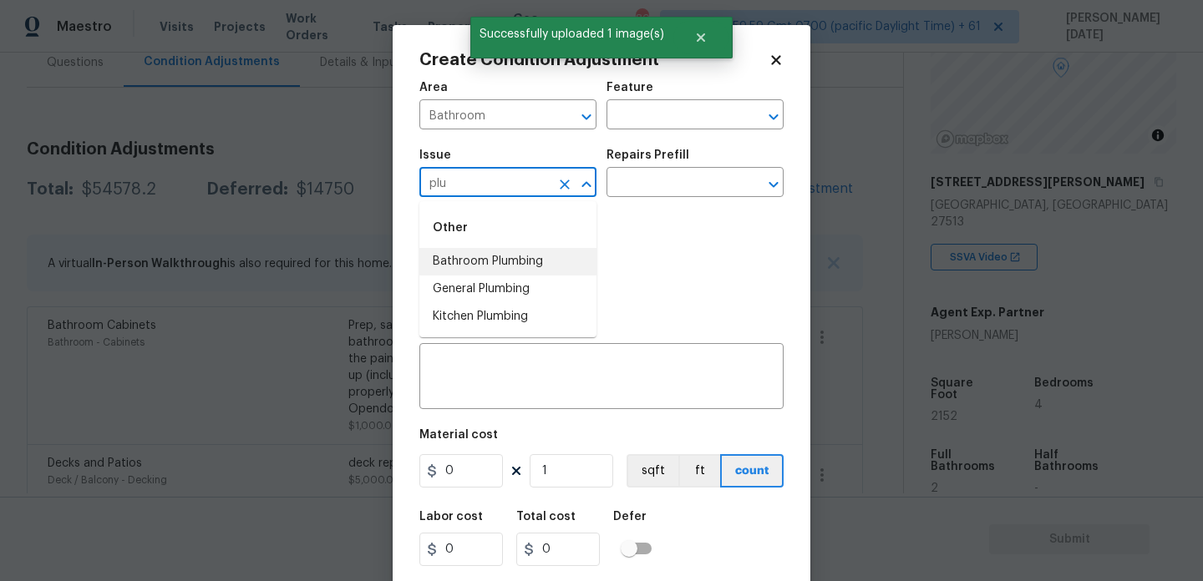
click at [504, 260] on li "Bathroom Plumbing" at bounding box center [507, 262] width 177 height 28
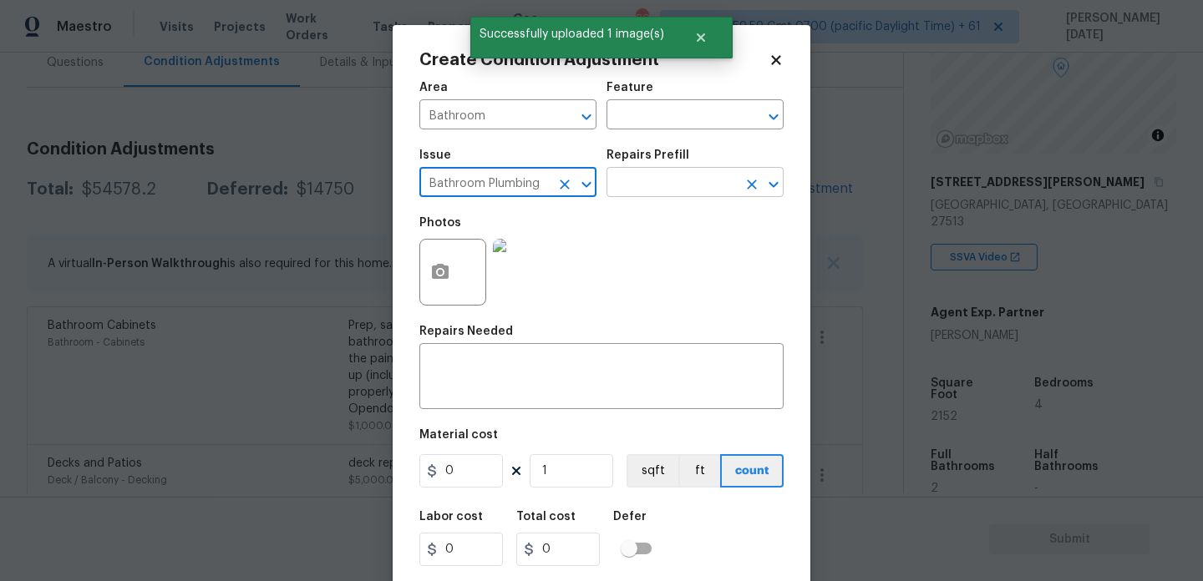
type input "Bathroom Plumbing"
click at [637, 185] on input "text" at bounding box center [671, 184] width 130 height 26
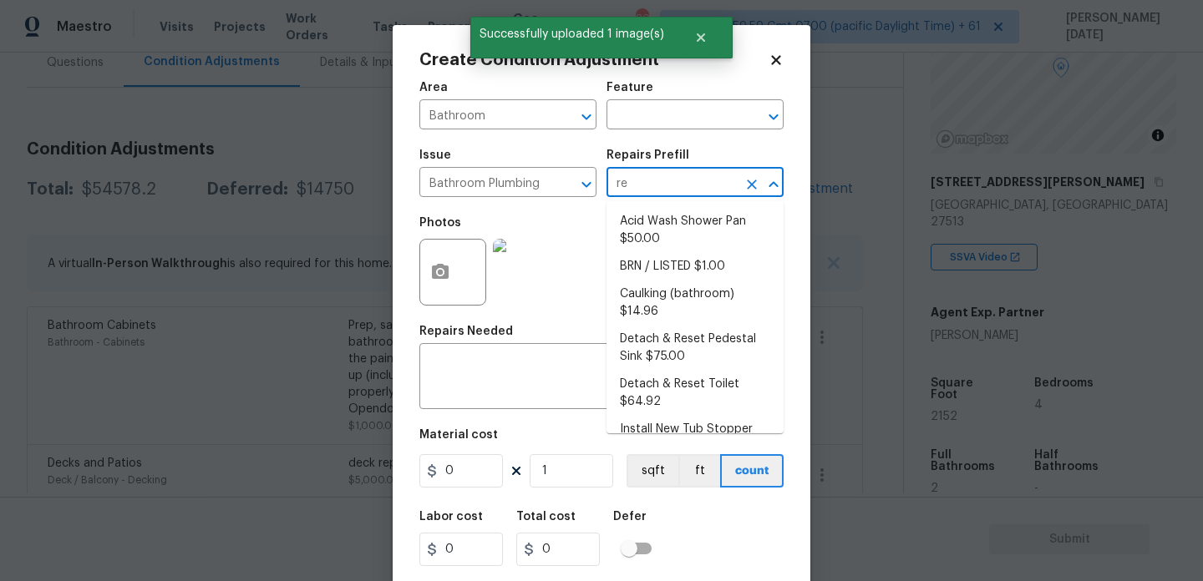
type input "ref"
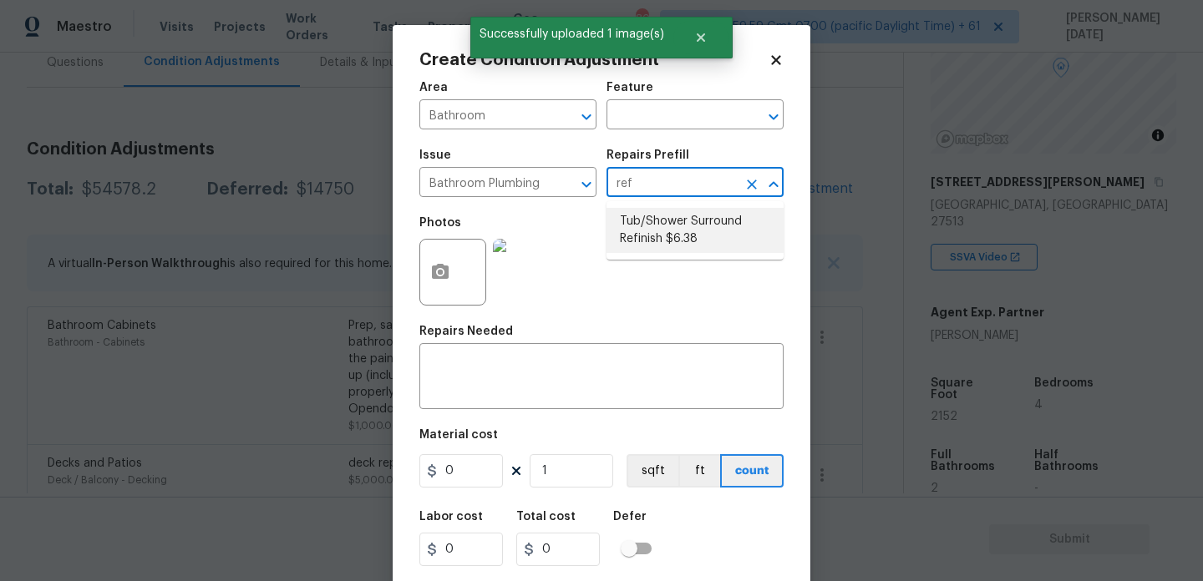
click at [655, 241] on li "Tub/Shower Surround Refinish $6.38" at bounding box center [694, 230] width 177 height 45
type input "Plumbing"
type textarea "Prep, mask, clean and refinish the tub/shower tile surround both all sides ensu…"
type input "6.38"
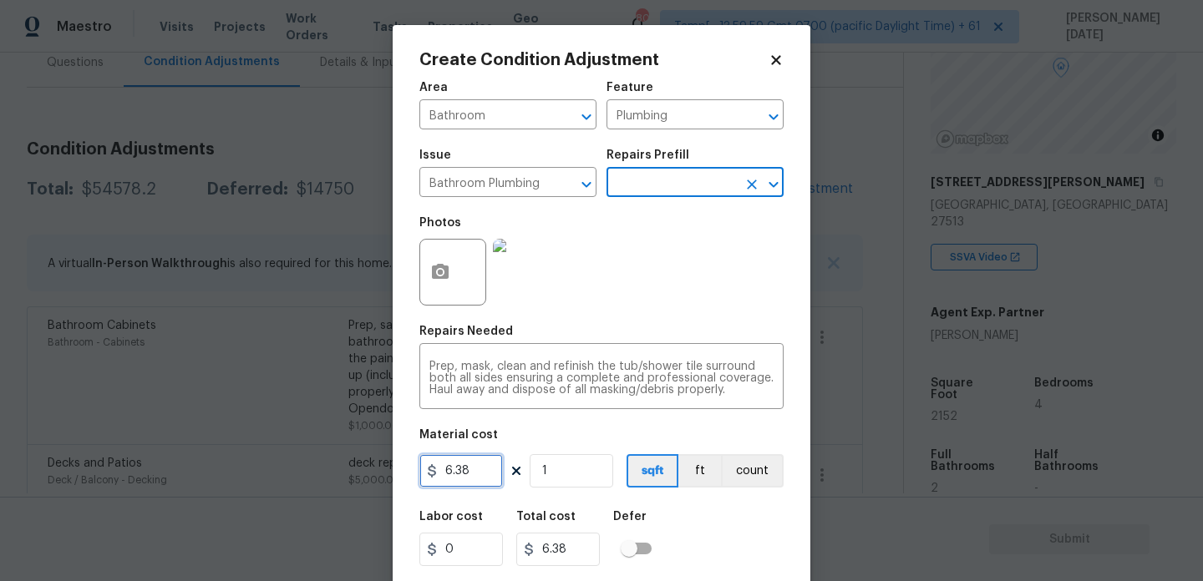
drag, startPoint x: 461, startPoint y: 473, endPoint x: 327, endPoint y: 471, distance: 134.5
click at [327, 471] on div "Create Condition Adjustment Area Bathroom ​ Feature Plumbing ​ Issue Bathroom P…" at bounding box center [601, 290] width 1203 height 581
drag, startPoint x: 484, startPoint y: 474, endPoint x: 362, endPoint y: 428, distance: 131.1
click at [341, 474] on div "Create Condition Adjustment Area Bathroom ​ Feature Plumbing ​ Issue Bathroom P…" at bounding box center [601, 290] width 1203 height 581
type input "350"
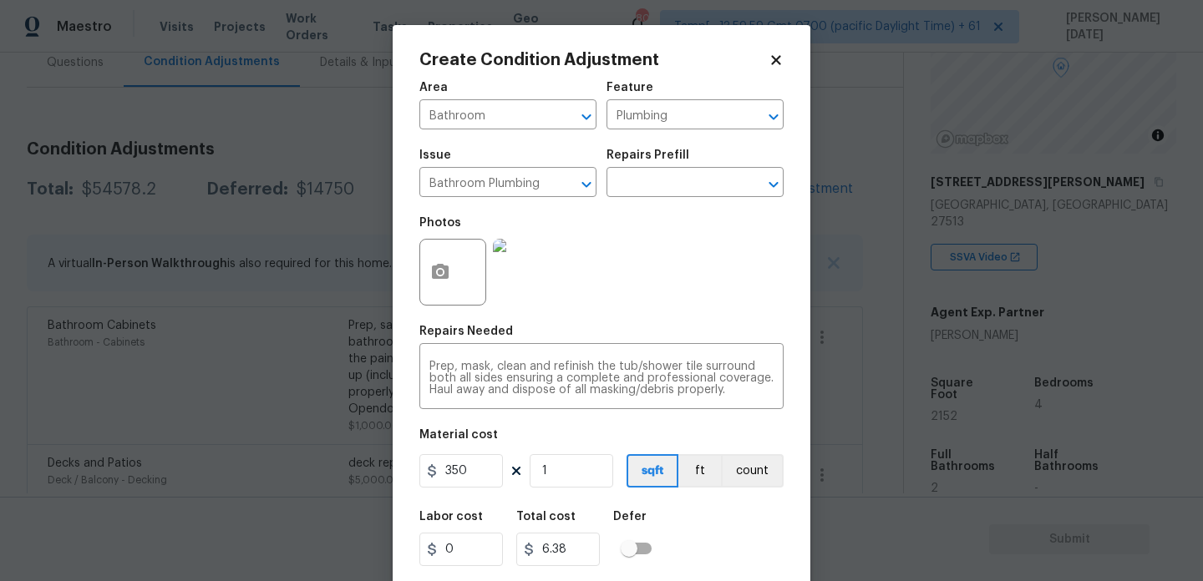
type input "350"
click at [629, 280] on div "Photos" at bounding box center [601, 261] width 364 height 109
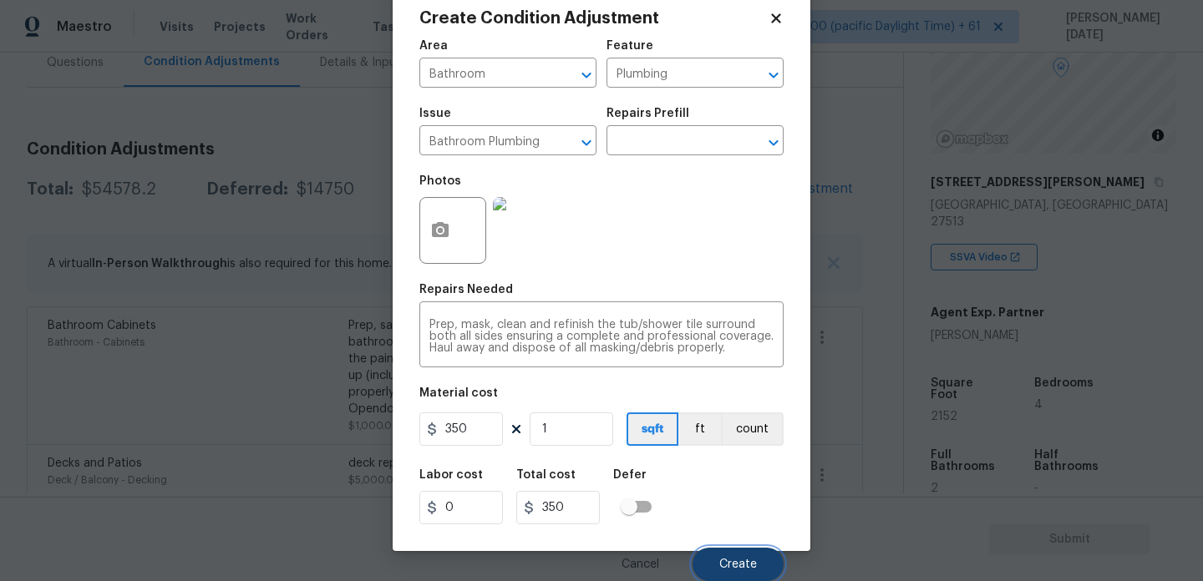
click at [742, 555] on button "Create" at bounding box center [737, 564] width 91 height 33
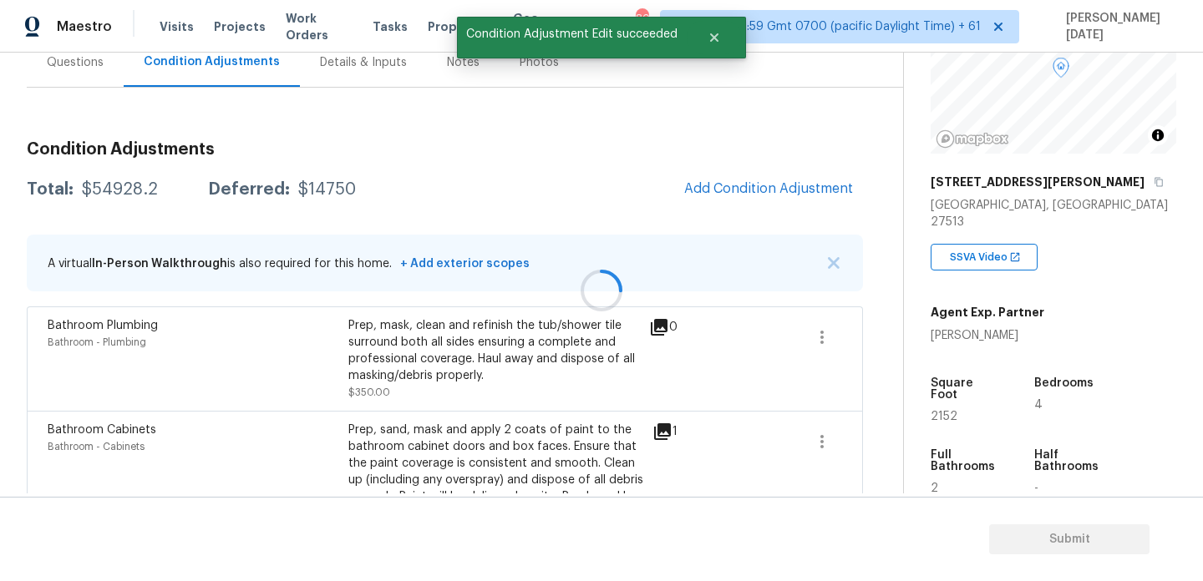
scroll to position [0, 0]
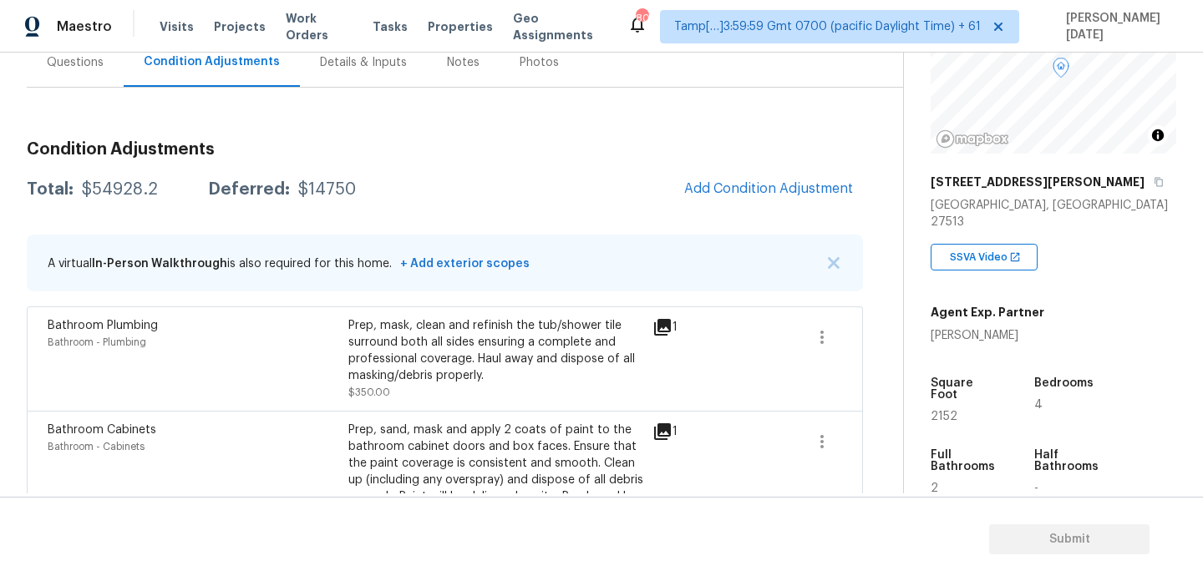
click at [733, 197] on button "Add Condition Adjustment" at bounding box center [768, 188] width 189 height 35
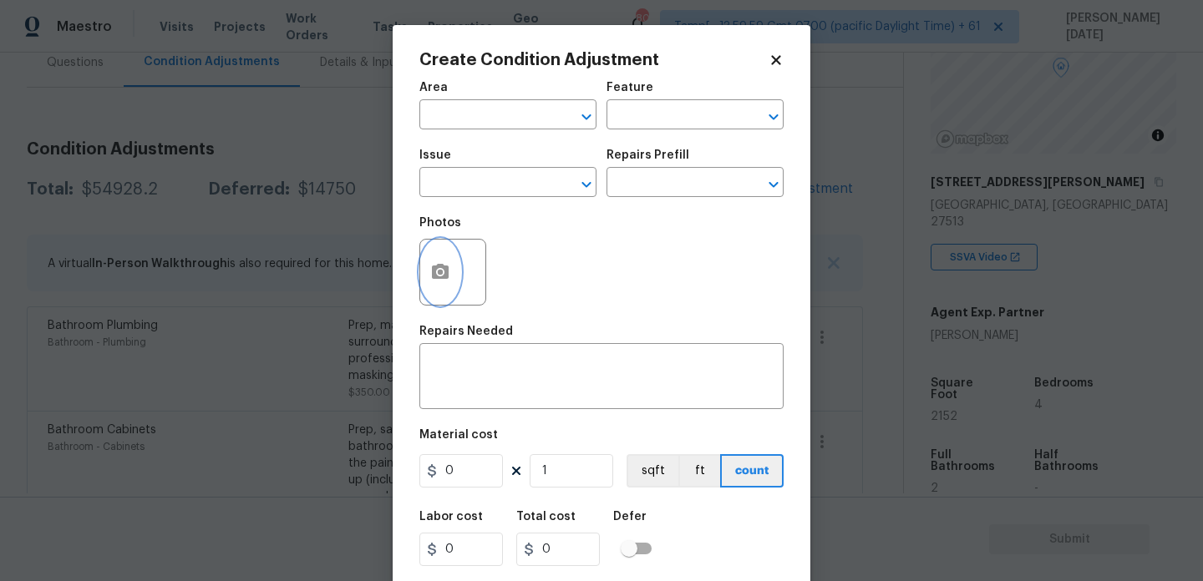
click at [444, 275] on icon "button" at bounding box center [440, 271] width 17 height 15
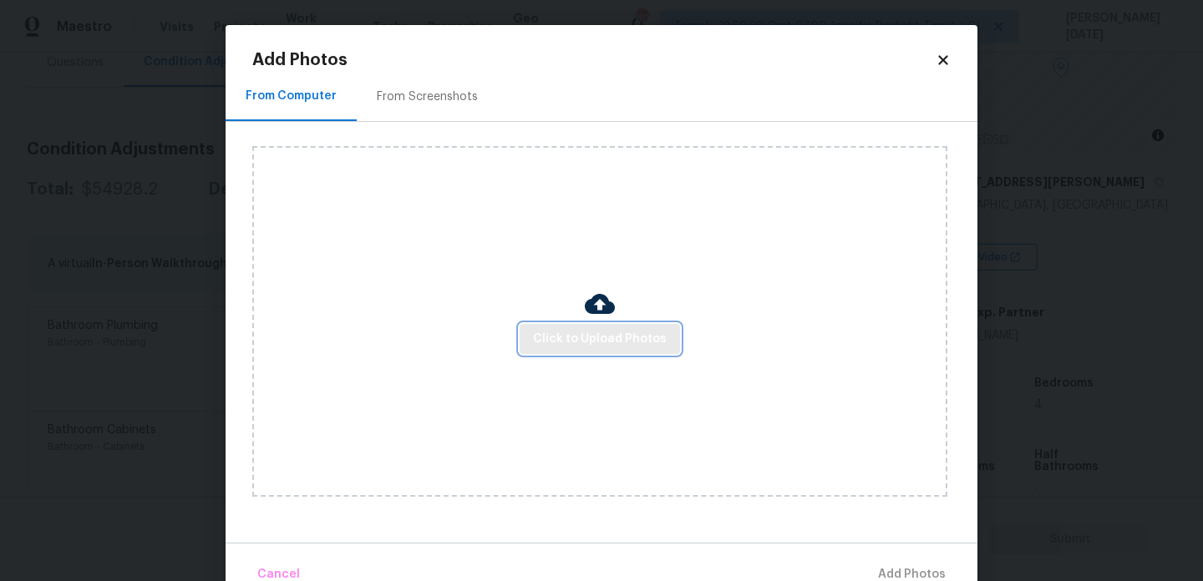
click at [552, 339] on span "Click to Upload Photos" at bounding box center [600, 339] width 134 height 21
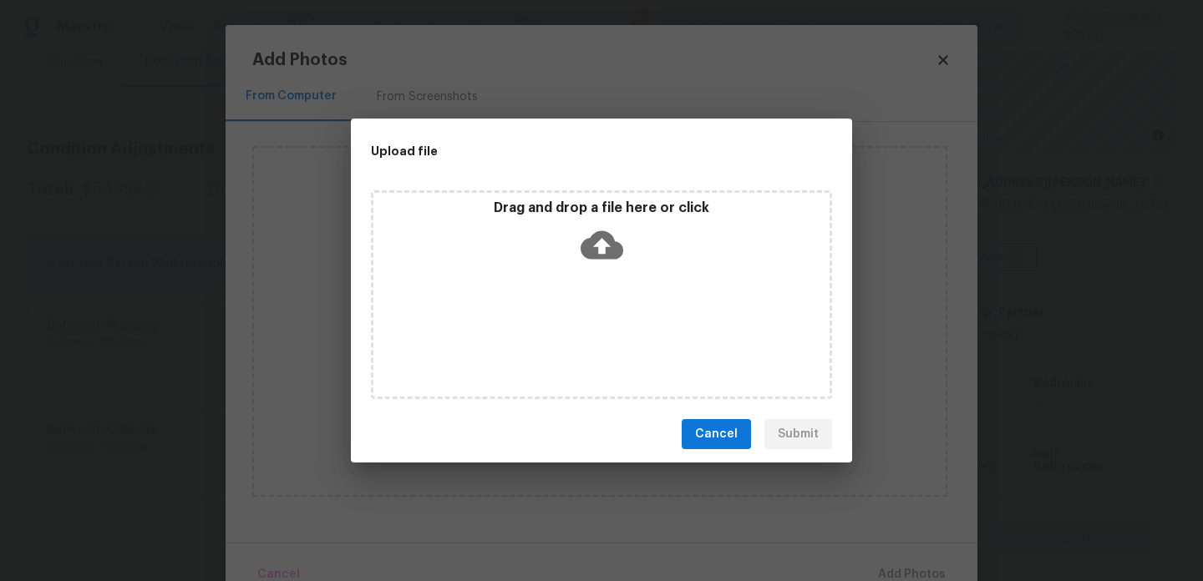
click at [552, 339] on div "Drag and drop a file here or click" at bounding box center [601, 294] width 461 height 209
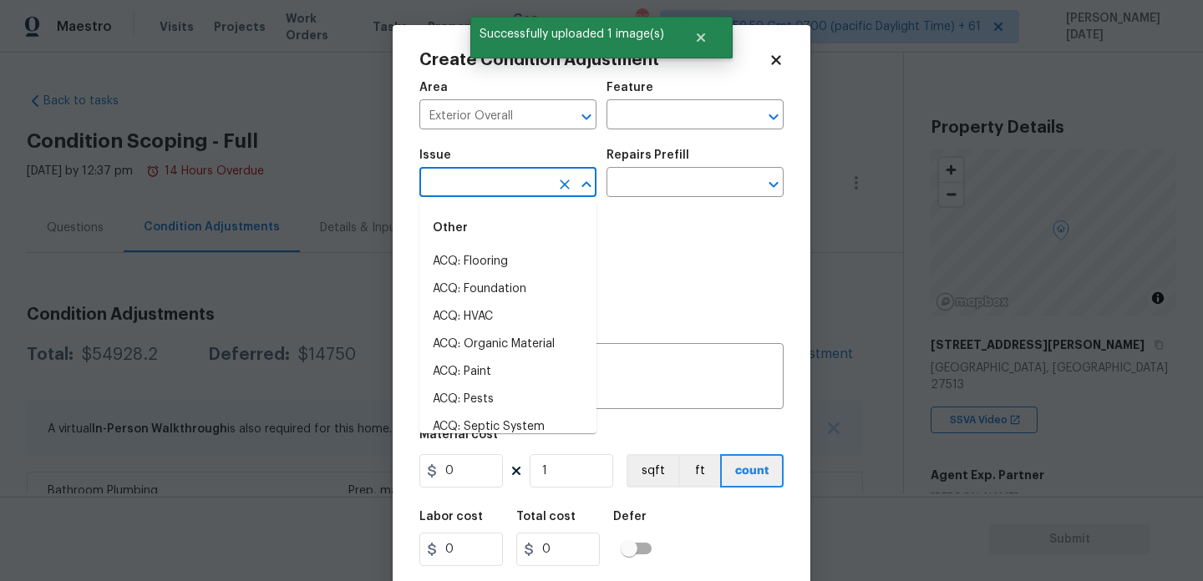
scroll to position [163, 0]
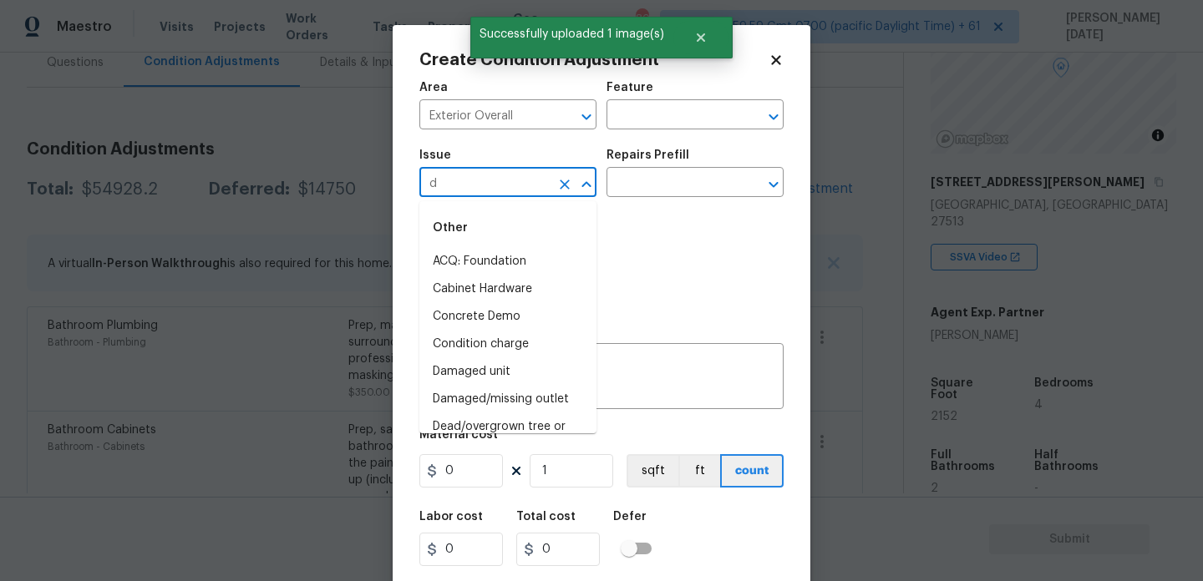
type input "de"
type input "b"
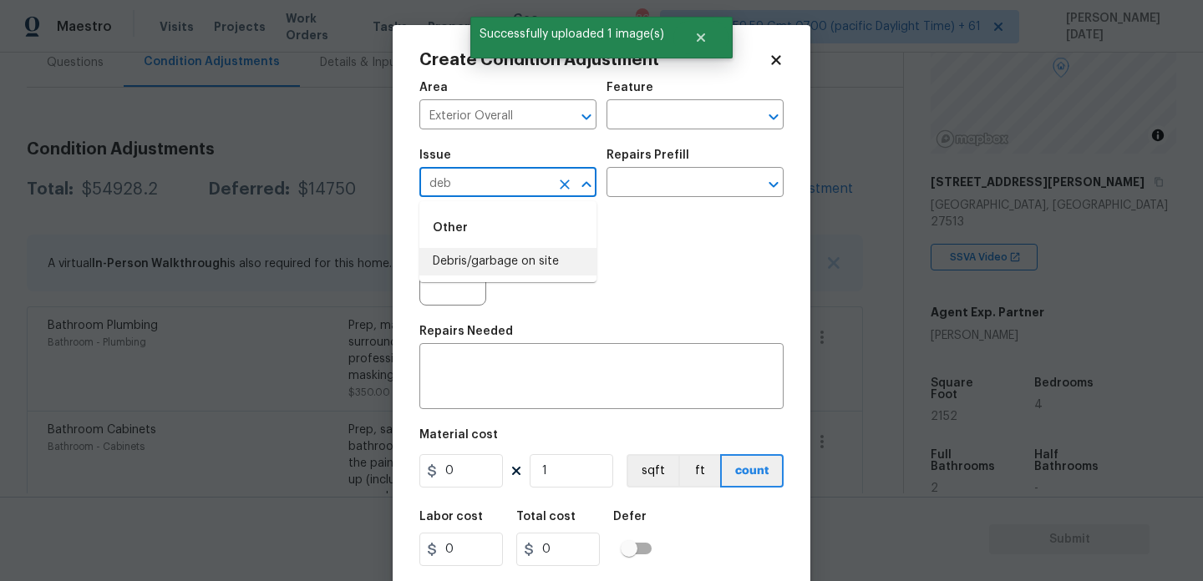
click at [495, 260] on li "Debris/garbage on site" at bounding box center [507, 262] width 177 height 28
type input "Debris/garbage on site"
click at [658, 176] on input "text" at bounding box center [671, 184] width 130 height 26
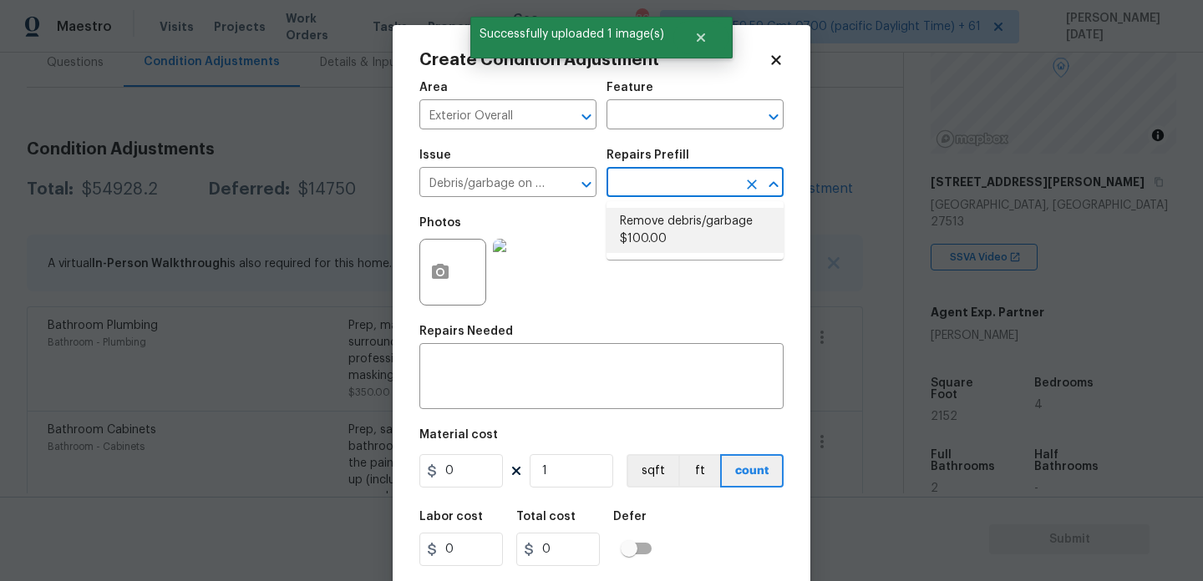
click at [658, 223] on li "Remove debris/garbage $100.00" at bounding box center [694, 230] width 177 height 45
type input "100"
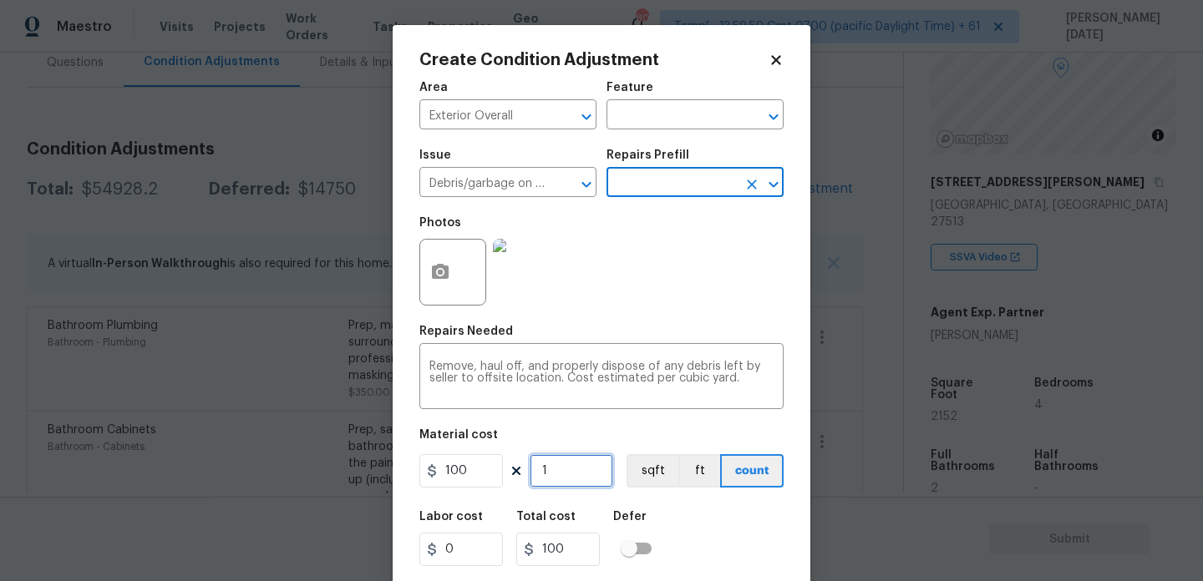
click at [565, 463] on input "1" at bounding box center [572, 470] width 84 height 33
type input "0"
type input "4"
type input "400"
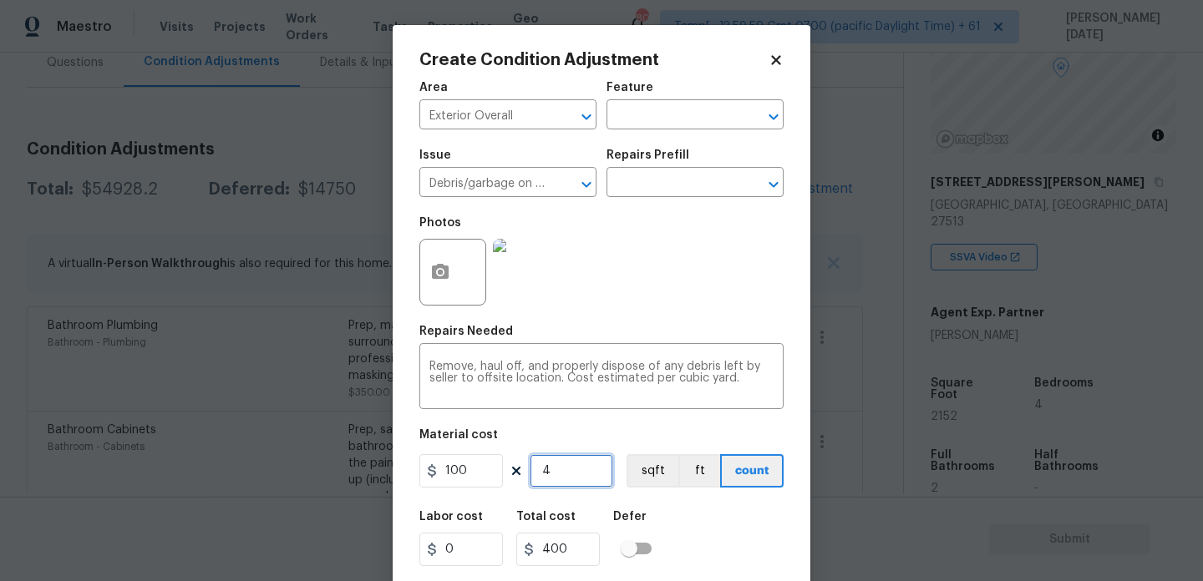
type input "4"
click at [664, 254] on div "Photos" at bounding box center [601, 261] width 364 height 109
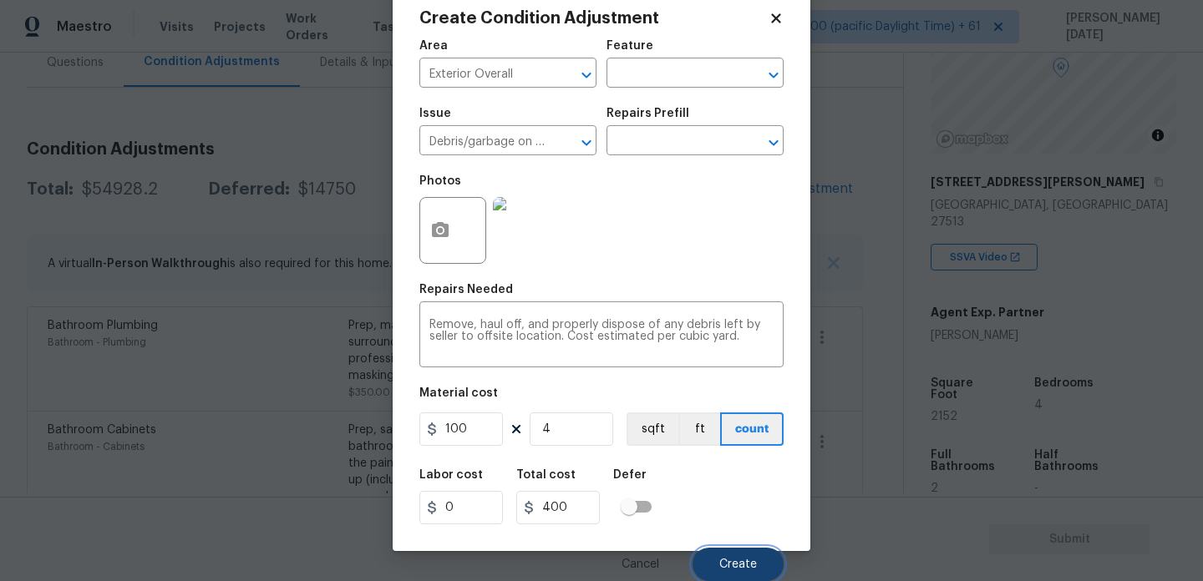
click at [714, 561] on button "Create" at bounding box center [737, 564] width 91 height 33
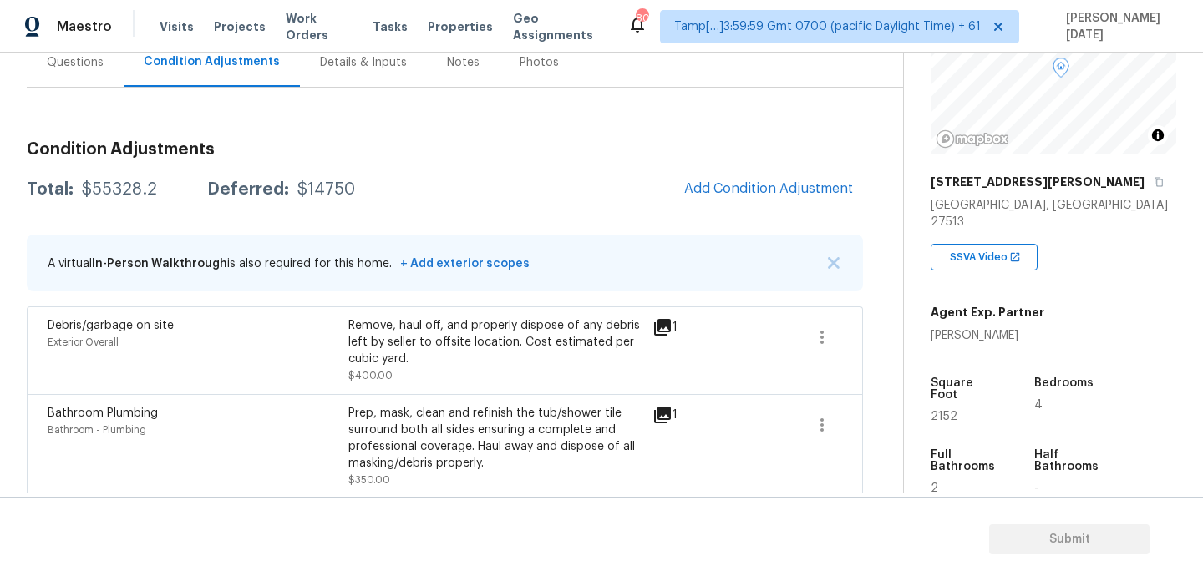
scroll to position [86, 0]
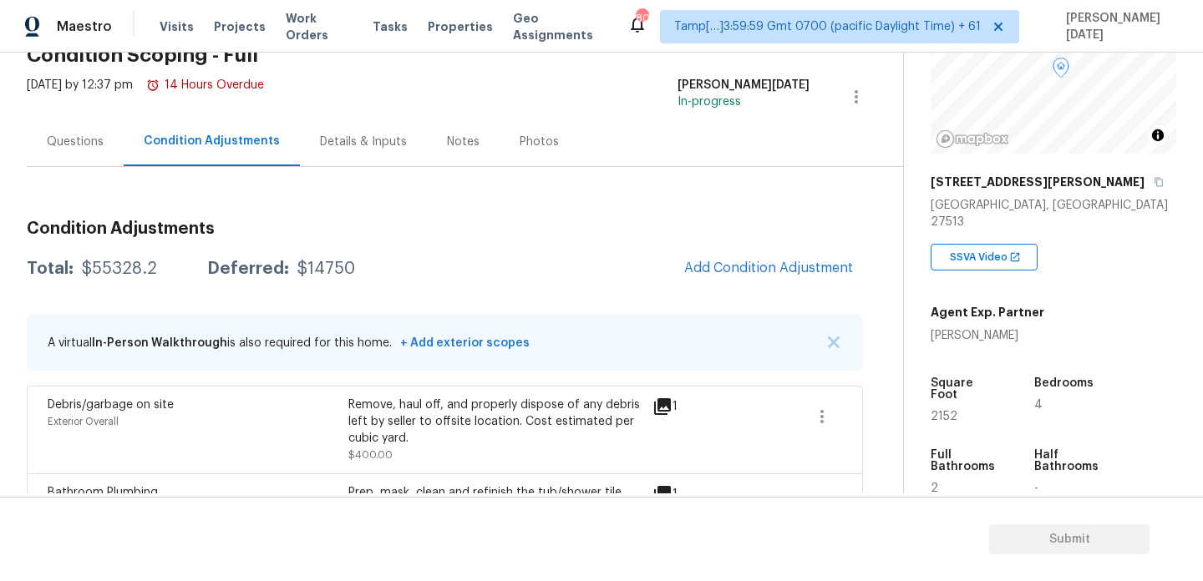
click at [96, 155] on div "Questions" at bounding box center [75, 141] width 97 height 49
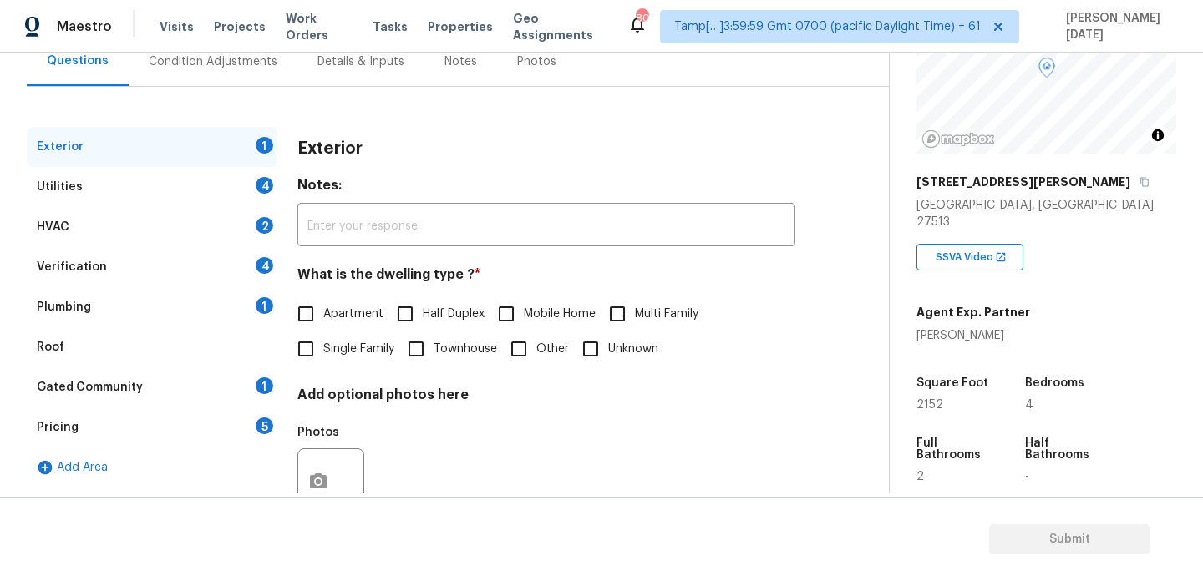
scroll to position [198, 0]
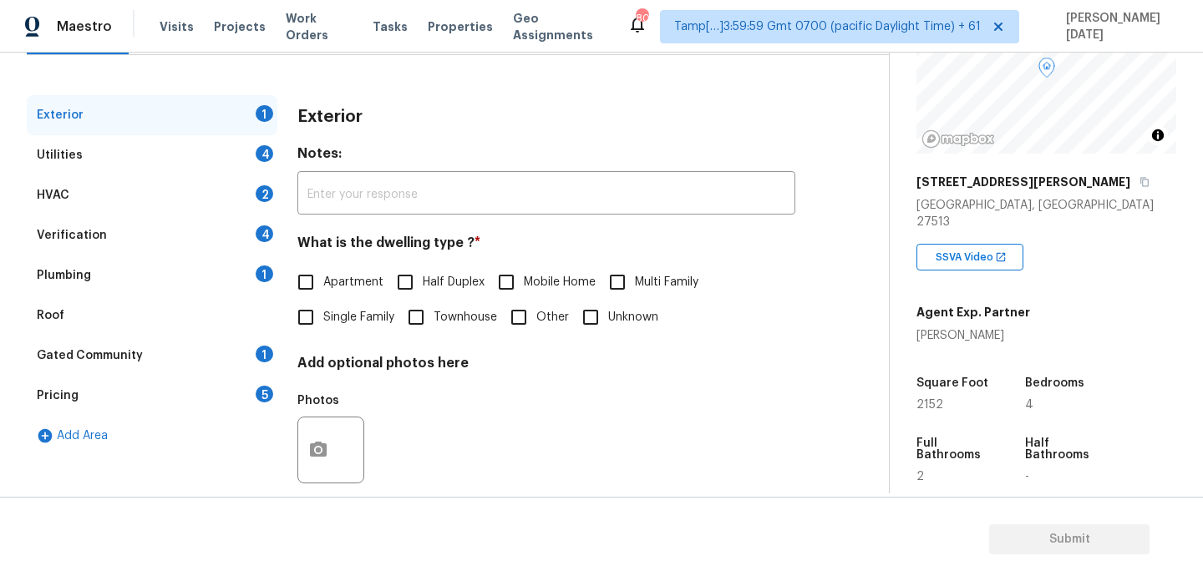
click at [212, 243] on div "Verification 4" at bounding box center [152, 235] width 251 height 40
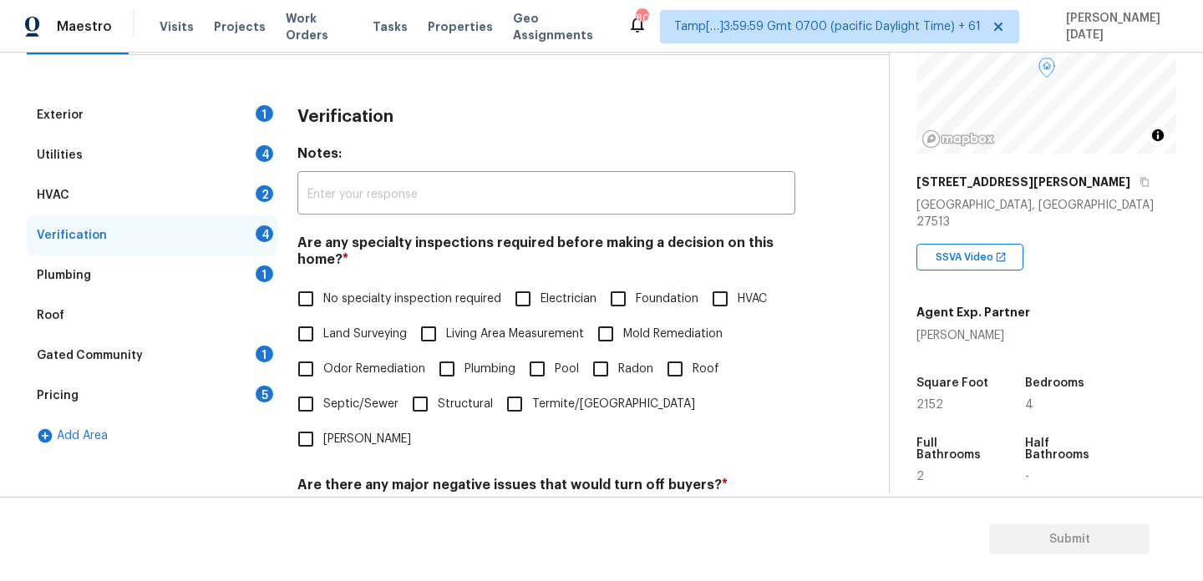
scroll to position [423, 0]
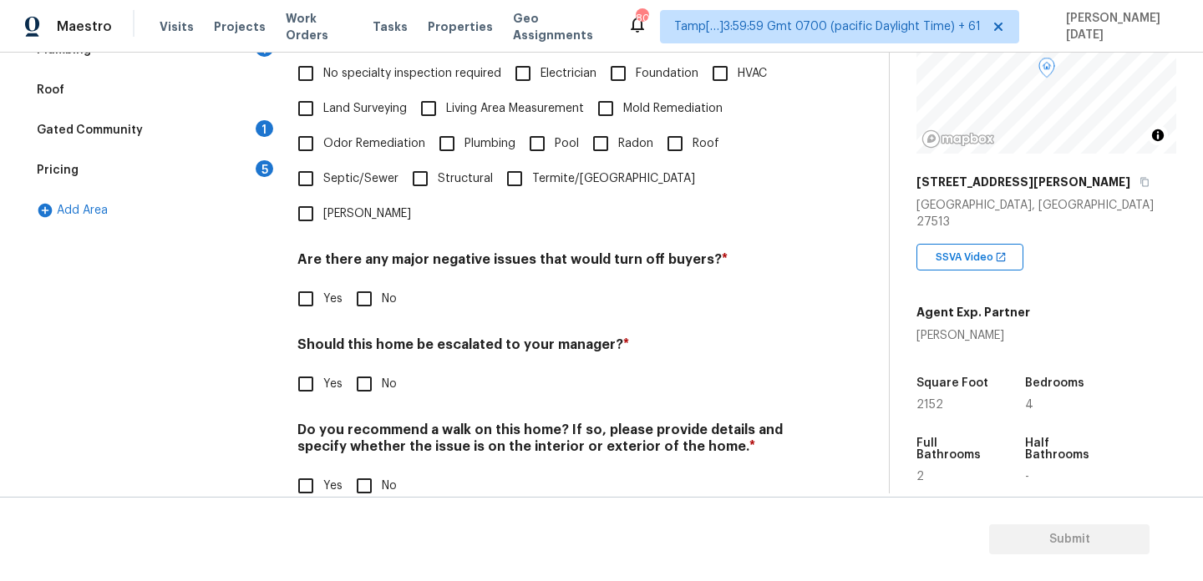
click at [307, 367] on input "Yes" at bounding box center [305, 384] width 35 height 35
checkbox input "true"
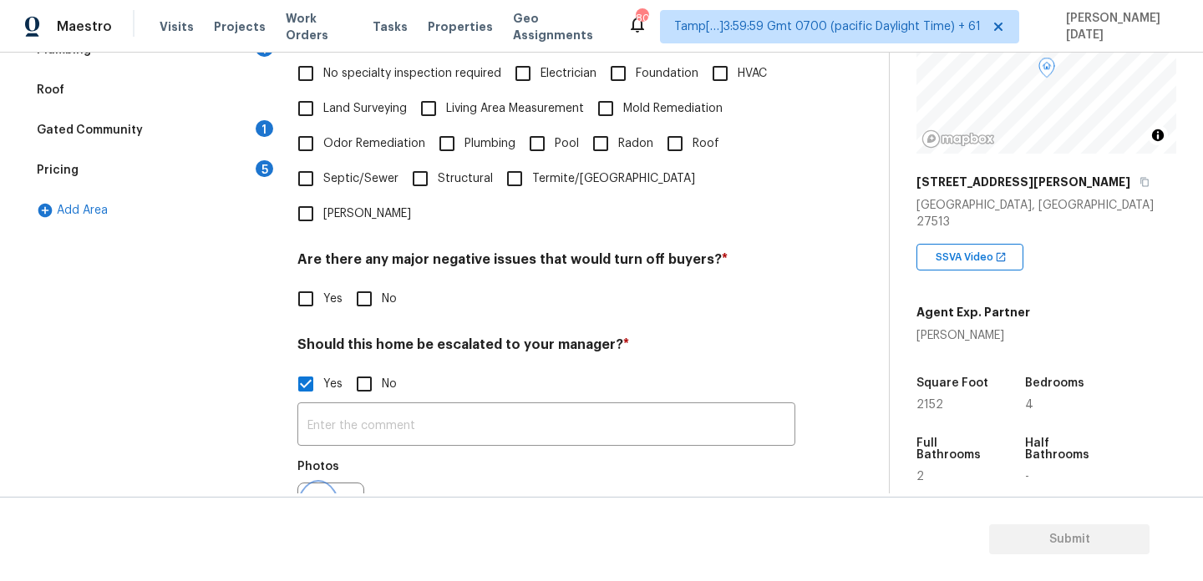
click at [316, 514] on circle "button" at bounding box center [318, 516] width 5 height 5
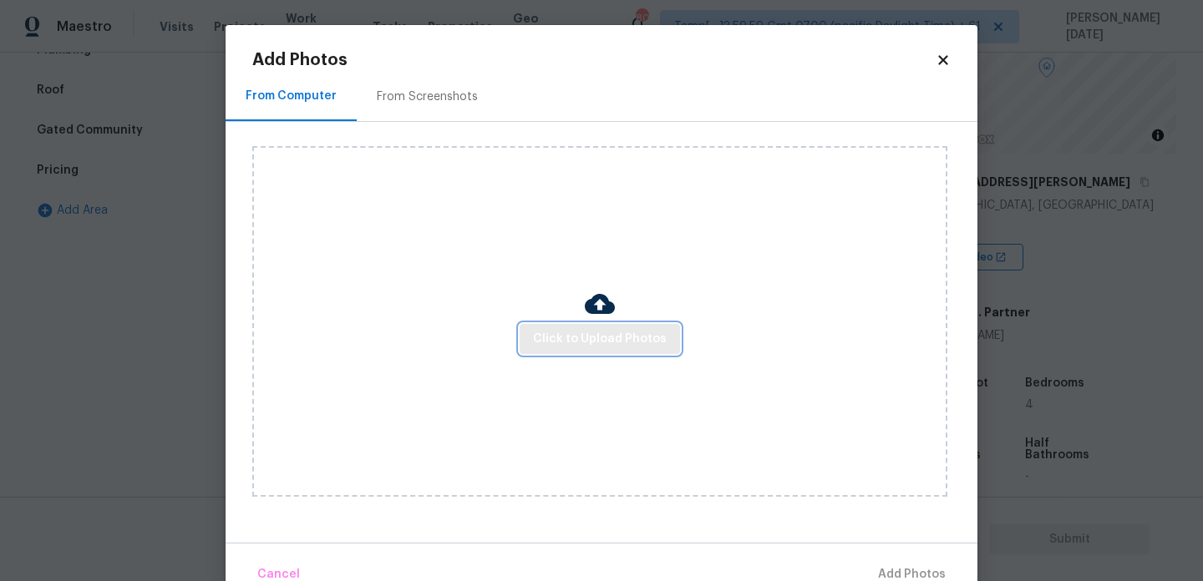
click at [570, 350] on button "Click to Upload Photos" at bounding box center [600, 339] width 160 height 31
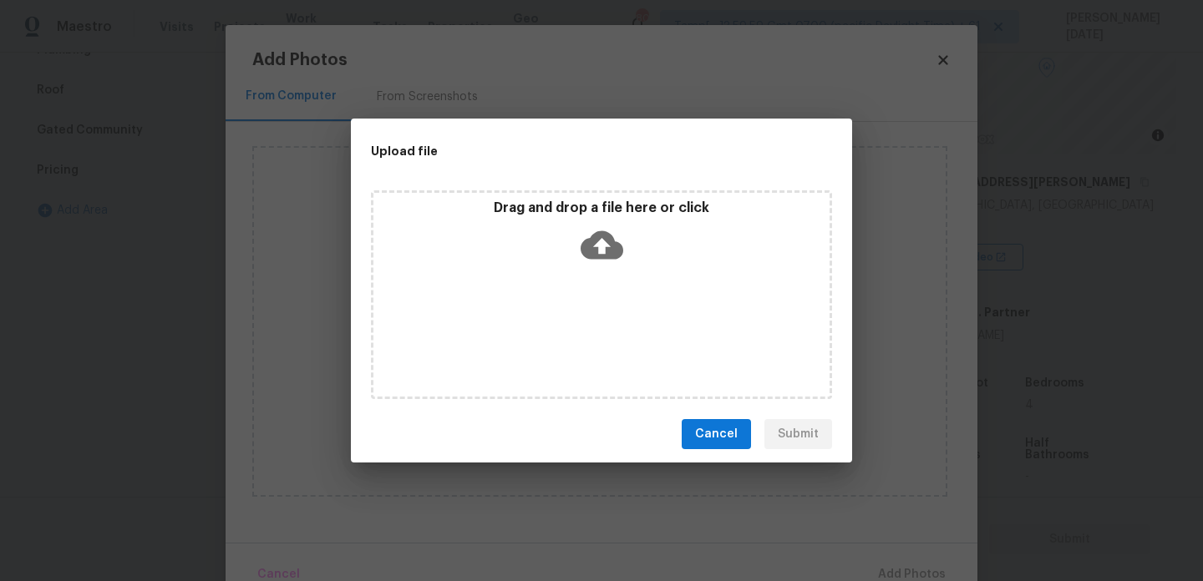
click at [570, 350] on div "Drag and drop a file here or click" at bounding box center [601, 294] width 461 height 209
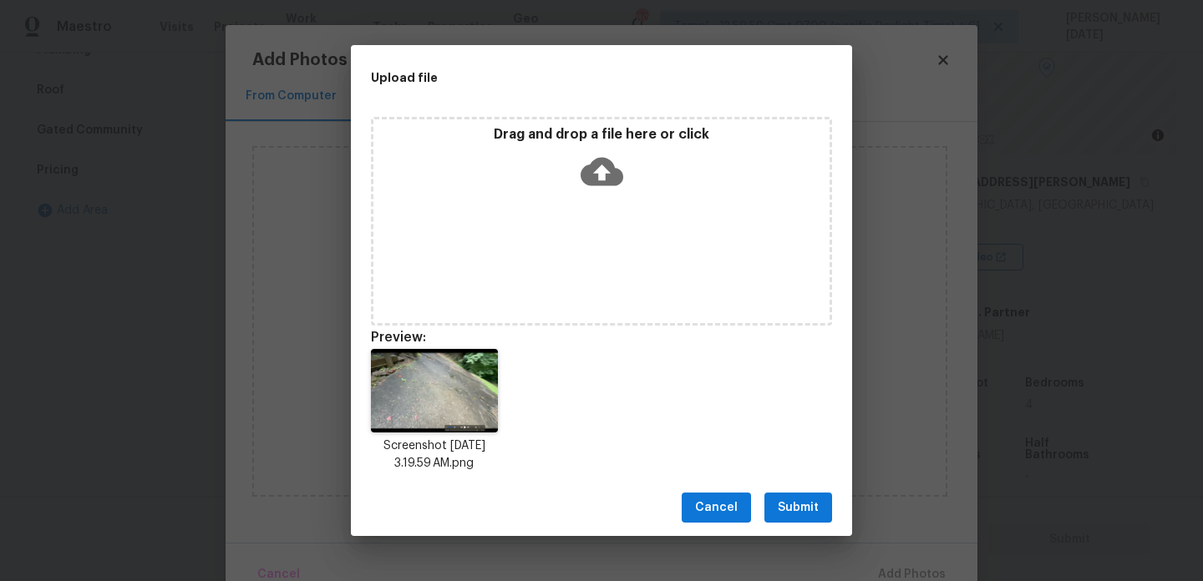
click at [786, 515] on span "Submit" at bounding box center [798, 508] width 41 height 21
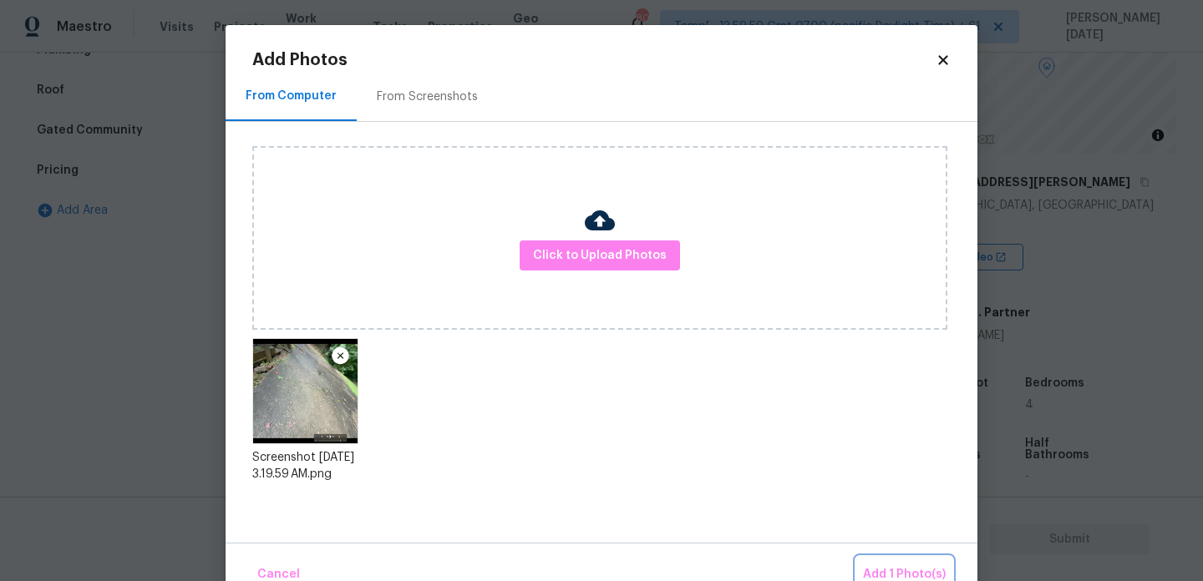
click at [888, 565] on span "Add 1 Photo(s)" at bounding box center [904, 575] width 83 height 21
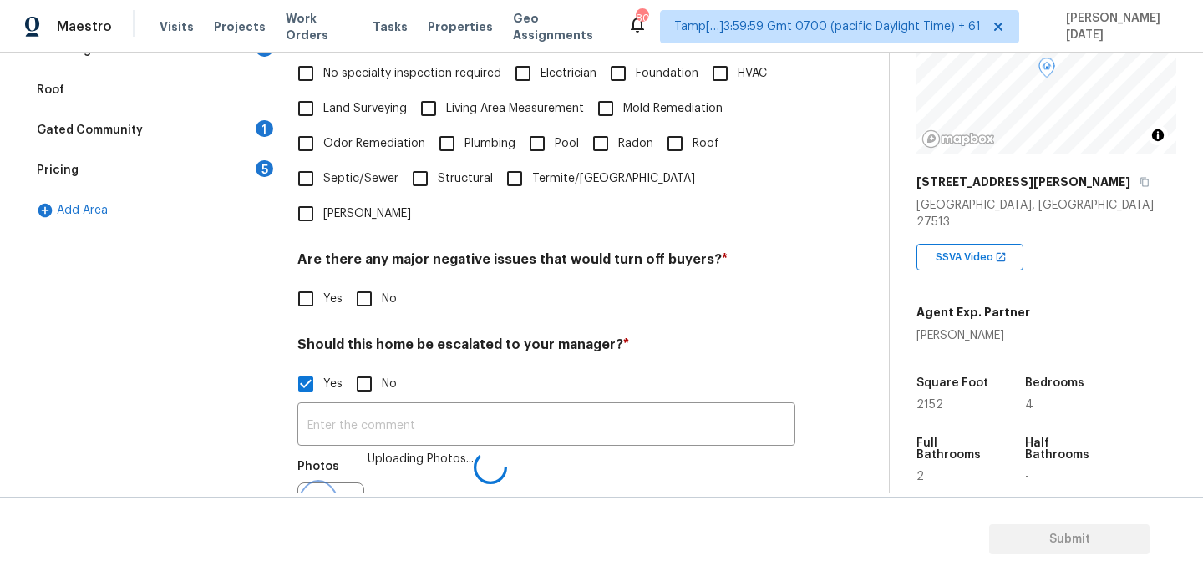
scroll to position [444, 0]
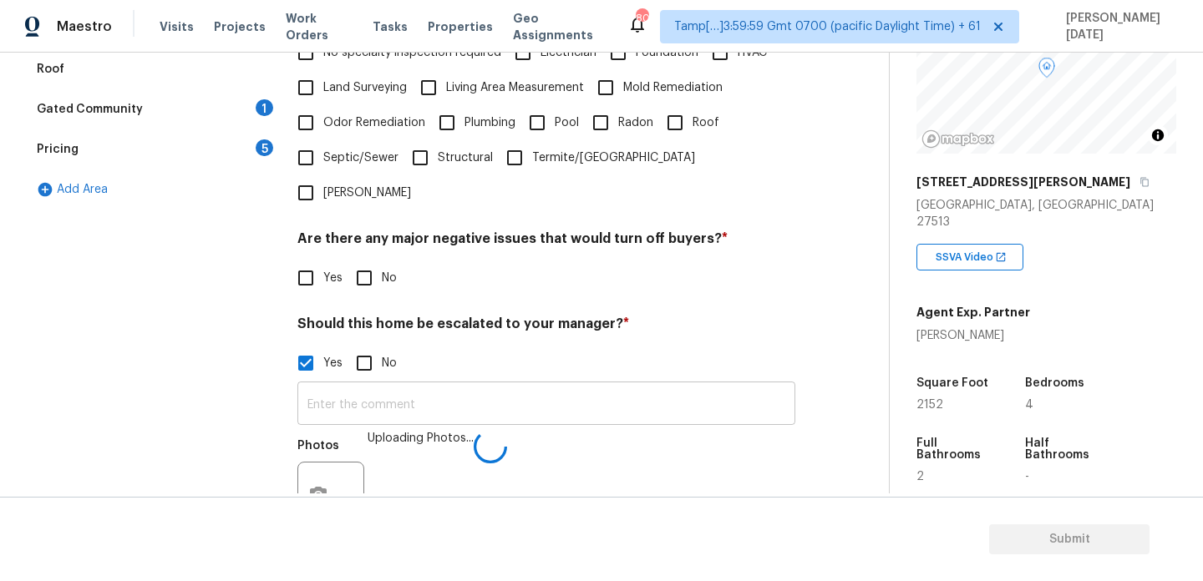
click at [366, 386] on input "text" at bounding box center [546, 405] width 498 height 39
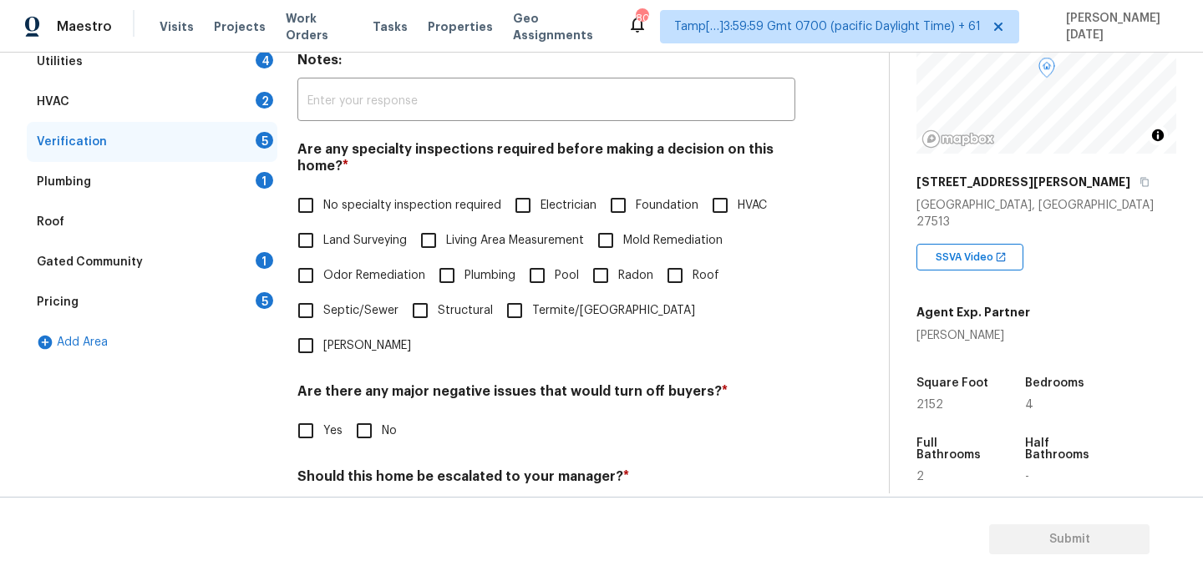
type input "ALA.."
click at [321, 209] on input "No specialty inspection required" at bounding box center [305, 205] width 35 height 35
checkbox input "true"
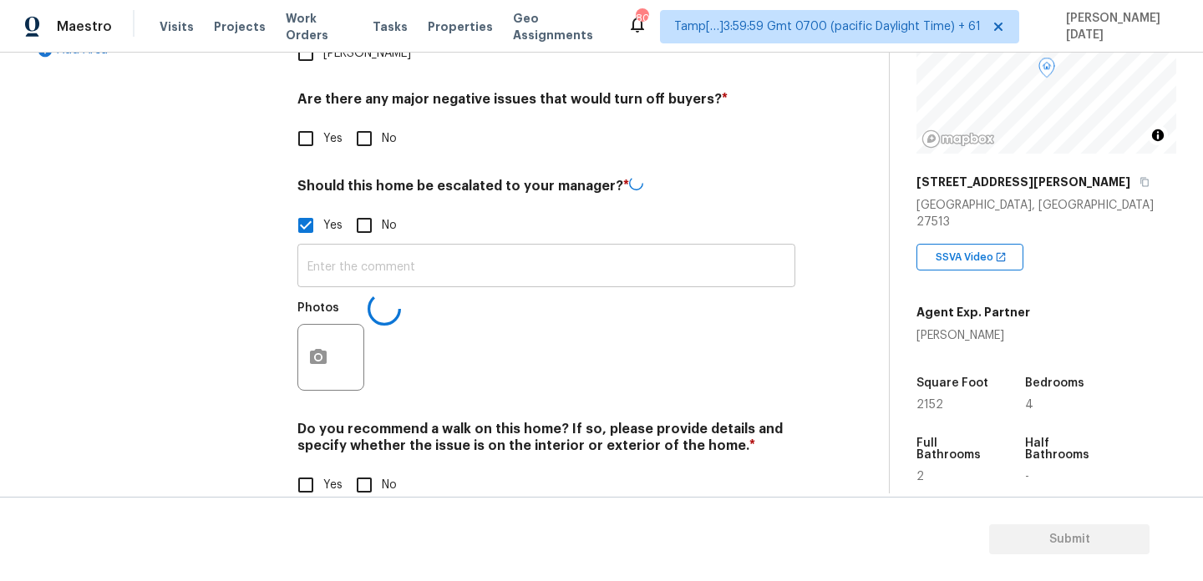
scroll to position [582, 0]
type input "ALA.."
click at [368, 123] on input "No" at bounding box center [364, 140] width 35 height 35
checkbox input "true"
click at [372, 468] on input "No" at bounding box center [364, 485] width 35 height 35
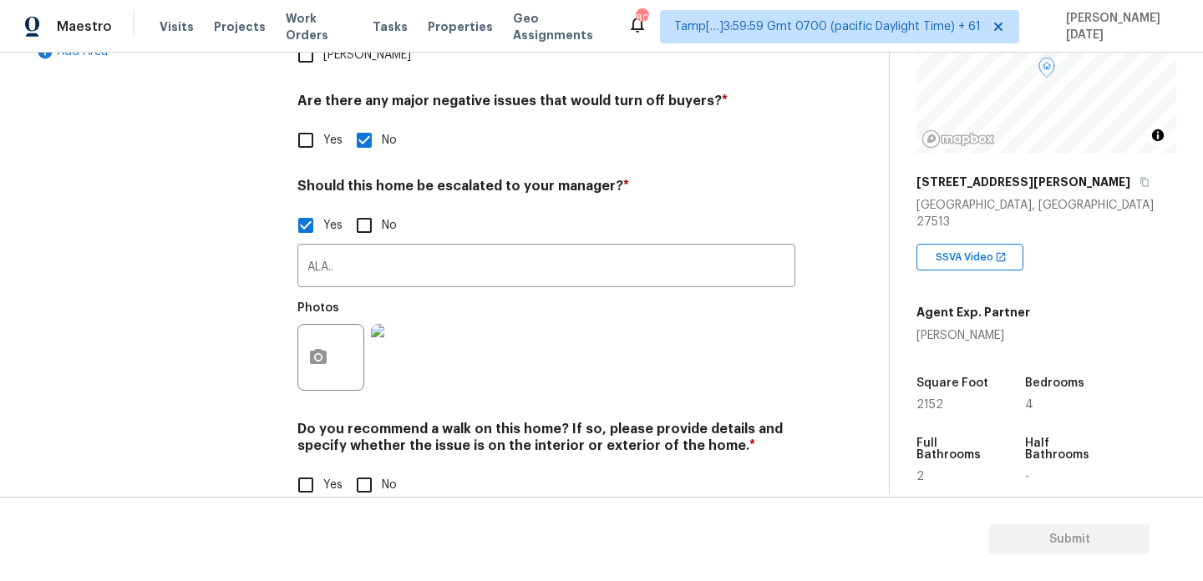
checkbox input "true"
click at [374, 248] on input "ALA.." at bounding box center [546, 267] width 498 height 39
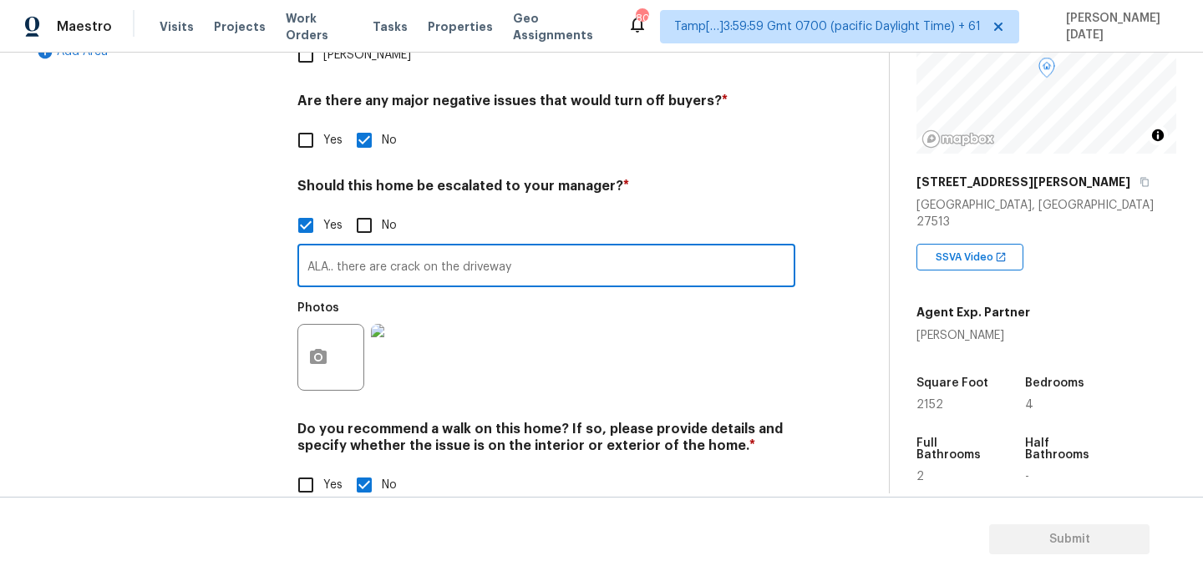
type input "ALA.. there are crack on the driveway"
click at [607, 343] on div "Photos" at bounding box center [546, 346] width 498 height 109
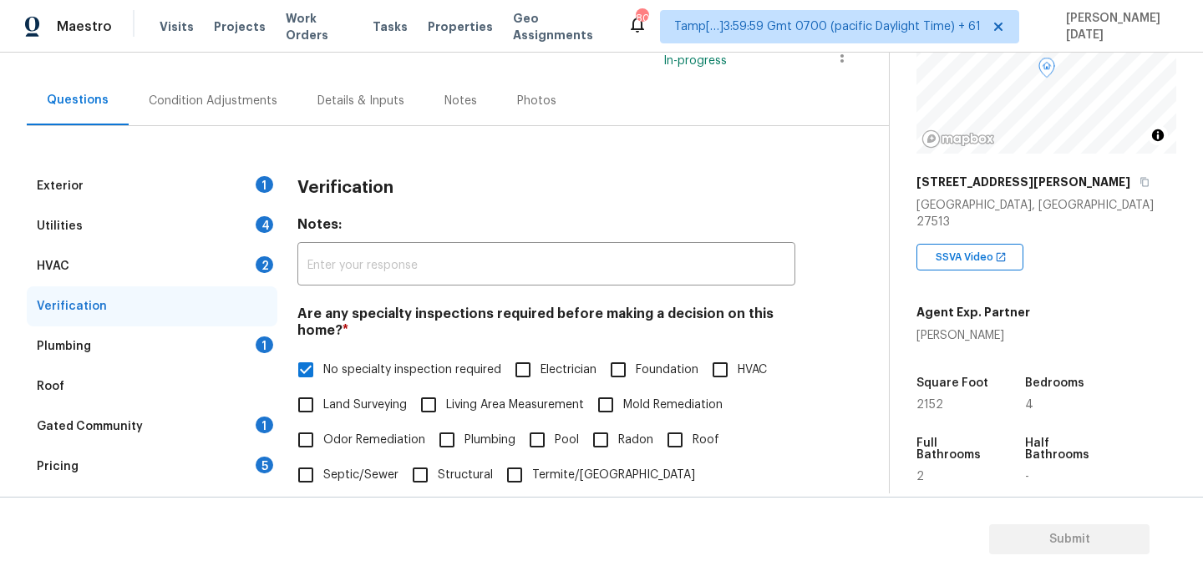
click at [234, 176] on div "Exterior 1" at bounding box center [152, 186] width 251 height 40
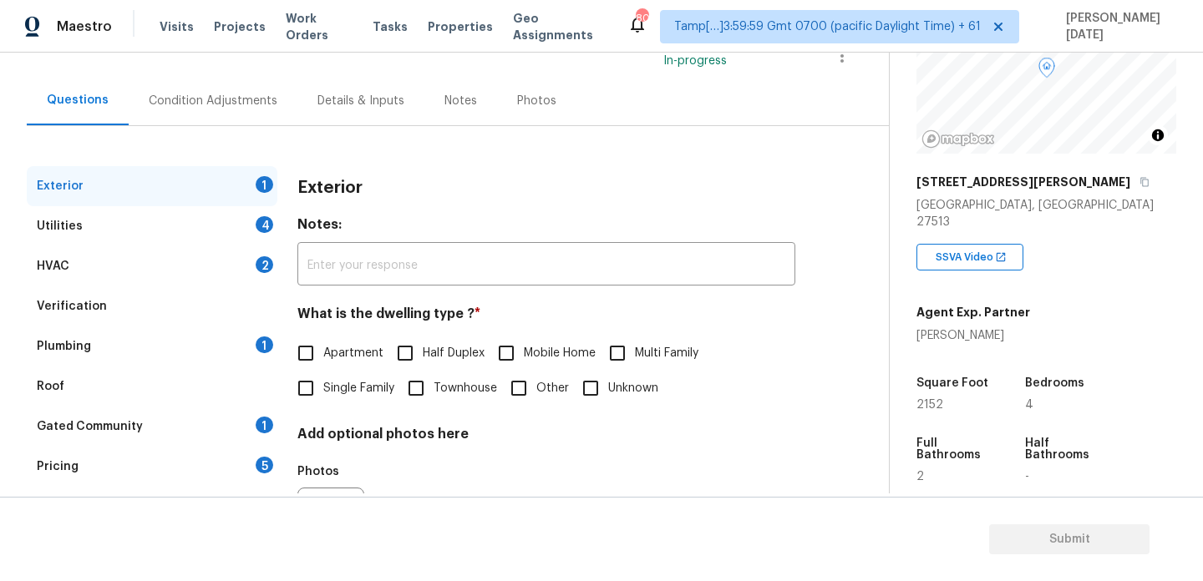
scroll to position [223, 0]
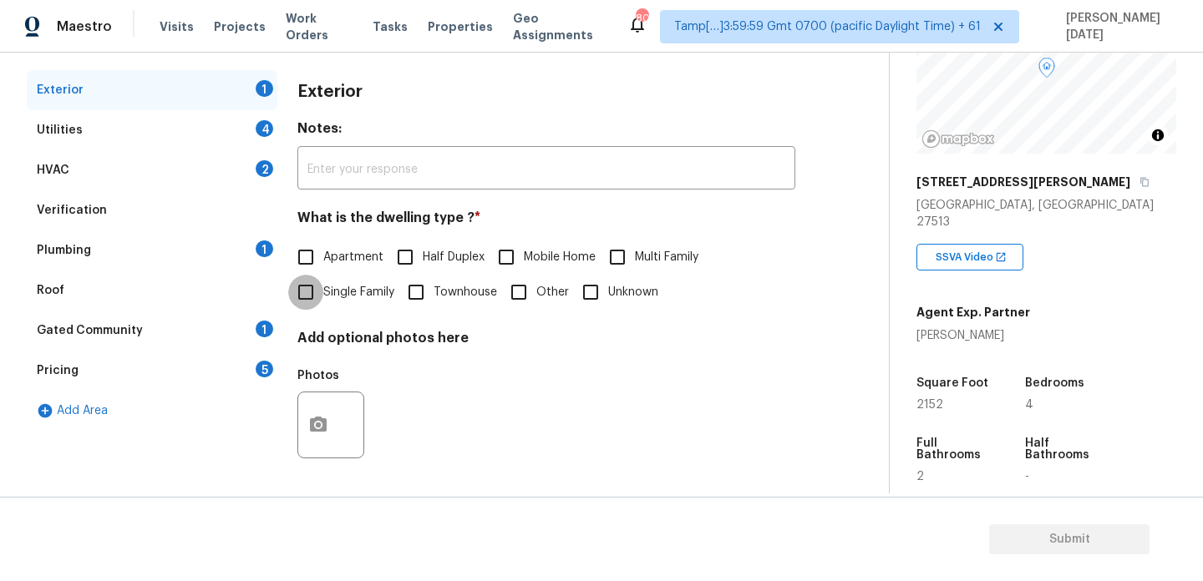
click at [308, 289] on input "Single Family" at bounding box center [305, 292] width 35 height 35
checkbox input "true"
click at [256, 118] on div "Utilities 4" at bounding box center [152, 130] width 251 height 40
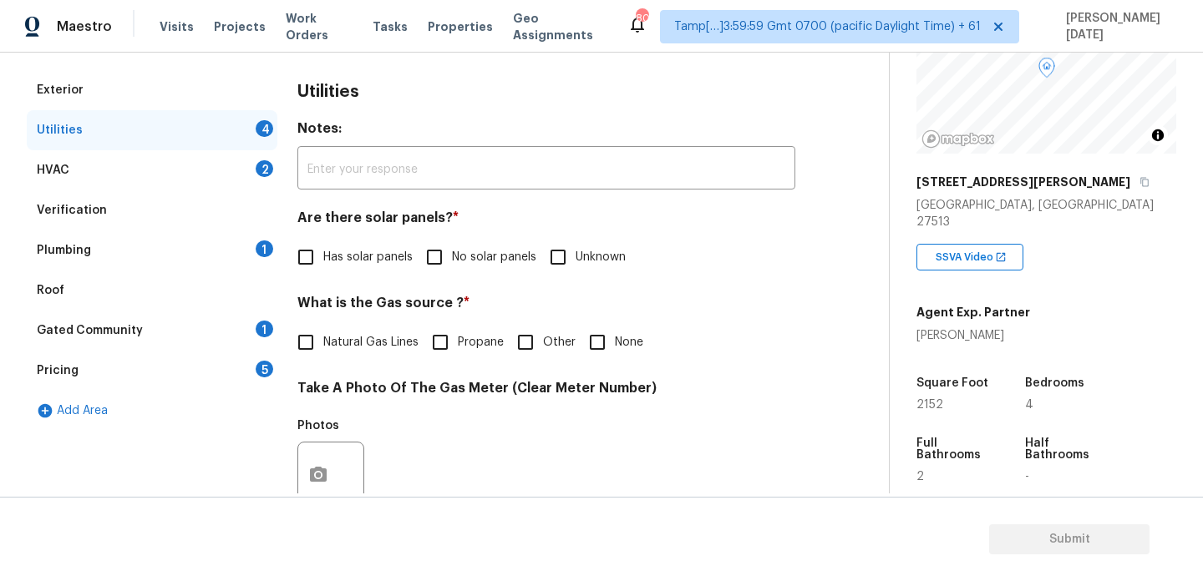
click at [436, 261] on input "No solar panels" at bounding box center [434, 257] width 35 height 35
checkbox input "true"
click at [607, 334] on input "None" at bounding box center [597, 342] width 35 height 35
checkbox input "true"
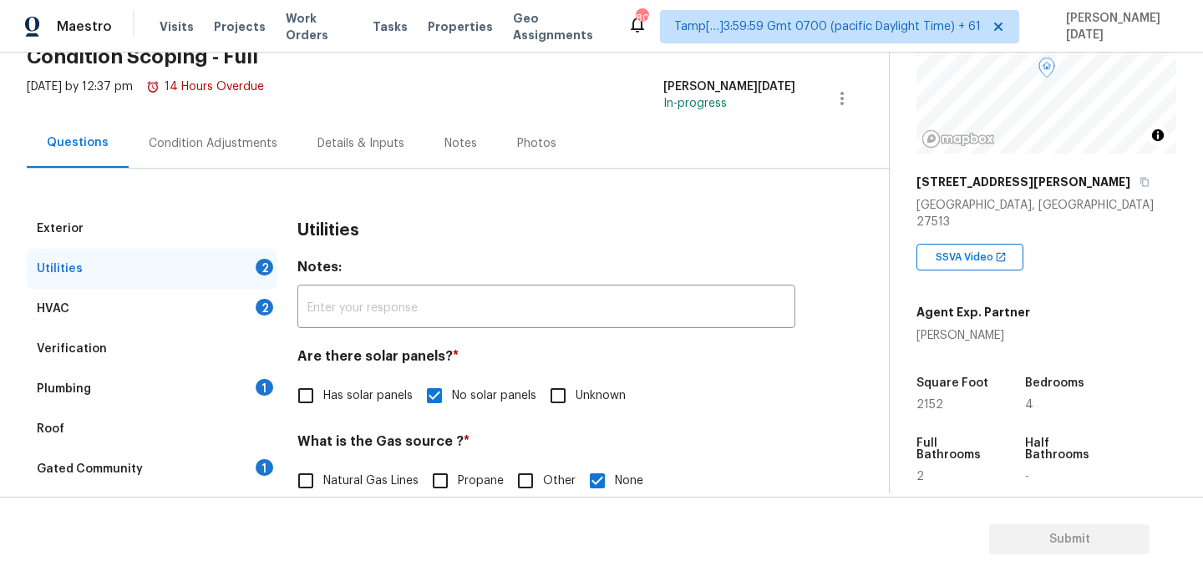
scroll to position [0, 0]
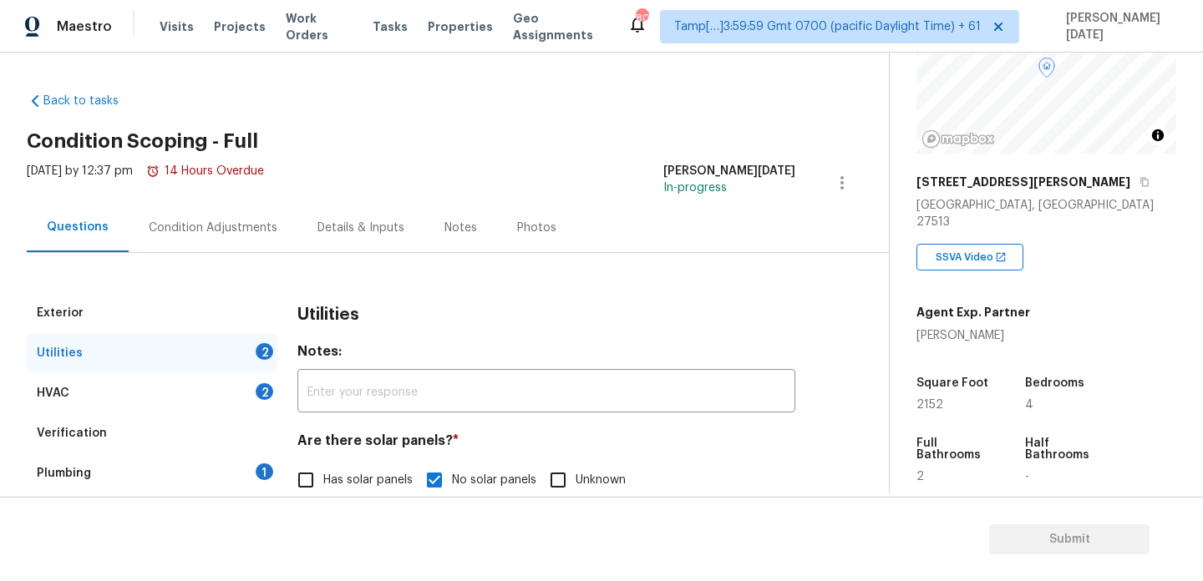
click at [200, 247] on div "Condition Adjustments" at bounding box center [213, 227] width 169 height 49
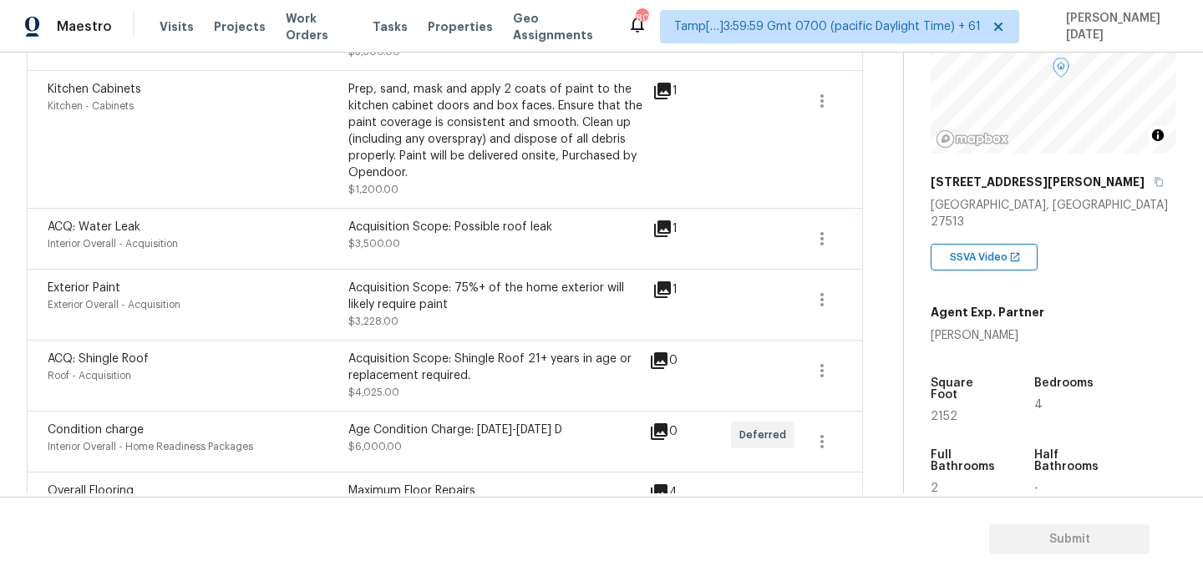
scroll to position [883, 0]
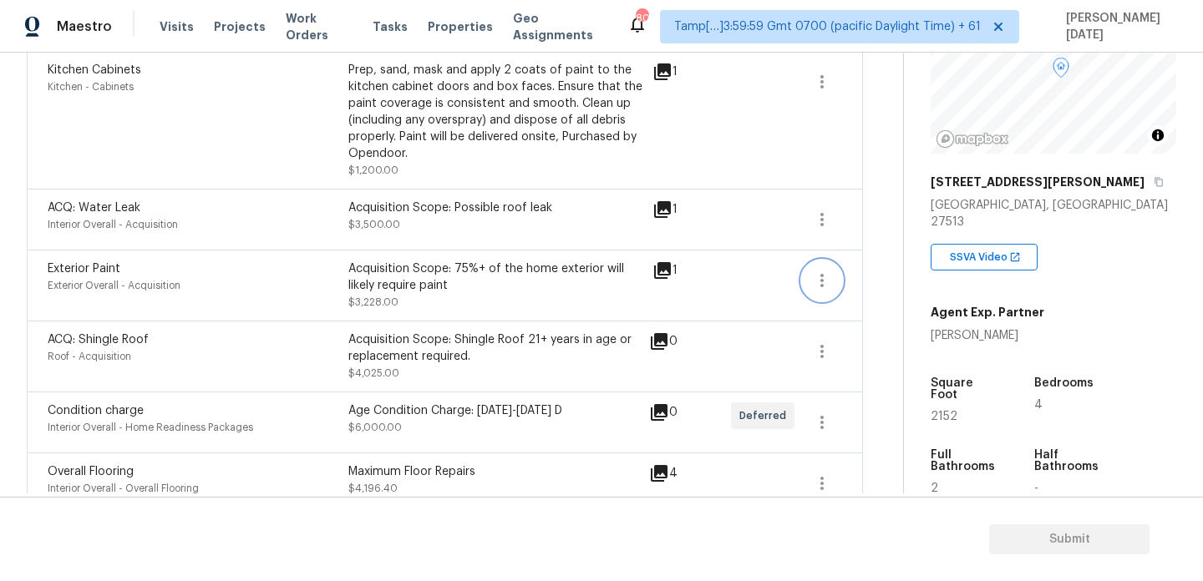
click at [824, 286] on icon "button" at bounding box center [822, 281] width 20 height 20
click at [873, 281] on div "Edit" at bounding box center [917, 279] width 130 height 17
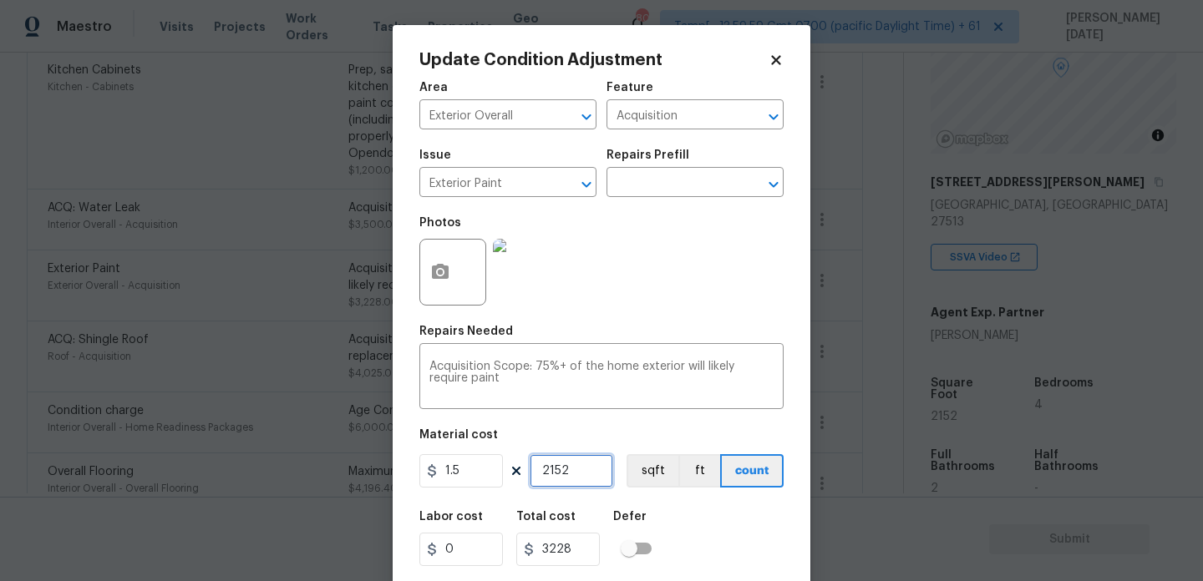
drag, startPoint x: 567, startPoint y: 473, endPoint x: 476, endPoint y: 473, distance: 91.0
click at [478, 473] on div "1.5 2152 sqft ft count" at bounding box center [601, 470] width 364 height 33
paste input "1960"
type input "1960"
type input "2940"
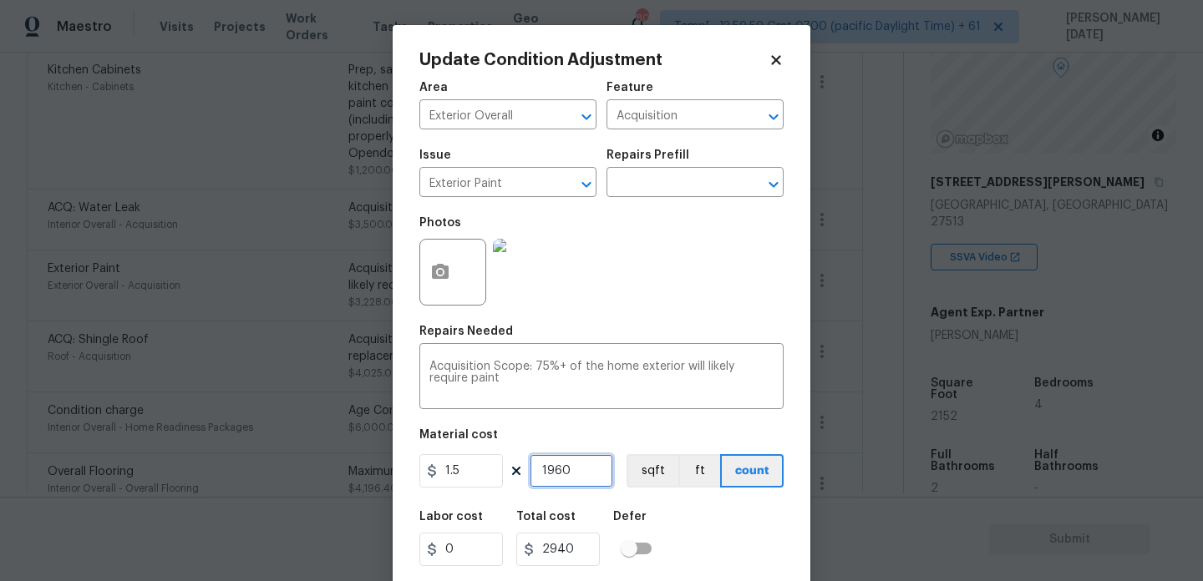
type input "1960"
click at [672, 278] on div "Photos" at bounding box center [601, 261] width 364 height 109
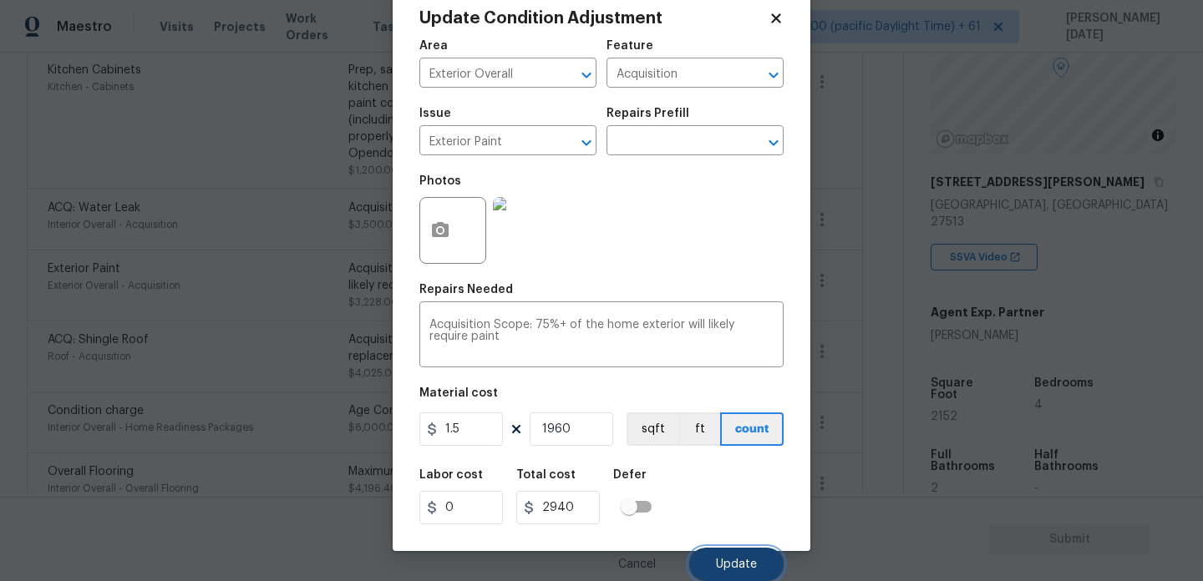
click at [732, 562] on span "Update" at bounding box center [736, 565] width 41 height 13
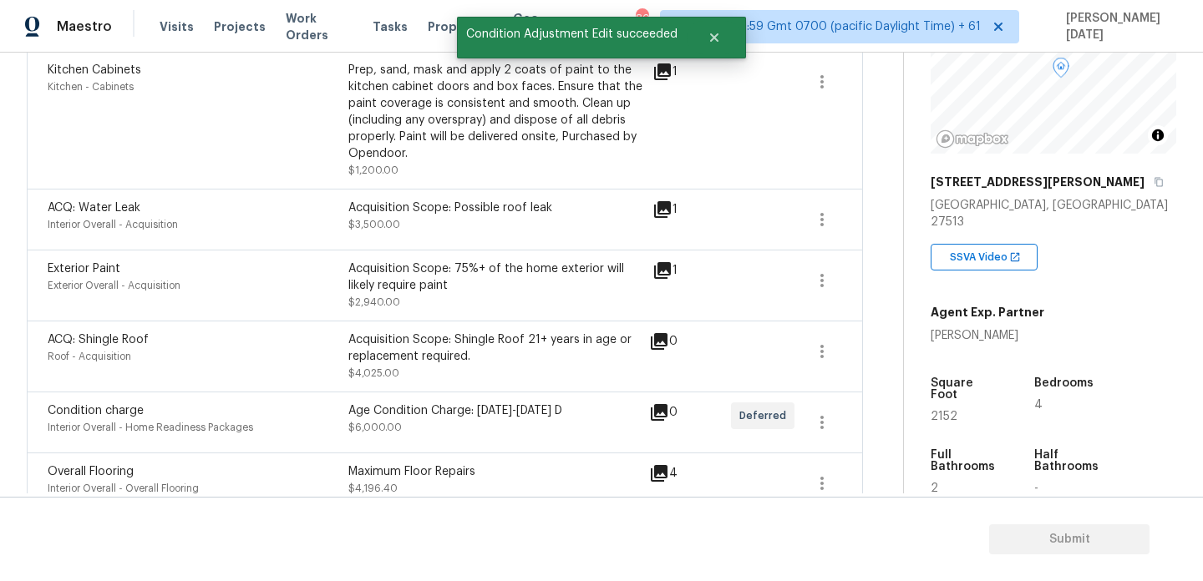
scroll to position [0, 0]
click at [948, 411] on span "2152" at bounding box center [943, 417] width 27 height 12
copy span "2152"
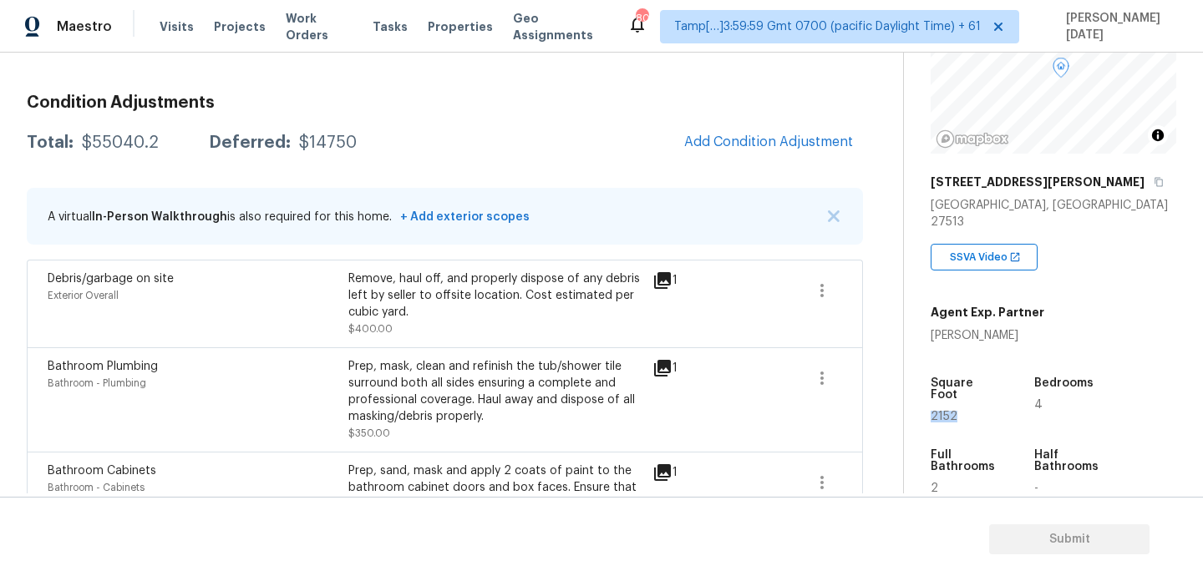
scroll to position [175, 0]
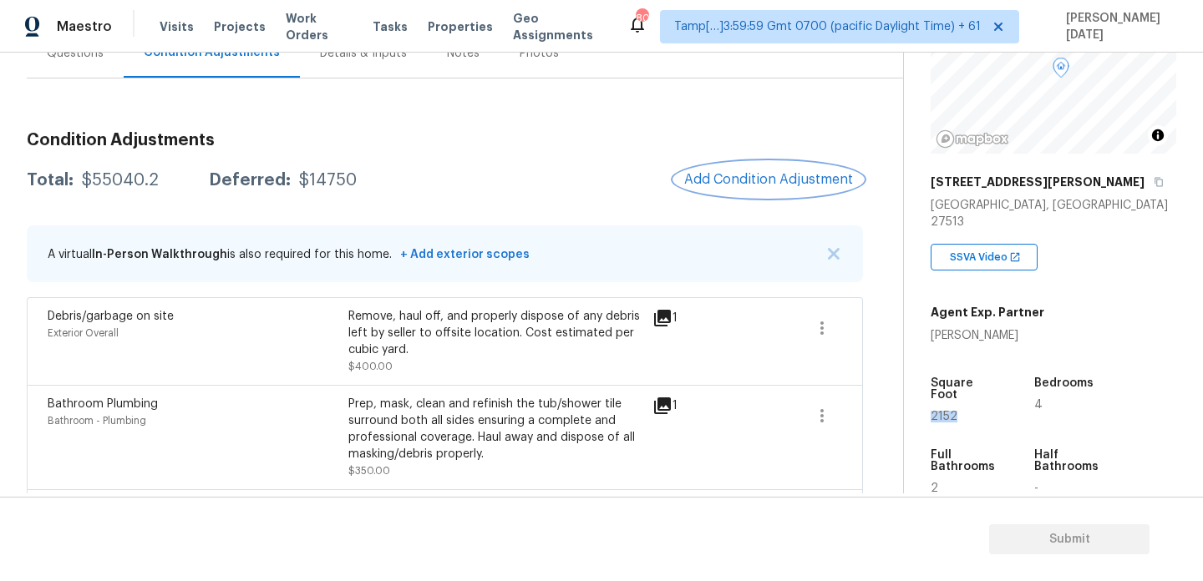
click at [728, 184] on span "Add Condition Adjustment" at bounding box center [768, 179] width 169 height 15
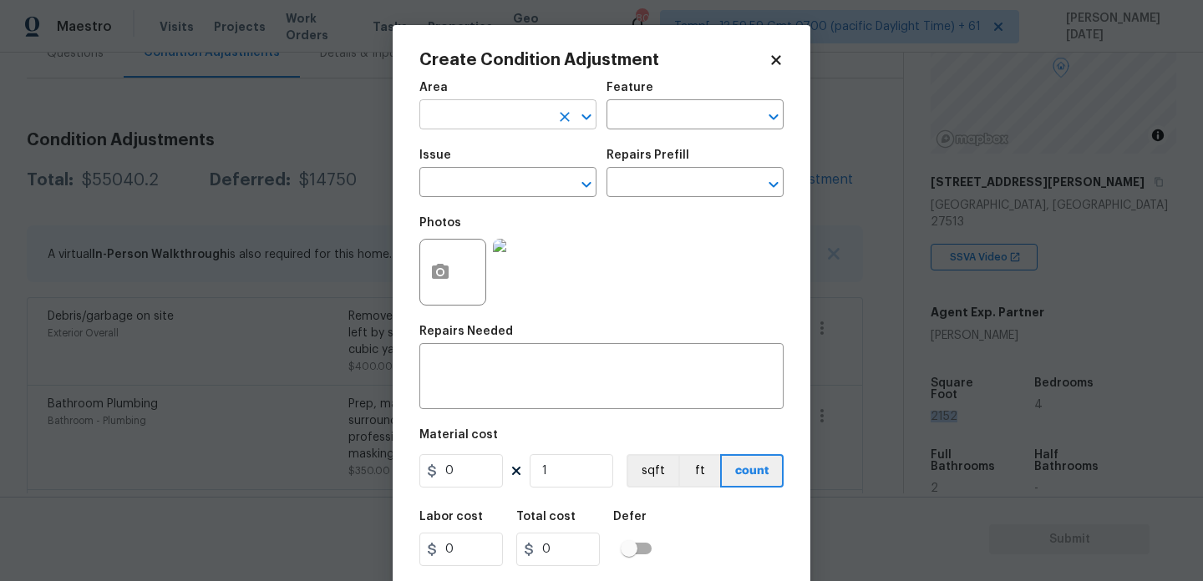
click at [465, 119] on input "text" at bounding box center [484, 117] width 130 height 26
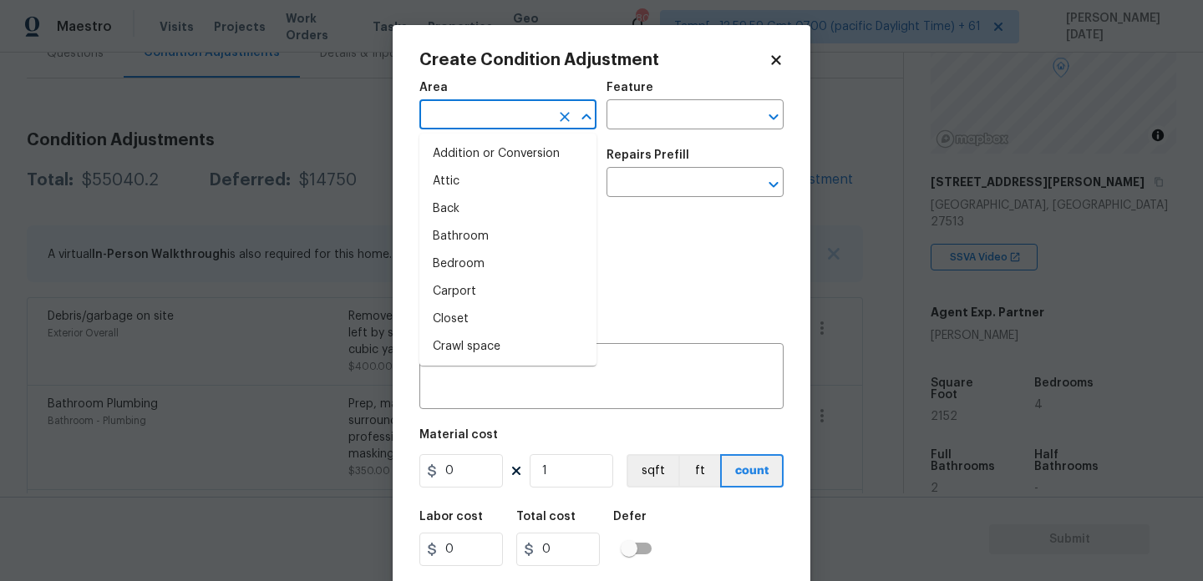
click at [256, 178] on body "Maestro Visits Projects Work Orders Tasks Properties Geo Assignments 800 Tamp[……" at bounding box center [601, 290] width 1203 height 581
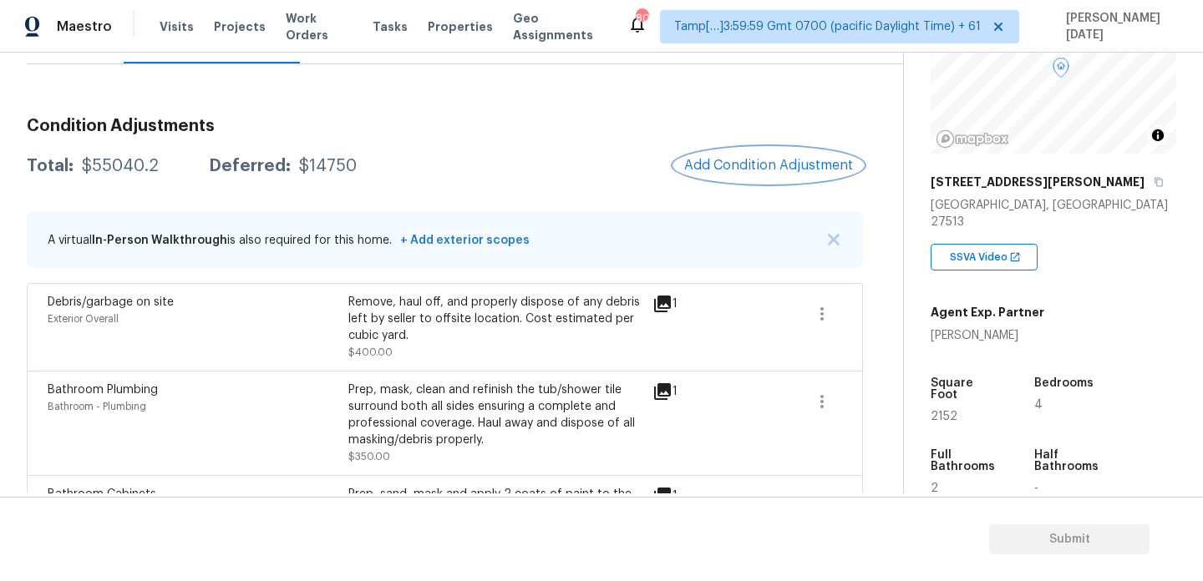
scroll to position [185, 0]
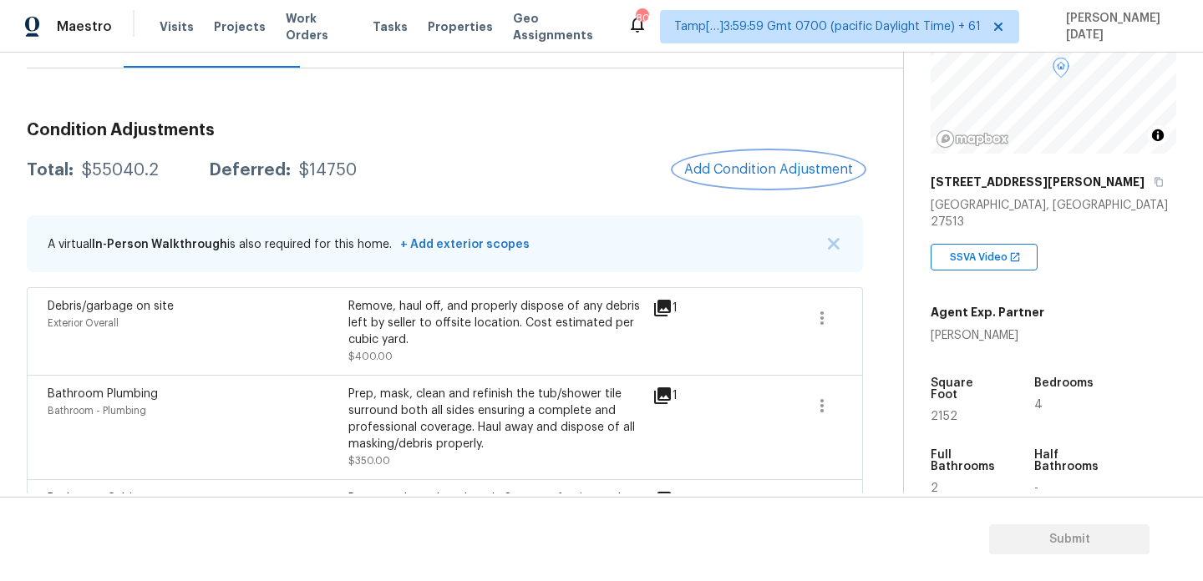
click at [758, 168] on span "Add Condition Adjustment" at bounding box center [768, 169] width 169 height 15
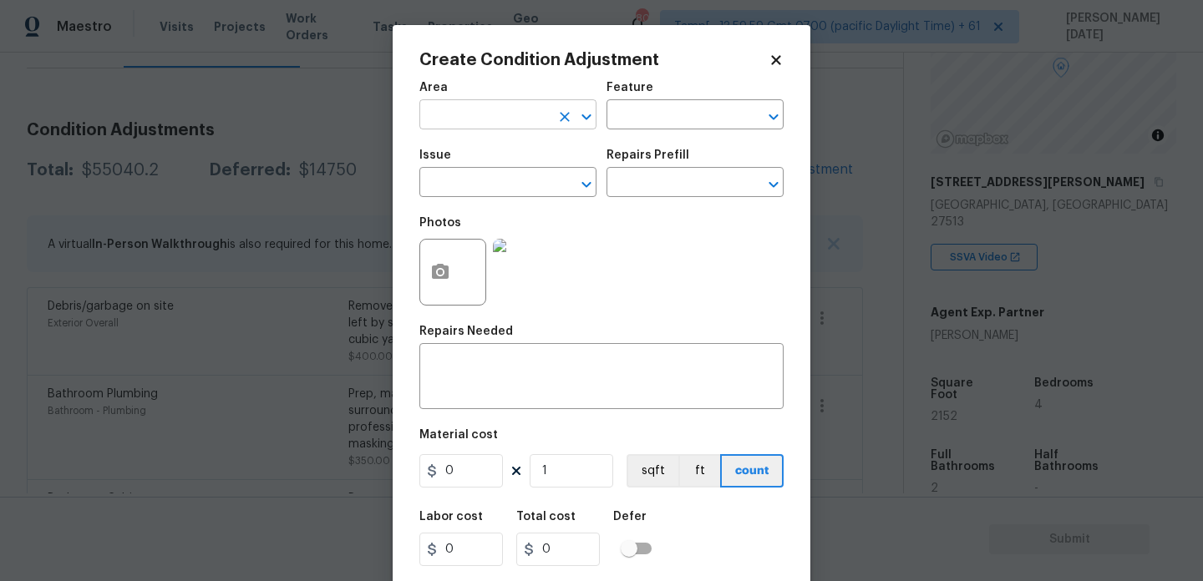
click at [440, 118] on input "text" at bounding box center [484, 117] width 130 height 26
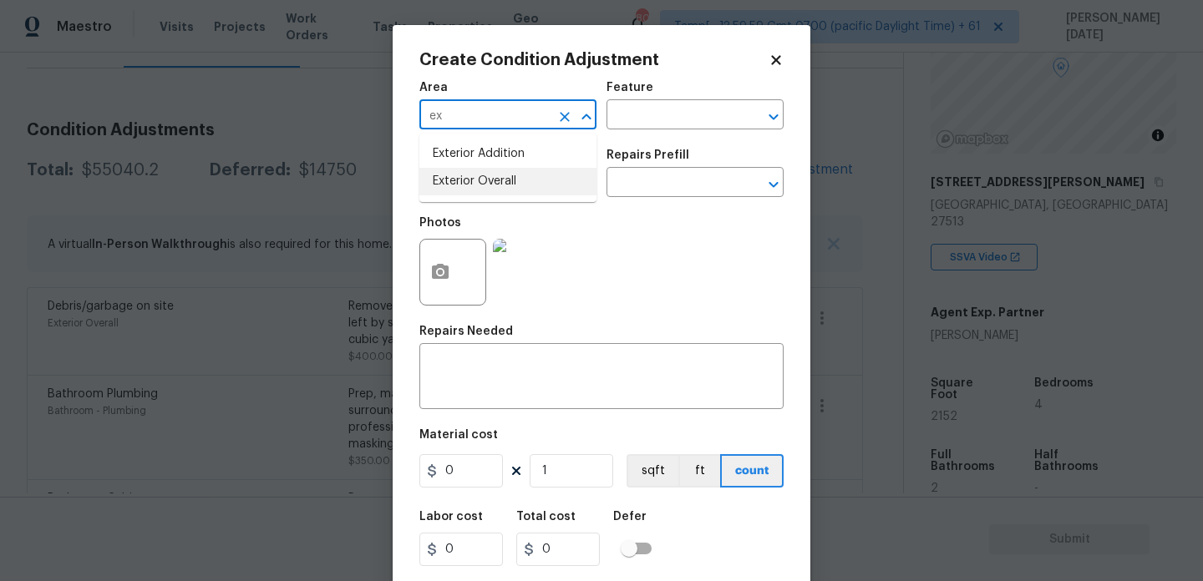
click at [455, 187] on li "Exterior Overall" at bounding box center [507, 182] width 177 height 28
type input "Exterior Overall"
click at [455, 187] on input "text" at bounding box center [484, 184] width 130 height 26
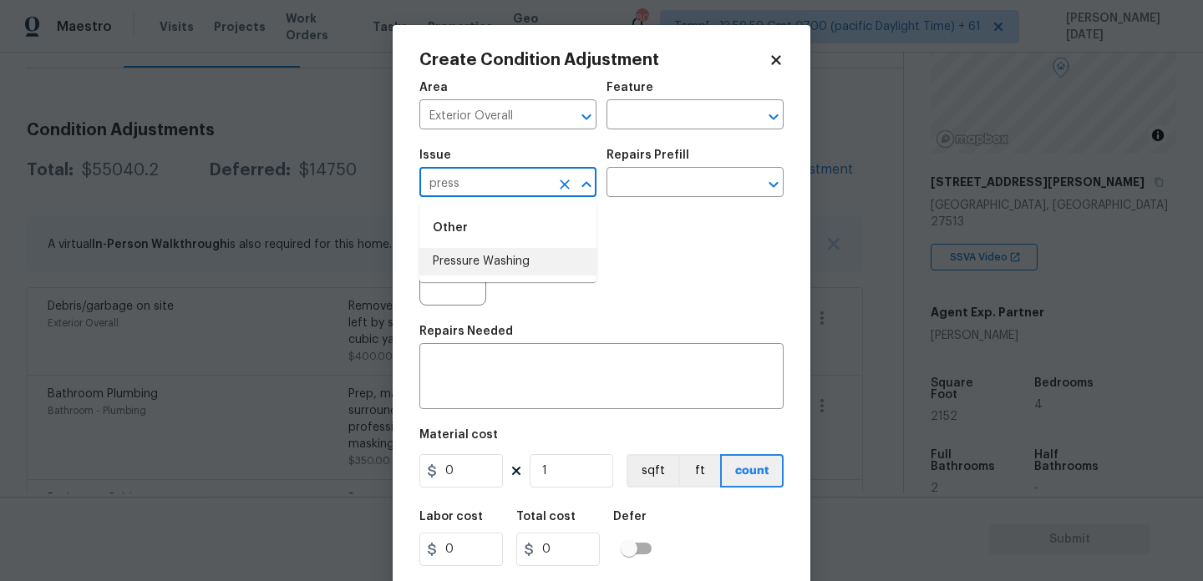
click at [470, 271] on li "Pressure Washing" at bounding box center [507, 262] width 177 height 28
type input "Pressure Washing"
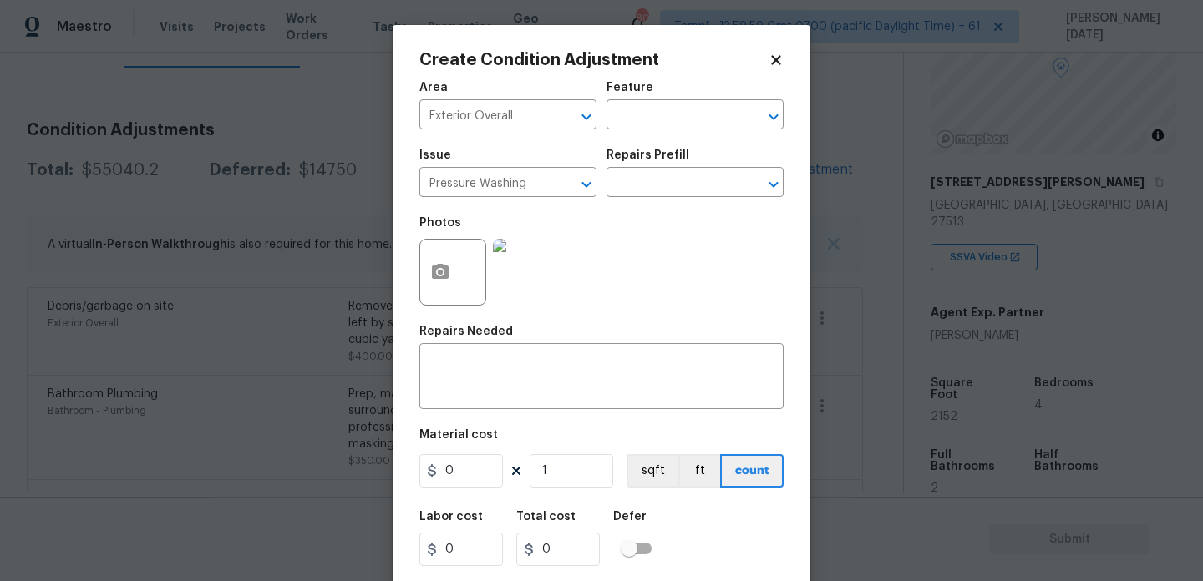
click at [683, 155] on div "Repairs Prefill" at bounding box center [694, 161] width 177 height 22
click at [680, 183] on input "text" at bounding box center [671, 184] width 130 height 26
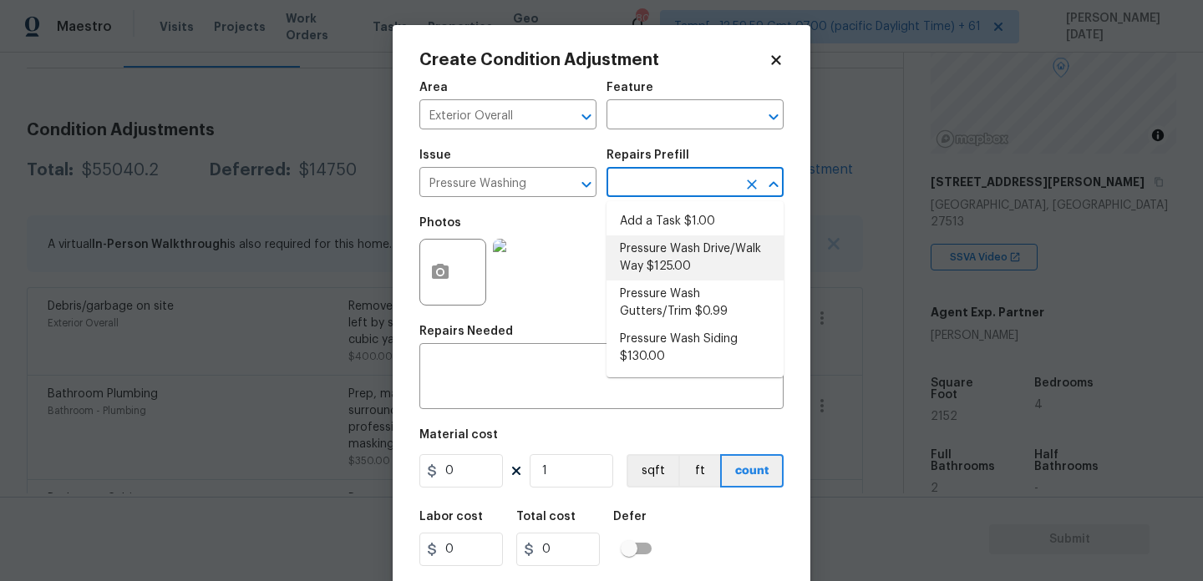
click at [678, 255] on li "Pressure Wash Drive/Walk Way $125.00" at bounding box center [694, 258] width 177 height 45
type input "Siding"
type textarea "Pressure wash the driveways/walkways as directed by the PM. Ensure that all deb…"
type input "125"
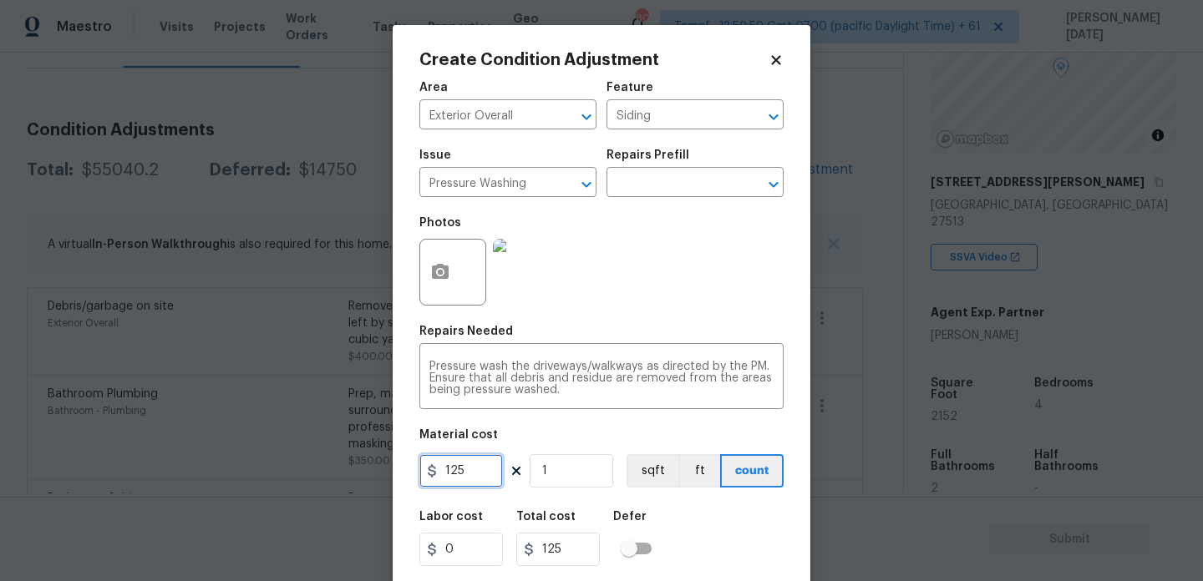
drag, startPoint x: 481, startPoint y: 469, endPoint x: 331, endPoint y: 468, distance: 150.4
click at [331, 468] on div "Create Condition Adjustment Area Exterior Overall ​ Feature Siding ​ Issue Pres…" at bounding box center [601, 290] width 1203 height 581
type input "200"
click at [565, 317] on div "Area Exterior Overall ​ Feature Siding ​ Issue Pressure Washing ​ Repairs Prefi…" at bounding box center [601, 347] width 364 height 551
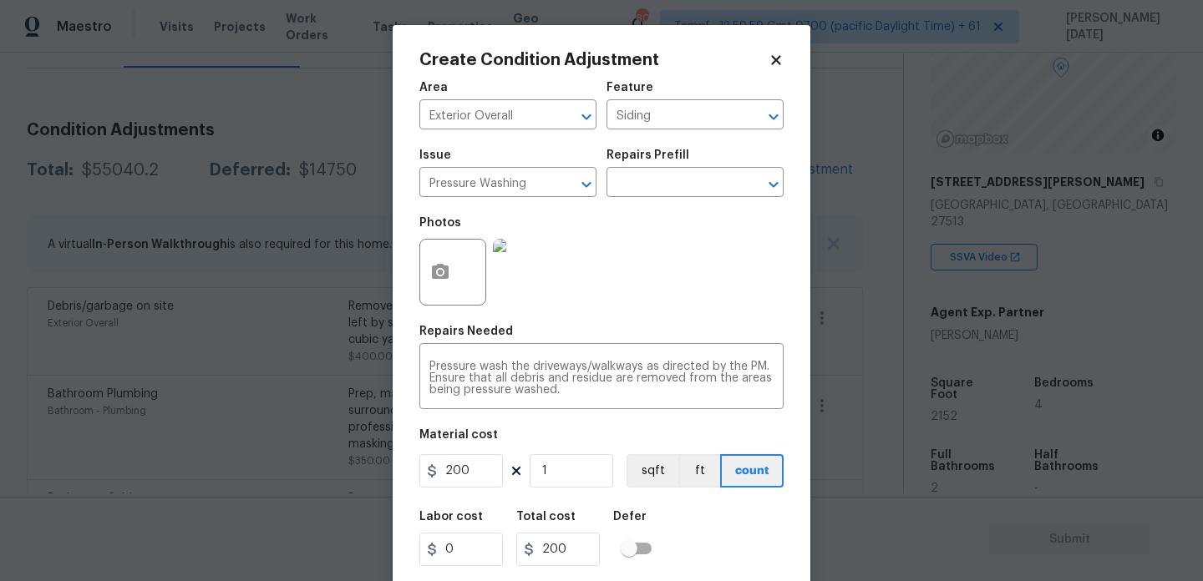
scroll to position [43, 0]
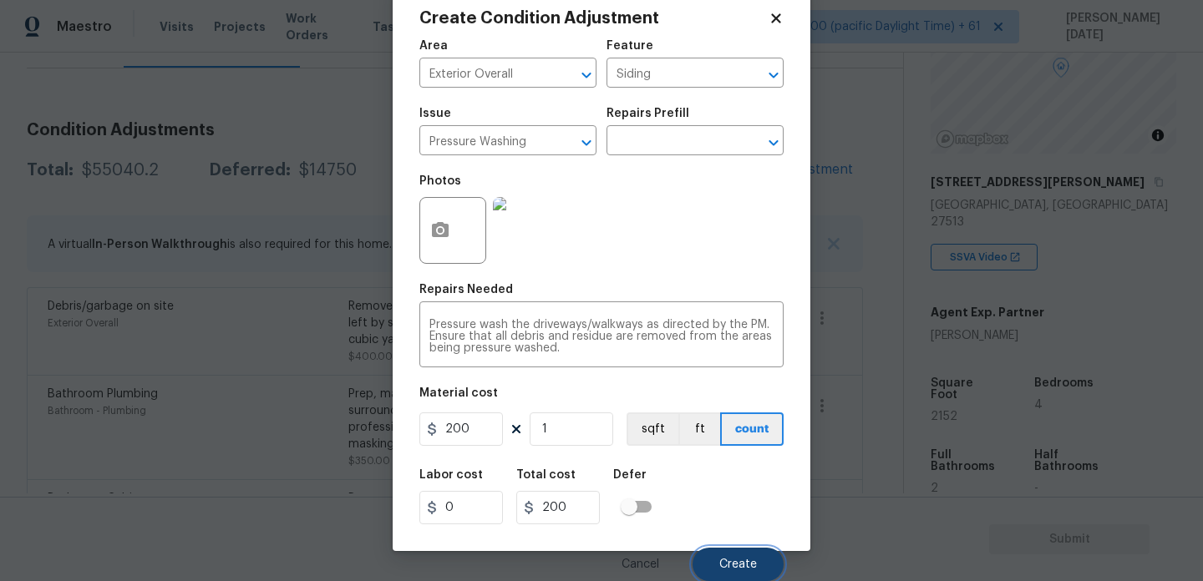
click at [734, 559] on span "Create" at bounding box center [738, 565] width 38 height 13
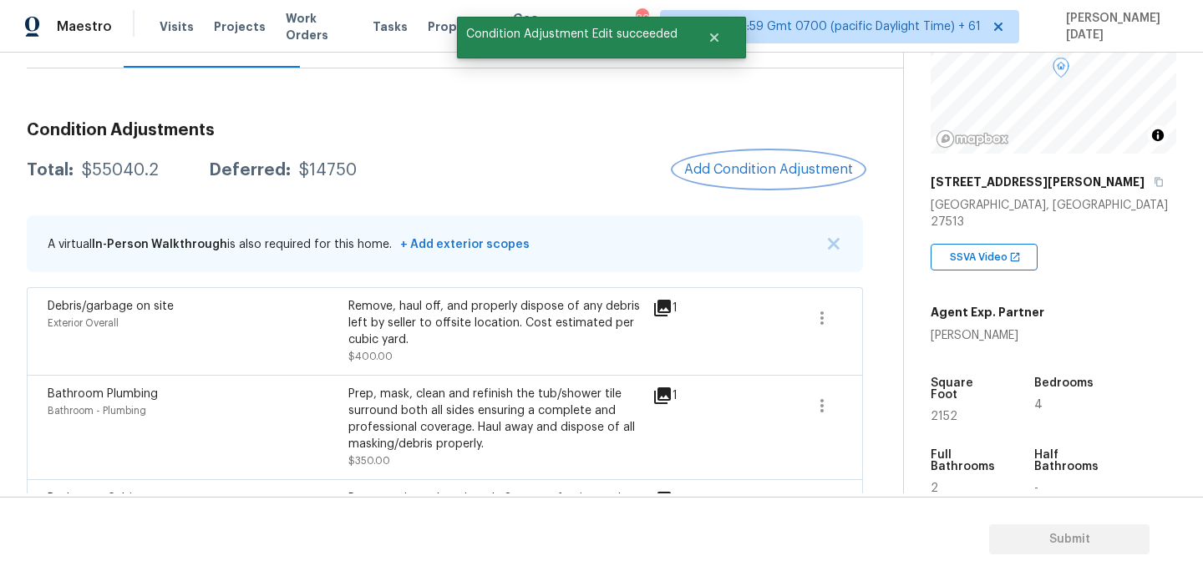
scroll to position [0, 0]
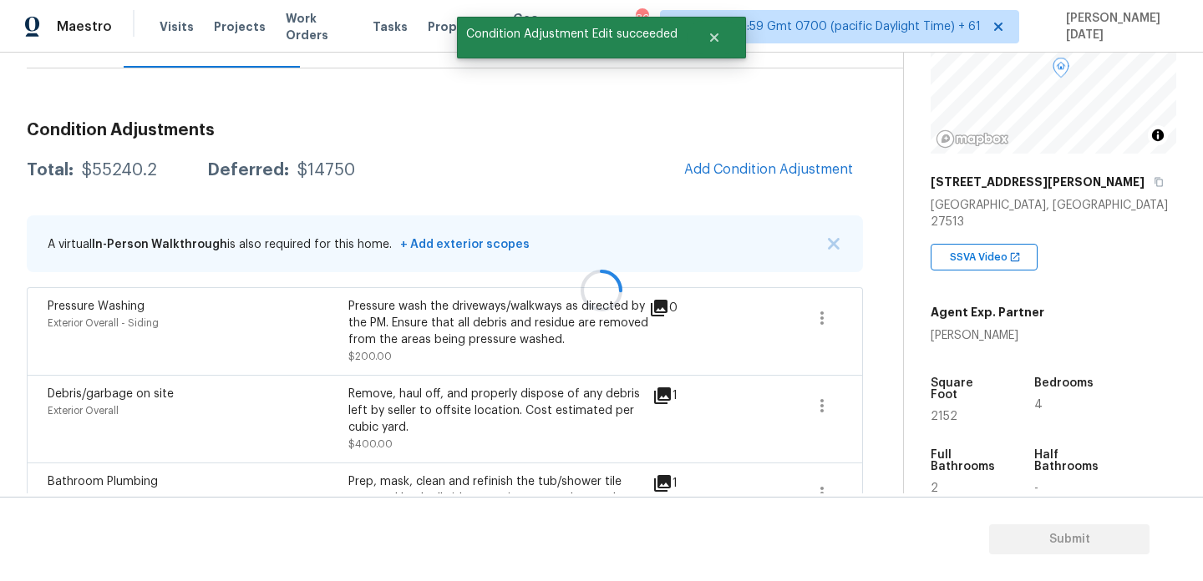
click at [737, 173] on div at bounding box center [601, 290] width 1203 height 581
click at [692, 164] on span "Add Condition Adjustment" at bounding box center [768, 169] width 169 height 15
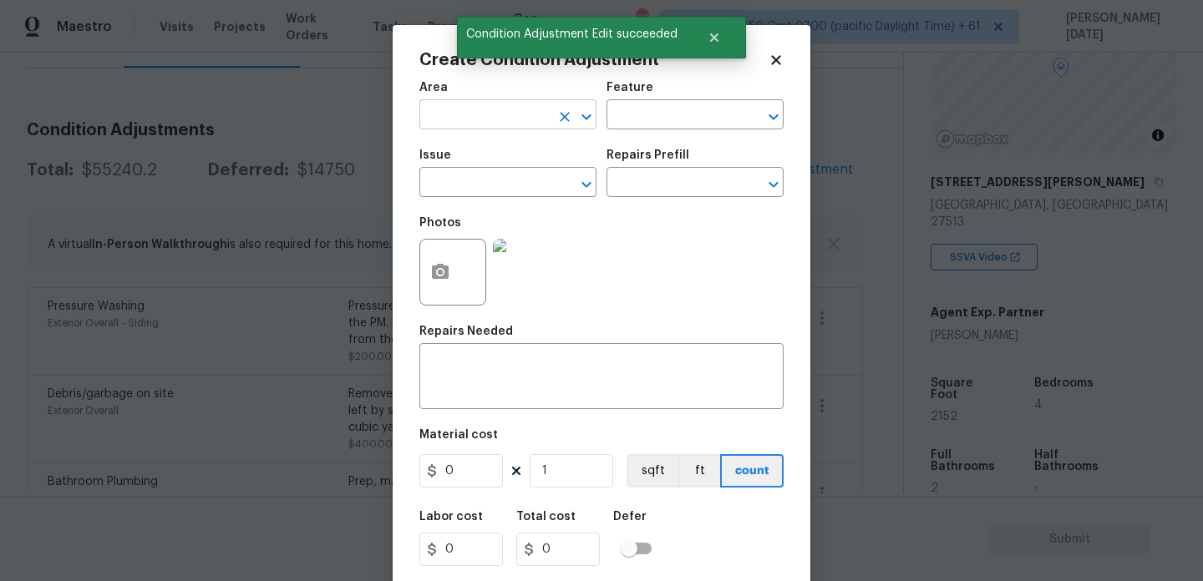
click at [447, 124] on input "text" at bounding box center [484, 117] width 130 height 26
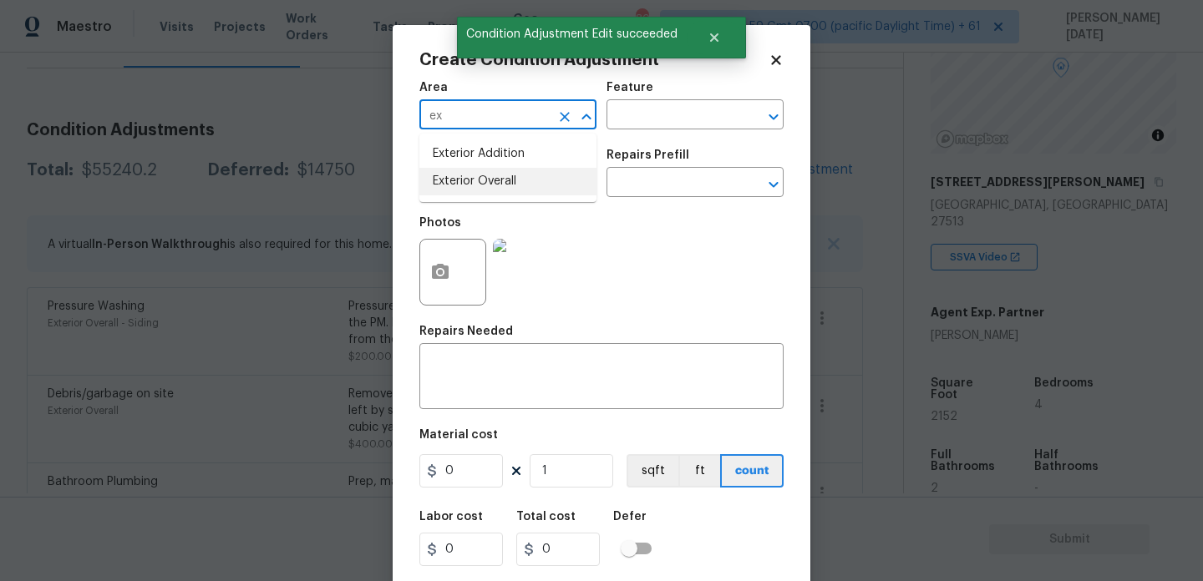
click at [458, 169] on li "Exterior Overall" at bounding box center [507, 182] width 177 height 28
type input "Exterior Overall"
click at [458, 169] on div "Issue" at bounding box center [507, 161] width 177 height 22
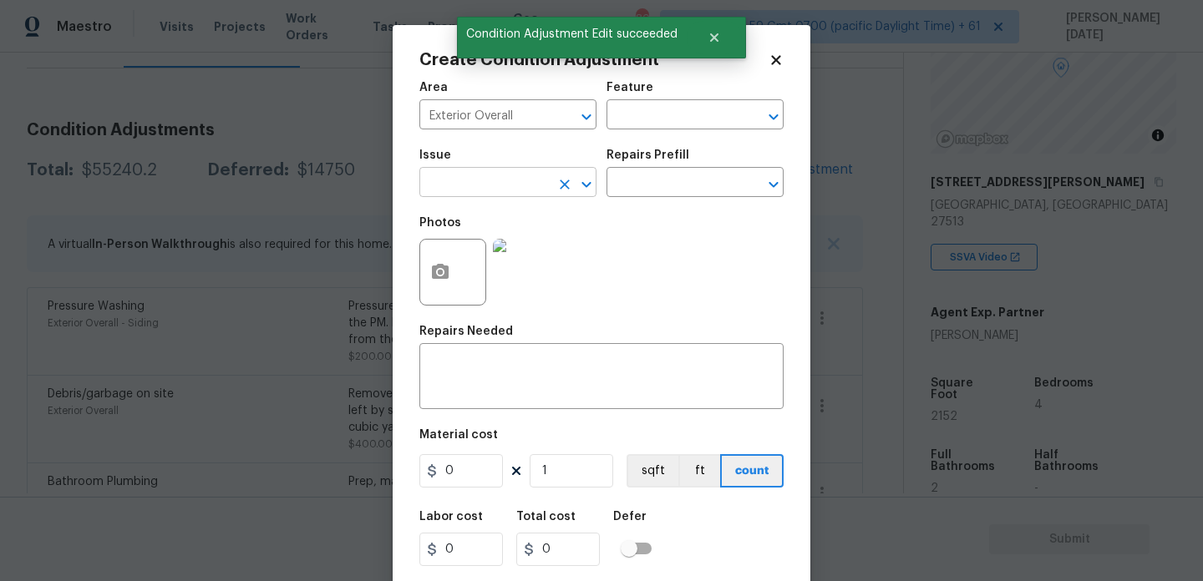
click at [454, 185] on input "text" at bounding box center [484, 184] width 130 height 26
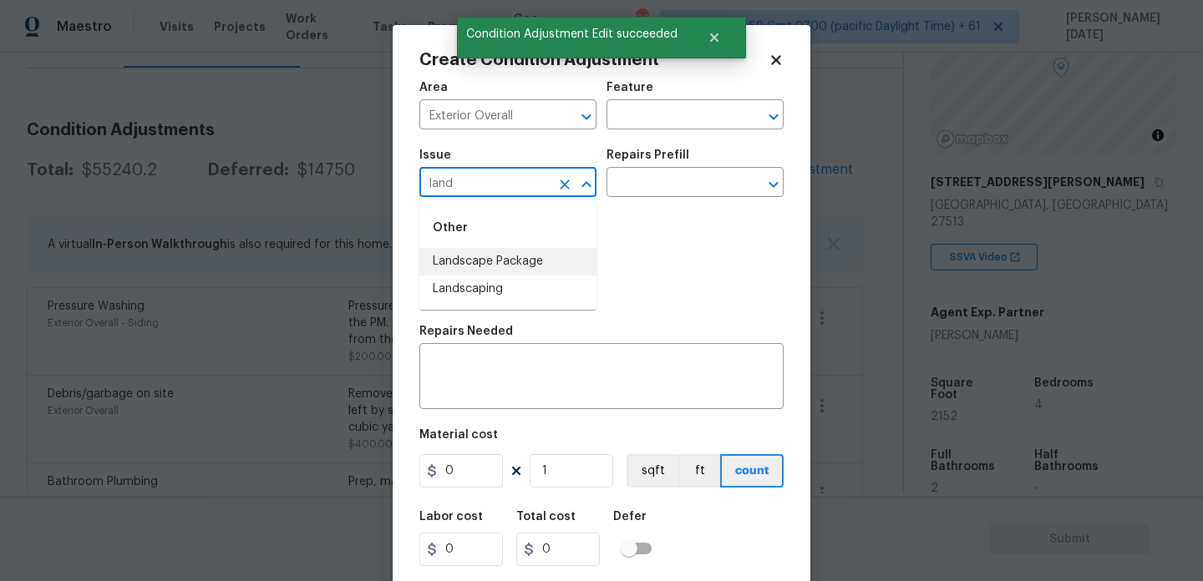
click at [499, 251] on li "Landscape Package" at bounding box center [507, 262] width 177 height 28
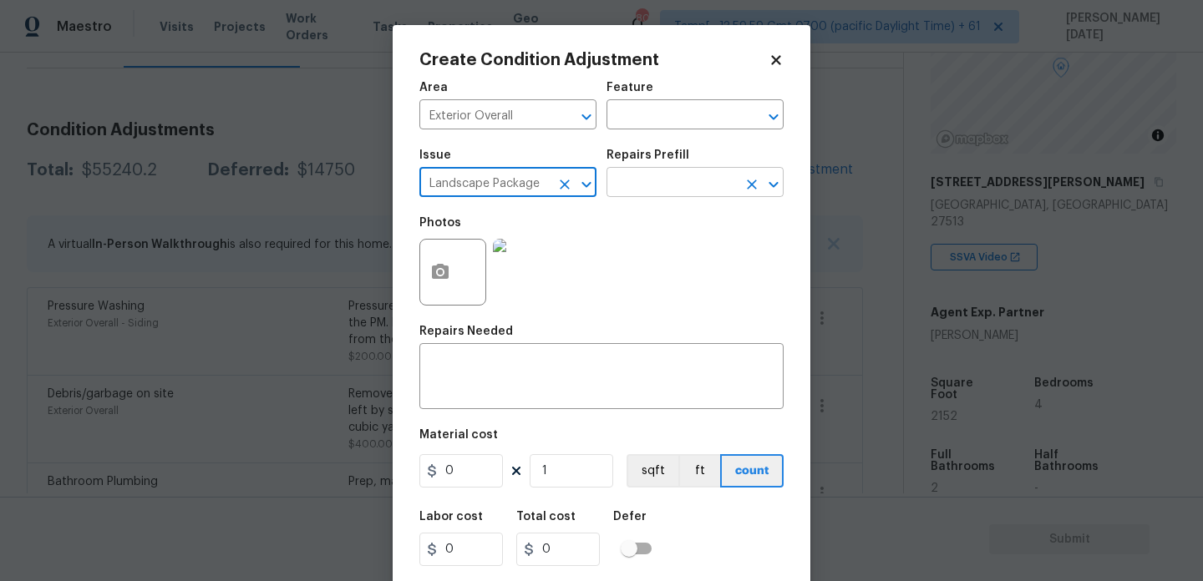
type input "Landscape Package"
click at [652, 182] on input "text" at bounding box center [671, 184] width 130 height 26
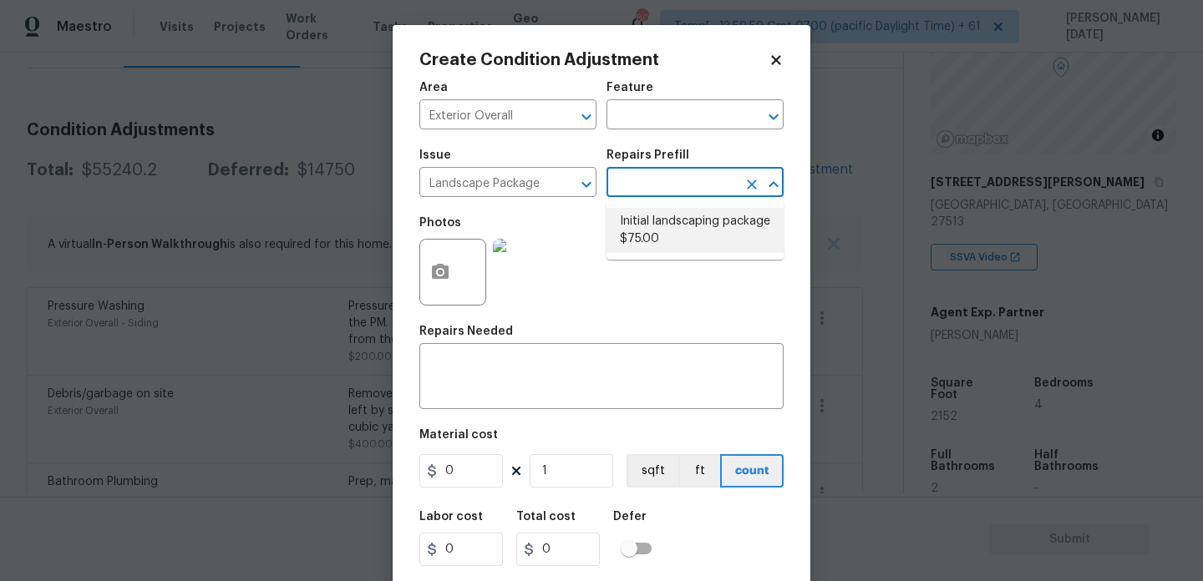
click at [667, 240] on li "Initial landscaping package $75.00" at bounding box center [694, 230] width 177 height 45
type input "Home Readiness Packages"
type textarea "Mowing of grass up to 6" in height. Mow, edge along driveways & sidewalks, trim…"
type input "75"
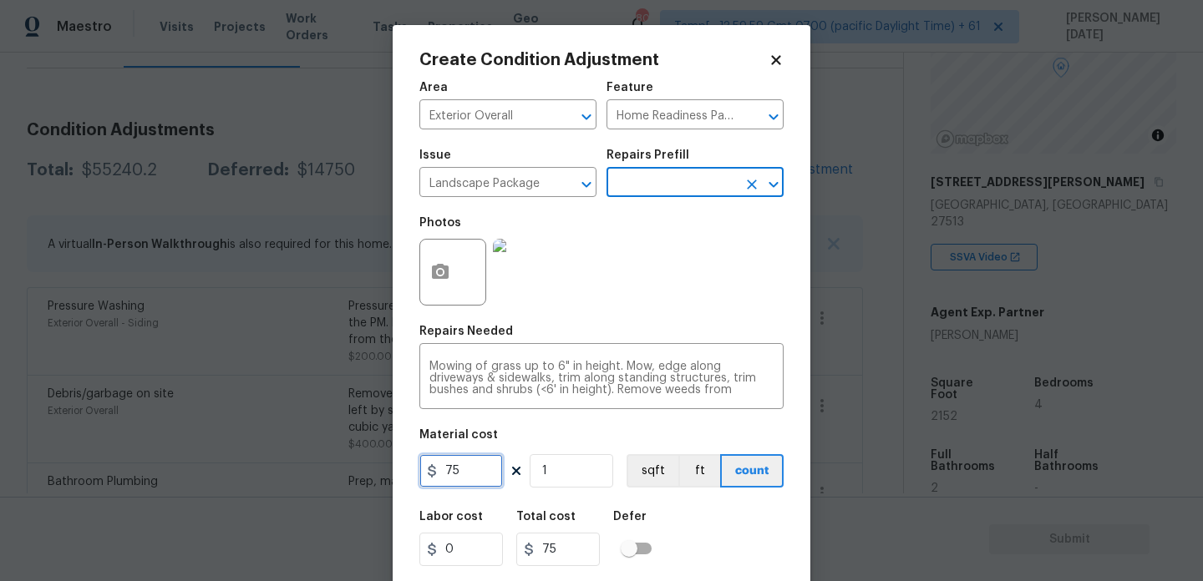
click at [470, 476] on input "75" at bounding box center [461, 470] width 84 height 33
type input "750"
click at [661, 283] on div "Photos" at bounding box center [601, 261] width 364 height 109
type input "750"
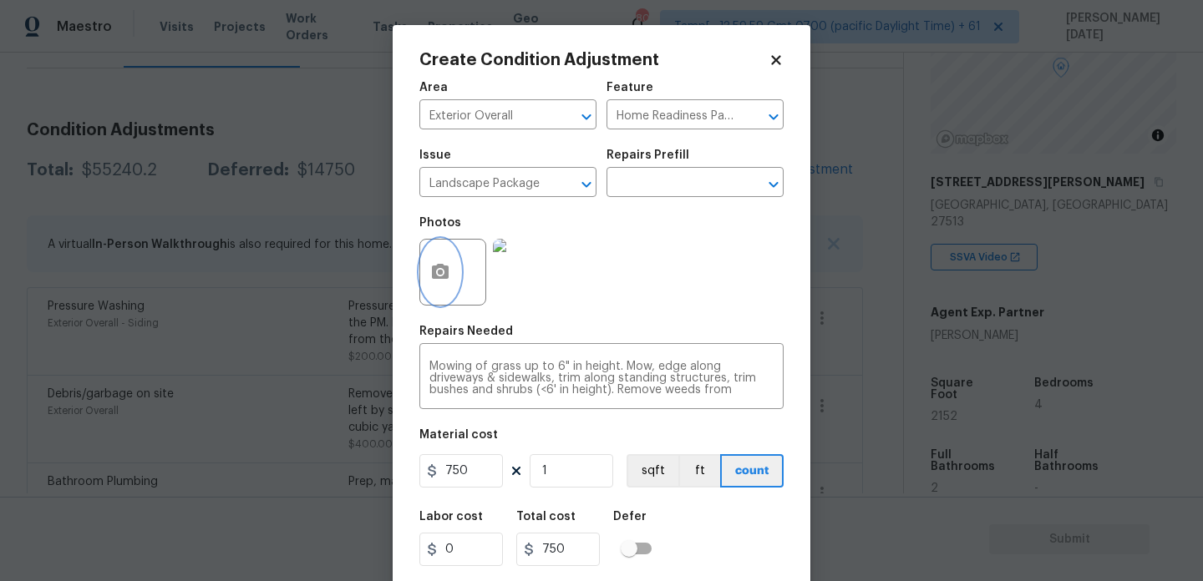
click at [435, 268] on icon "button" at bounding box center [440, 271] width 17 height 15
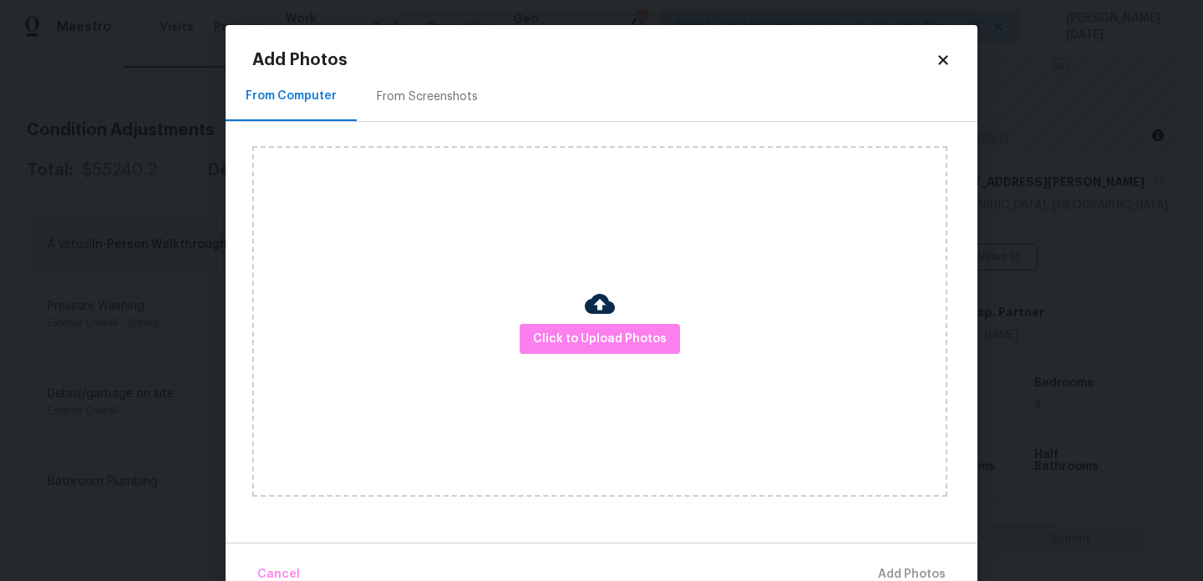
click at [435, 98] on div "From Screenshots" at bounding box center [427, 97] width 101 height 17
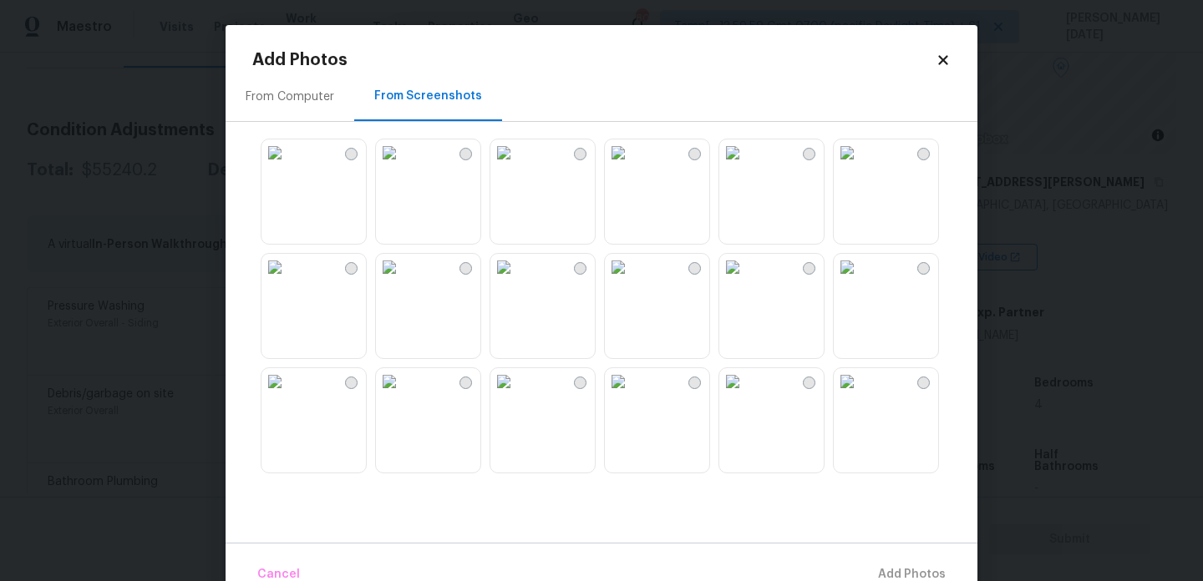
click at [517, 156] on img at bounding box center [503, 152] width 27 height 27
click at [631, 254] on img at bounding box center [618, 267] width 27 height 27
click at [631, 395] on img at bounding box center [618, 381] width 27 height 27
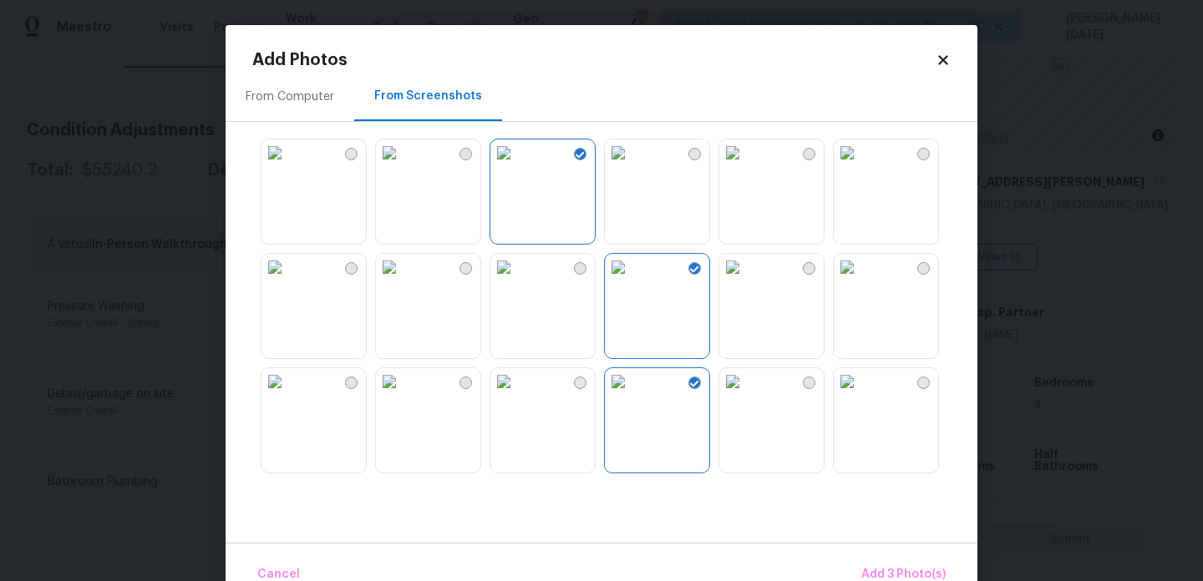
click at [860, 166] on img at bounding box center [847, 152] width 27 height 27
click at [906, 566] on span "Add 4 Photo(s)" at bounding box center [902, 575] width 86 height 21
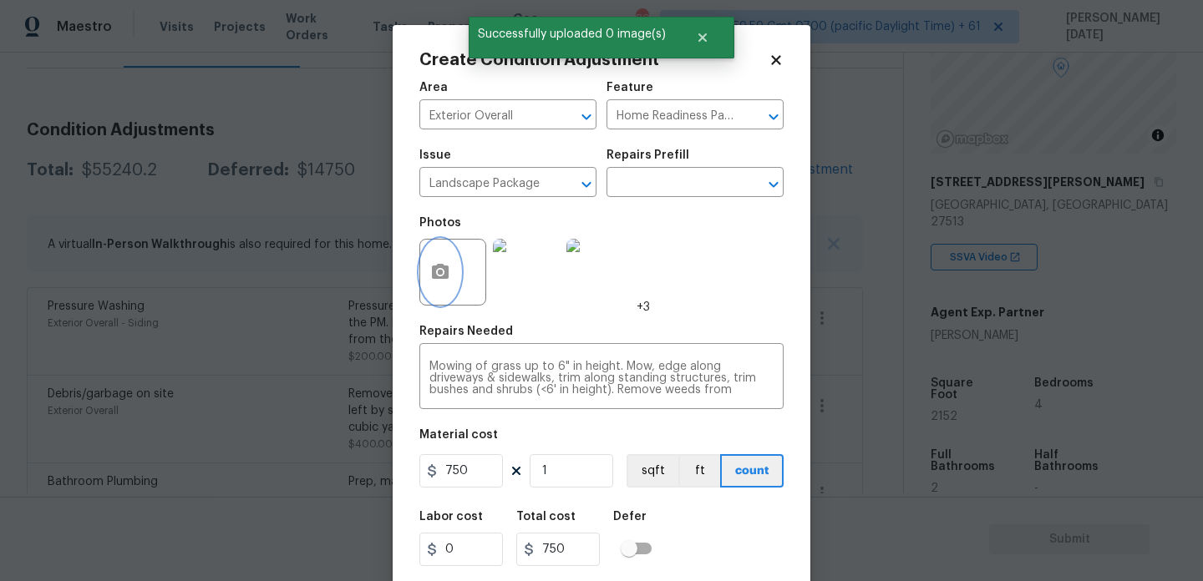
scroll to position [43, 0]
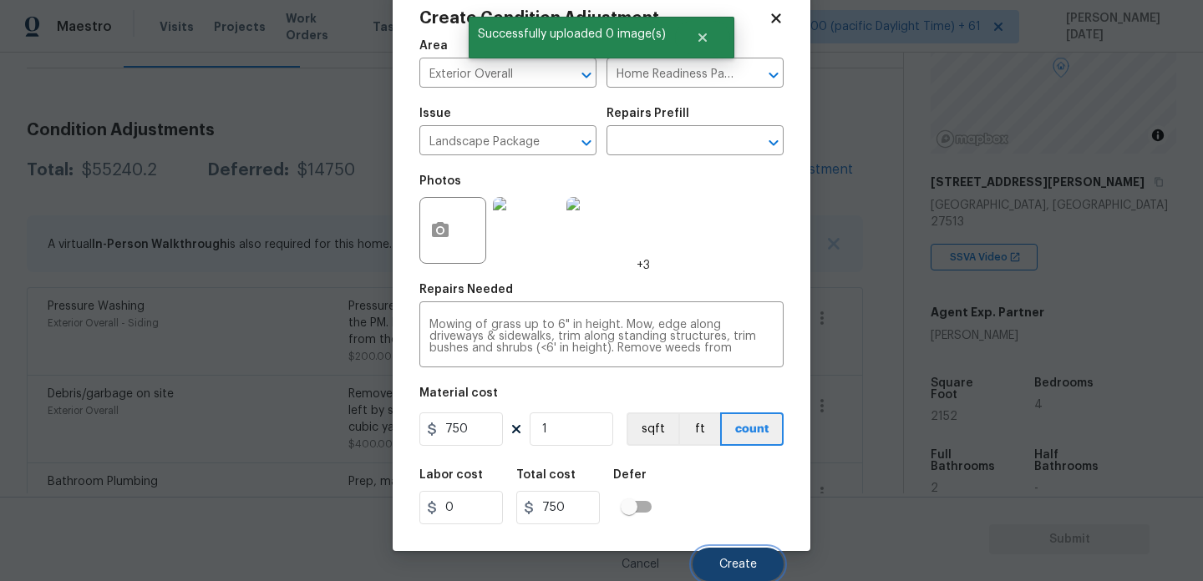
click at [736, 555] on button "Create" at bounding box center [737, 564] width 91 height 33
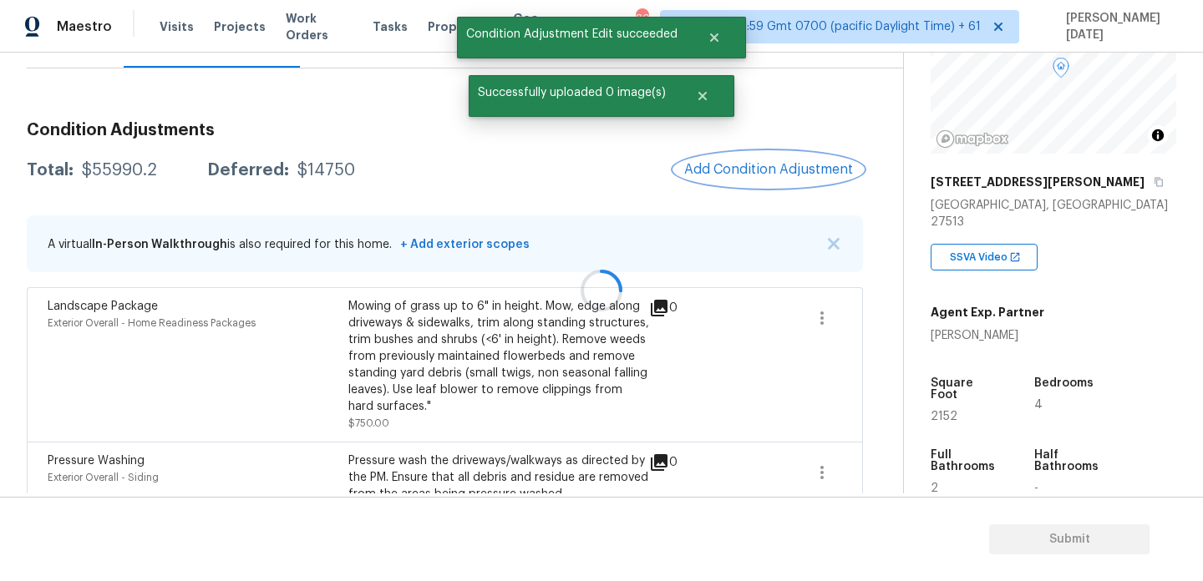
scroll to position [0, 0]
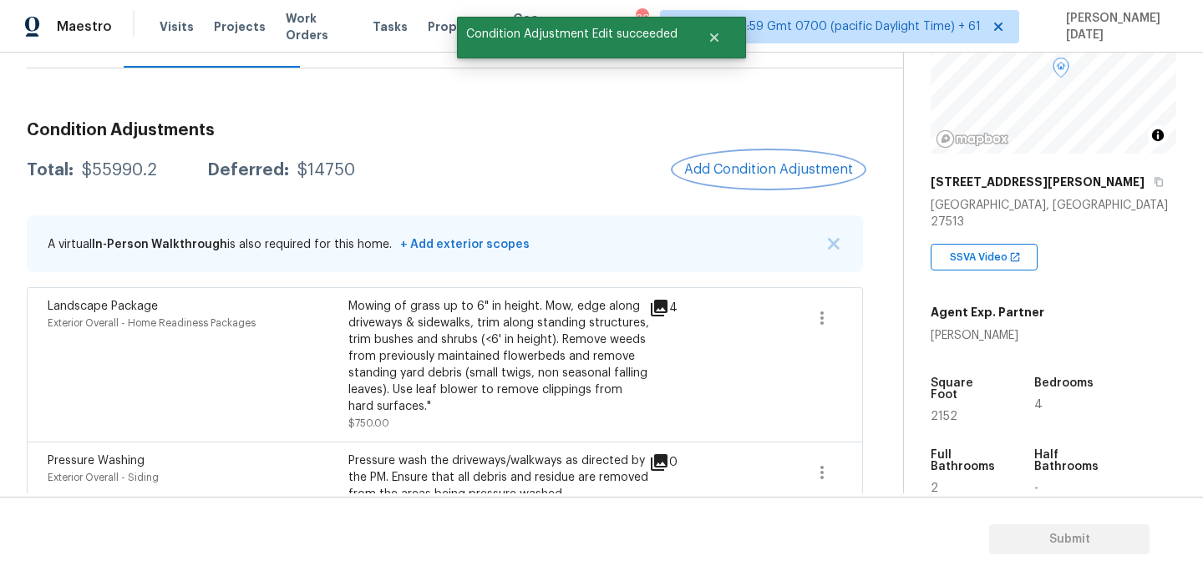
click at [743, 177] on span "Add Condition Adjustment" at bounding box center [768, 169] width 169 height 15
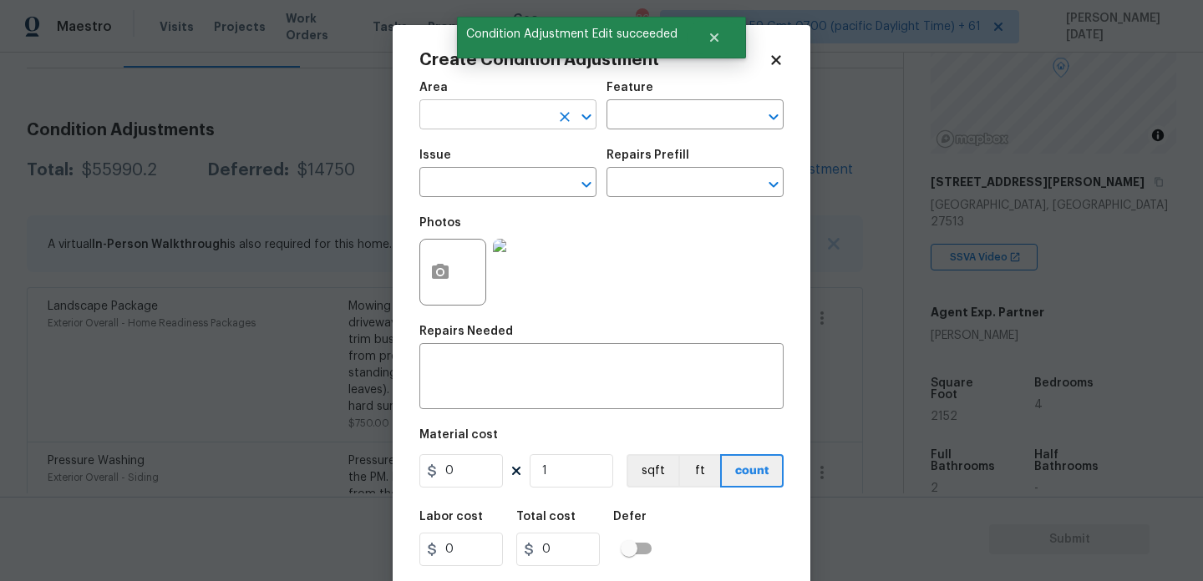
click at [428, 121] on input "text" at bounding box center [484, 117] width 130 height 26
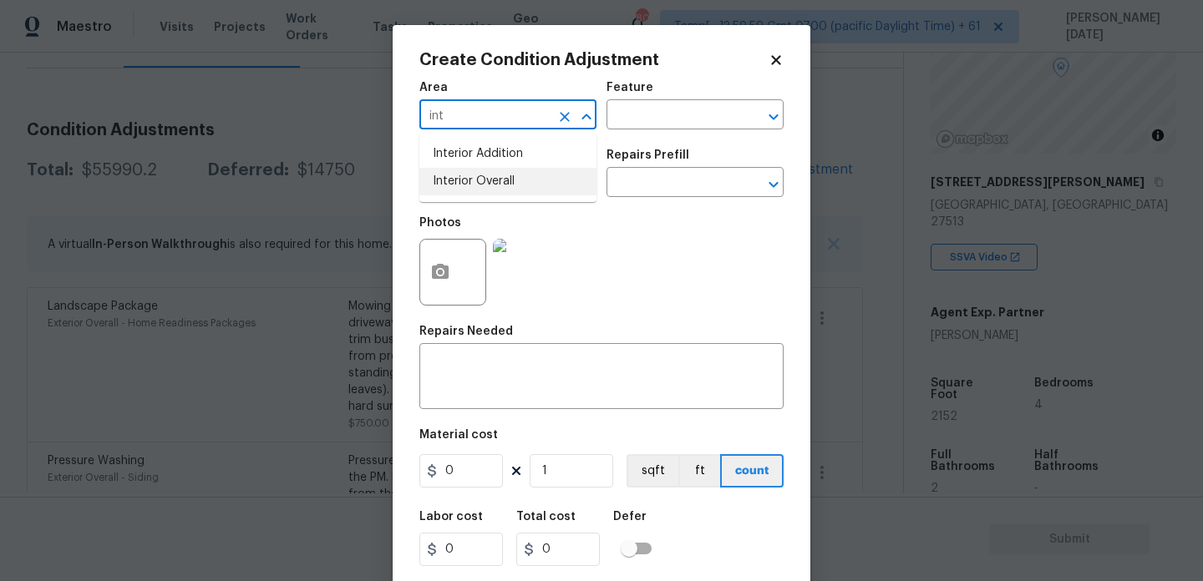
click at [449, 182] on li "Interior Overall" at bounding box center [507, 182] width 177 height 28
type input "Interior Overall"
click at [449, 182] on input "text" at bounding box center [484, 184] width 130 height 26
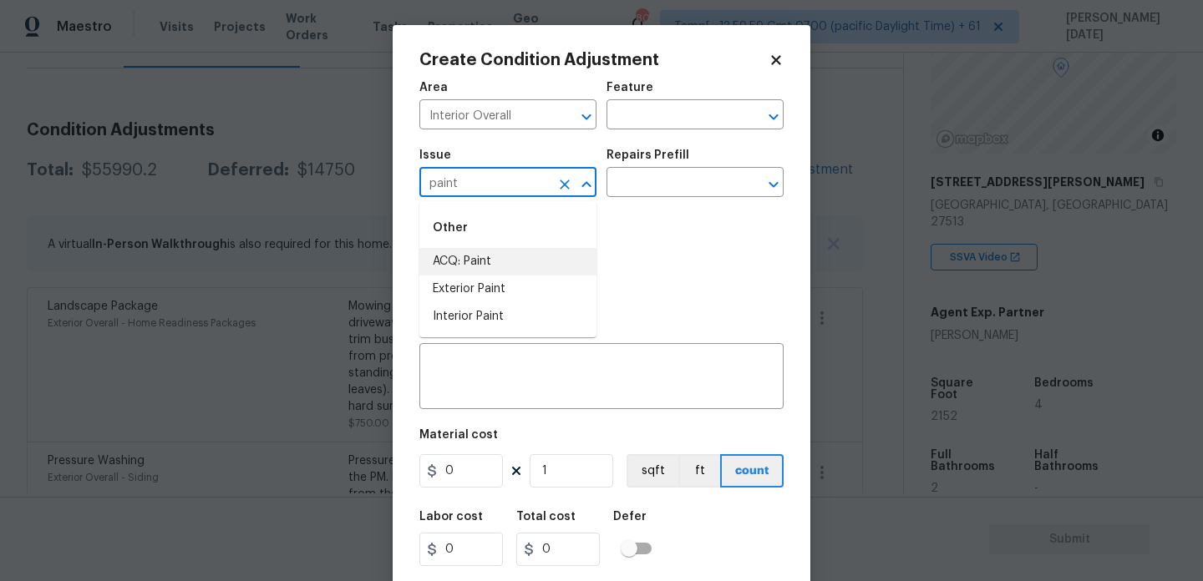
click at [474, 252] on li "ACQ: Paint" at bounding box center [507, 262] width 177 height 28
type input "ACQ: Paint"
click at [652, 207] on div "Issue ACQ: Paint ​ Repairs Prefill ​" at bounding box center [601, 173] width 364 height 68
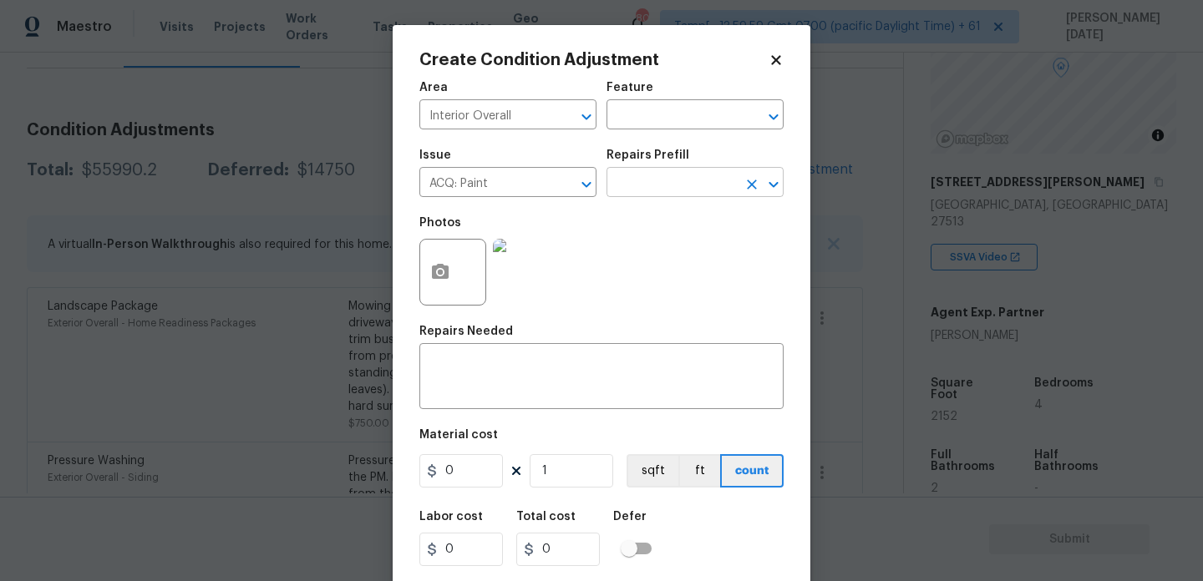
click at [682, 182] on input "text" at bounding box center [671, 184] width 130 height 26
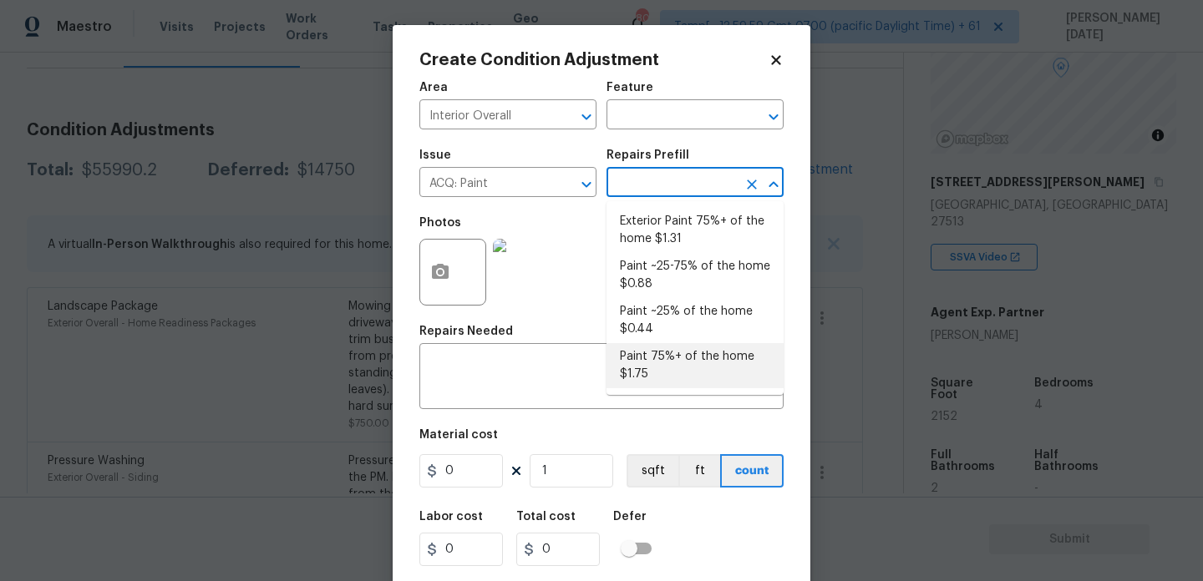
click at [667, 369] on li "Paint 75%+ of the home $1.75" at bounding box center [694, 365] width 177 height 45
type input "Acquisition"
type textarea "Acquisition Scope: 75%+ of the home will likely require interior paint"
type input "1.75"
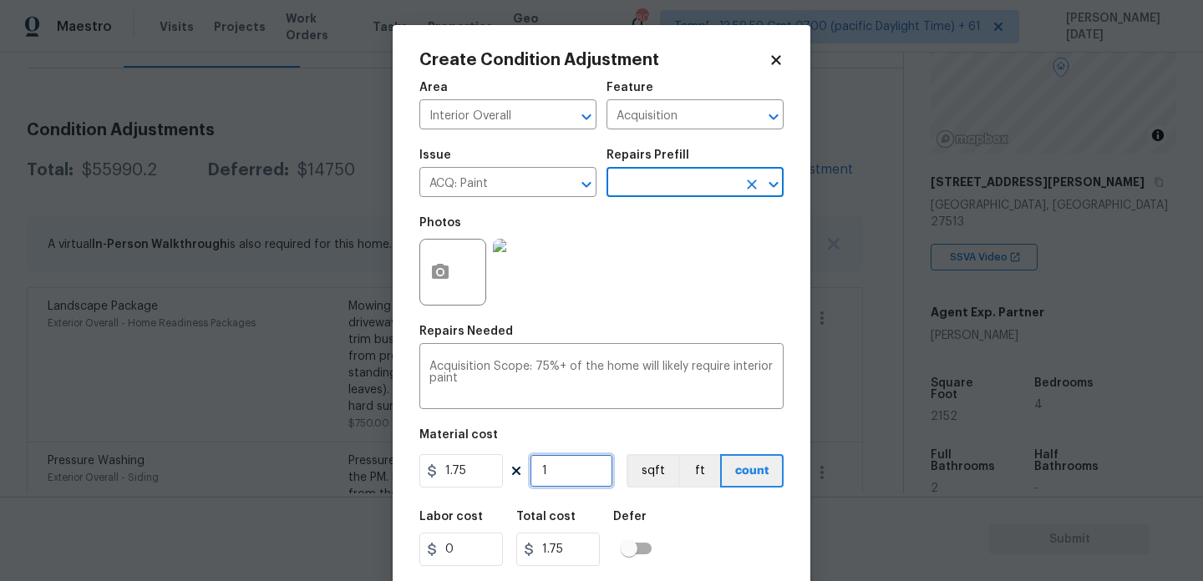
click at [580, 466] on input "1" at bounding box center [572, 470] width 84 height 33
type input "0"
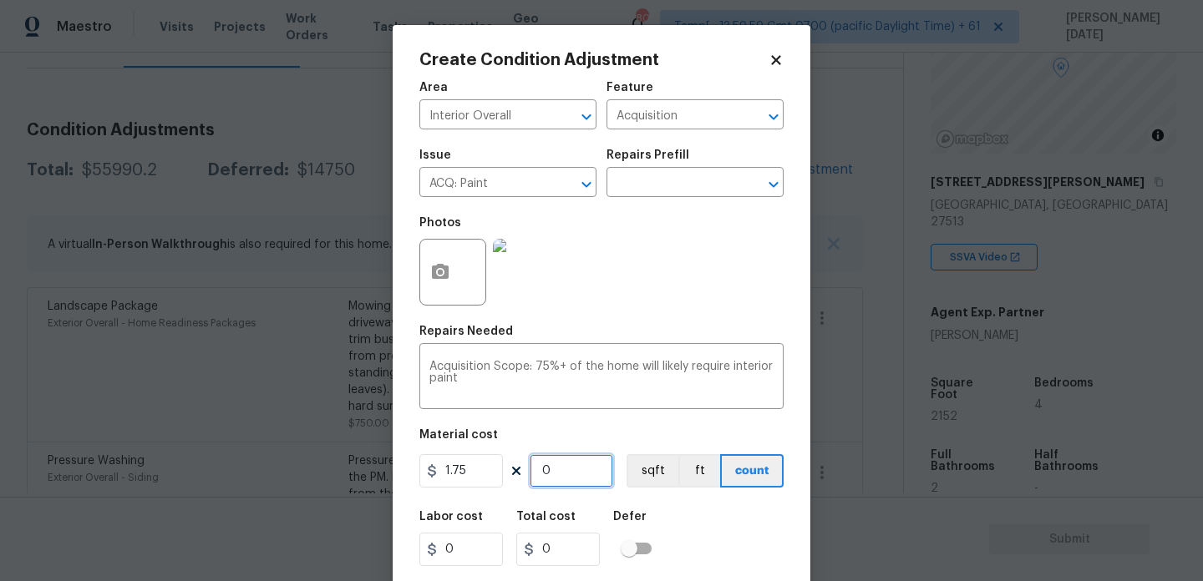
paste input "2152"
type input "2152"
type input "3766"
type input "2152"
click at [428, 266] on button "button" at bounding box center [440, 272] width 40 height 65
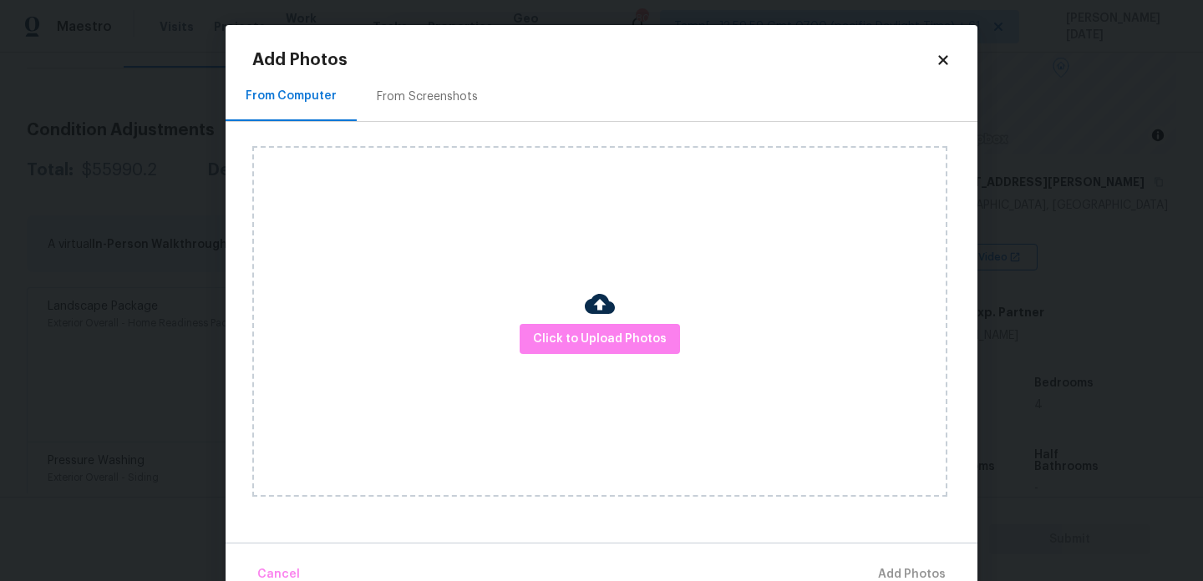
click at [422, 94] on div "From Screenshots" at bounding box center [427, 97] width 101 height 17
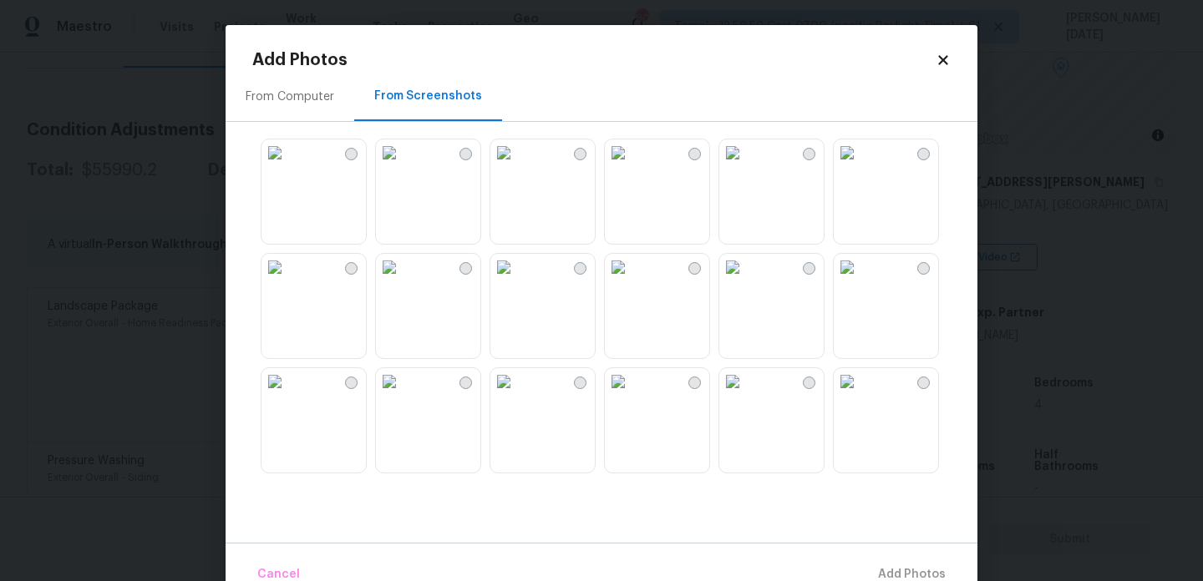
click at [631, 166] on img at bounding box center [618, 152] width 27 height 27
click at [746, 166] on img at bounding box center [732, 152] width 27 height 27
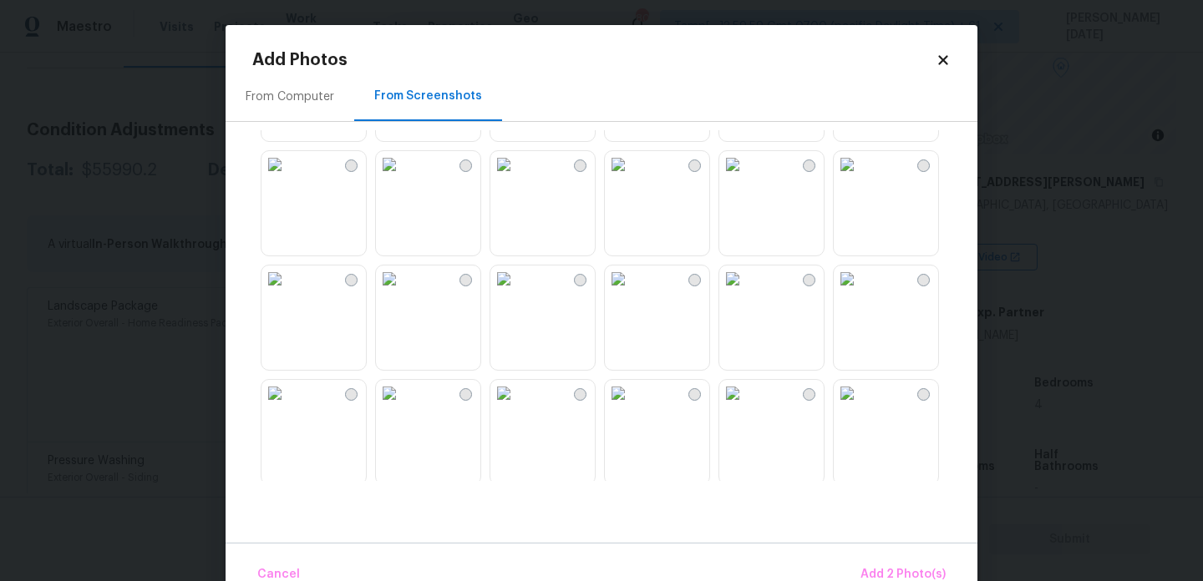
click at [631, 178] on img at bounding box center [618, 164] width 27 height 27
click at [739, 178] on img at bounding box center [732, 164] width 27 height 27
click at [746, 387] on img at bounding box center [732, 393] width 27 height 27
click at [631, 292] on img at bounding box center [618, 279] width 27 height 27
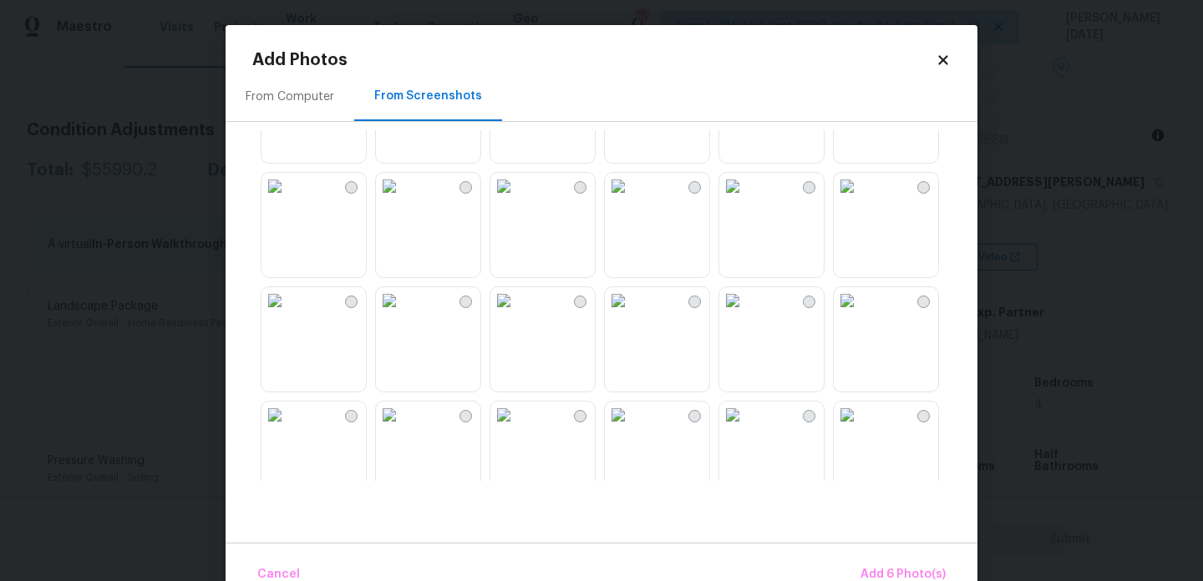
scroll to position [1251, 0]
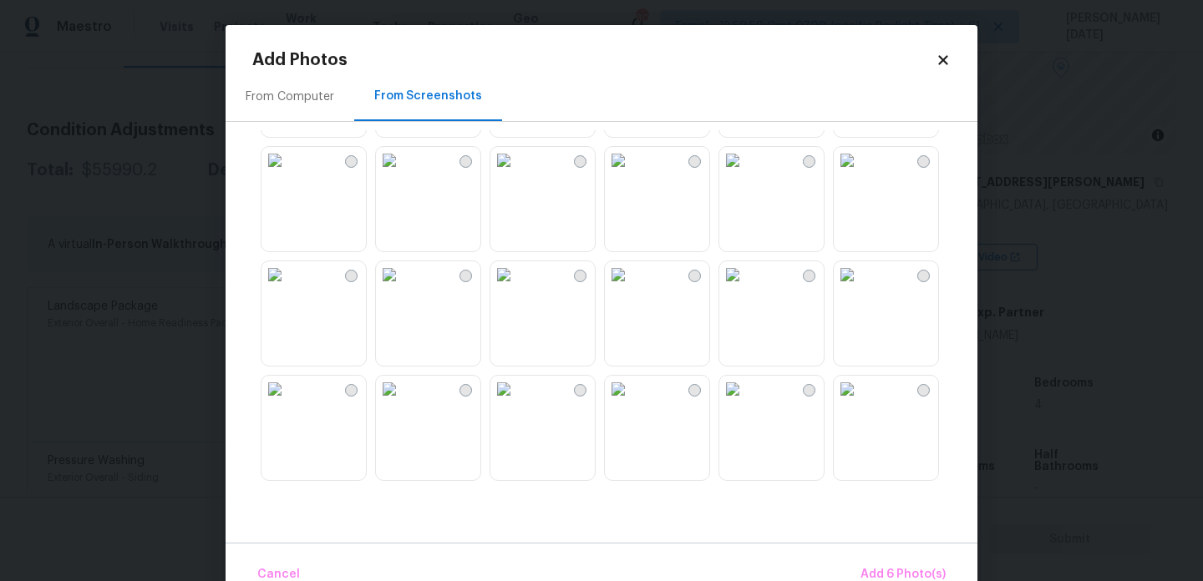
click at [631, 288] on img at bounding box center [618, 274] width 27 height 27
click at [403, 174] on img at bounding box center [389, 160] width 27 height 27
click at [517, 174] on img at bounding box center [503, 160] width 27 height 27
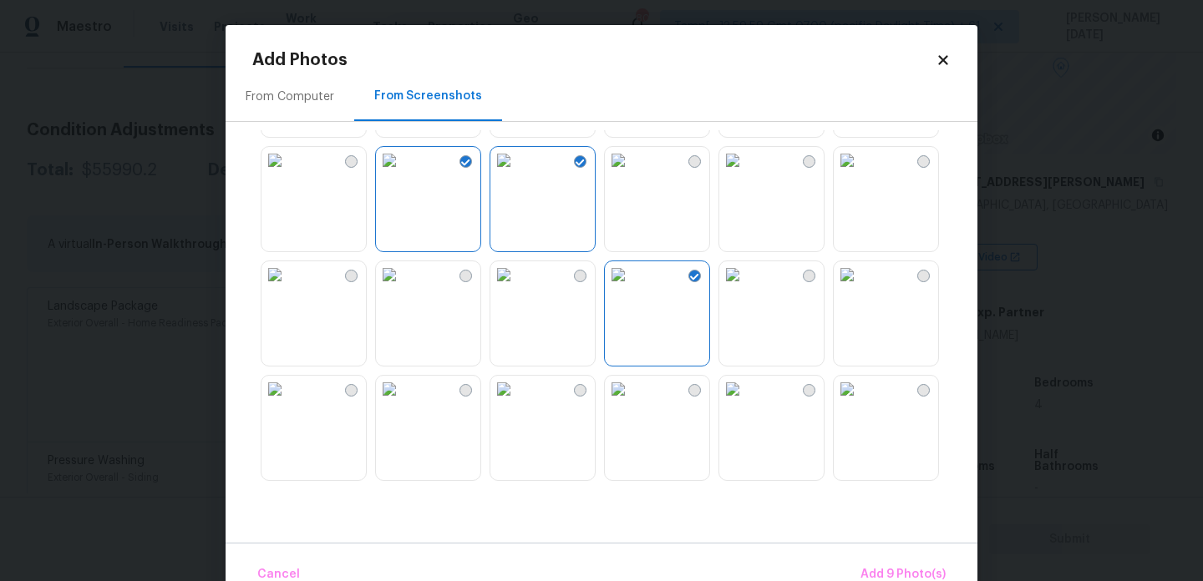
click at [631, 174] on img at bounding box center [618, 160] width 27 height 27
click at [906, 567] on span "Add 10 Photo(s)" at bounding box center [899, 575] width 91 height 21
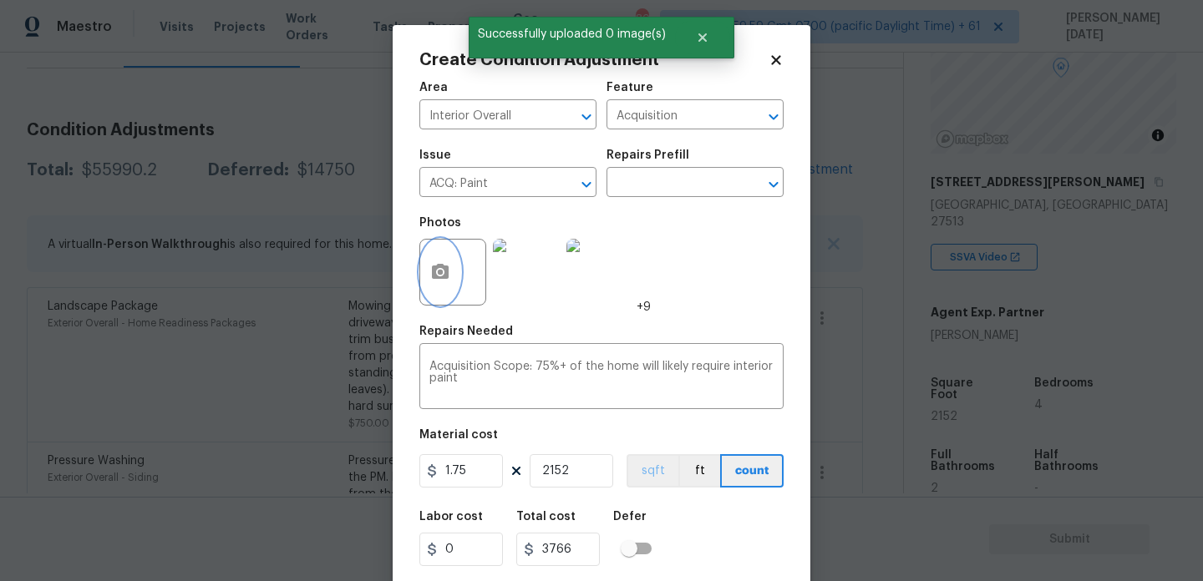
scroll to position [43, 0]
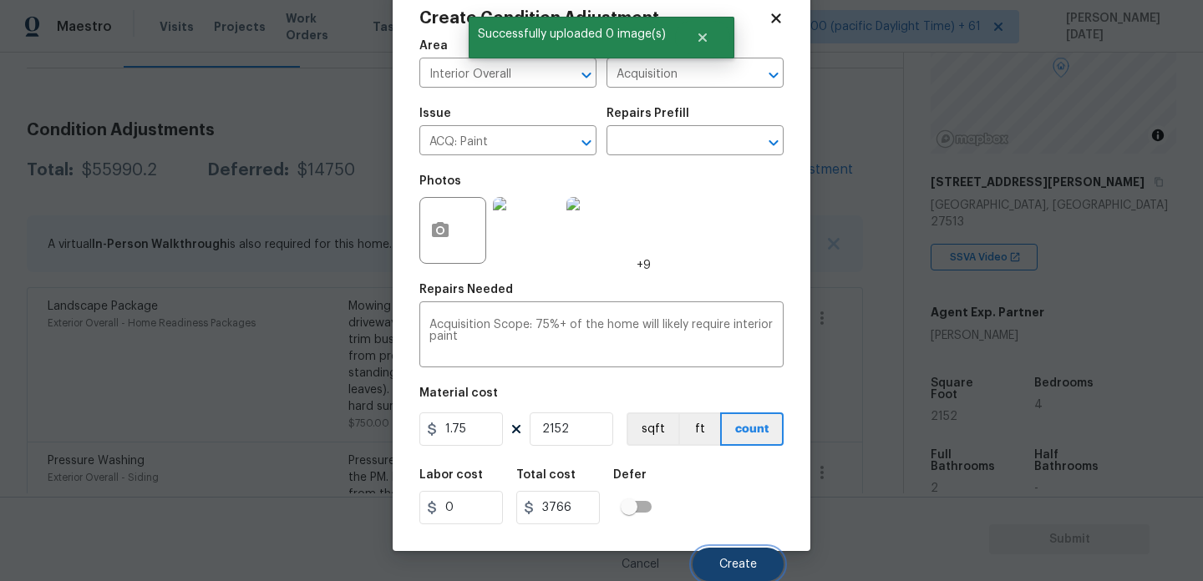
click at [724, 559] on span "Create" at bounding box center [738, 565] width 38 height 13
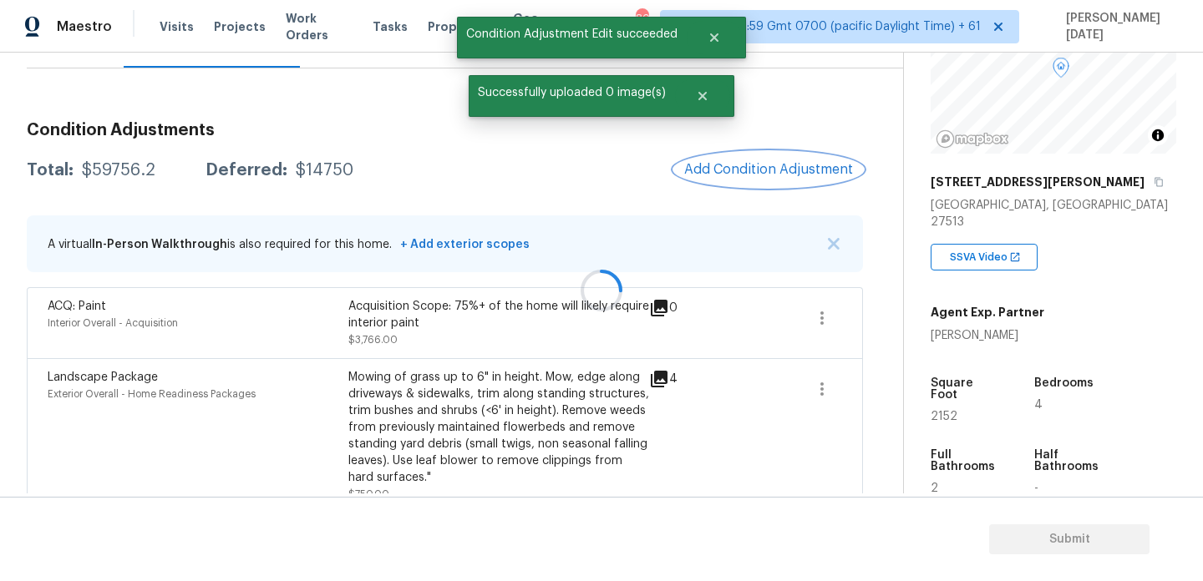
scroll to position [0, 0]
click at [733, 160] on button "Add Condition Adjustment" at bounding box center [768, 169] width 189 height 35
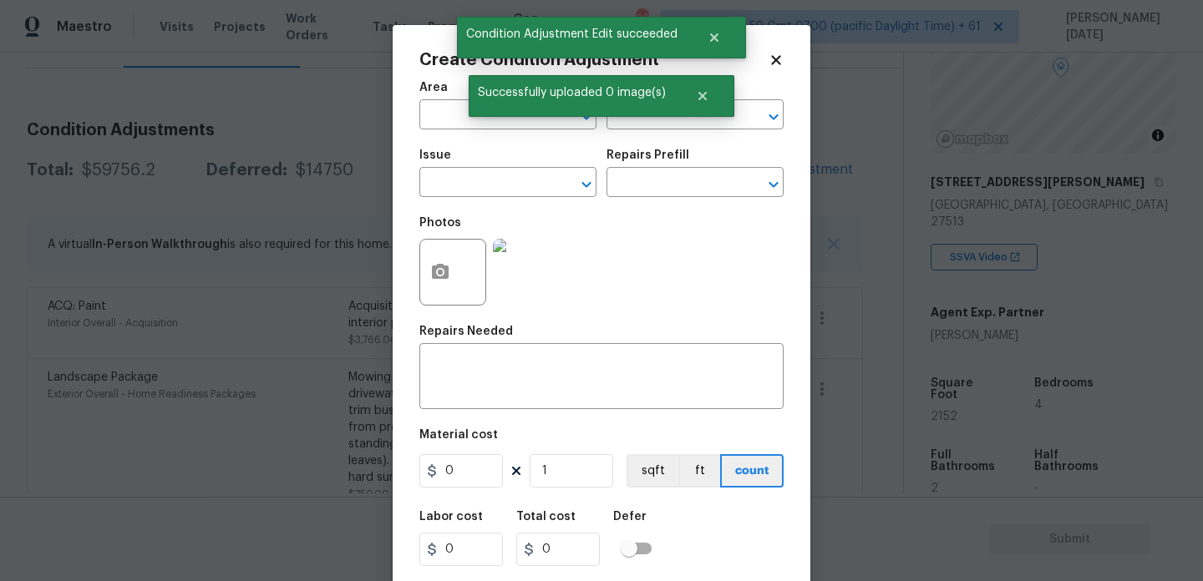
click at [733, 160] on div "Repairs Prefill" at bounding box center [694, 161] width 177 height 22
click at [437, 116] on input "text" at bounding box center [484, 117] width 130 height 26
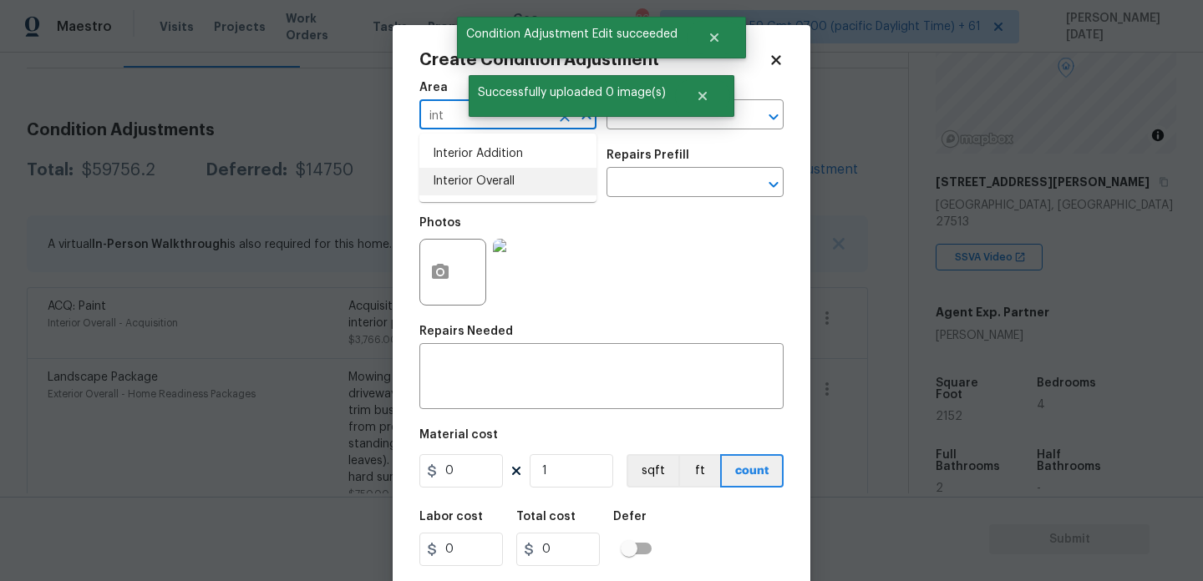
click at [476, 194] on li "Interior Overall" at bounding box center [507, 182] width 177 height 28
type input "Interior Overall"
click at [476, 194] on input "text" at bounding box center [484, 184] width 130 height 26
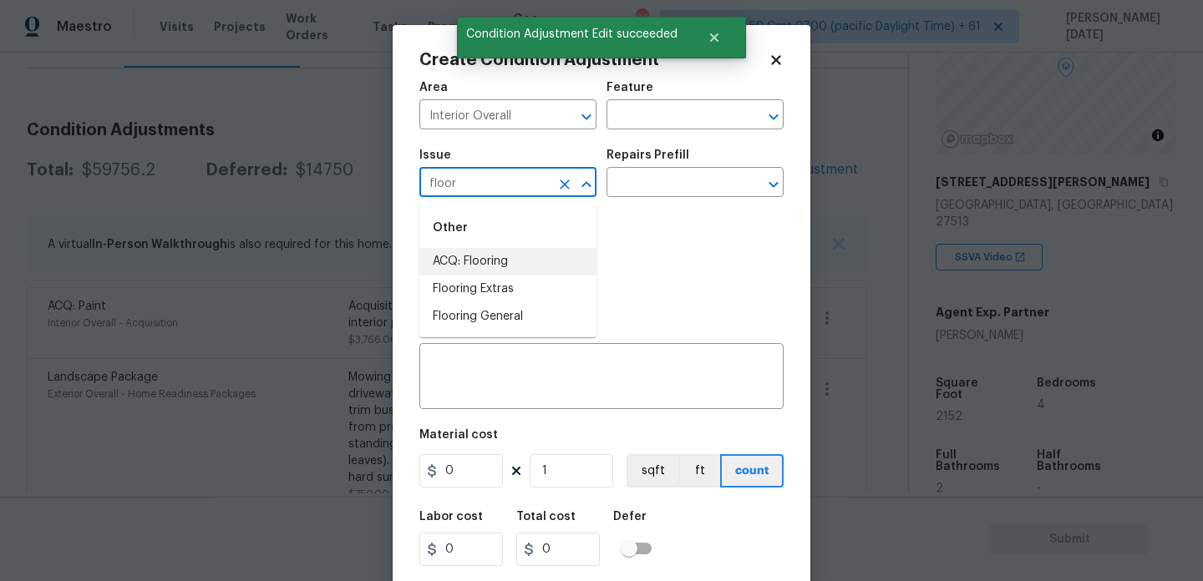
click at [497, 269] on li "ACQ: Flooring" at bounding box center [507, 262] width 177 height 28
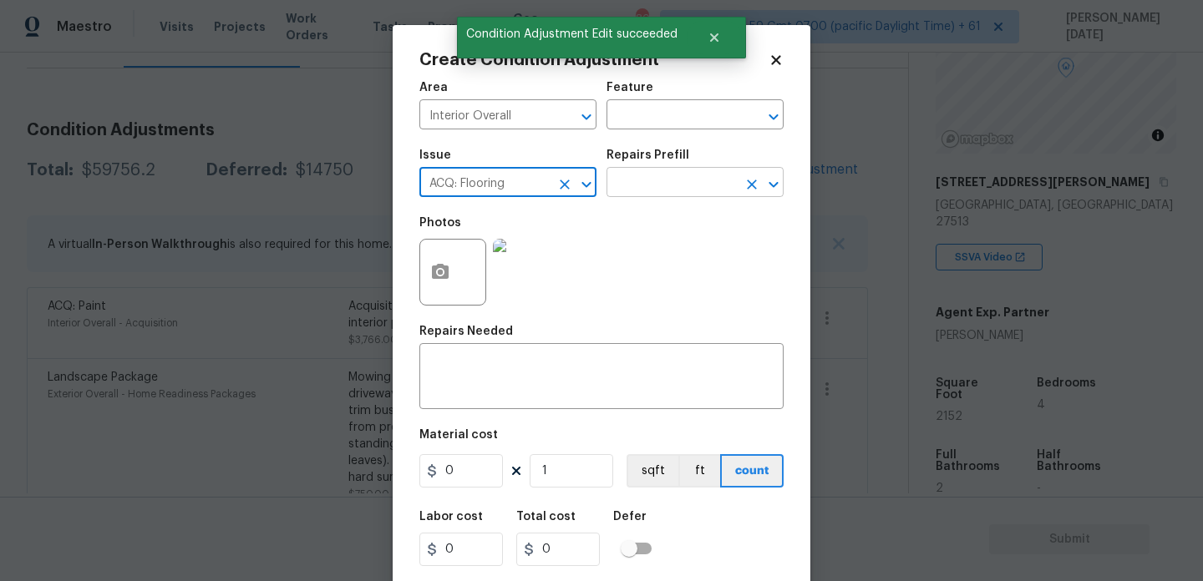
type input "ACQ: Flooring"
click at [659, 173] on input "text" at bounding box center [671, 184] width 130 height 26
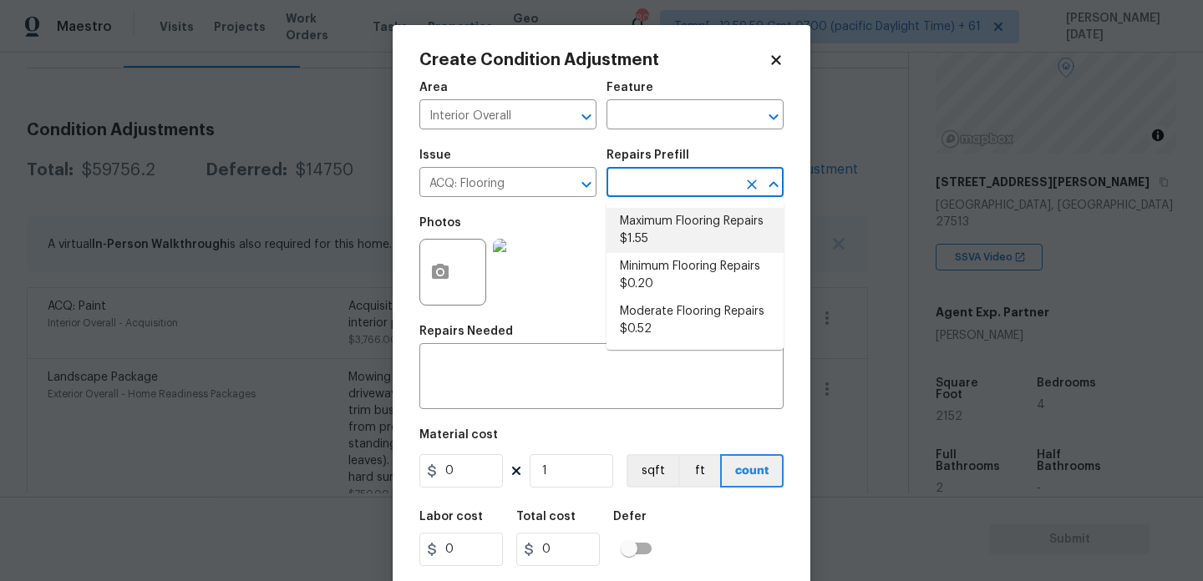
click at [668, 230] on li "Maximum Flooring Repairs $1.55" at bounding box center [694, 230] width 177 height 45
type input "Acquisition"
type textarea "Acquisition Scope: Maximum flooring repairs"
type input "1.55"
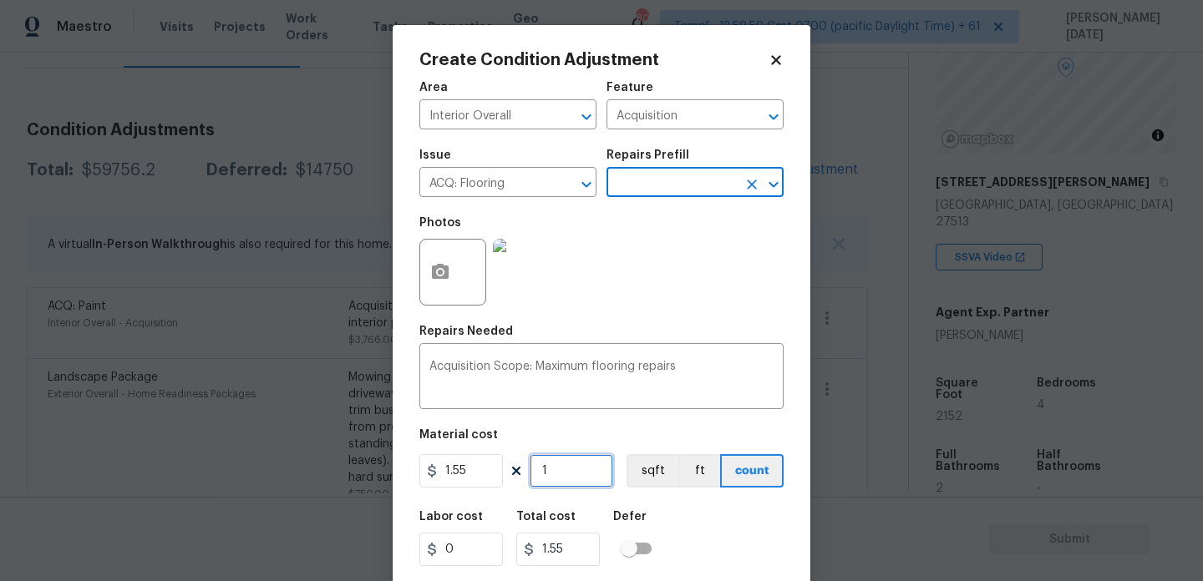
click at [584, 486] on input "1" at bounding box center [572, 470] width 84 height 33
type input "0"
paste input "2152"
type input "2152"
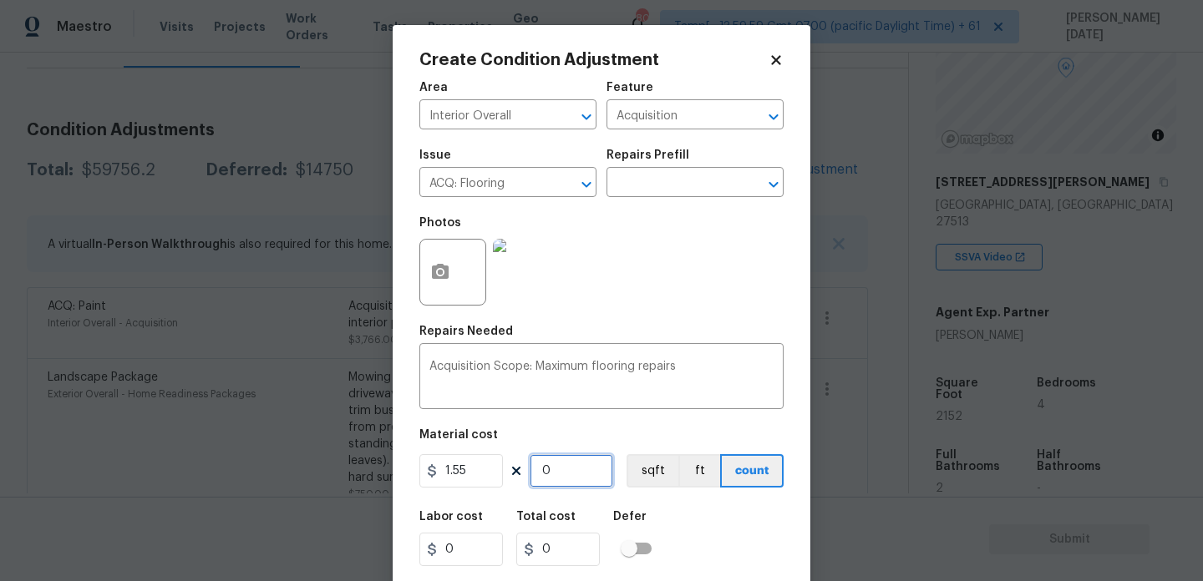
type input "3335.6"
type input "2152"
click at [433, 284] on button "button" at bounding box center [440, 272] width 40 height 65
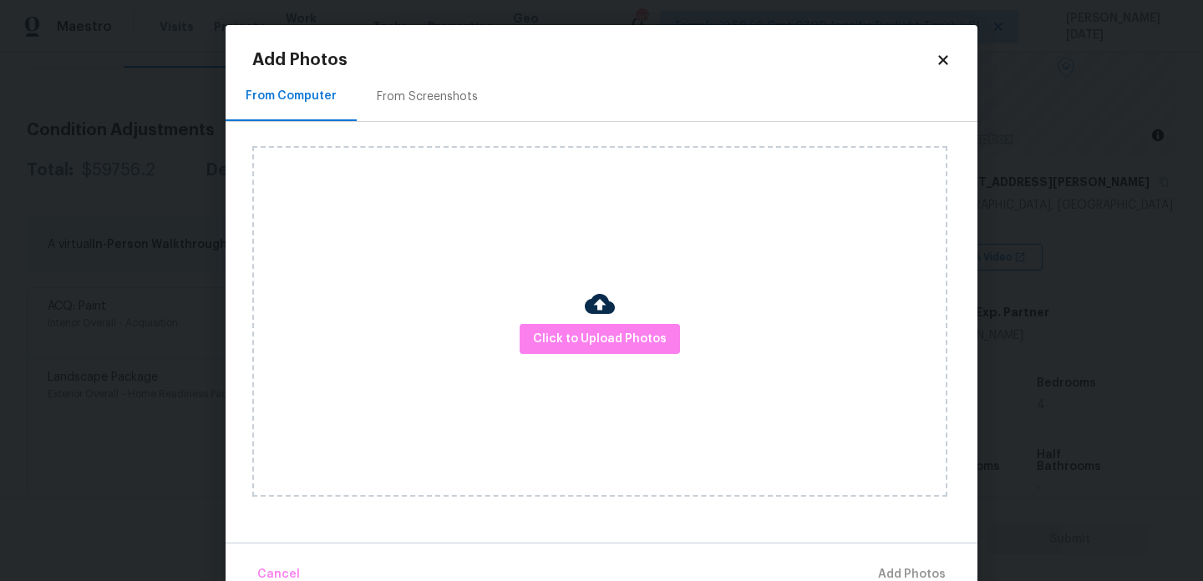
click at [417, 115] on div "From Screenshots" at bounding box center [427, 96] width 141 height 49
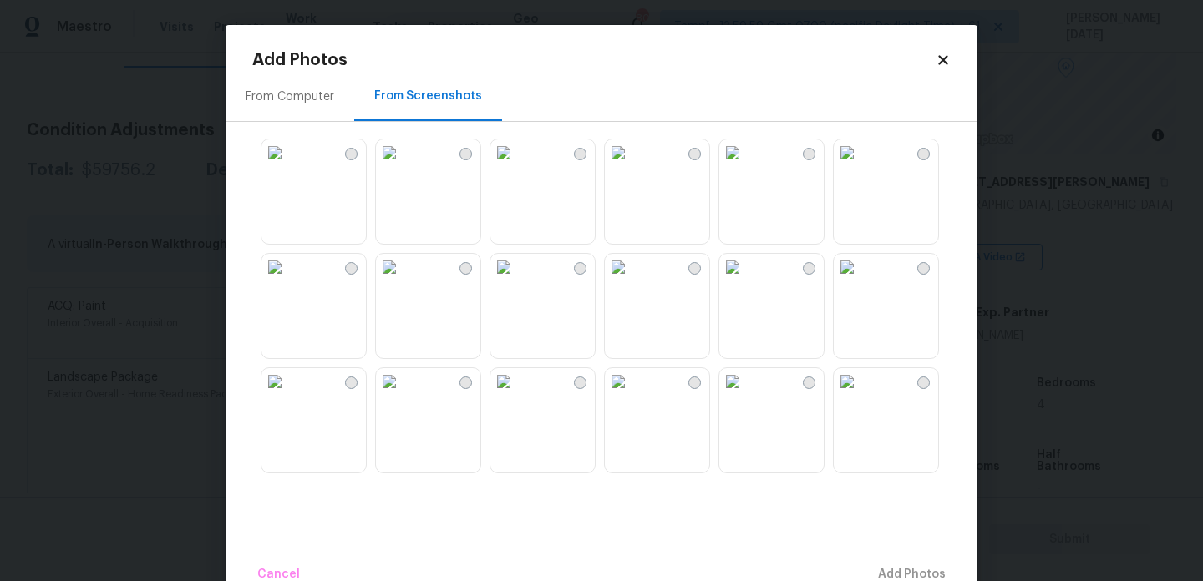
click at [631, 166] on img at bounding box center [618, 152] width 27 height 27
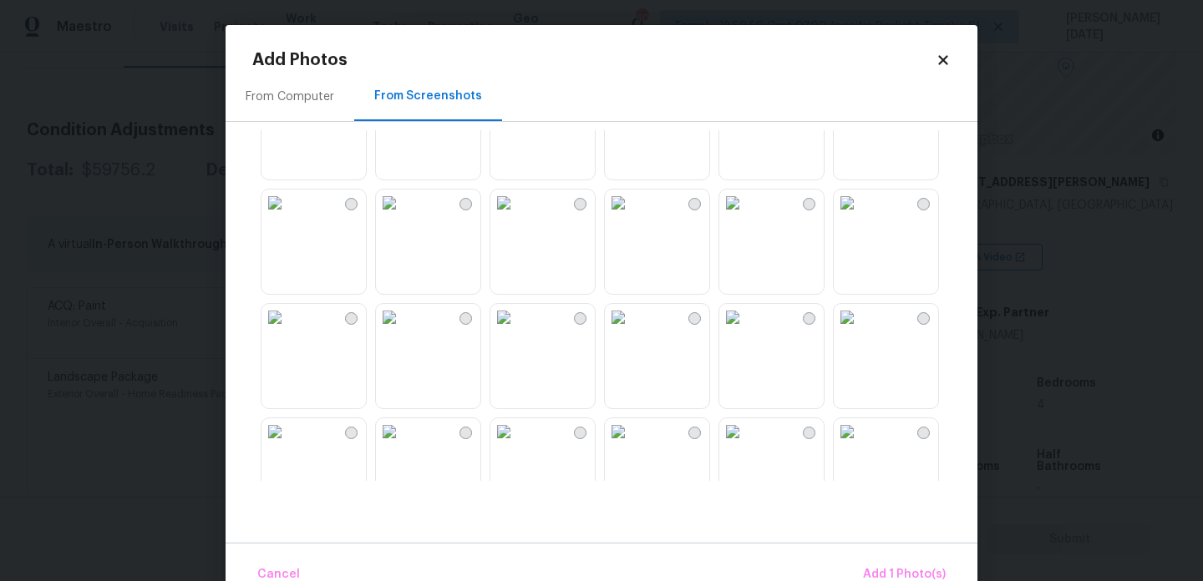
click at [631, 216] on img at bounding box center [618, 203] width 27 height 27
click at [746, 216] on img at bounding box center [732, 203] width 27 height 27
click at [860, 216] on img at bounding box center [847, 203] width 27 height 27
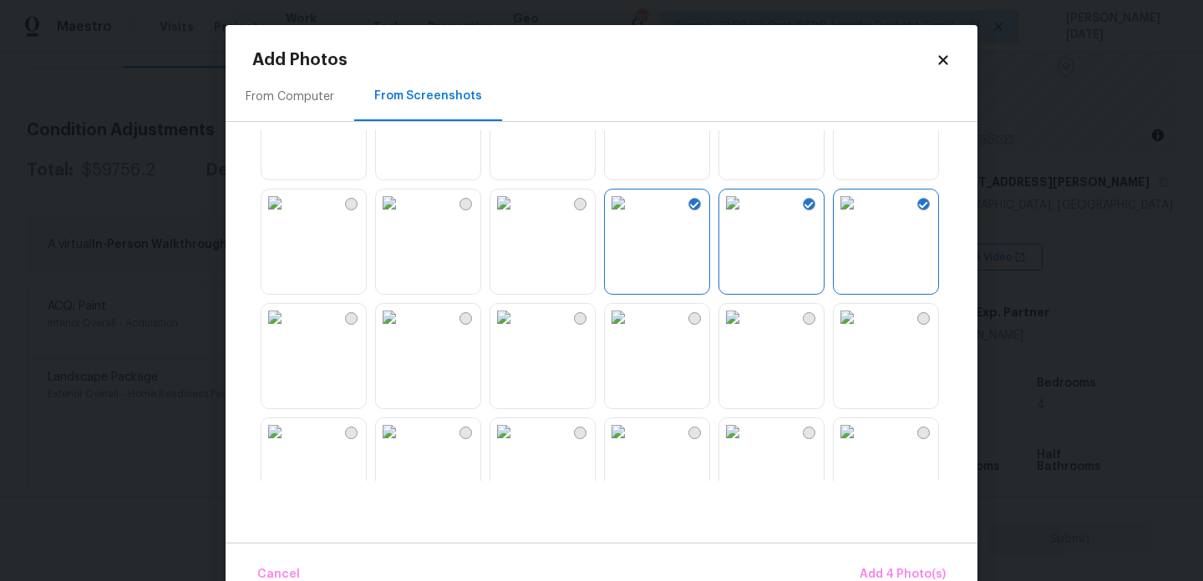
click at [853, 331] on img at bounding box center [847, 317] width 27 height 27
click at [860, 331] on img at bounding box center [847, 317] width 27 height 27
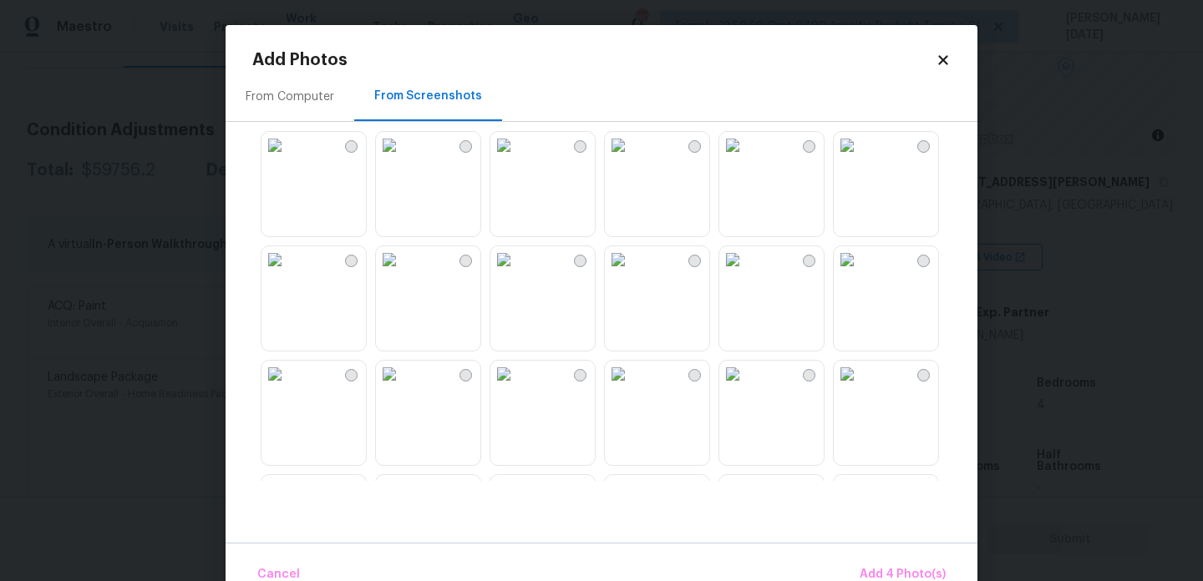
scroll to position [1154, 0]
click at [631, 271] on img at bounding box center [618, 257] width 27 height 27
click at [403, 271] on img at bounding box center [389, 257] width 27 height 27
click at [509, 271] on img at bounding box center [503, 257] width 27 height 27
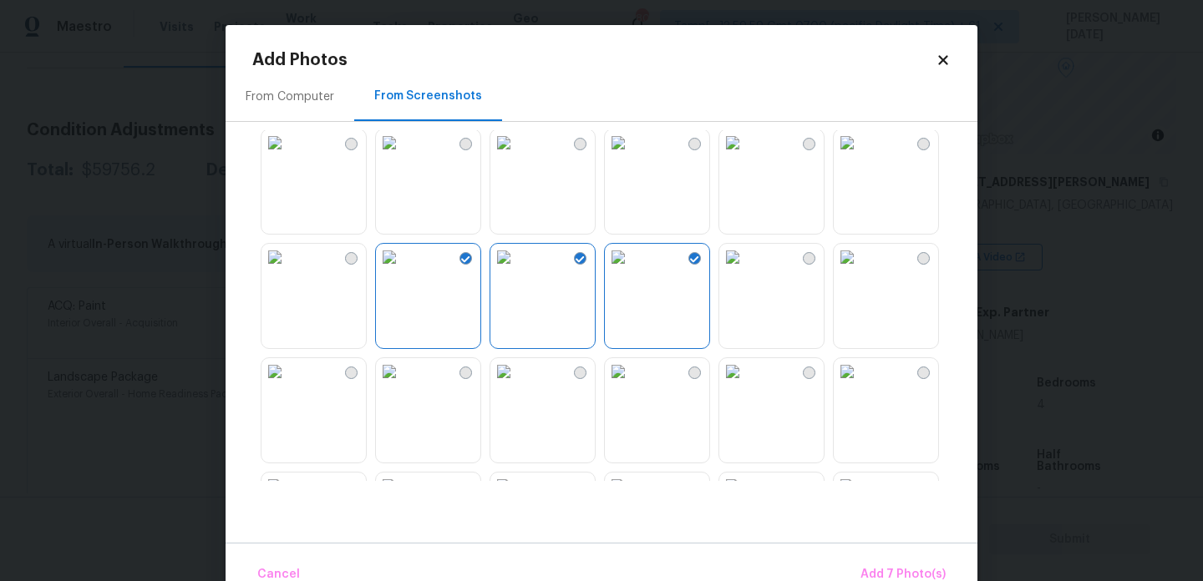
click at [288, 271] on img at bounding box center [274, 257] width 27 height 27
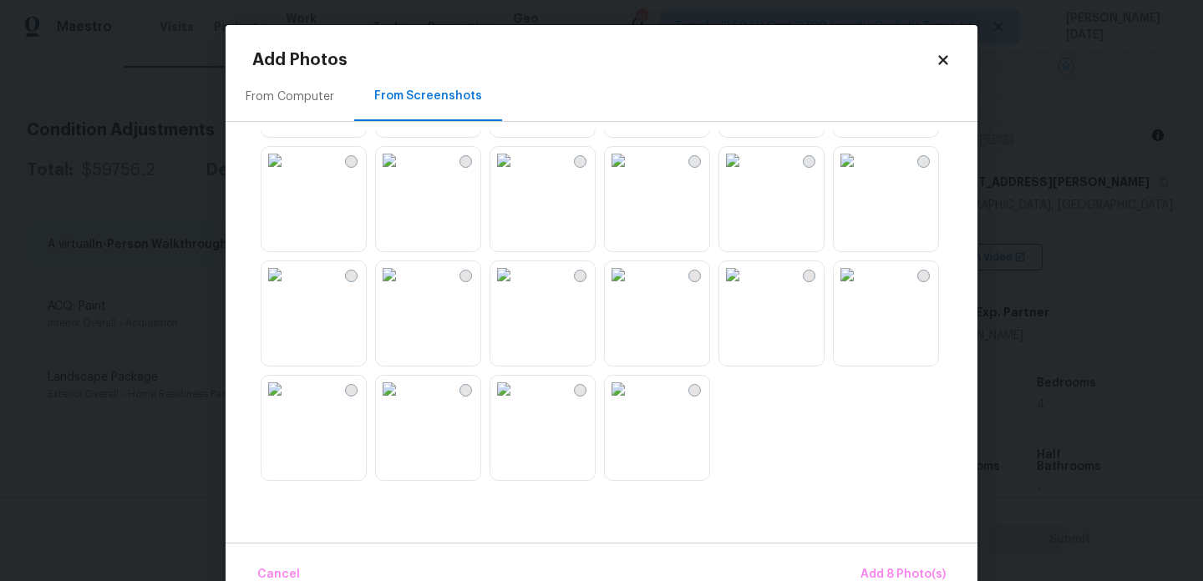
click at [631, 288] on img at bounding box center [618, 274] width 27 height 27
click at [746, 174] on img at bounding box center [732, 160] width 27 height 27
click at [889, 561] on button "Add 10 Photo(s)" at bounding box center [900, 575] width 104 height 36
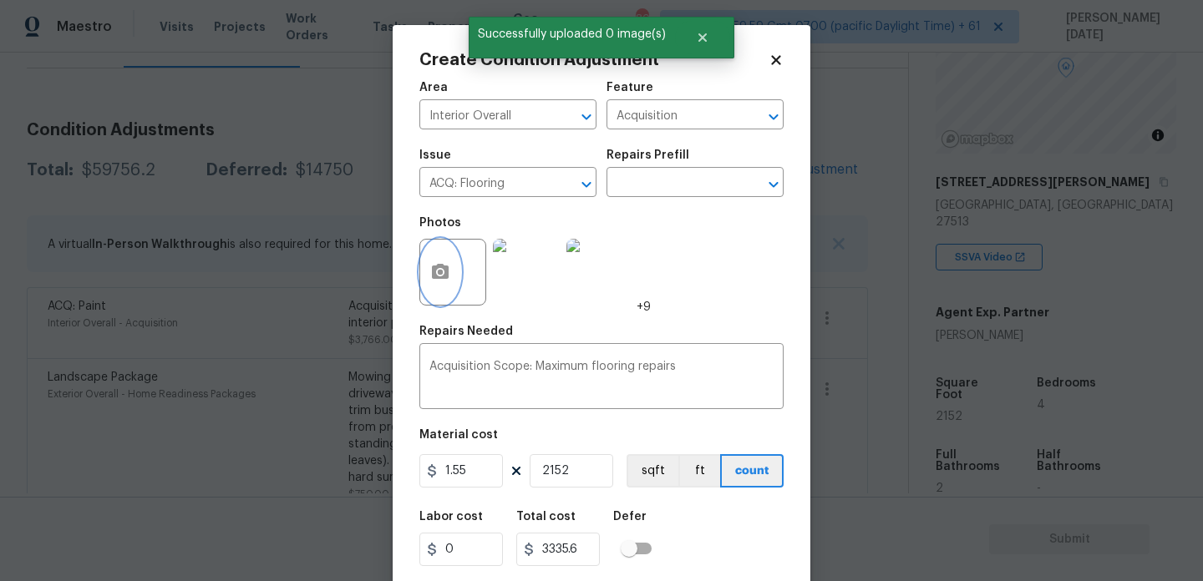
scroll to position [43, 0]
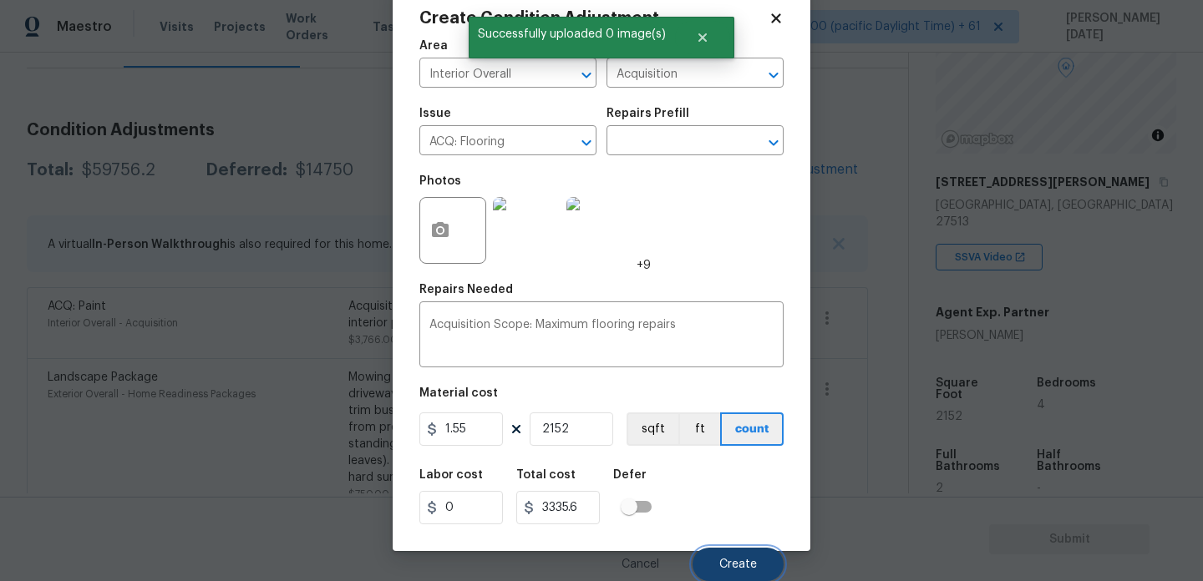
click at [732, 552] on button "Create" at bounding box center [737, 564] width 91 height 33
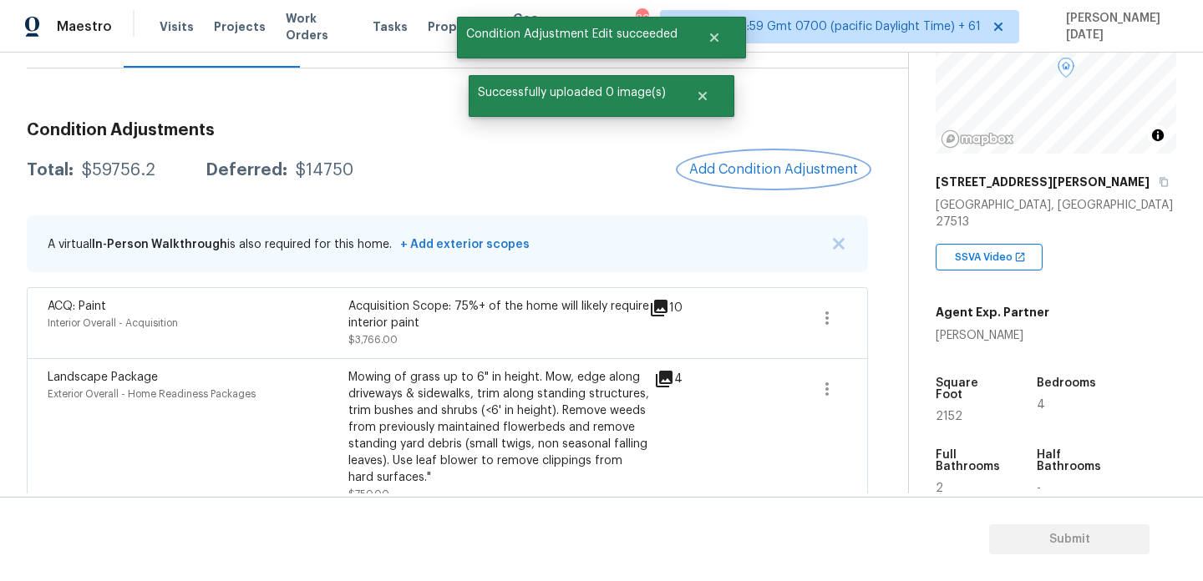
scroll to position [0, 0]
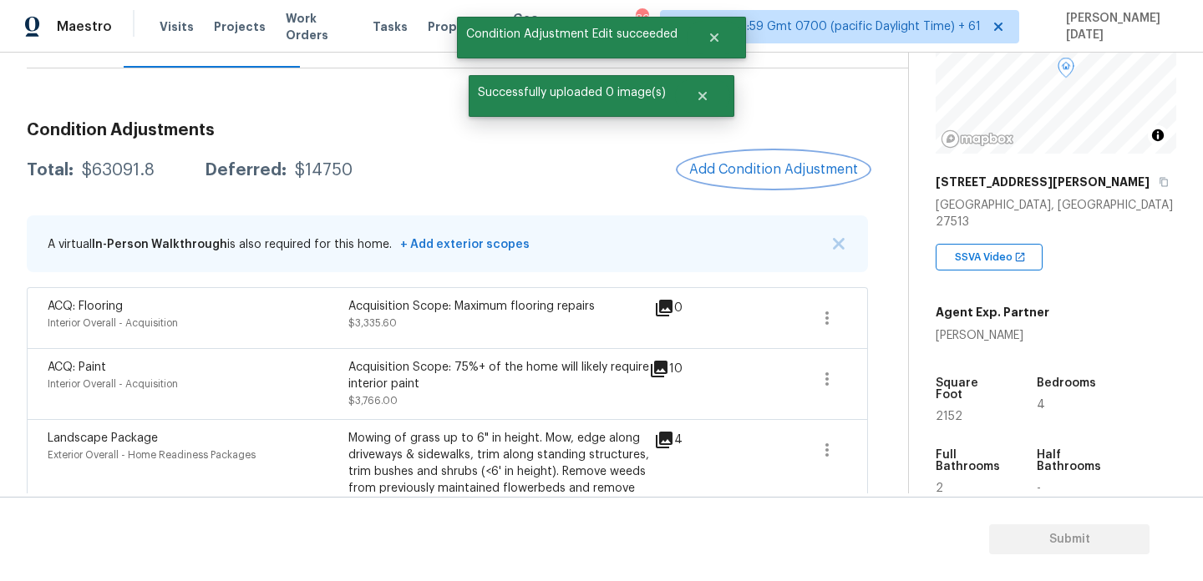
click at [754, 165] on span "Add Condition Adjustment" at bounding box center [773, 169] width 169 height 15
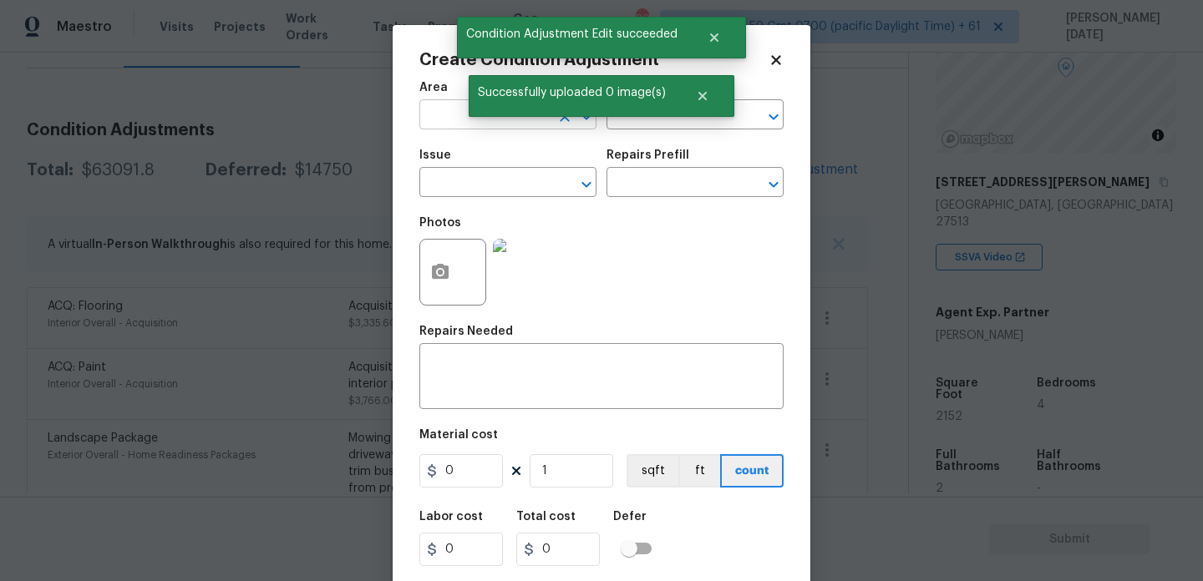
click at [432, 119] on input "text" at bounding box center [484, 117] width 130 height 26
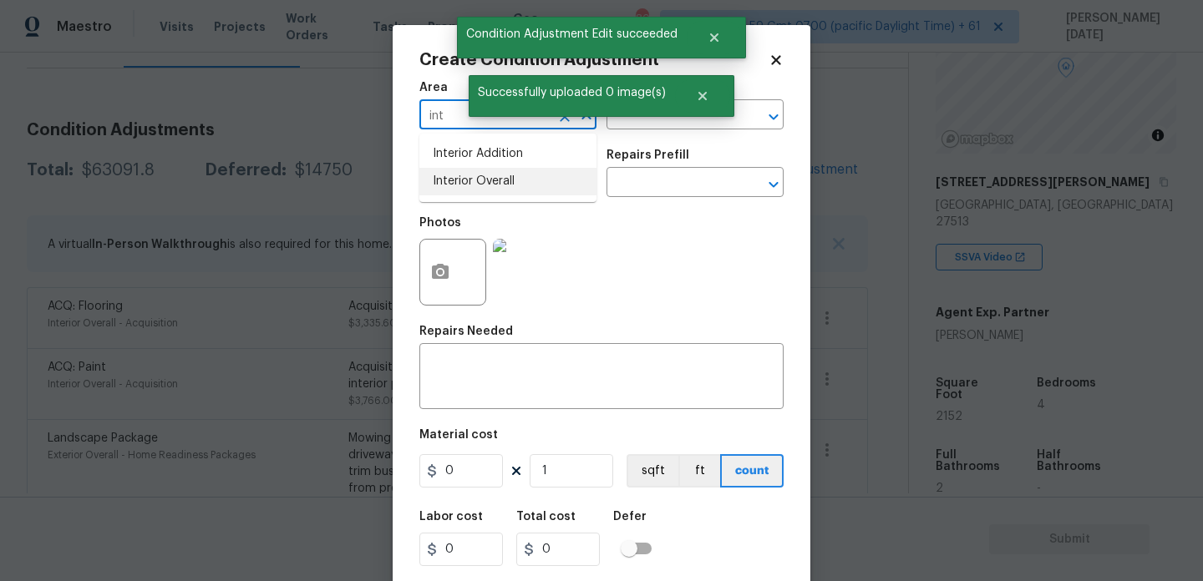
click at [451, 182] on li "Interior Overall" at bounding box center [507, 182] width 177 height 28
type input "Interior Overall"
click at [451, 182] on input "text" at bounding box center [484, 184] width 130 height 26
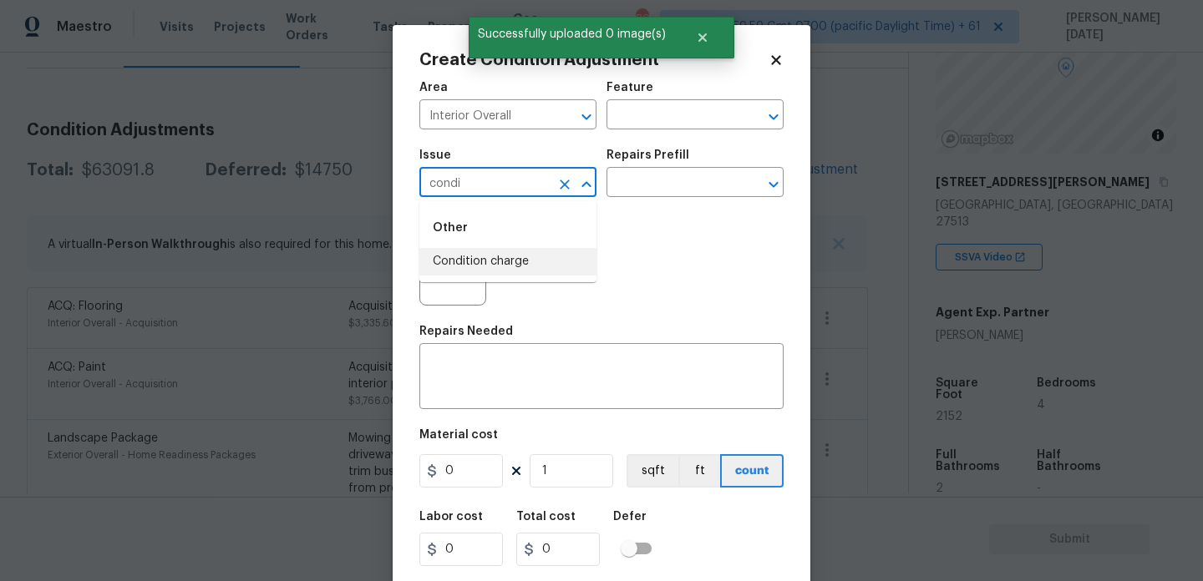
click at [467, 269] on li "Condition charge" at bounding box center [507, 262] width 177 height 28
type input "Condition charge"
click at [651, 166] on div "Repairs Prefill" at bounding box center [694, 161] width 177 height 22
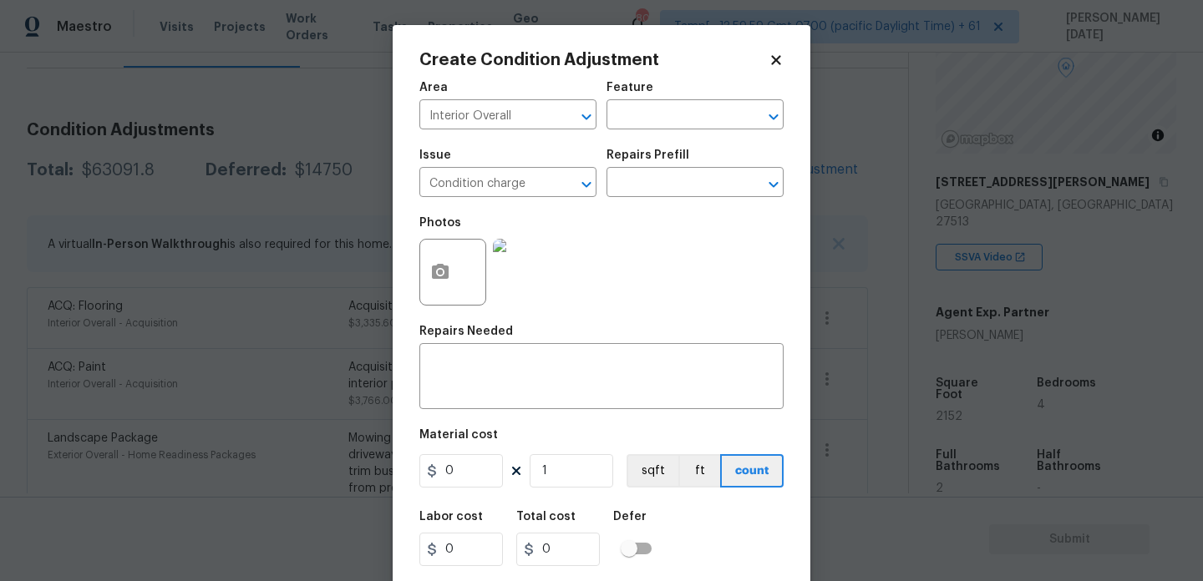
click at [854, 203] on body "Maestro Visits Projects Work Orders Tasks Properties Geo Assignments 800 Tamp[……" at bounding box center [601, 290] width 1203 height 581
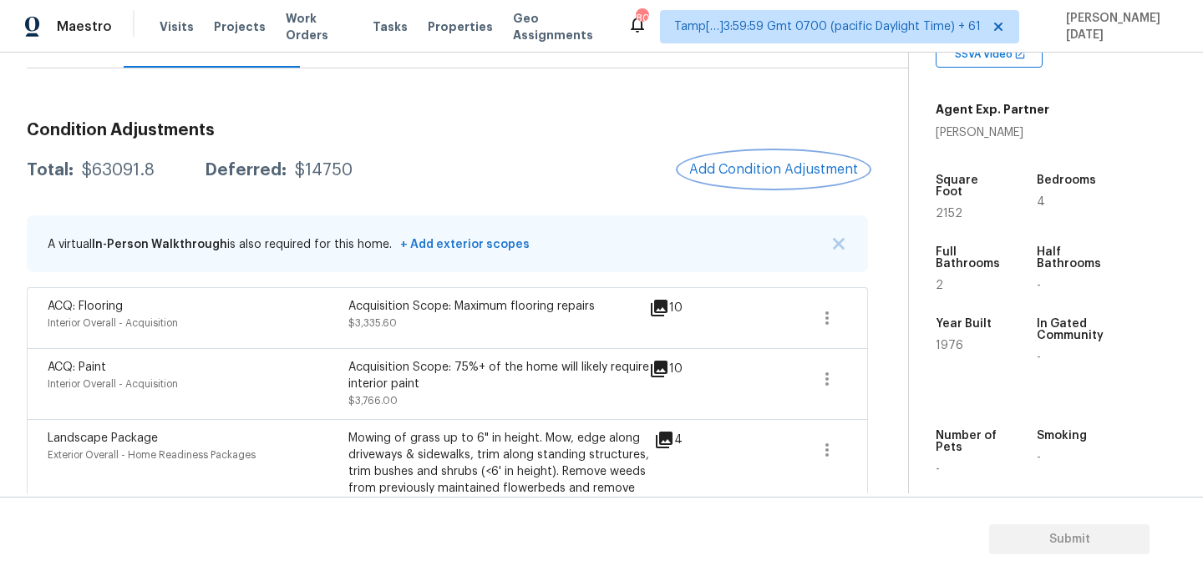
scroll to position [368, 0]
click at [791, 175] on span "Add Condition Adjustment" at bounding box center [773, 169] width 169 height 15
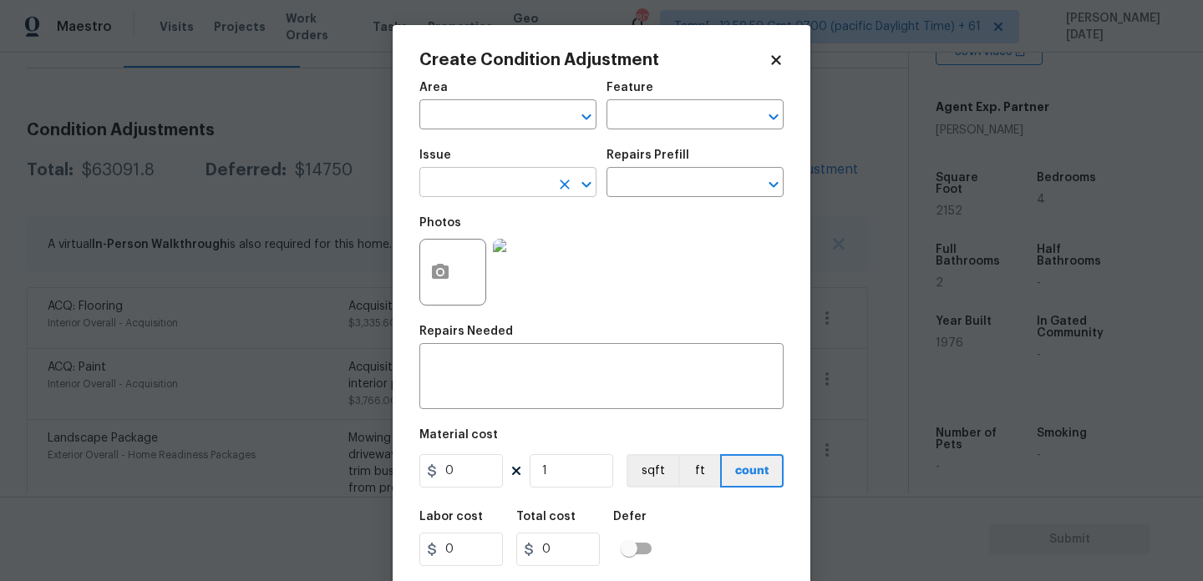
click at [437, 194] on input "text" at bounding box center [484, 184] width 130 height 26
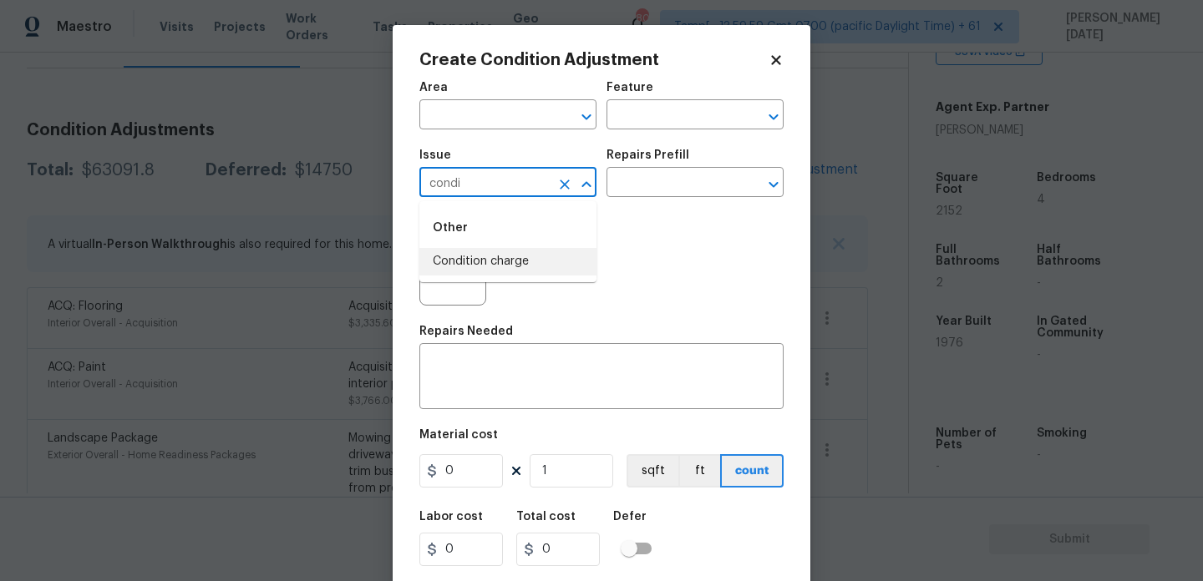
click at [474, 272] on li "Condition charge" at bounding box center [507, 262] width 177 height 28
type input "Condition charge"
click at [652, 177] on input "text" at bounding box center [671, 184] width 130 height 26
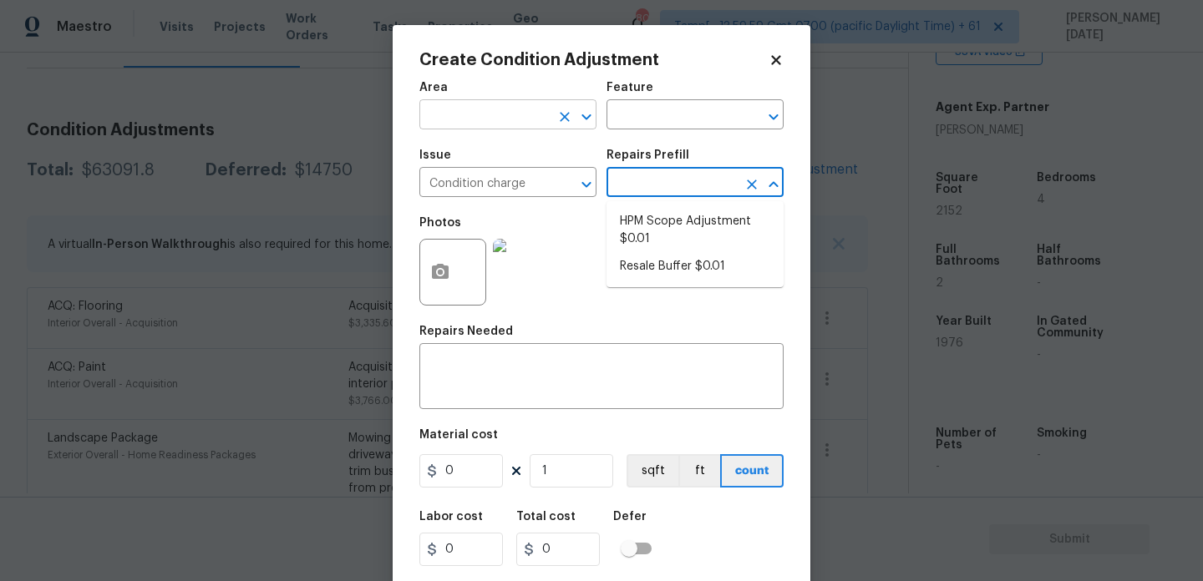
click at [482, 121] on input "text" at bounding box center [484, 117] width 130 height 26
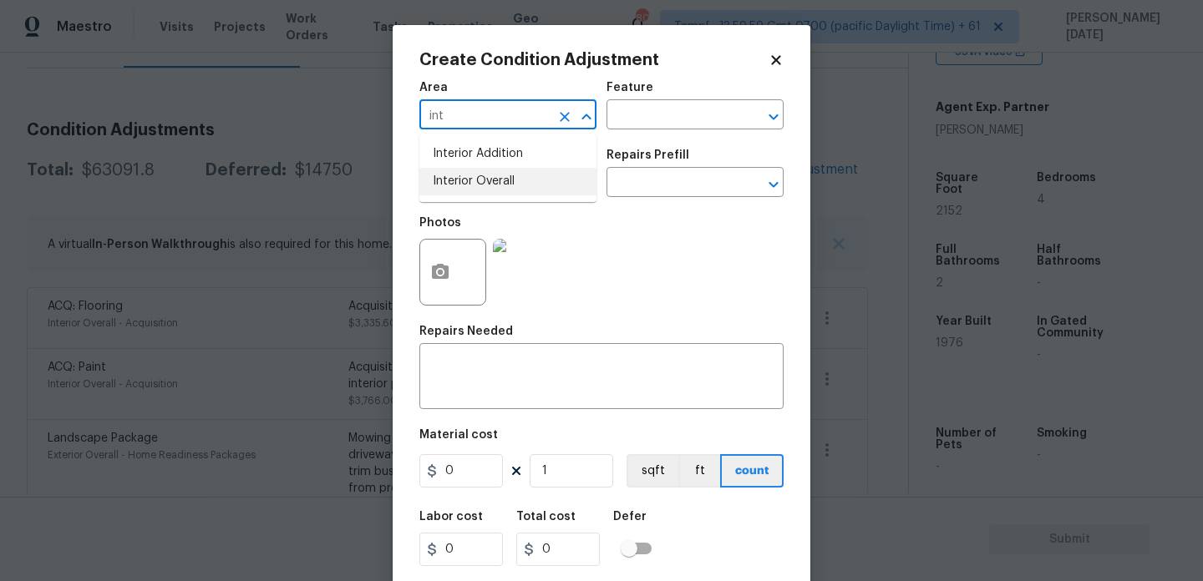
click at [484, 173] on li "Interior Overall" at bounding box center [507, 182] width 177 height 28
type input "Interior Overall"
click at [626, 105] on input "text" at bounding box center [671, 117] width 130 height 26
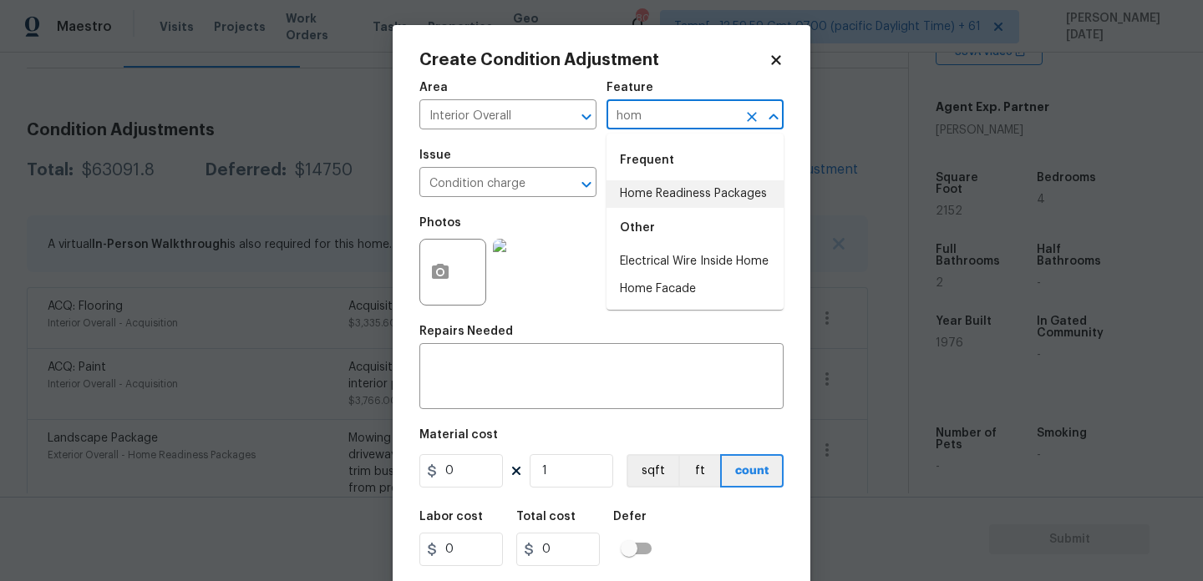
click at [658, 183] on li "Home Readiness Packages" at bounding box center [694, 194] width 177 height 28
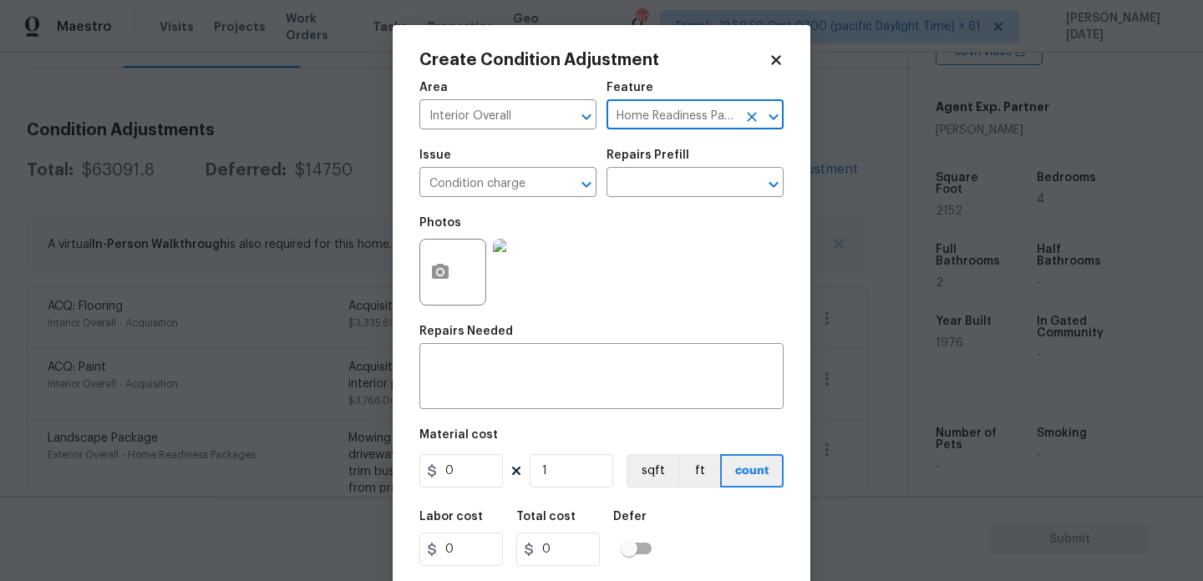
type input "Home Readiness Packages"
click at [485, 486] on input "0" at bounding box center [461, 470] width 84 height 33
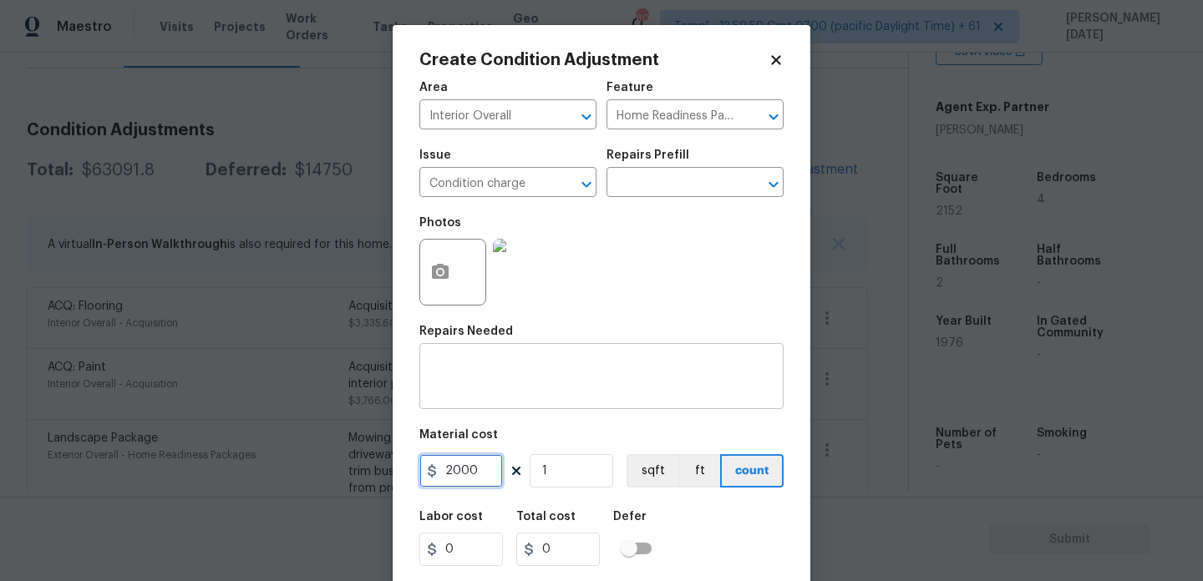
type input "2000"
click at [509, 363] on textarea at bounding box center [601, 378] width 344 height 35
type input "2000"
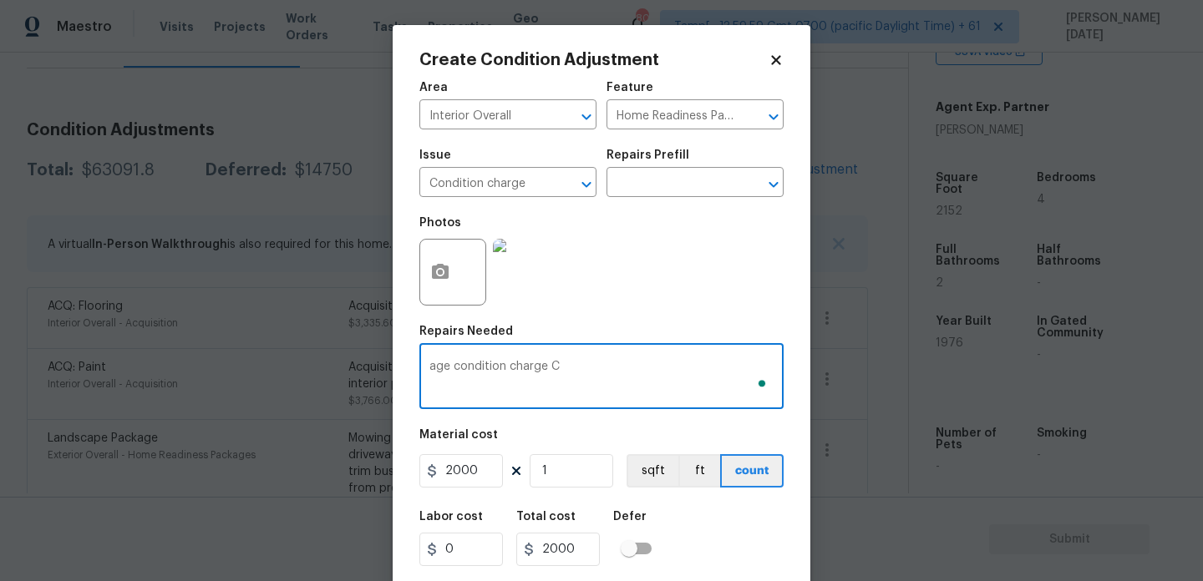
type textarea "age condition charge C"
click at [684, 304] on div "Photos" at bounding box center [601, 261] width 364 height 109
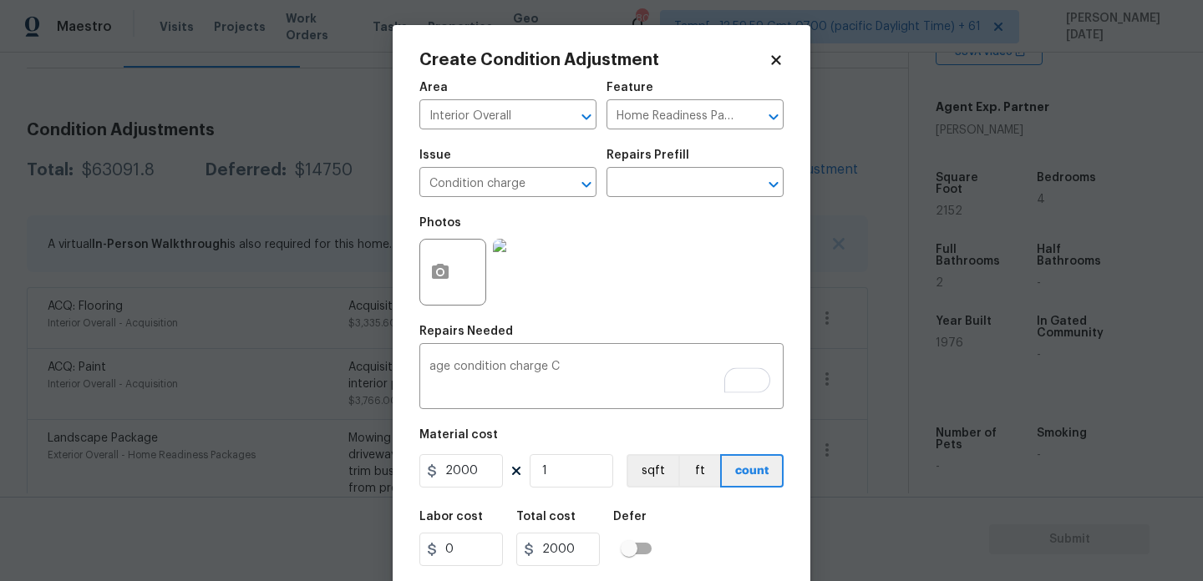
scroll to position [43, 0]
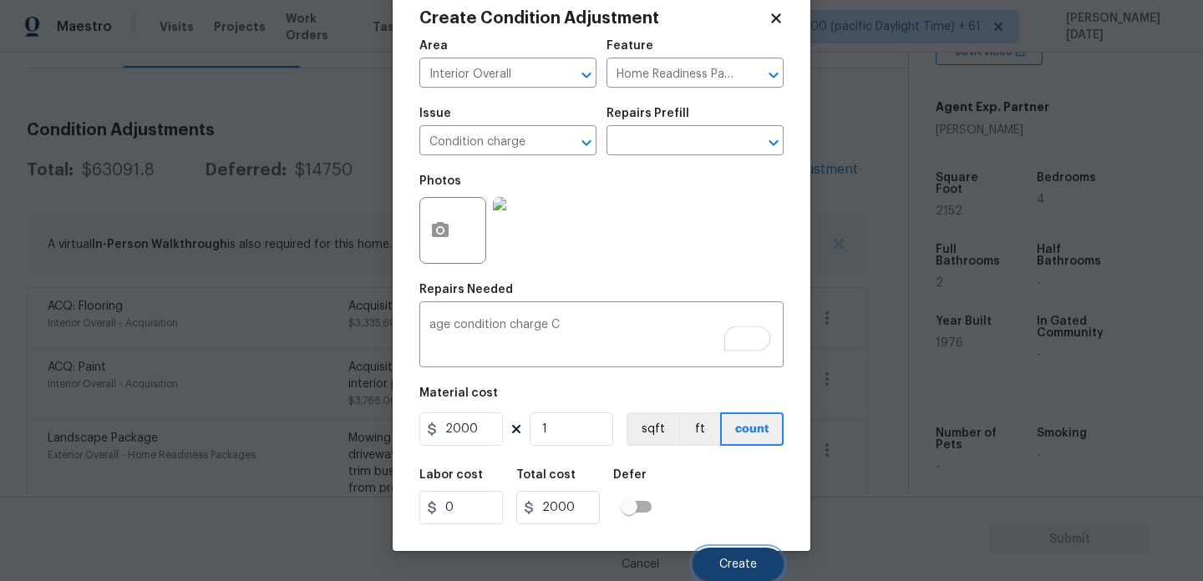
click at [717, 555] on button "Create" at bounding box center [737, 564] width 91 height 33
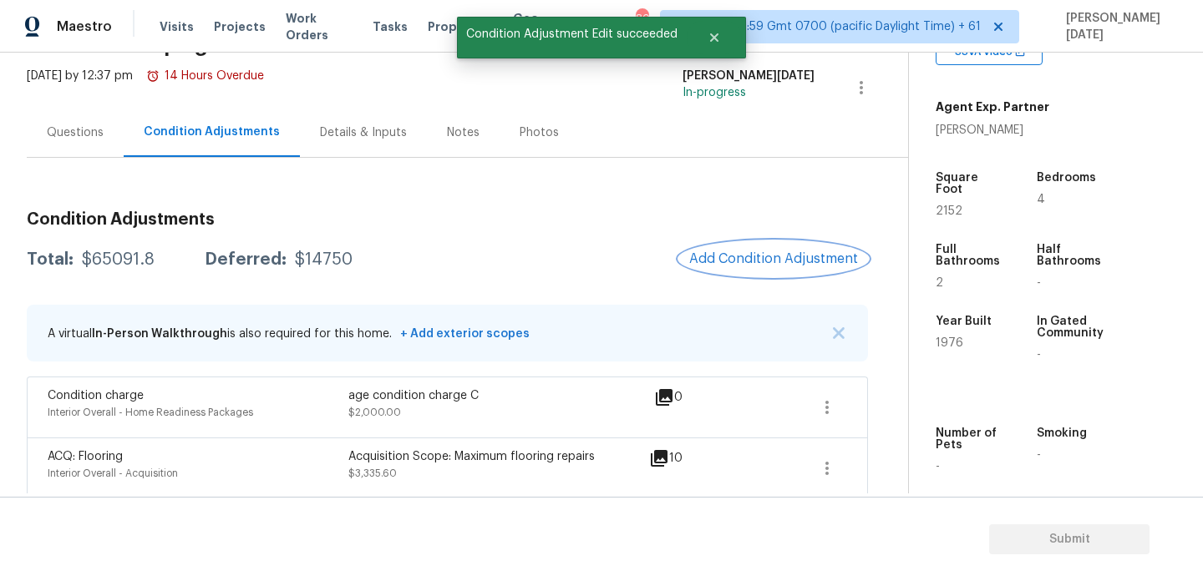
scroll to position [84, 0]
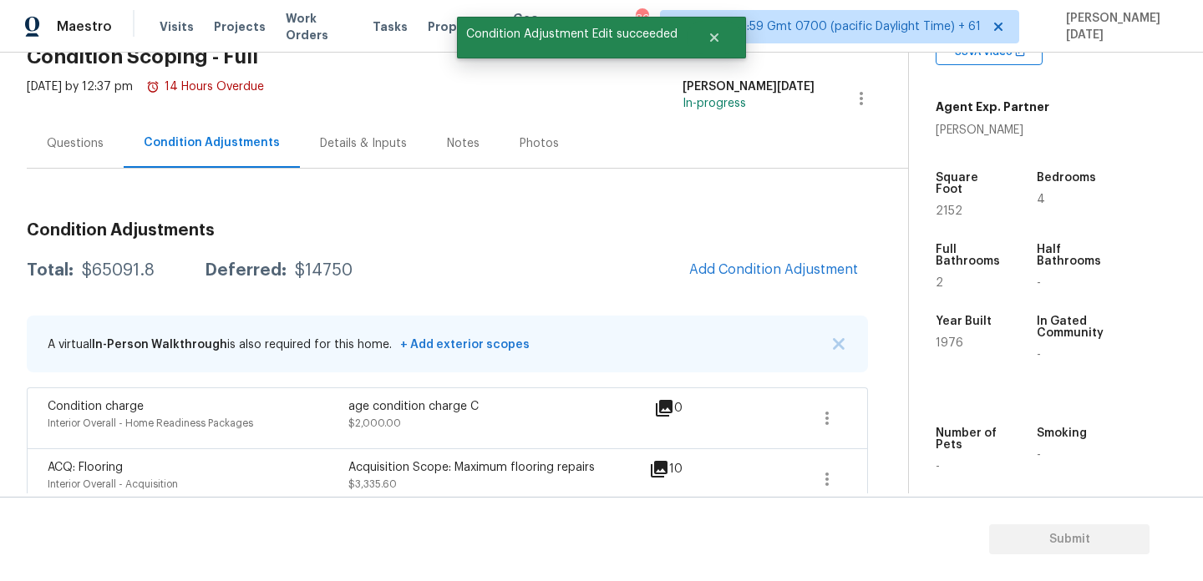
click at [63, 160] on div "Questions" at bounding box center [75, 143] width 97 height 49
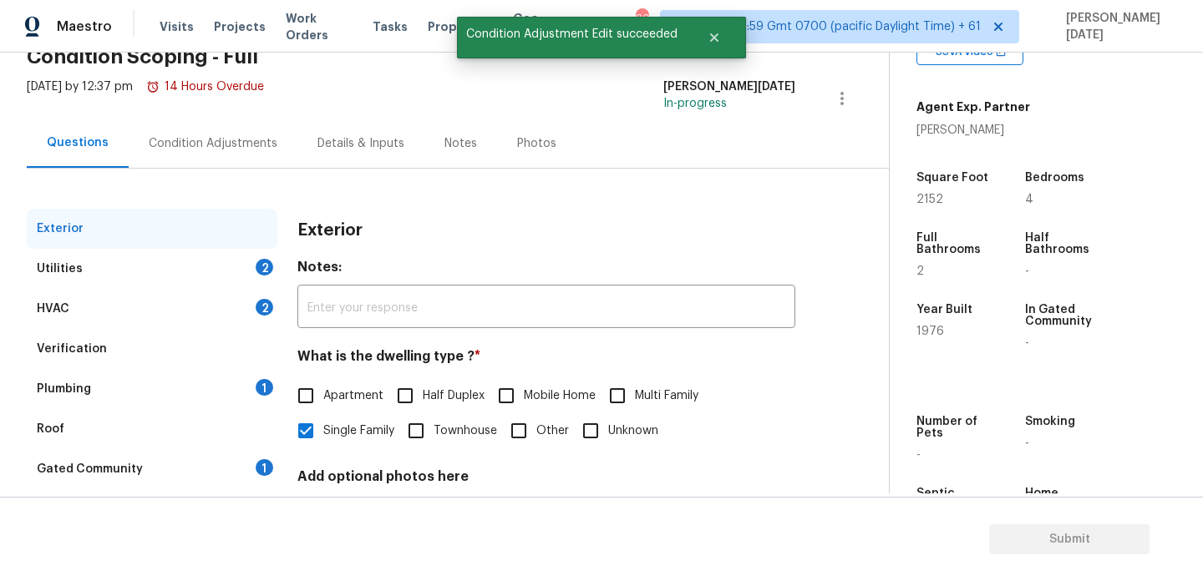
click at [163, 150] on div "Condition Adjustments" at bounding box center [213, 143] width 129 height 17
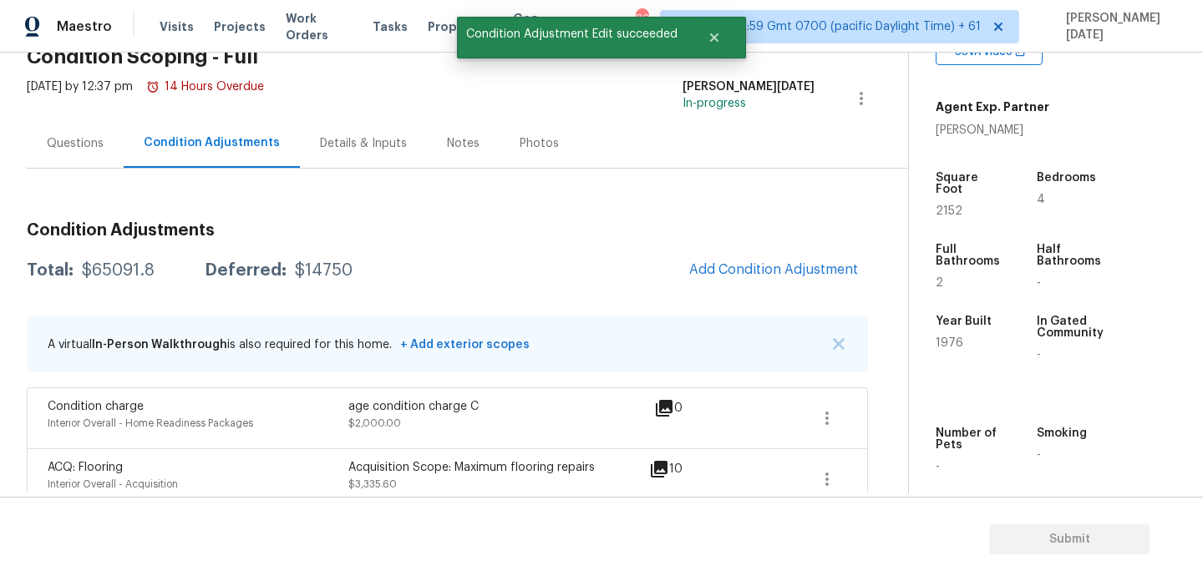
click at [73, 141] on div "Questions" at bounding box center [75, 143] width 57 height 17
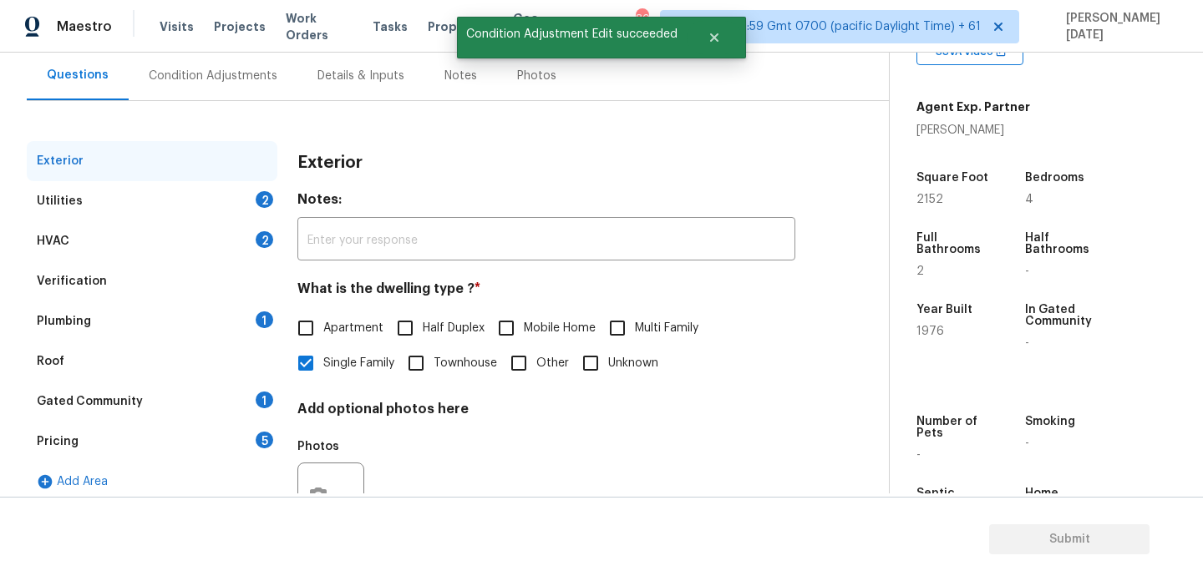
scroll to position [223, 0]
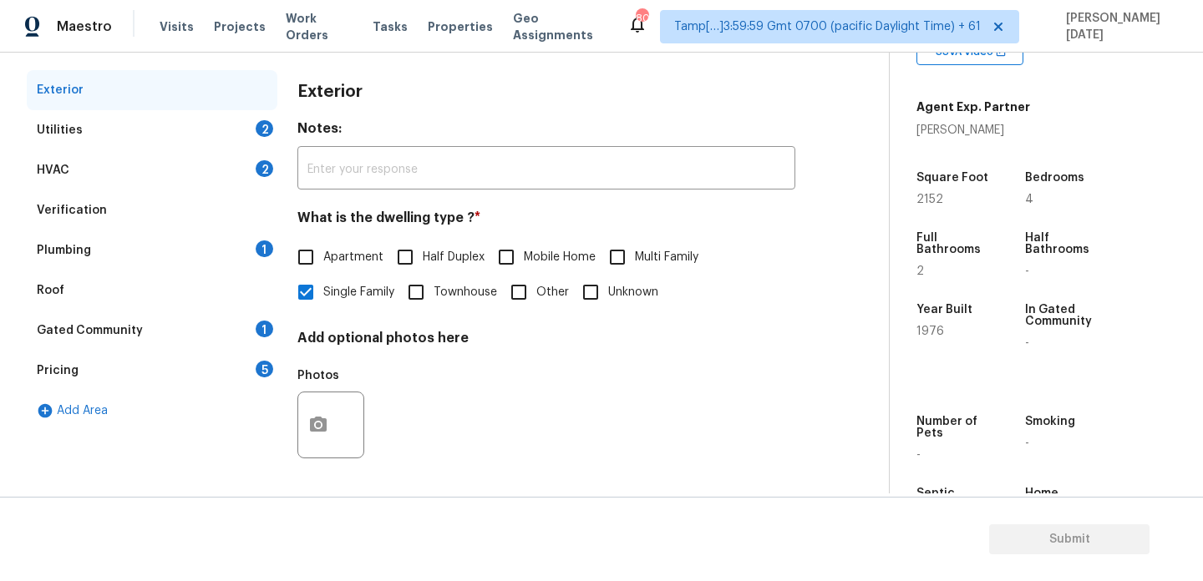
click at [263, 131] on div "2" at bounding box center [265, 128] width 18 height 17
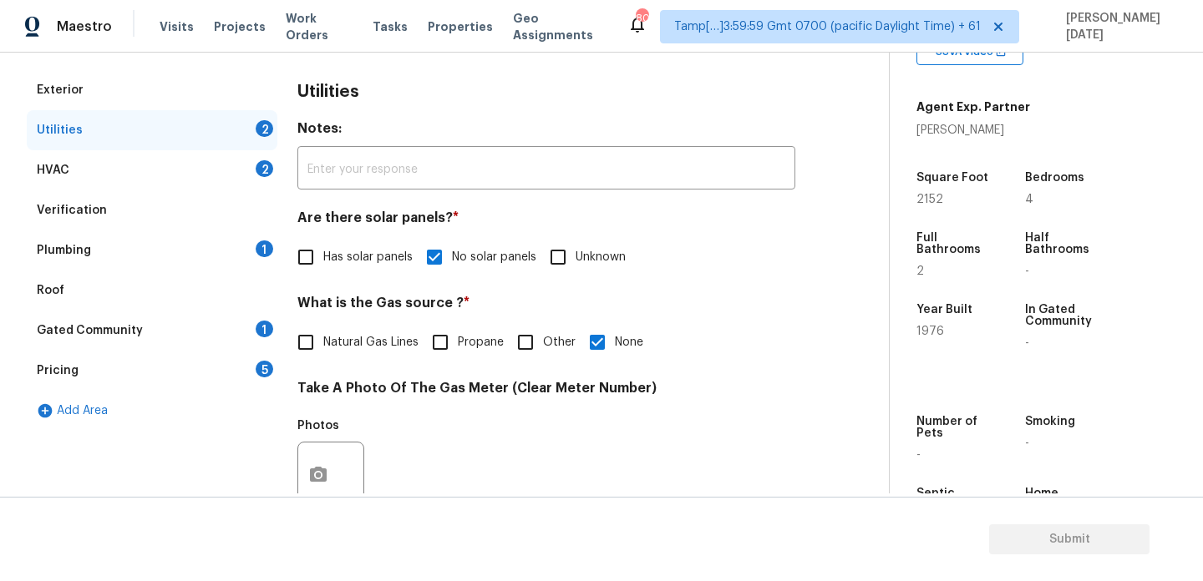
scroll to position [676, 0]
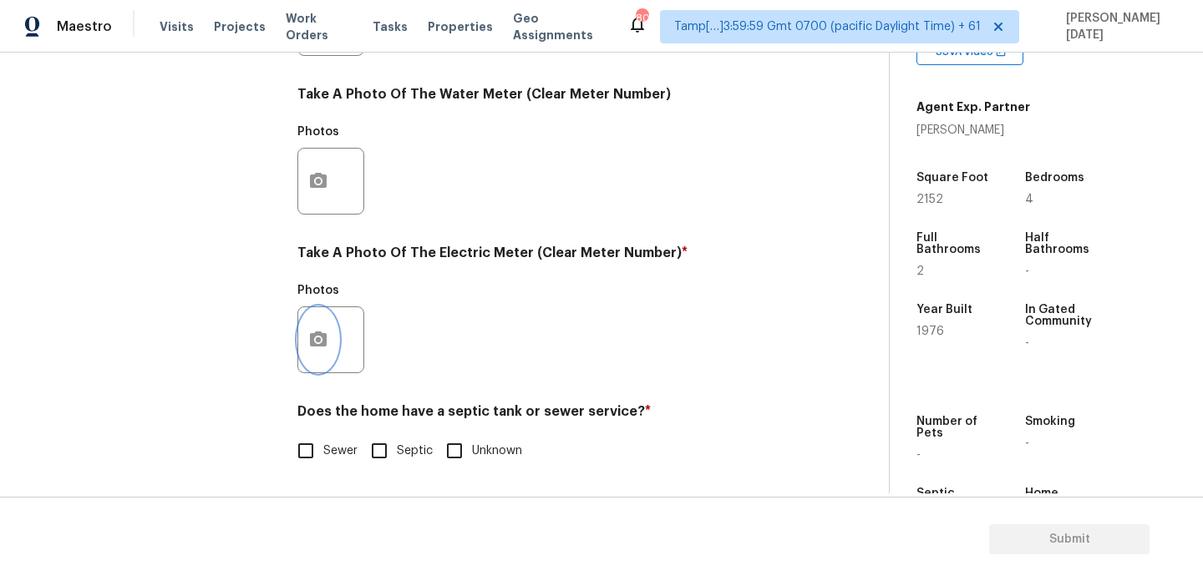
click at [317, 332] on icon "button" at bounding box center [318, 339] width 17 height 15
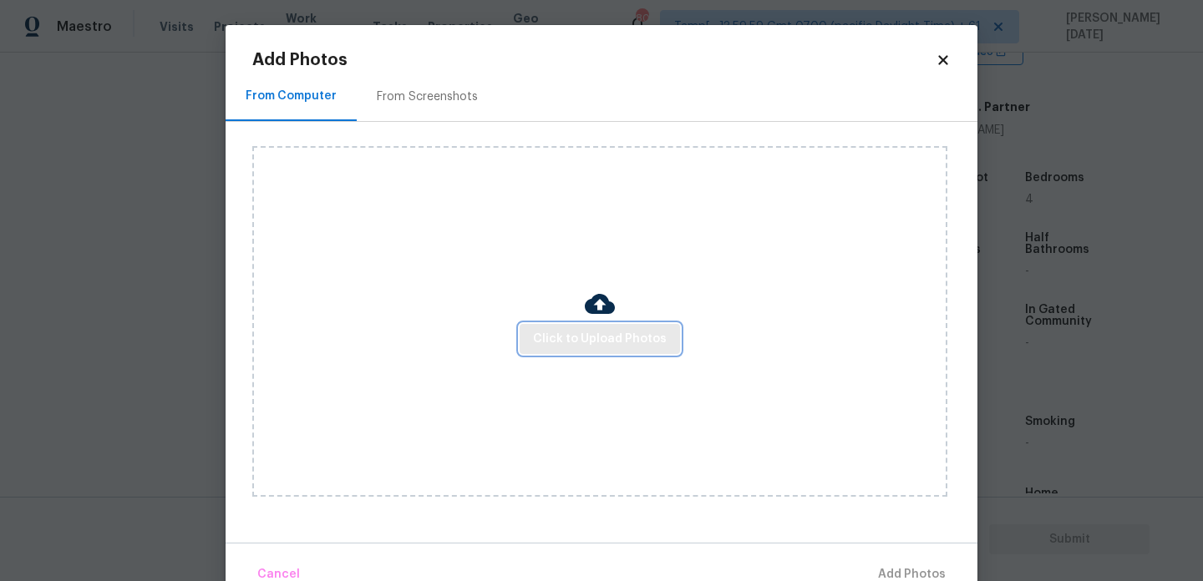
click at [576, 332] on span "Click to Upload Photos" at bounding box center [600, 339] width 134 height 21
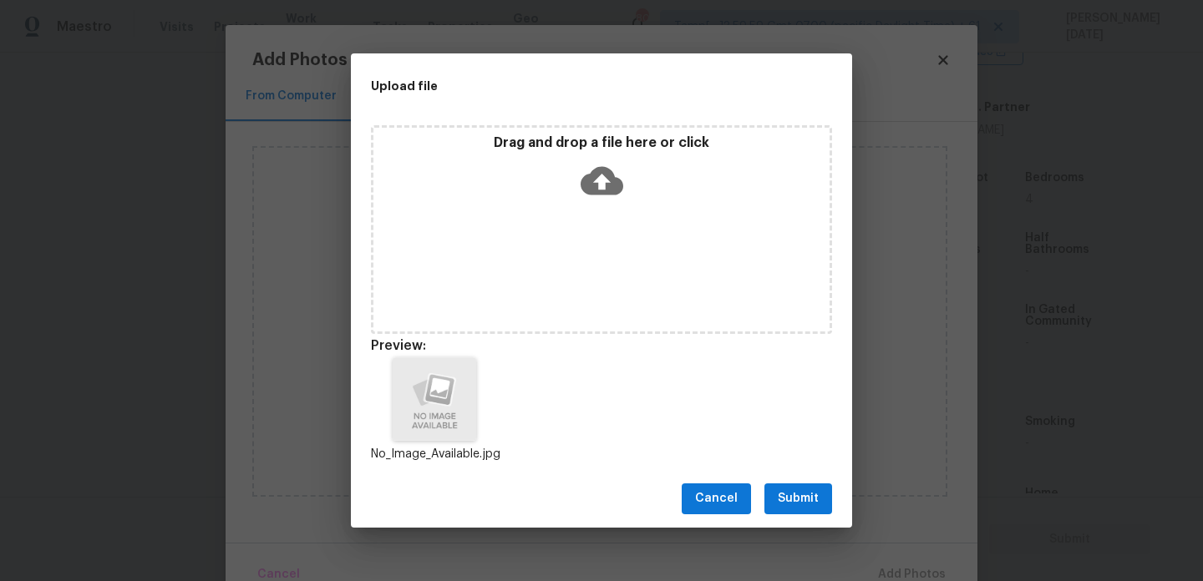
click at [800, 485] on button "Submit" at bounding box center [798, 499] width 68 height 31
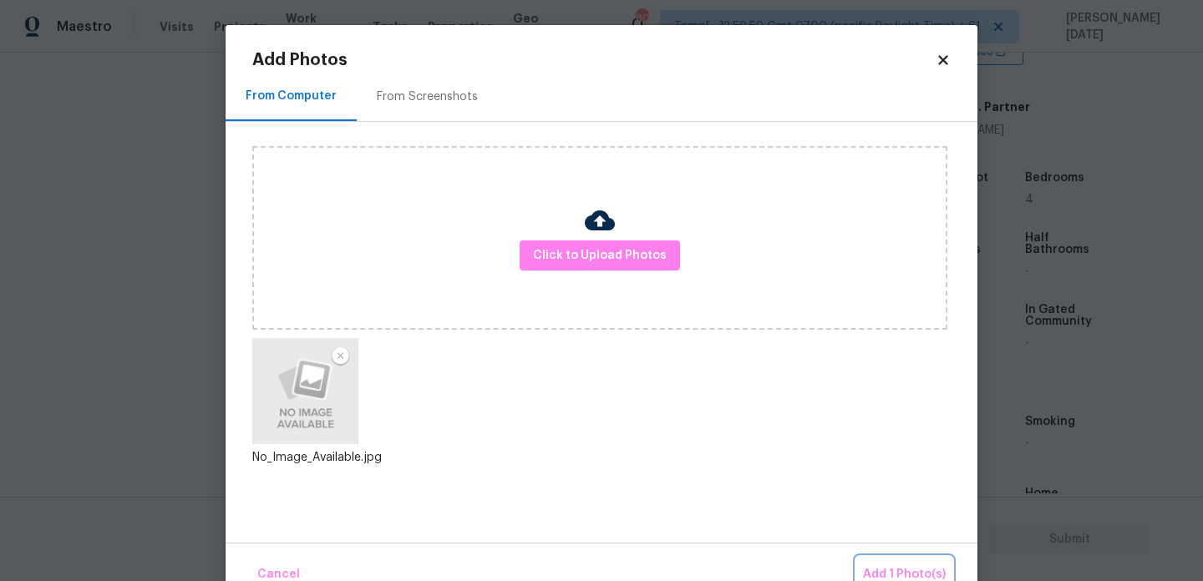
click at [902, 569] on span "Add 1 Photo(s)" at bounding box center [904, 575] width 83 height 21
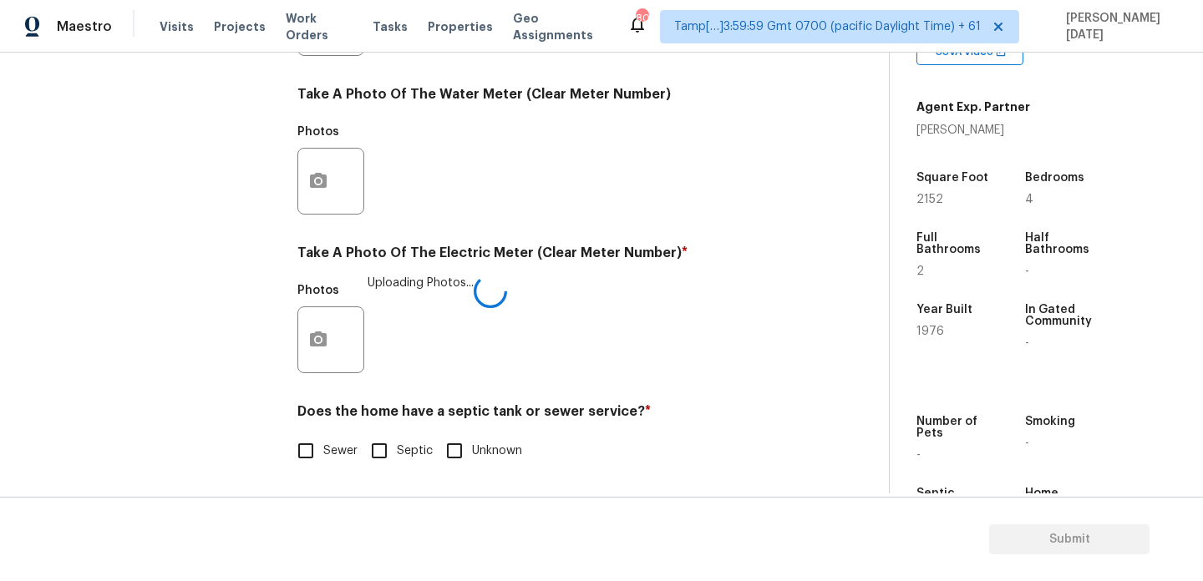
click at [310, 452] on input "Sewer" at bounding box center [305, 450] width 35 height 35
checkbox input "true"
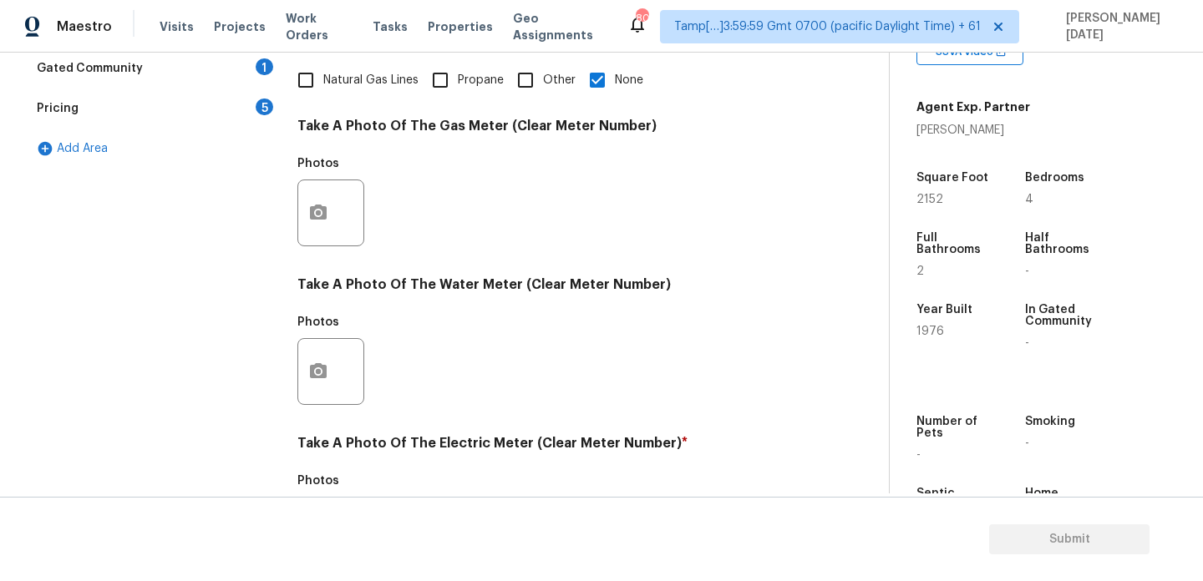
scroll to position [8, 0]
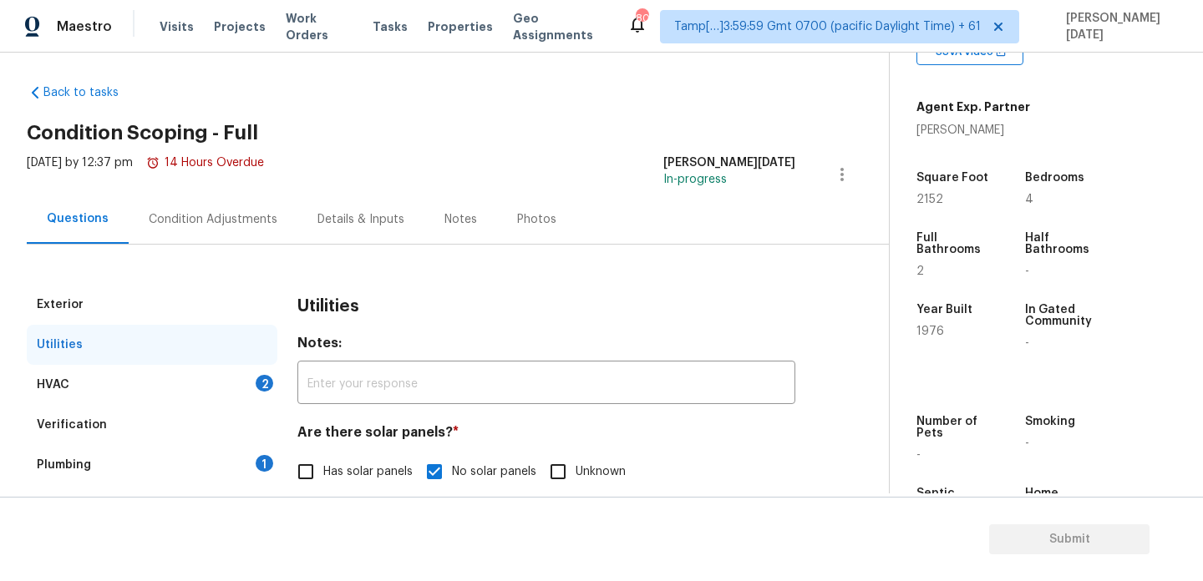
click at [246, 372] on div "HVAC 2" at bounding box center [152, 385] width 251 height 40
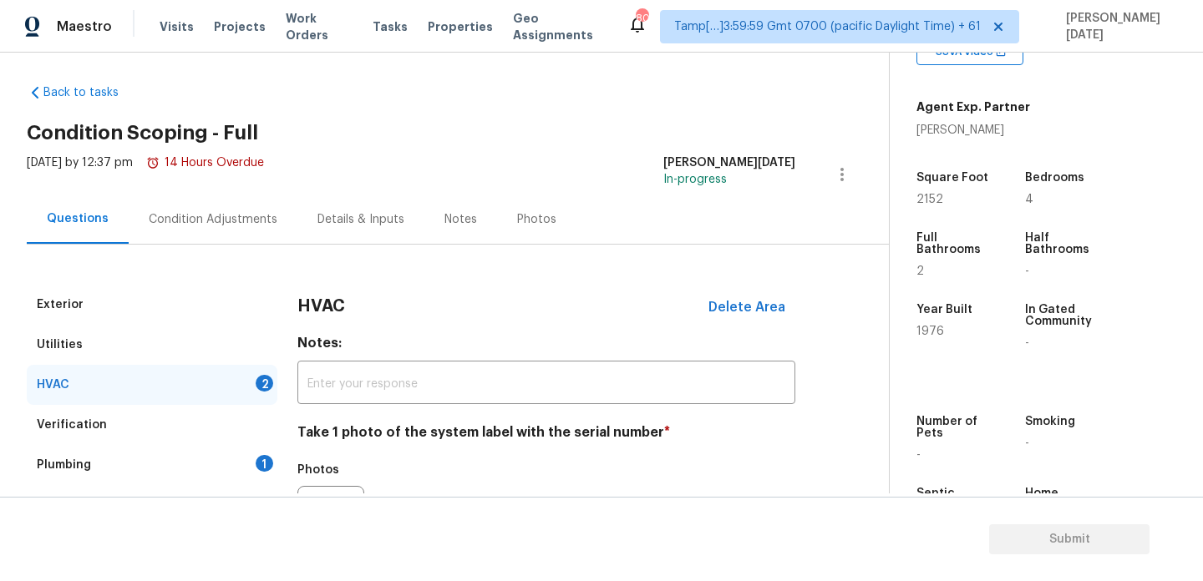
click at [177, 197] on div "Condition Adjustments" at bounding box center [213, 219] width 169 height 49
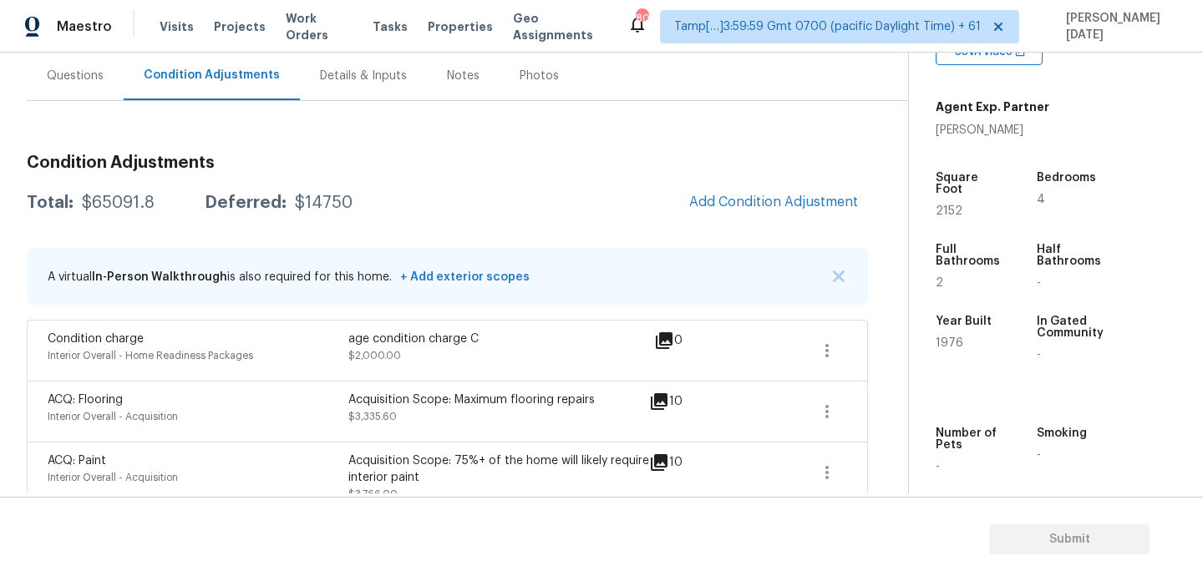
scroll to position [192, 0]
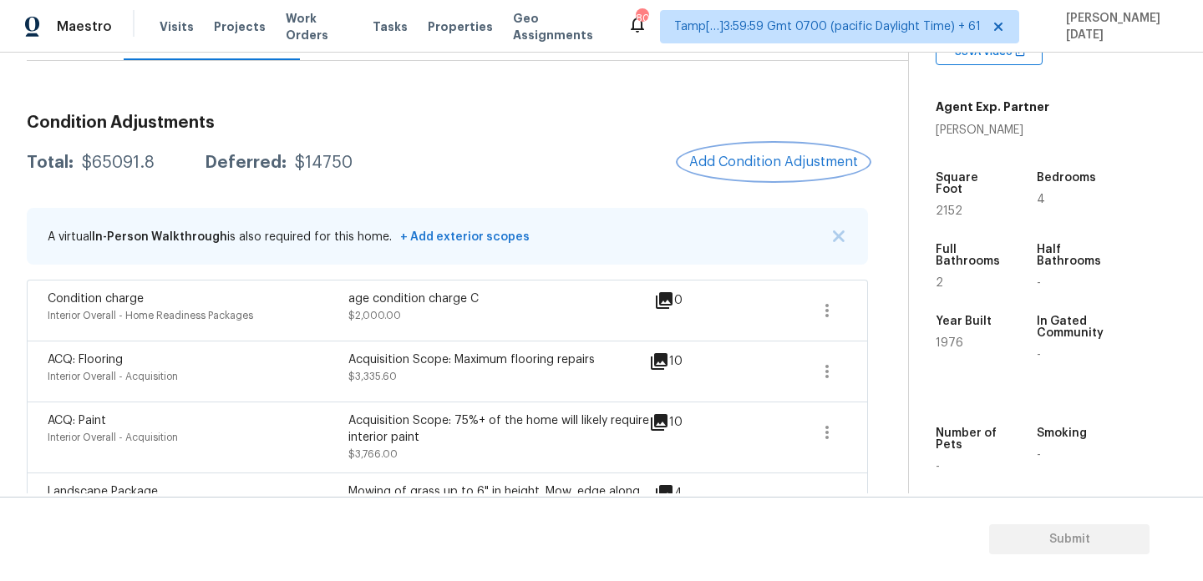
click at [746, 162] on span "Add Condition Adjustment" at bounding box center [773, 162] width 169 height 15
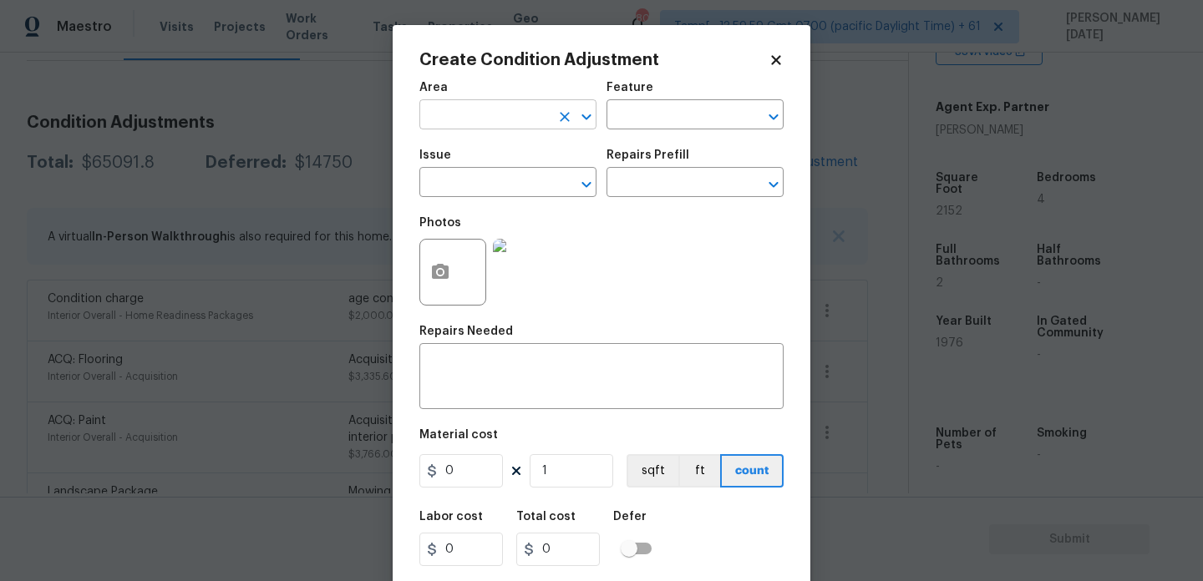
click at [458, 113] on input "text" at bounding box center [484, 117] width 130 height 26
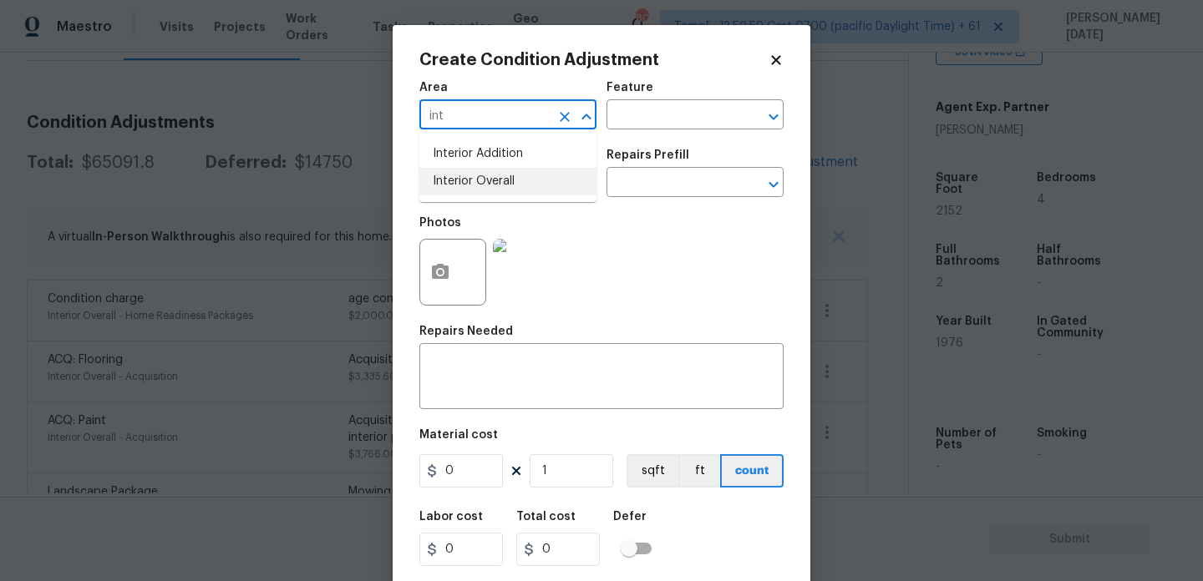
click at [491, 177] on li "Interior Overall" at bounding box center [507, 182] width 177 height 28
type input "Interior Overall"
click at [491, 177] on input "text" at bounding box center [484, 184] width 130 height 26
type input "c"
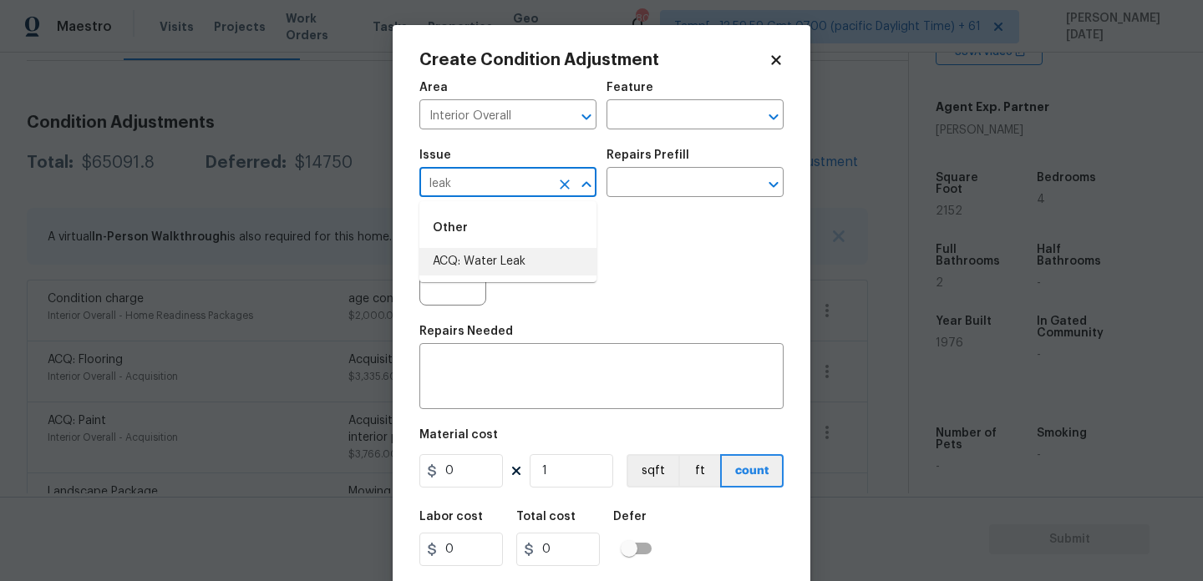
click at [503, 257] on li "ACQ: Water Leak" at bounding box center [507, 262] width 177 height 28
type input "ACQ: Water Leak"
click at [657, 169] on div "Repairs Prefill" at bounding box center [694, 161] width 177 height 22
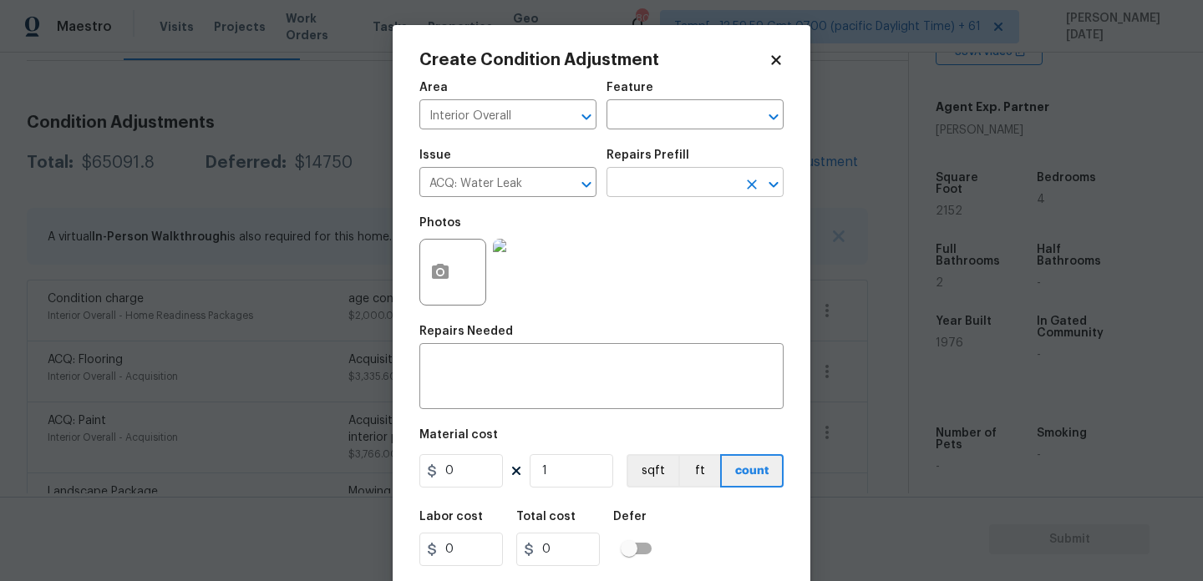
click at [657, 190] on input "text" at bounding box center [671, 184] width 130 height 26
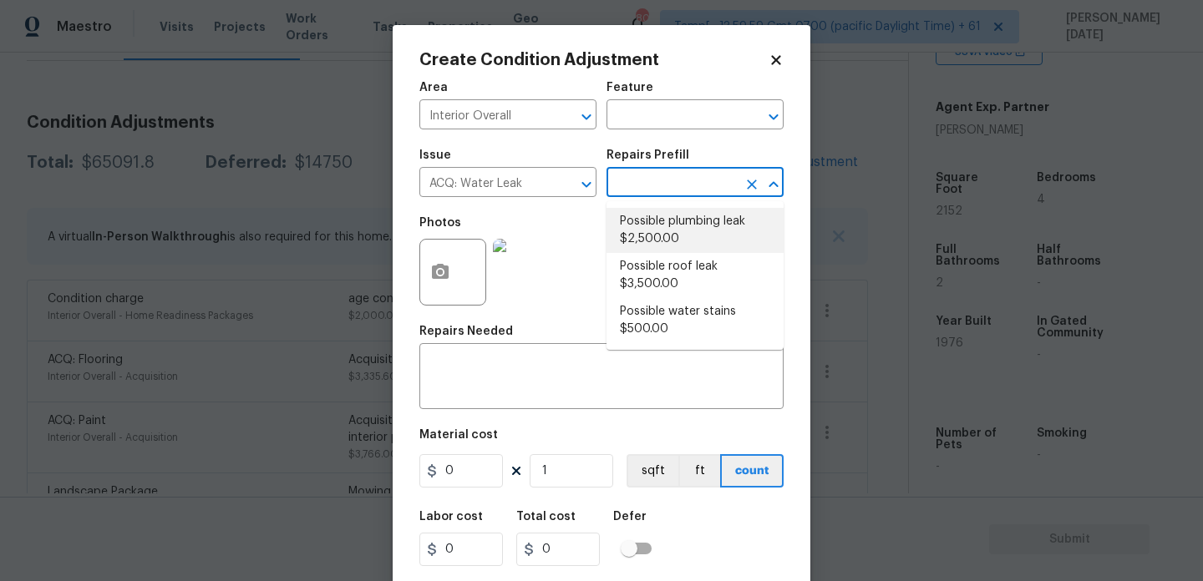
click at [709, 226] on li "Possible plumbing leak $2,500.00" at bounding box center [694, 230] width 177 height 45
type input "Acquisition"
type textarea "Acquisition Scope: Possible plumbing leak"
type input "2500"
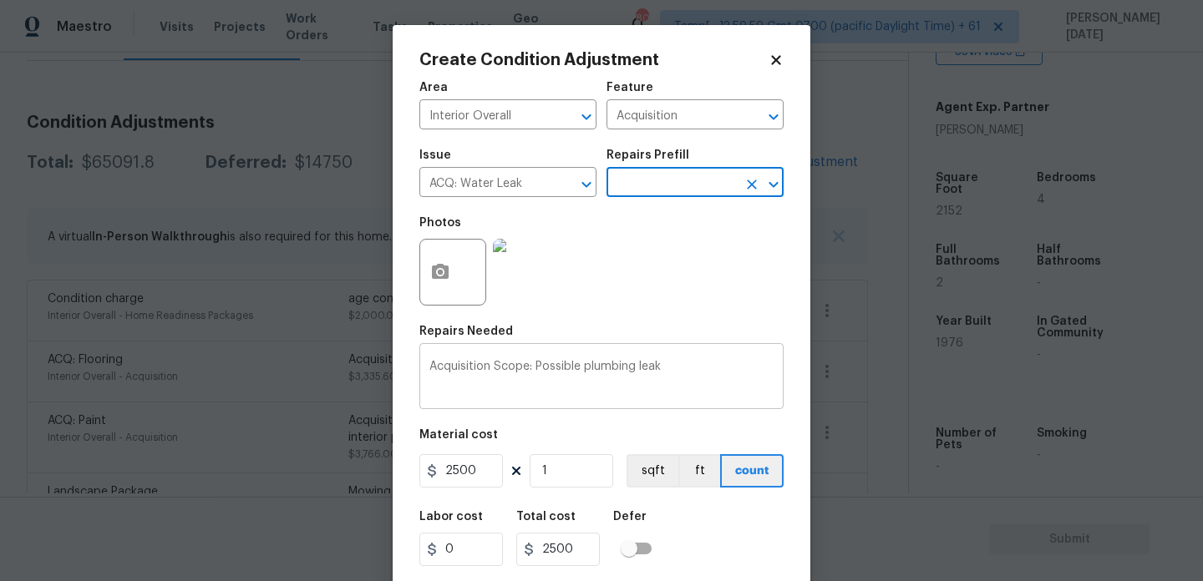
click at [707, 377] on textarea "Acquisition Scope: Possible plumbing leak" at bounding box center [601, 378] width 344 height 35
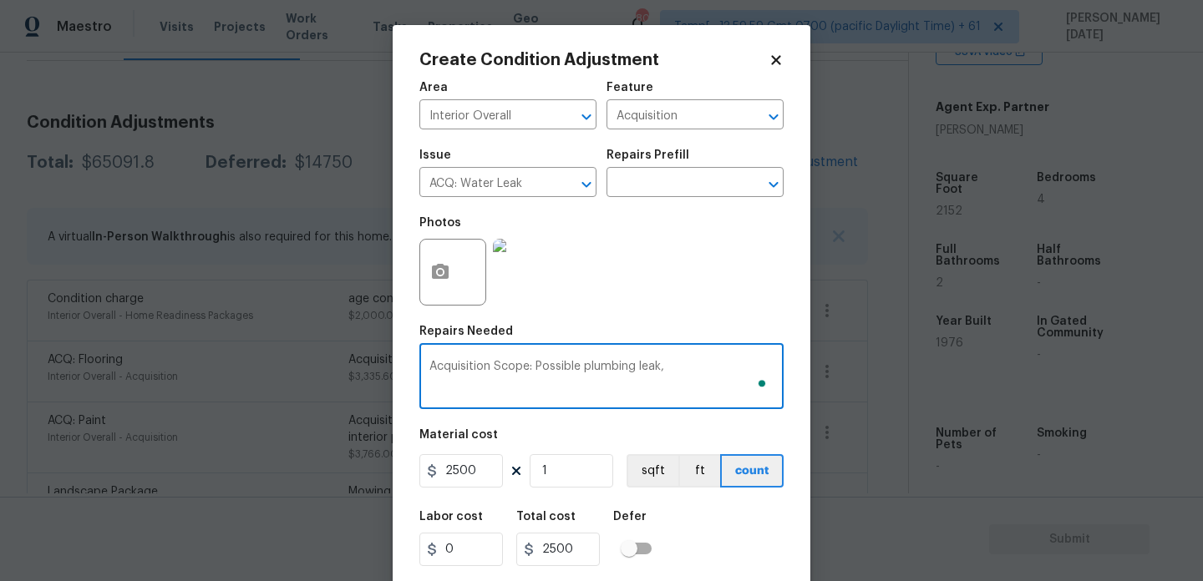
paste textarea "House needs updating it seems there is a leak from the master shower to the low…"
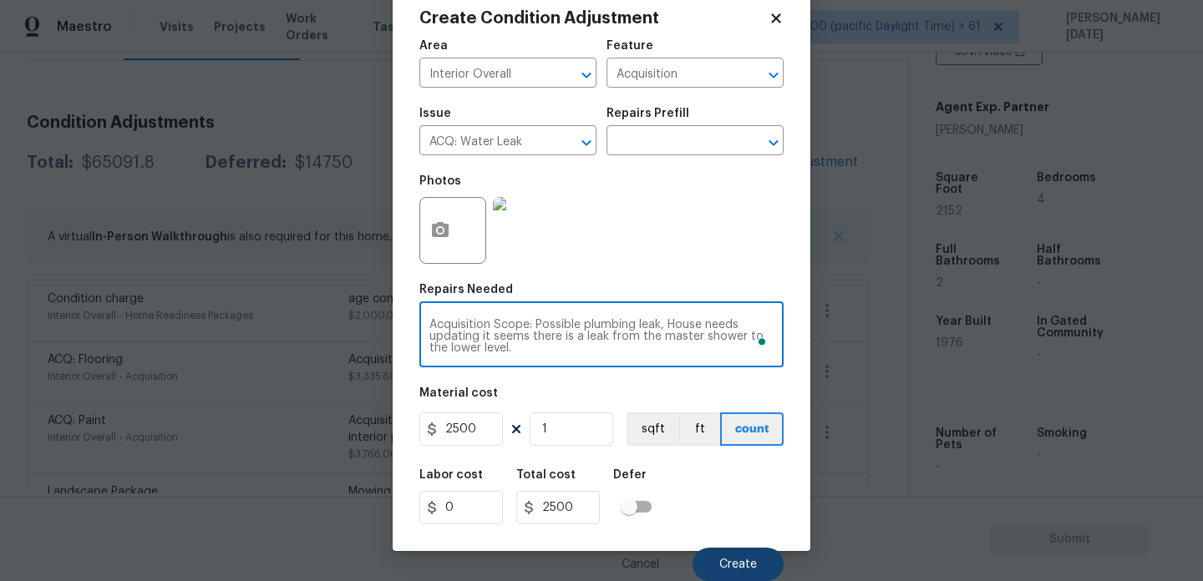
type textarea "Acquisition Scope: Possible plumbing leak, House needs updating it seems there …"
click at [743, 561] on span "Create" at bounding box center [738, 565] width 38 height 13
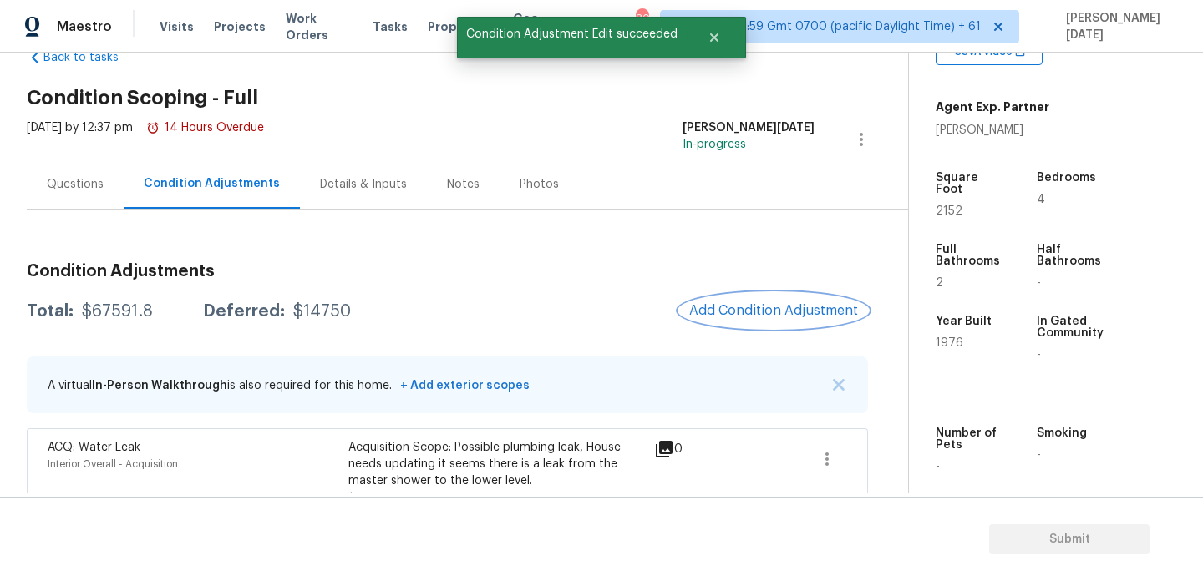
scroll to position [0, 0]
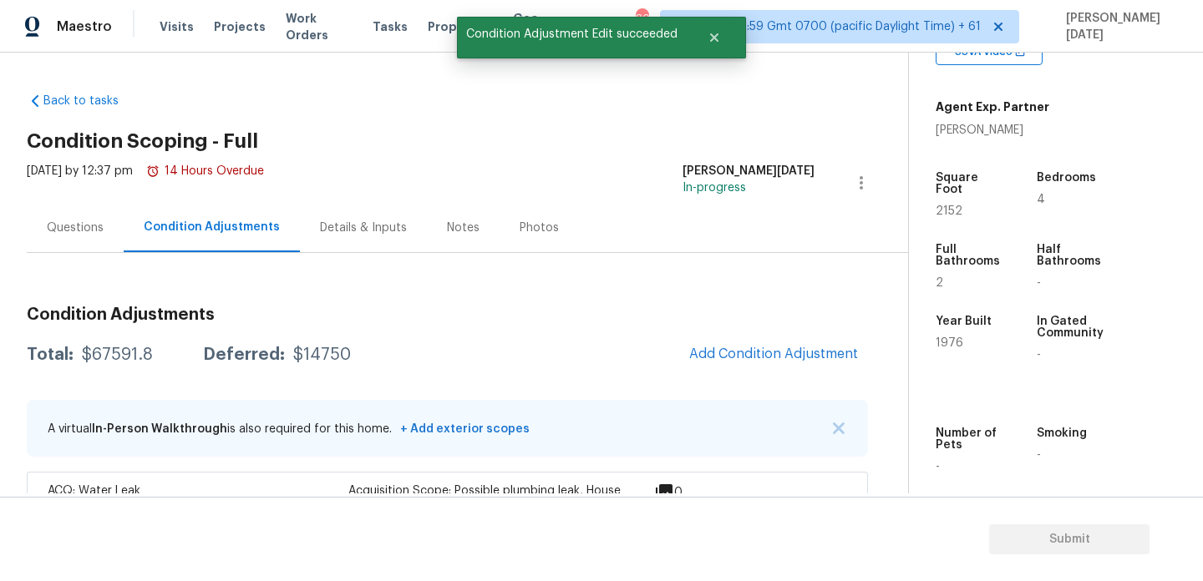
click at [77, 236] on div "Questions" at bounding box center [75, 227] width 97 height 49
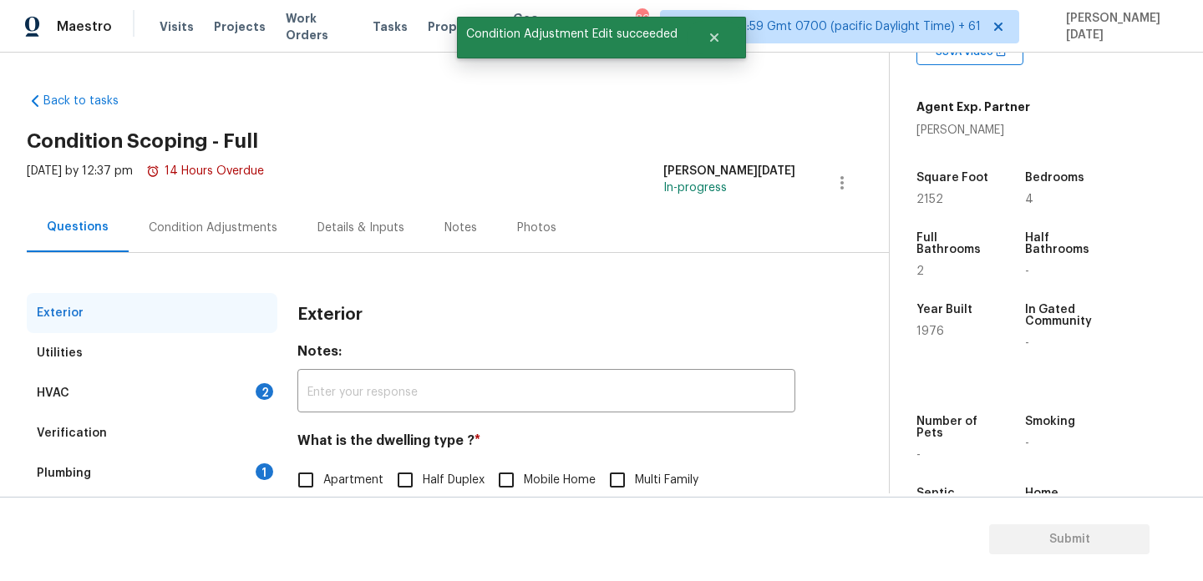
scroll to position [223, 0]
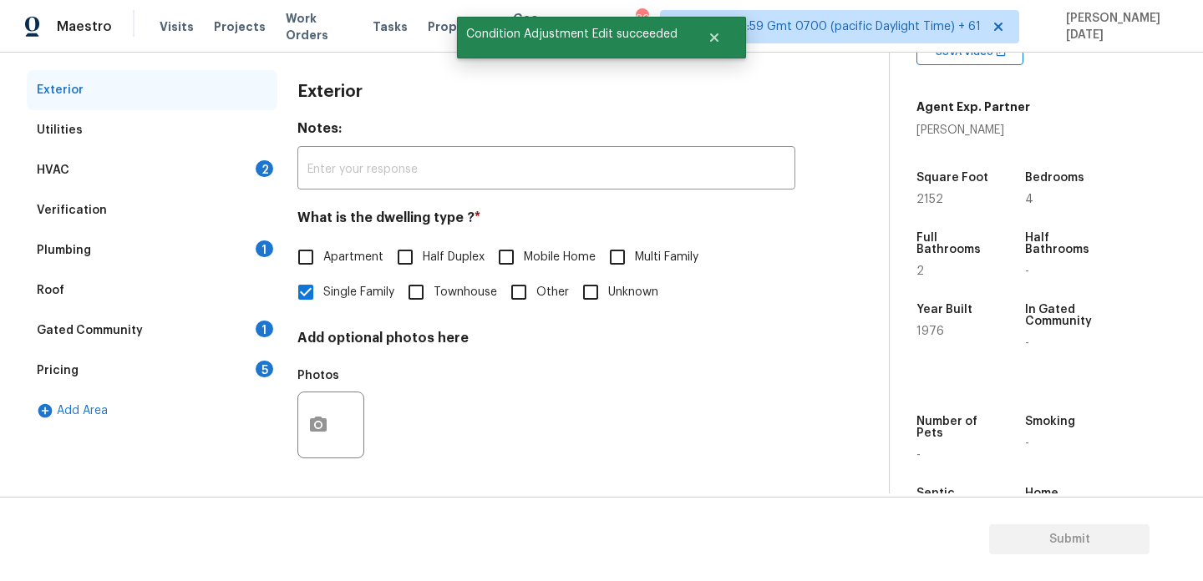
click at [266, 176] on div "2" at bounding box center [265, 168] width 18 height 17
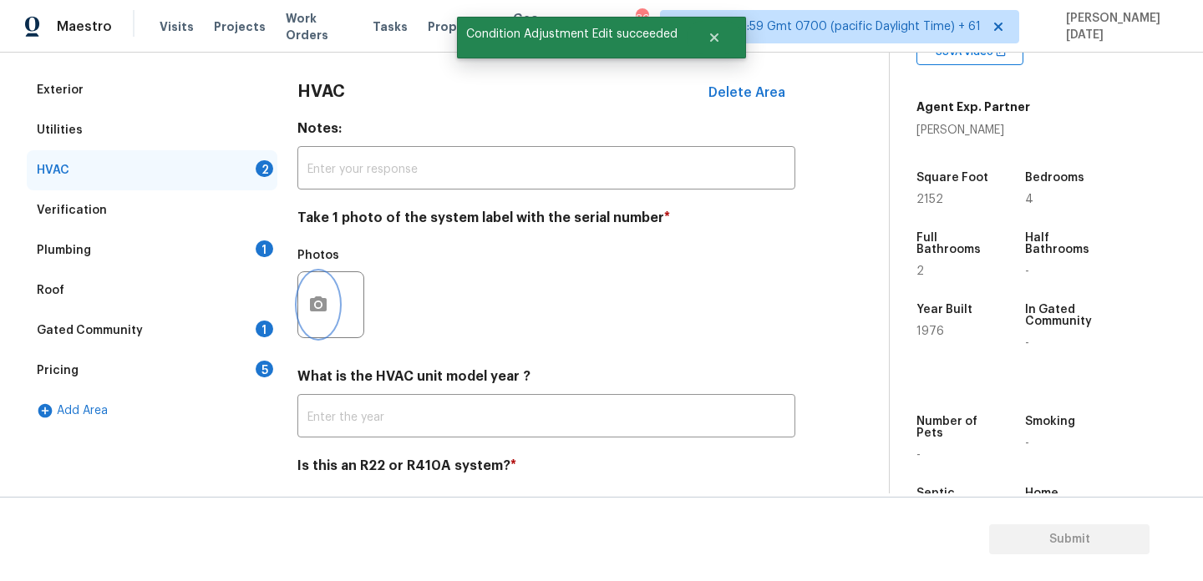
click at [302, 309] on button "button" at bounding box center [318, 304] width 40 height 65
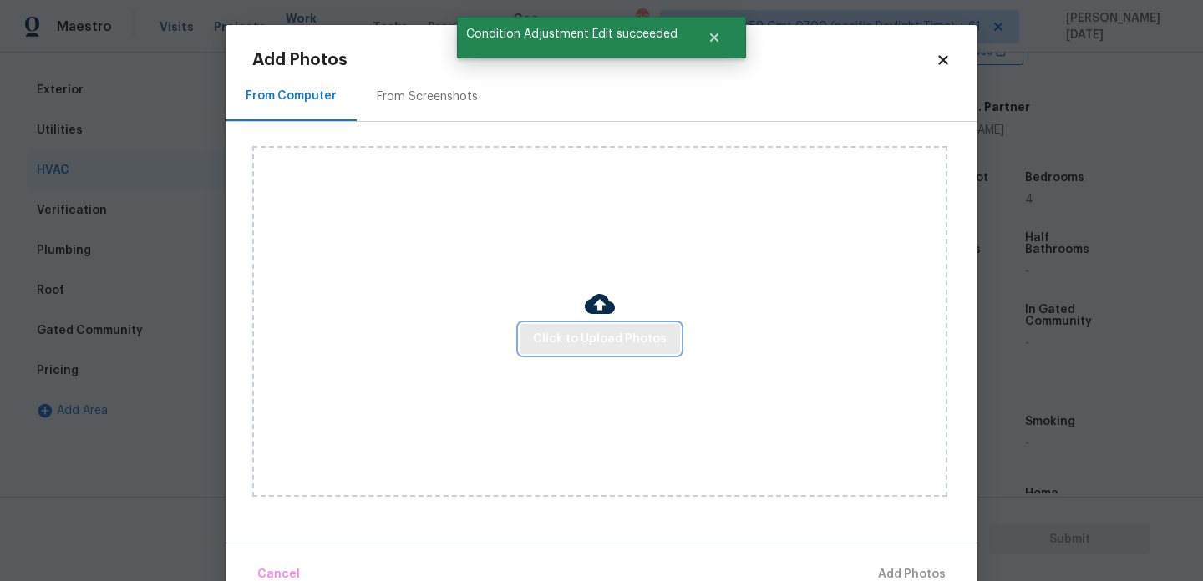
click at [550, 330] on span "Click to Upload Photos" at bounding box center [600, 339] width 134 height 21
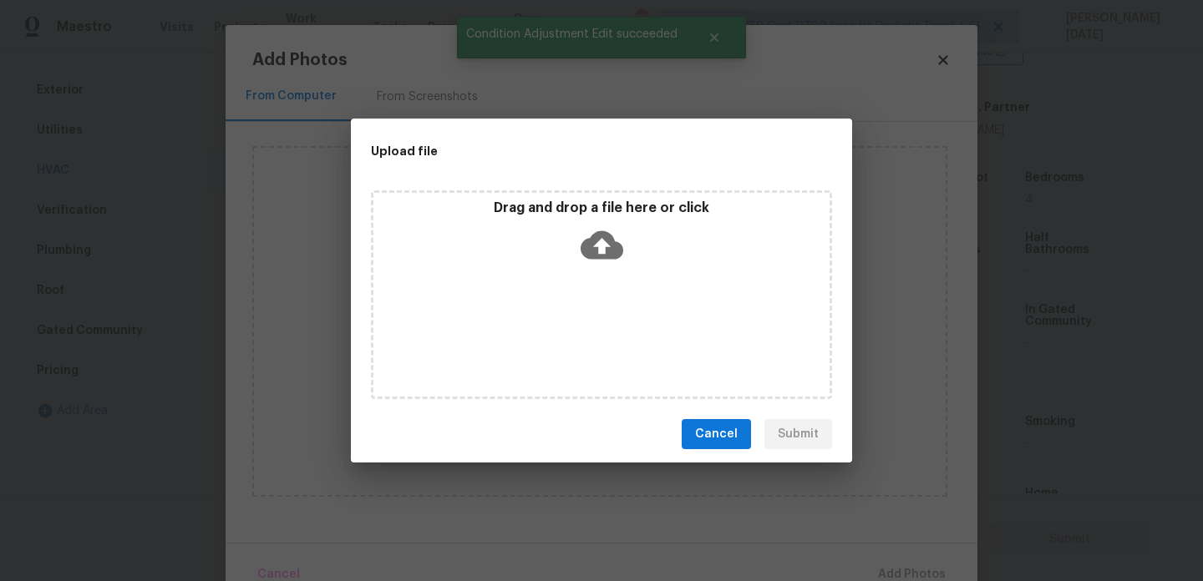
click at [550, 330] on div "Drag and drop a file here or click" at bounding box center [601, 294] width 461 height 209
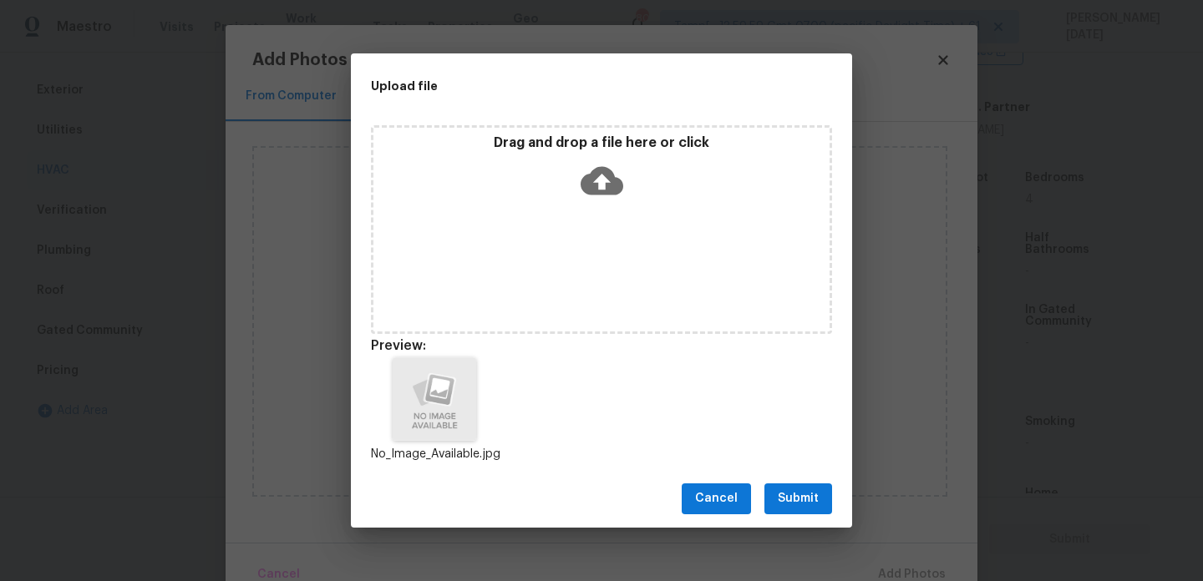
click at [798, 486] on button "Submit" at bounding box center [798, 499] width 68 height 31
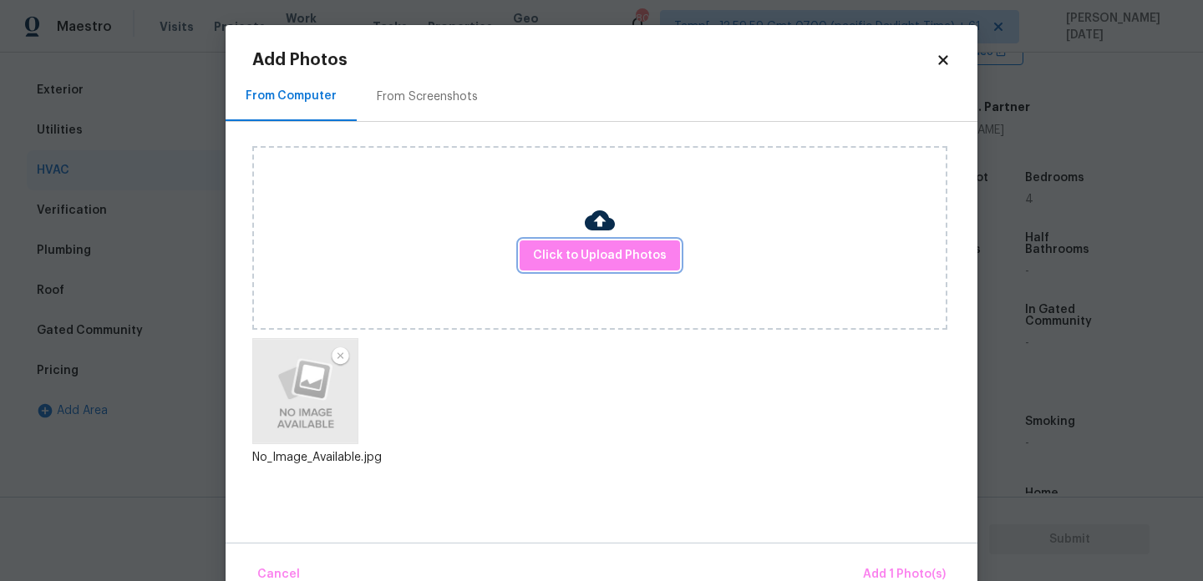
scroll to position [37, 0]
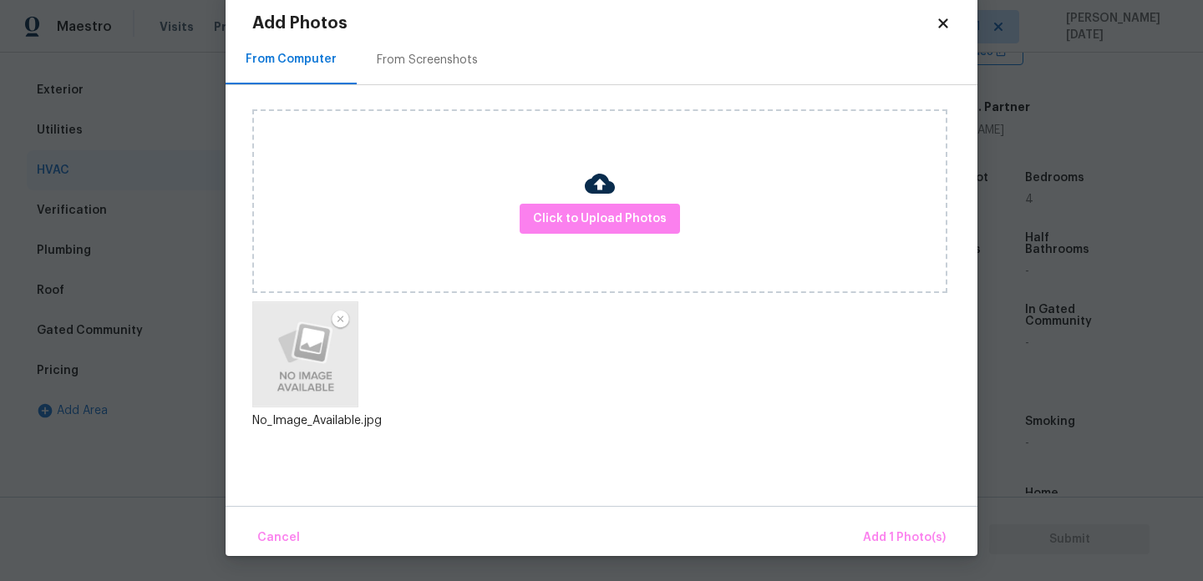
click at [851, 538] on div "Cancel Add 1 Photo(s)" at bounding box center [602, 531] width 752 height 50
click at [886, 538] on span "Add 1 Photo(s)" at bounding box center [904, 538] width 83 height 21
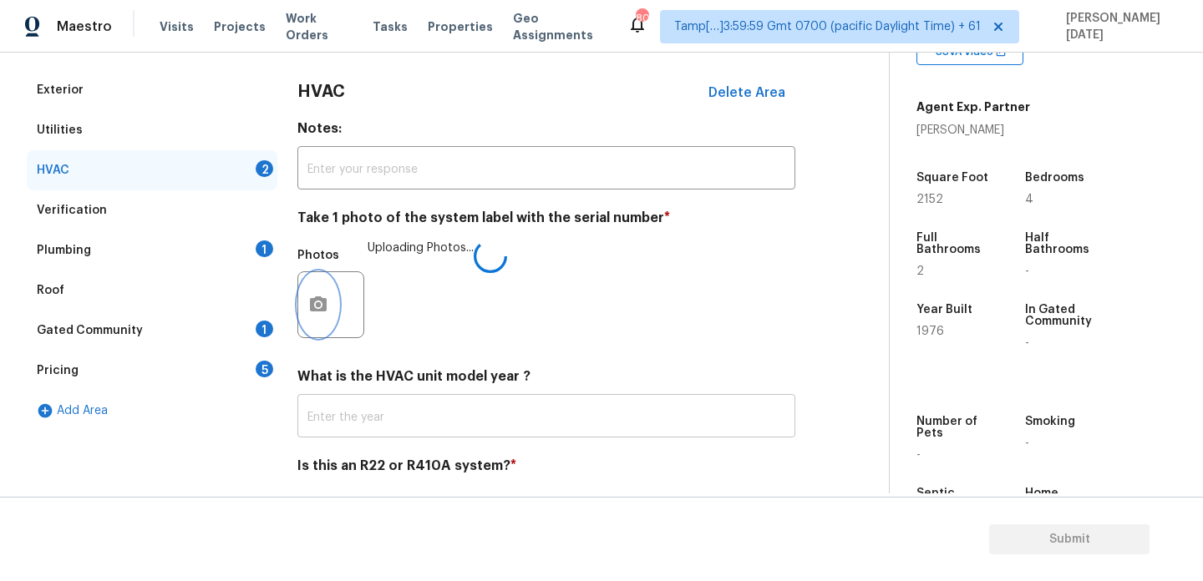
scroll to position [278, 0]
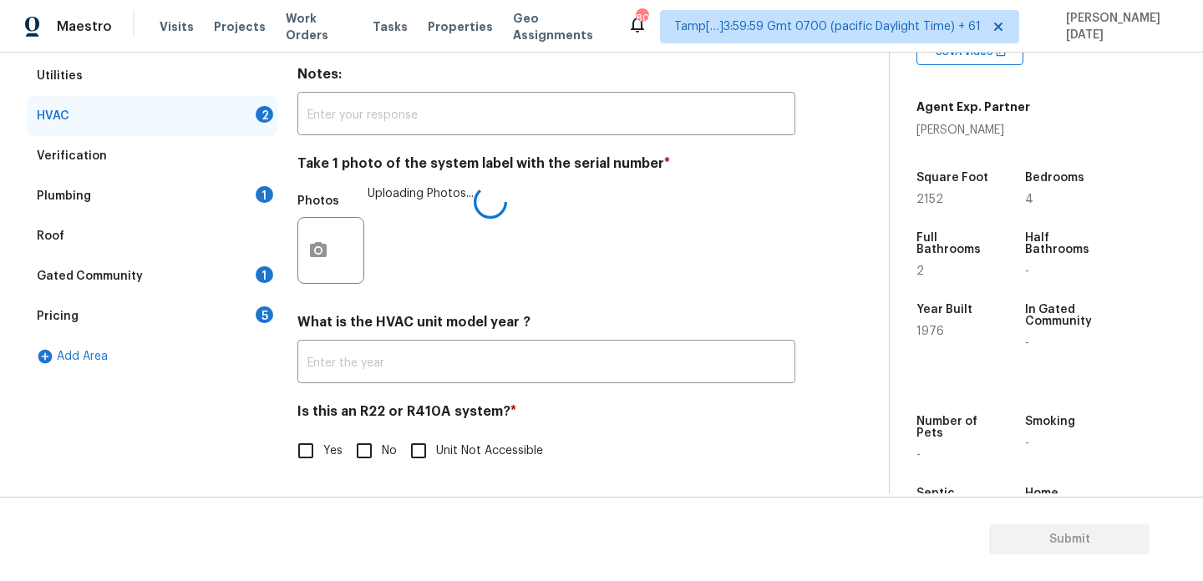
click at [297, 448] on input "Yes" at bounding box center [305, 450] width 35 height 35
checkbox input "true"
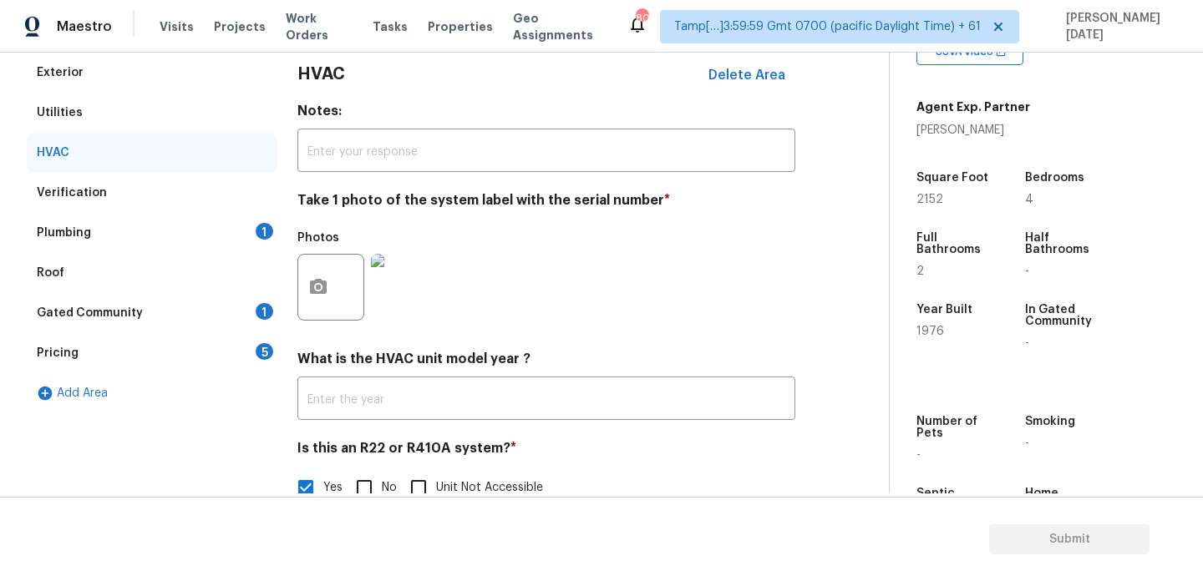
click at [257, 234] on div "1" at bounding box center [265, 231] width 18 height 17
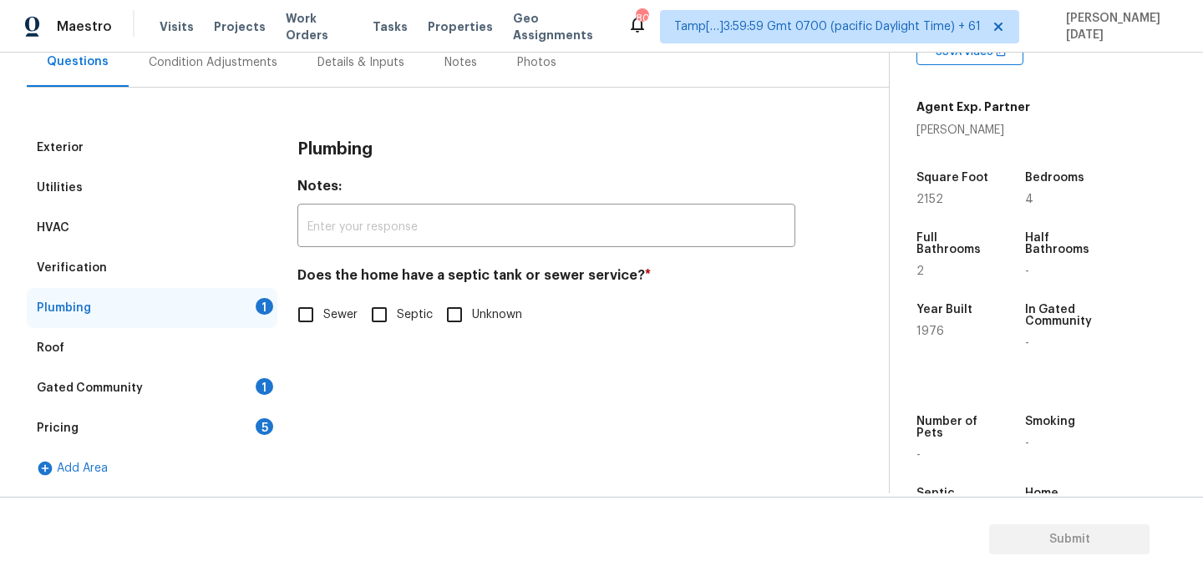
scroll to position [165, 0]
click at [316, 304] on input "Sewer" at bounding box center [305, 314] width 35 height 35
checkbox input "true"
click at [252, 392] on div "Gated Community 1" at bounding box center [152, 388] width 251 height 40
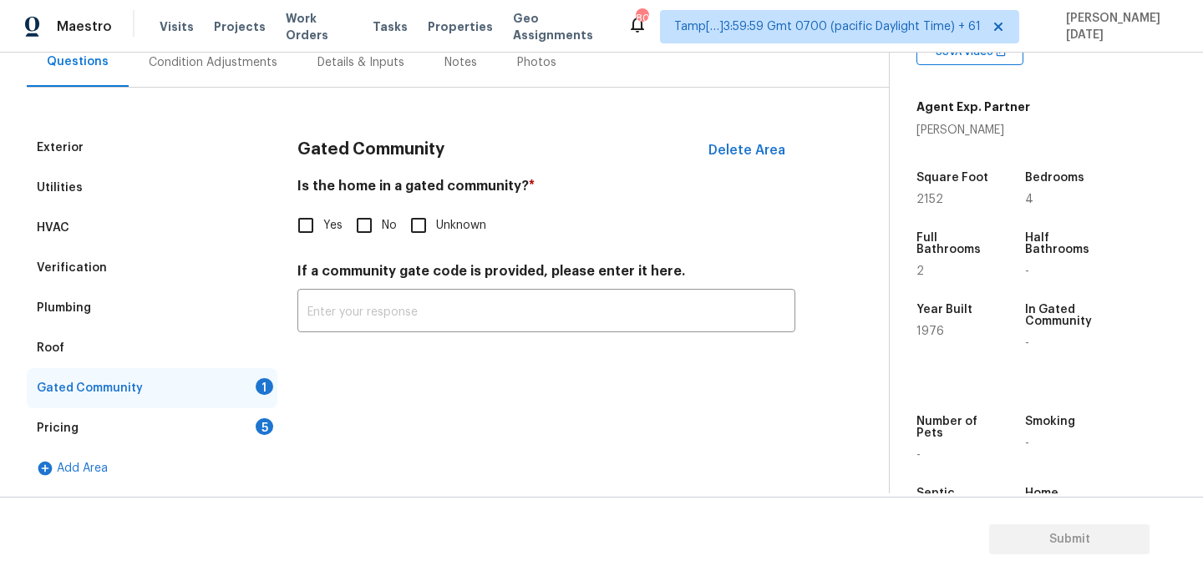
click at [389, 210] on label "No" at bounding box center [372, 225] width 50 height 35
click at [382, 210] on input "No" at bounding box center [364, 225] width 35 height 35
checkbox input "true"
click at [251, 418] on div "Pricing 5" at bounding box center [152, 428] width 251 height 40
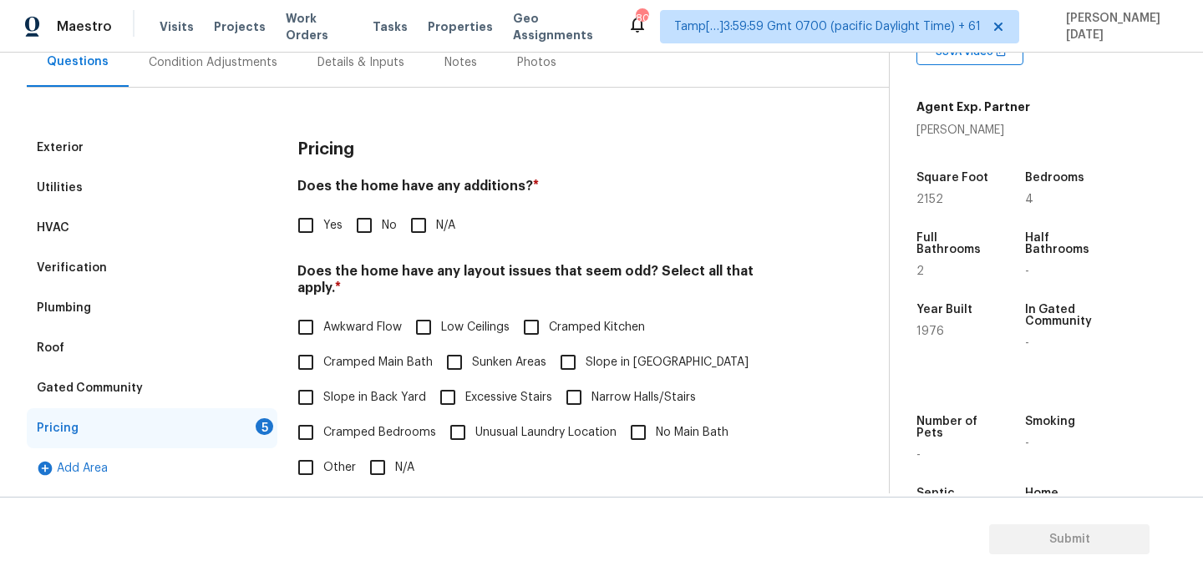
click at [389, 210] on label "No" at bounding box center [372, 225] width 50 height 35
click at [382, 210] on input "No" at bounding box center [364, 225] width 35 height 35
checkbox input "true"
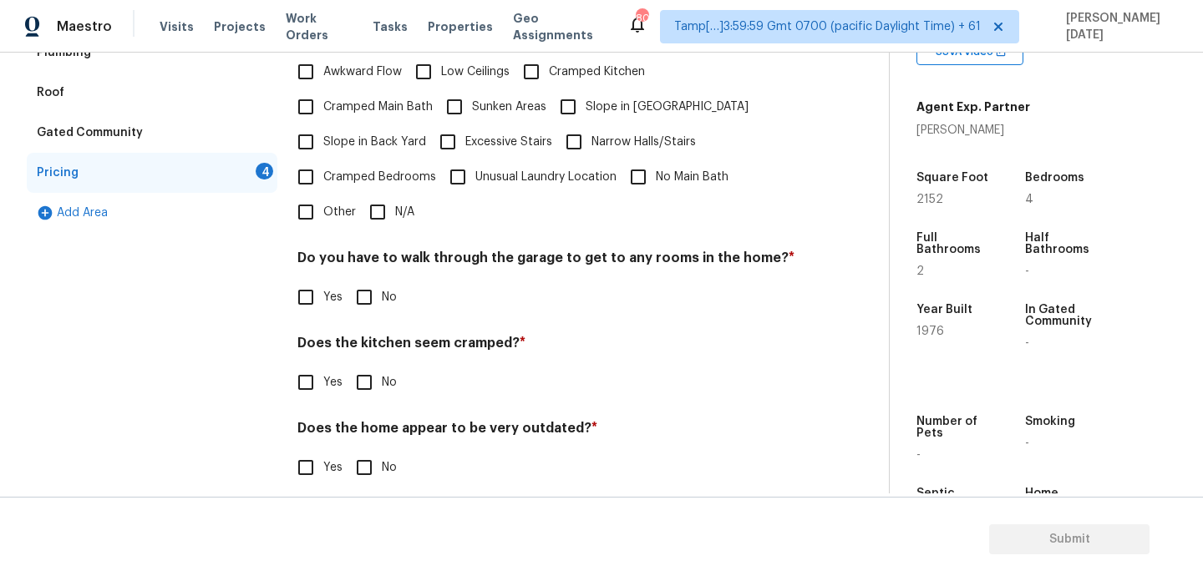
click at [360, 284] on input "No" at bounding box center [364, 297] width 35 height 35
checkbox input "true"
click at [370, 365] on input "No" at bounding box center [364, 382] width 35 height 35
checkbox input "true"
click at [364, 461] on input "No" at bounding box center [364, 469] width 35 height 35
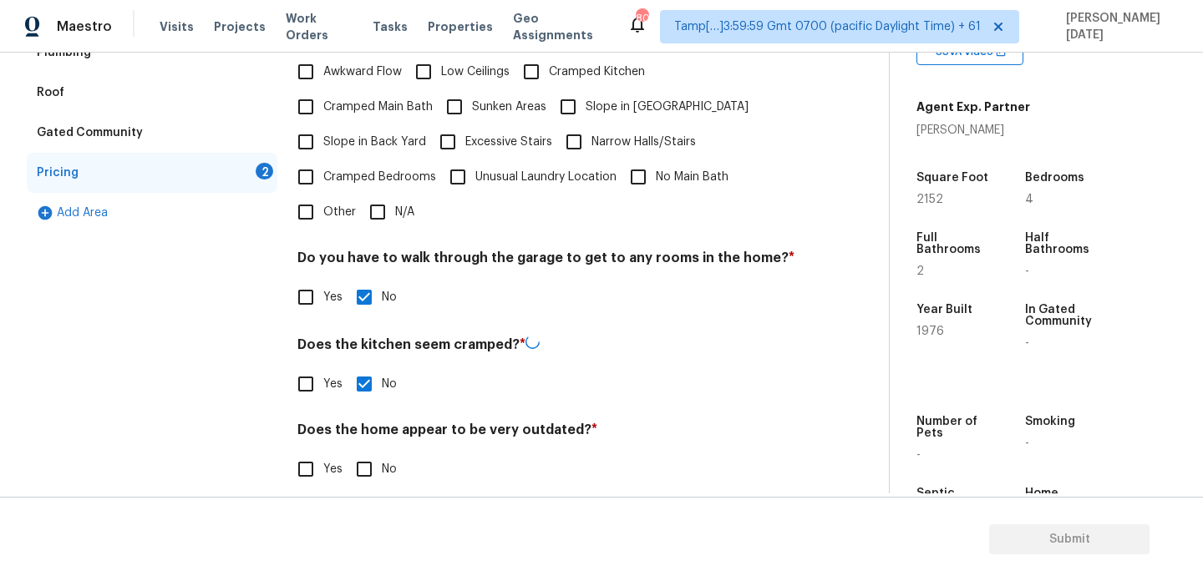
checkbox input "true"
click at [389, 196] on input "N/A" at bounding box center [377, 212] width 35 height 35
checkbox input "true"
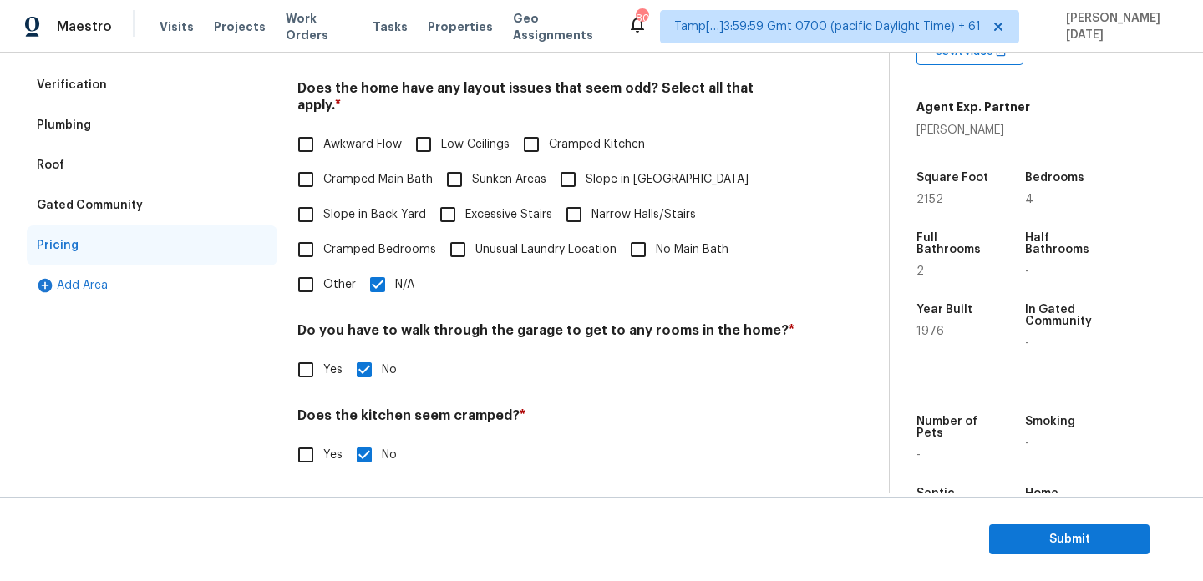
click at [88, 198] on div "Gated Community" at bounding box center [90, 205] width 106 height 17
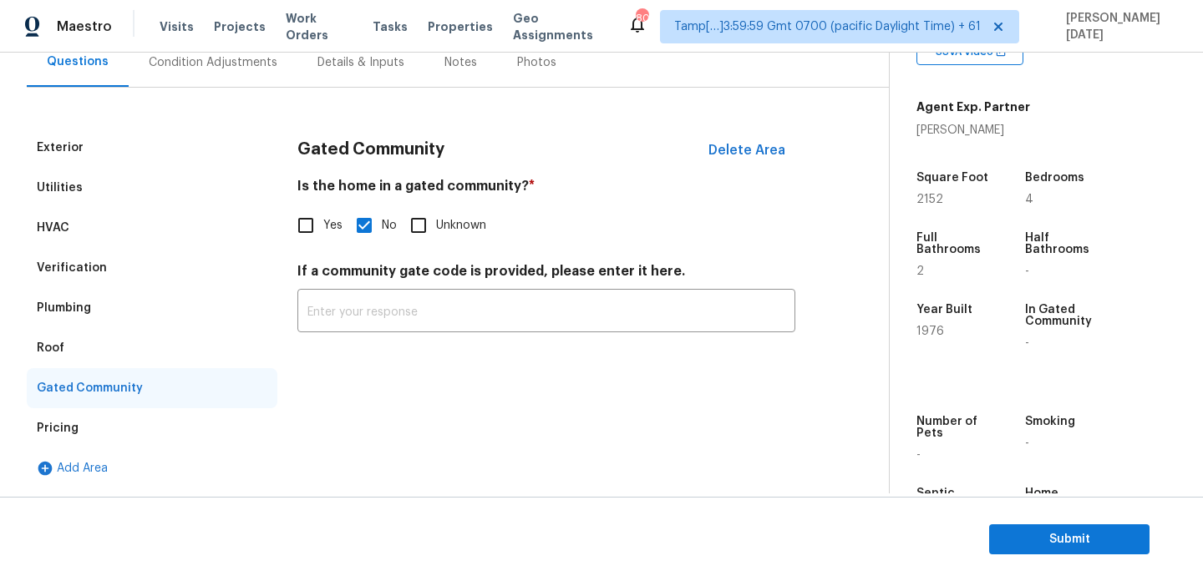
click at [70, 294] on div "Plumbing" at bounding box center [152, 308] width 251 height 40
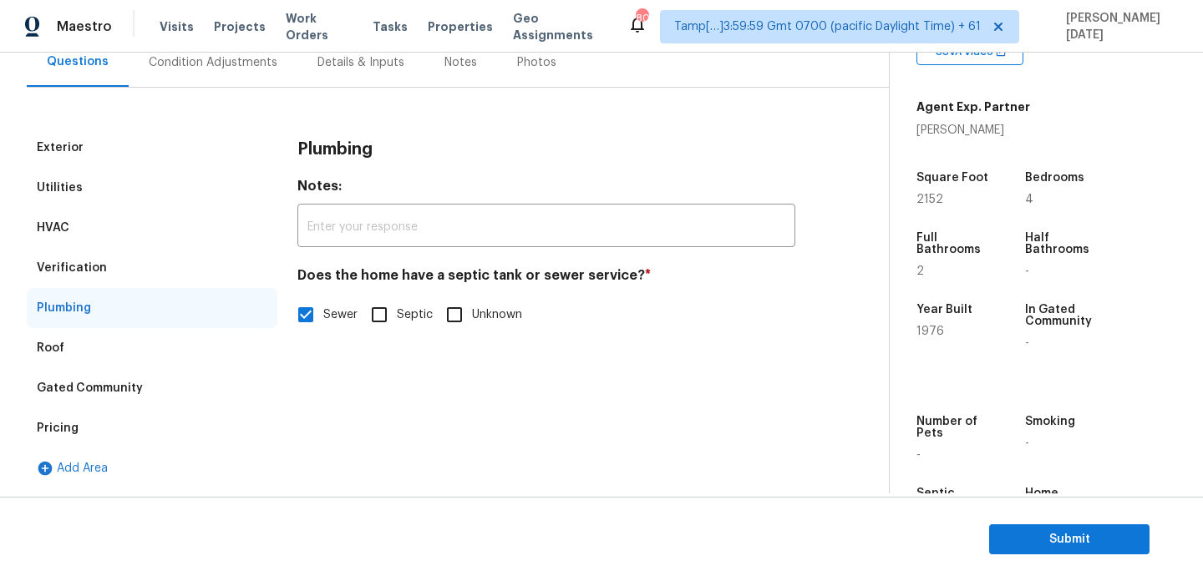
click at [120, 271] on div "Verification" at bounding box center [152, 268] width 251 height 40
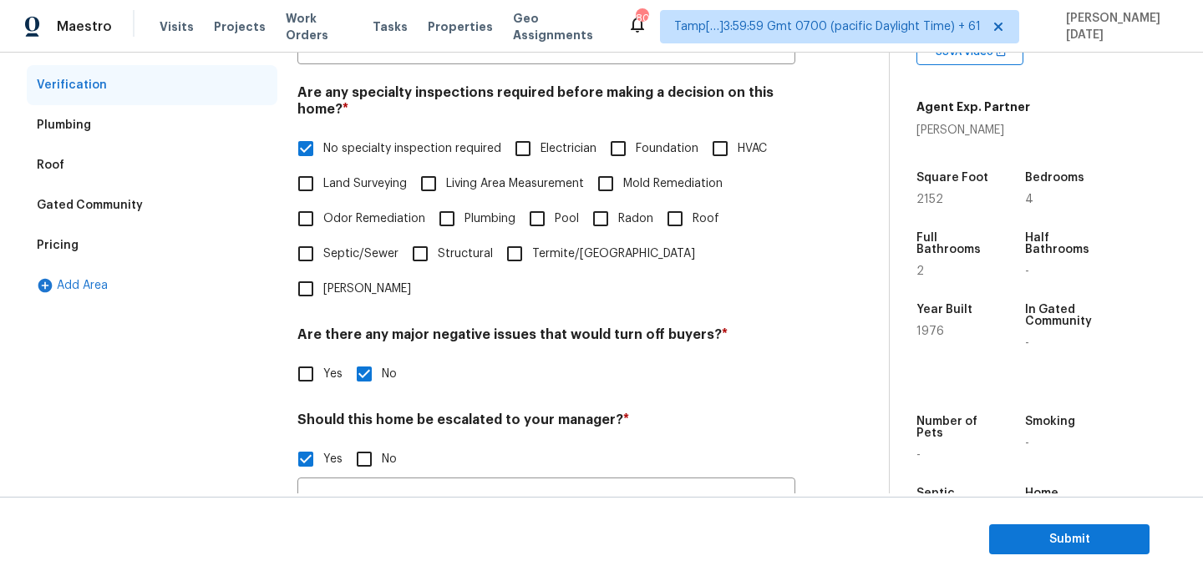
scroll to position [582, 0]
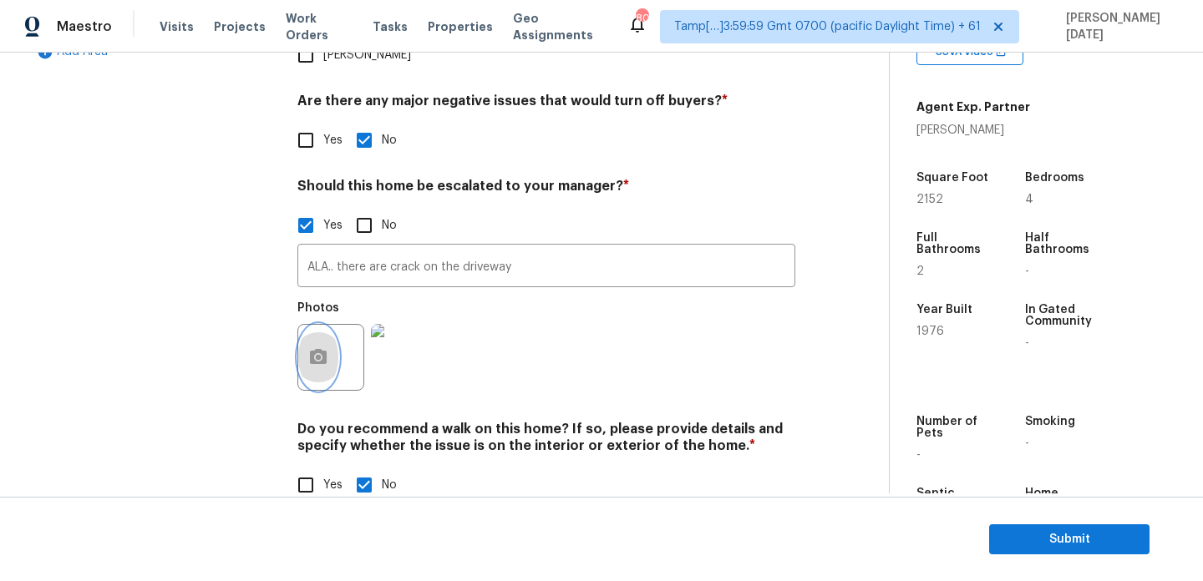
click at [329, 325] on button "button" at bounding box center [318, 357] width 40 height 65
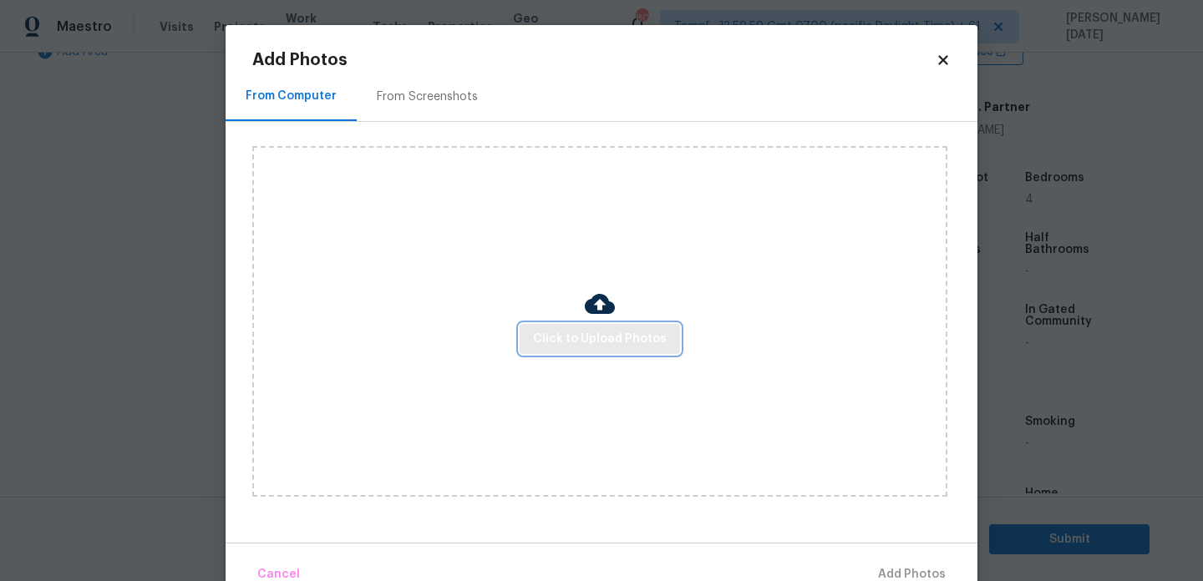
click at [622, 329] on span "Click to Upload Photos" at bounding box center [600, 339] width 134 height 21
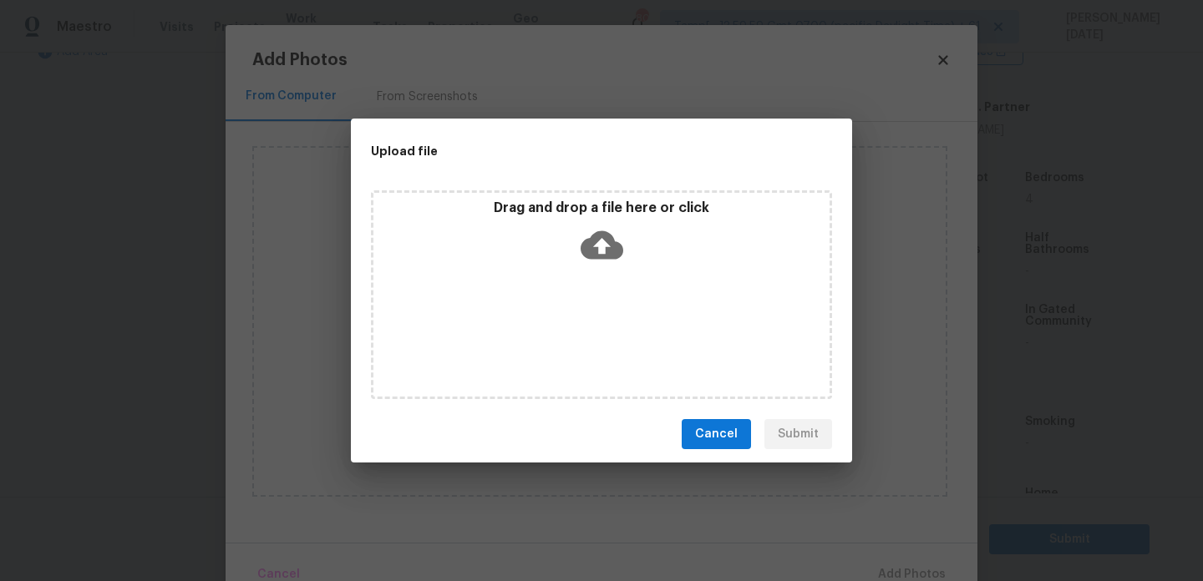
click at [622, 329] on div "Drag and drop a file here or click" at bounding box center [601, 294] width 461 height 209
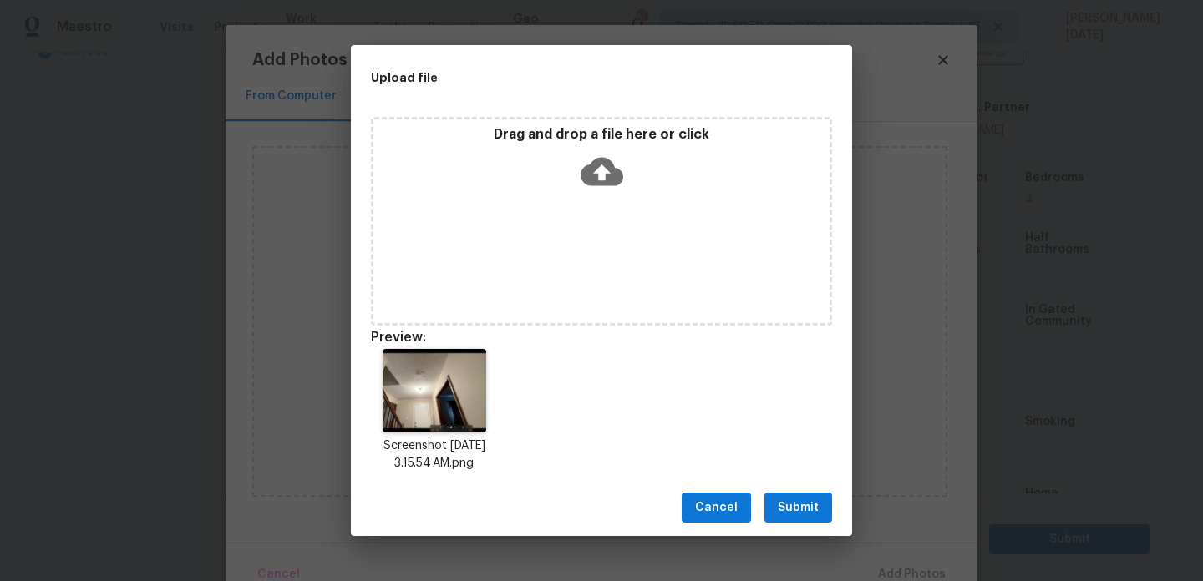
click at [809, 521] on button "Submit" at bounding box center [798, 508] width 68 height 31
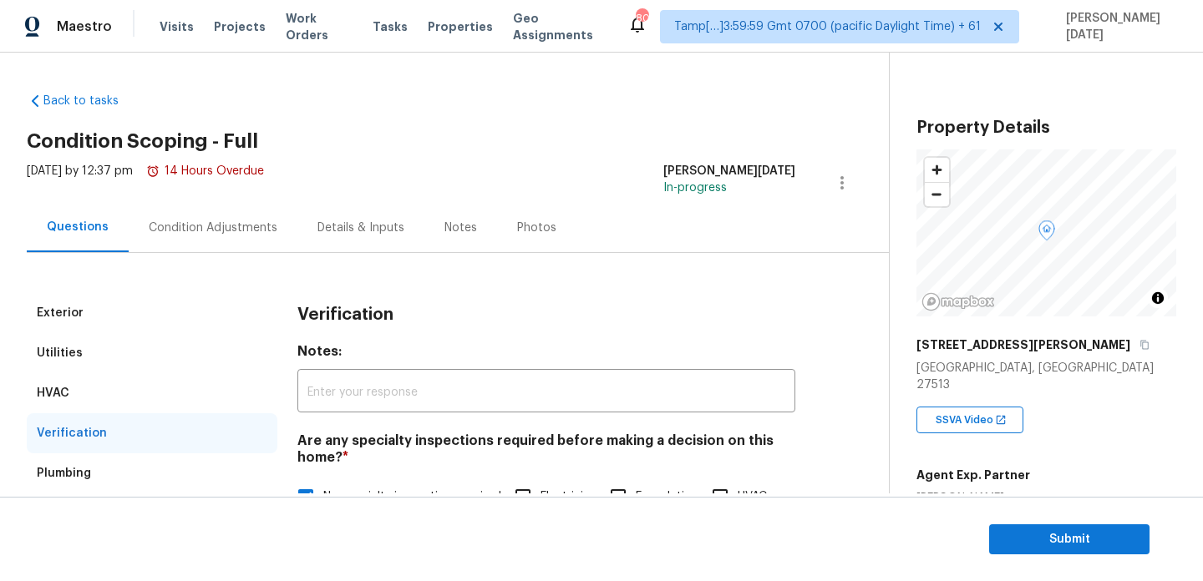
scroll to position [368, 0]
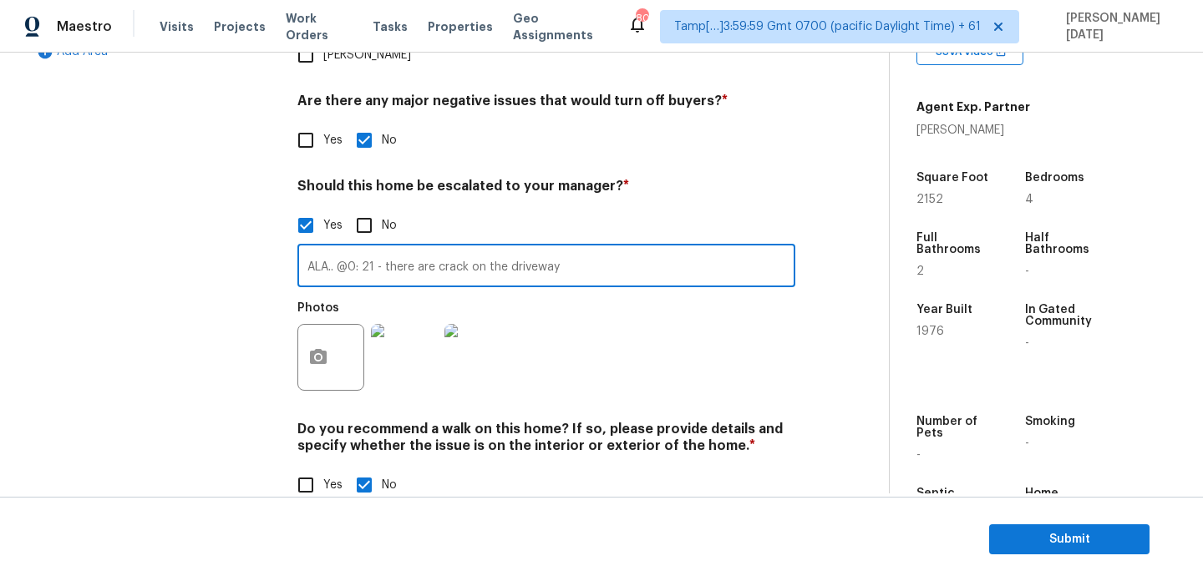
click at [385, 248] on input "ALA.. @0: 21 - there are crack on the driveway" at bounding box center [546, 267] width 498 height 39
click at [547, 297] on div "Photos" at bounding box center [546, 346] width 498 height 109
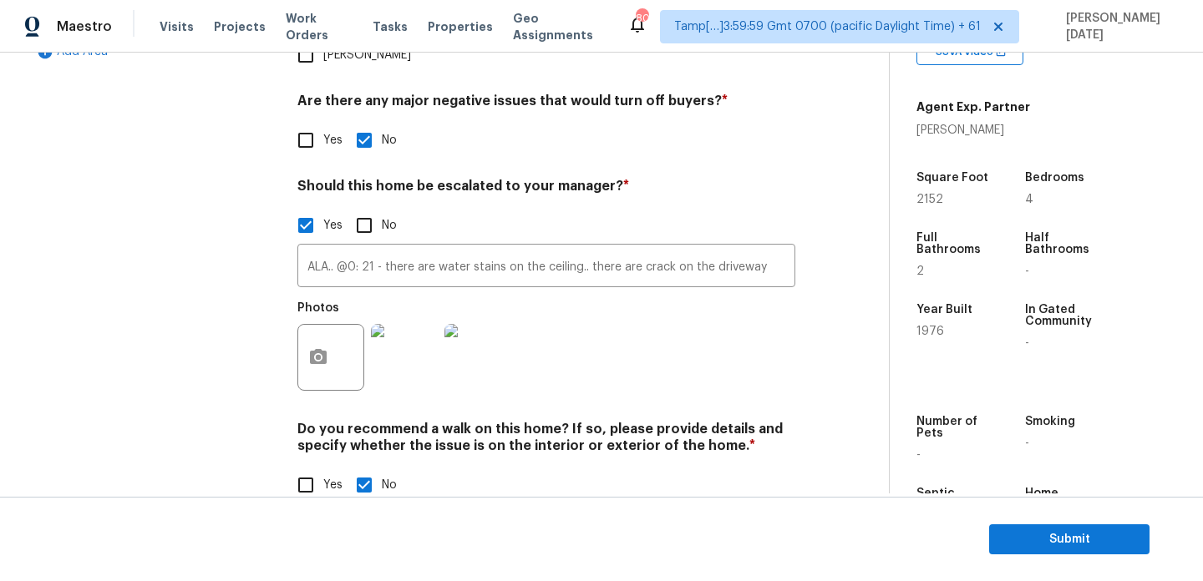
click at [405, 337] on img at bounding box center [404, 357] width 67 height 67
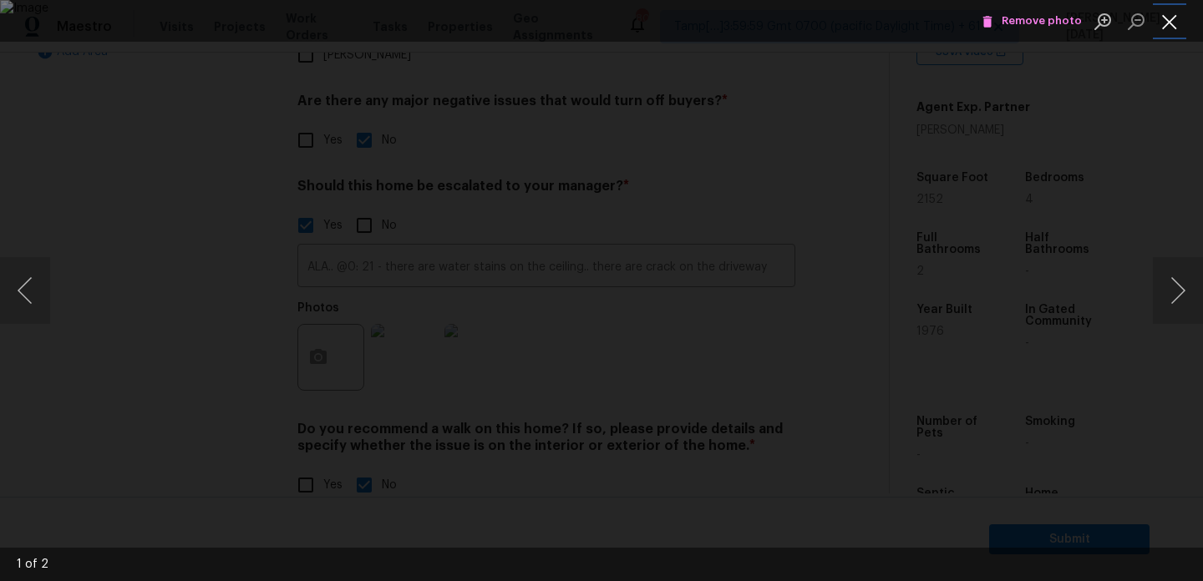
click at [1168, 30] on button "Close lightbox" at bounding box center [1169, 21] width 33 height 29
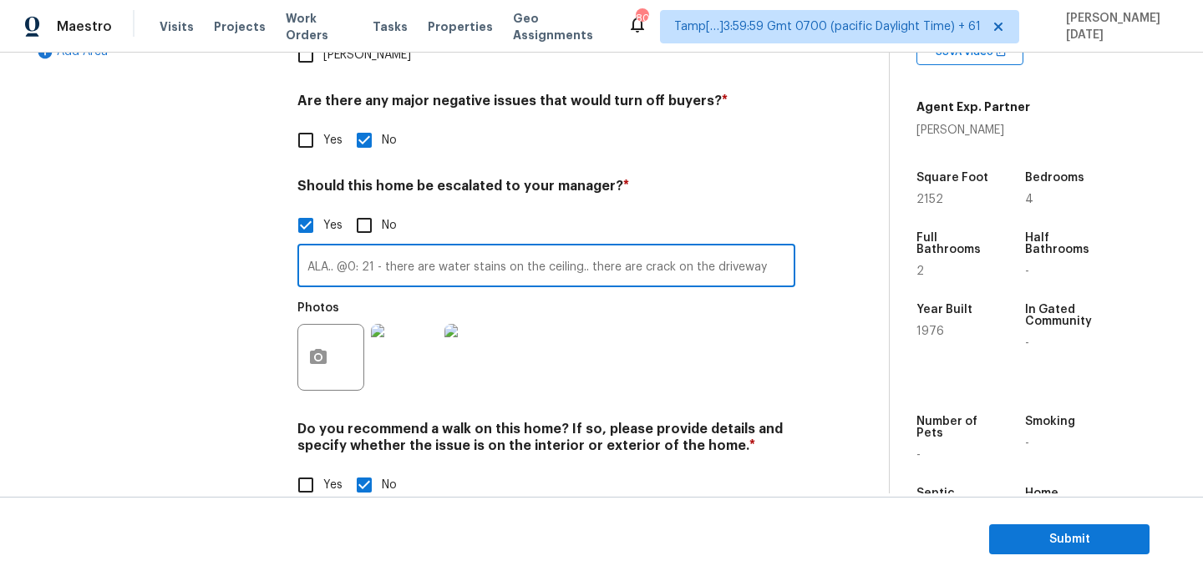
click at [589, 248] on input "ALA.. @0: 21 - there are water stains on the ceiling.. there are crack on the d…" at bounding box center [546, 267] width 498 height 39
paste input "House needs updating it seems there is a leak from the master shower to the low…"
type input "ALA.. @0: 21 - there are water stains on the ceiling.. @6: 45 there are crack o…"
click at [792, 337] on div "Photos" at bounding box center [546, 346] width 498 height 109
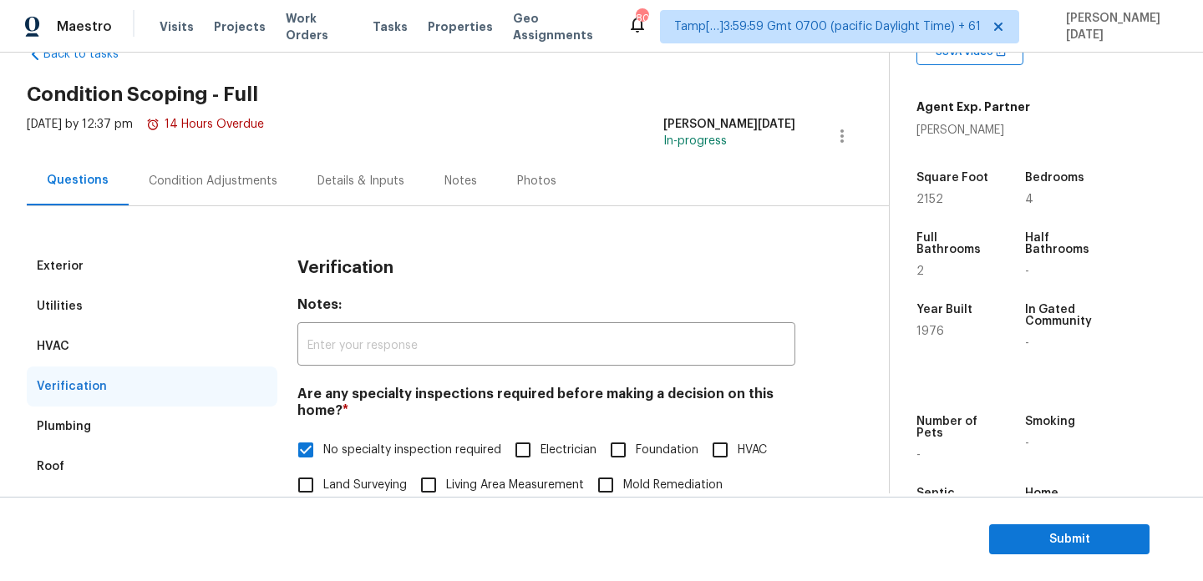
scroll to position [0, 0]
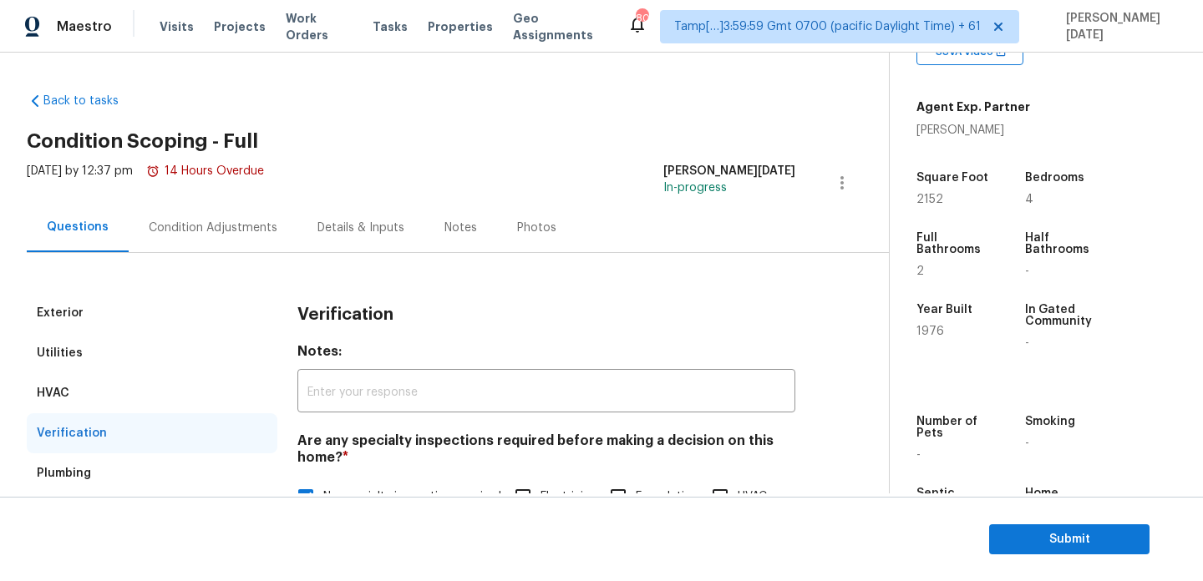
click at [243, 236] on div "Condition Adjustments" at bounding box center [213, 227] width 169 height 49
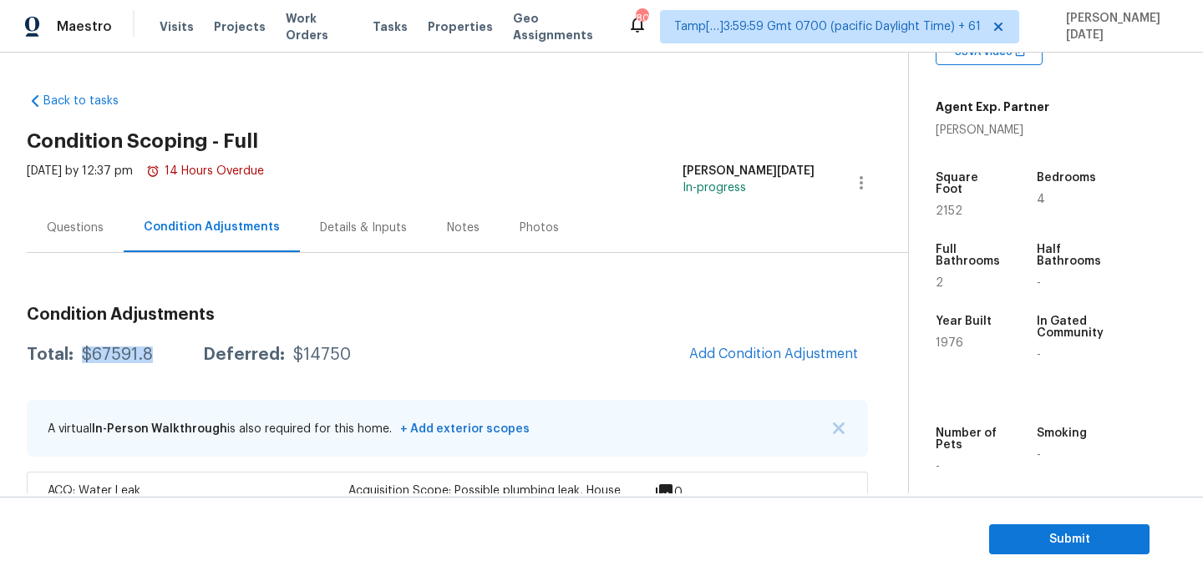
drag, startPoint x: 82, startPoint y: 355, endPoint x: 161, endPoint y: 355, distance: 79.3
click at [161, 355] on div "Total: $67591.8 Deferred: $14750" at bounding box center [189, 355] width 324 height 17
copy div "$67591.8"
